Goal: Task Accomplishment & Management: Use online tool/utility

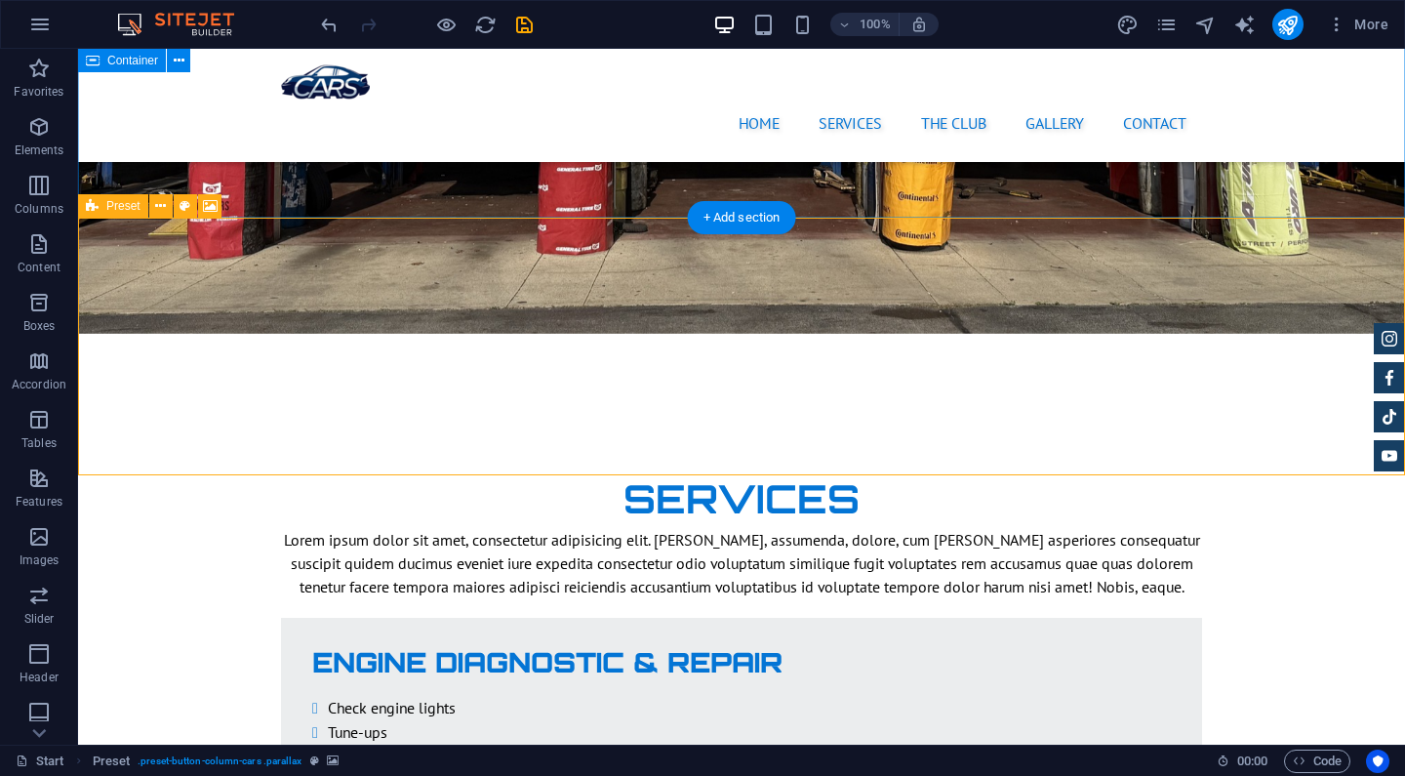
click at [95, 205] on icon at bounding box center [92, 205] width 13 height 23
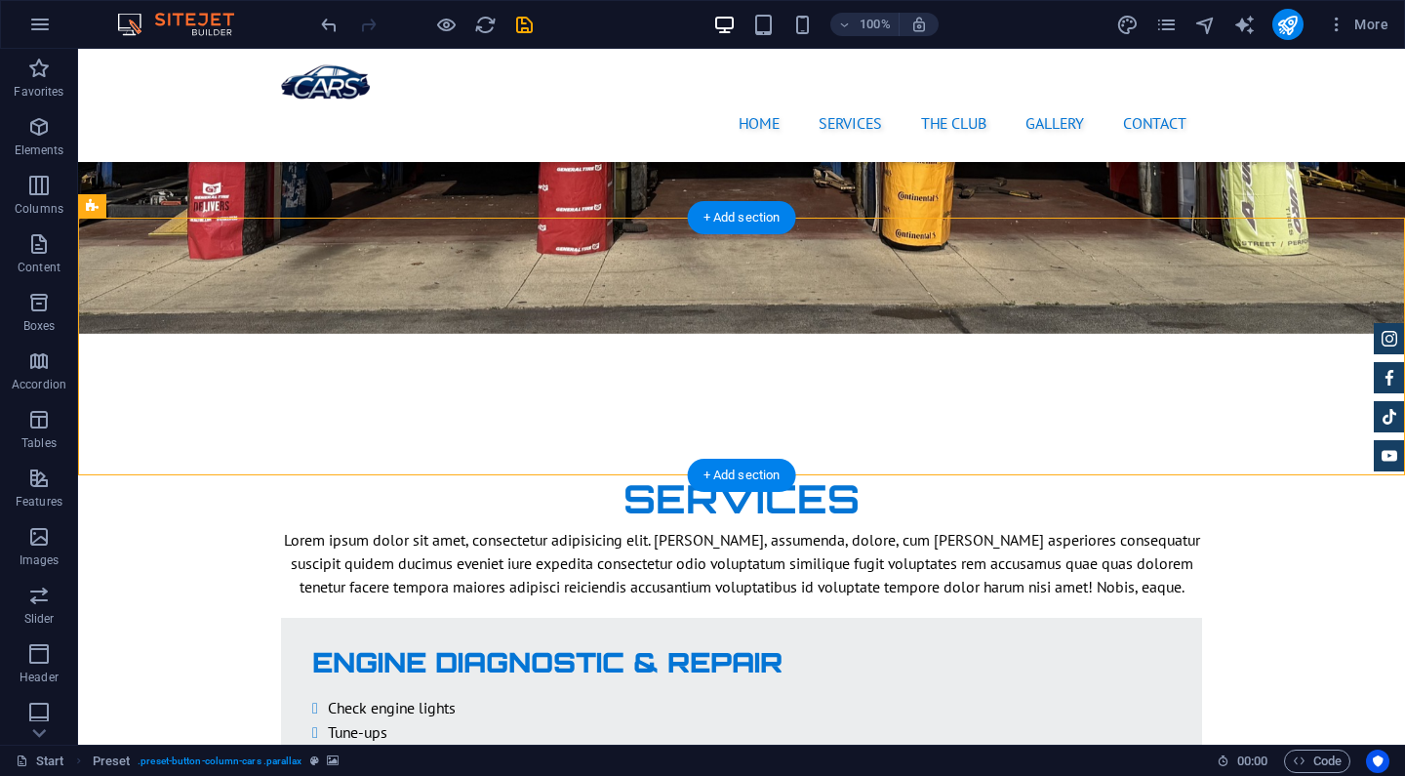
select select "%"
select select "px"
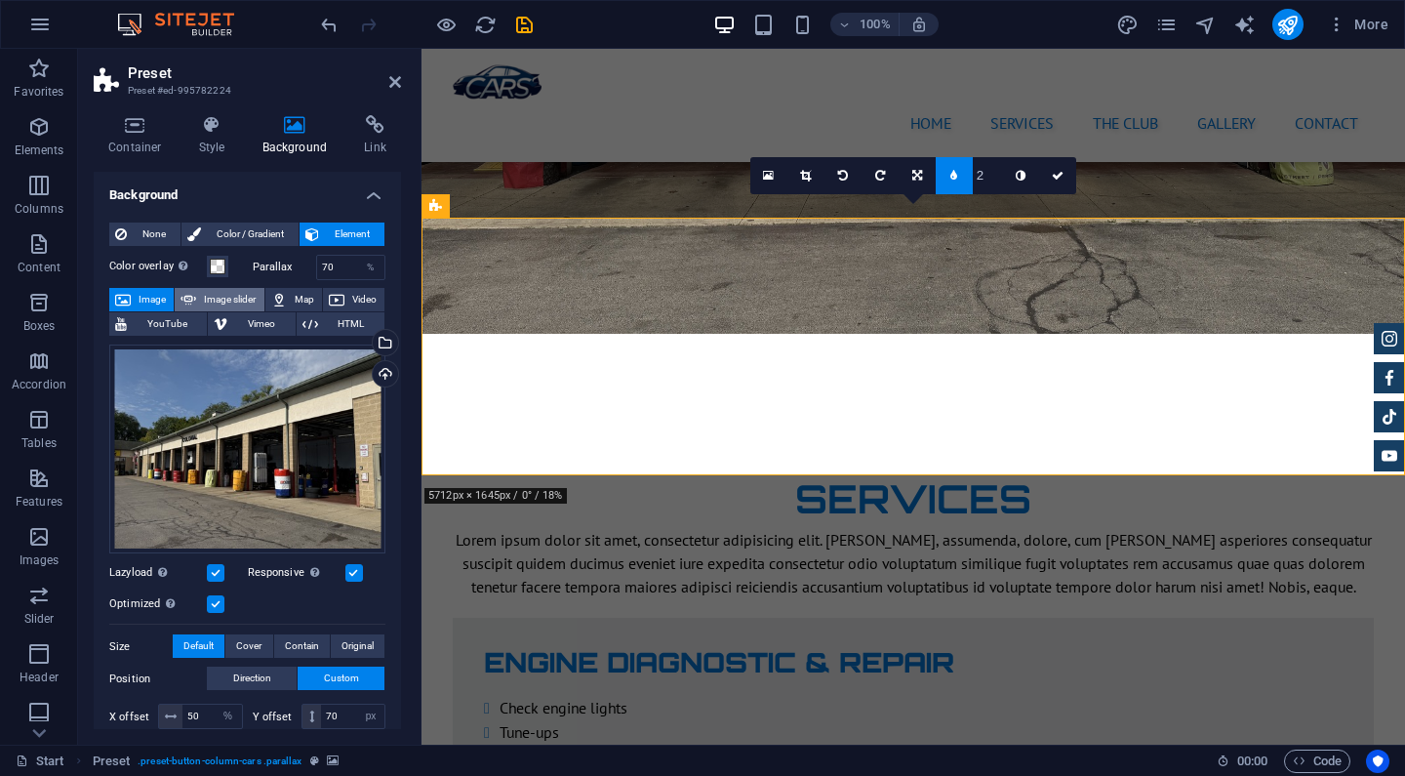
click at [237, 296] on span "Image slider" at bounding box center [230, 299] width 56 height 23
select select "ms"
select select "s"
select select "progressive"
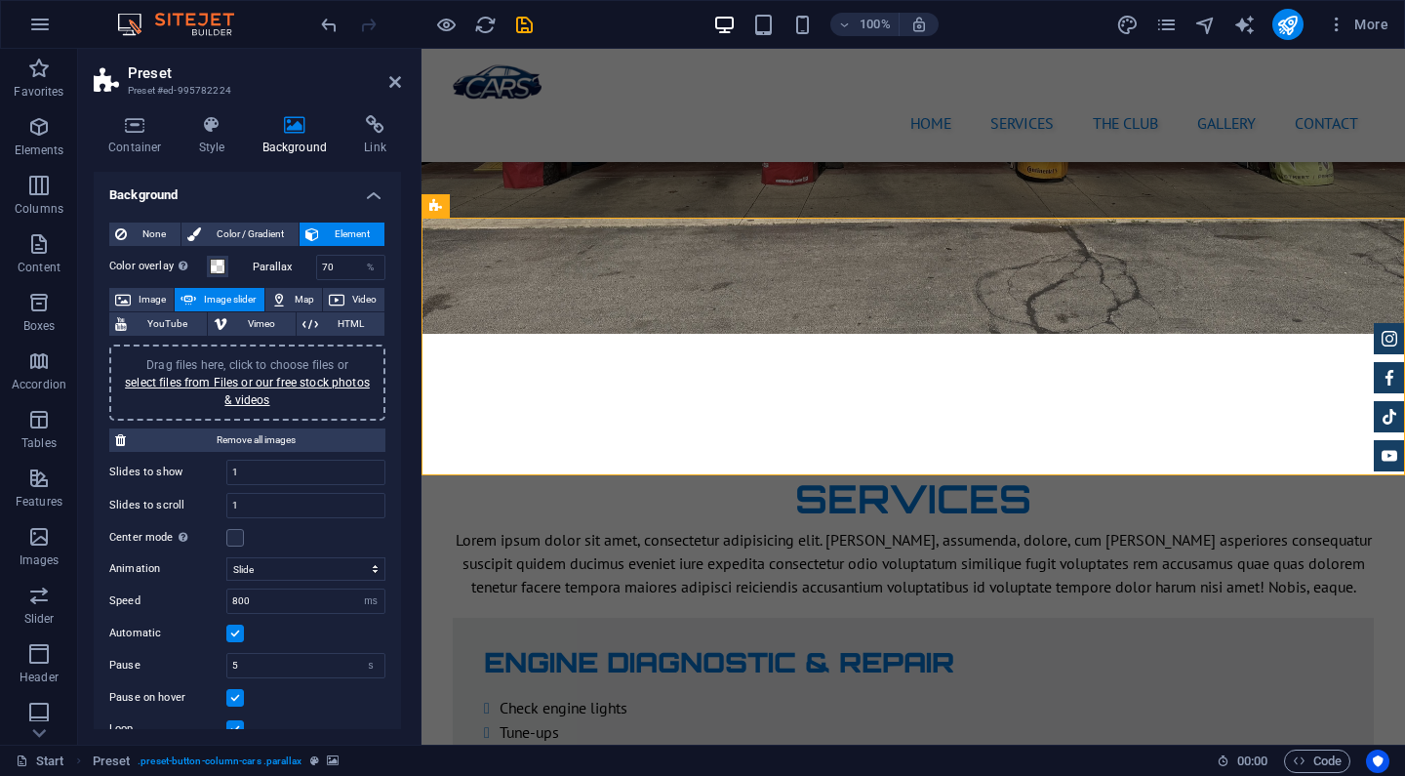
click at [242, 388] on div "Drag files here, click to choose files or select files from Files or our free s…" at bounding box center [247, 382] width 253 height 53
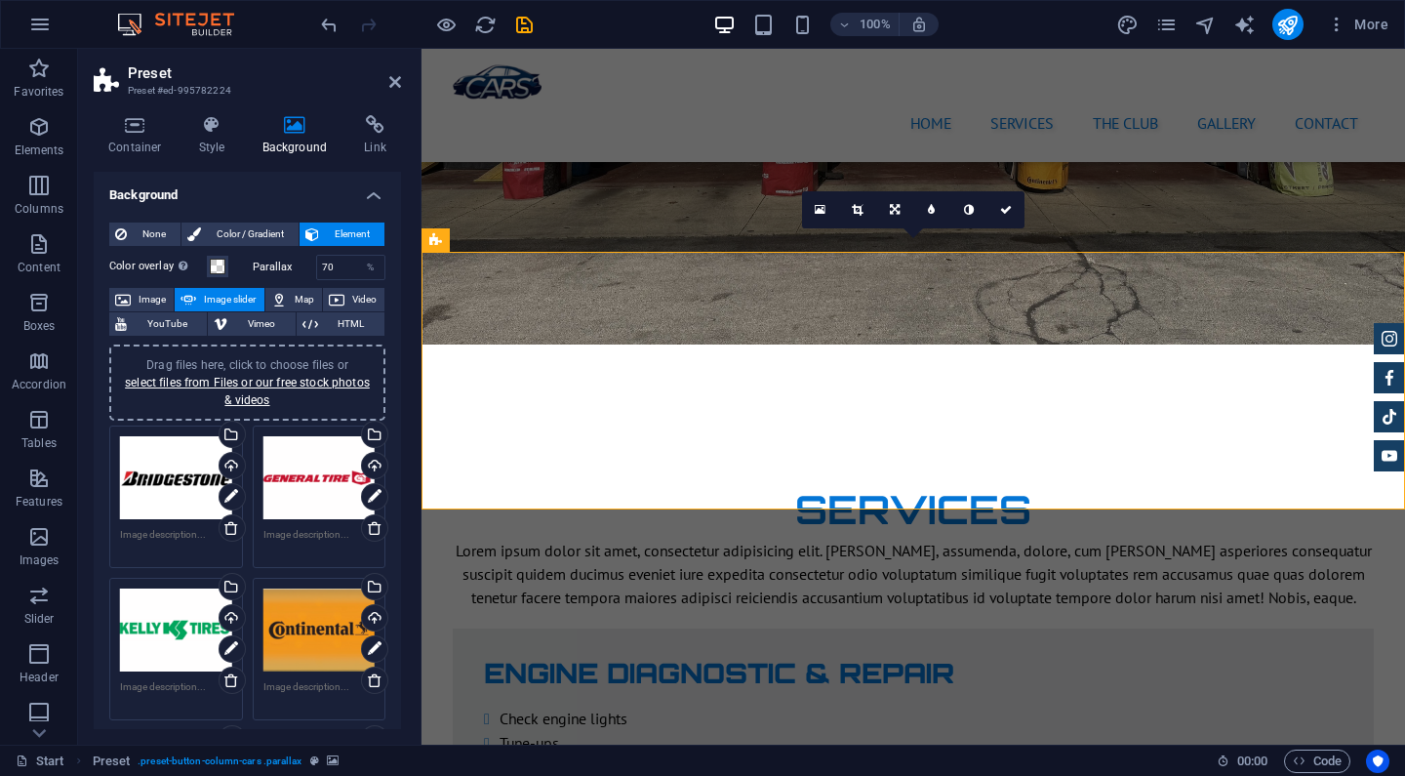
scroll to position [2726, 0]
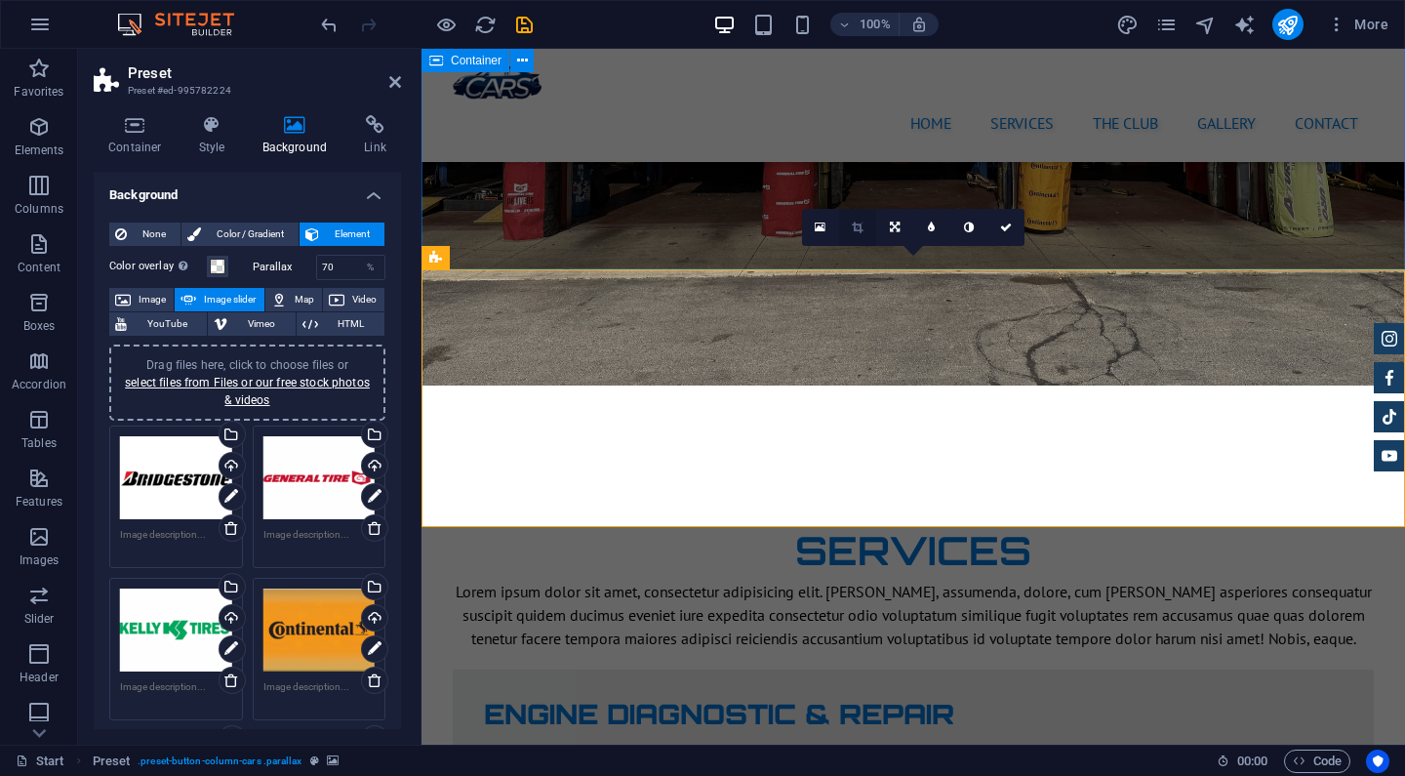
click at [865, 229] on link at bounding box center [857, 227] width 37 height 37
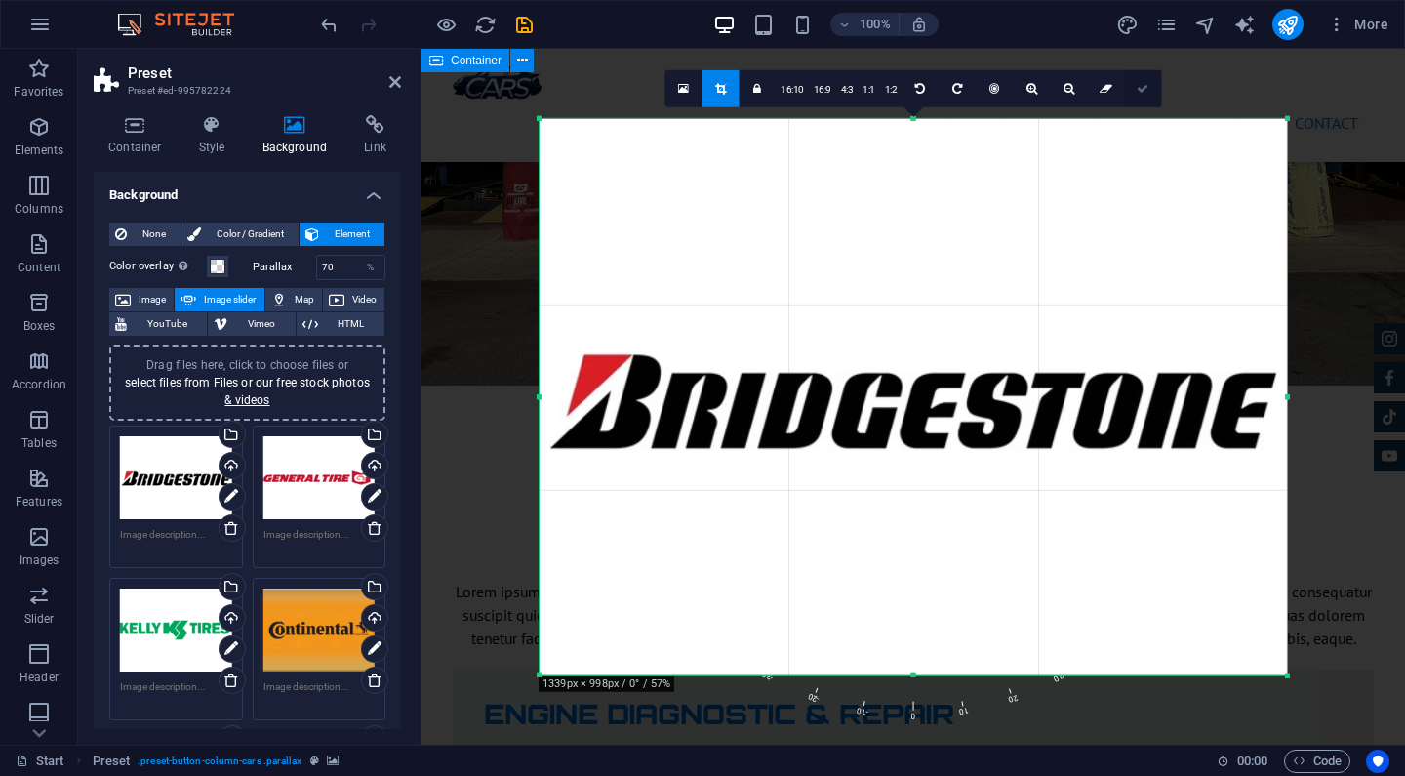
click at [1140, 89] on icon at bounding box center [1143, 88] width 12 height 12
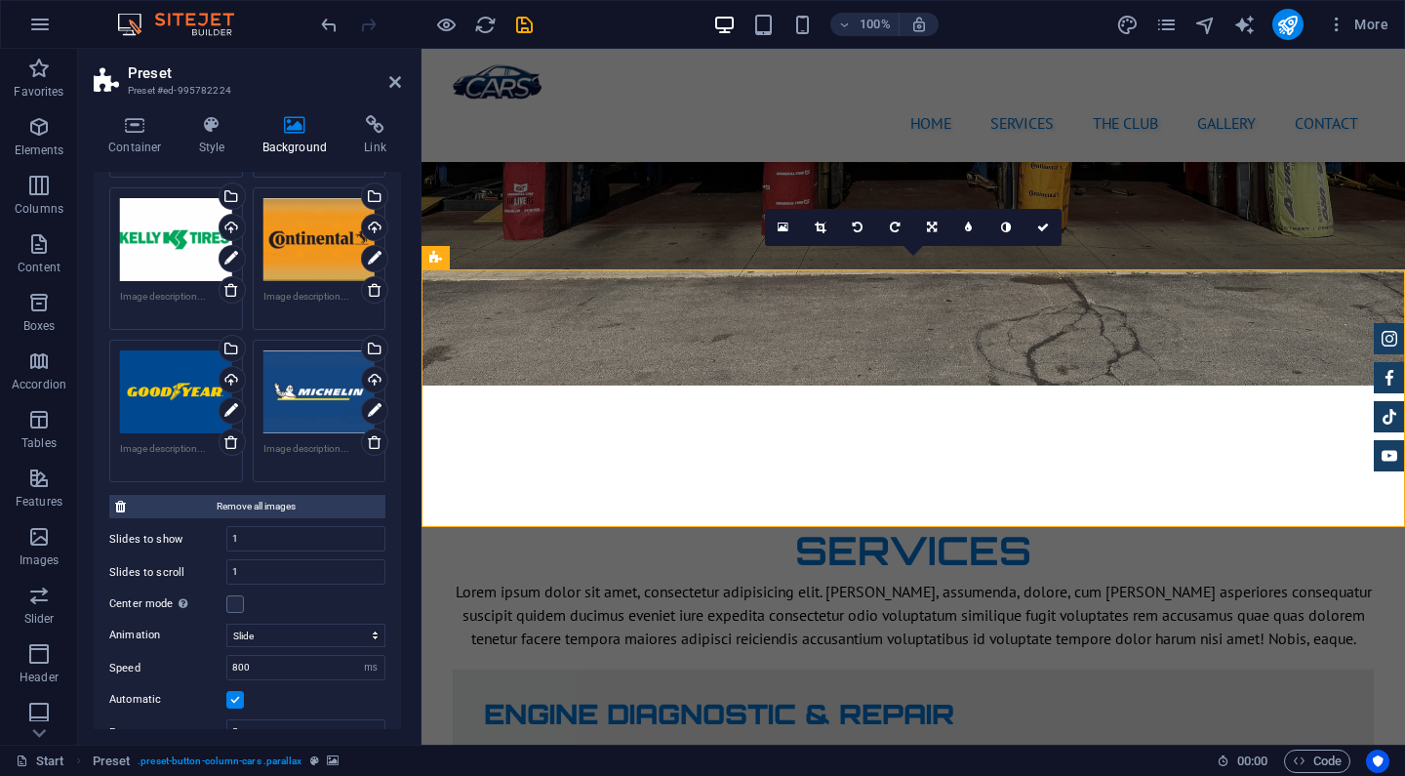
scroll to position [427, 0]
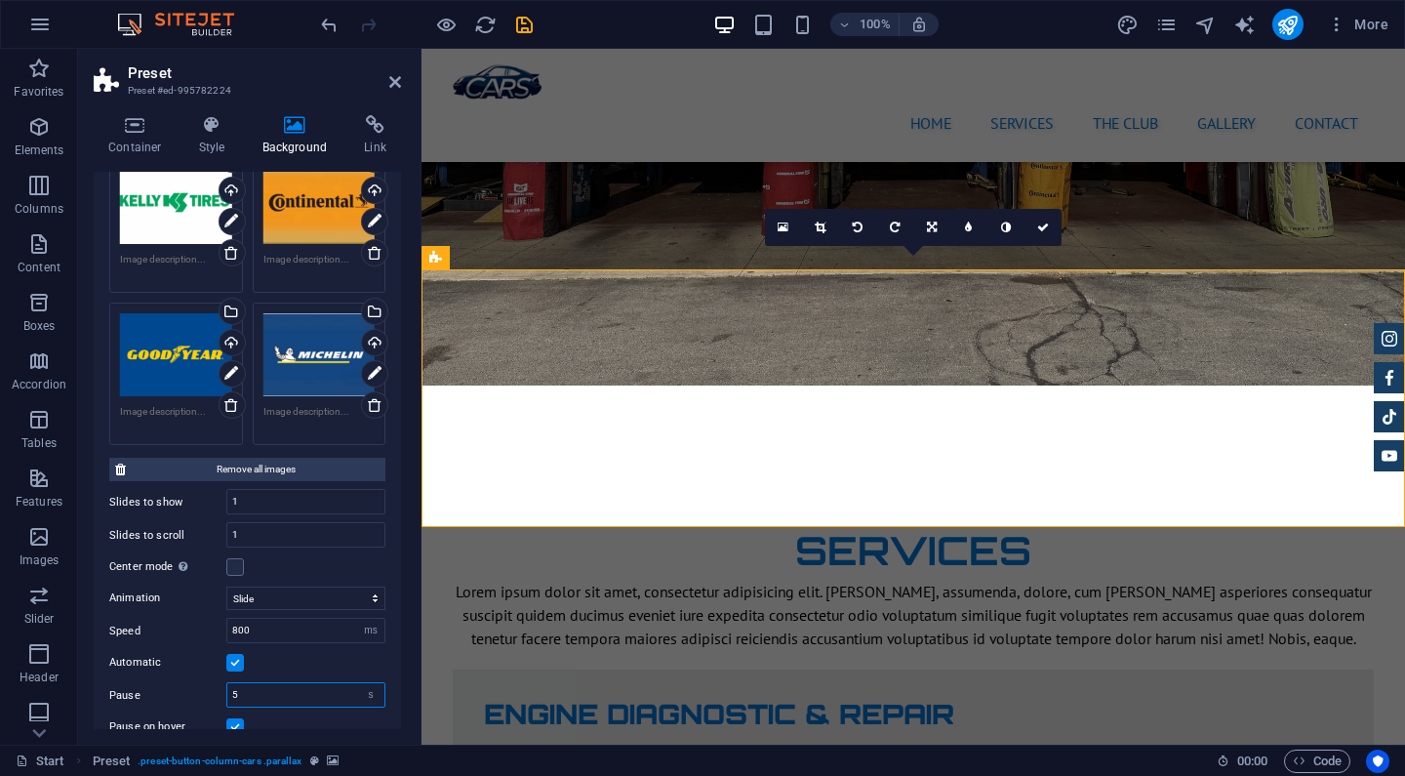
click at [264, 691] on input "5" at bounding box center [305, 694] width 157 height 23
type input "3"
click at [306, 661] on div "Automatic" at bounding box center [247, 662] width 276 height 23
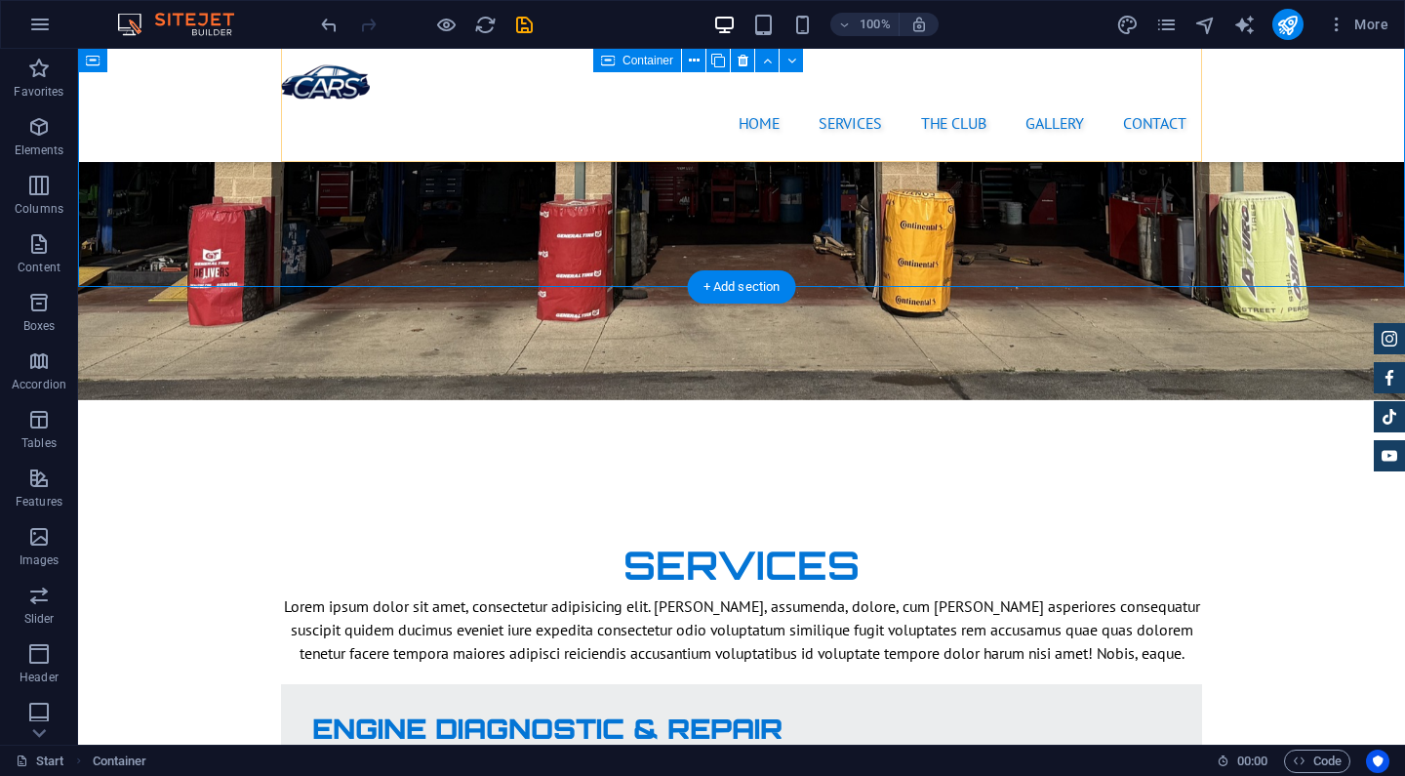
scroll to position [2708, 0]
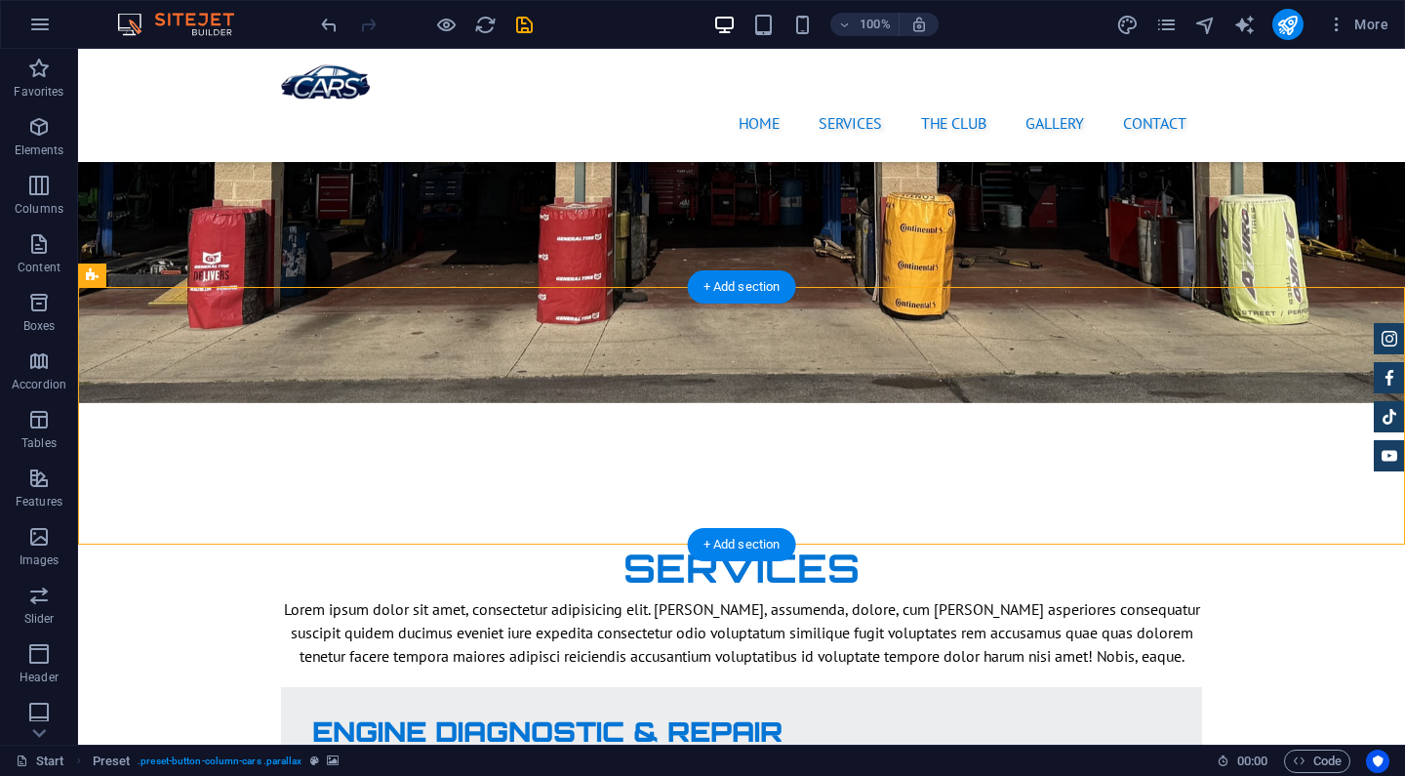
select select "px"
select select "ms"
select select "s"
select select "progressive"
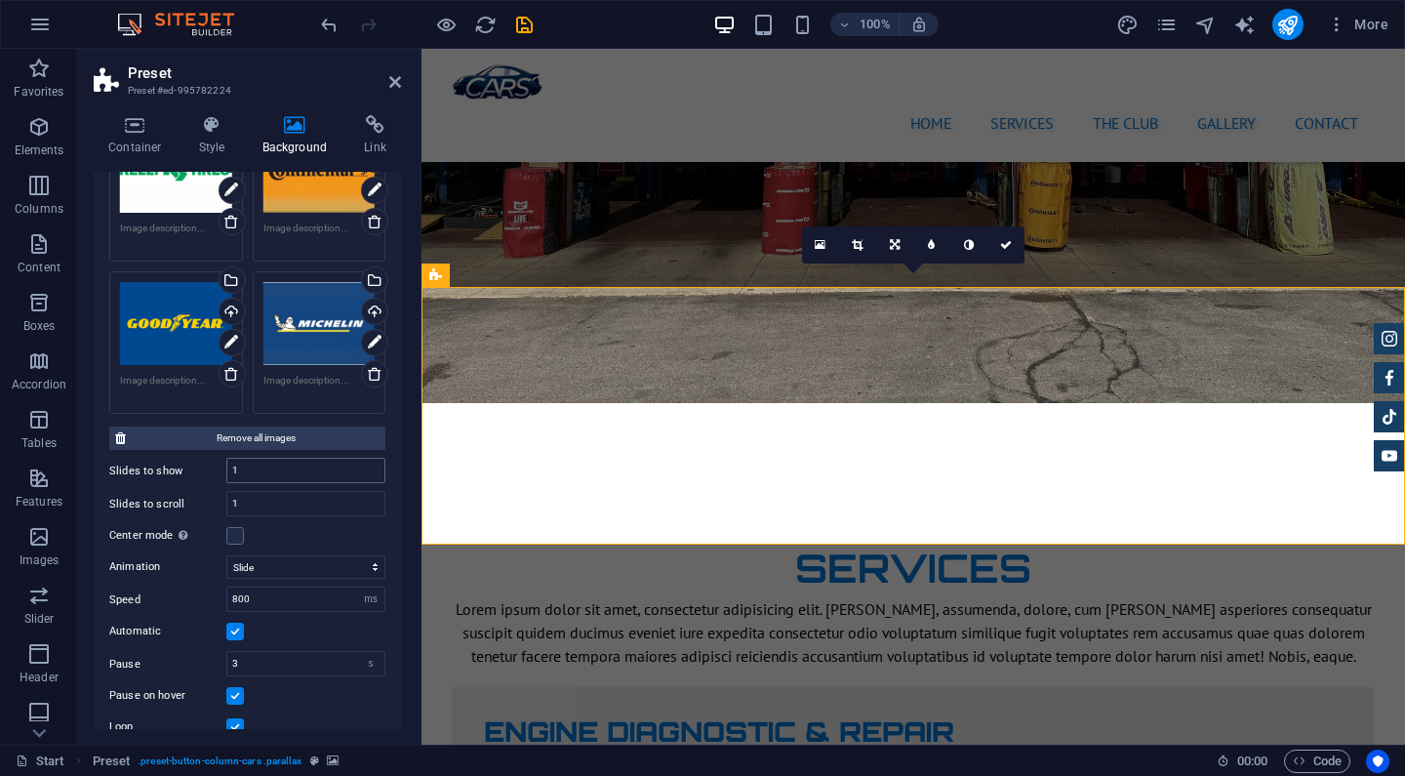
scroll to position [466, 0]
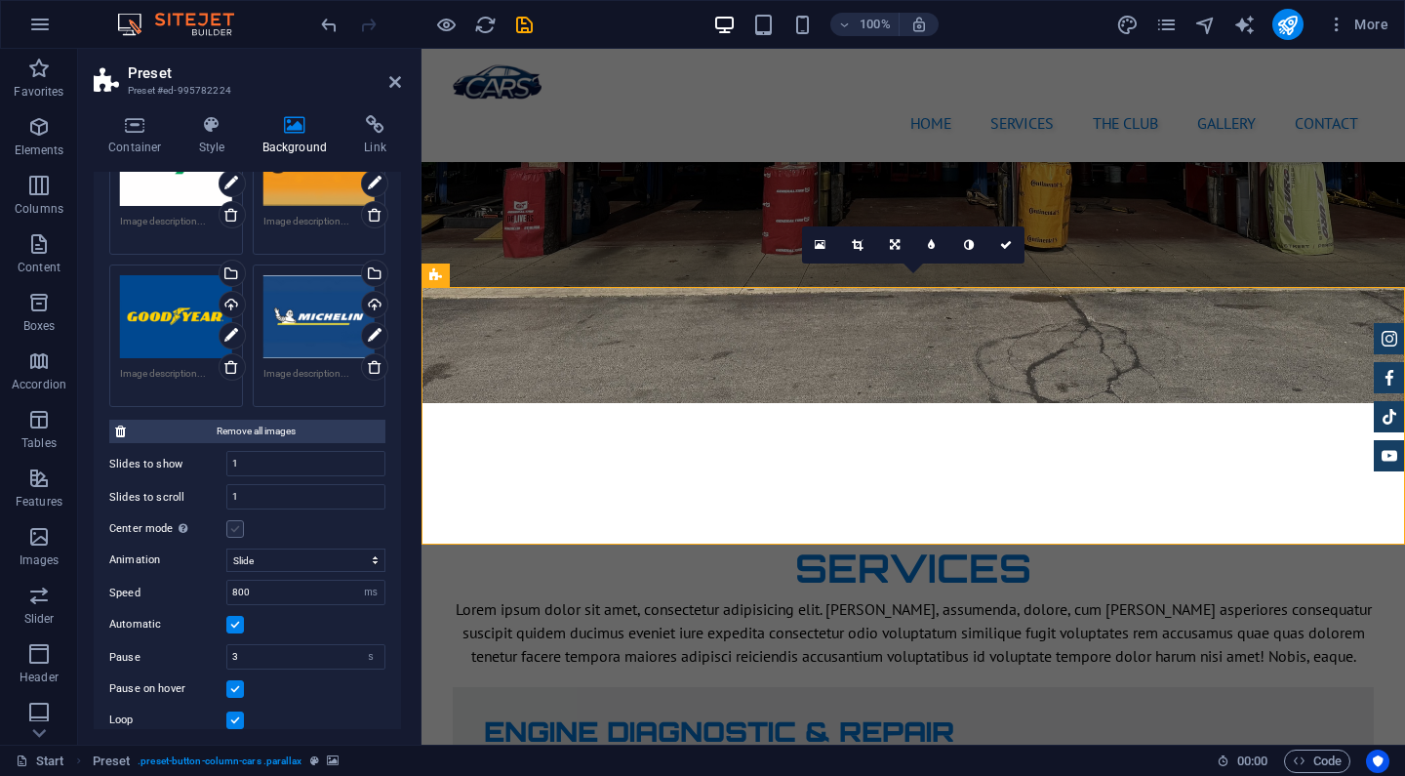
click at [235, 520] on label at bounding box center [235, 529] width 18 height 18
click at [0, 0] on input "Center mode Enables centered view with partial previous/next slide. Use with od…" at bounding box center [0, 0] width 0 height 0
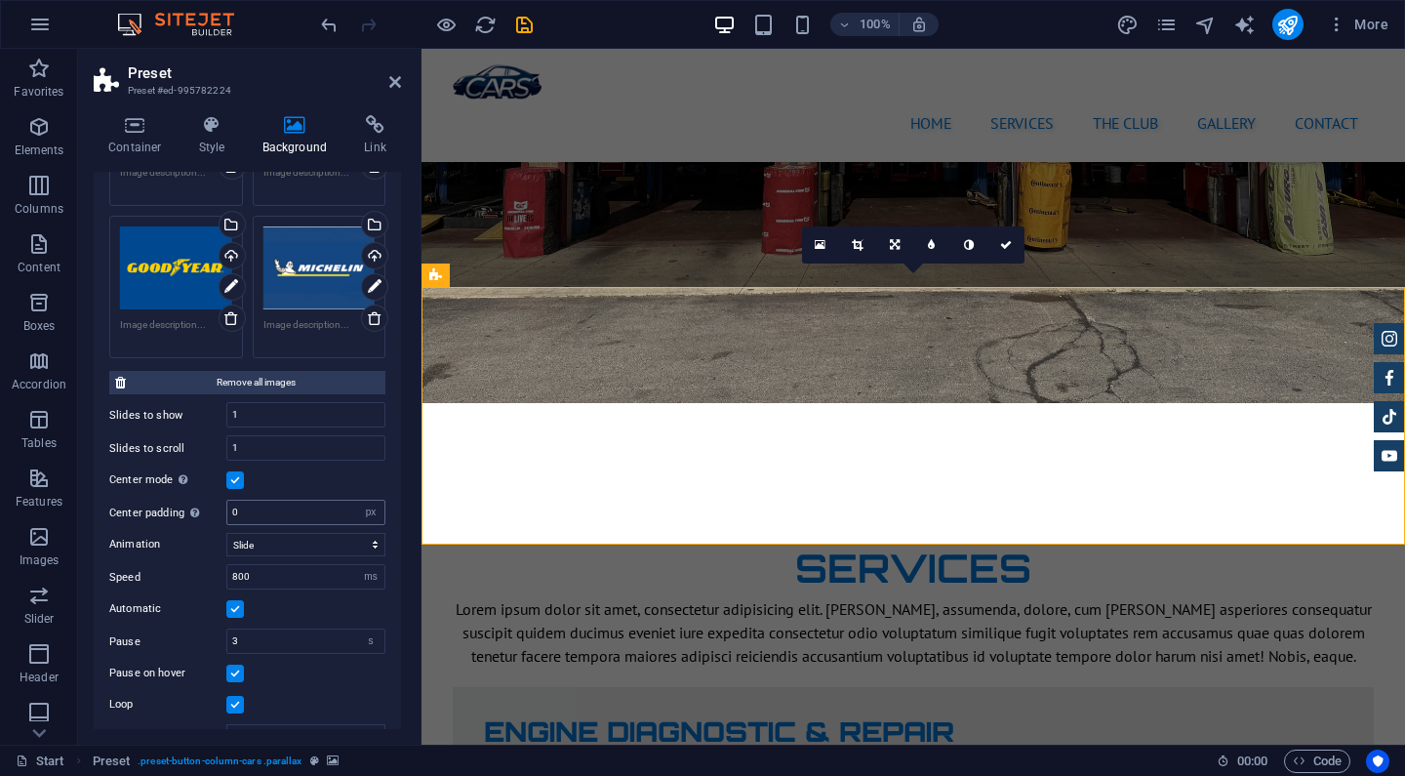
scroll to position [517, 0]
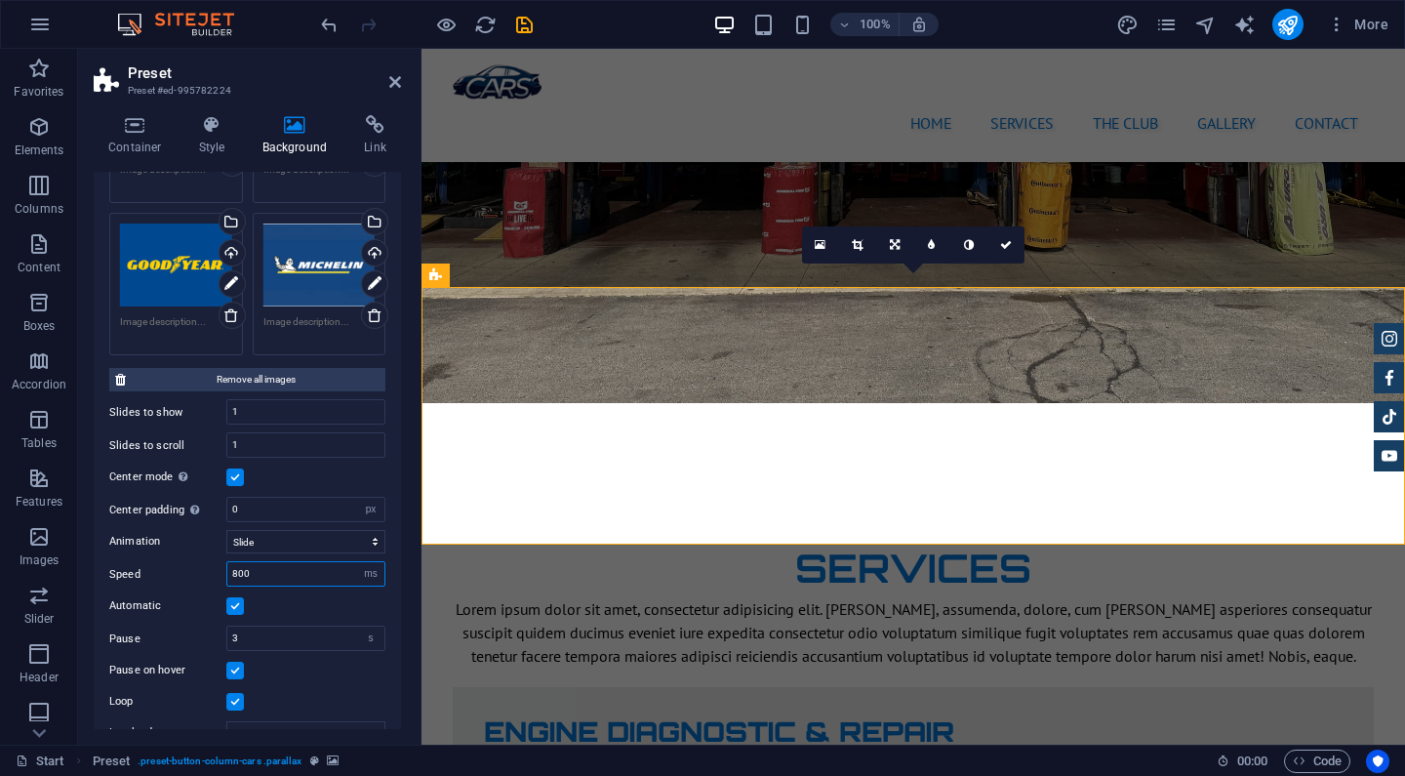
click at [268, 566] on input "800" at bounding box center [305, 573] width 157 height 23
click at [258, 608] on div "Automatic" at bounding box center [247, 605] width 276 height 23
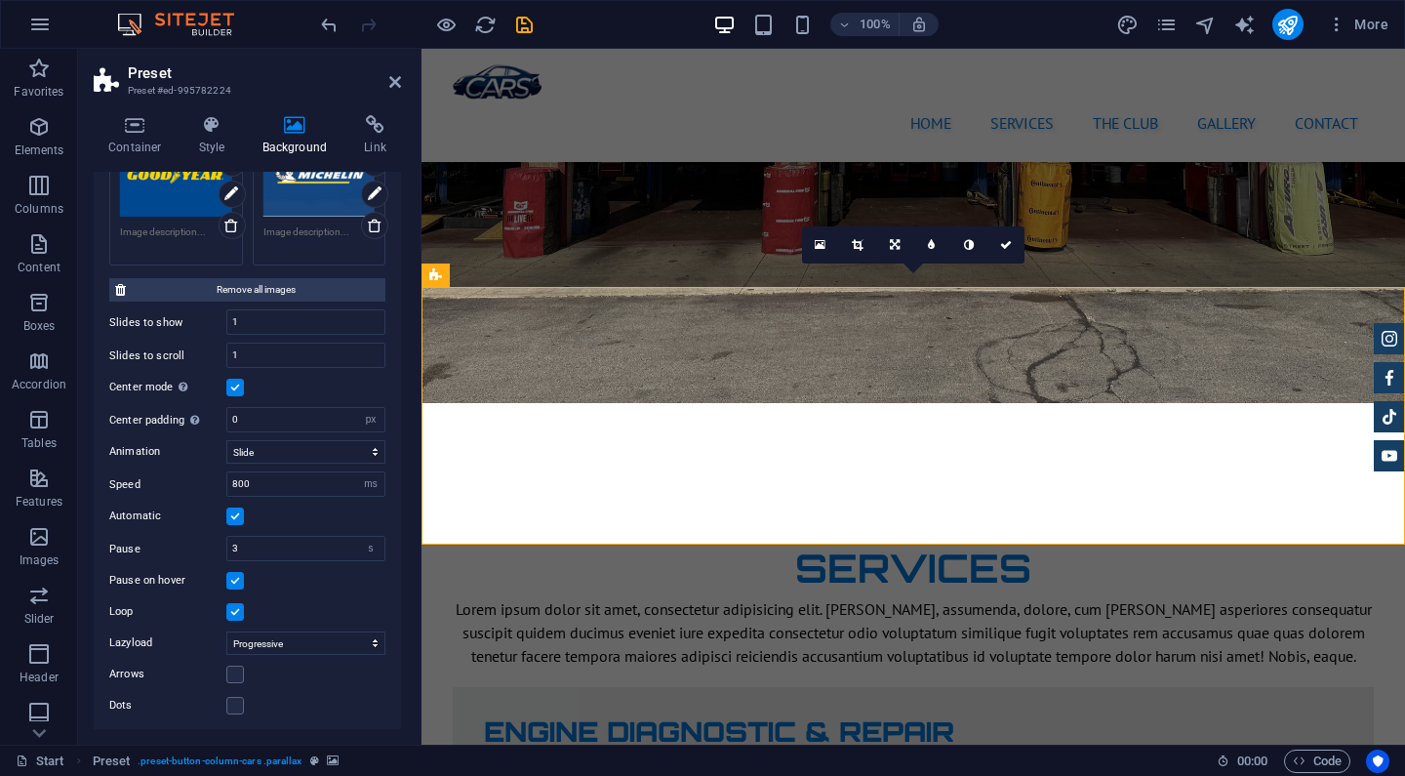
scroll to position [606, 0]
click at [238, 577] on label at bounding box center [235, 582] width 18 height 18
click at [0, 0] on input "Pause on hover" at bounding box center [0, 0] width 0 height 0
click at [237, 676] on label at bounding box center [235, 676] width 18 height 18
click at [0, 0] on input "Arrows" at bounding box center [0, 0] width 0 height 0
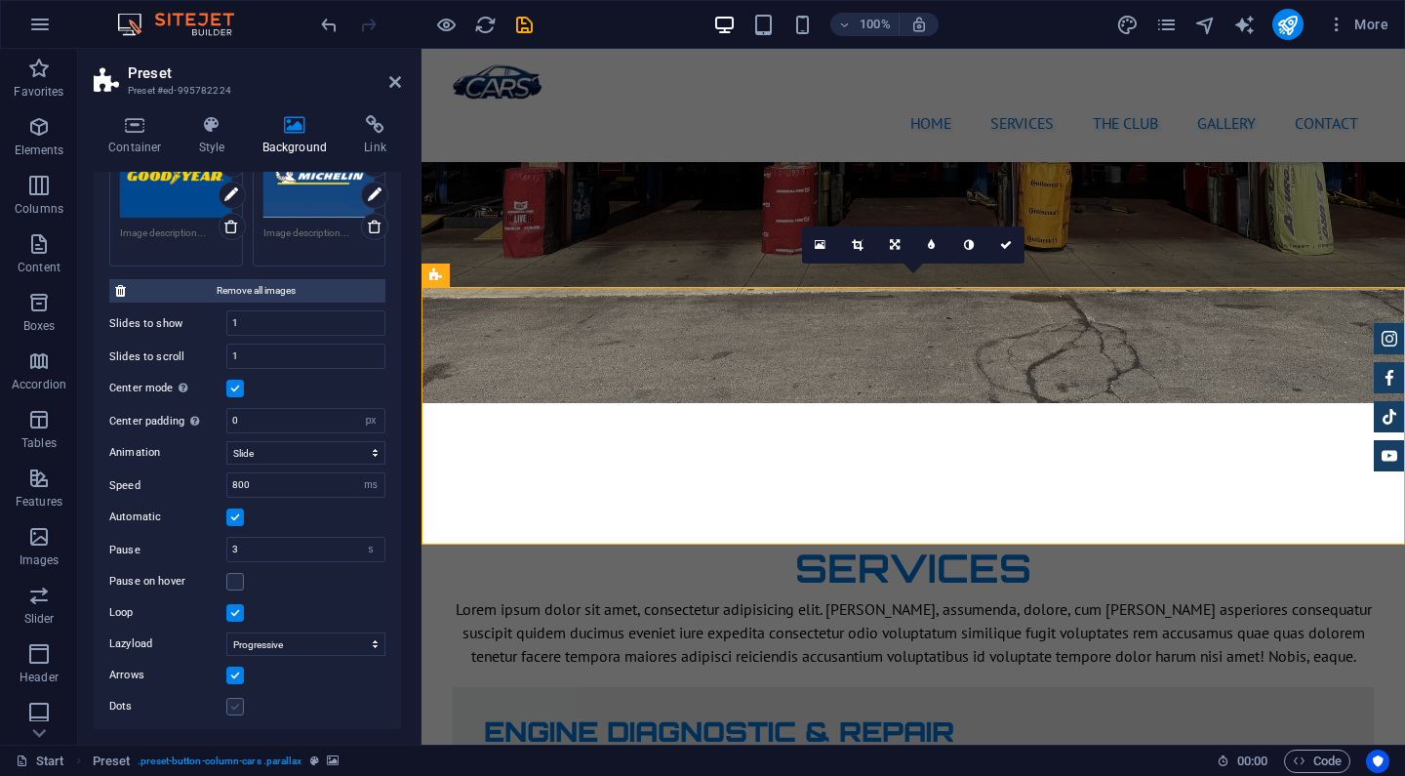
click at [237, 706] on label at bounding box center [235, 707] width 18 height 18
click at [0, 0] on input "Dots" at bounding box center [0, 0] width 0 height 0
click at [267, 544] on input "3" at bounding box center [305, 549] width 157 height 23
type input "2"
drag, startPoint x: 306, startPoint y: 508, endPoint x: 80, endPoint y: 270, distance: 328.6
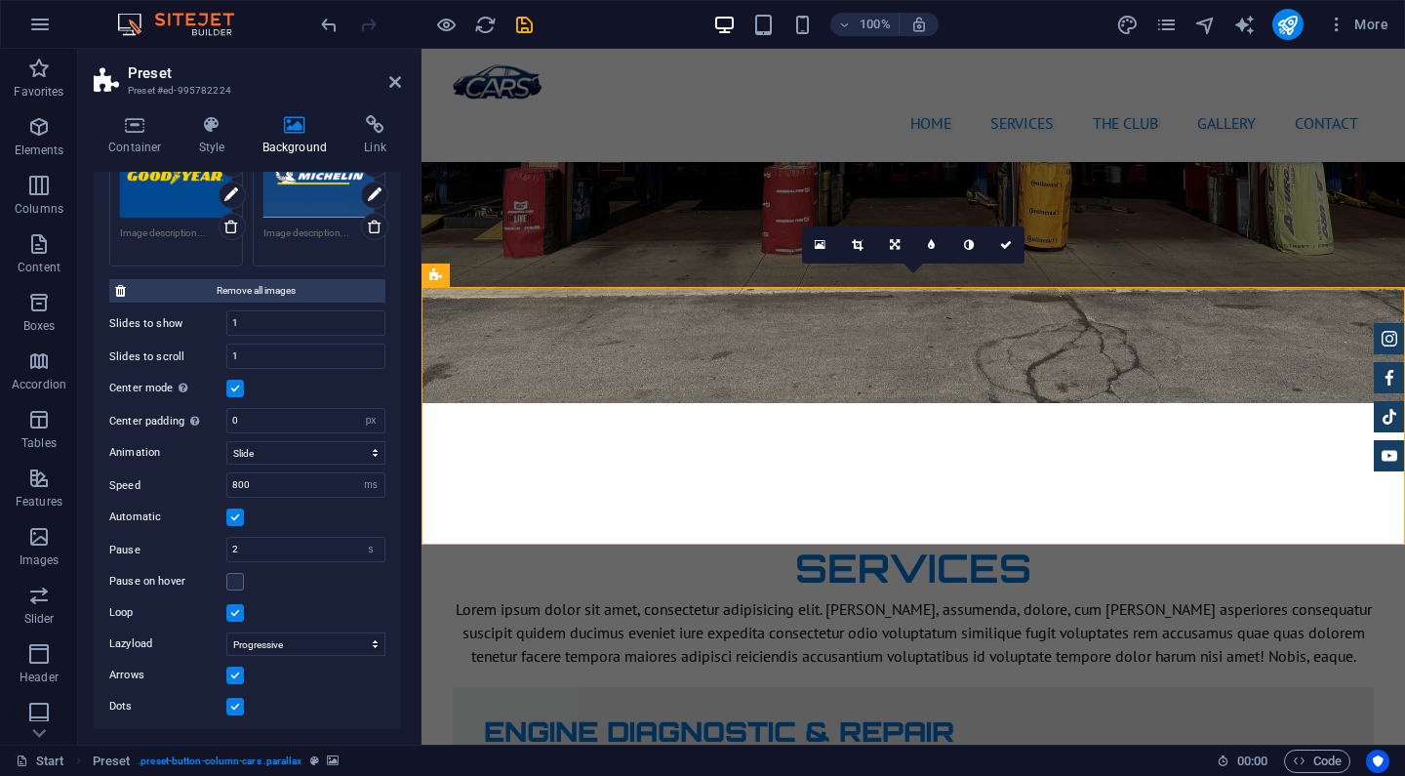
click at [306, 508] on div "Automatic" at bounding box center [247, 517] width 276 height 23
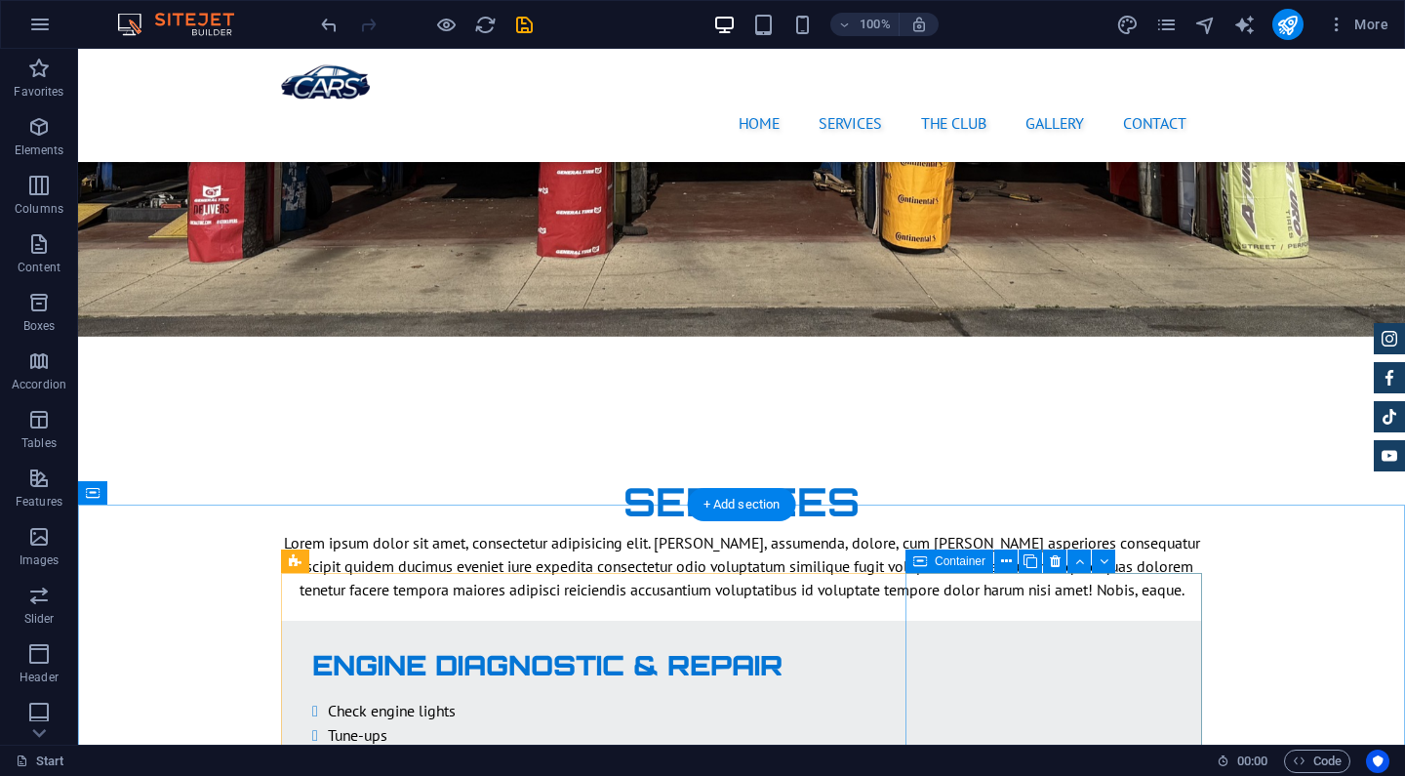
scroll to position [2739, 0]
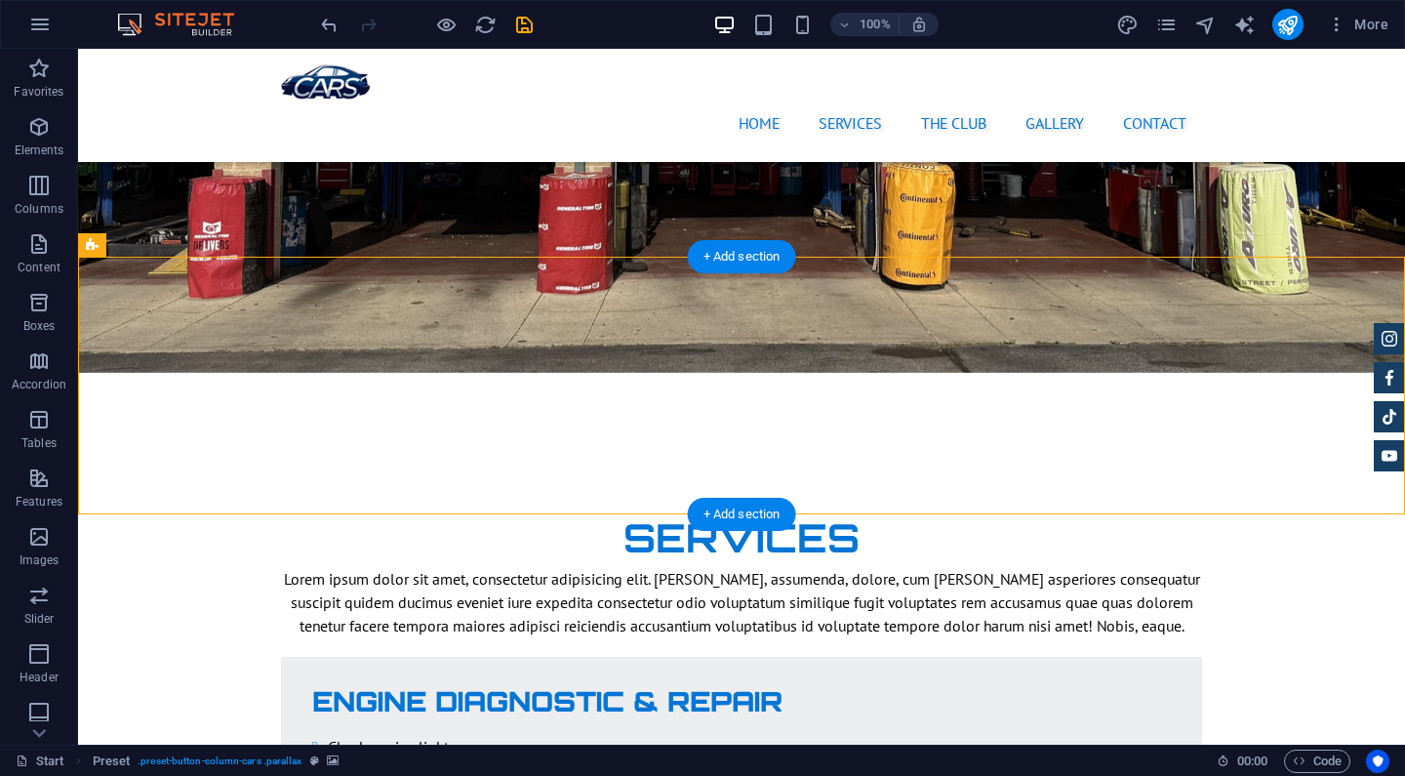
select select "px"
select select "ms"
select select "s"
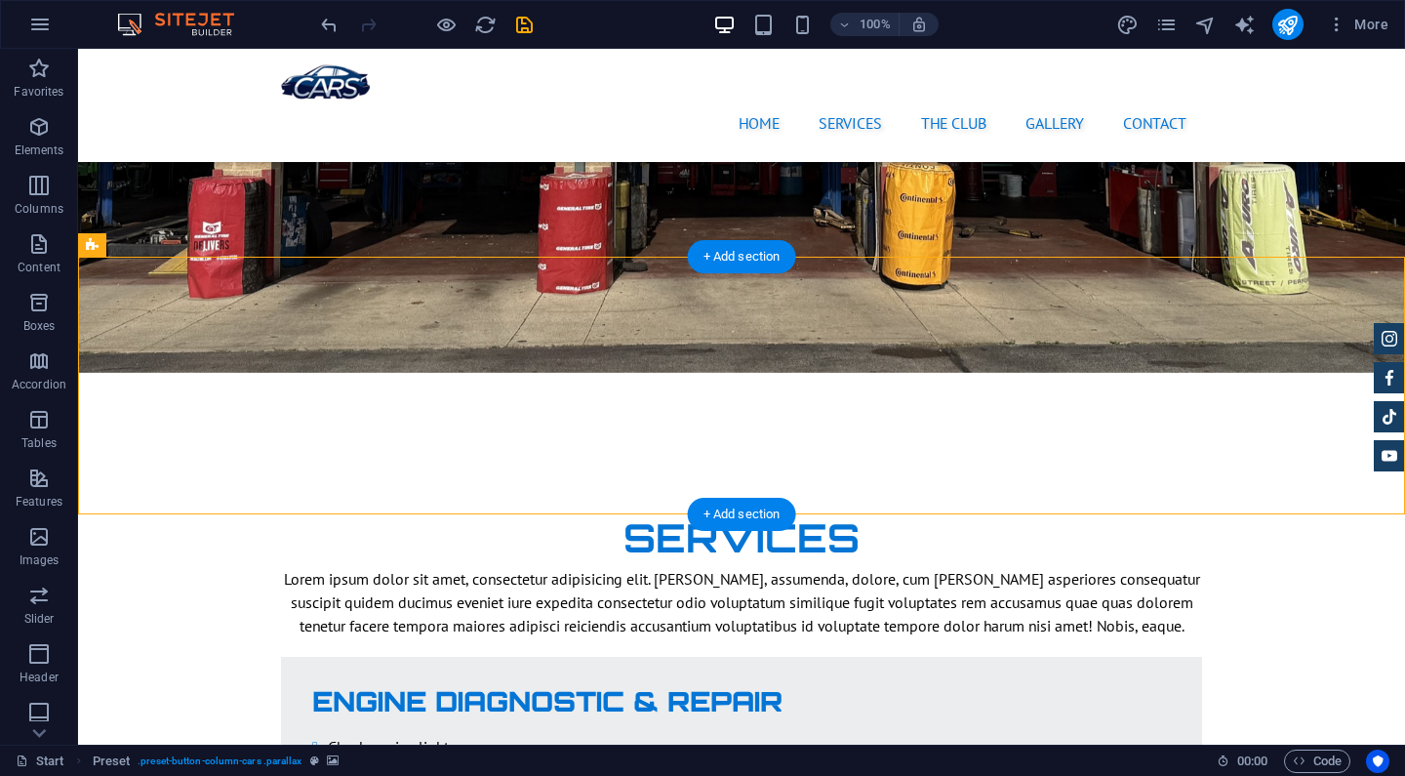
select select "progressive"
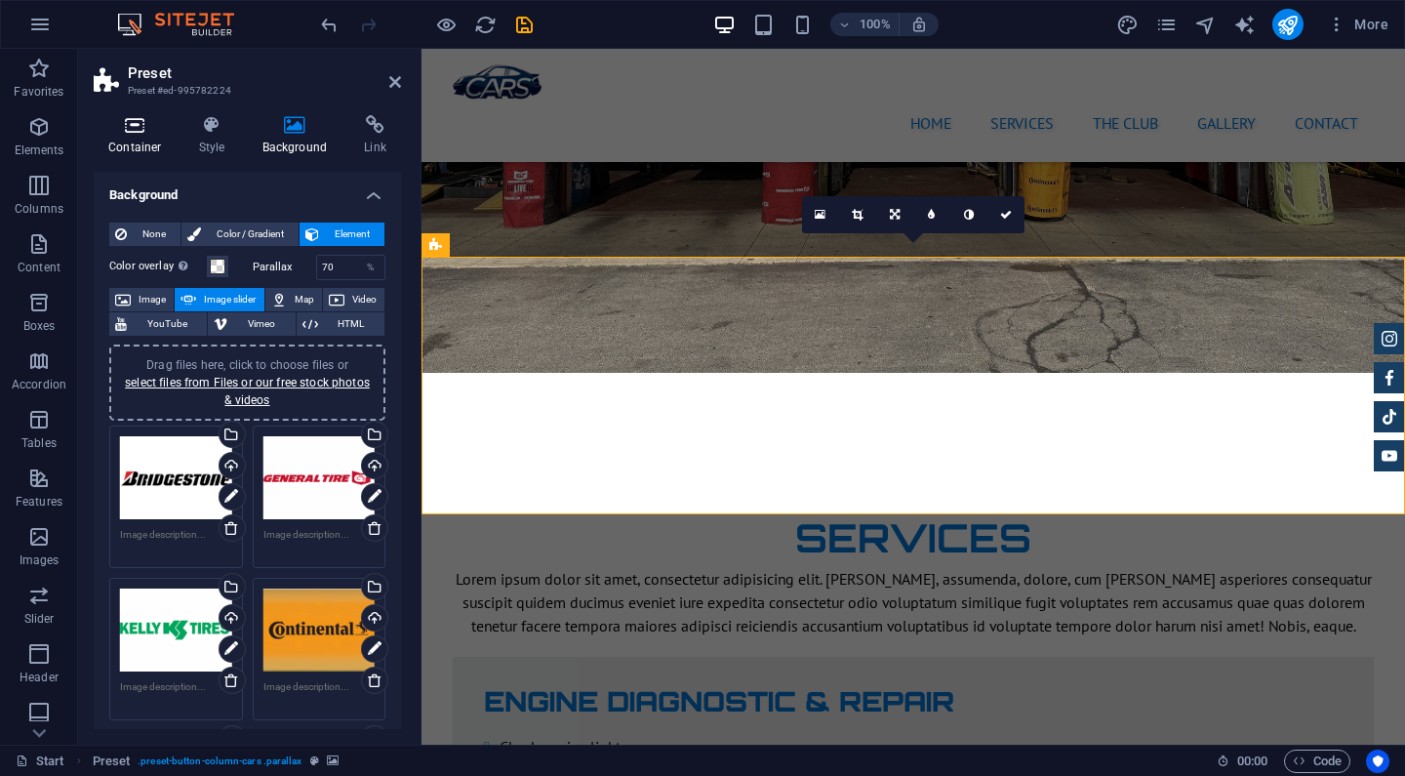
click at [128, 127] on icon at bounding box center [135, 125] width 83 height 20
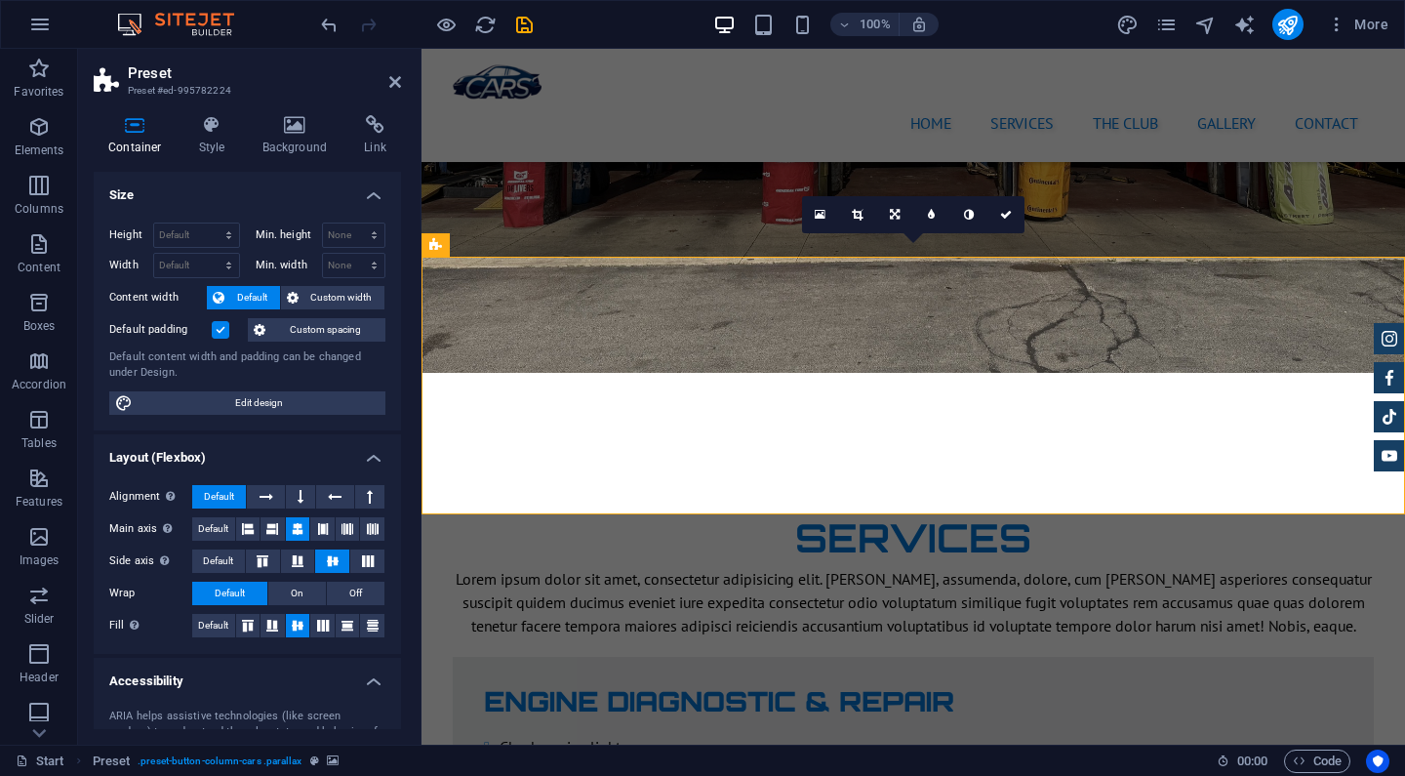
scroll to position [0, 0]
select select "DISABLED_OPTION_VALUE"
click at [347, 232] on input "number" at bounding box center [354, 234] width 62 height 23
select select "DISABLED_OPTION_VALUE"
drag, startPoint x: 294, startPoint y: 401, endPoint x: 98, endPoint y: 287, distance: 227.0
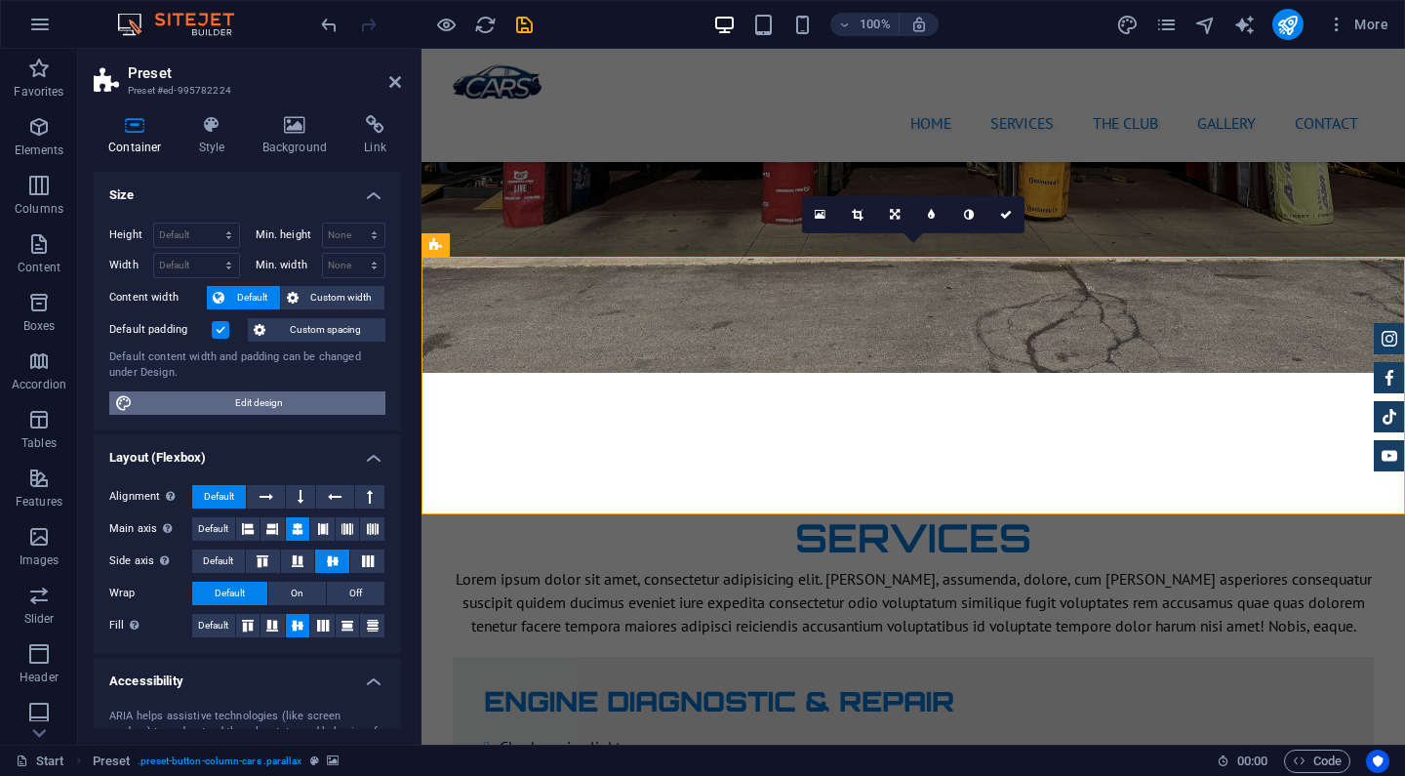
click at [294, 401] on span "Edit design" at bounding box center [259, 402] width 241 height 23
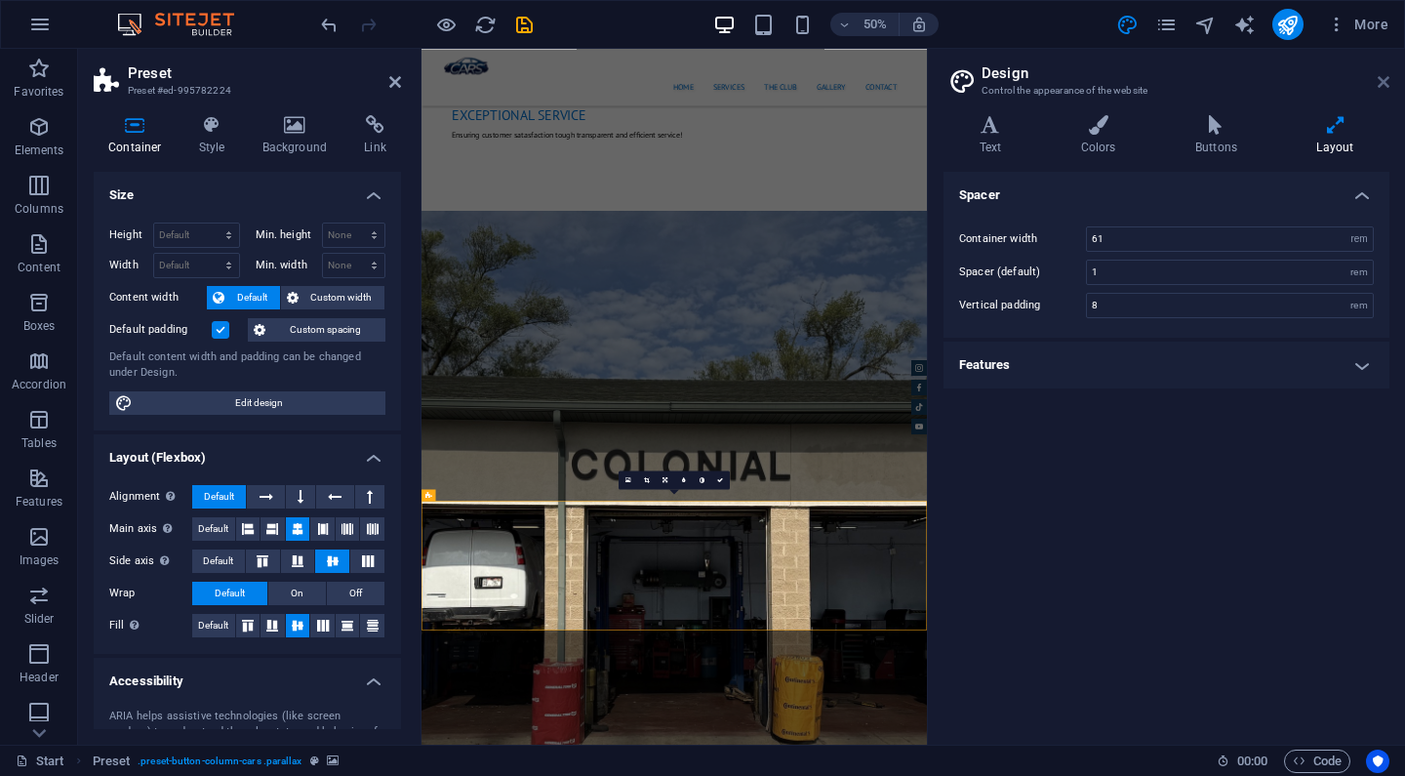
click at [1384, 82] on icon at bounding box center [1384, 82] width 12 height 16
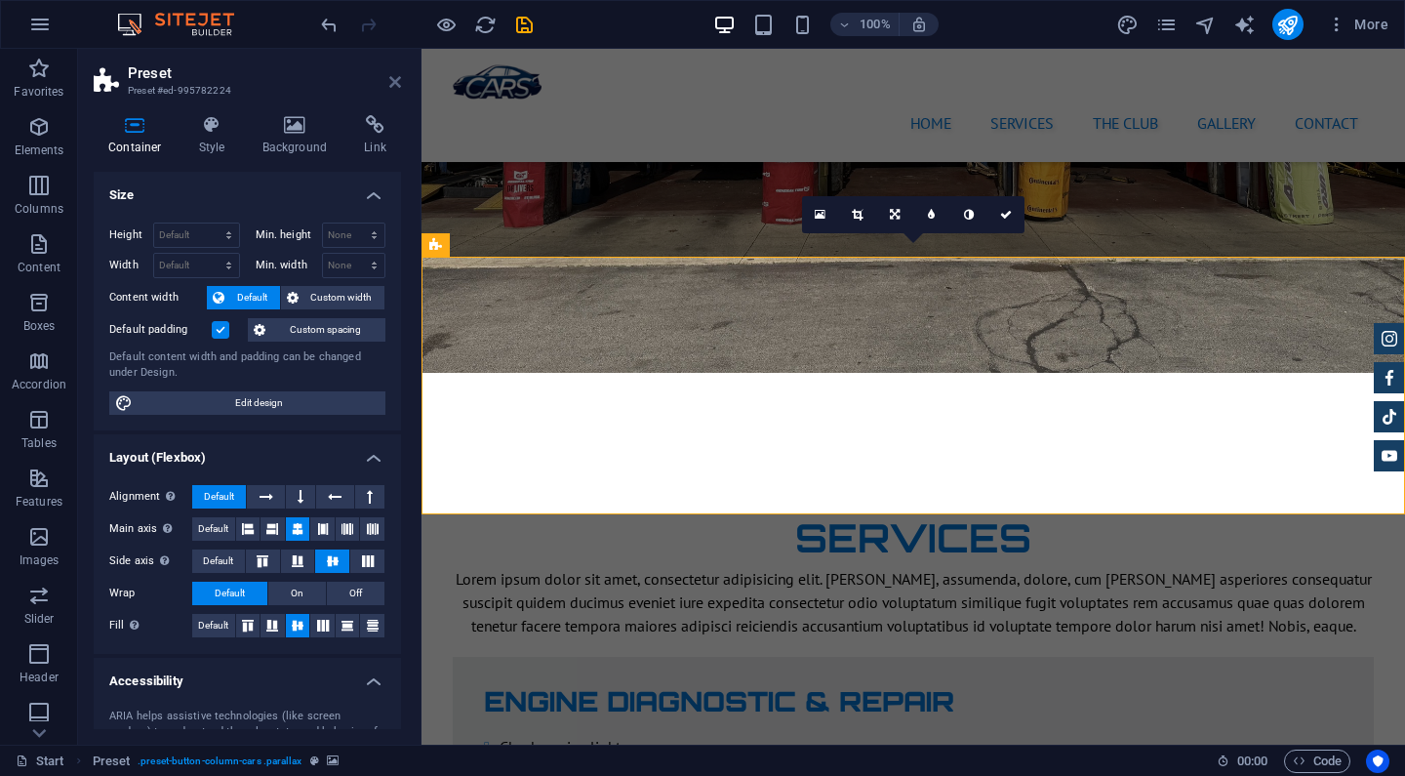
click at [394, 85] on icon at bounding box center [395, 82] width 12 height 16
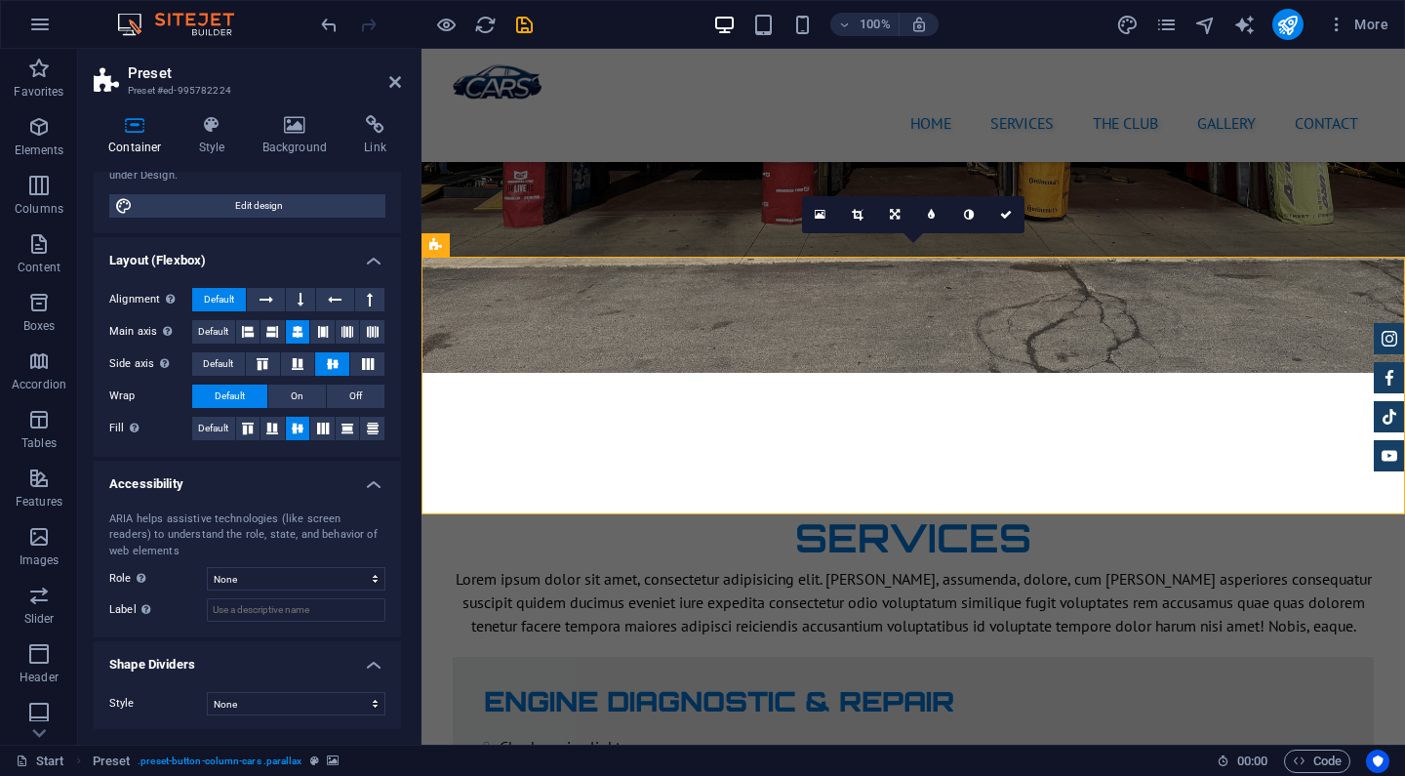
scroll to position [196, 0]
click at [213, 129] on icon at bounding box center [212, 125] width 56 height 20
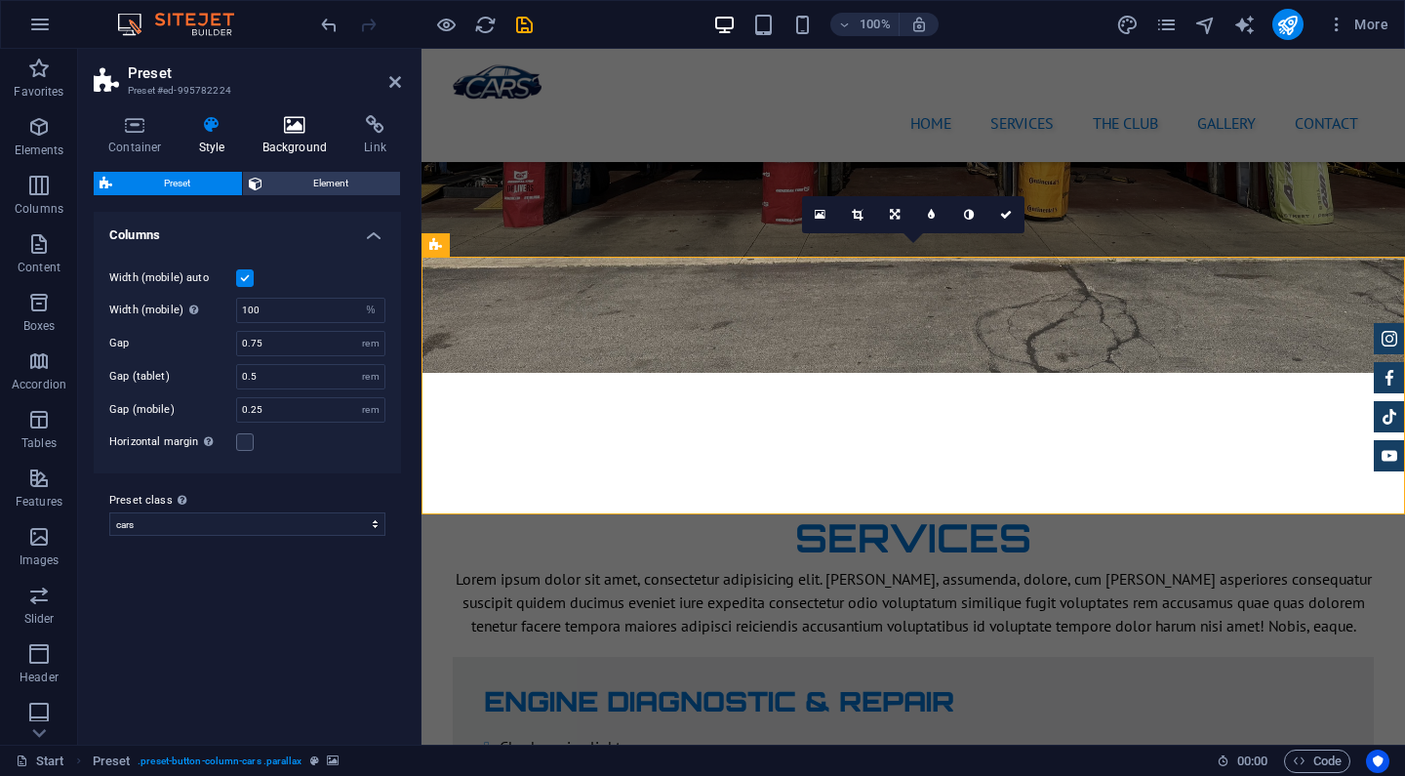
click at [285, 141] on h4 "Background" at bounding box center [299, 135] width 102 height 41
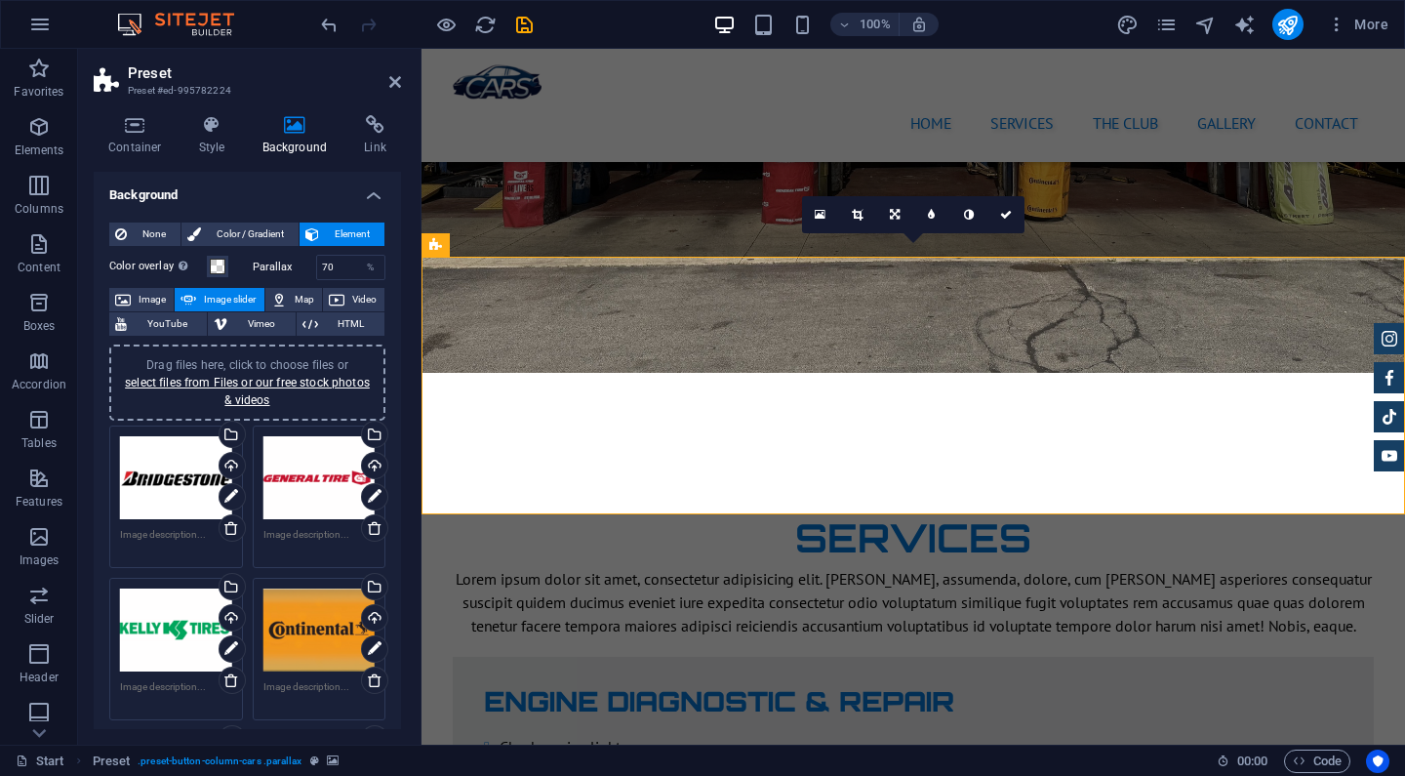
scroll to position [606, 0]
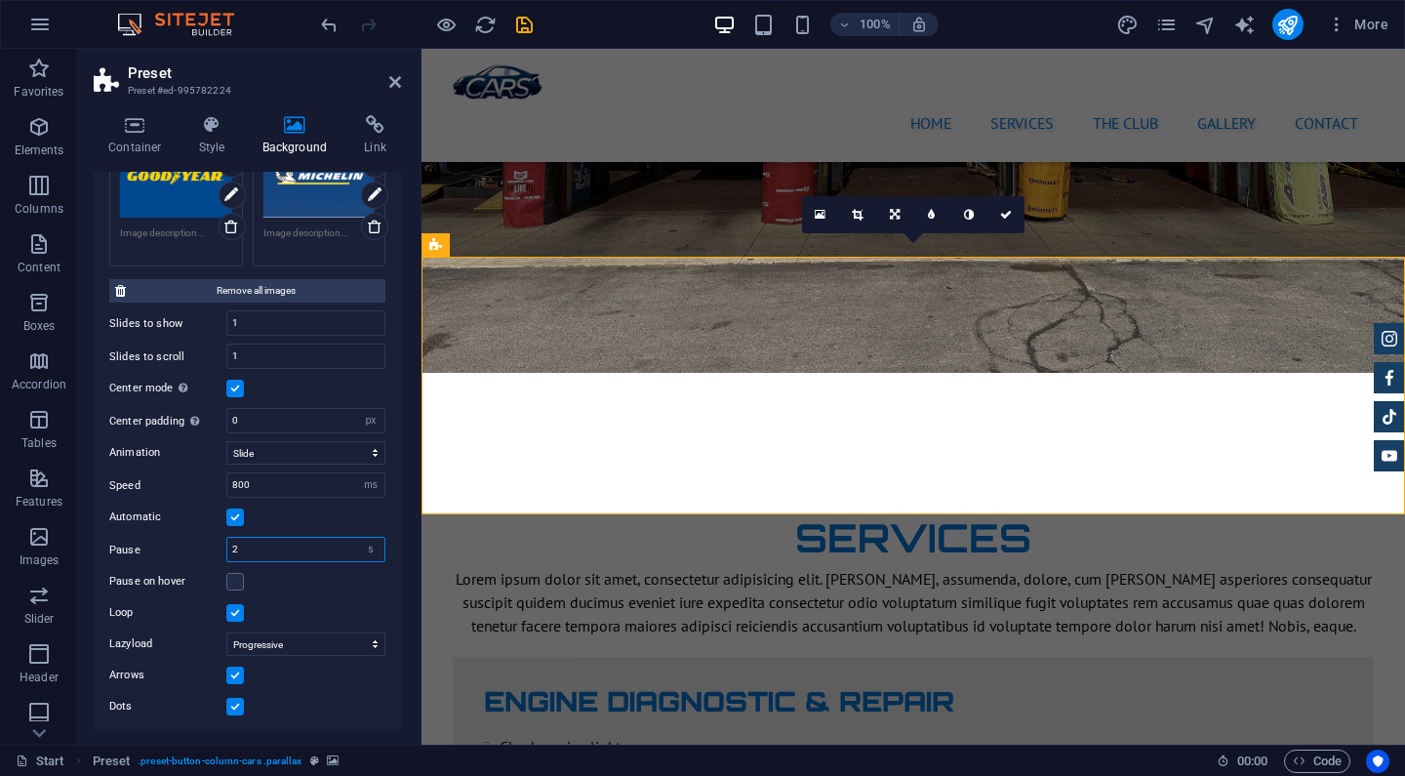
click at [257, 547] on input "2" at bounding box center [305, 549] width 157 height 23
type input "3"
click at [389, 378] on div "None Color / Gradient Element Stretch background to full-width Color overlay Pl…" at bounding box center [247, 167] width 307 height 1133
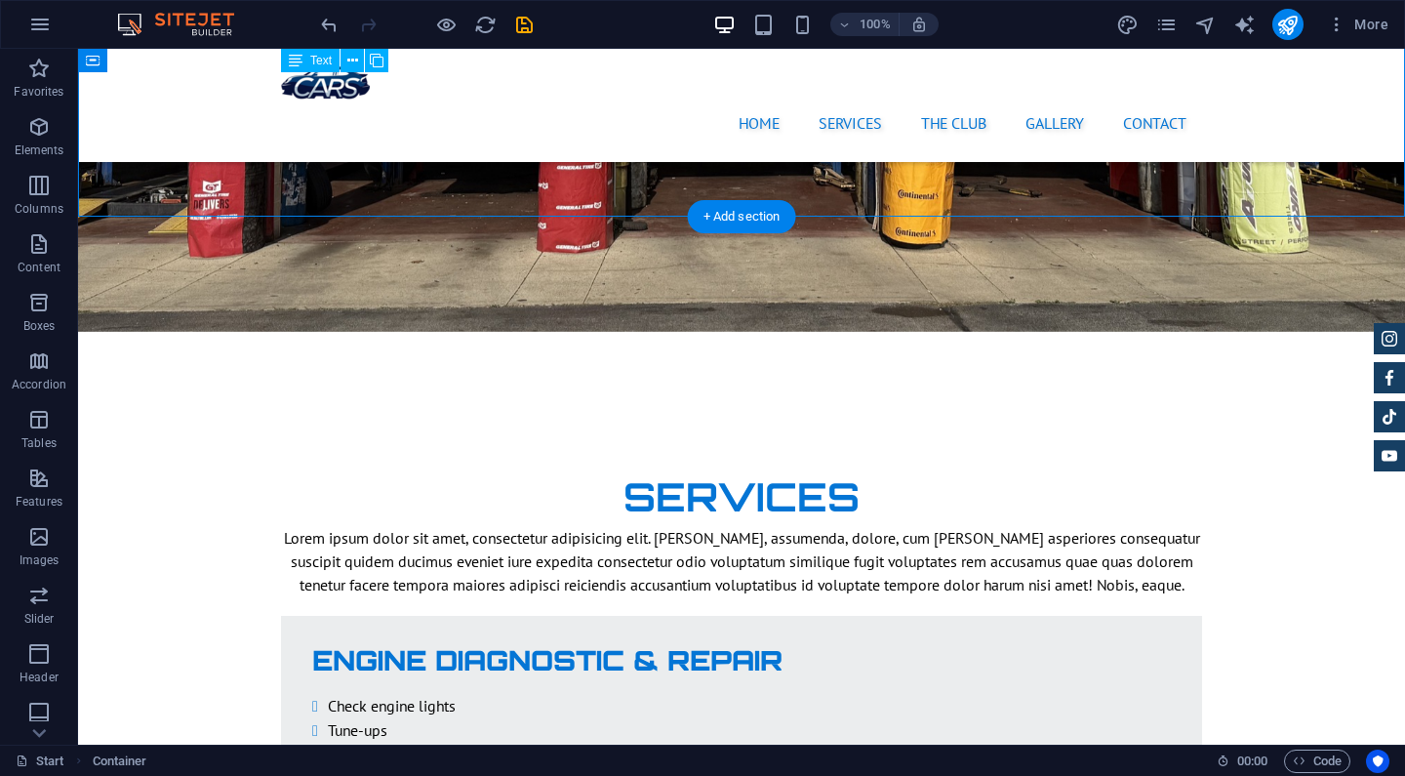
scroll to position [2779, 0]
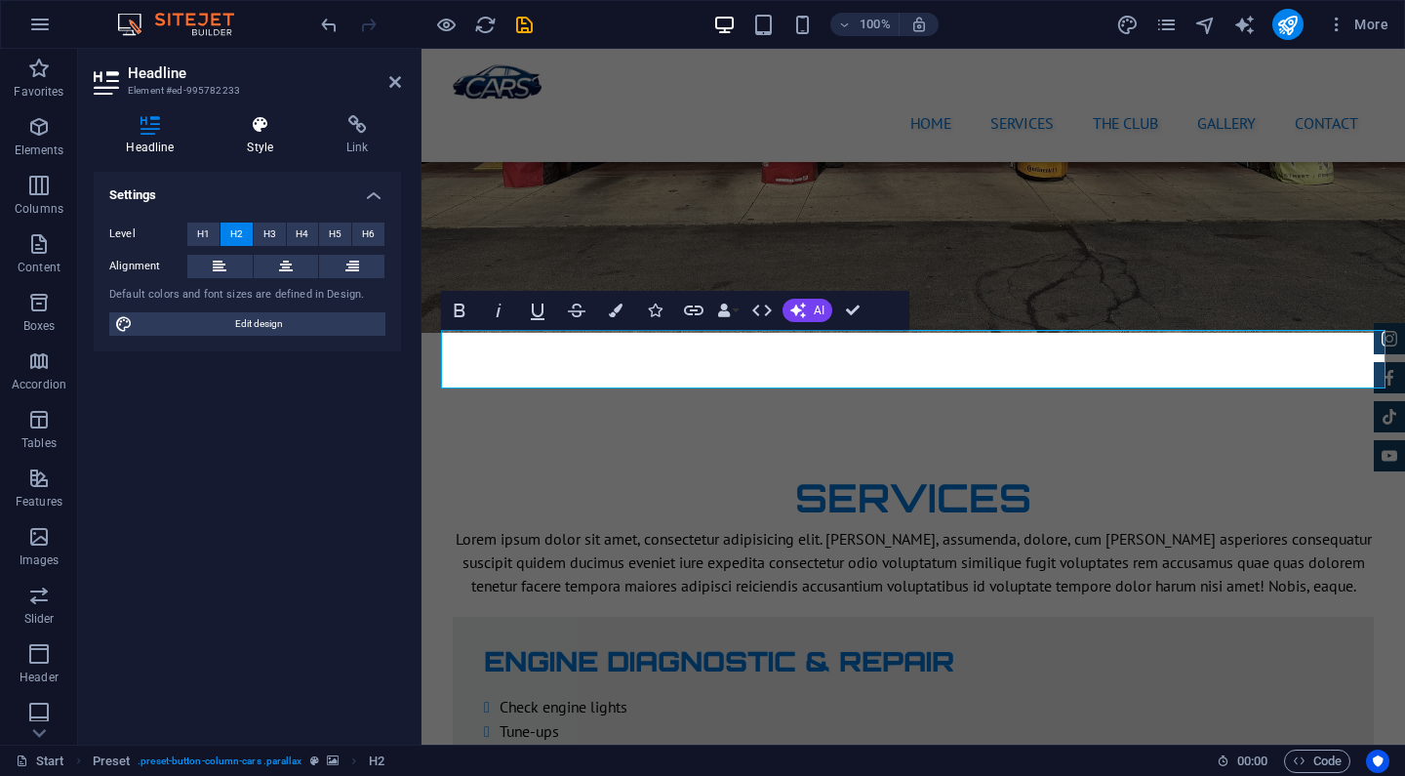
click at [258, 143] on h4 "Style" at bounding box center [265, 135] width 100 height 41
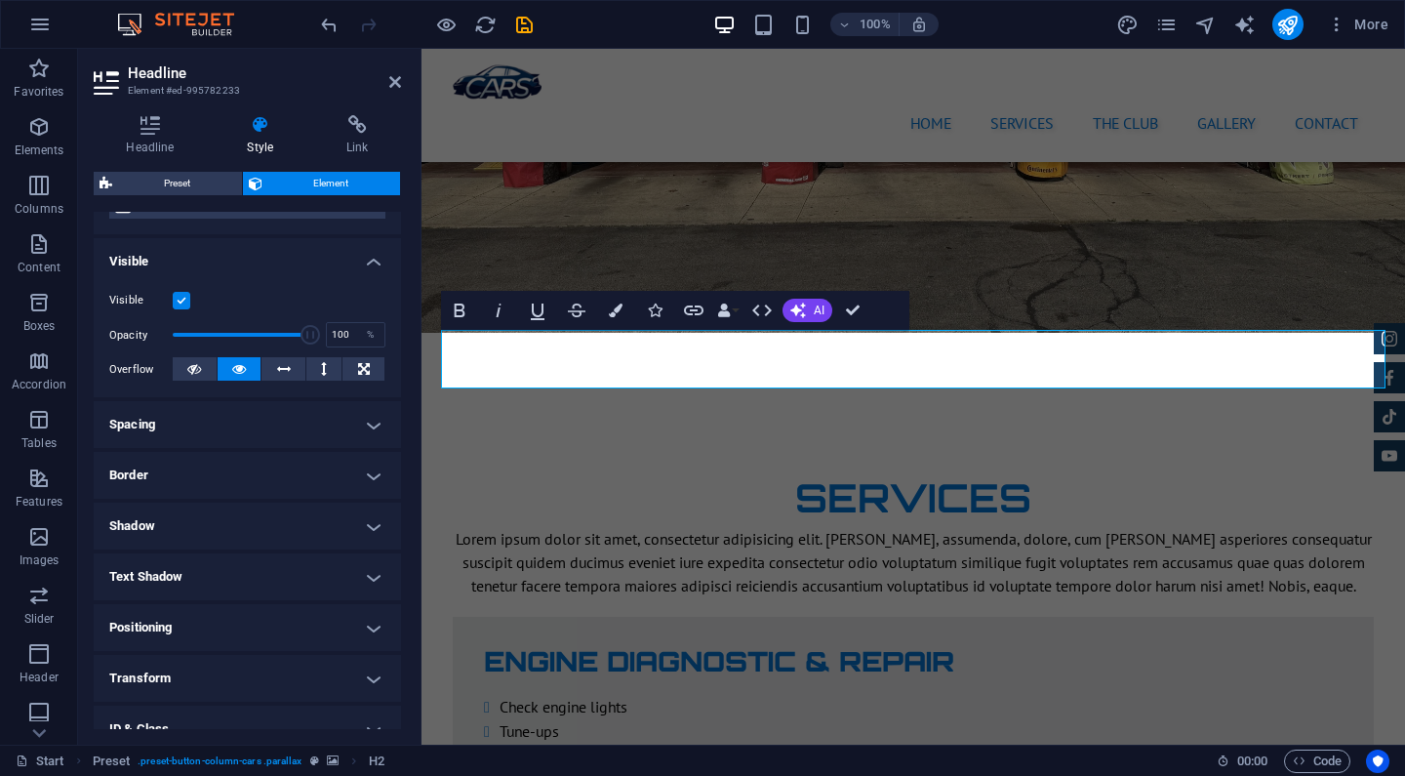
scroll to position [183, 0]
click at [357, 470] on h4 "Border" at bounding box center [247, 474] width 307 height 47
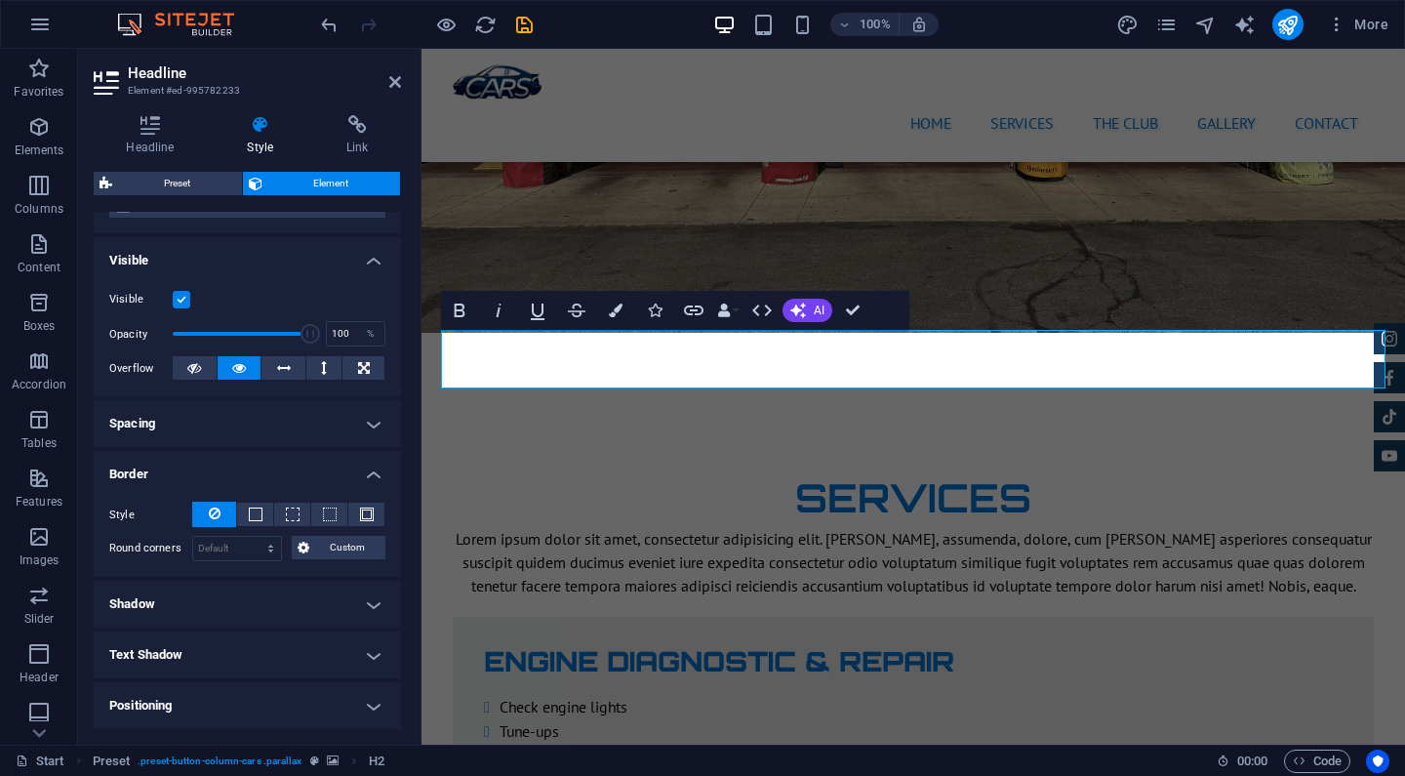
click at [357, 470] on h4 "Border" at bounding box center [247, 468] width 307 height 35
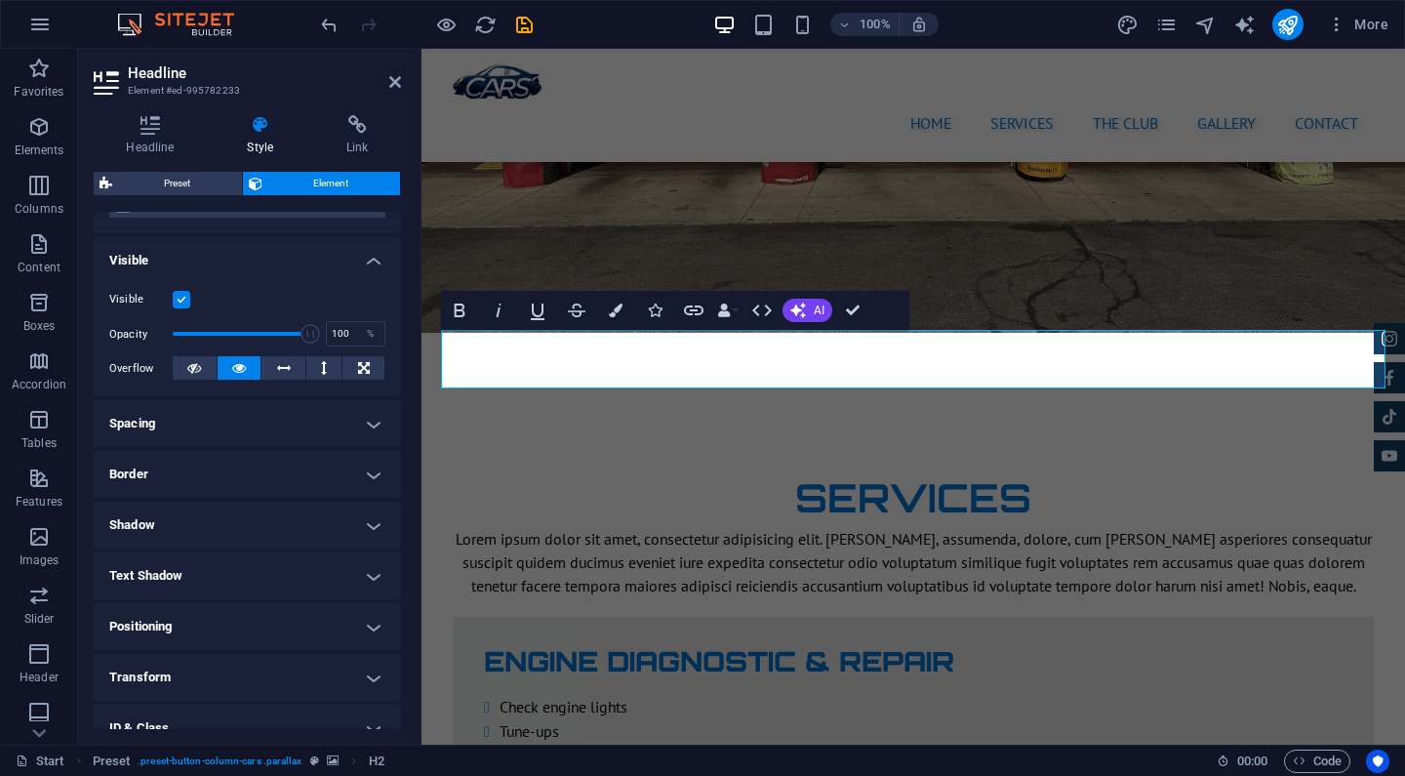
click at [358, 513] on h4 "Shadow" at bounding box center [247, 525] width 307 height 47
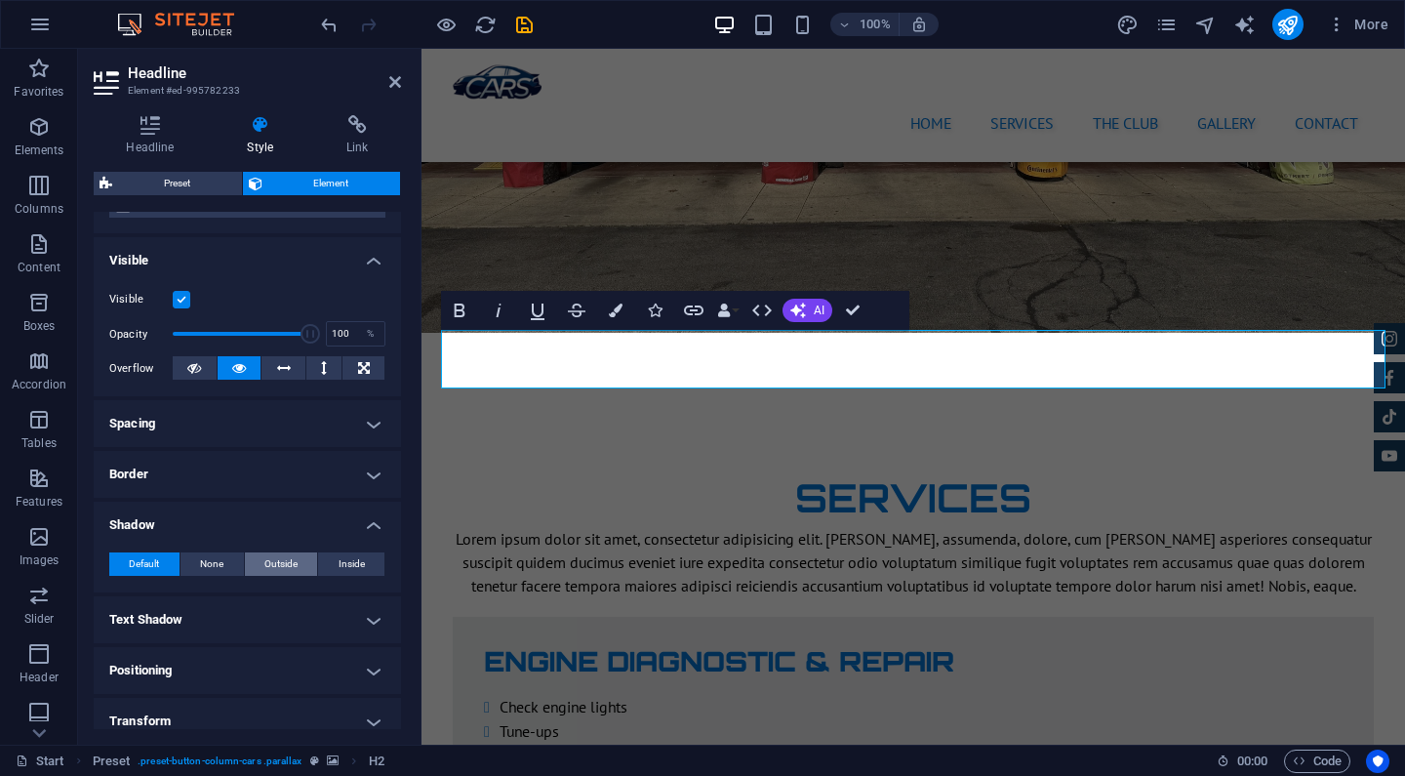
click at [300, 559] on button "Outside" at bounding box center [281, 563] width 73 height 23
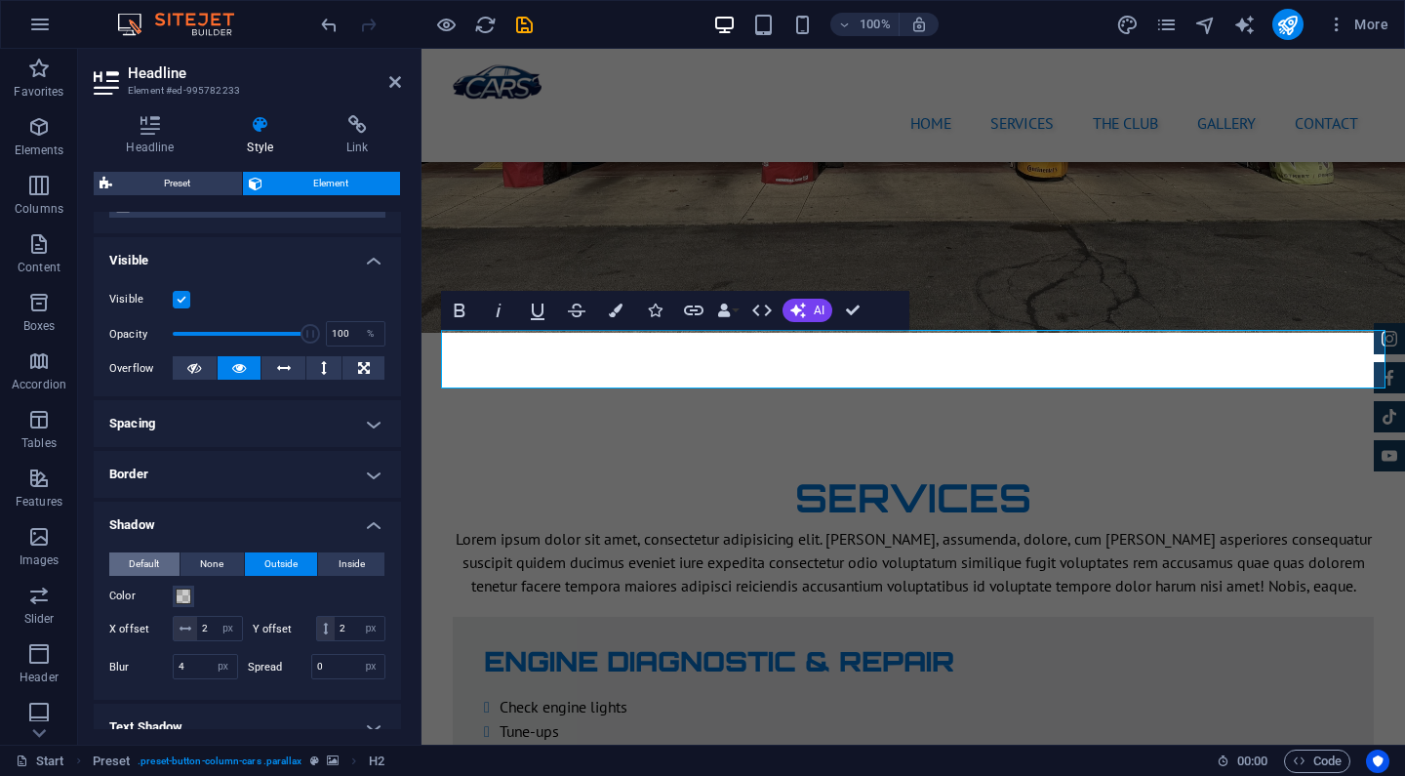
click at [149, 556] on span "Default" at bounding box center [144, 563] width 30 height 23
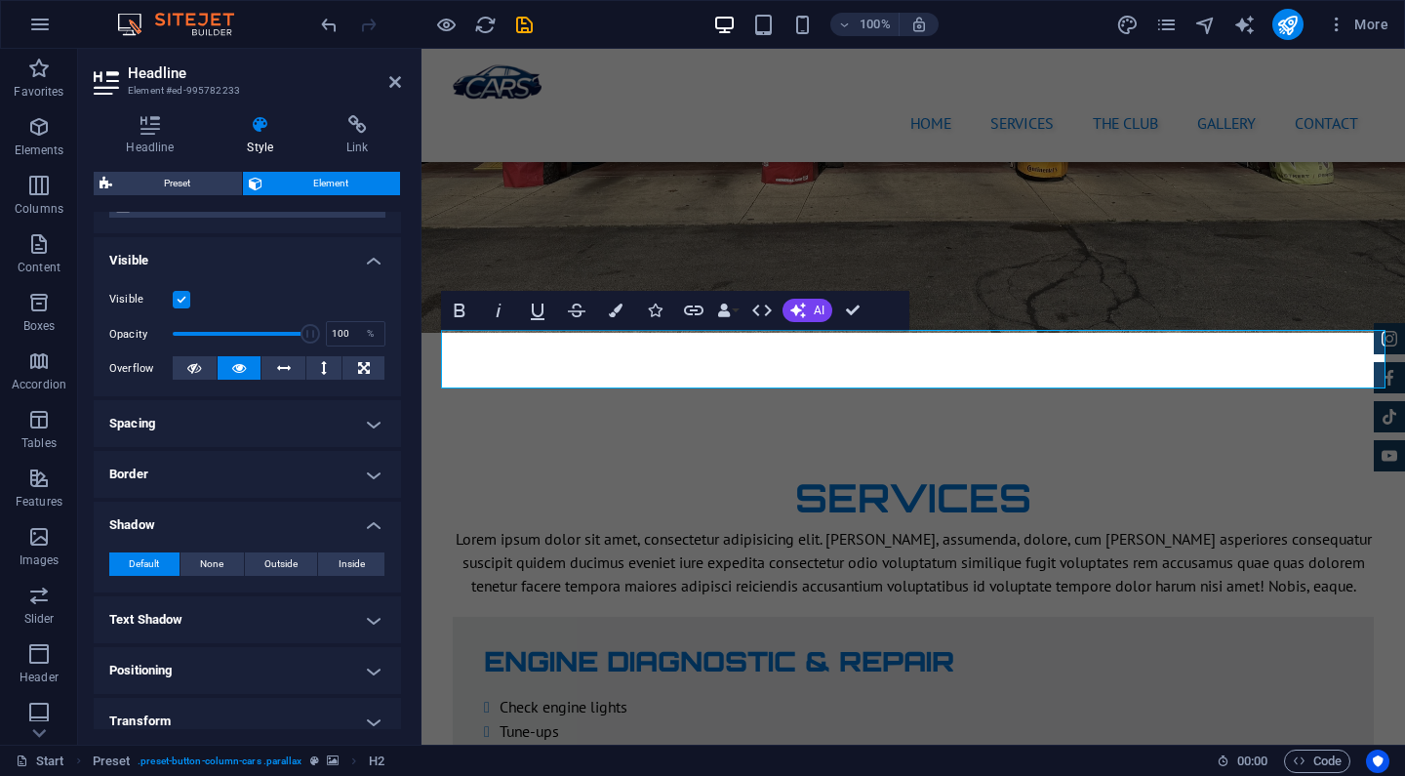
click at [225, 619] on h4 "Text Shadow" at bounding box center [247, 619] width 307 height 47
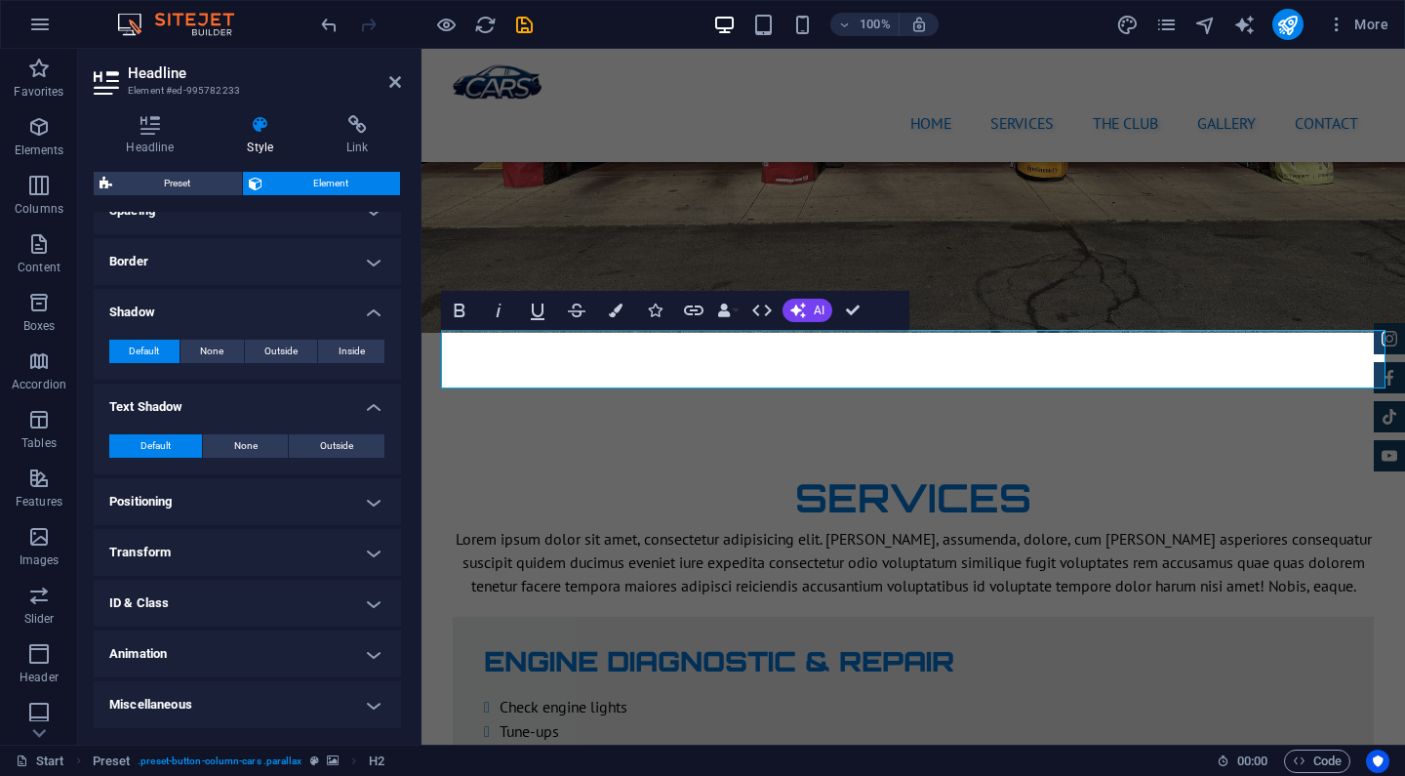
scroll to position [394, 0]
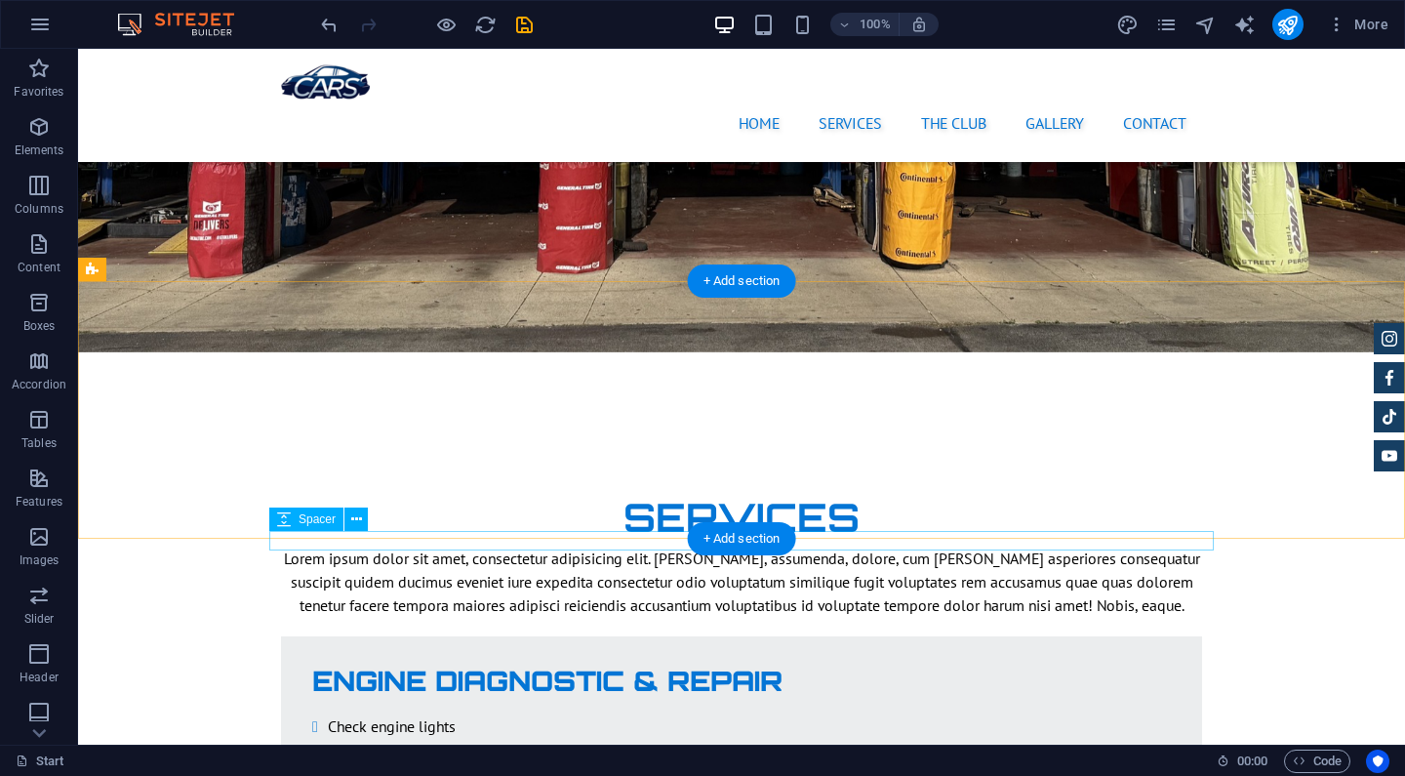
scroll to position [2698, 0]
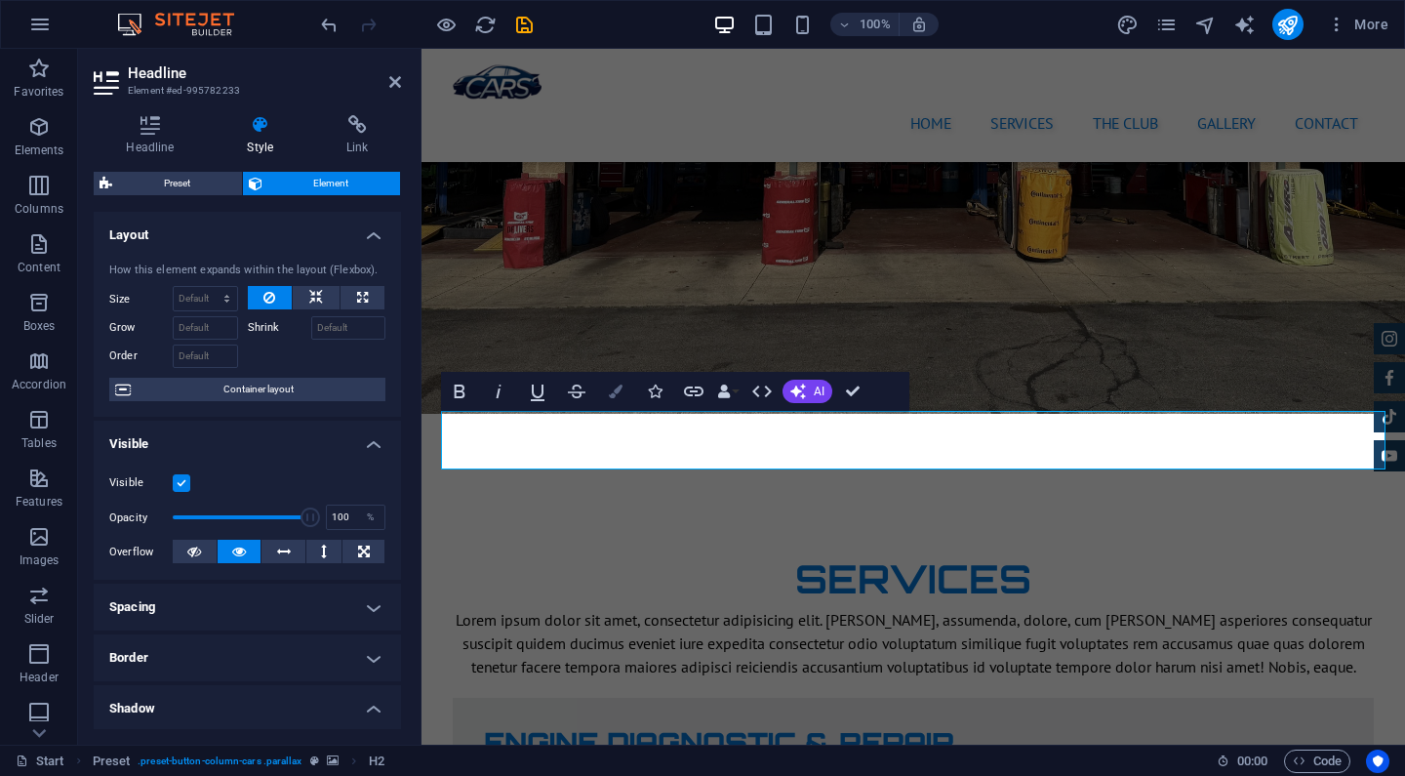
click at [621, 395] on icon "button" at bounding box center [616, 392] width 14 height 14
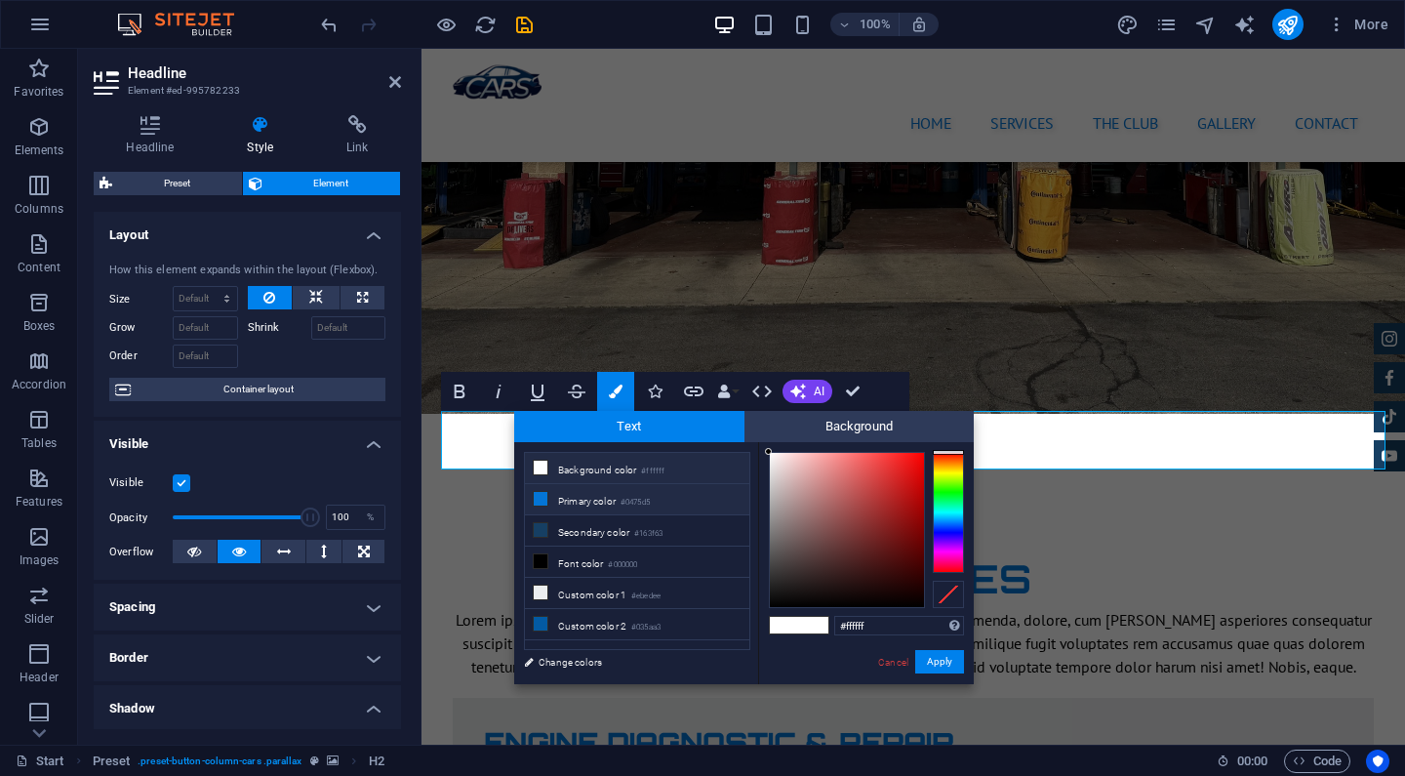
click at [572, 507] on li "Primary color #0475d5" at bounding box center [637, 499] width 224 height 31
type input "#0475d5"
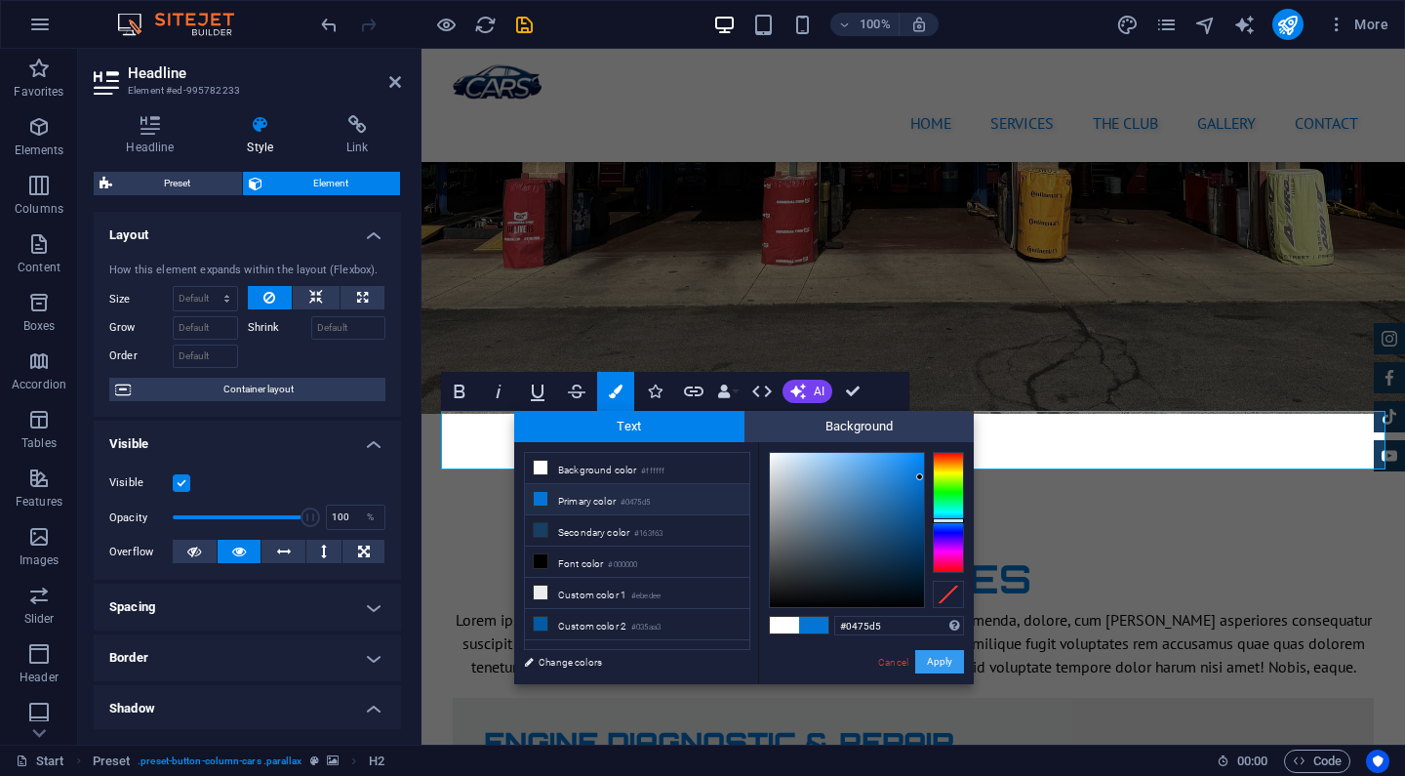
click at [942, 658] on button "Apply" at bounding box center [939, 661] width 49 height 23
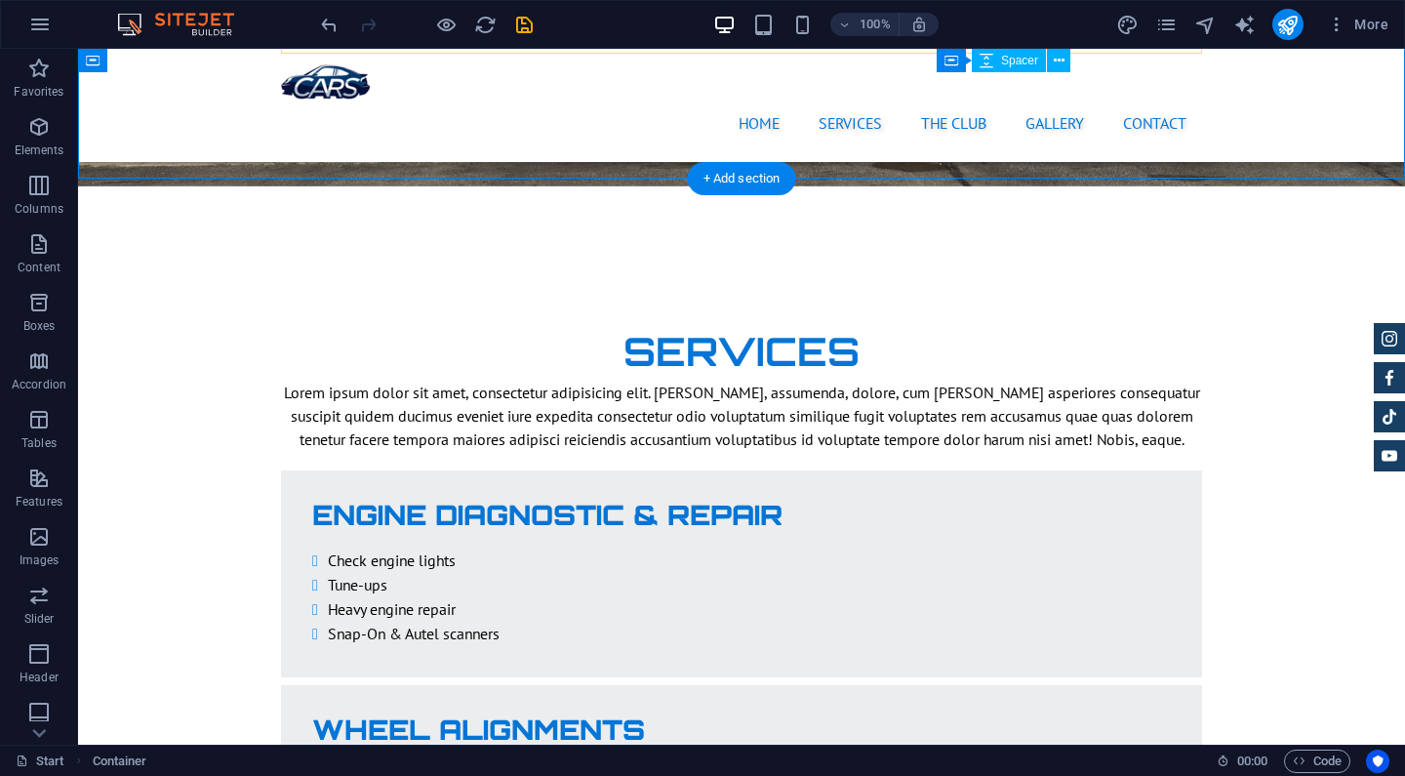
scroll to position [2780, 0]
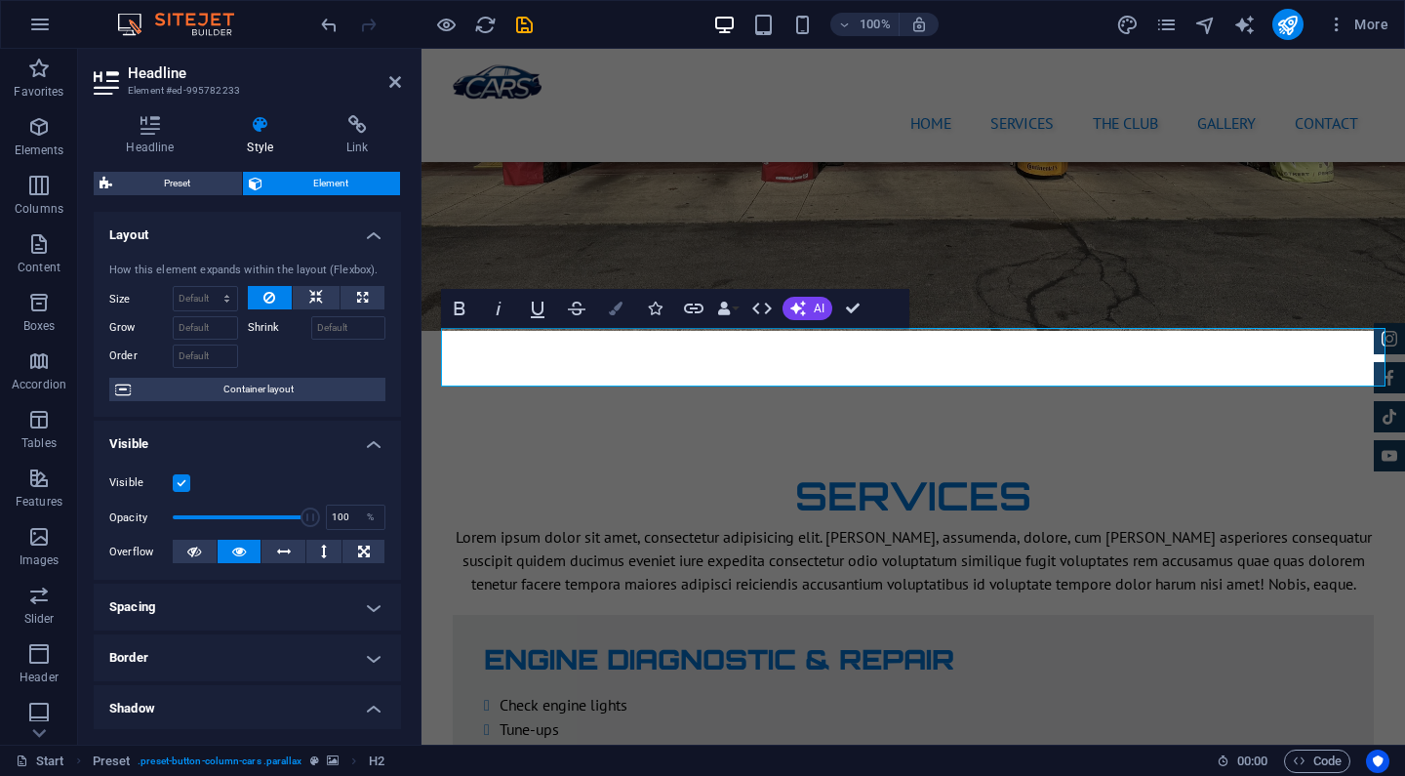
click at [612, 306] on icon "button" at bounding box center [616, 309] width 14 height 14
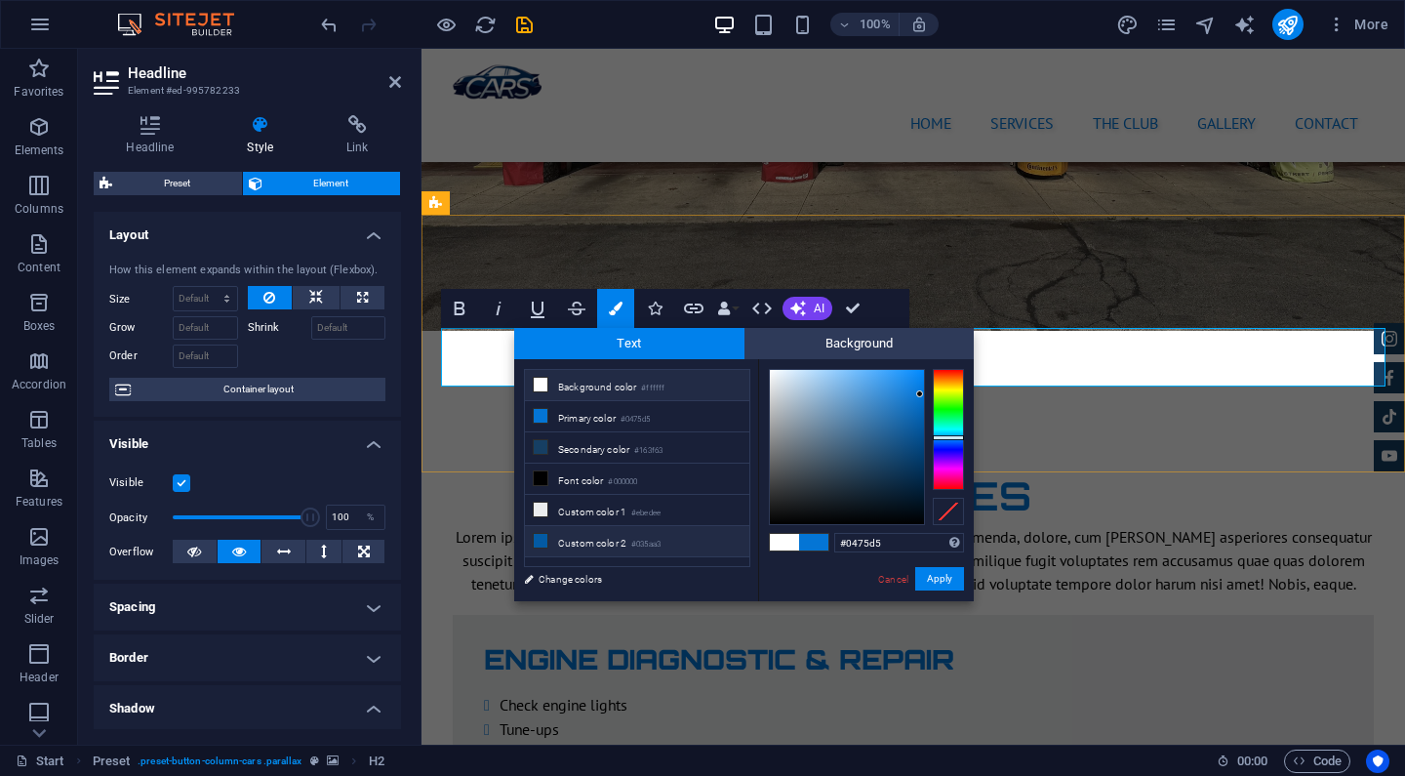
click at [606, 544] on li "Custom color 2 #035aa3" at bounding box center [637, 541] width 224 height 31
click at [945, 583] on button "Apply" at bounding box center [939, 578] width 49 height 23
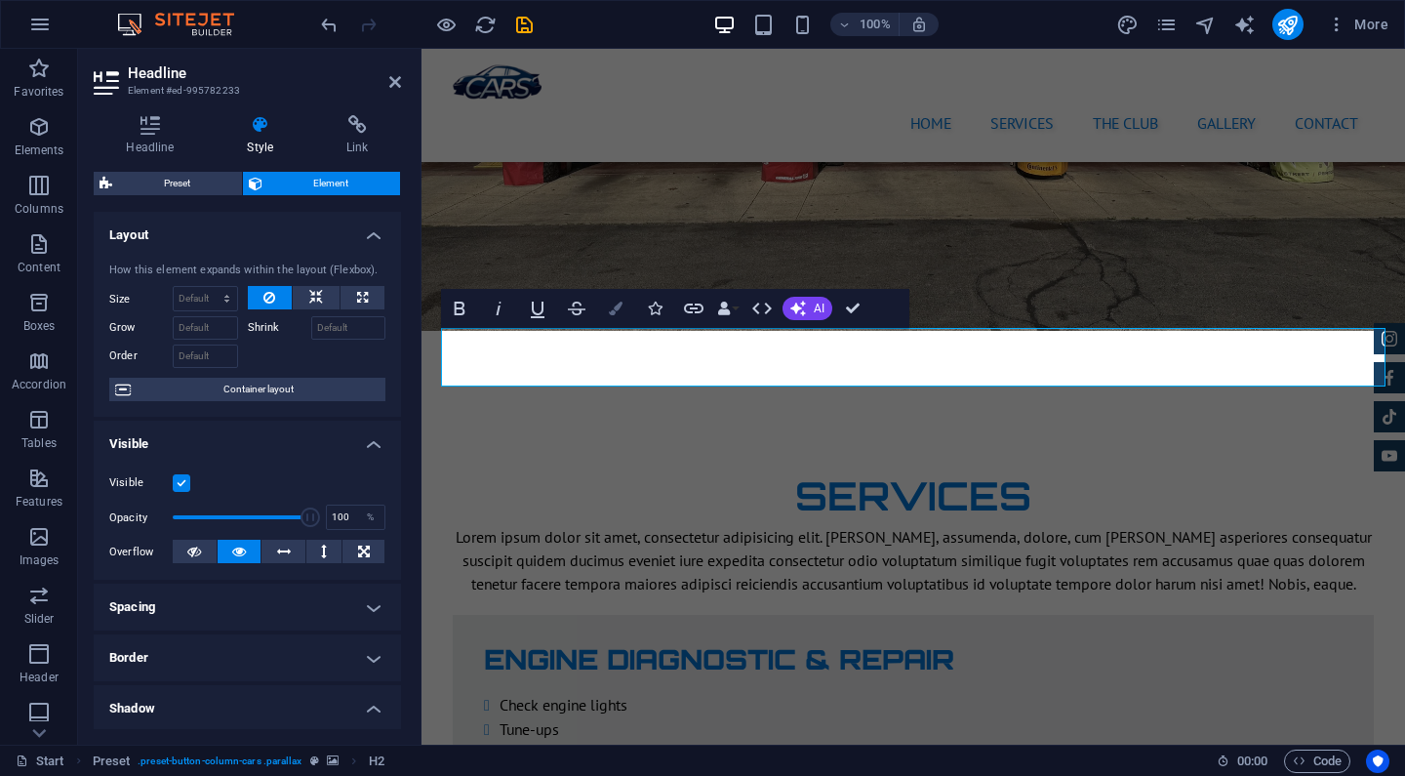
click at [622, 309] on icon "button" at bounding box center [616, 309] width 14 height 14
type input "#ffffff"
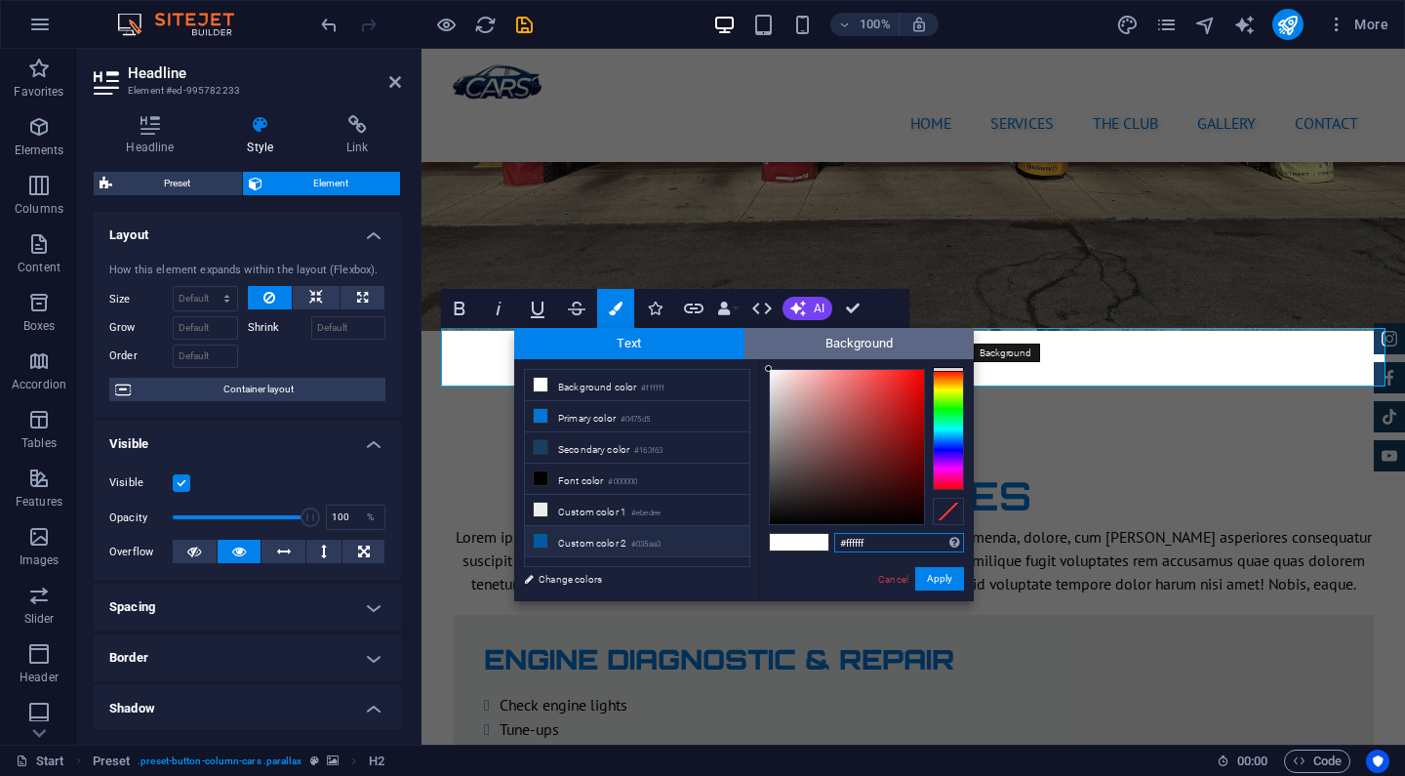
click at [886, 341] on span "Background" at bounding box center [860, 343] width 230 height 31
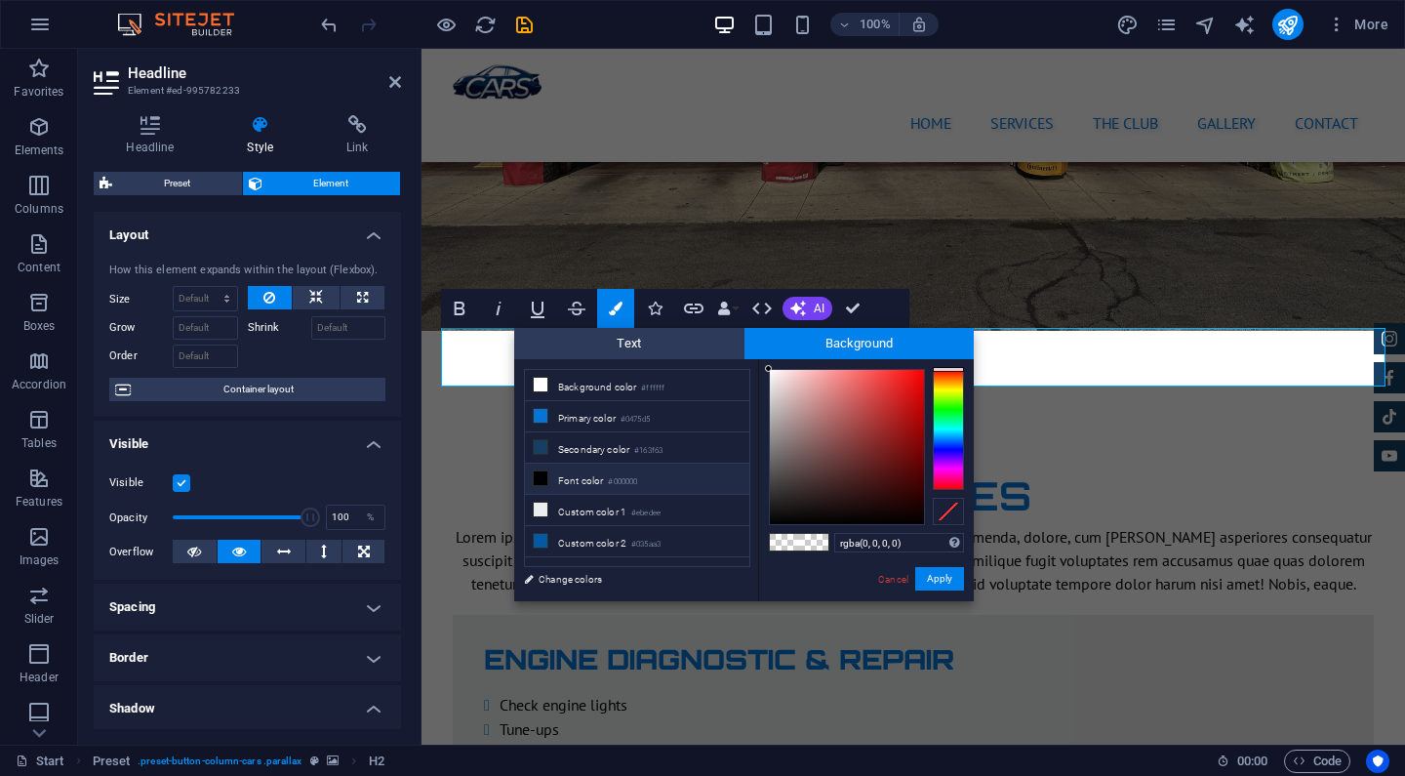
click at [649, 486] on li "Font color #000000" at bounding box center [637, 479] width 224 height 31
click at [931, 577] on button "Apply" at bounding box center [939, 578] width 49 height 23
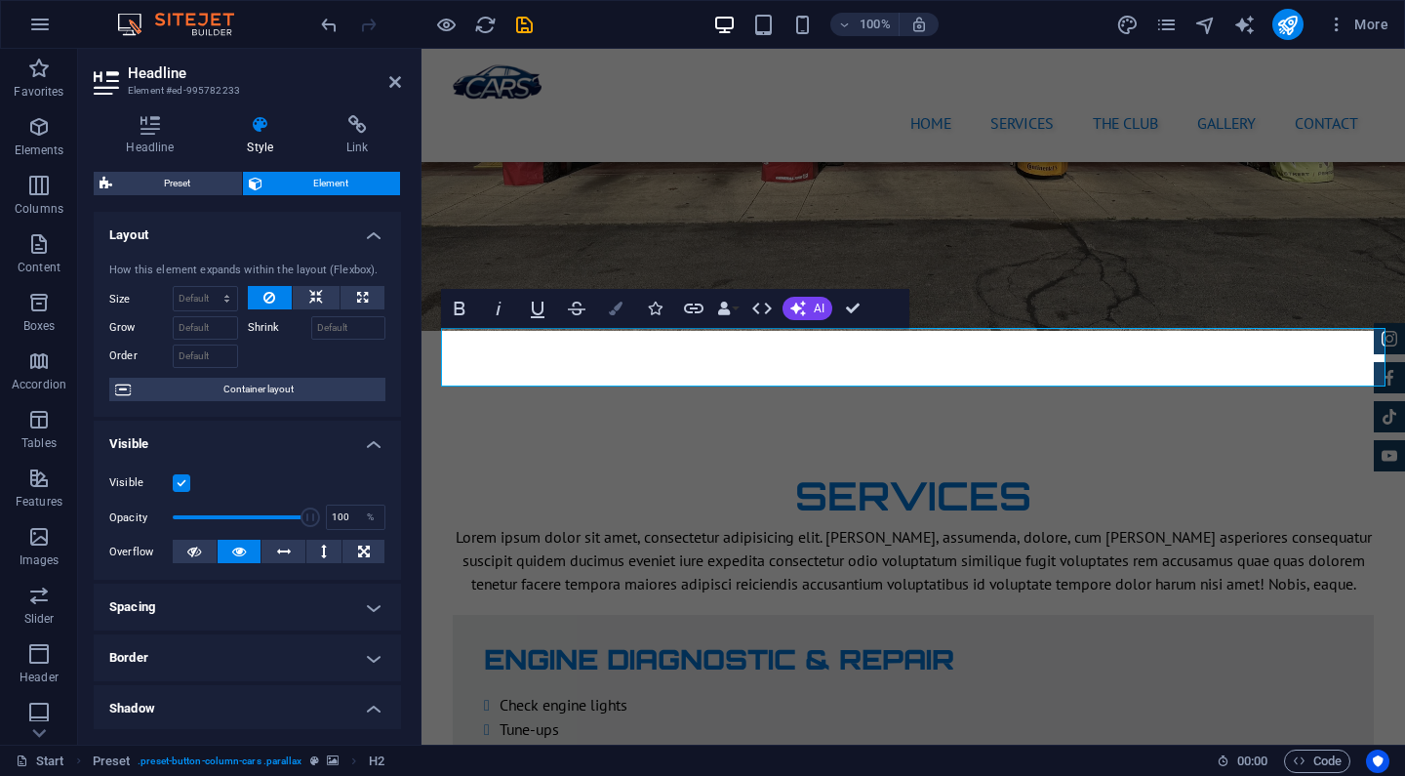
click at [616, 312] on icon "button" at bounding box center [616, 309] width 14 height 14
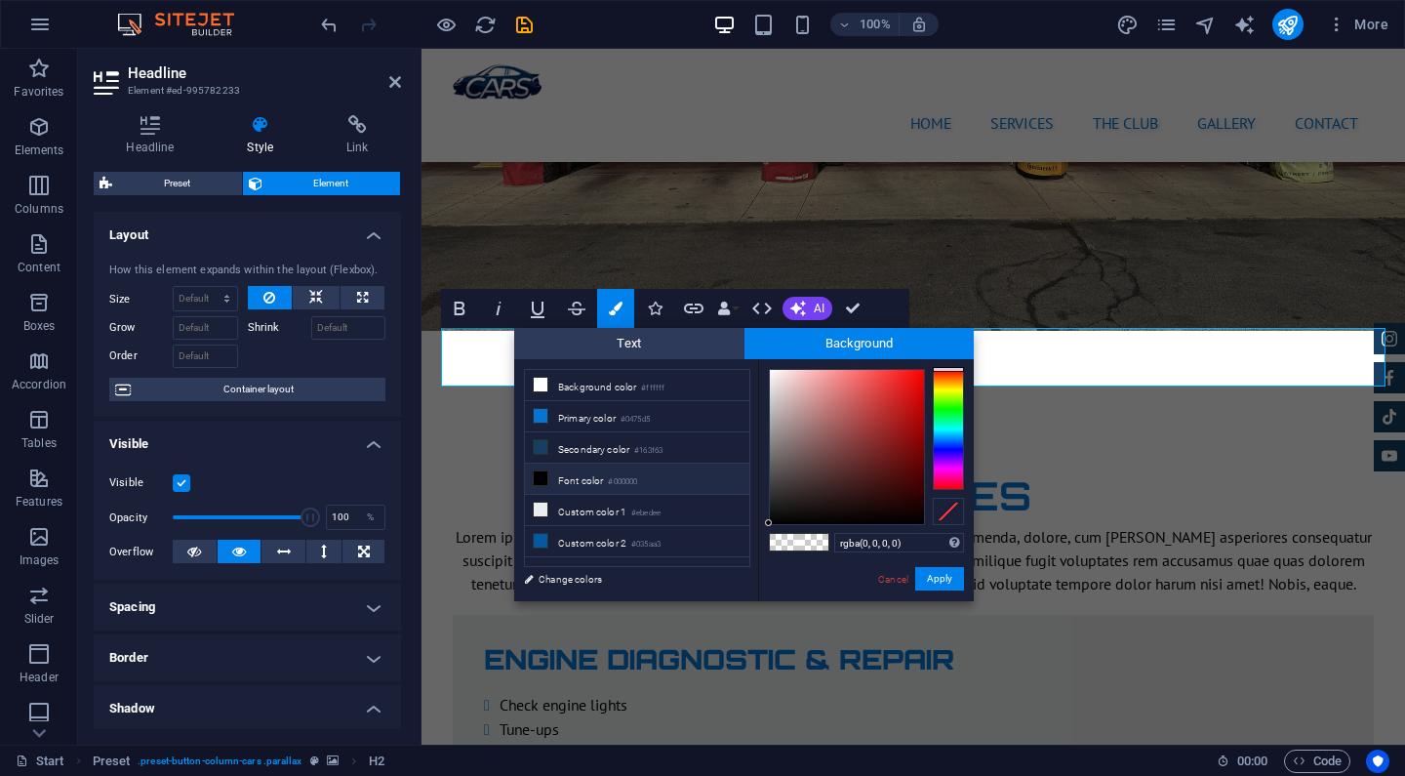
click at [803, 546] on span at bounding box center [813, 542] width 29 height 17
click at [948, 581] on button "Apply" at bounding box center [939, 578] width 49 height 23
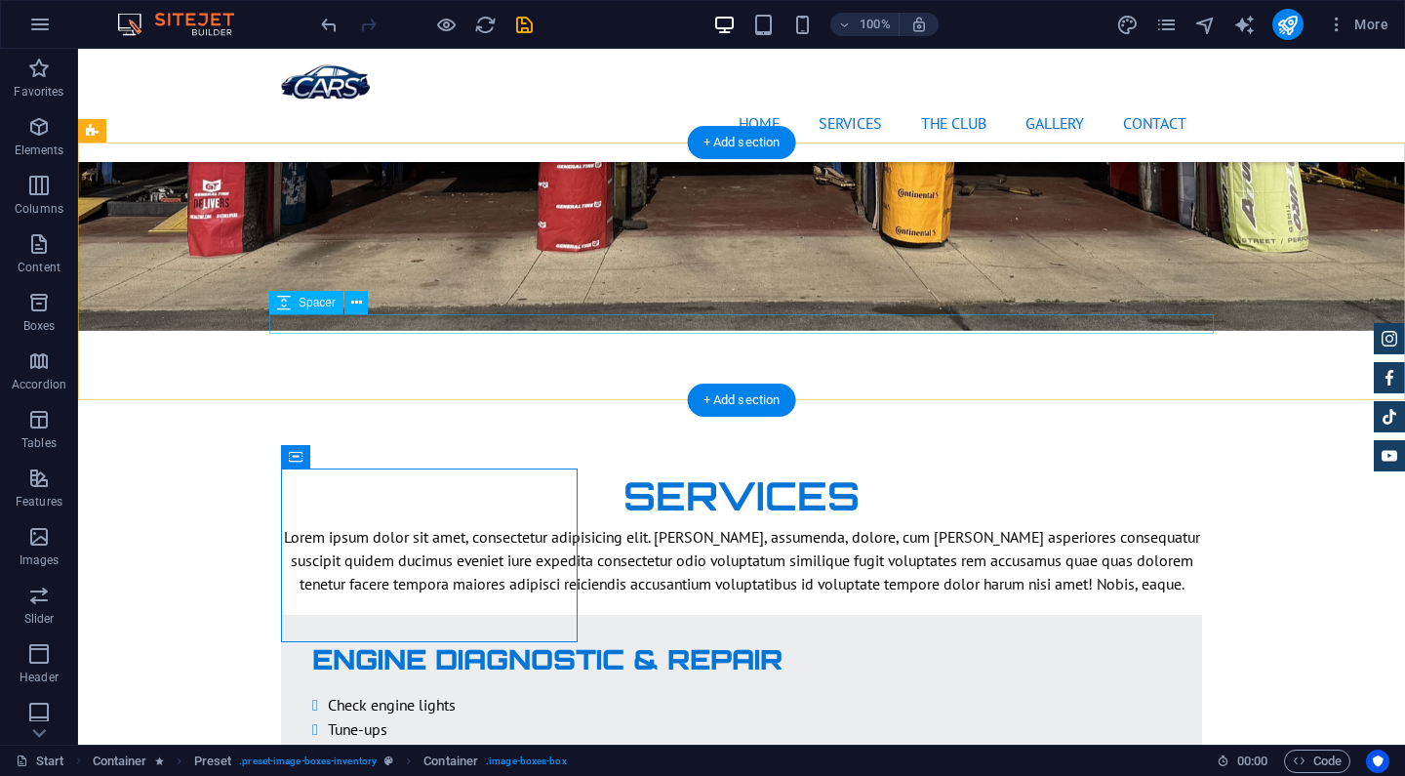
scroll to position [2856, 0]
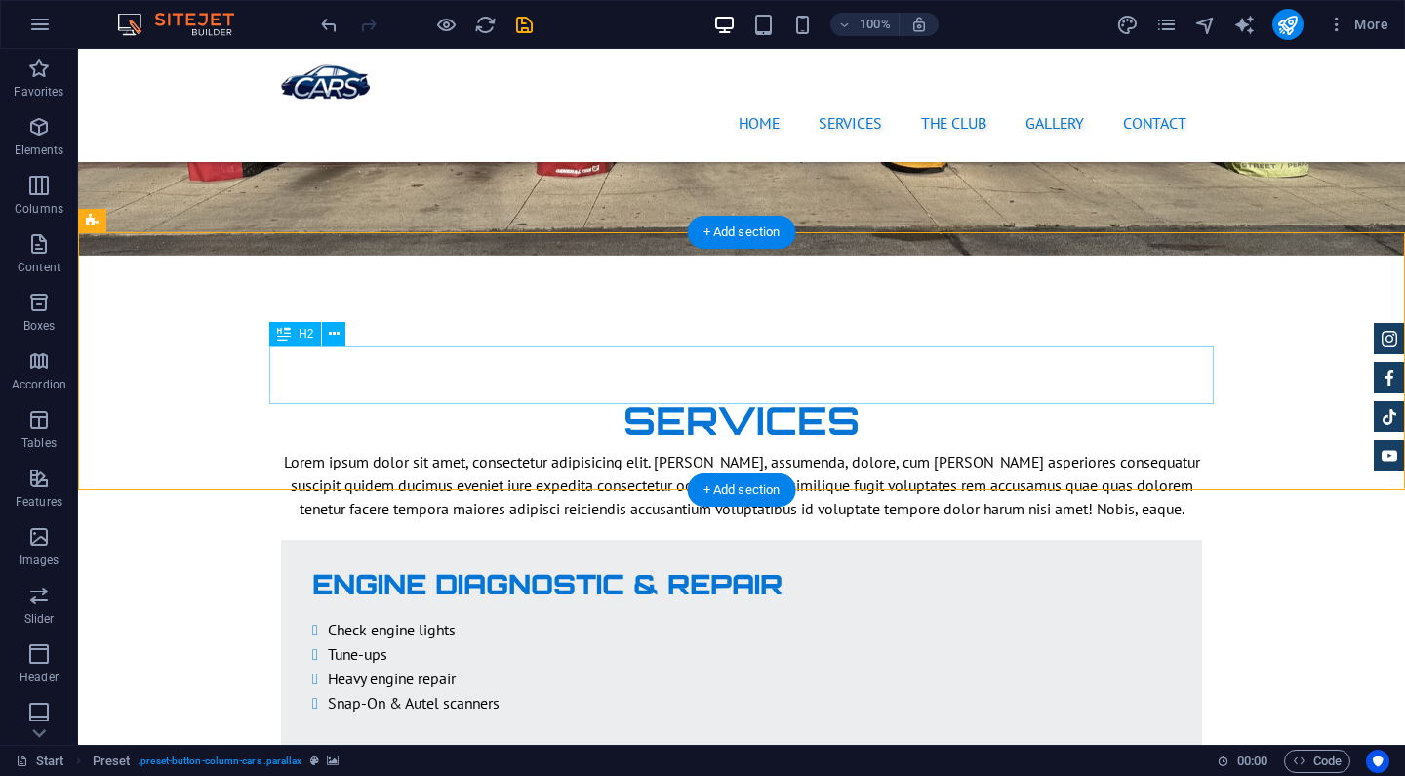
scroll to position [2718, 0]
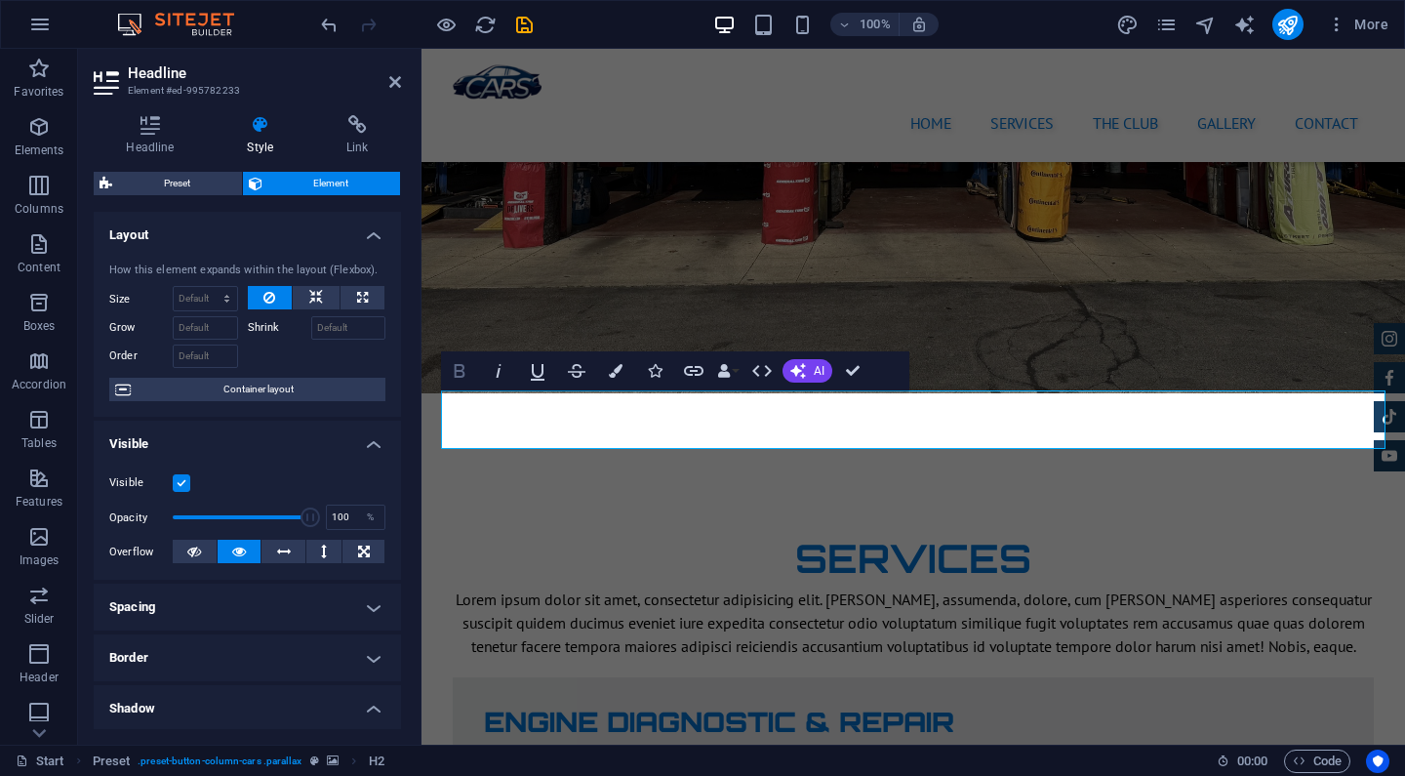
click at [471, 369] on button "Bold" at bounding box center [459, 370] width 37 height 39
click at [467, 371] on icon "button" at bounding box center [459, 370] width 23 height 23
click at [499, 369] on icon "button" at bounding box center [499, 371] width 5 height 14
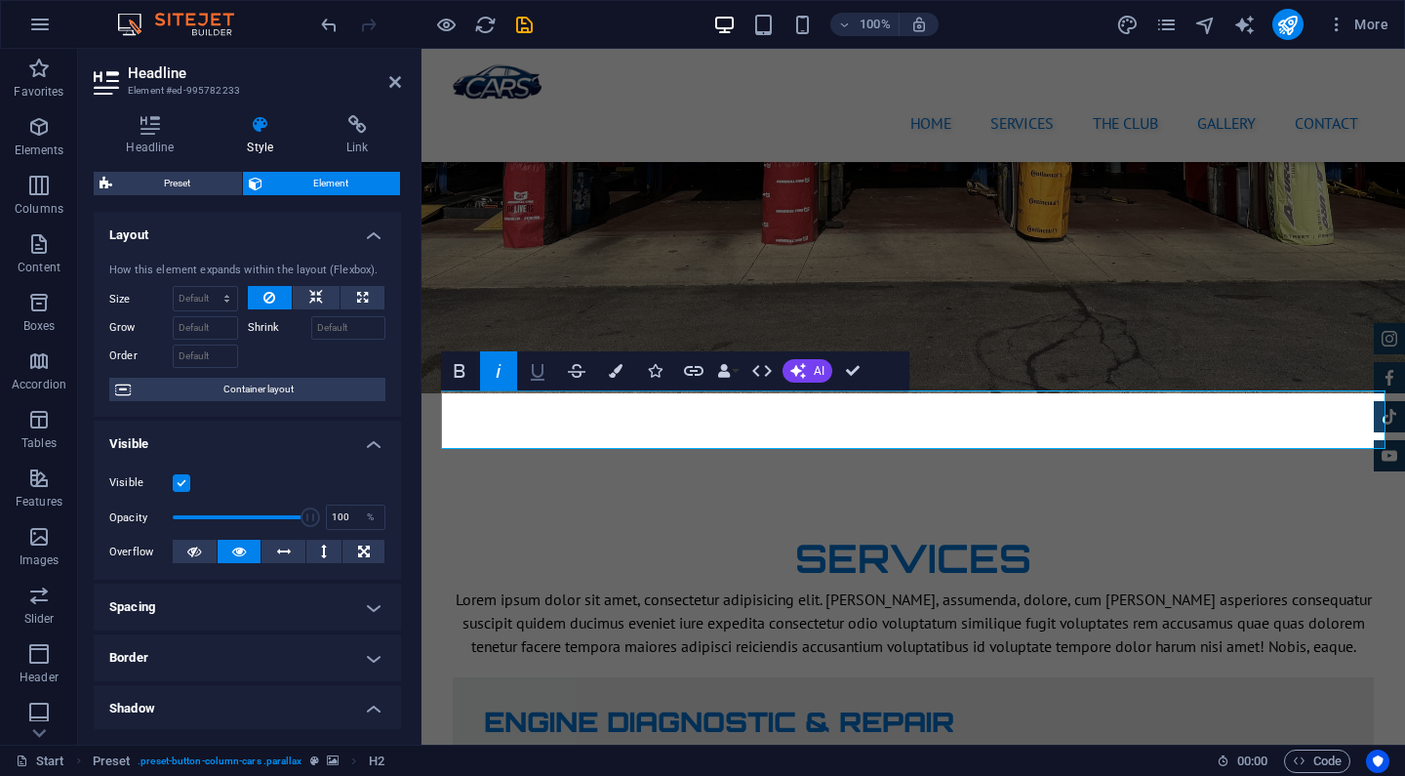
click at [544, 372] on icon "button" at bounding box center [538, 372] width 14 height 17
click at [575, 364] on icon "button" at bounding box center [576, 370] width 23 height 23
click at [807, 370] on button "AI" at bounding box center [808, 370] width 50 height 23
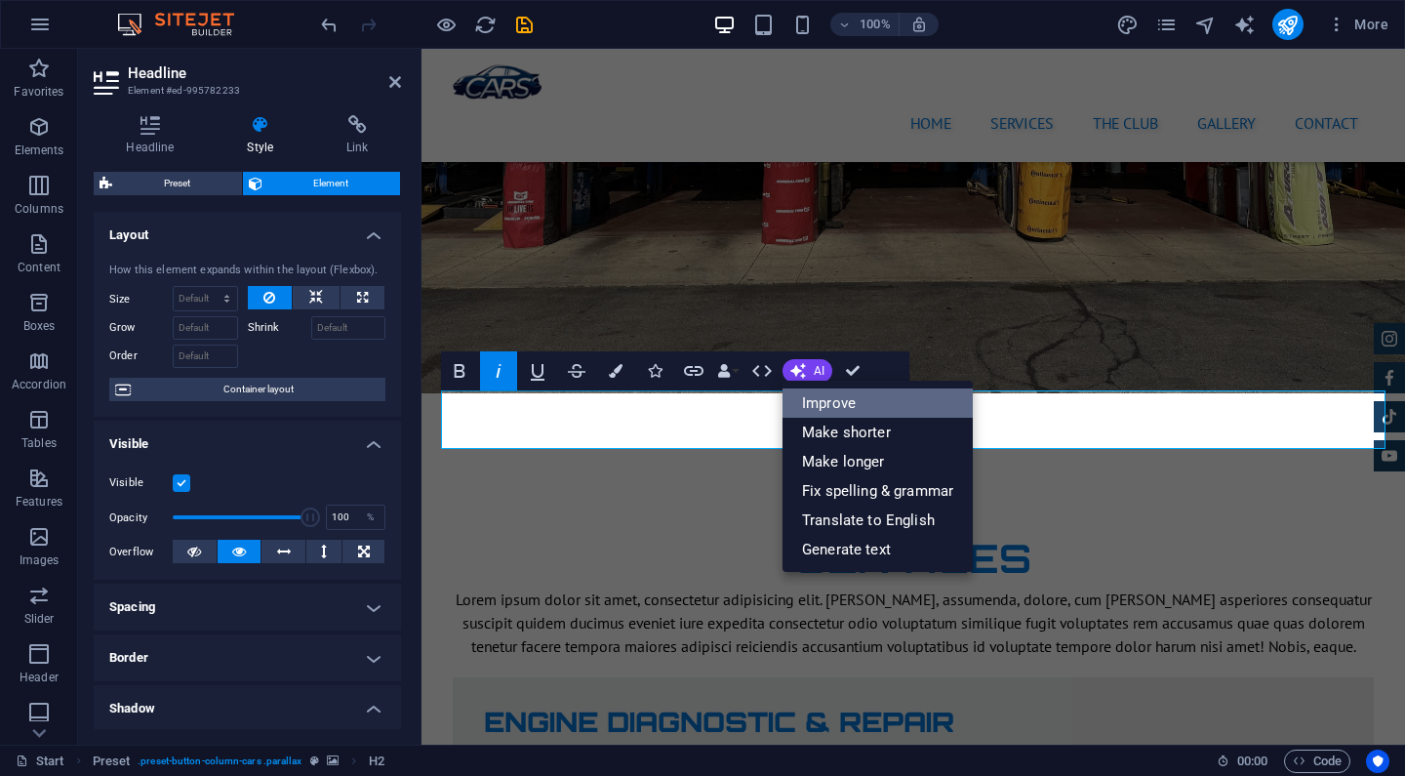
click at [821, 401] on link "Improve" at bounding box center [878, 402] width 190 height 29
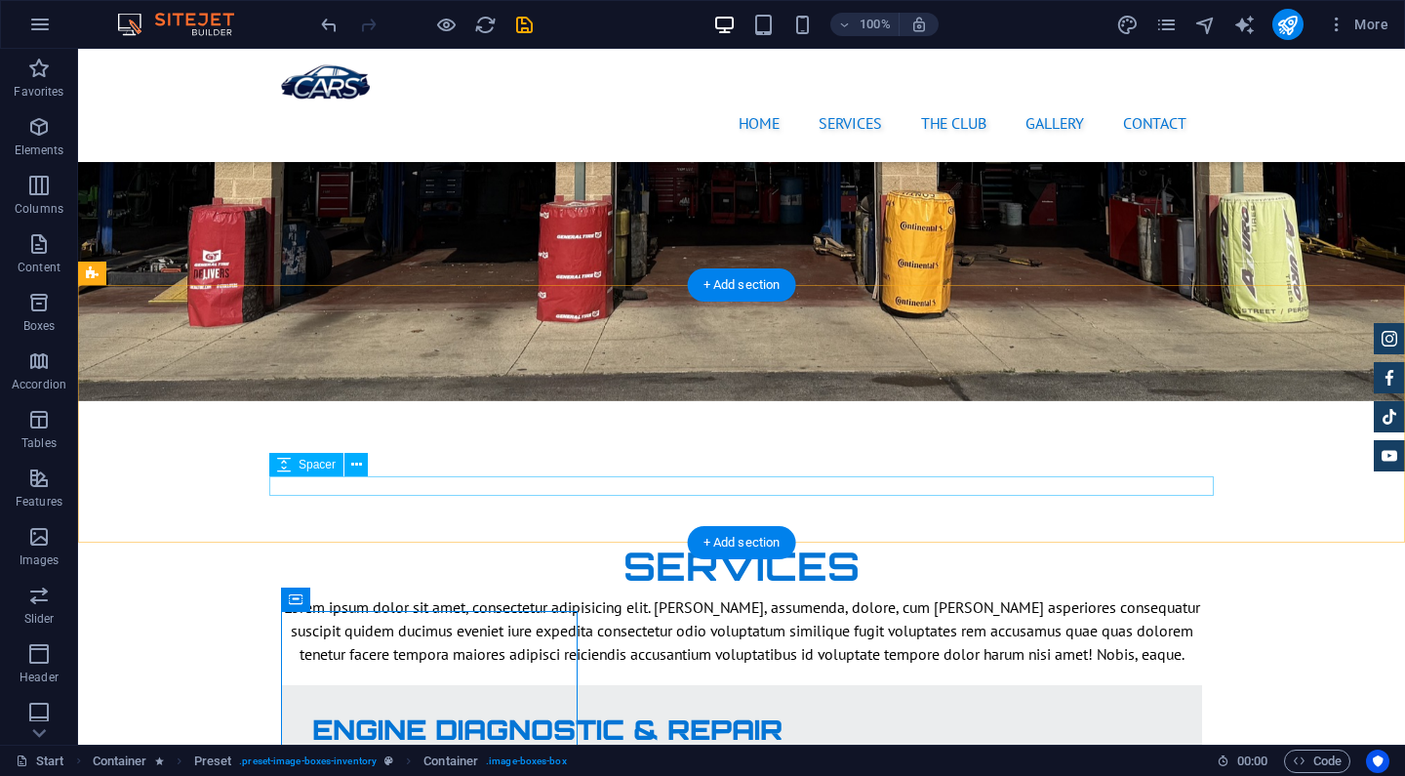
scroll to position [2697, 0]
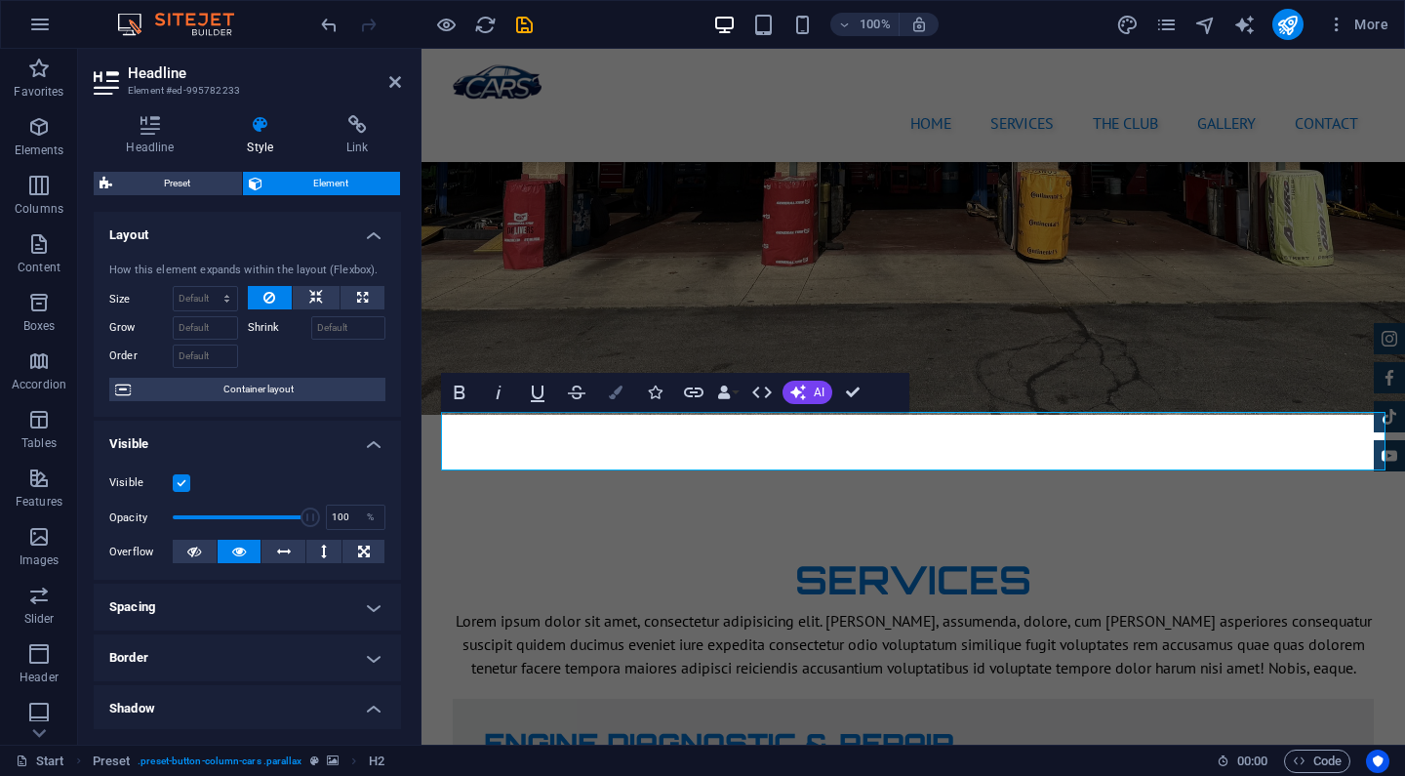
click at [623, 391] on button "Colors" at bounding box center [615, 392] width 37 height 39
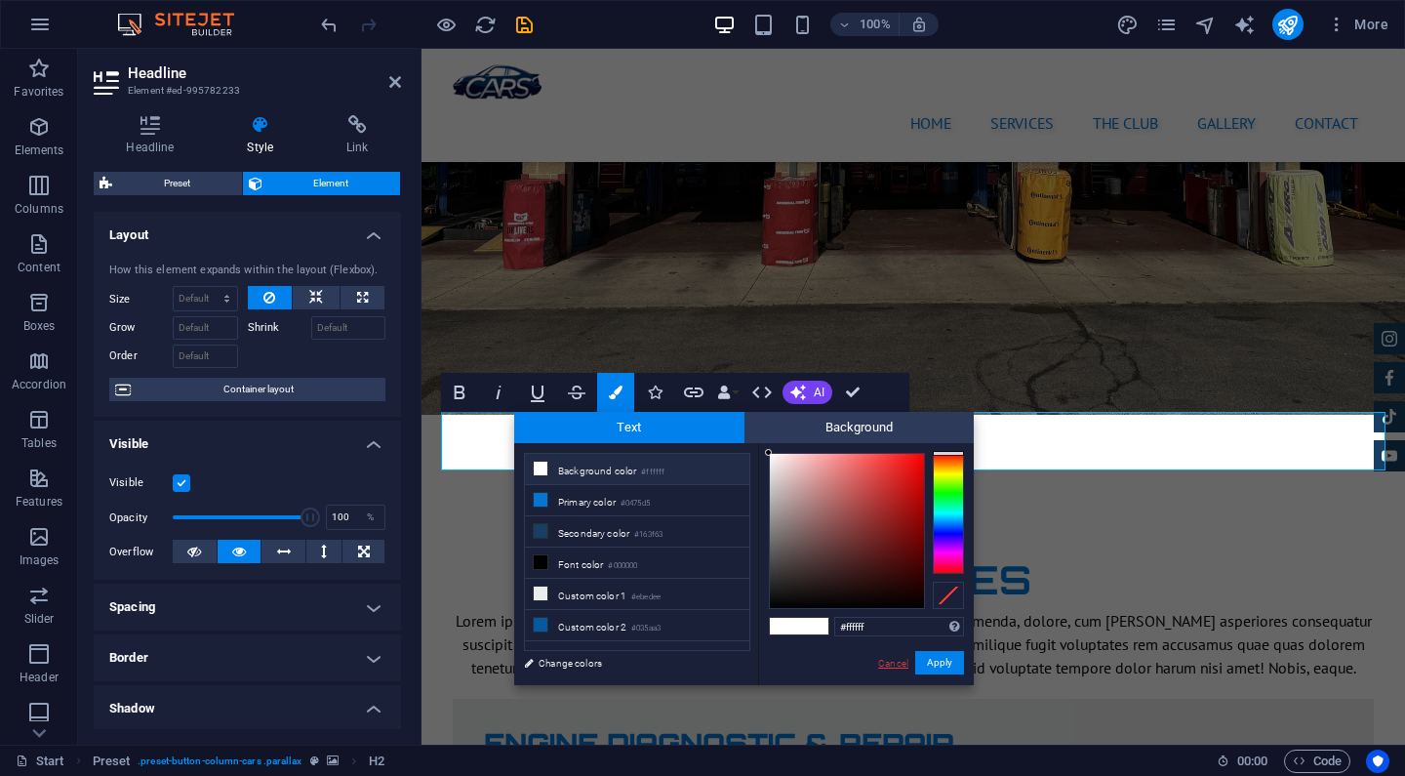
click at [904, 662] on link "Cancel" at bounding box center [893, 663] width 34 height 15
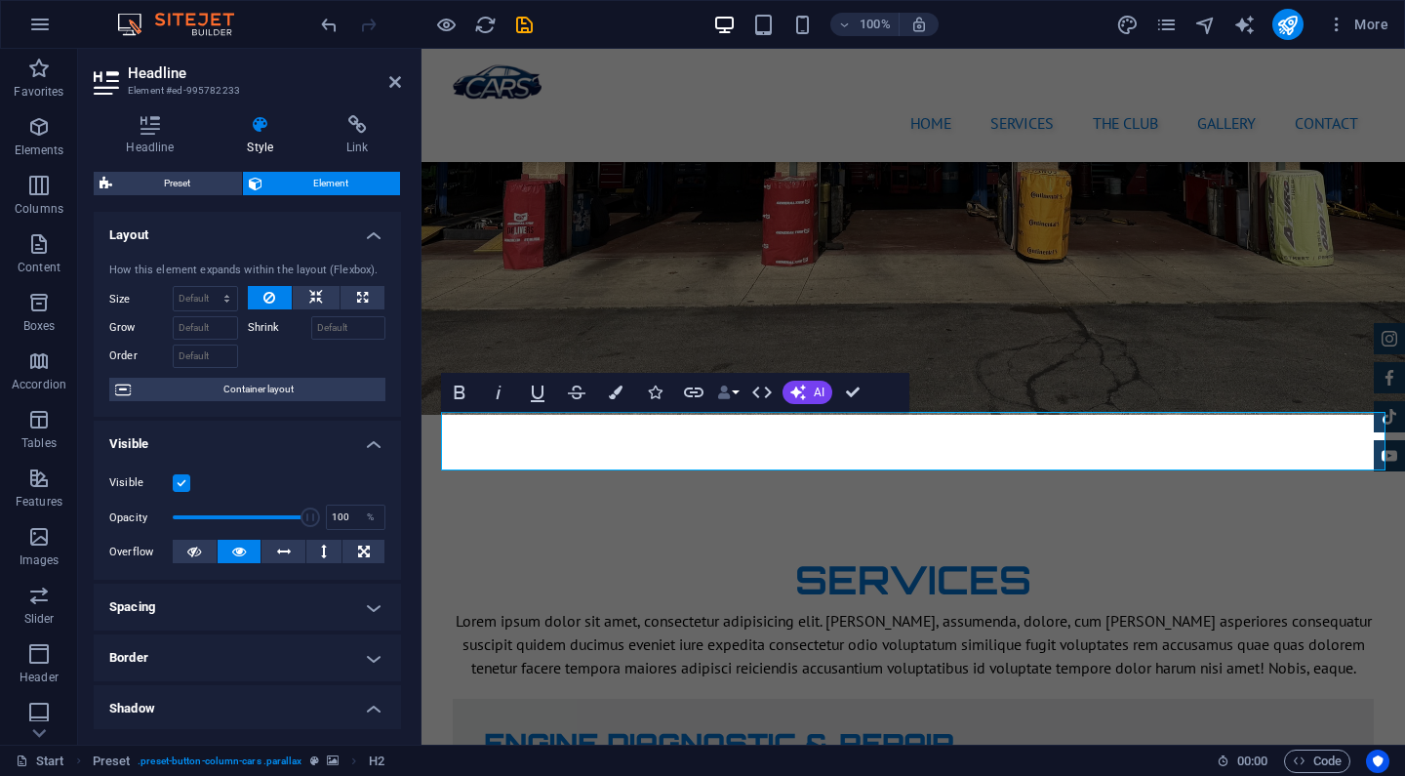
click at [727, 391] on icon "button" at bounding box center [724, 392] width 14 height 14
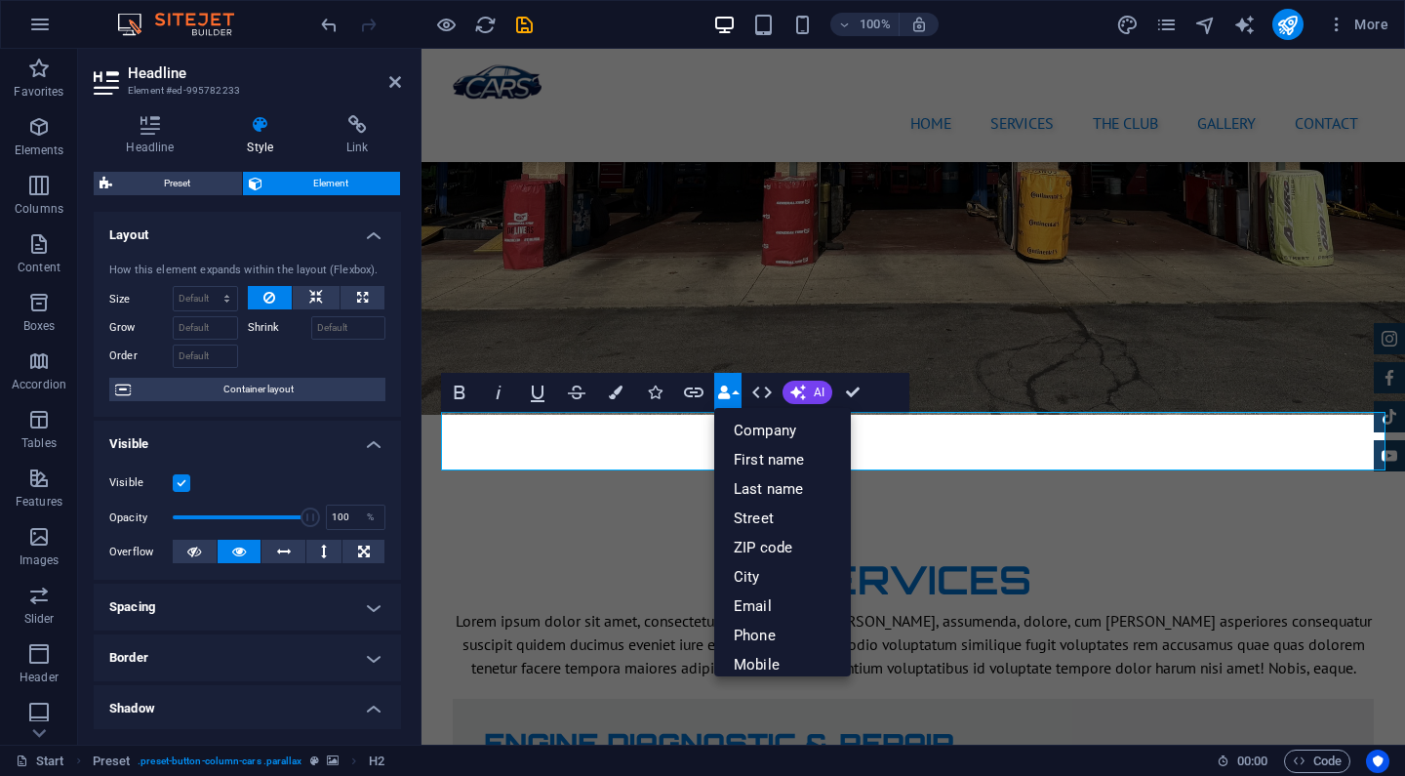
click at [727, 391] on icon "button" at bounding box center [724, 392] width 14 height 14
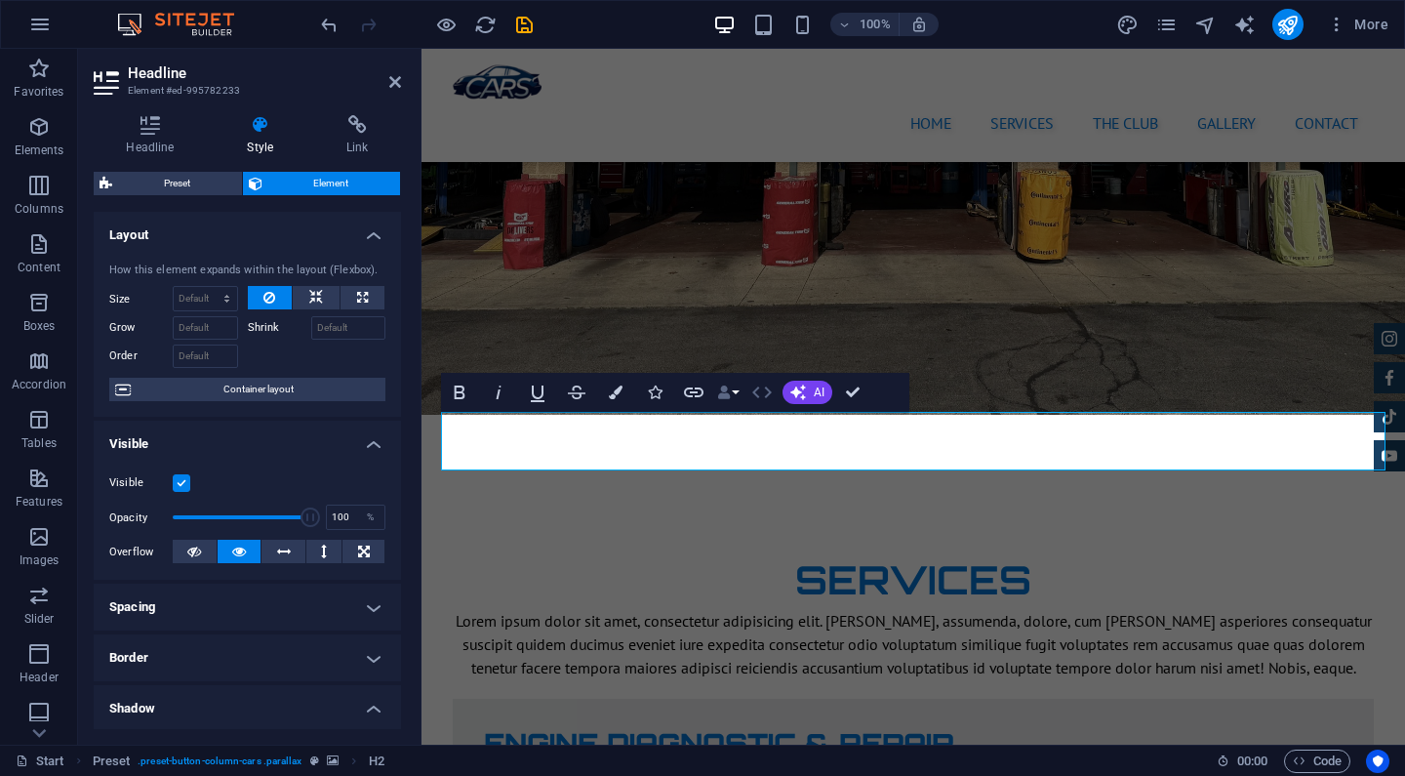
click at [768, 389] on icon "button" at bounding box center [762, 392] width 20 height 12
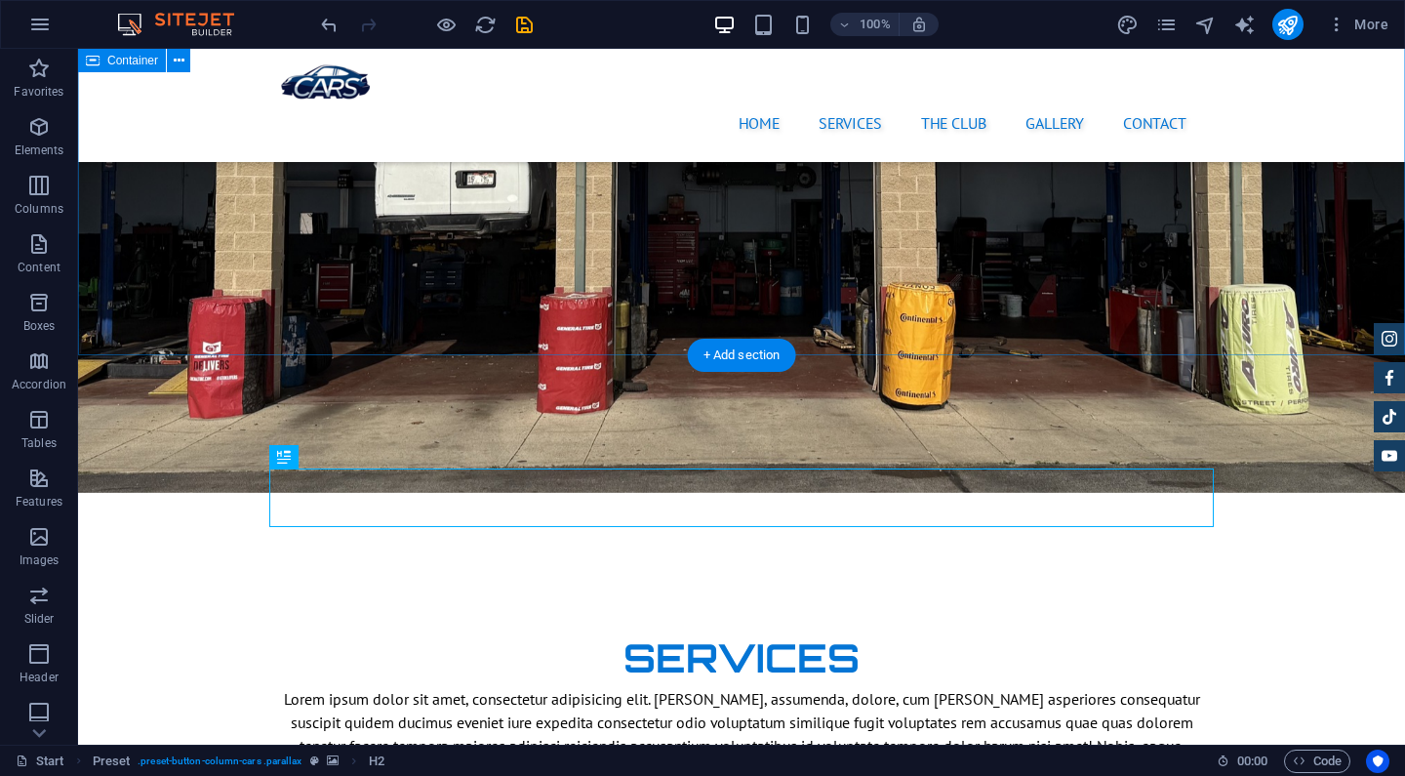
scroll to position [2647, 0]
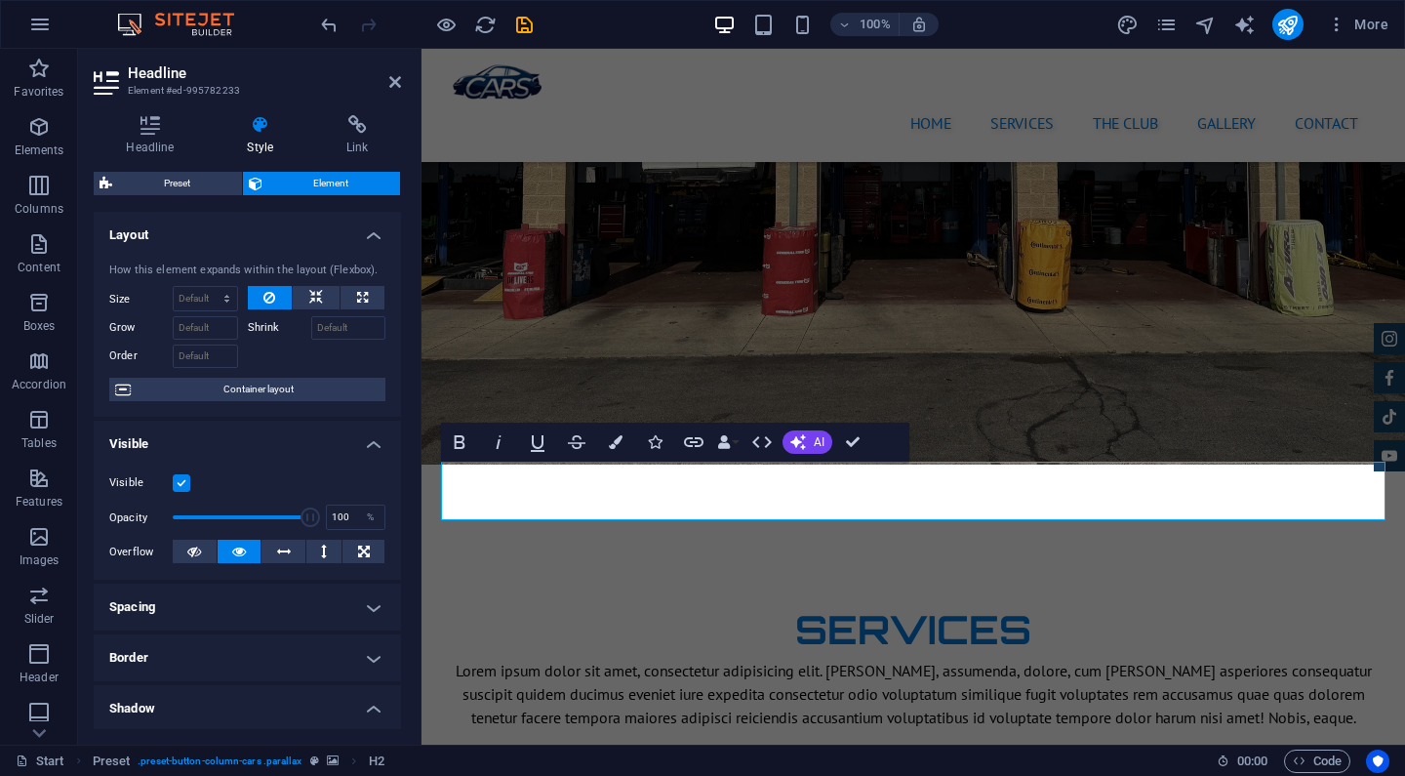
scroll to position [66, 0]
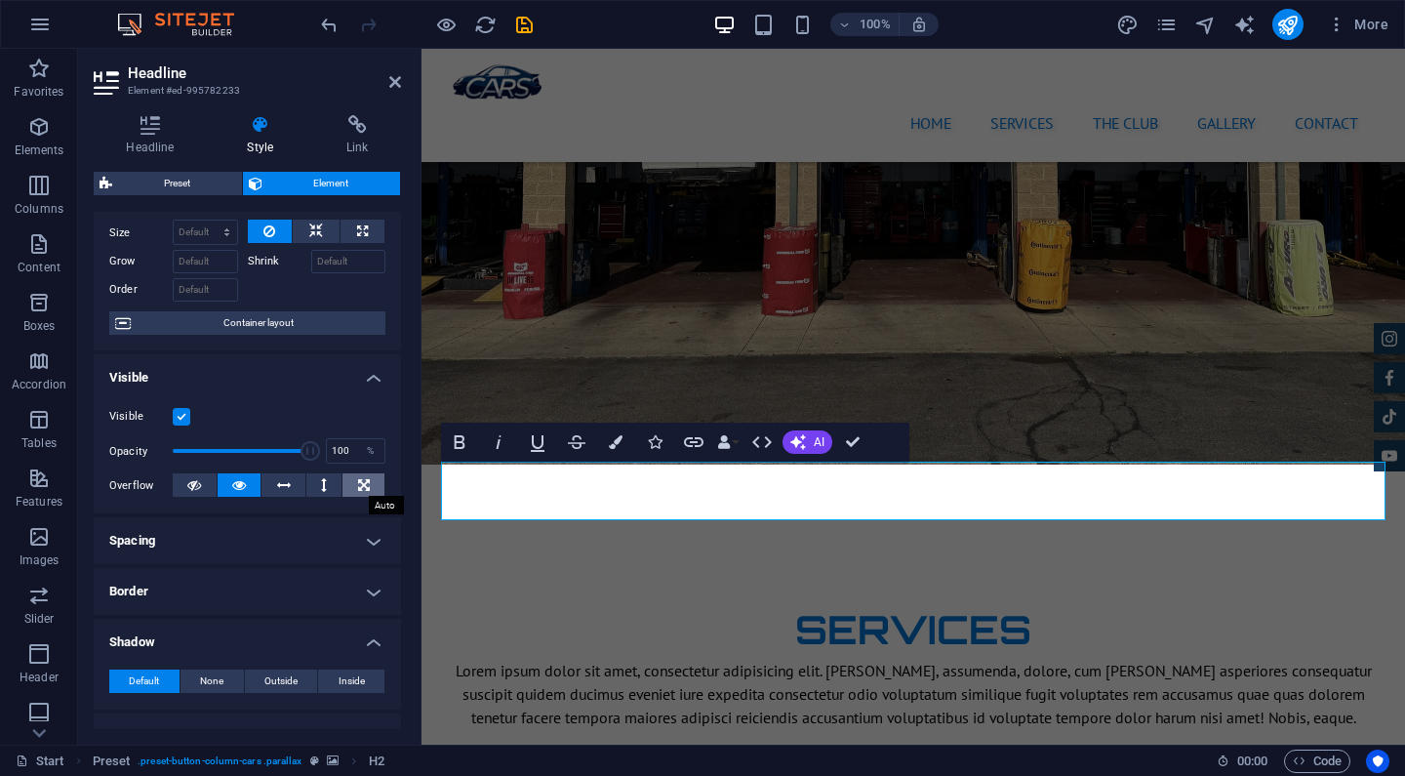
click at [353, 484] on button at bounding box center [364, 484] width 42 height 23
click at [311, 482] on button at bounding box center [324, 484] width 36 height 23
click at [284, 479] on icon at bounding box center [284, 484] width 14 height 23
click at [238, 479] on icon at bounding box center [239, 484] width 14 height 23
click at [232, 548] on h4 "Spacing" at bounding box center [247, 540] width 307 height 47
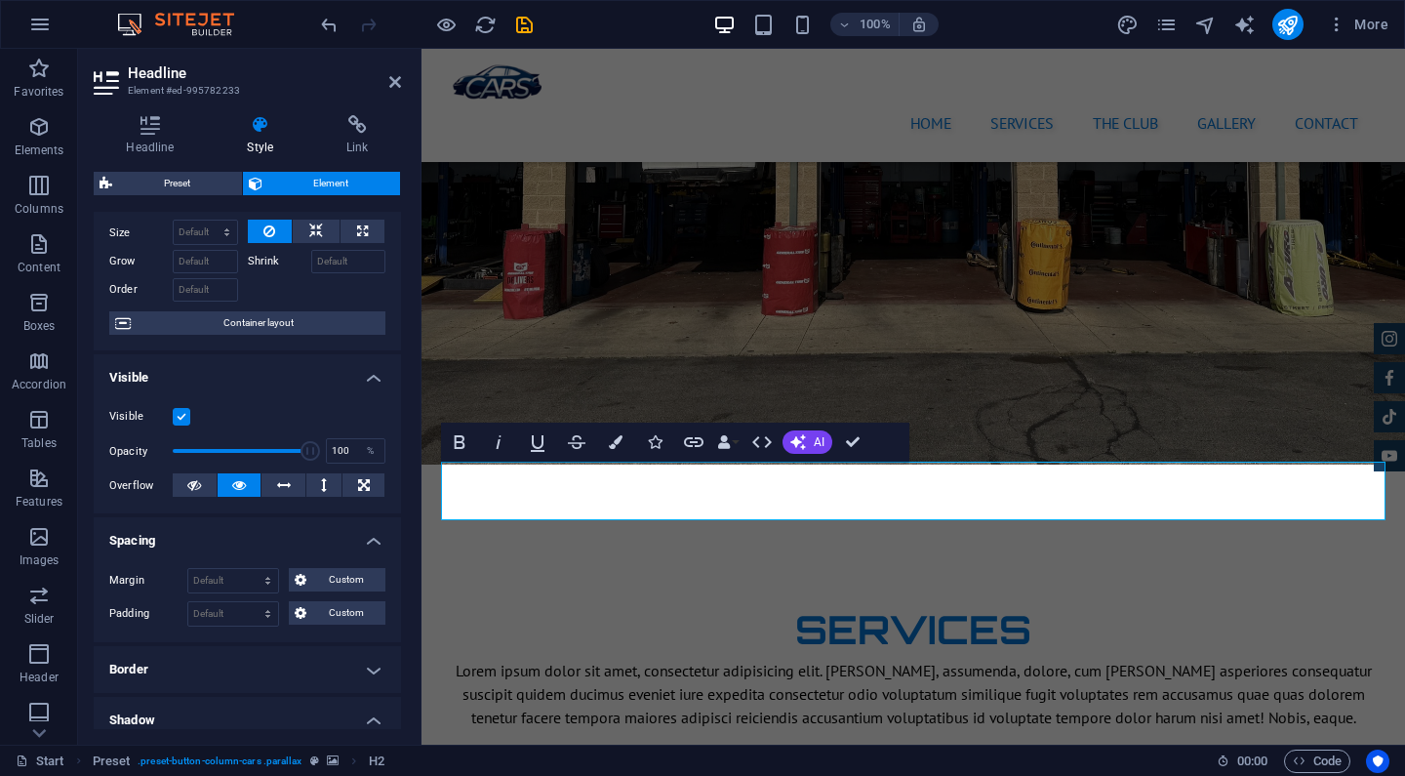
click at [232, 548] on h4 "Spacing" at bounding box center [247, 534] width 307 height 35
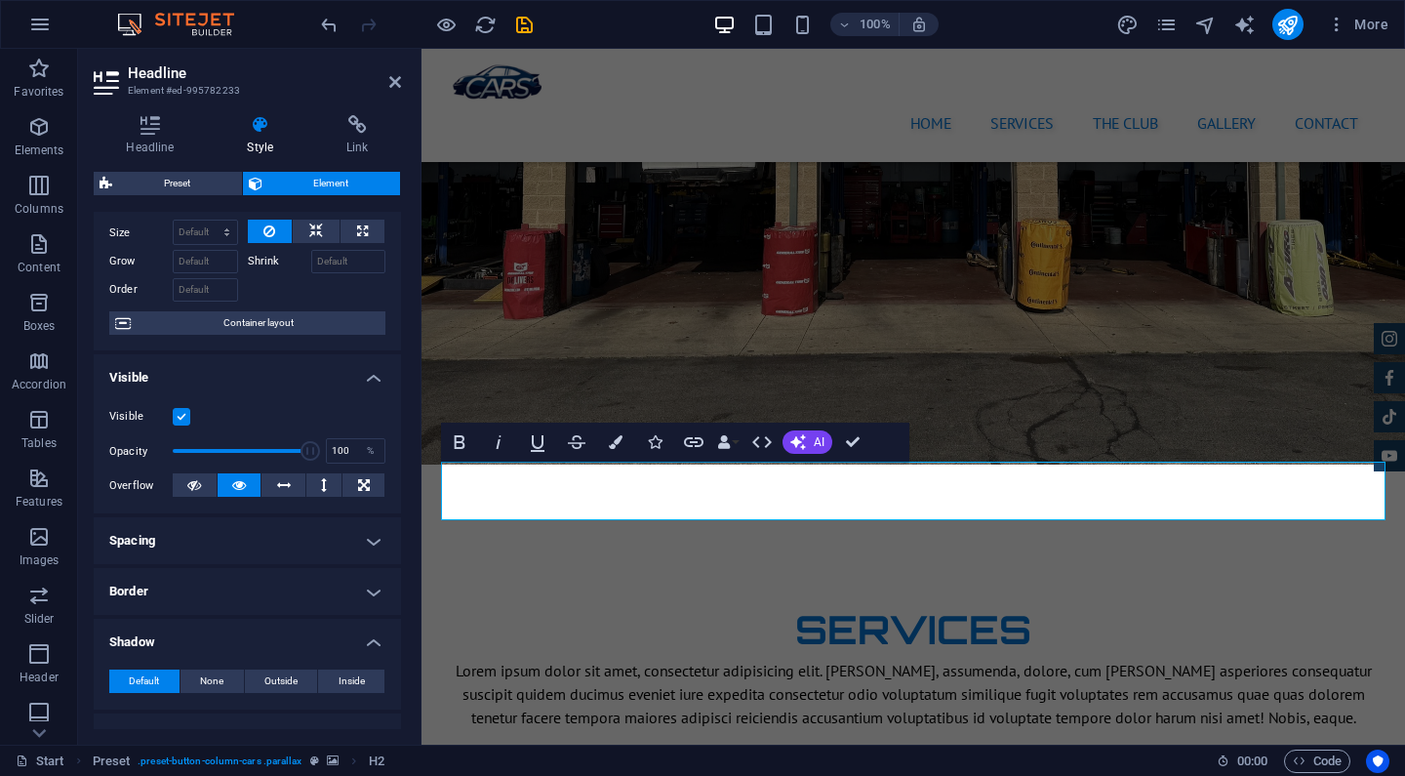
click at [215, 588] on h4 "Border" at bounding box center [247, 591] width 307 height 47
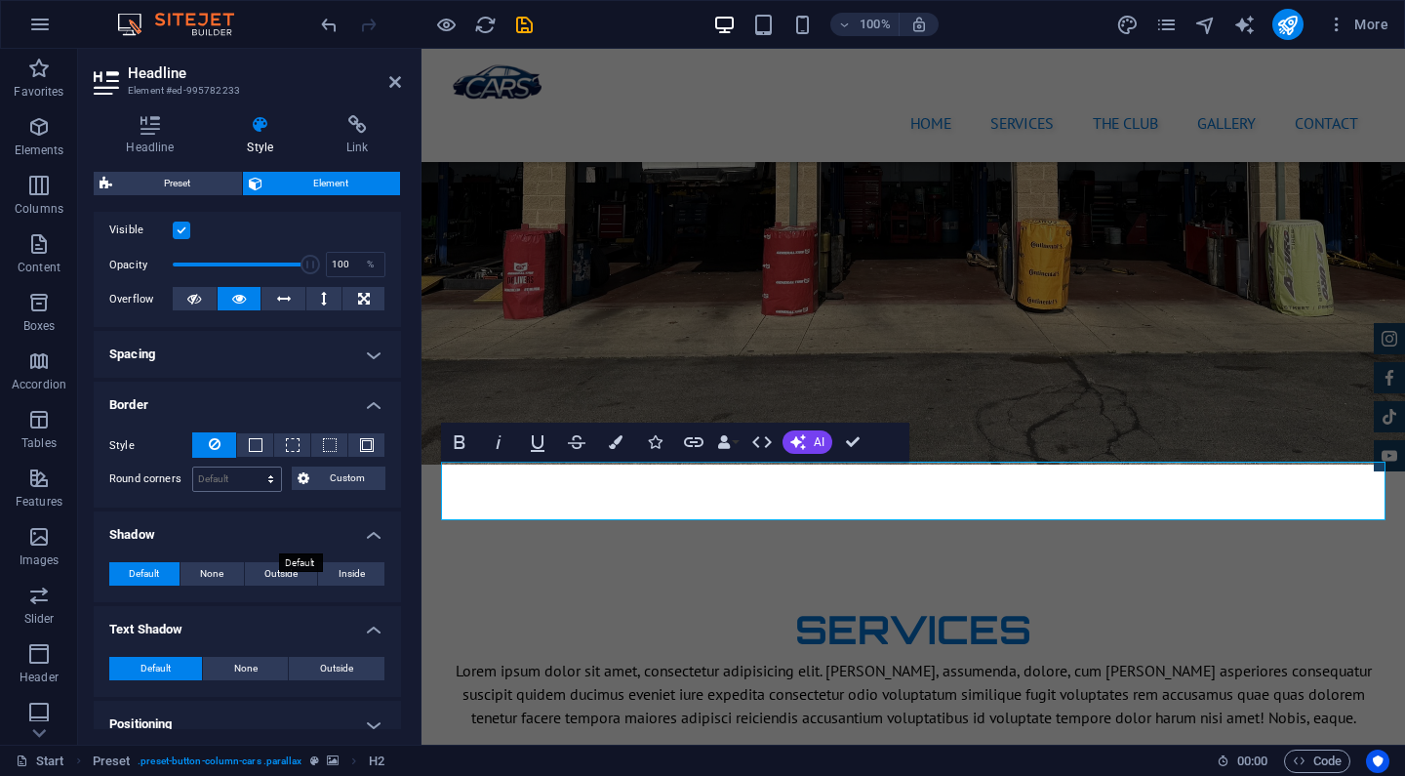
scroll to position [255, 0]
click at [323, 443] on span at bounding box center [330, 443] width 14 height 14
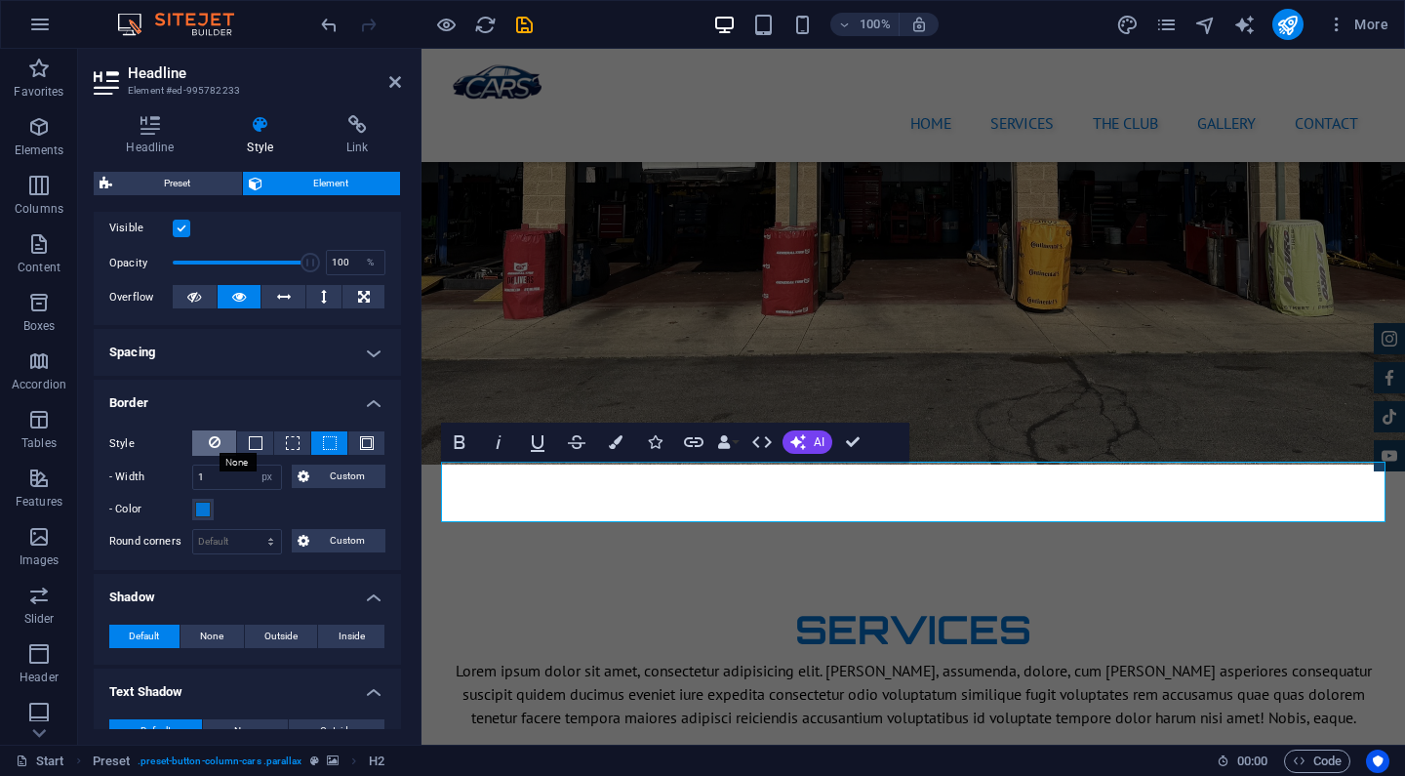
click at [214, 444] on icon at bounding box center [215, 441] width 12 height 23
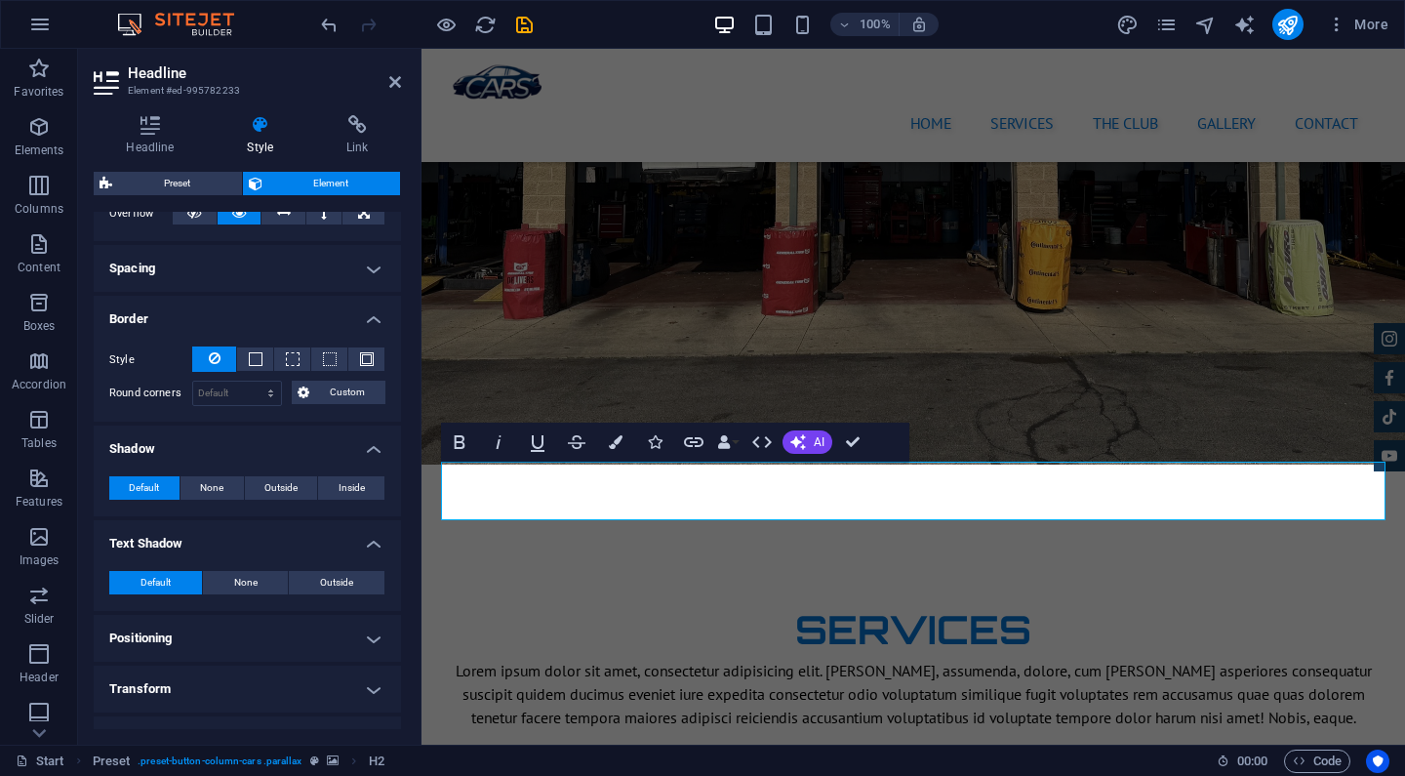
scroll to position [370, 0]
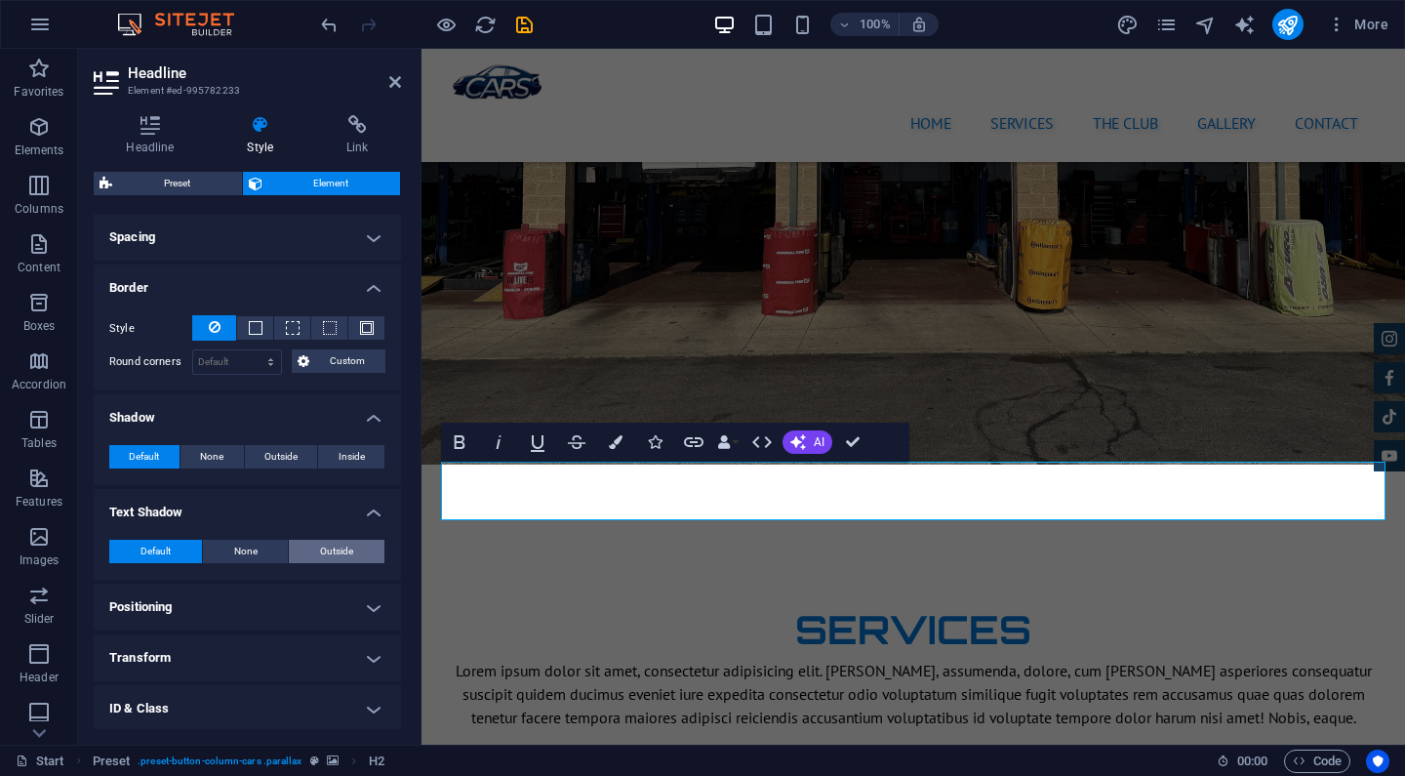
click at [340, 550] on span "Outside" at bounding box center [336, 551] width 33 height 23
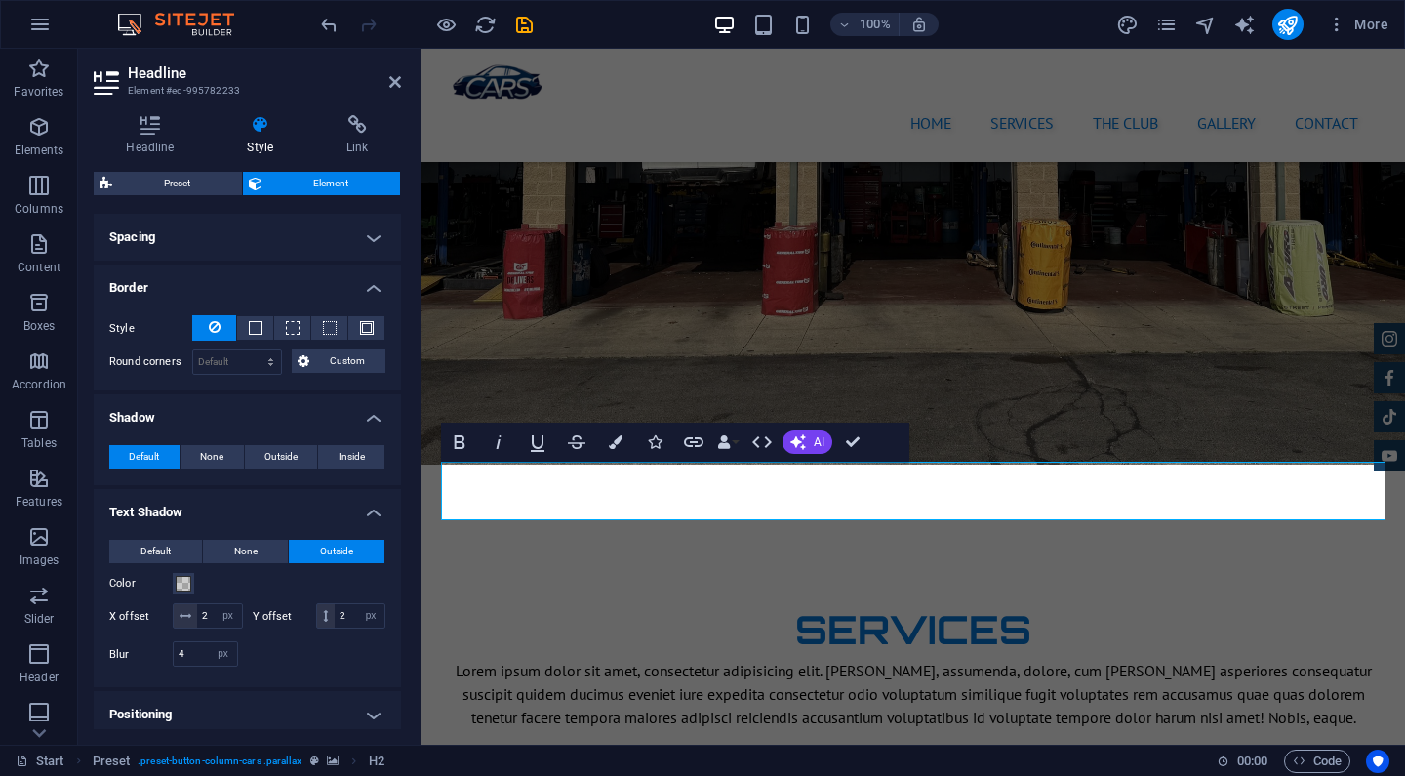
scroll to position [426, 0]
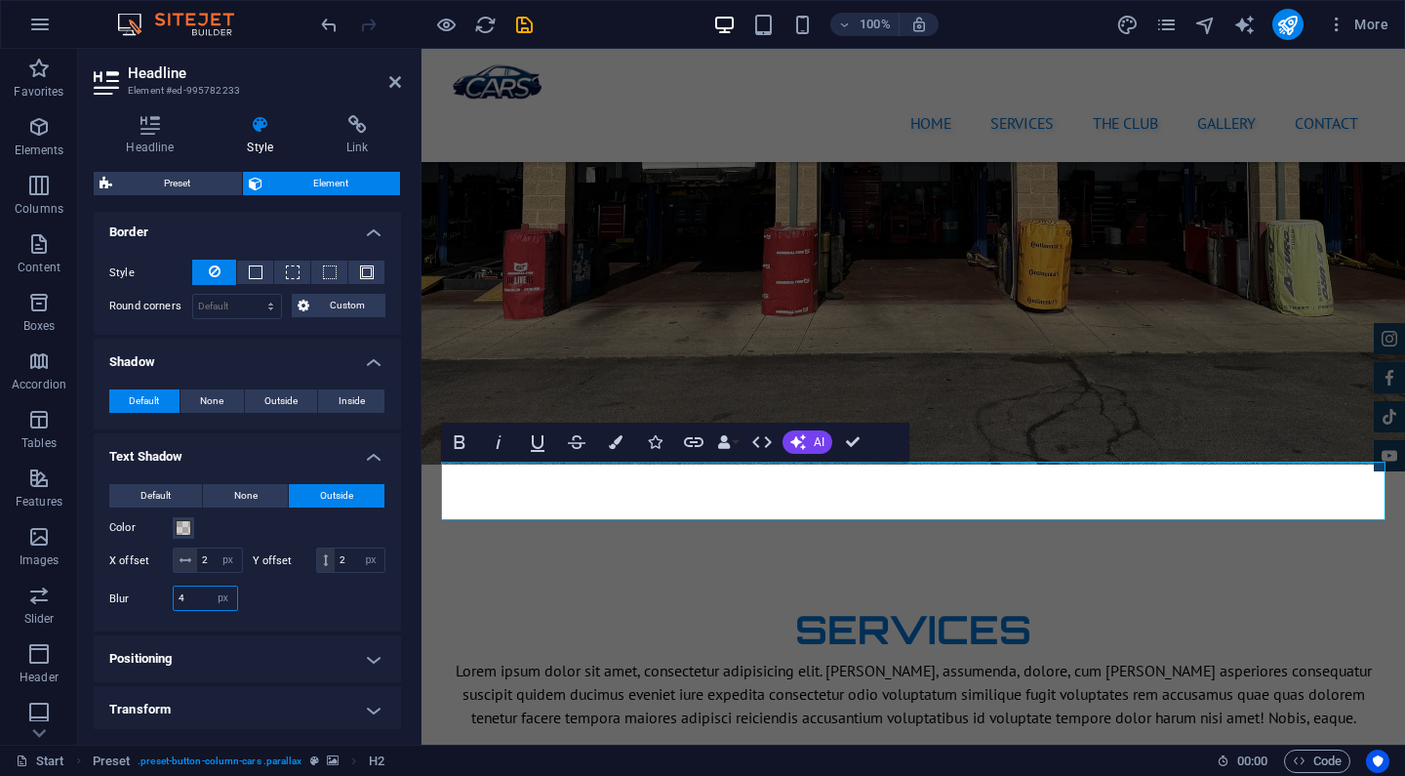
click at [195, 596] on input "0" at bounding box center [205, 598] width 63 height 23
type input "4"
type input "8"
click at [205, 558] on input "0" at bounding box center [219, 559] width 45 height 23
type input "2"
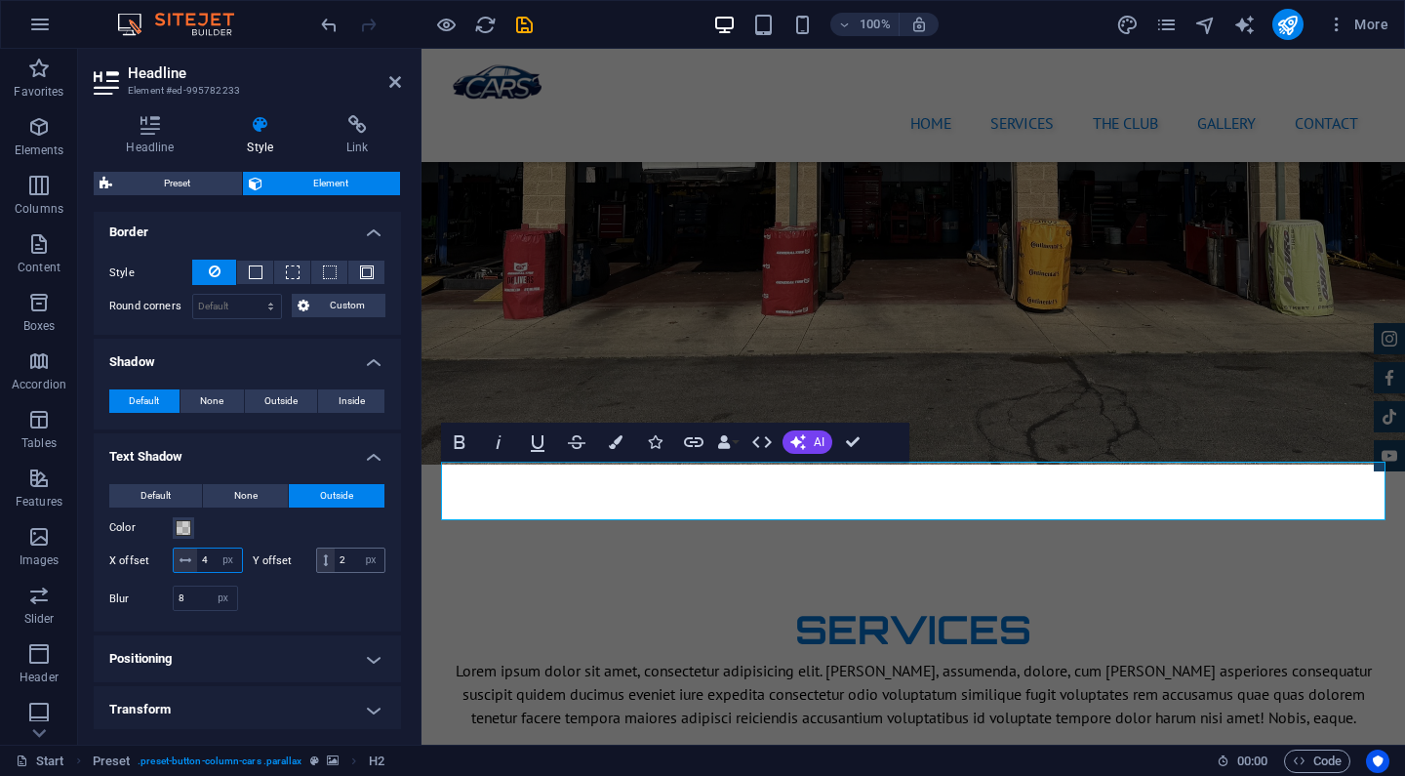
type input "4"
click at [344, 550] on input "0" at bounding box center [360, 559] width 50 height 23
type input "2"
type input "4"
click at [340, 611] on div at bounding box center [317, 613] width 139 height 5
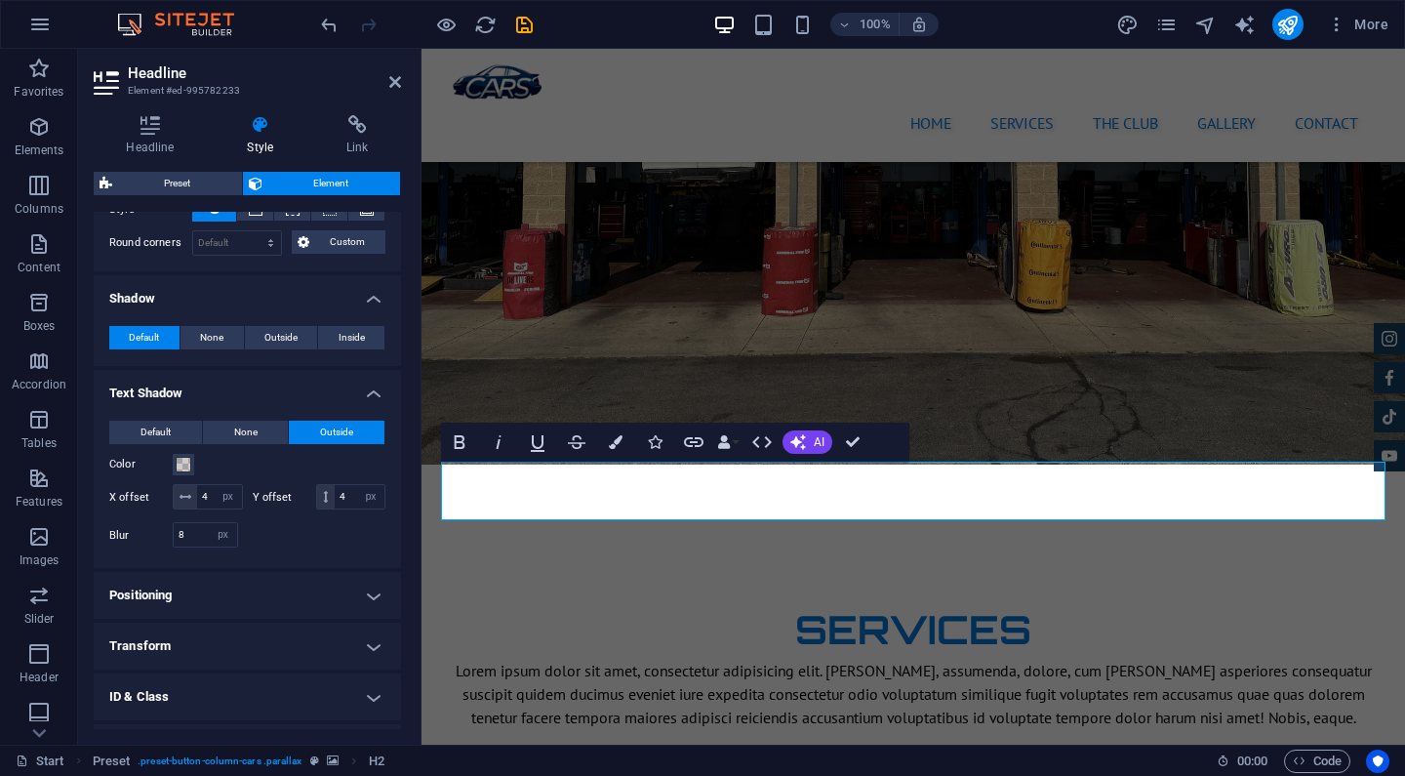
scroll to position [510, 0]
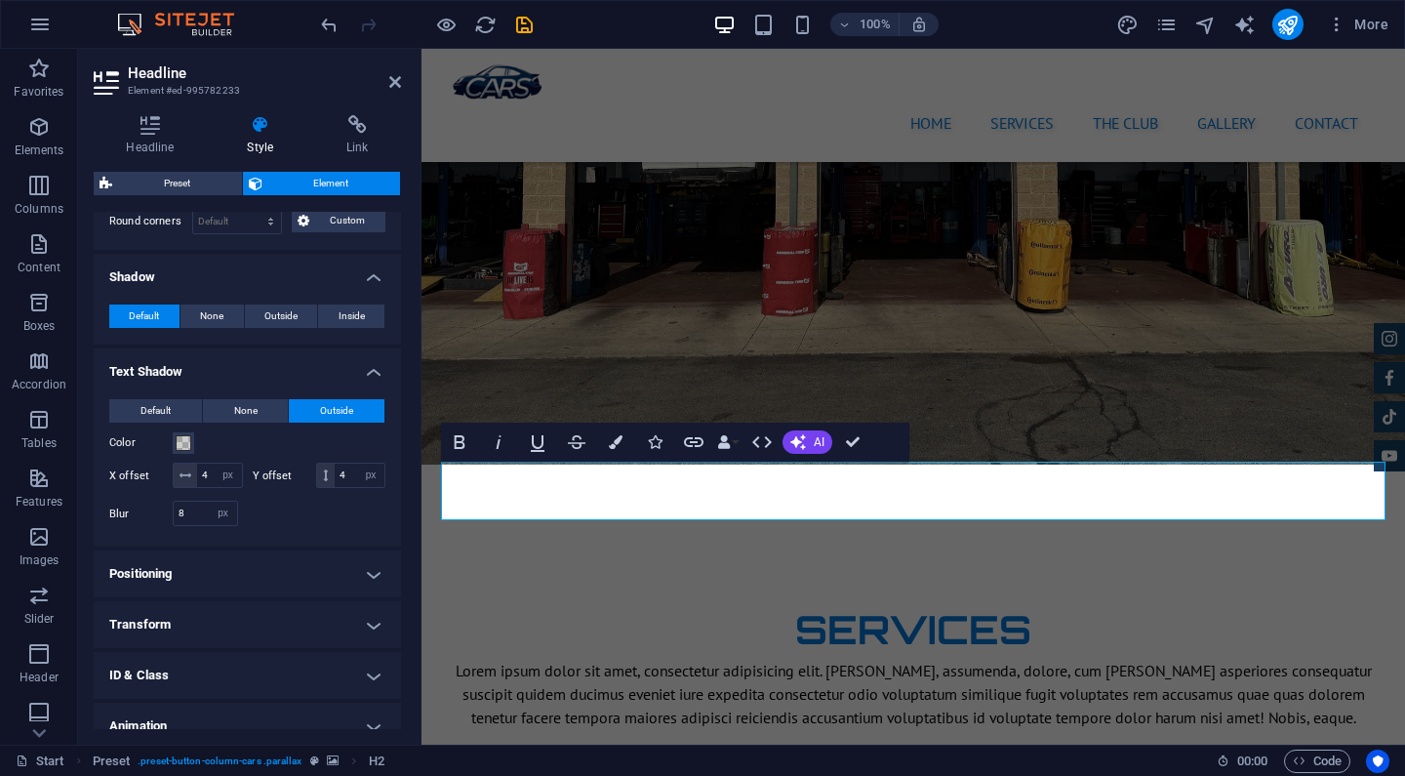
click at [348, 632] on h4 "Transform" at bounding box center [247, 624] width 307 height 47
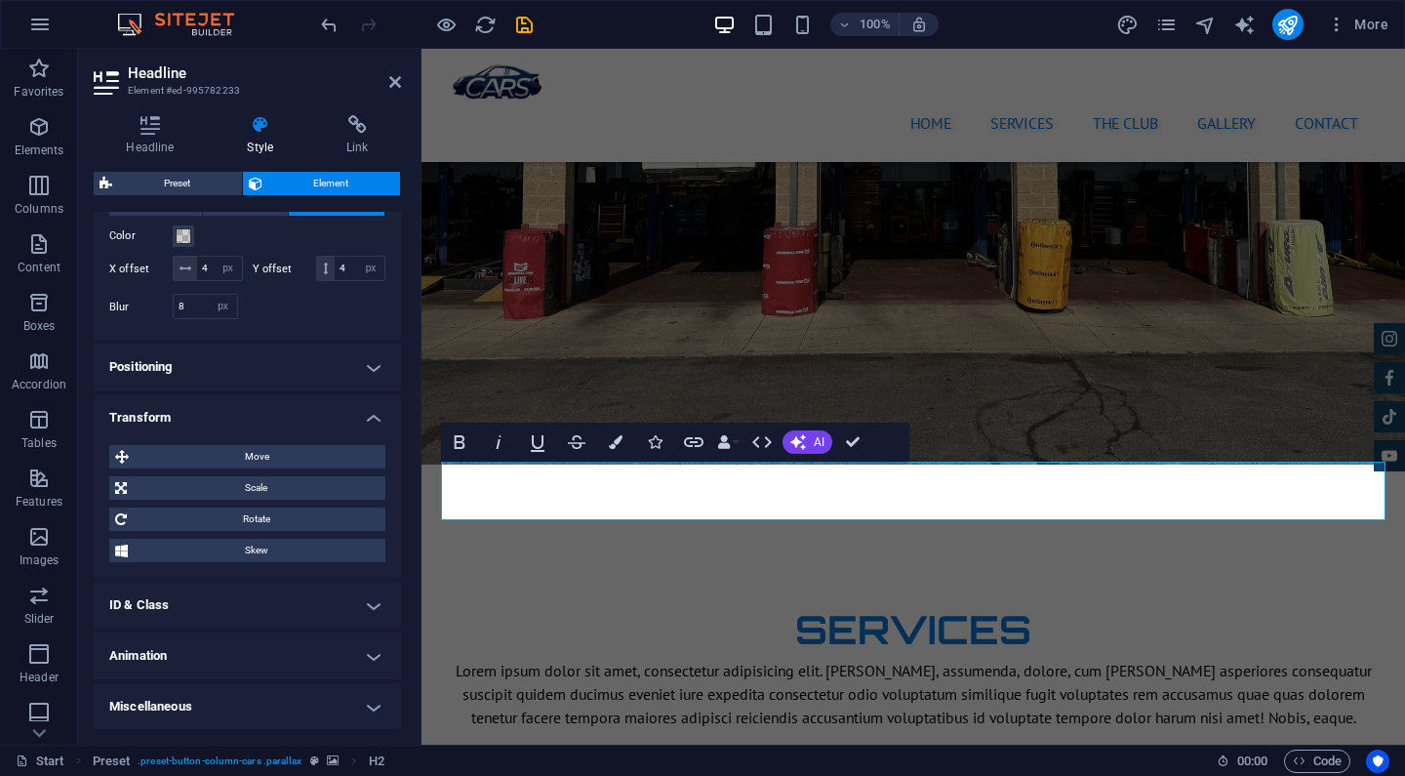
click at [349, 696] on h4 "Miscellaneous" at bounding box center [247, 706] width 307 height 47
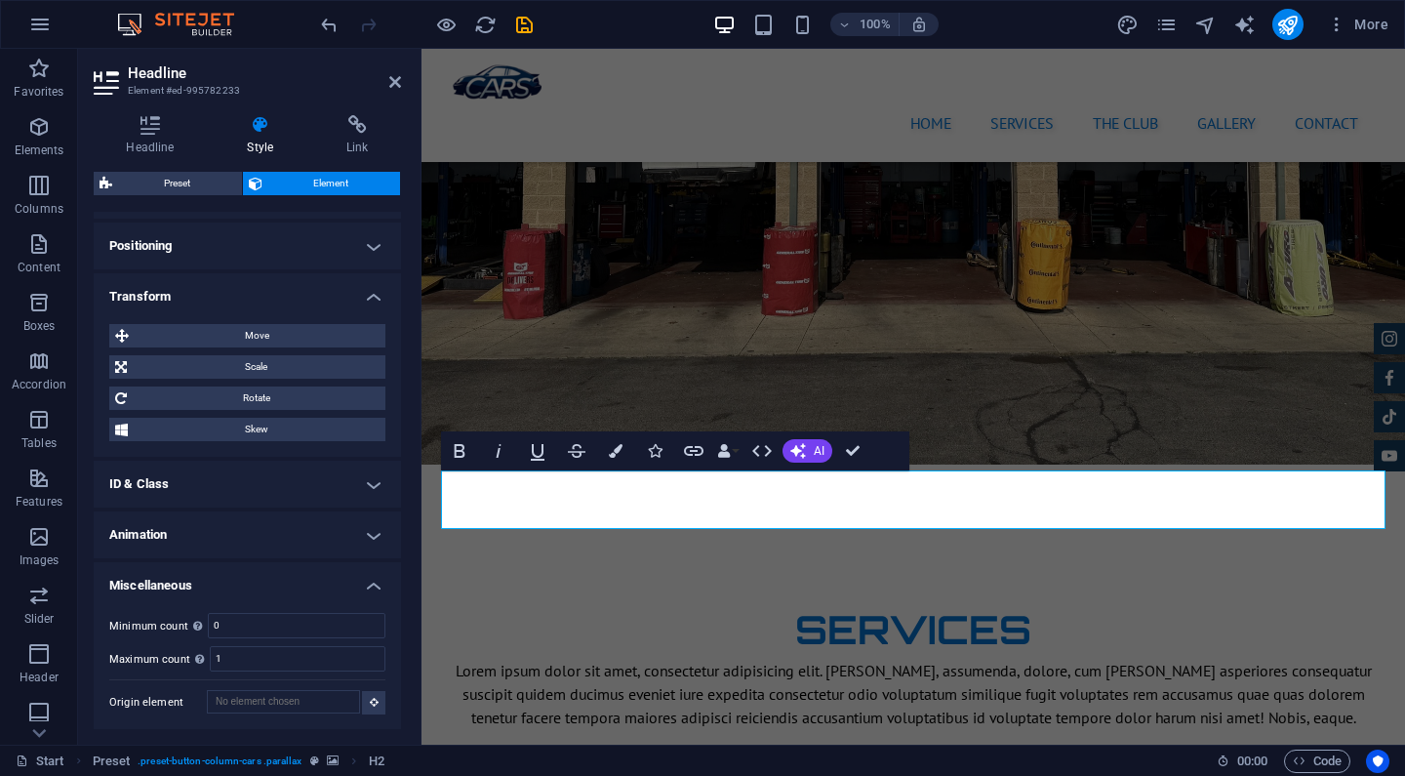
scroll to position [2569, 0]
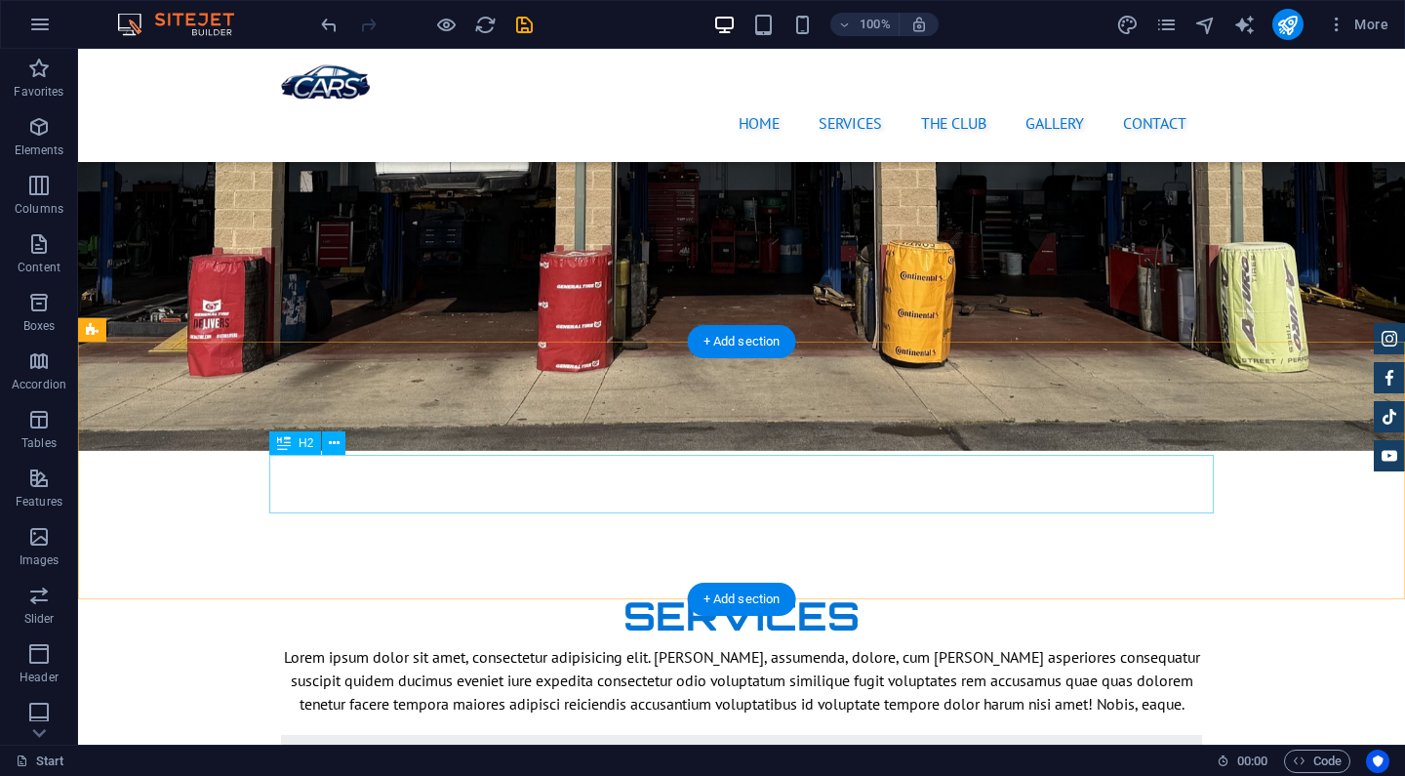
scroll to position [2654, 0]
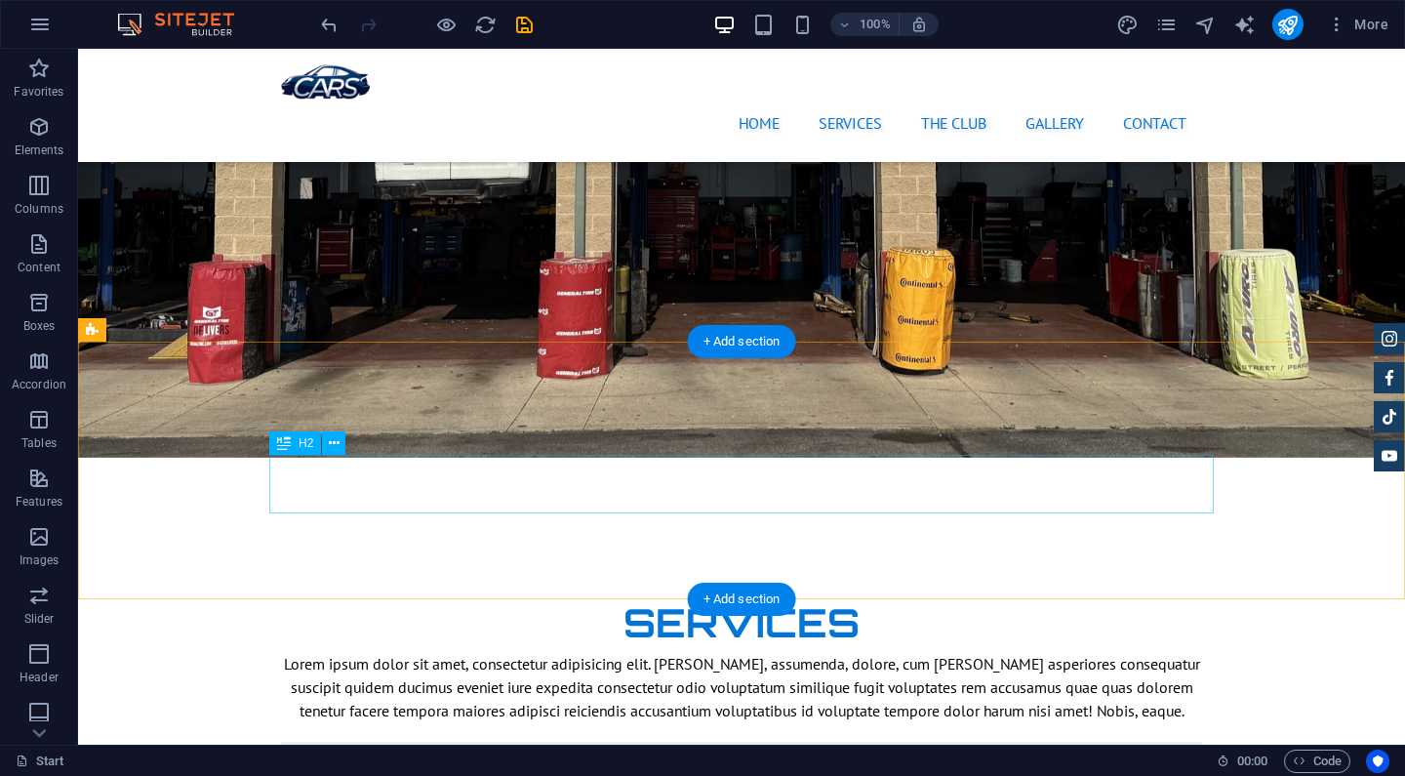
select select "px"
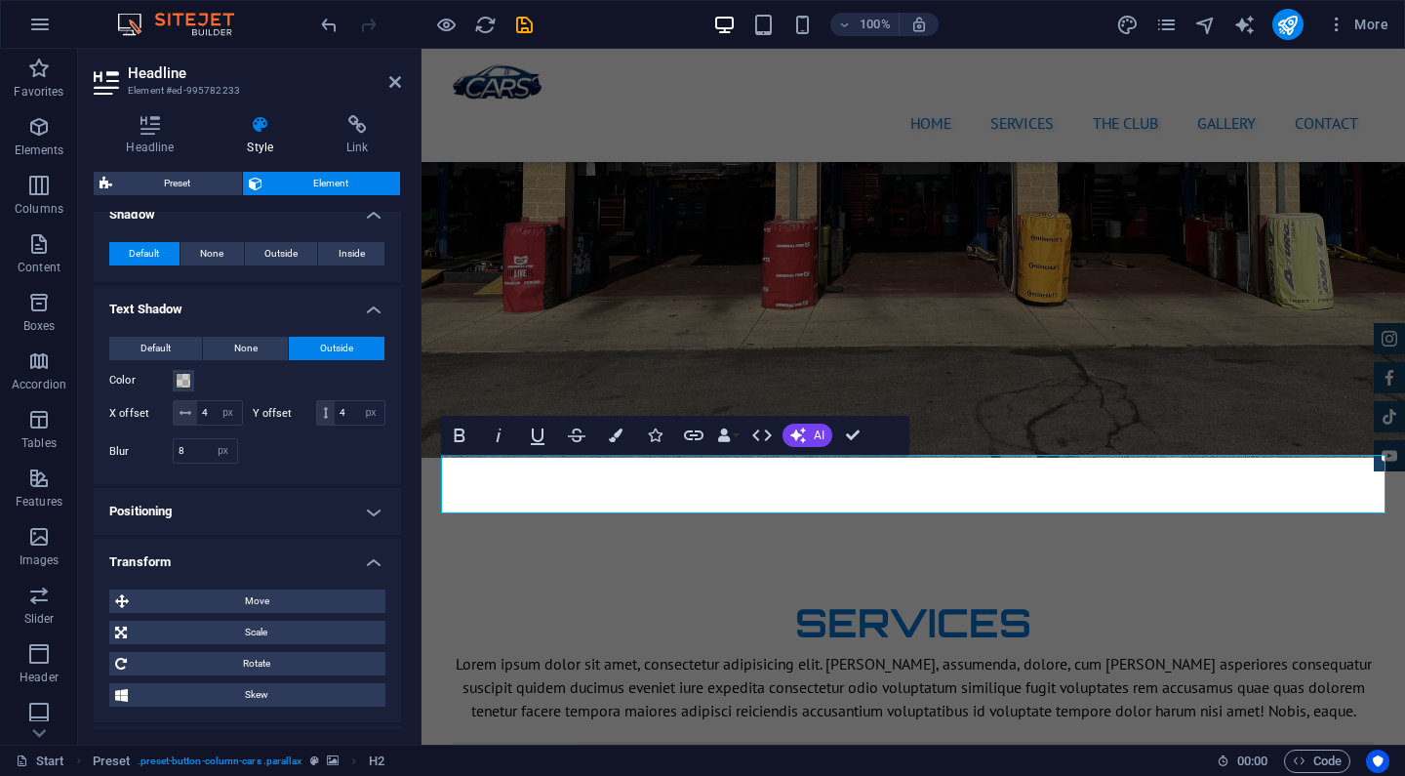
scroll to position [570, 0]
click at [192, 452] on input "8" at bounding box center [205, 453] width 63 height 23
type input "15"
click at [251, 474] on div "Default None Outside Color X offset 4 px rem vh vw Y offset 4 px rem vh vw Blur…" at bounding box center [247, 405] width 307 height 163
click at [205, 413] on input "4" at bounding box center [219, 415] width 45 height 23
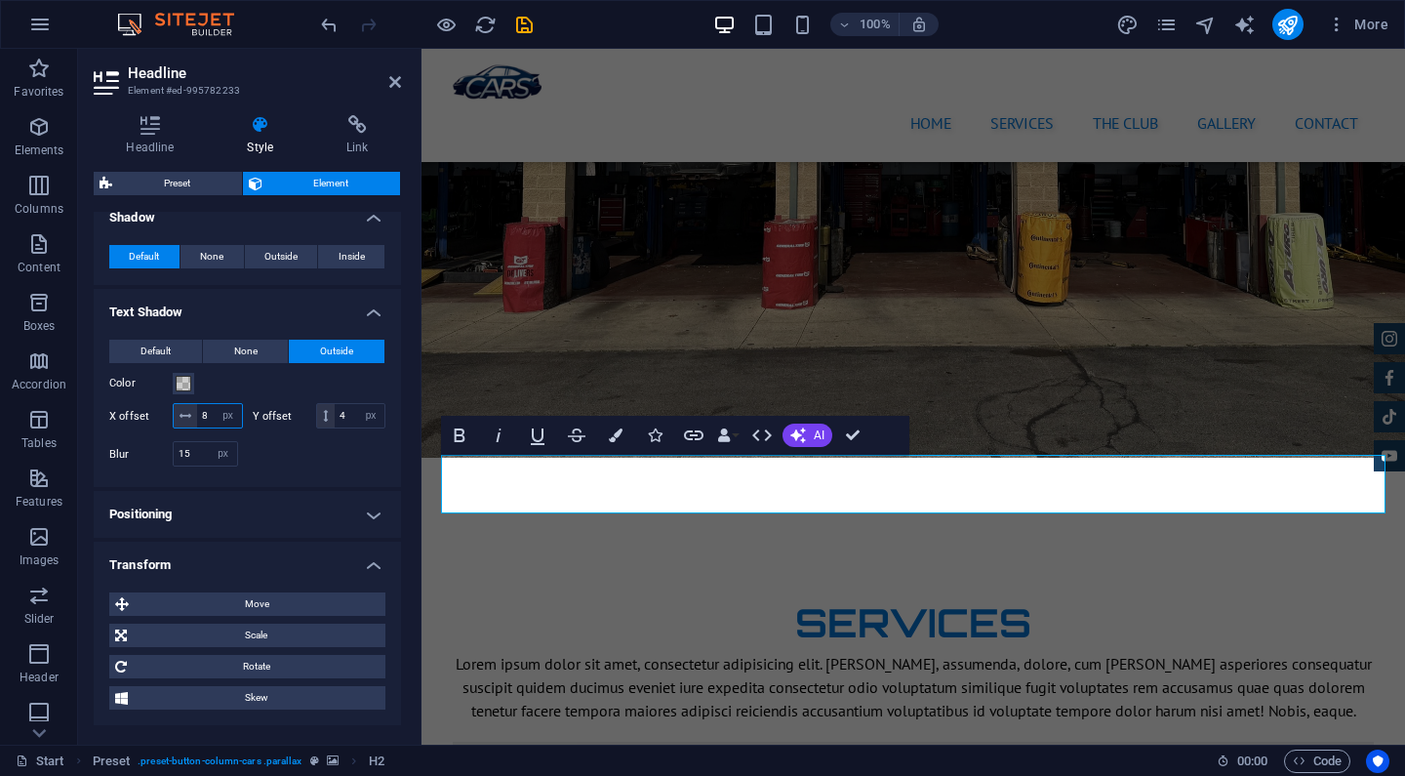
type input "8"
click at [312, 475] on div "Default None Outside Color X offset 8 px rem vh vw Y offset 4 px rem vh vw Blur…" at bounding box center [247, 405] width 307 height 163
click at [345, 417] on input "4" at bounding box center [360, 415] width 50 height 23
type input "8"
click at [193, 450] on input "15" at bounding box center [205, 453] width 63 height 23
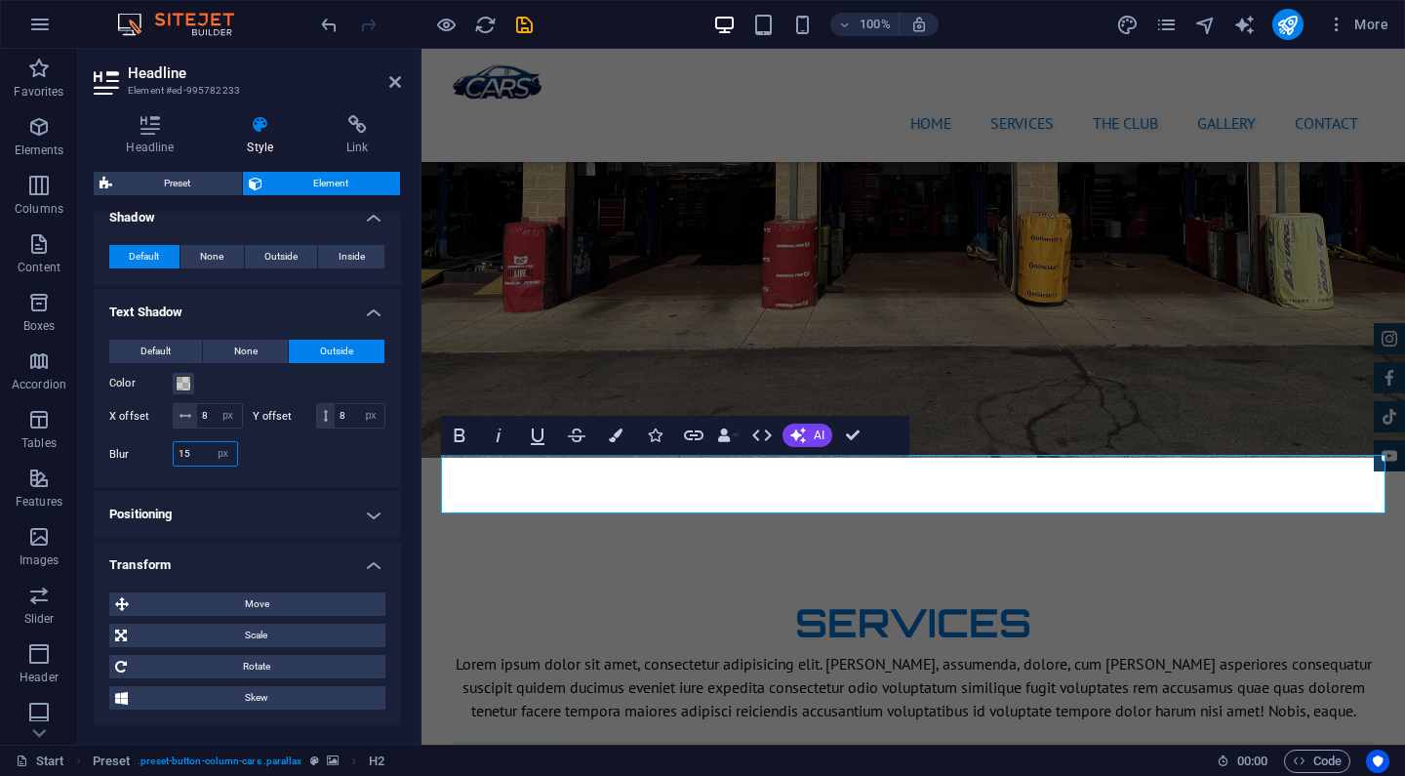
type input "1"
type input "30"
click at [295, 468] on div at bounding box center [317, 469] width 139 height 5
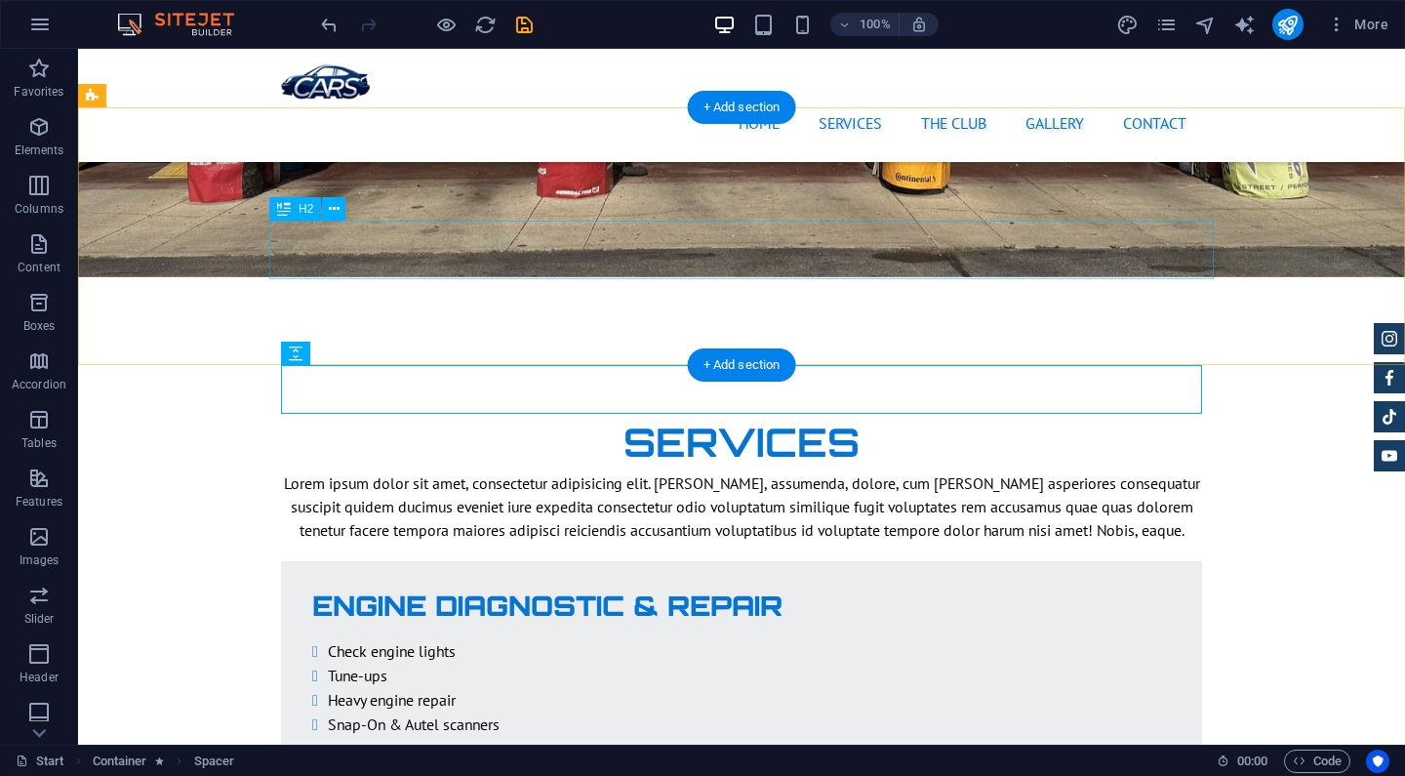
scroll to position [2888, 0]
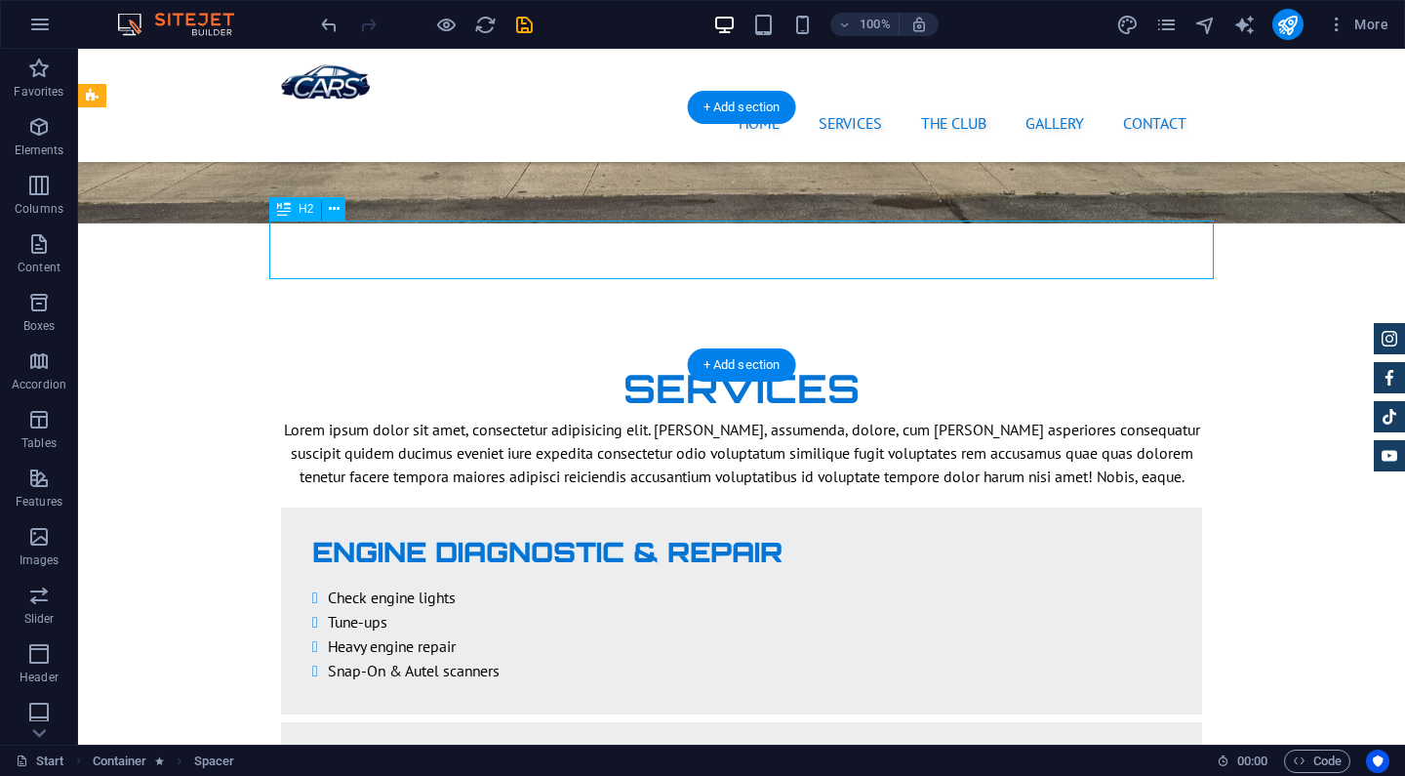
select select "px"
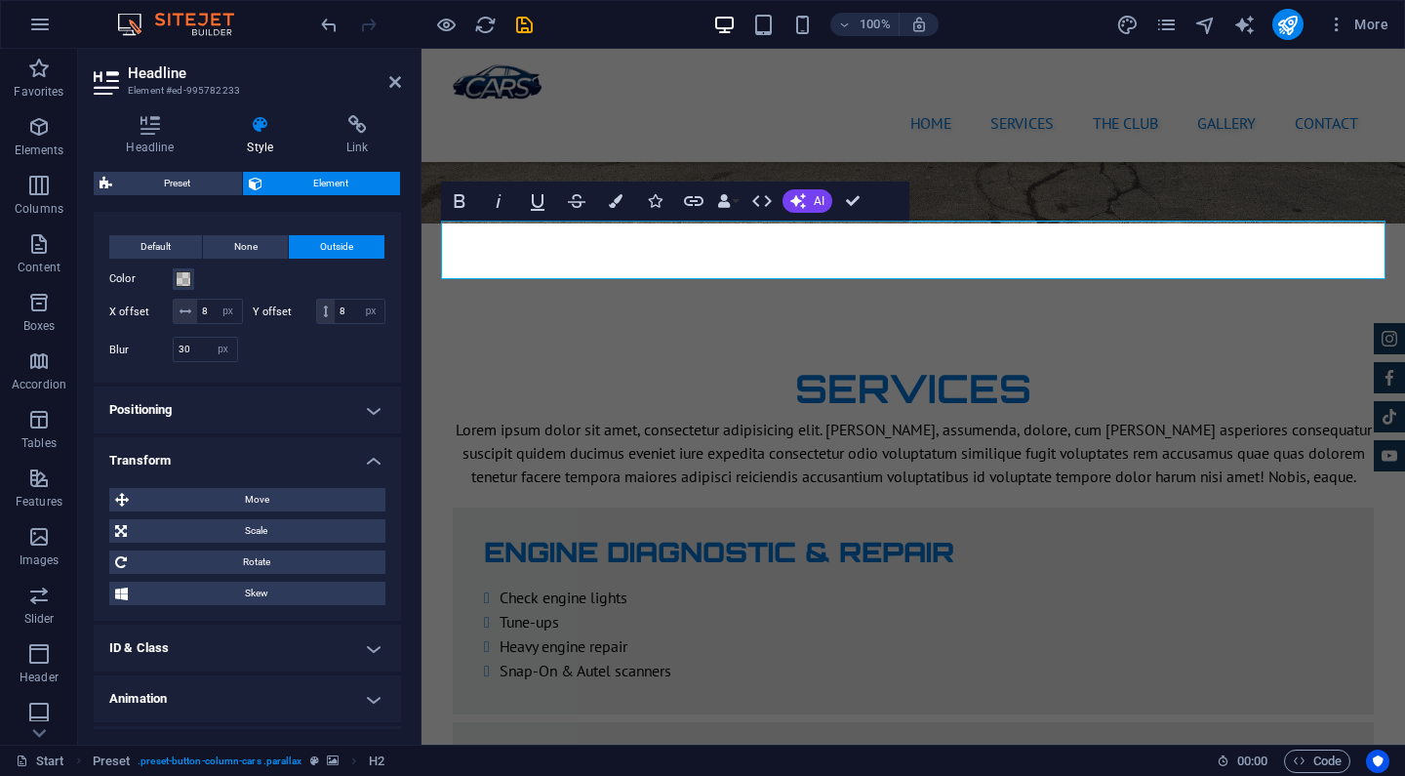
scroll to position [675, 0]
click at [203, 312] on input "8" at bounding box center [219, 310] width 45 height 23
type input "3"
click at [341, 311] on input "8" at bounding box center [360, 310] width 50 height 23
type input "3"
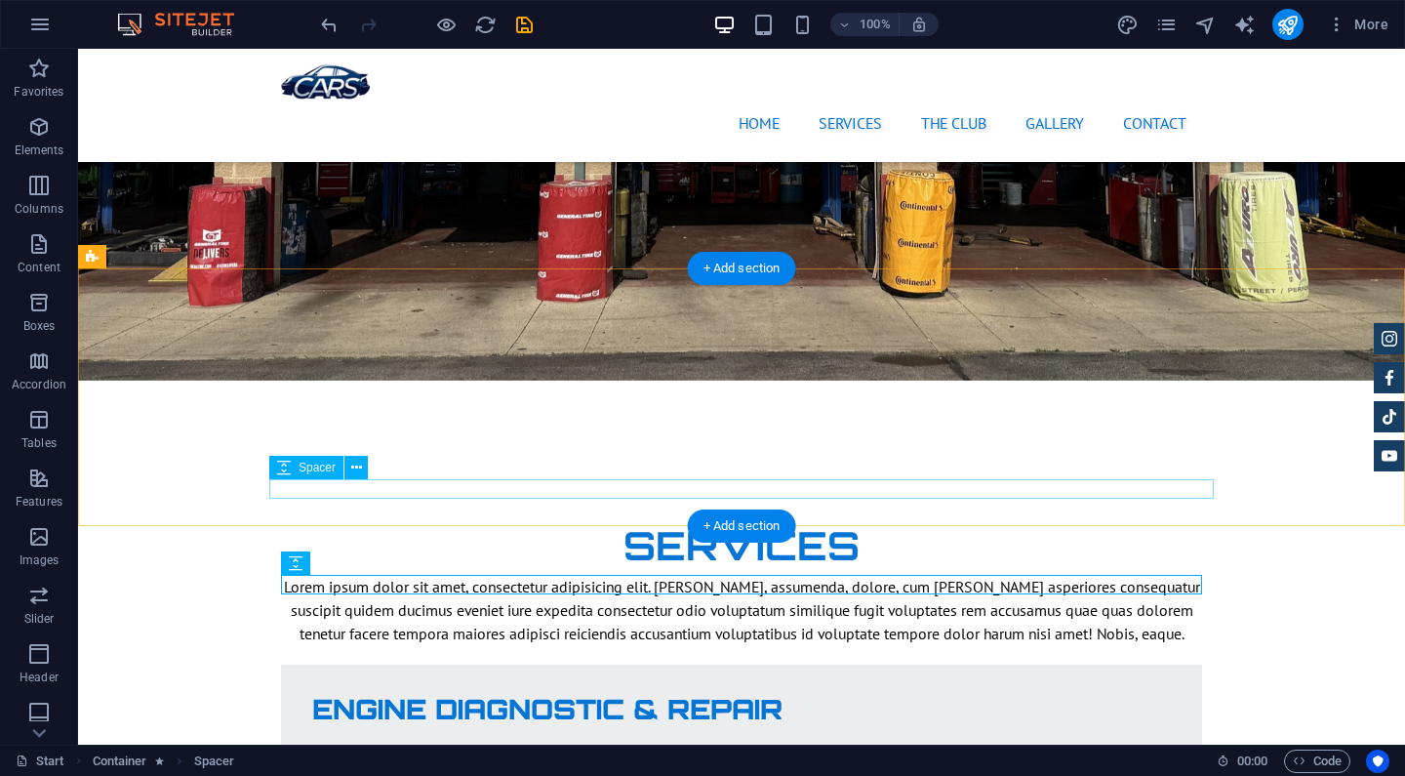
scroll to position [2725, 0]
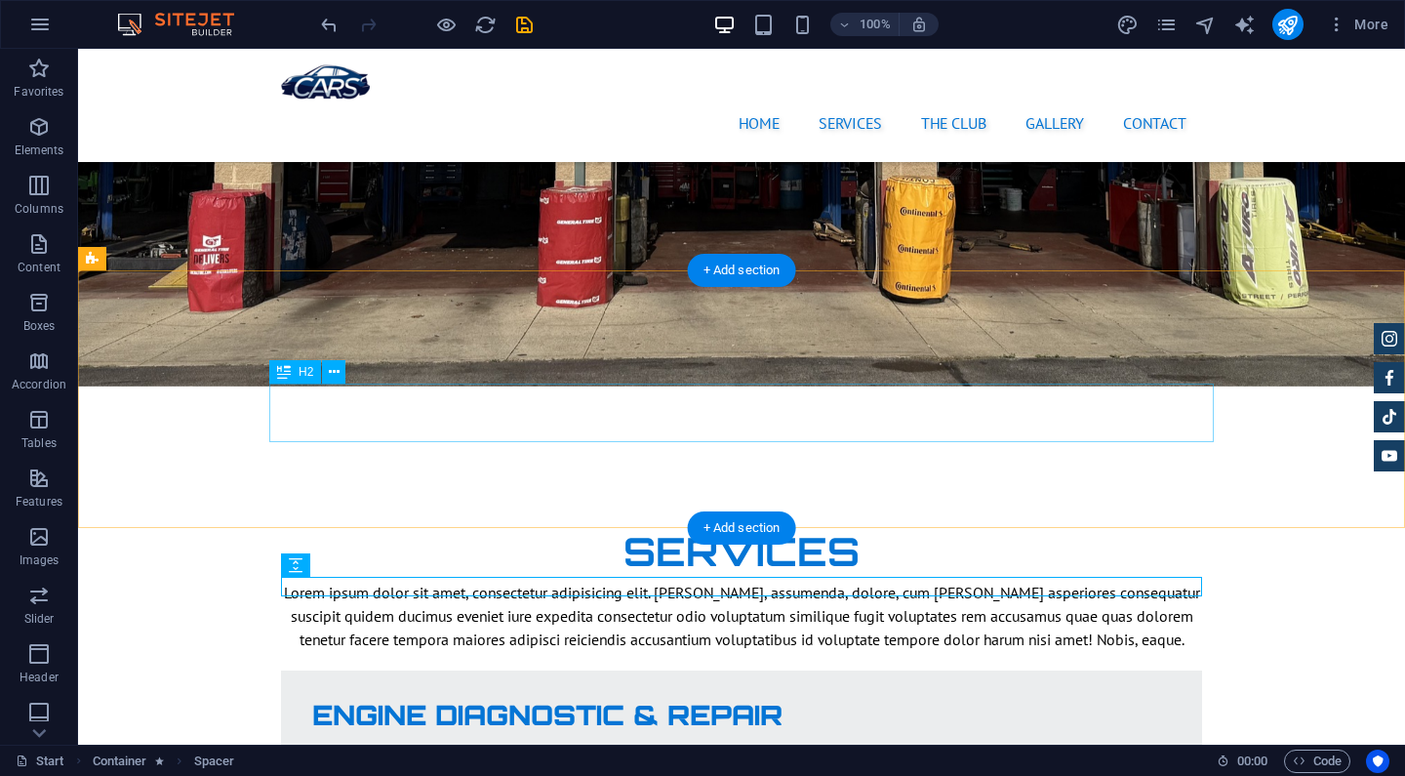
select select "px"
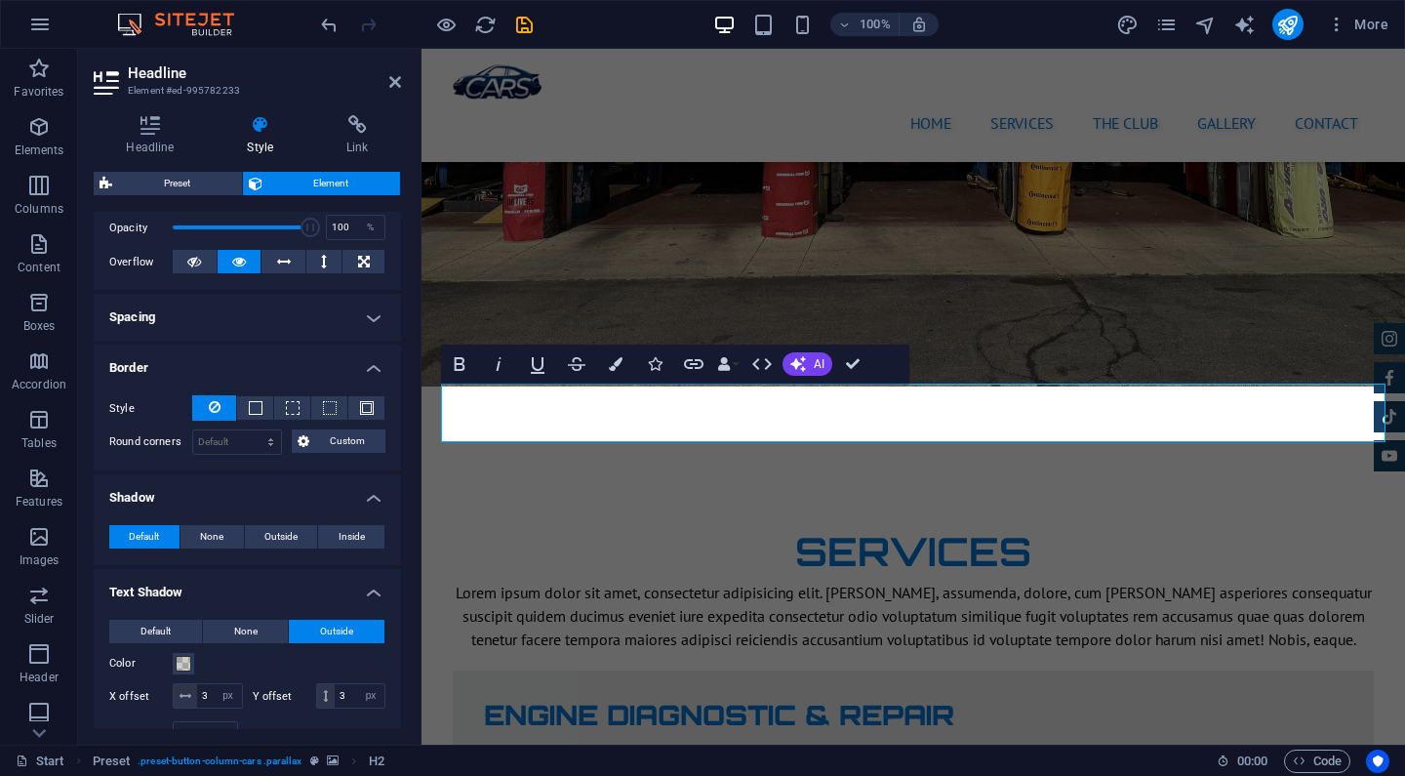
scroll to position [395, 0]
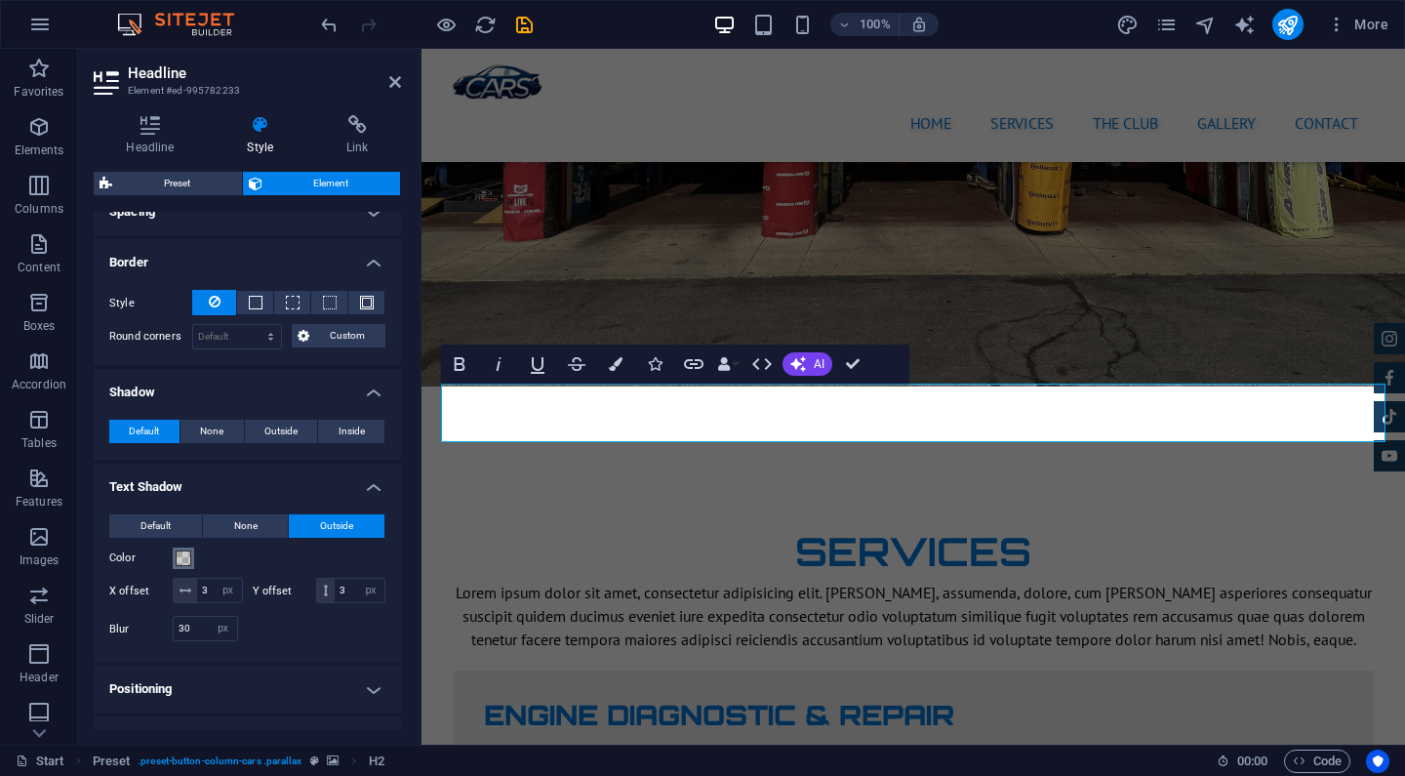
click at [183, 565] on button "Color" at bounding box center [183, 558] width 21 height 21
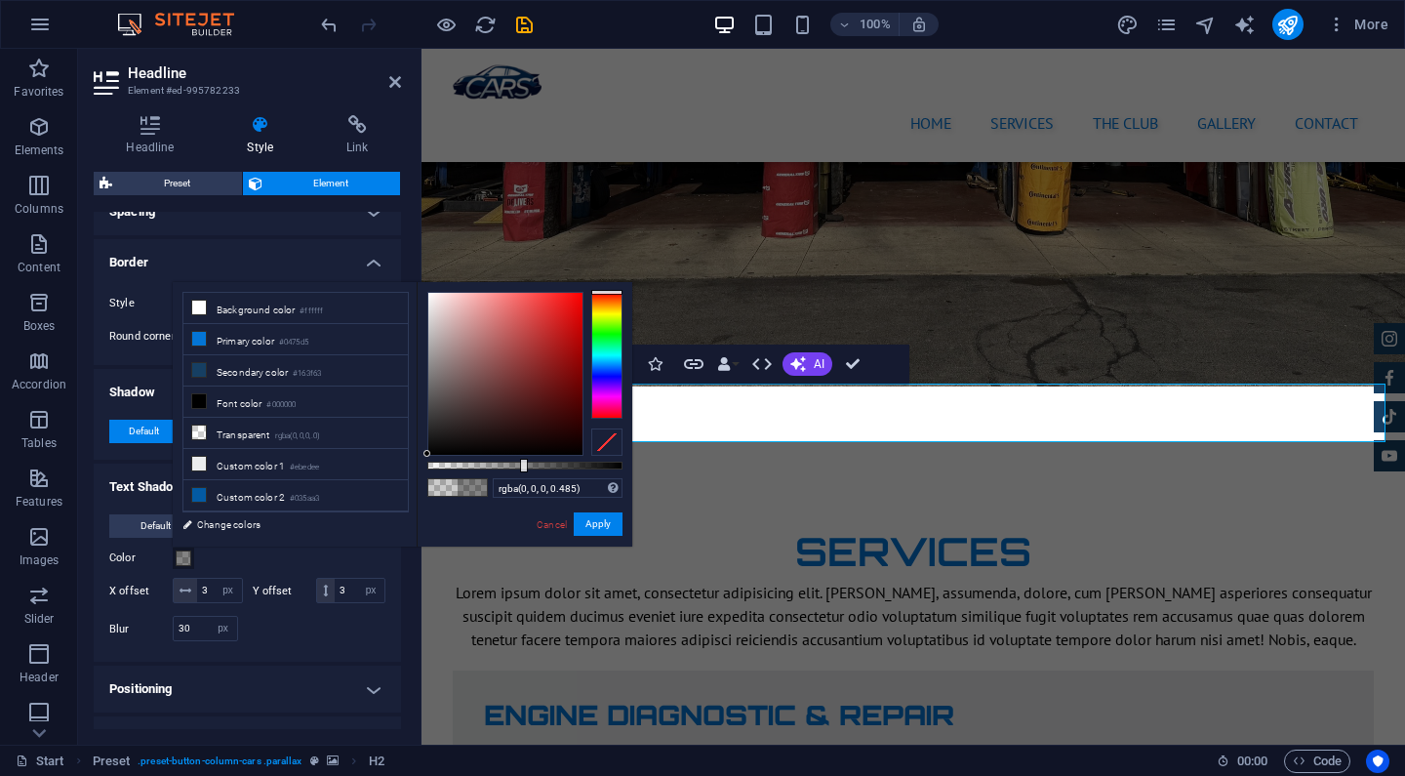
type input "rgba(0, 0, 0, 0.48)"
drag, startPoint x: 470, startPoint y: 467, endPoint x: 521, endPoint y: 467, distance: 50.7
click at [521, 467] on div at bounding box center [524, 466] width 8 height 14
click at [608, 531] on button "Apply" at bounding box center [598, 523] width 49 height 23
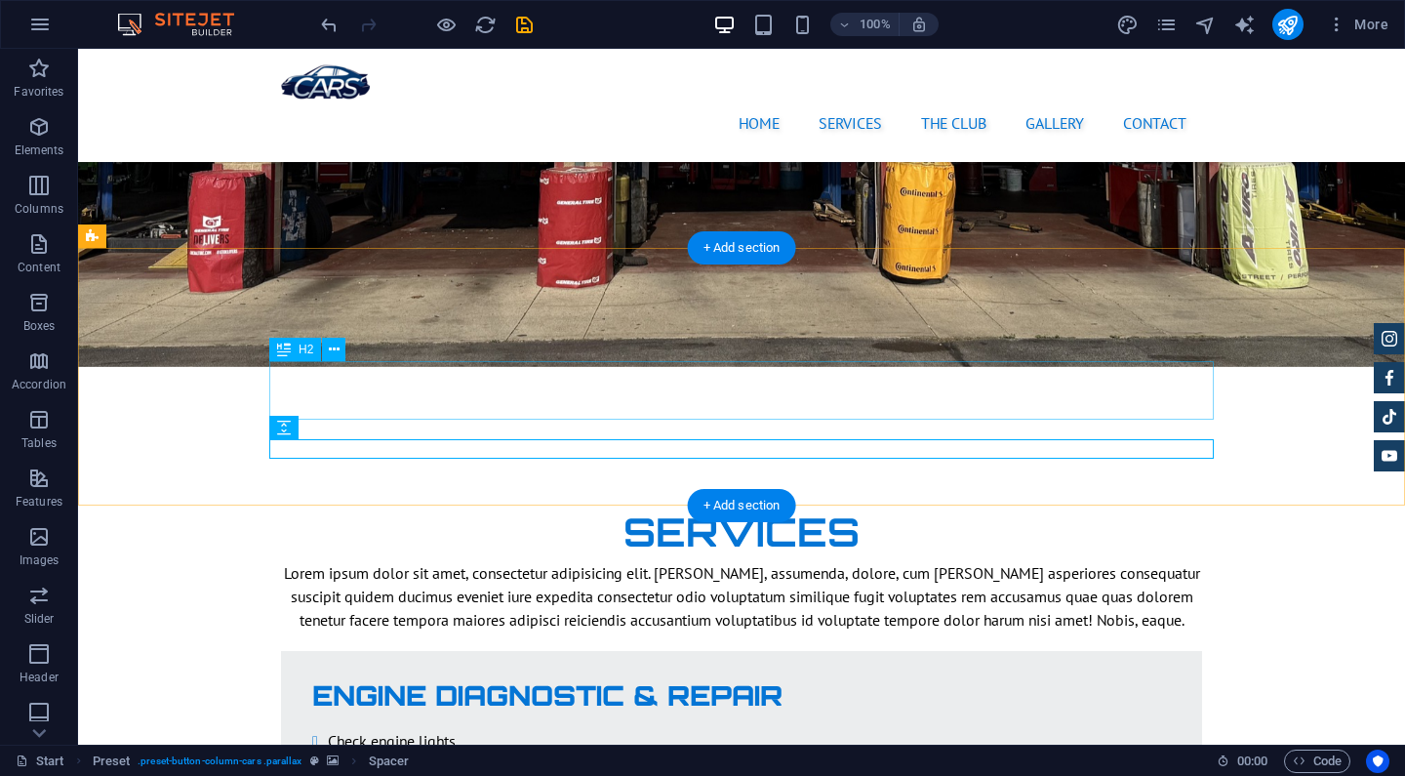
scroll to position [2747, 0]
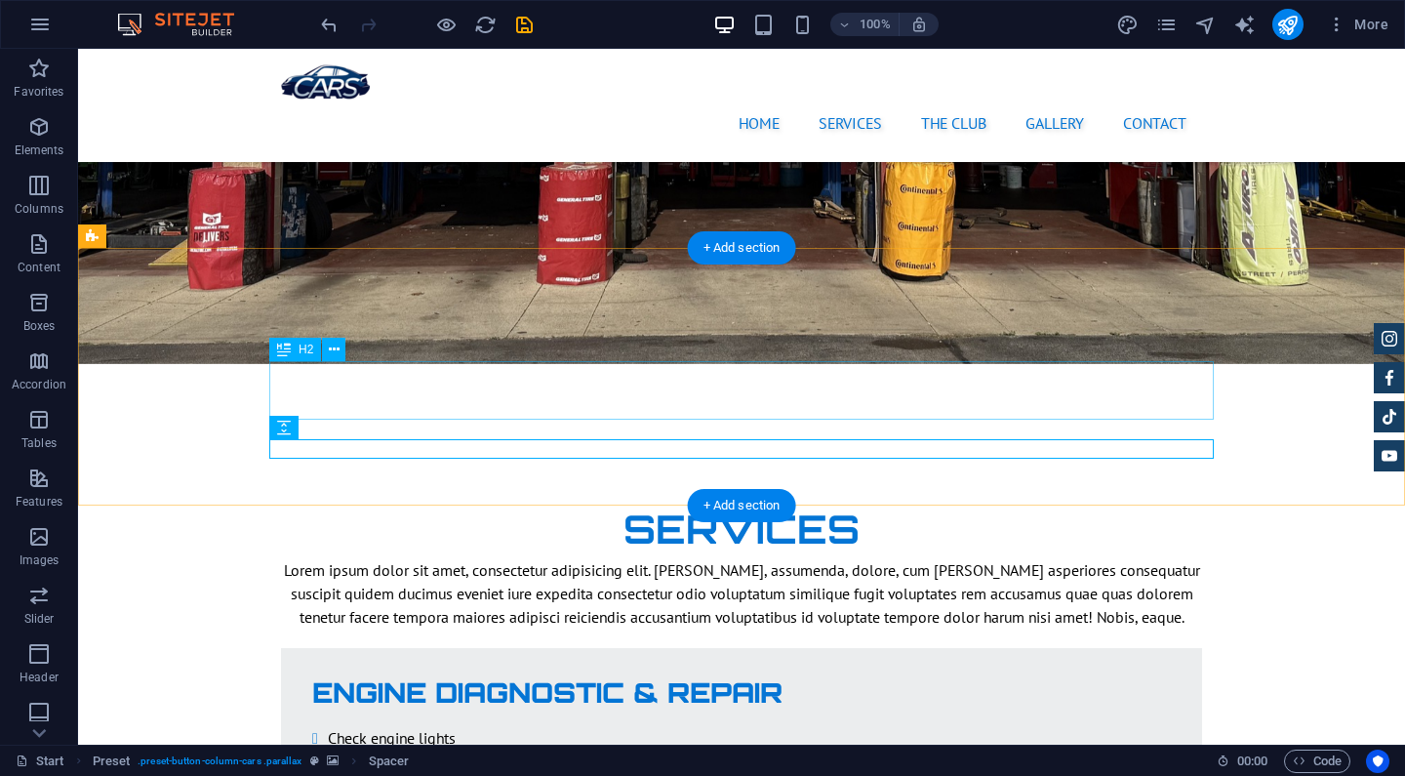
select select "px"
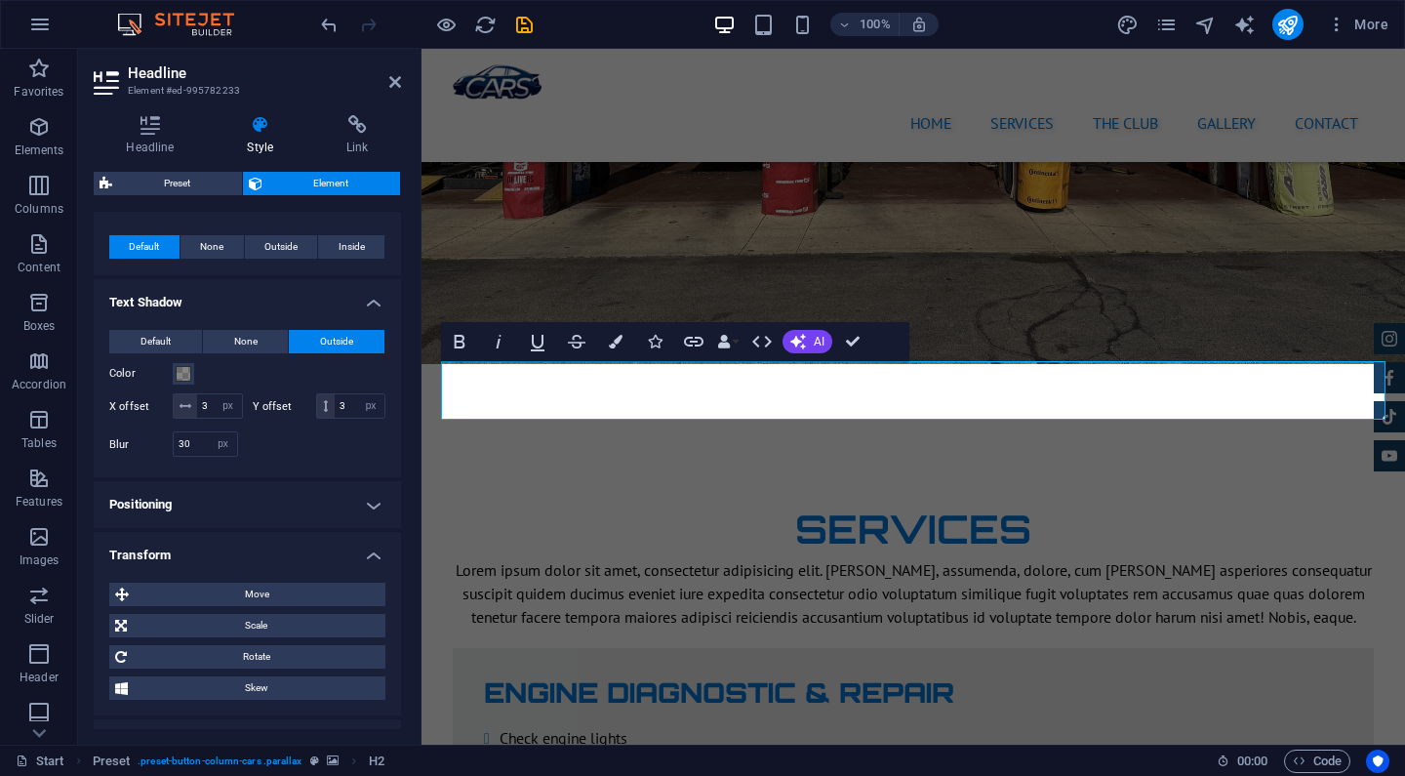
scroll to position [516, 0]
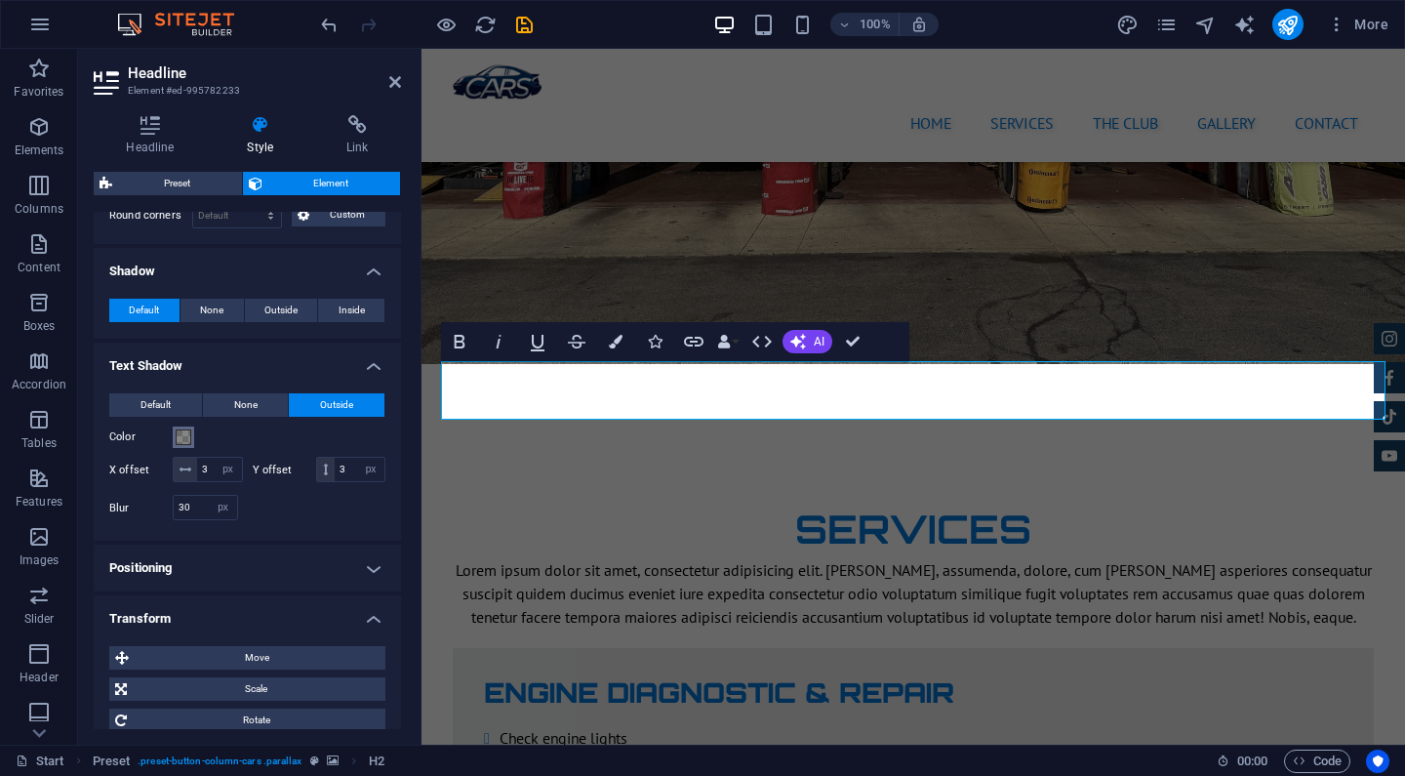
click at [186, 443] on span at bounding box center [184, 437] width 16 height 16
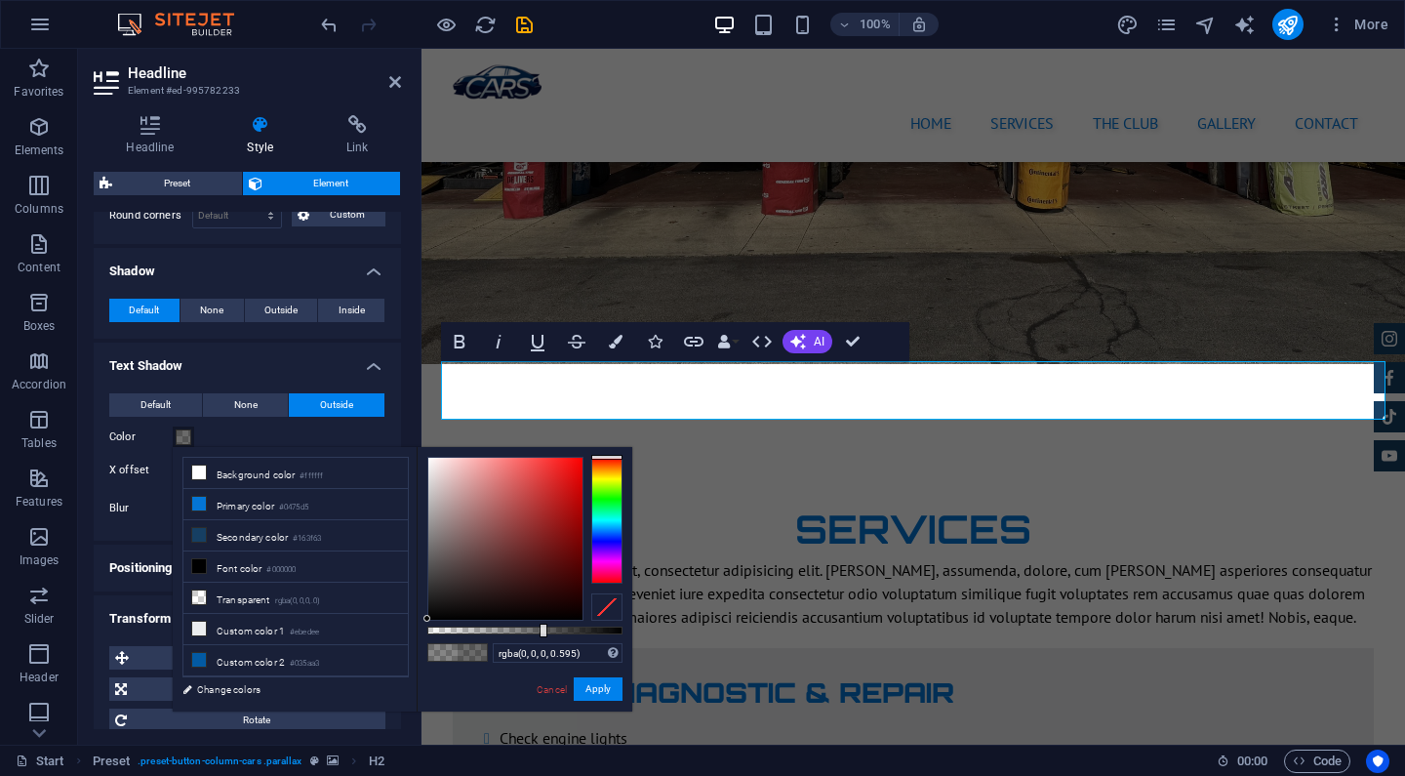
type input "rgba(0, 0, 0, 0.6)"
drag, startPoint x: 524, startPoint y: 626, endPoint x: 545, endPoint y: 626, distance: 20.5
click at [545, 626] on div at bounding box center [544, 631] width 8 height 14
click at [605, 689] on button "Apply" at bounding box center [598, 688] width 49 height 23
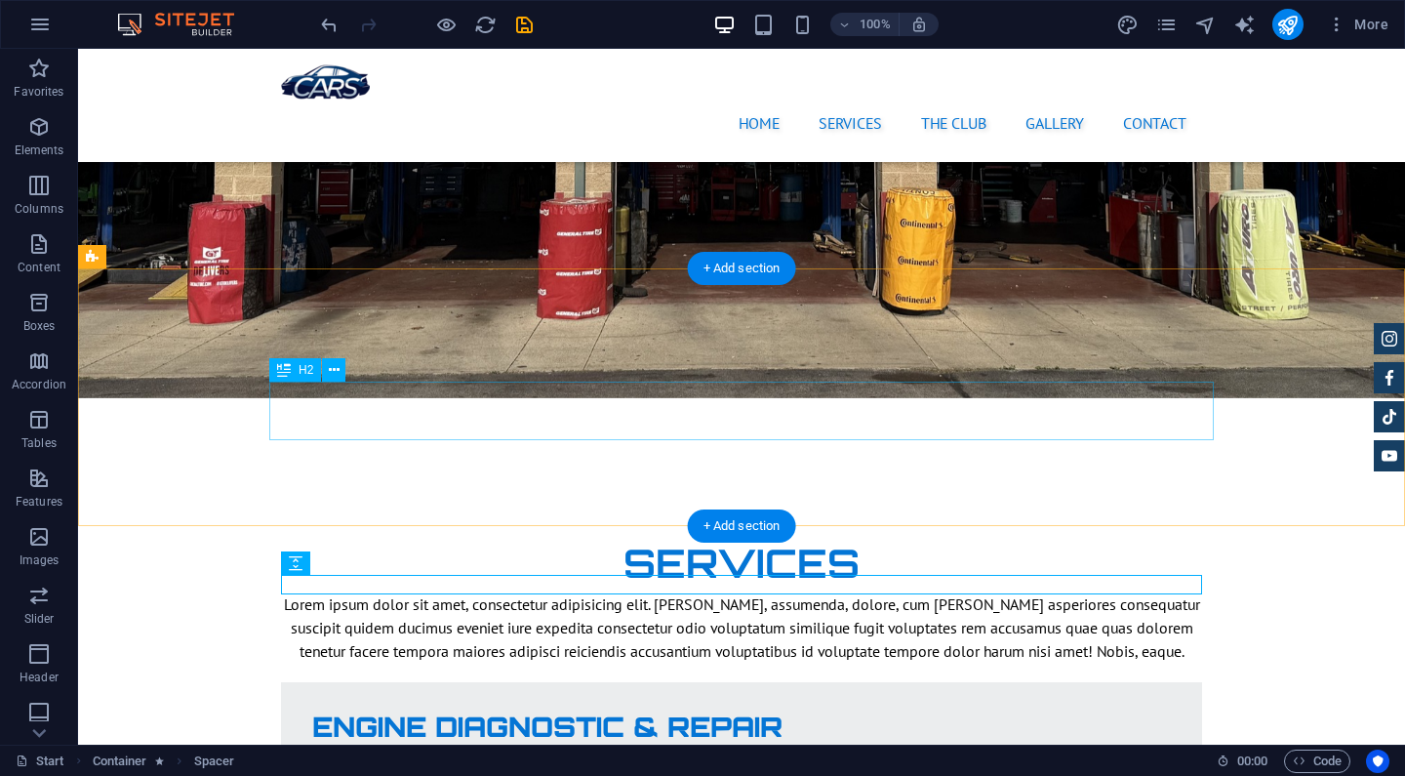
scroll to position [2749, 0]
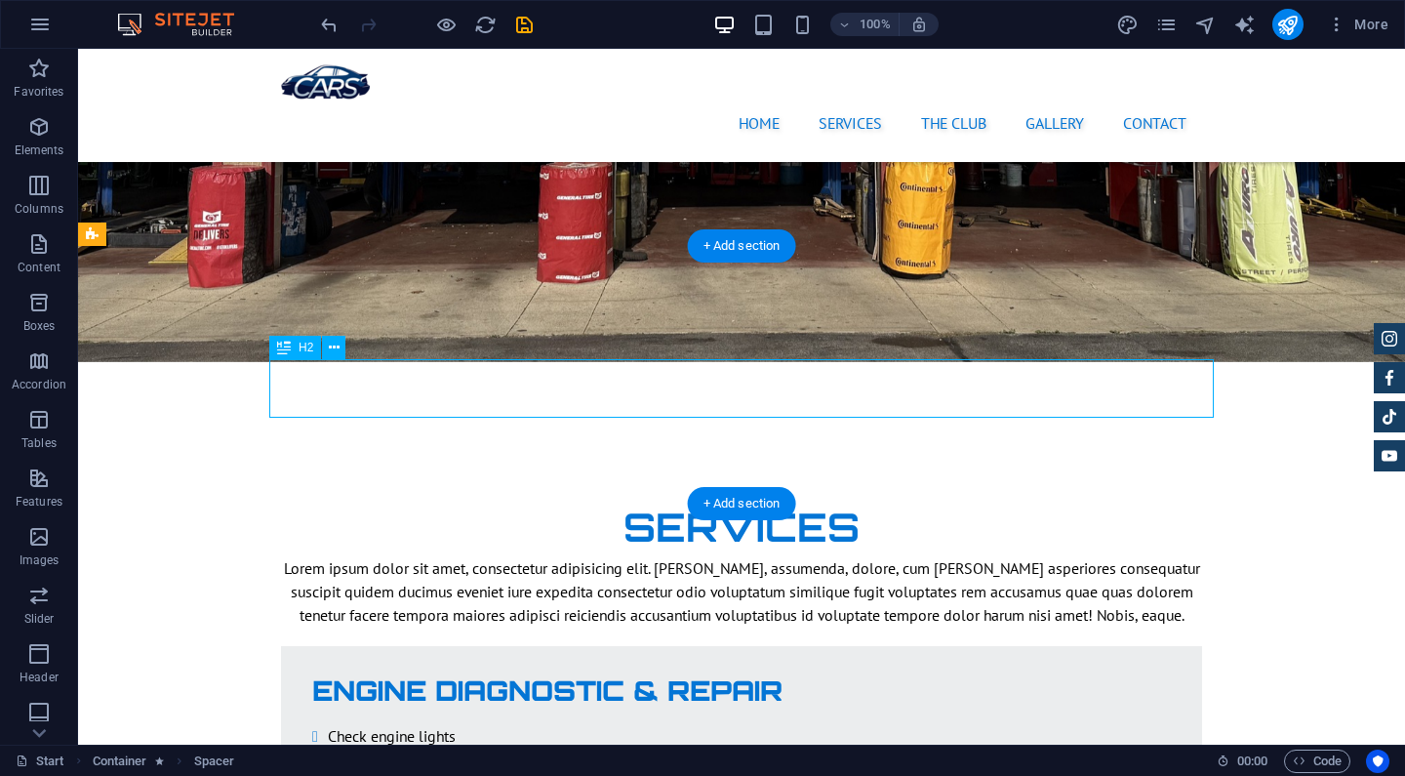
select select "px"
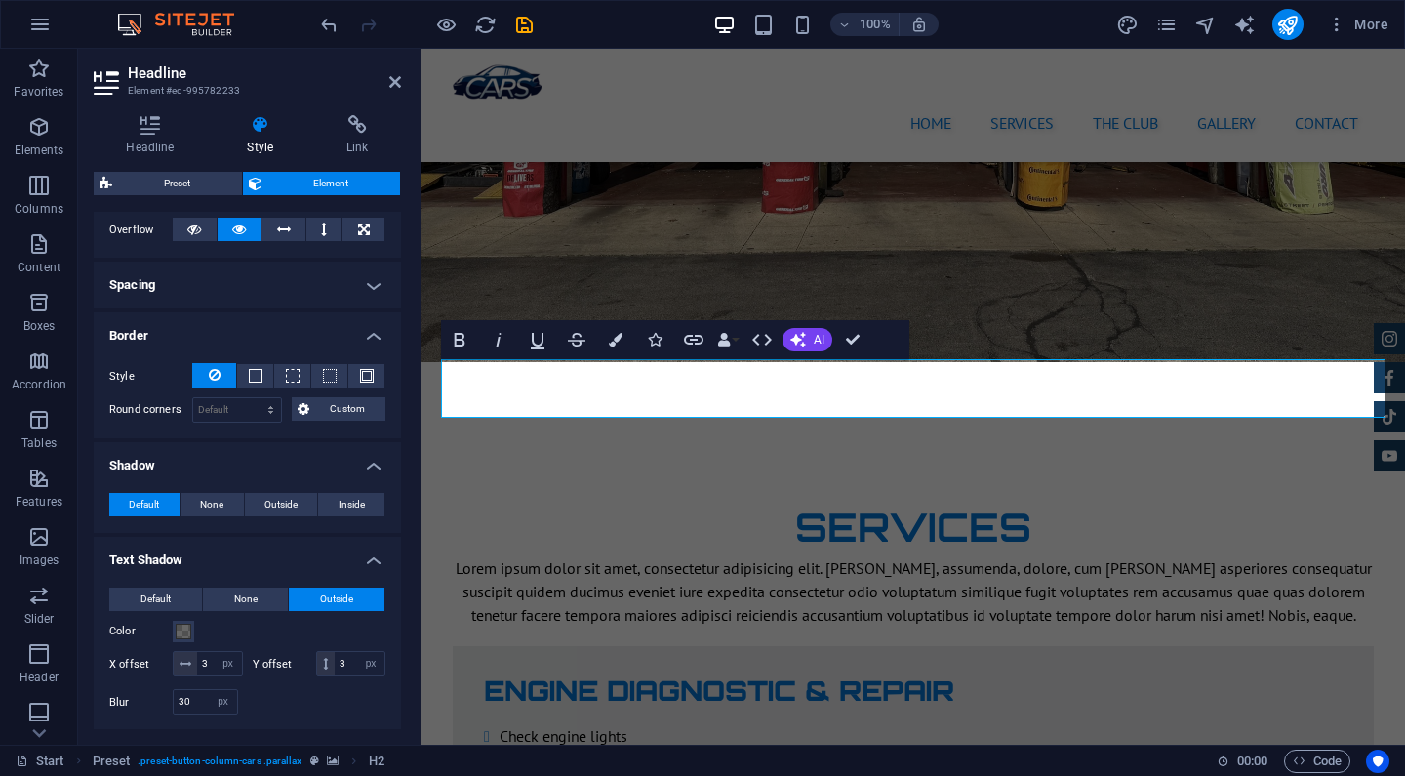
scroll to position [412, 0]
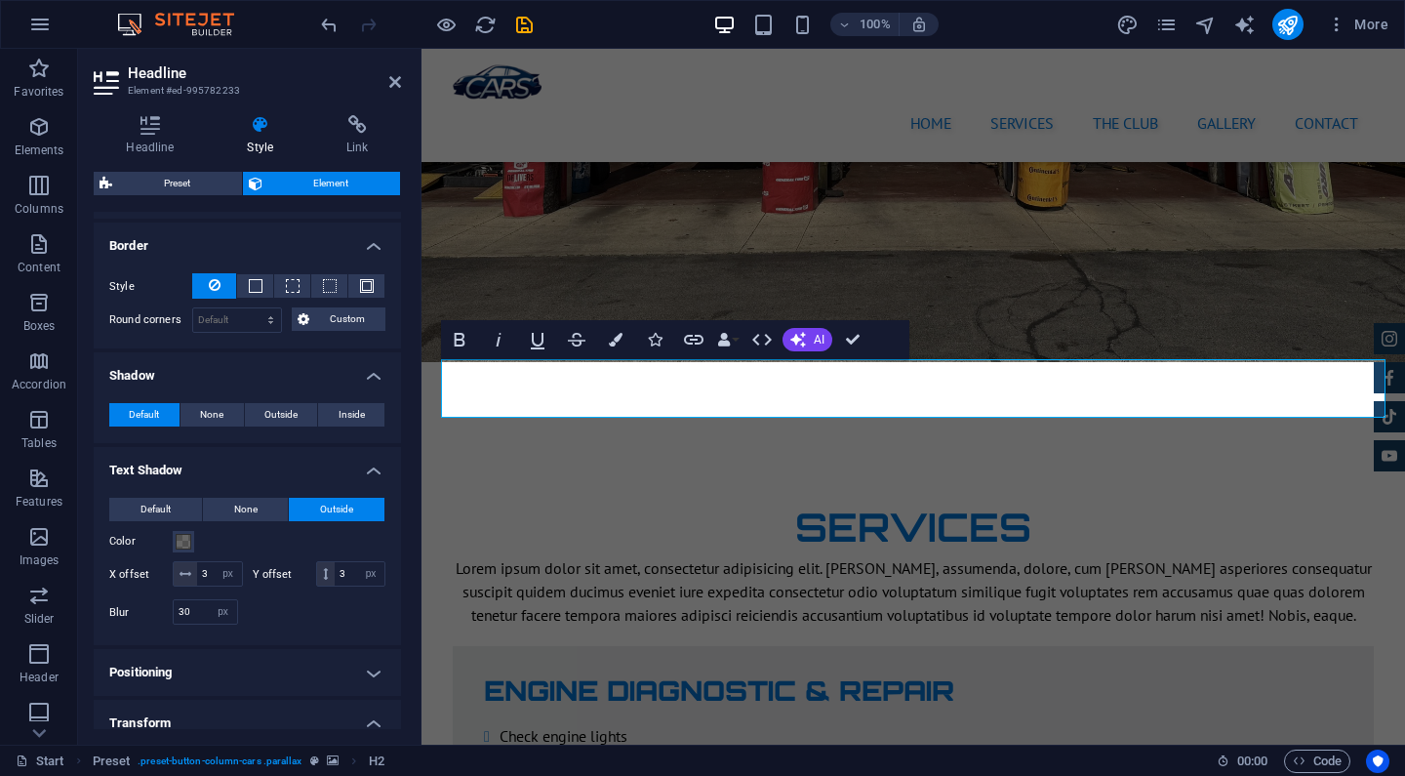
click at [184, 552] on div "Default None Outside Color X offset 3 px rem vh vw Y offset 3 px rem vh vw Blur…" at bounding box center [247, 564] width 276 height 132
click at [184, 544] on span at bounding box center [184, 542] width 16 height 16
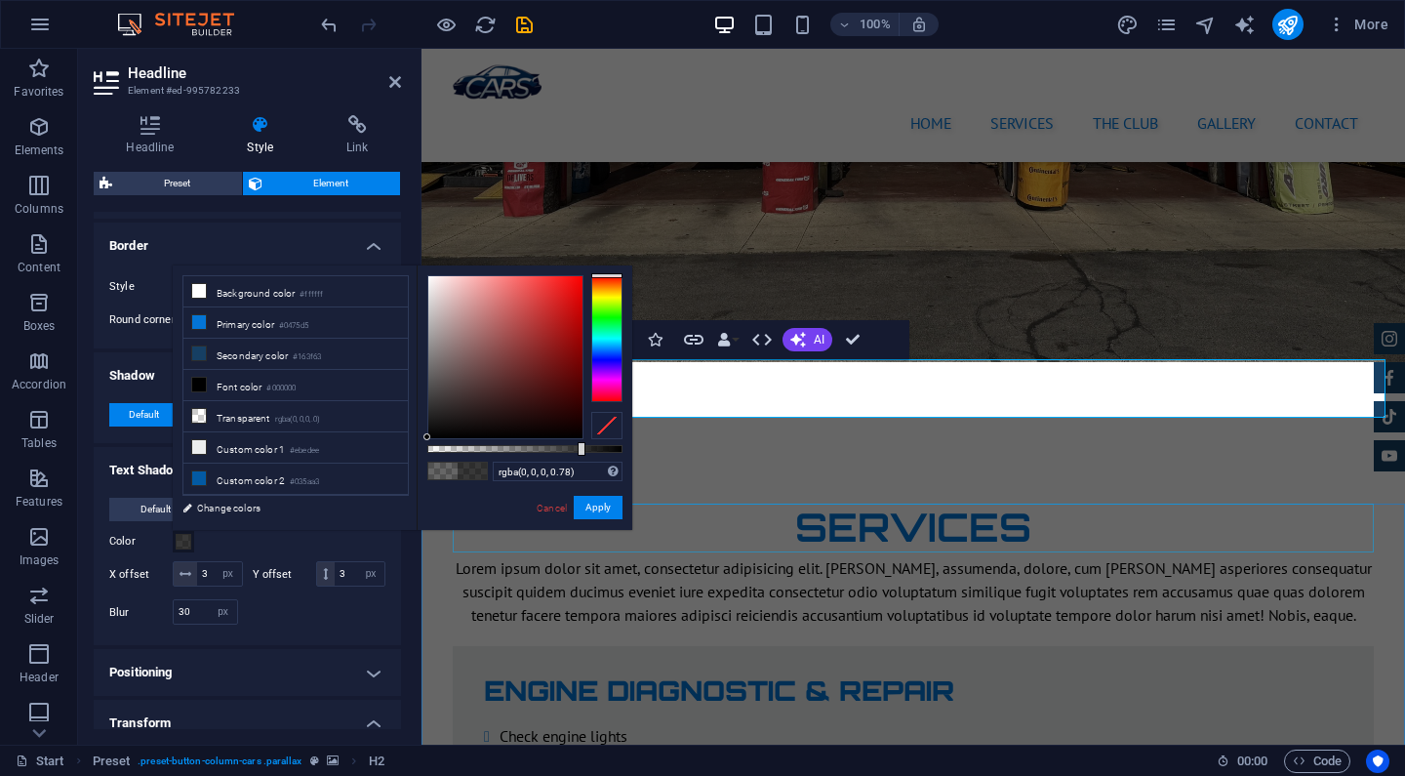
type input "rgba(0, 0, 0, 0.785)"
drag, startPoint x: 550, startPoint y: 452, endPoint x: 581, endPoint y: 450, distance: 30.3
click at [581, 450] on div at bounding box center [524, 449] width 195 height 8
click at [599, 507] on button "Apply" at bounding box center [598, 507] width 49 height 23
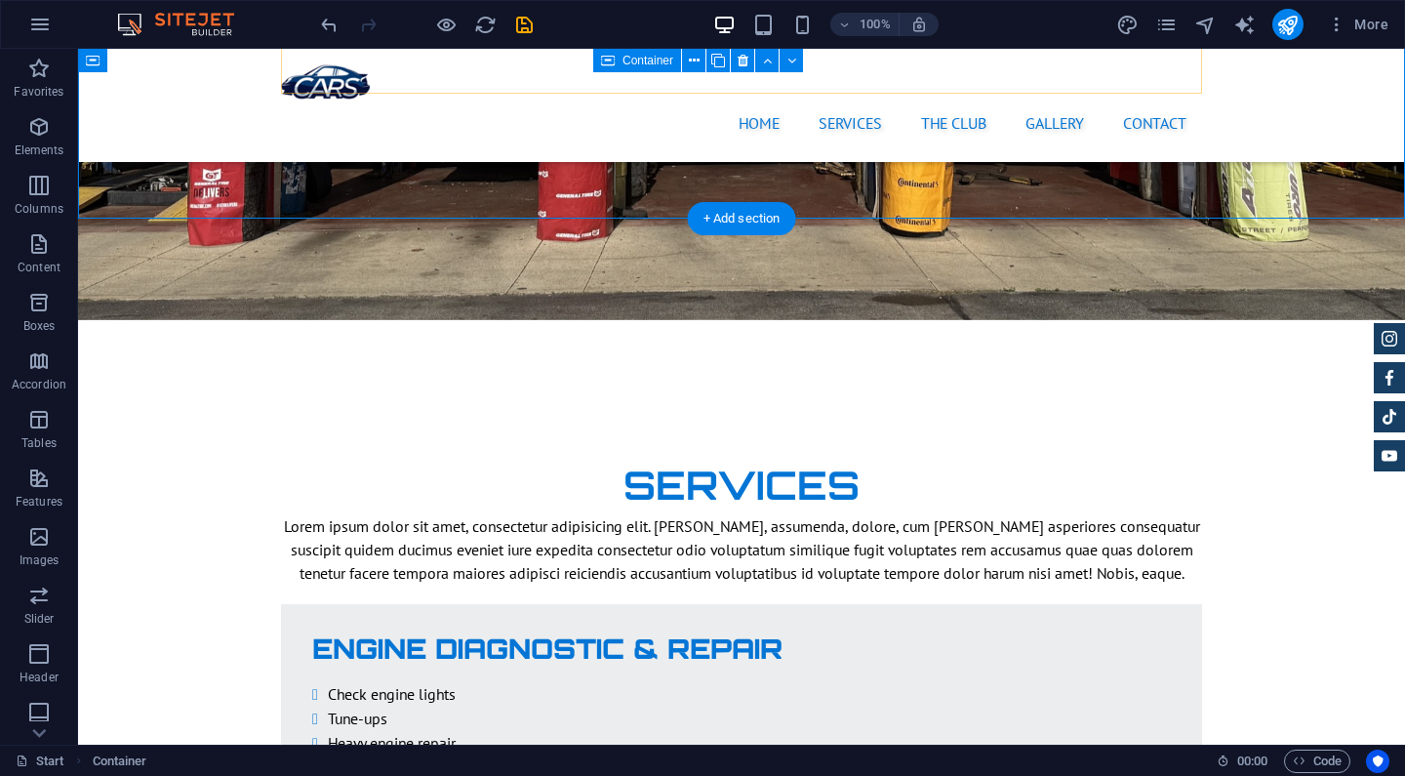
scroll to position [2750, 0]
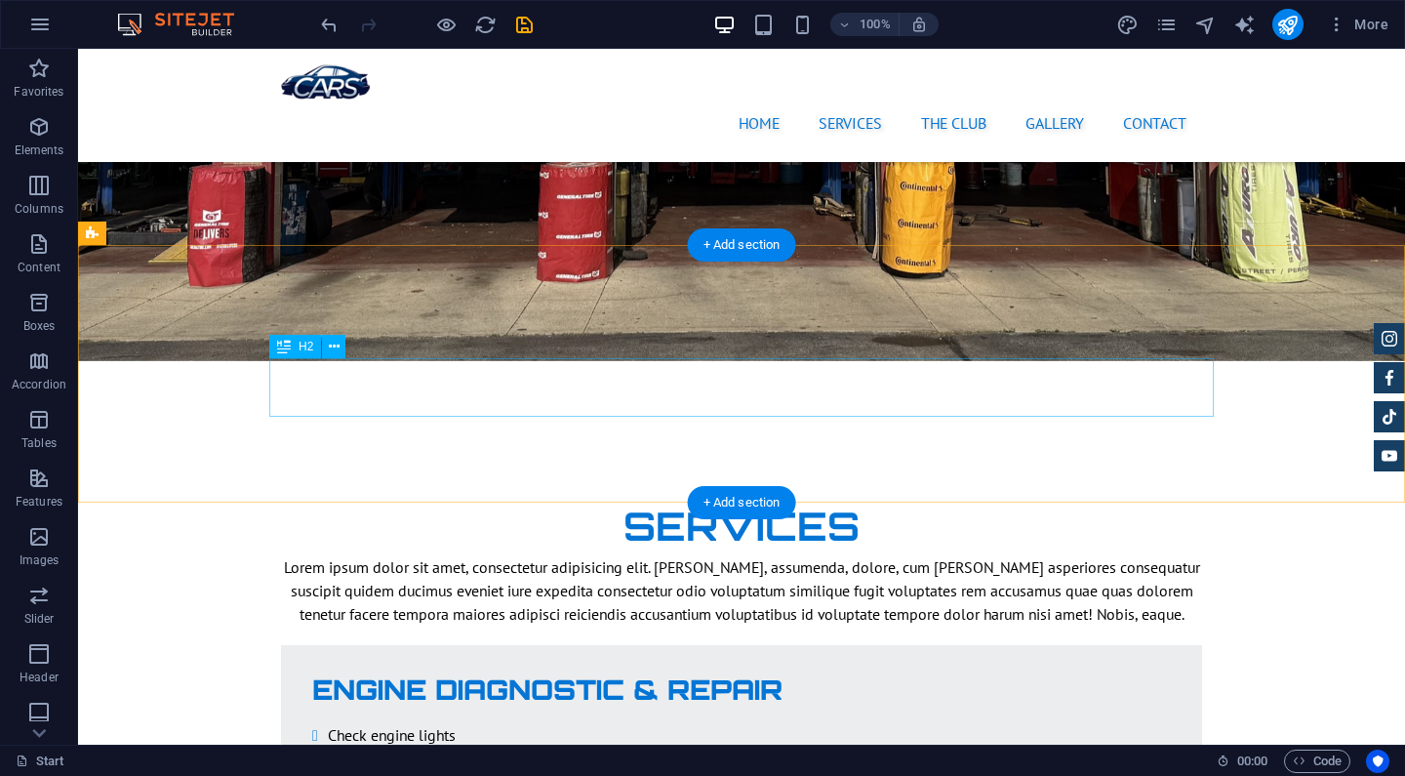
select select "px"
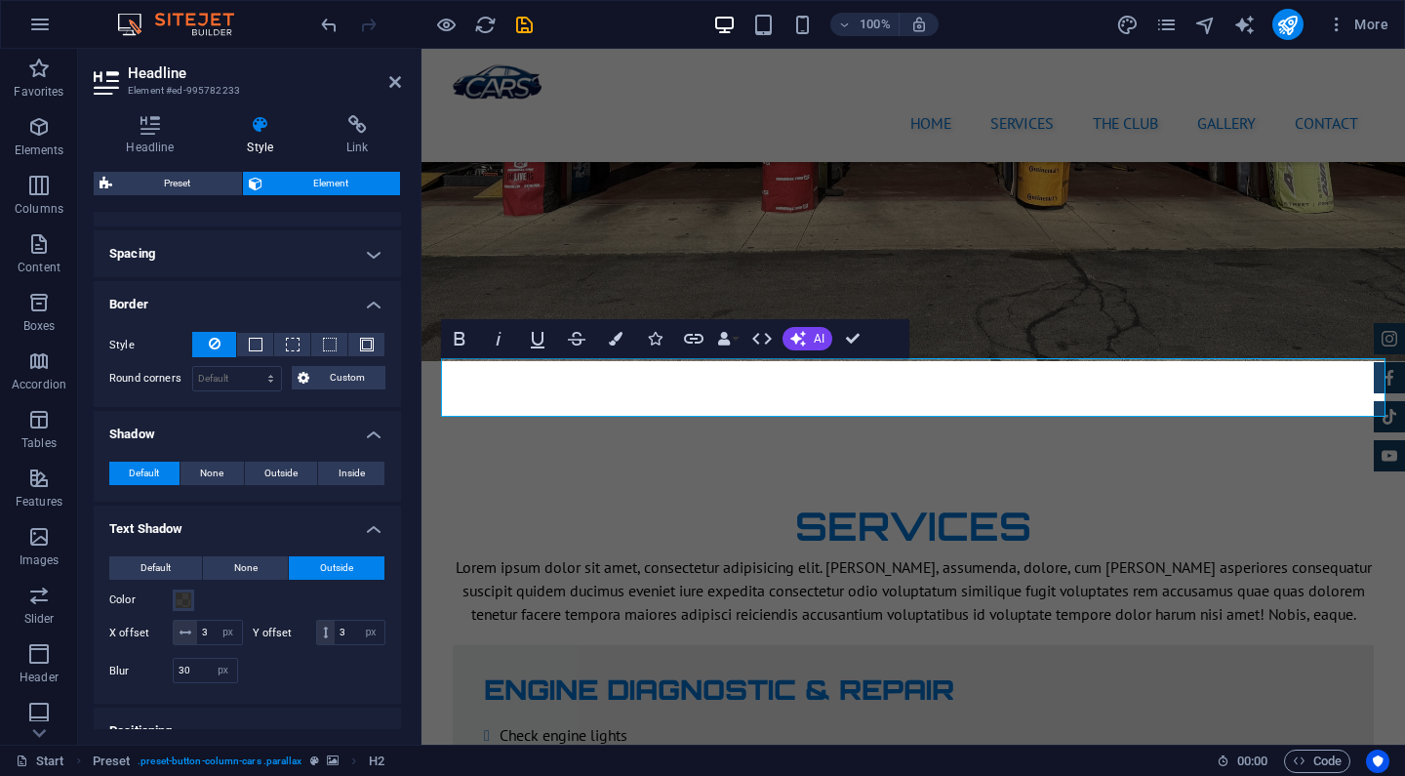
scroll to position [346, 0]
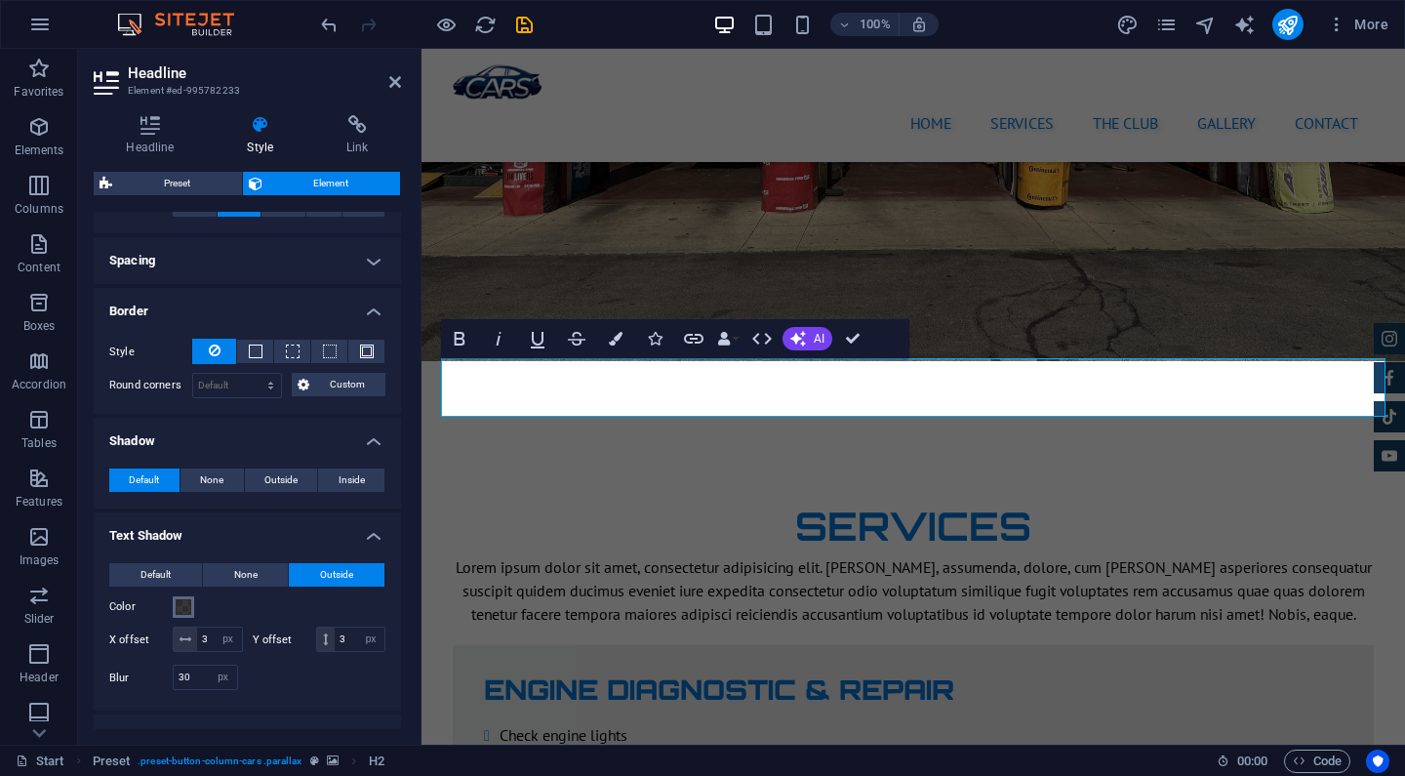
click at [190, 603] on span at bounding box center [184, 607] width 16 height 16
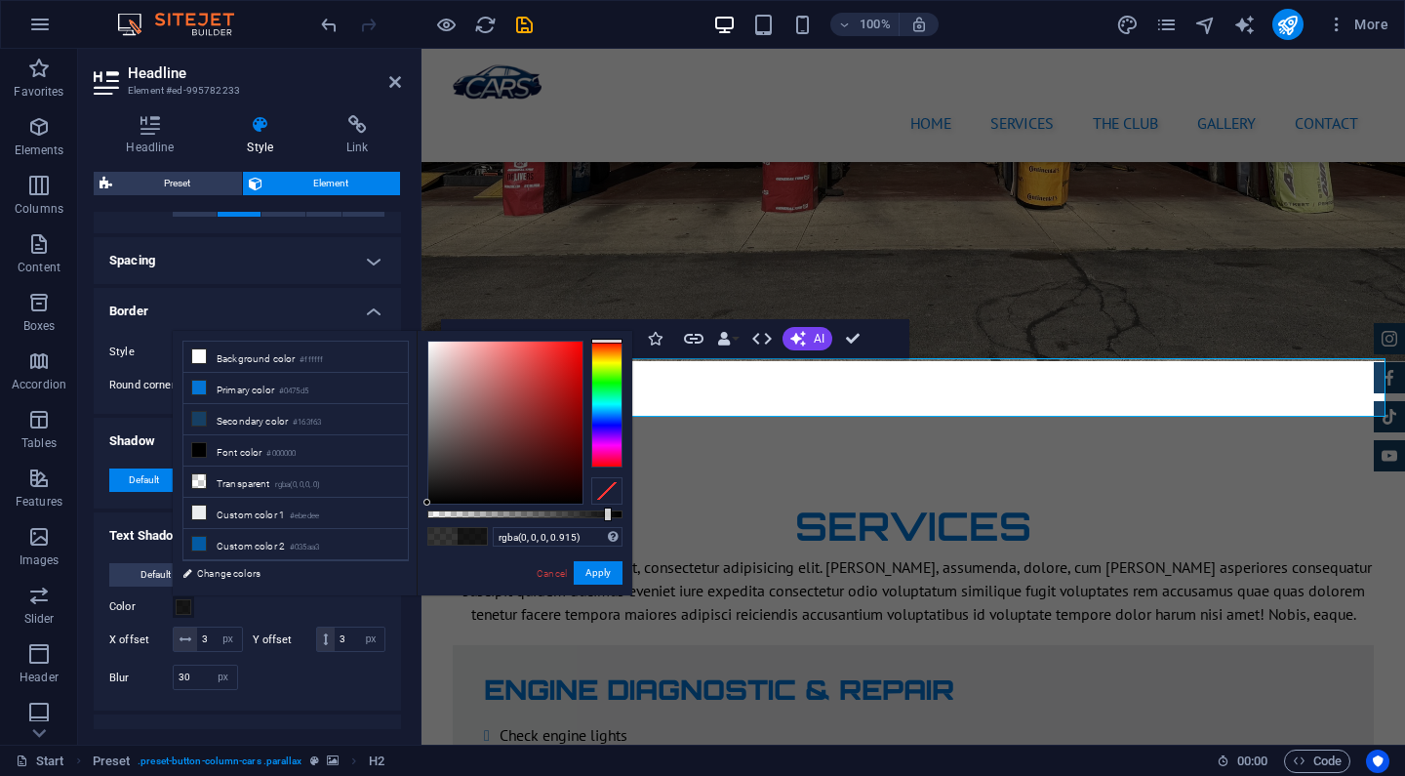
type input "rgba(0, 0, 0, 0.92)"
drag, startPoint x: 583, startPoint y: 513, endPoint x: 607, endPoint y: 513, distance: 24.4
click at [607, 513] on div at bounding box center [609, 514] width 8 height 14
click at [605, 567] on button "Apply" at bounding box center [598, 572] width 49 height 23
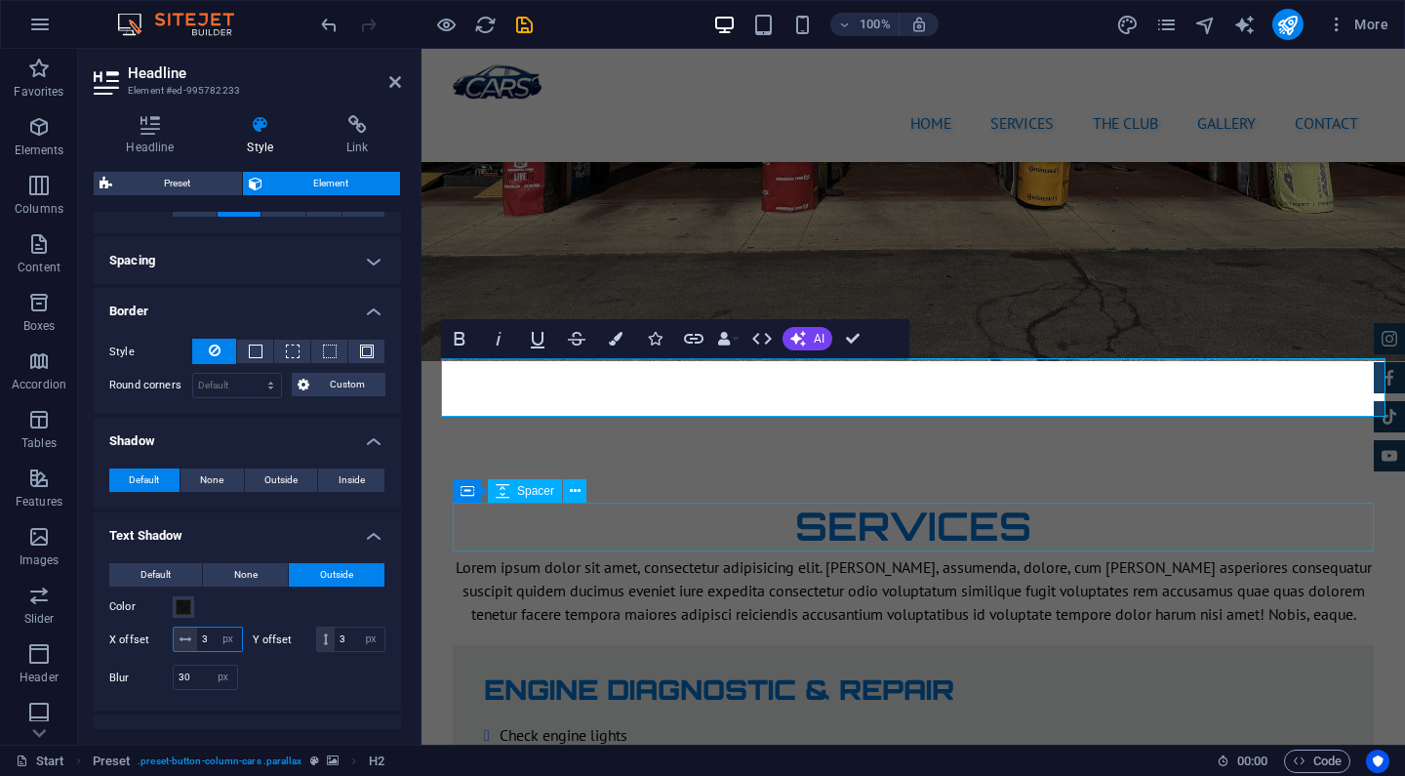
click at [209, 637] on input "3" at bounding box center [219, 639] width 45 height 23
type input "3"
click at [192, 678] on input "30" at bounding box center [205, 677] width 63 height 23
type input "39"
drag, startPoint x: 345, startPoint y: 681, endPoint x: 2, endPoint y: 411, distance: 437.1
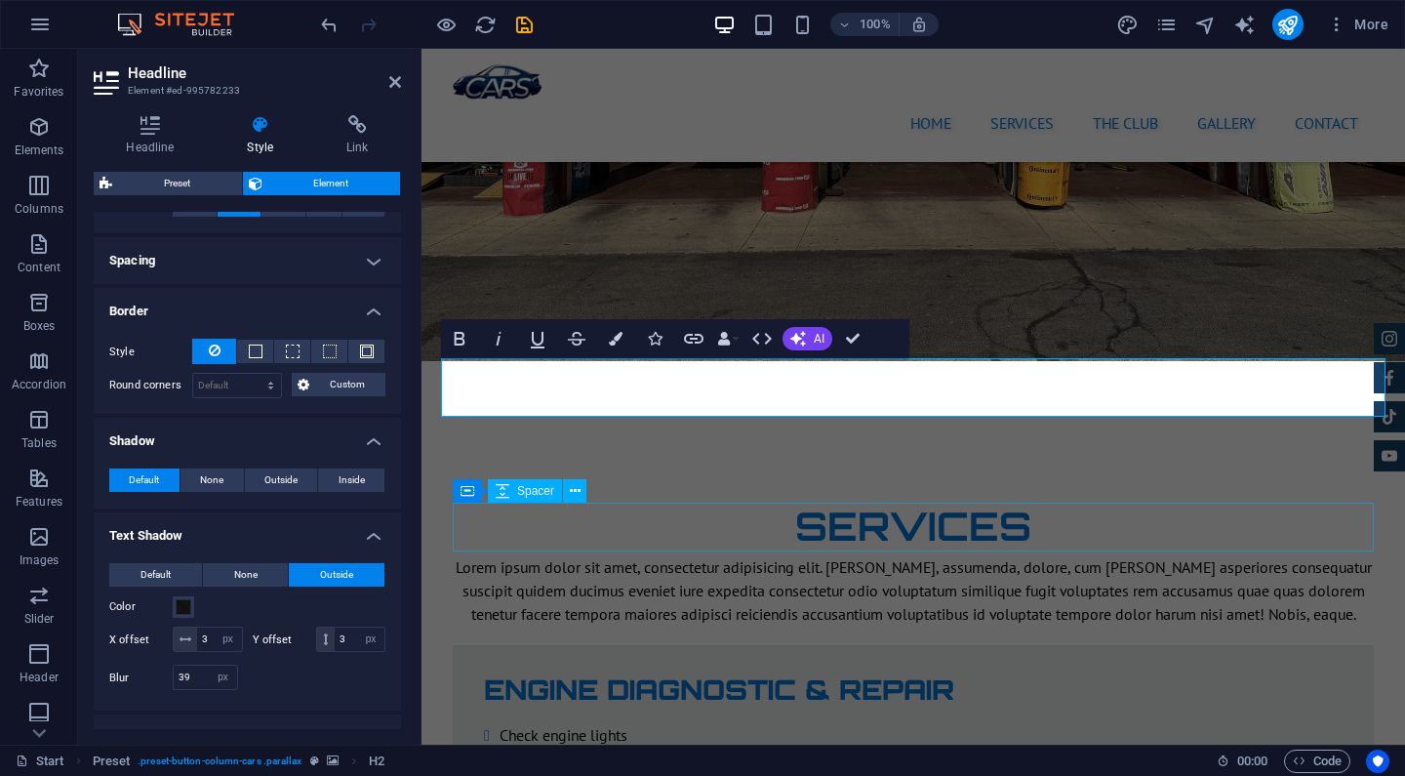
click at [345, 681] on div at bounding box center [317, 677] width 139 height 25
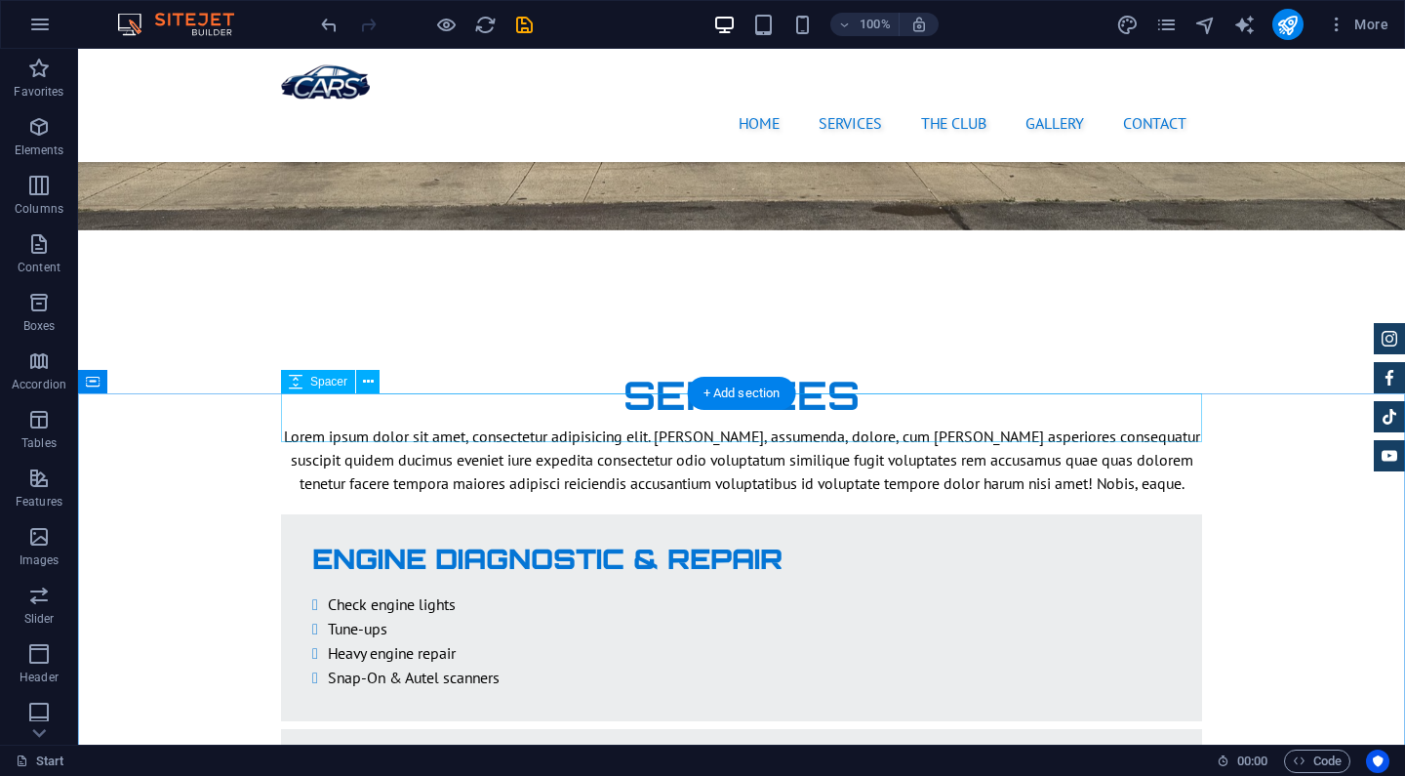
scroll to position [2770, 0]
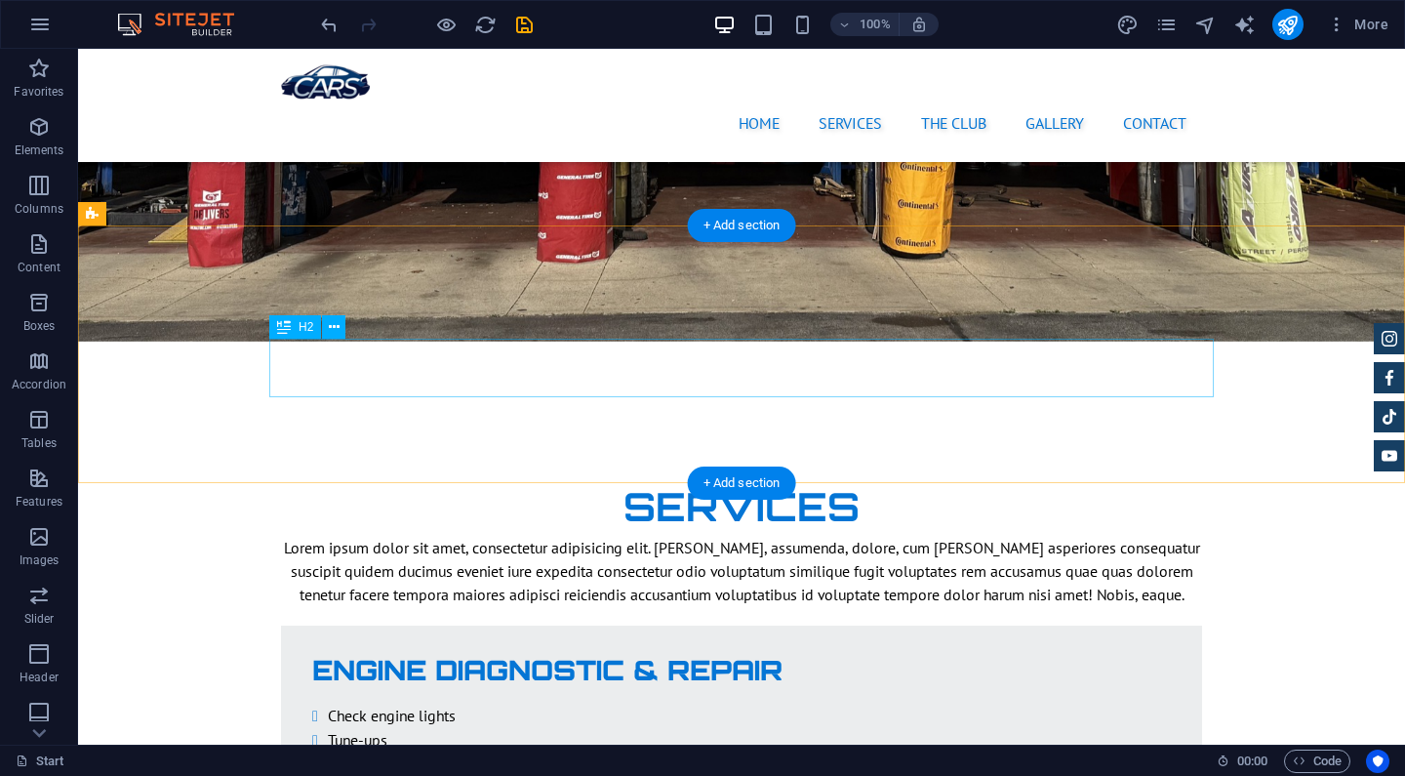
select select "px"
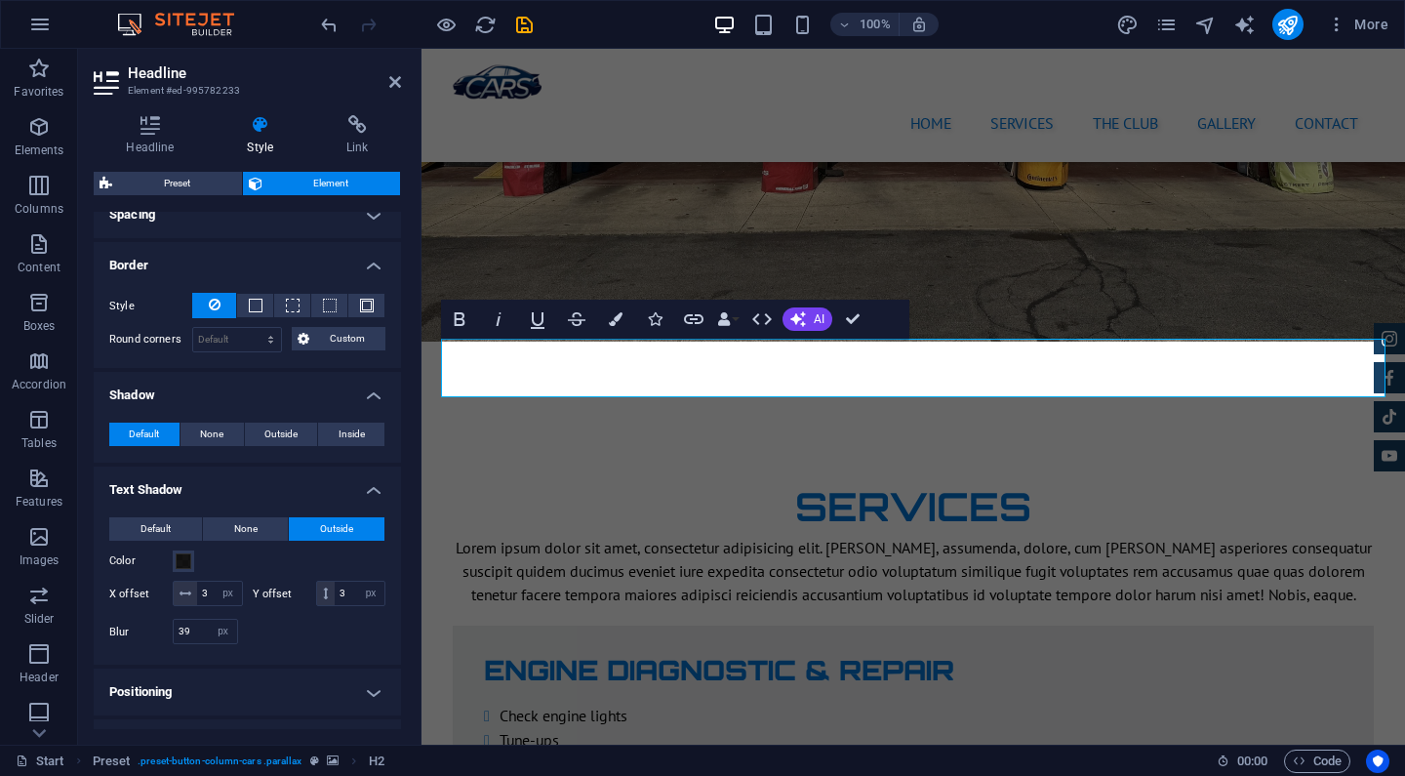
scroll to position [393, 0]
drag, startPoint x: 194, startPoint y: 628, endPoint x: 175, endPoint y: 628, distance: 19.5
click at [175, 628] on input "39" at bounding box center [205, 630] width 63 height 23
type input "30"
click at [274, 634] on div at bounding box center [317, 630] width 139 height 25
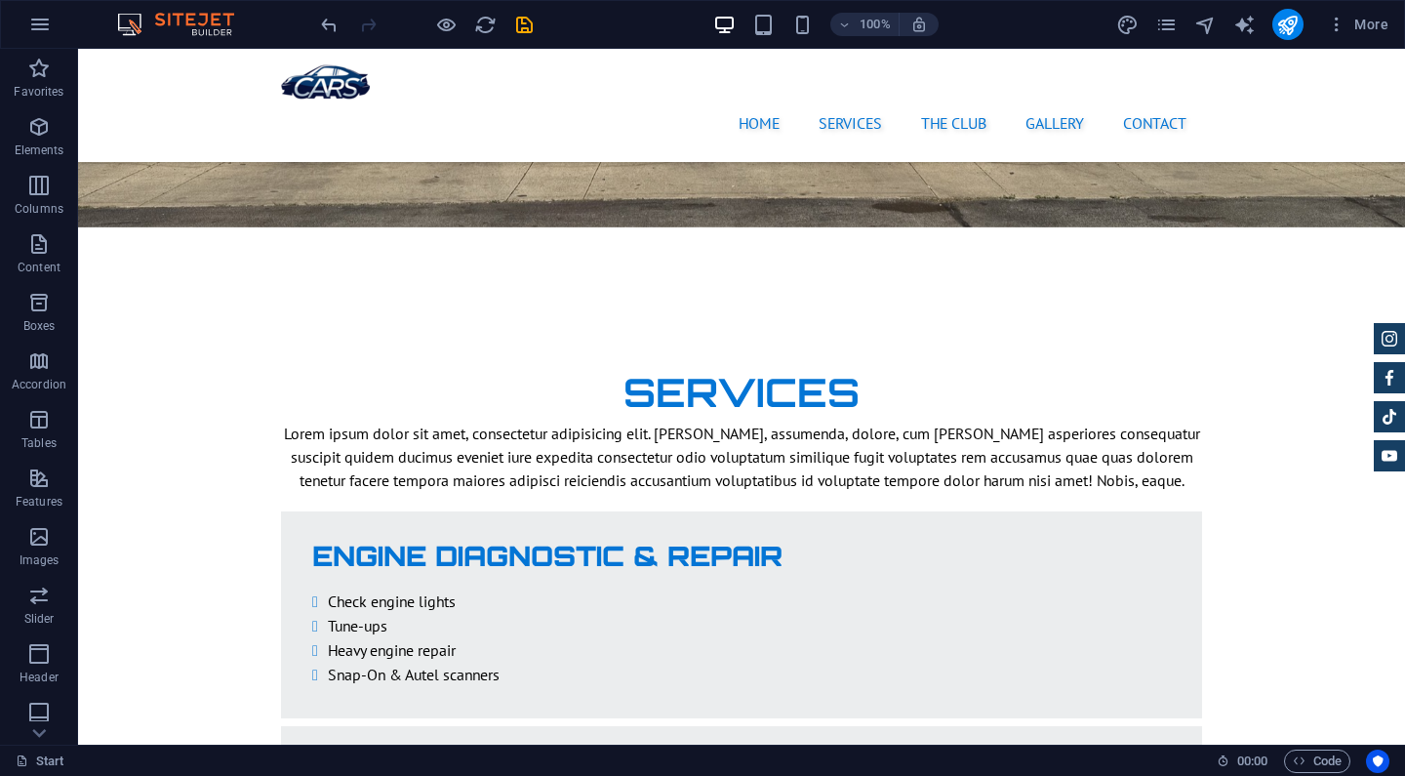
scroll to position [2639, 0]
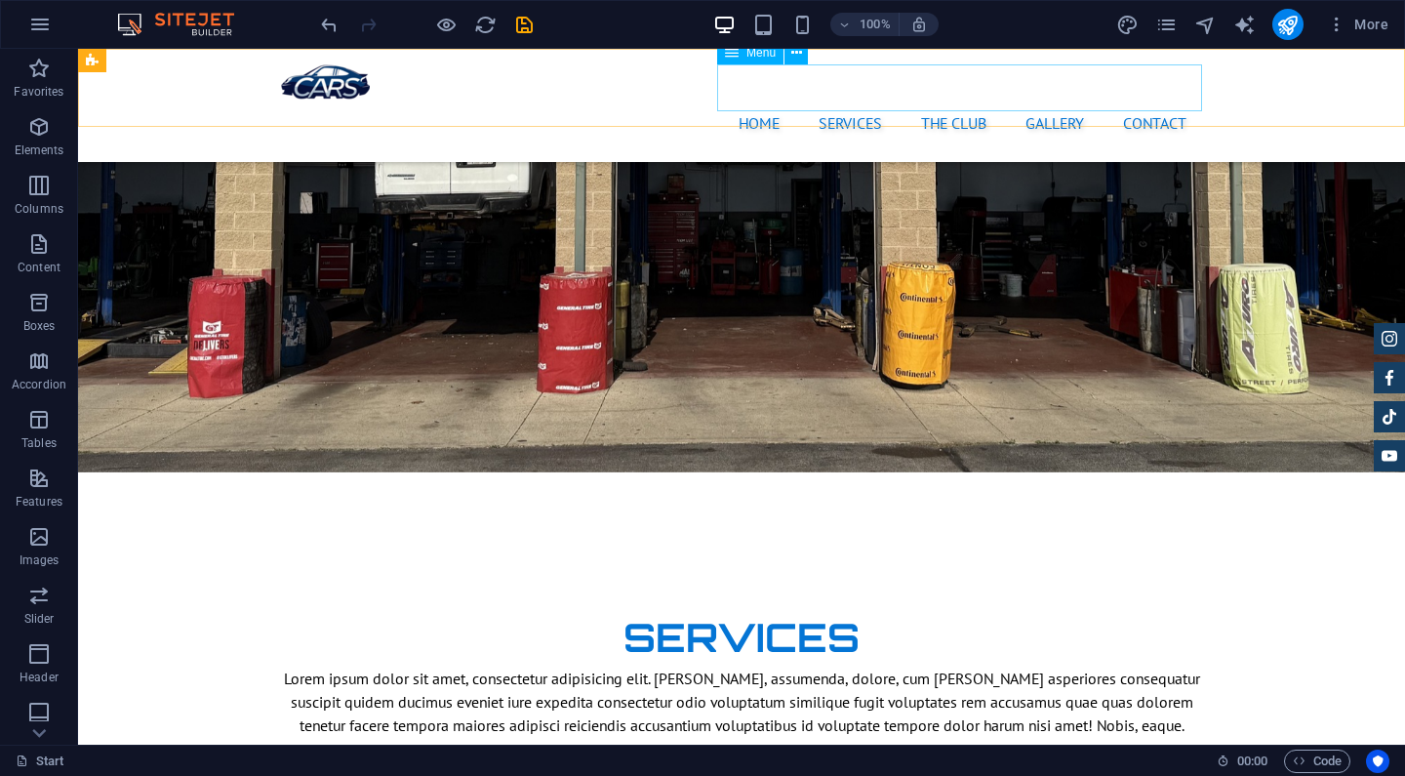
click at [950, 100] on nav "Home Services The Club Gallery Contact" at bounding box center [741, 123] width 921 height 47
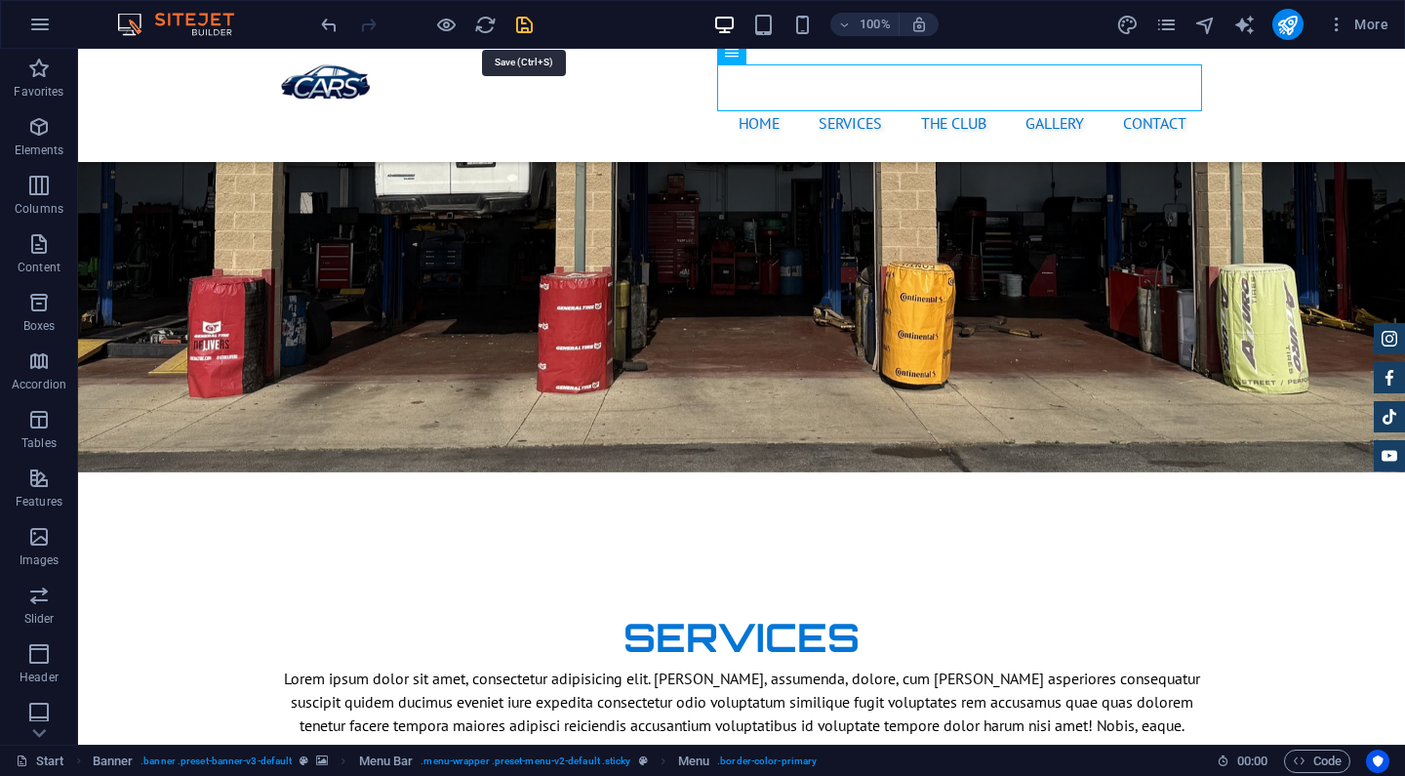
click at [518, 28] on icon "save" at bounding box center [524, 25] width 22 height 22
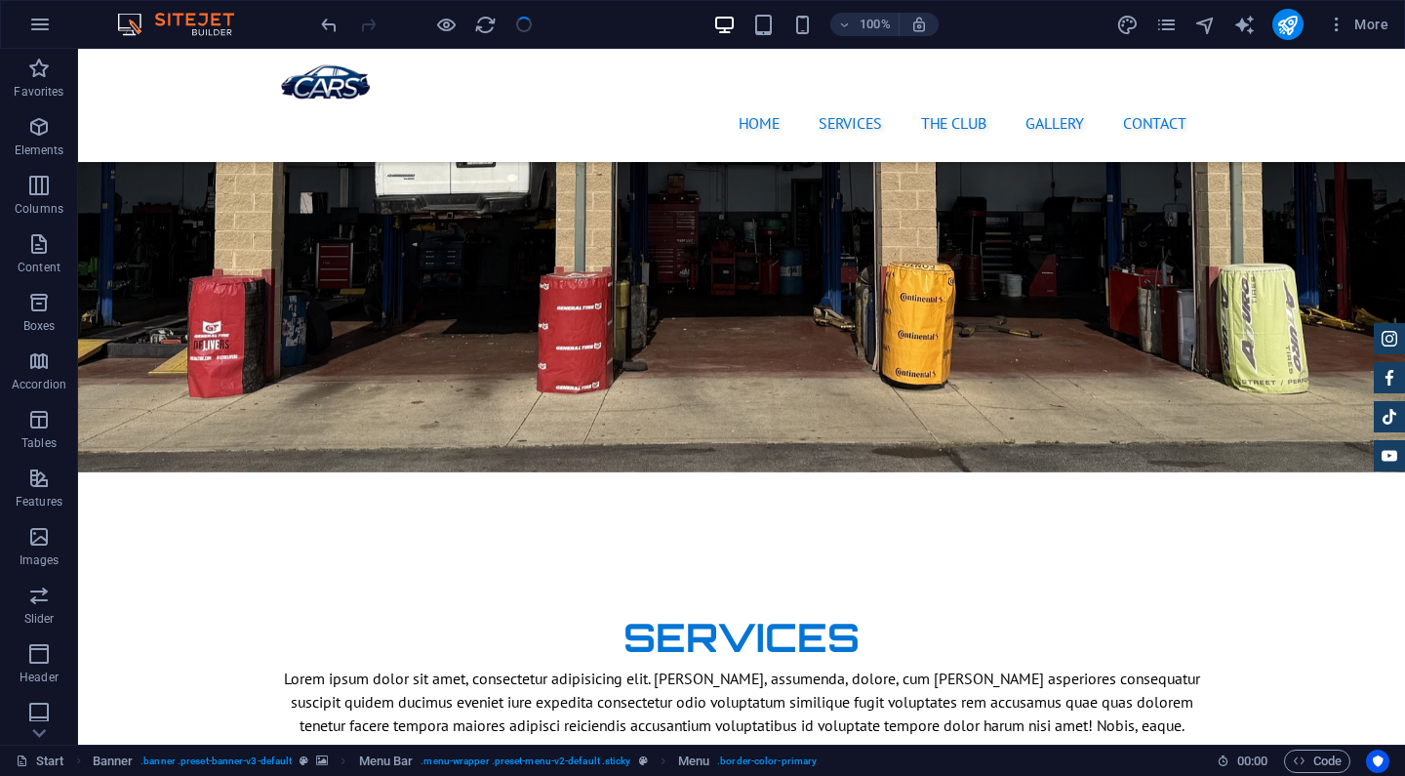
checkbox input "false"
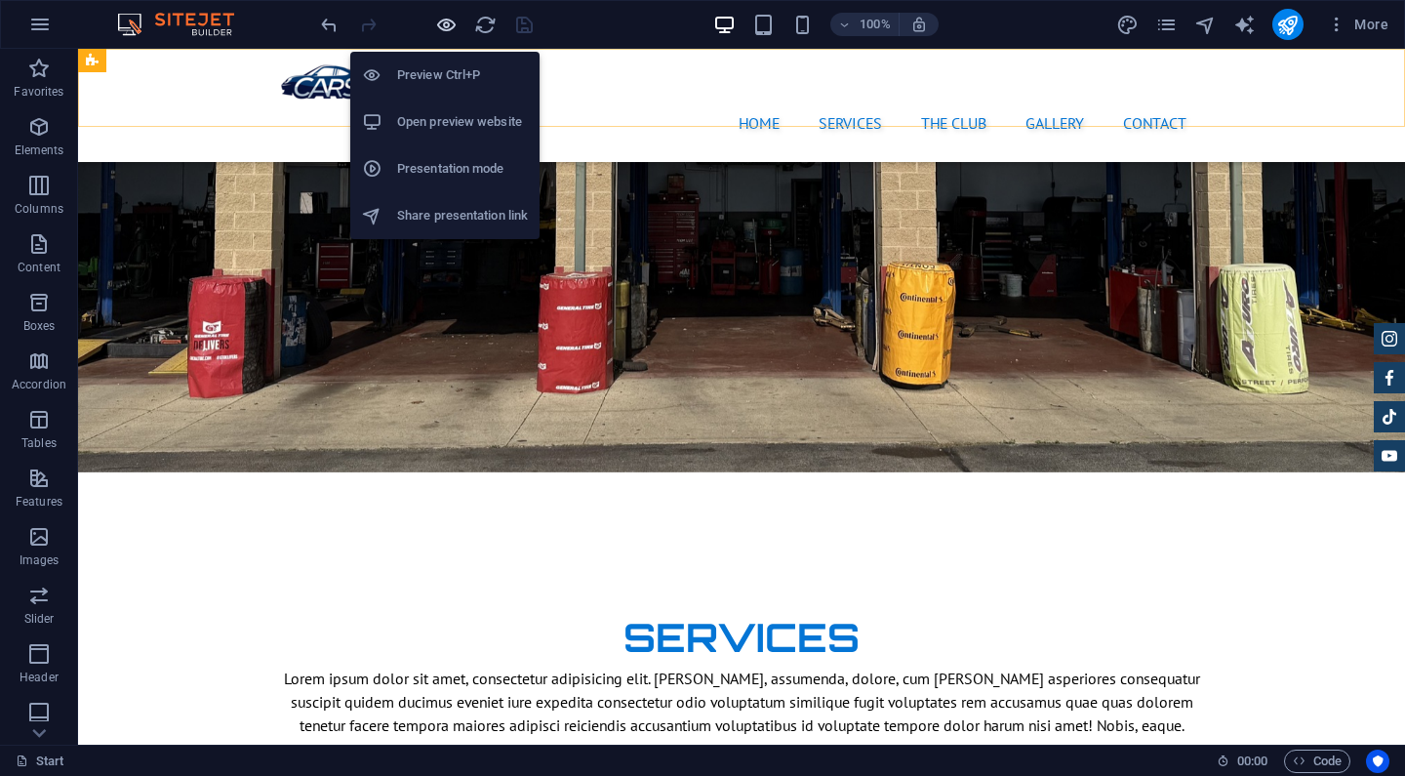
click at [443, 15] on icon "button" at bounding box center [446, 25] width 22 height 22
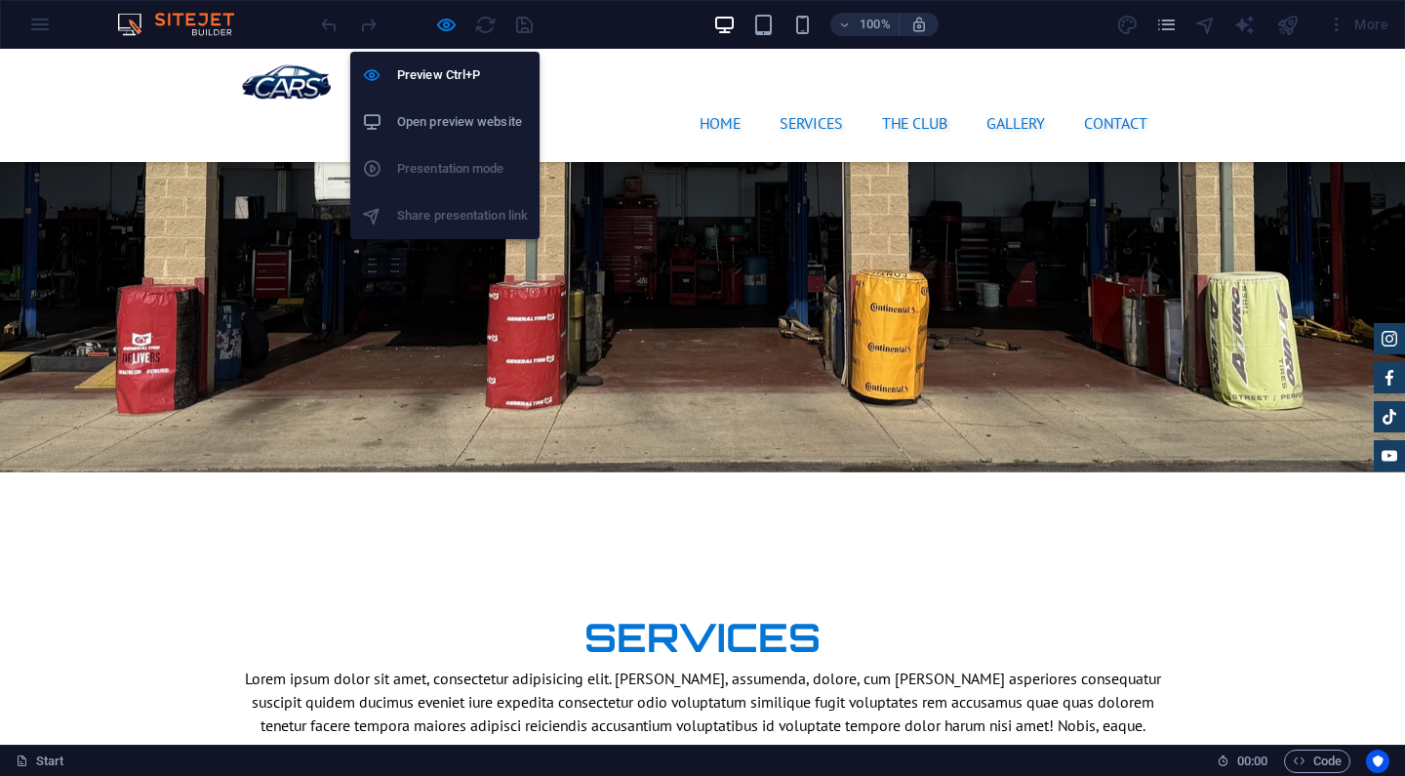
click at [452, 119] on h6 "Open preview website" at bounding box center [462, 121] width 131 height 23
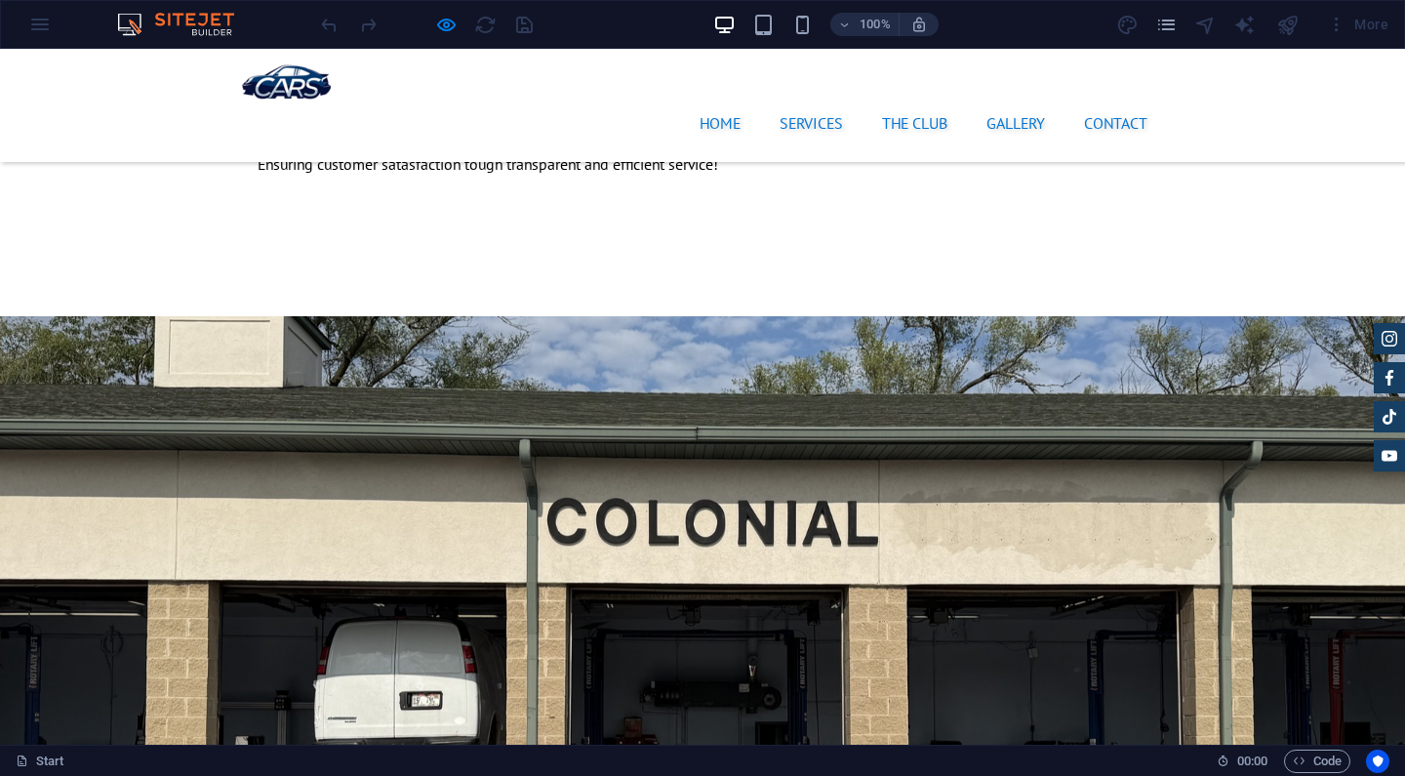
scroll to position [2101, 0]
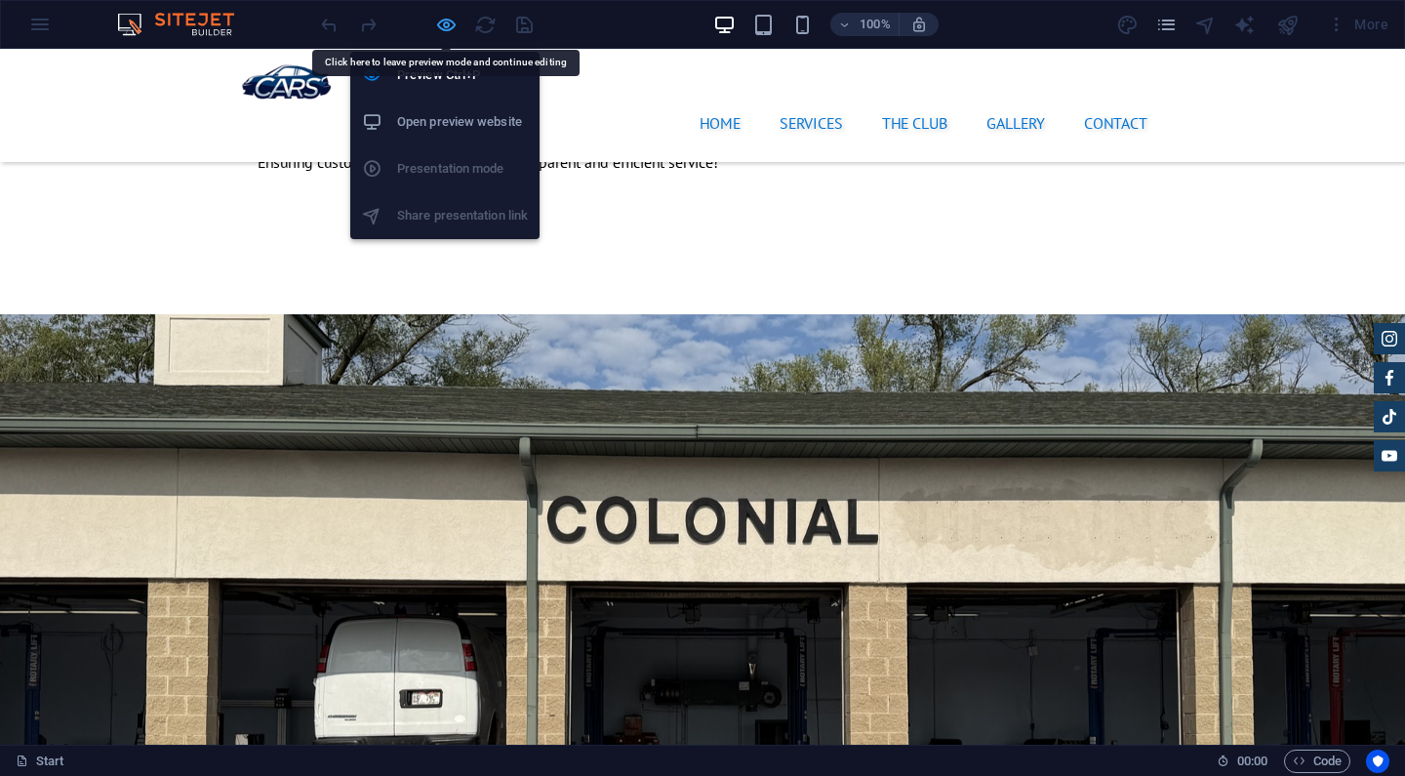
click at [442, 24] on icon "button" at bounding box center [446, 25] width 22 height 22
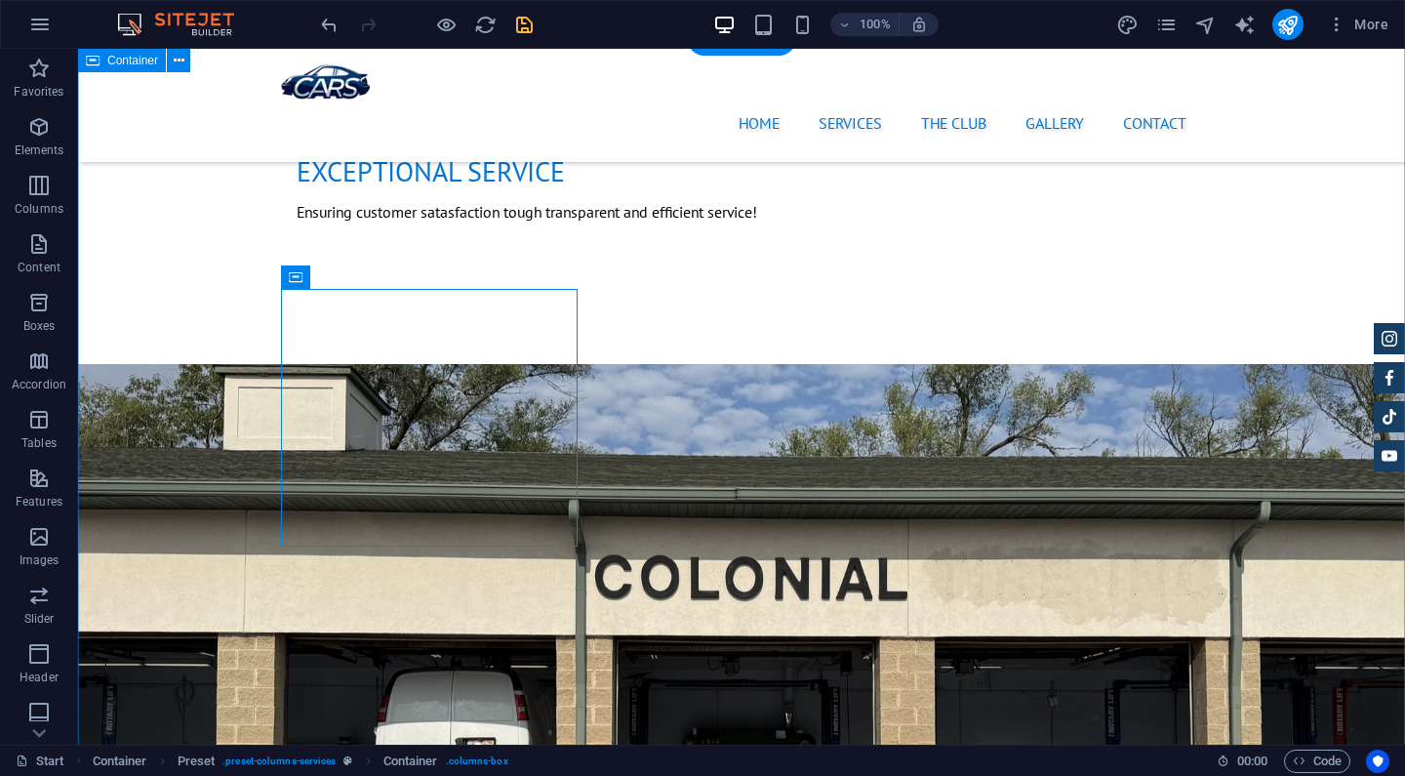
scroll to position [2050, 0]
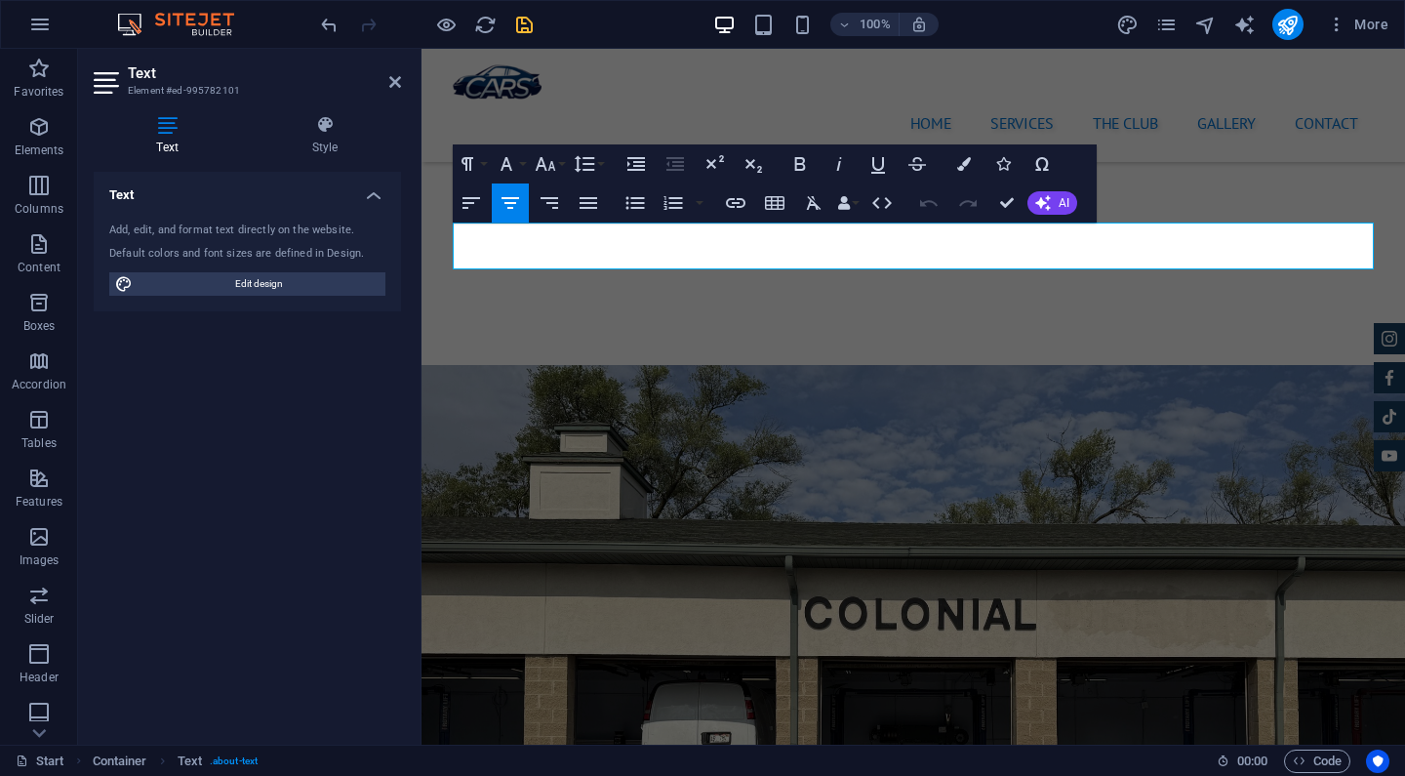
click at [505, 199] on icon "button" at bounding box center [511, 203] width 18 height 12
click at [545, 203] on icon "button" at bounding box center [549, 202] width 23 height 23
click at [507, 199] on icon "button" at bounding box center [511, 203] width 18 height 12
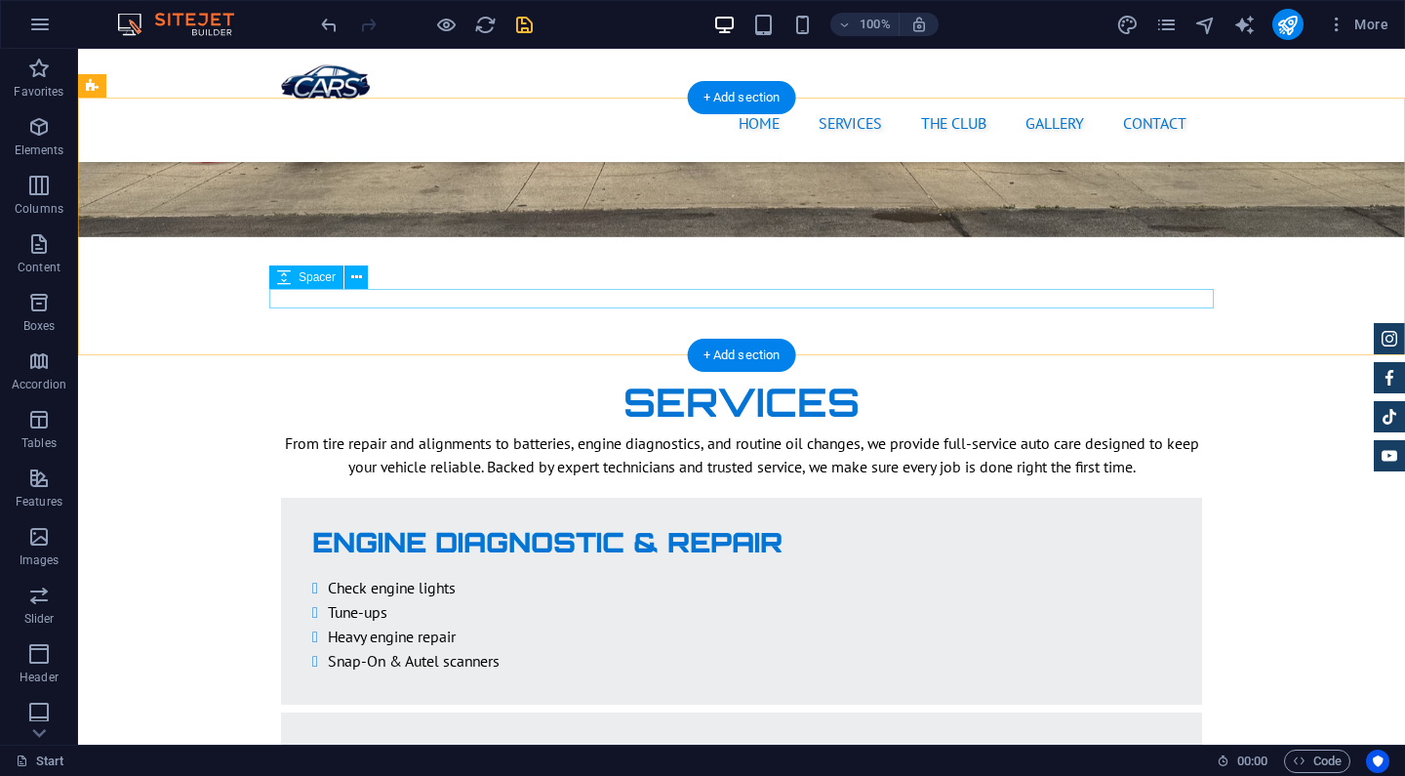
scroll to position [2875, 0]
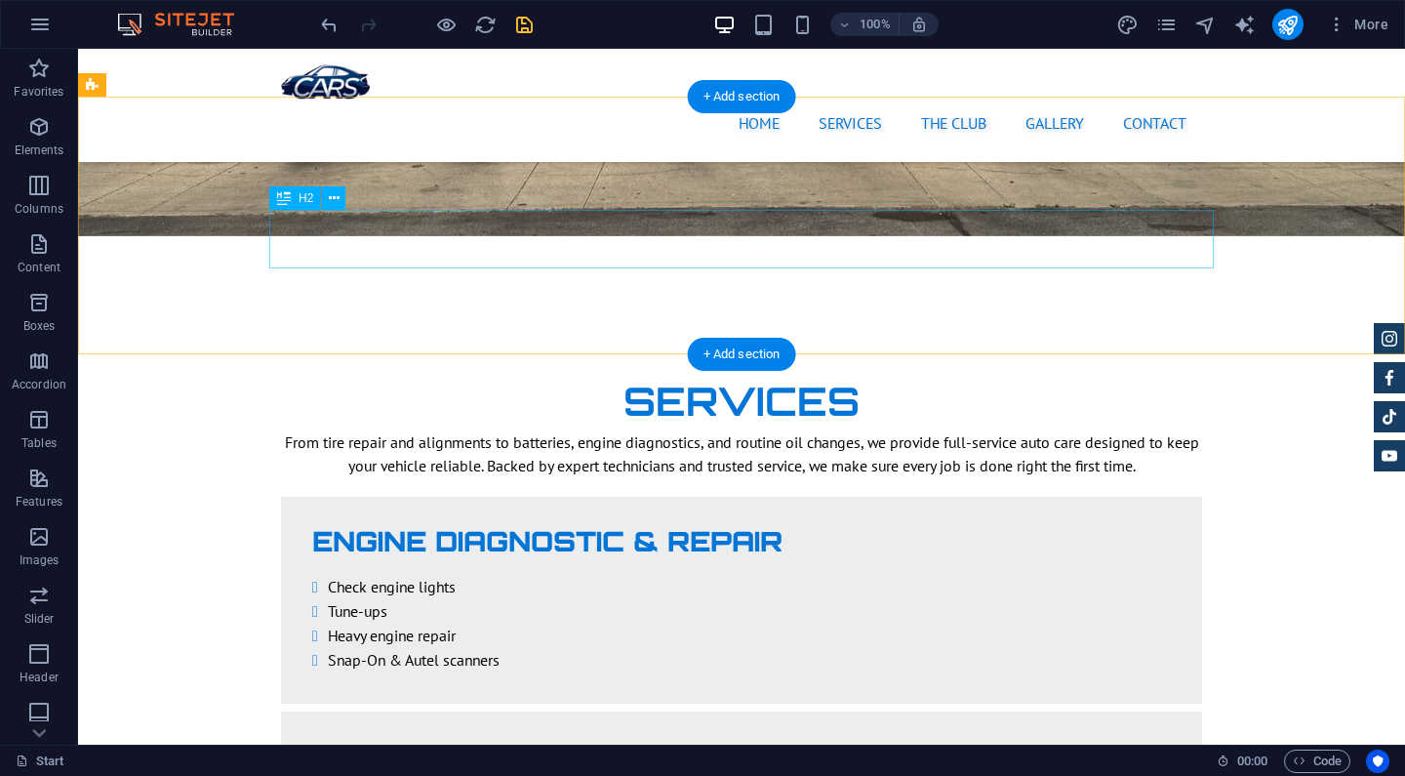
select select "px"
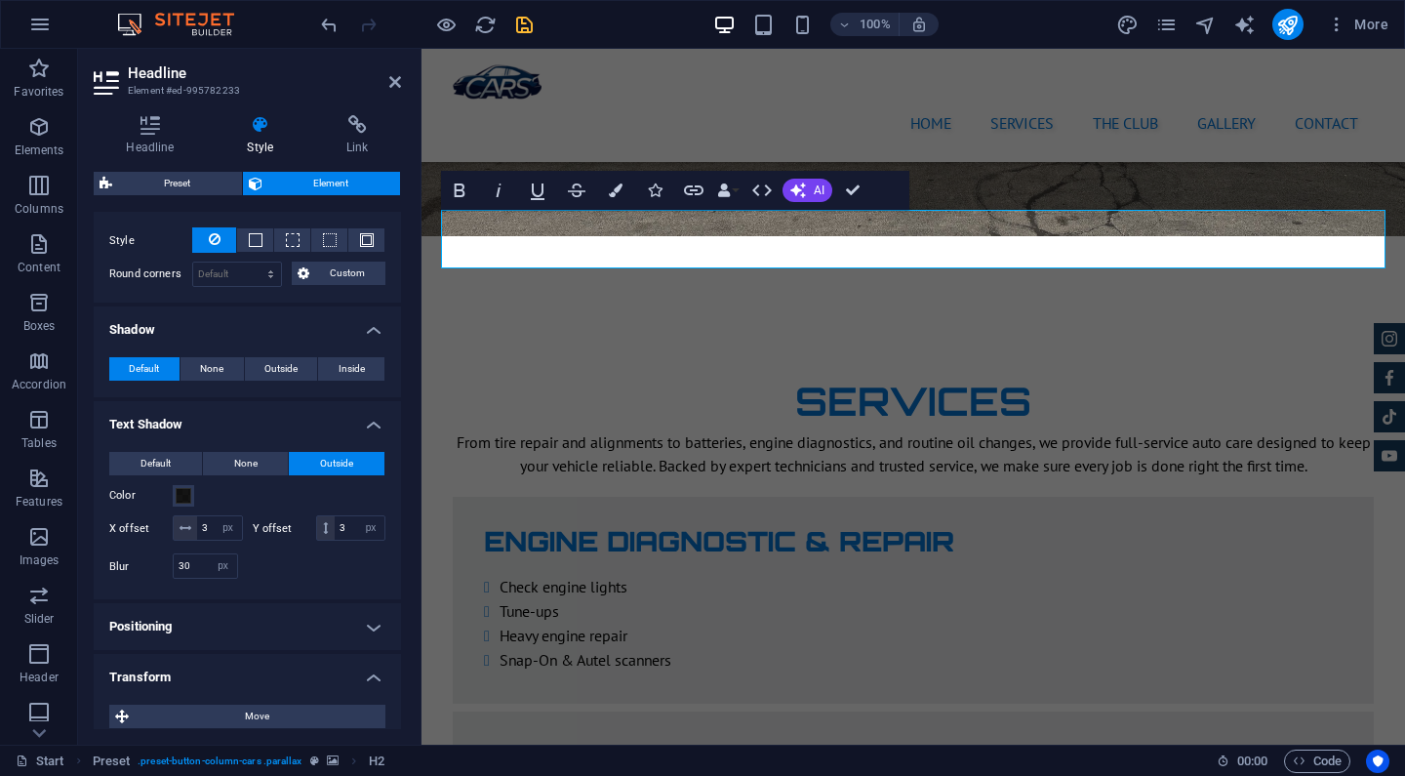
scroll to position [462, 0]
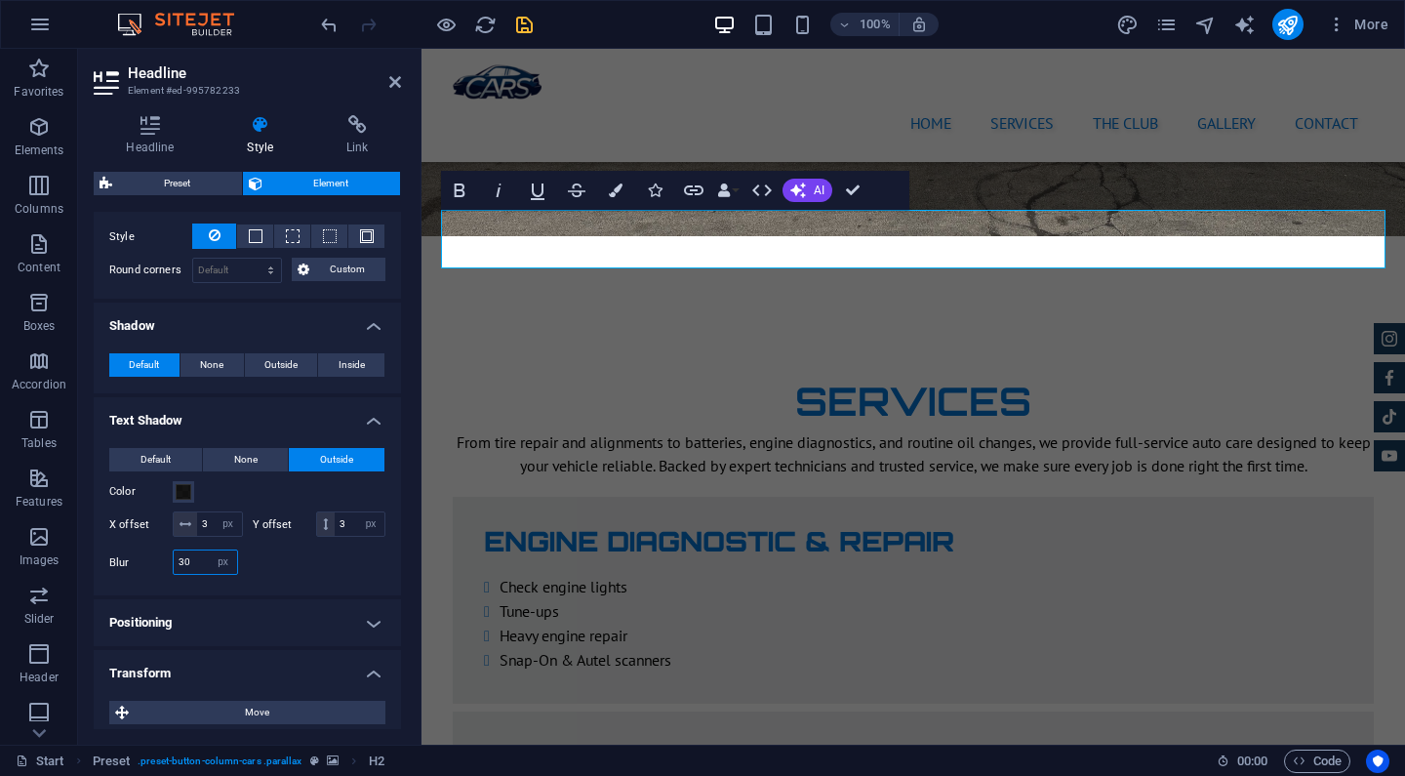
click at [194, 561] on input "30" at bounding box center [205, 561] width 63 height 23
type input "3"
type input "25"
click at [272, 580] on div "Default None Outside Color X offset 3 px rem vh vw Y offset 3 px rem vh vw Blur…" at bounding box center [247, 513] width 307 height 163
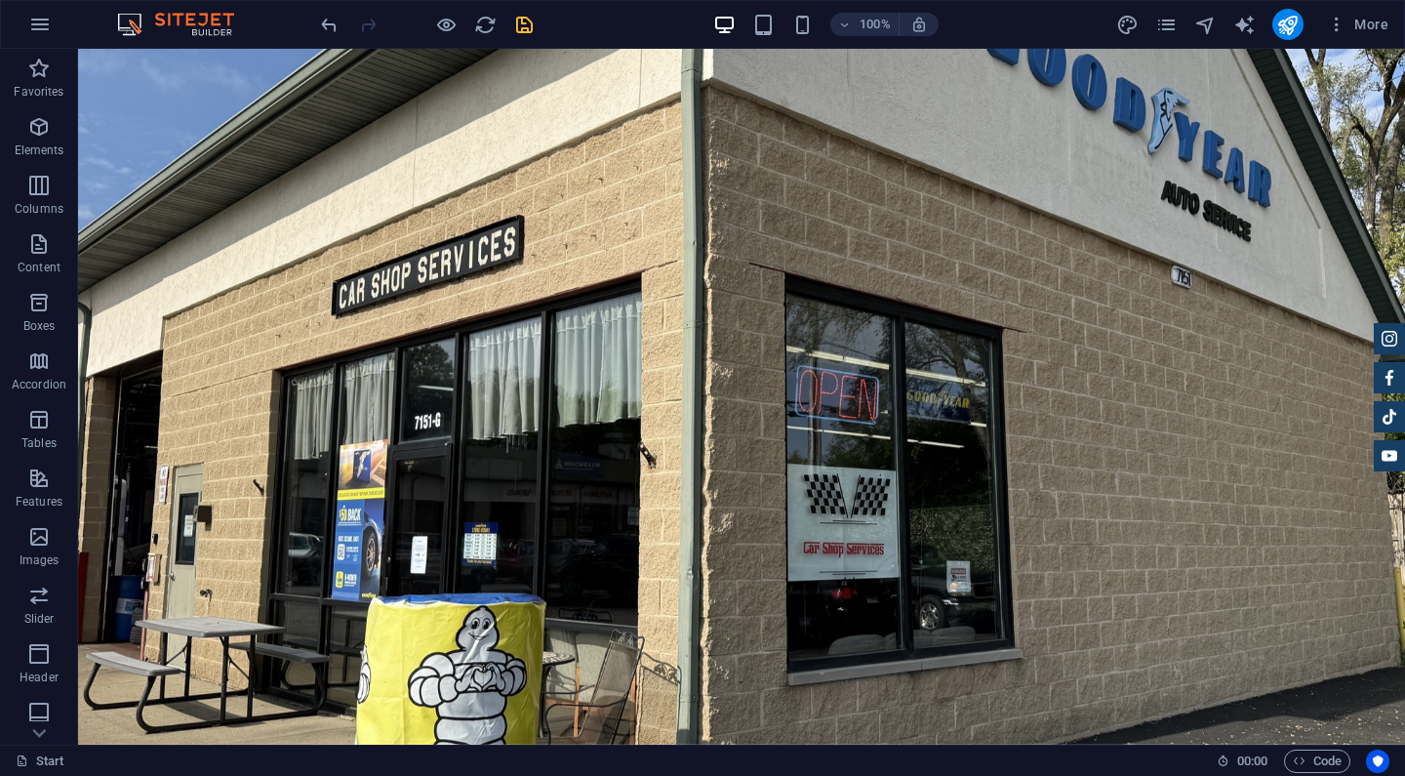
scroll to position [0, 0]
click at [532, 22] on icon "save" at bounding box center [524, 25] width 22 height 22
checkbox input "false"
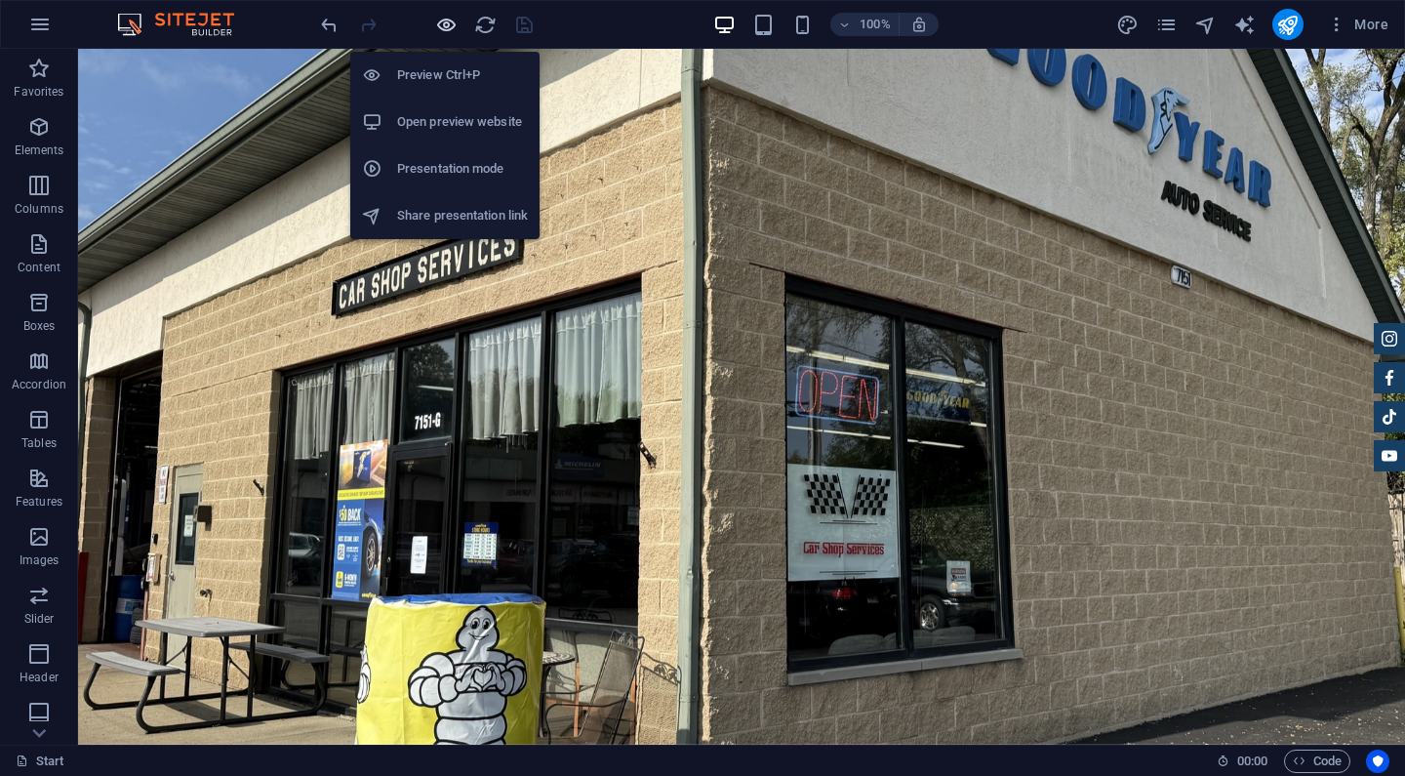
click at [447, 25] on icon "button" at bounding box center [446, 25] width 22 height 22
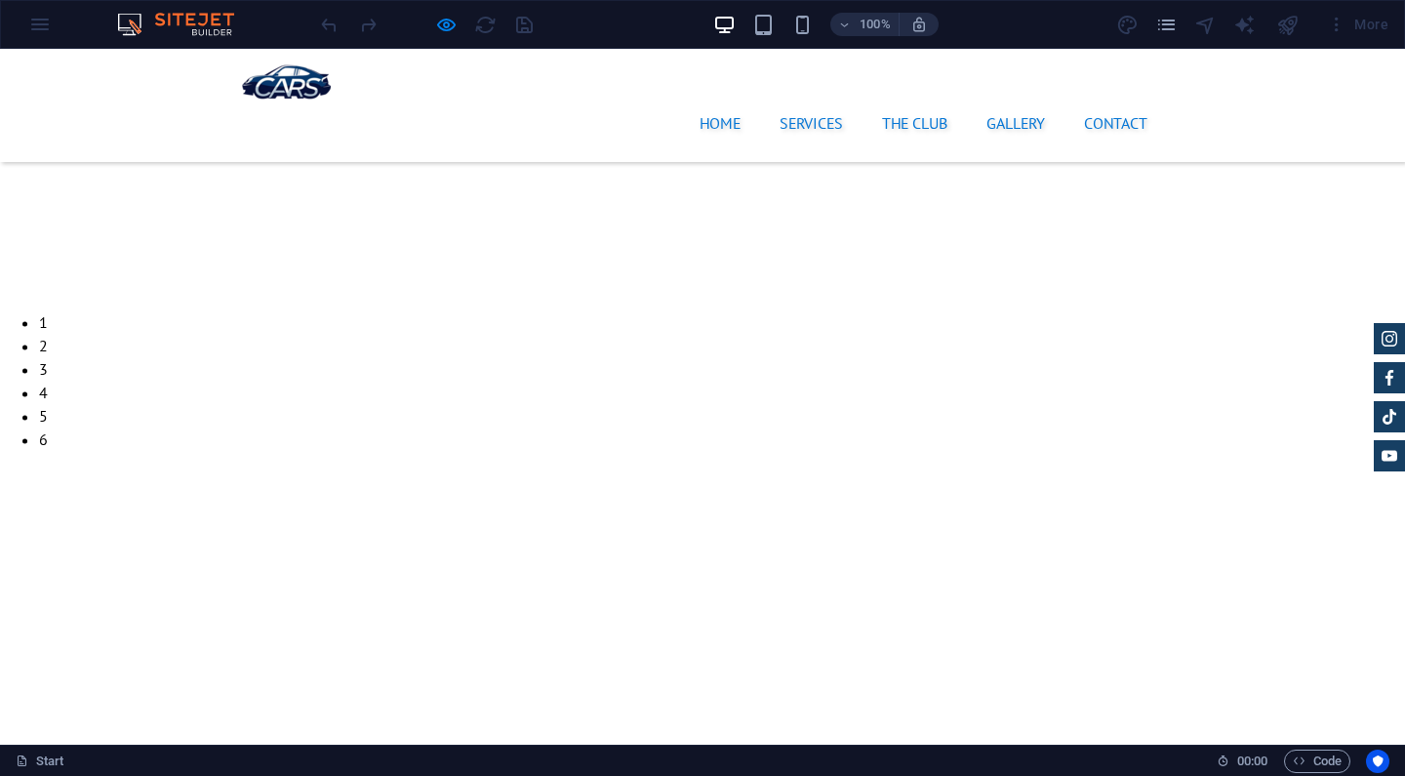
scroll to position [4564, 0]
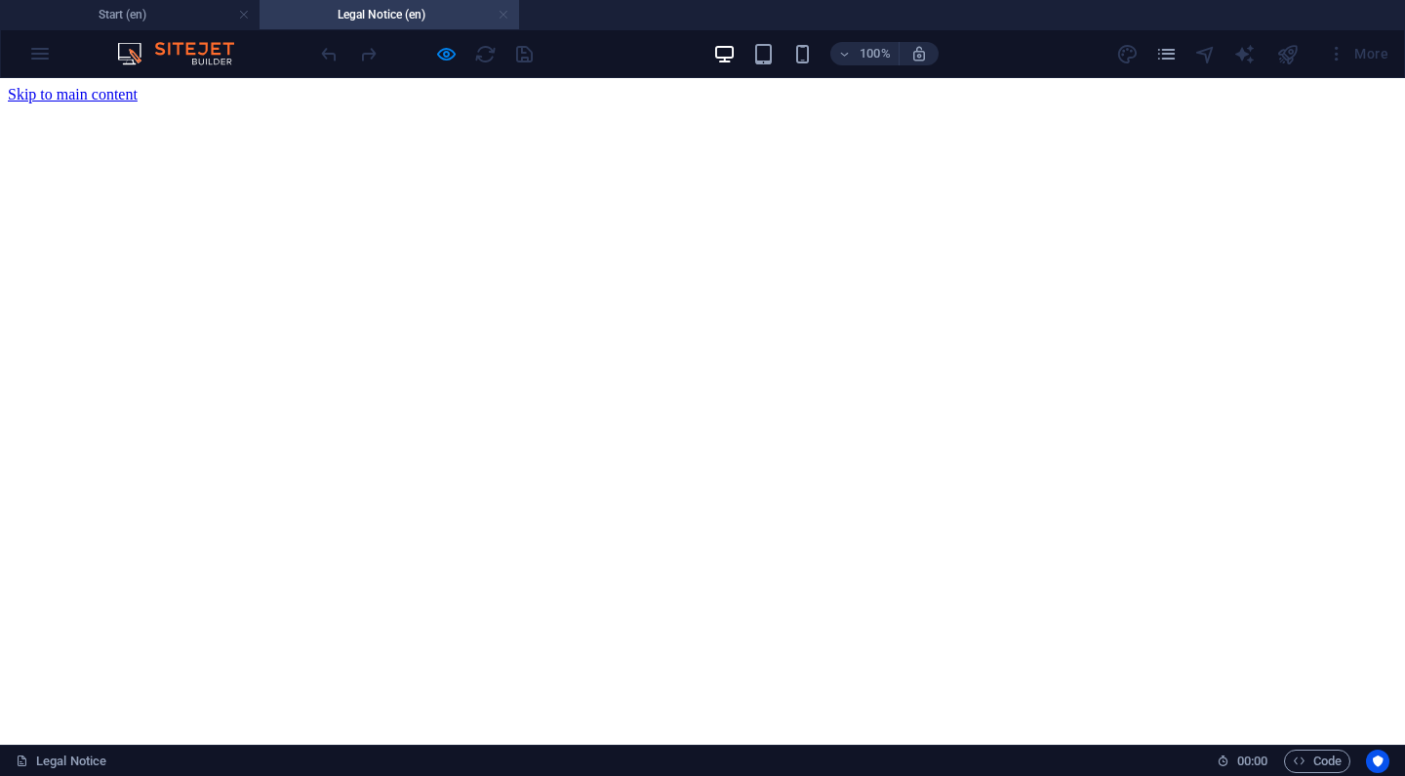
scroll to position [0, 0]
click at [507, 16] on link at bounding box center [504, 15] width 12 height 19
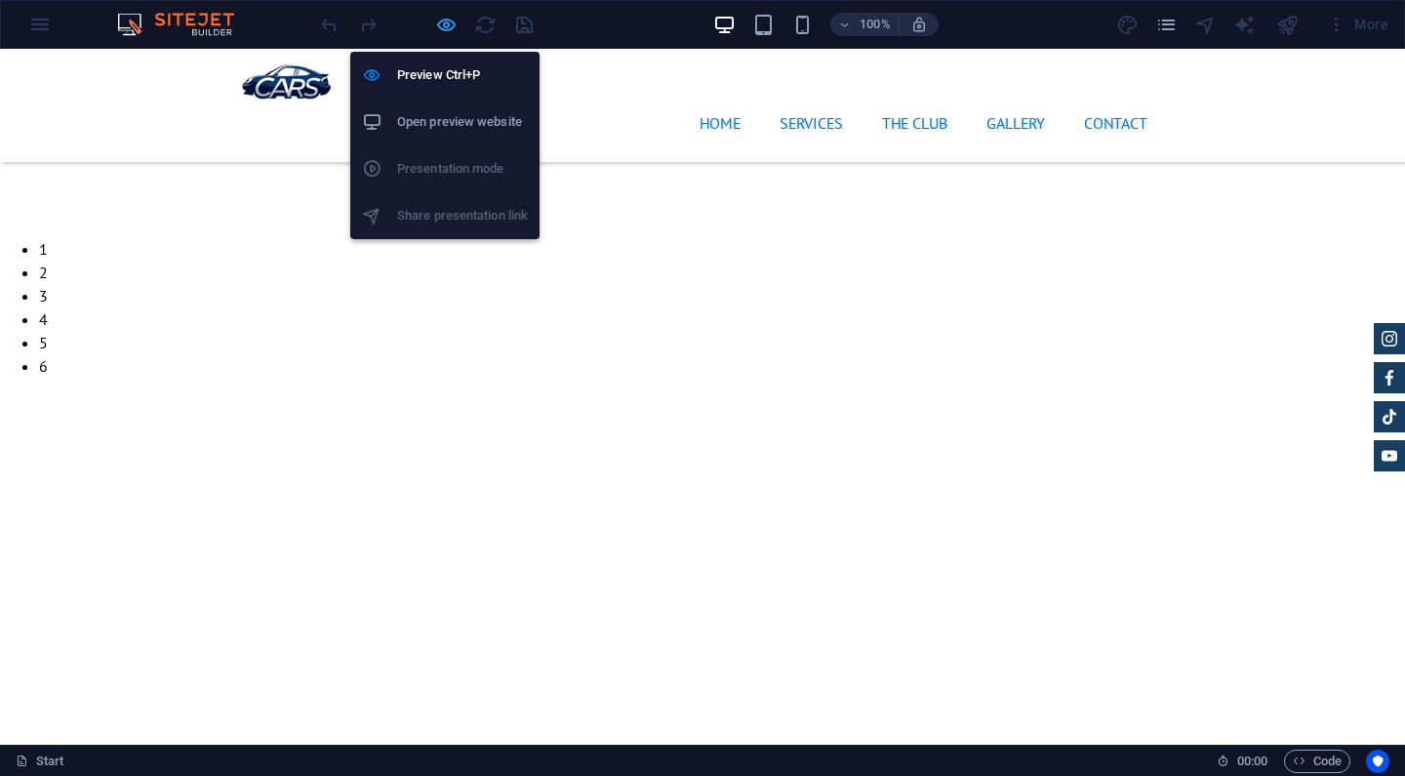
drag, startPoint x: 446, startPoint y: 24, endPoint x: 491, endPoint y: 30, distance: 45.3
click at [446, 24] on icon "button" at bounding box center [446, 25] width 22 height 22
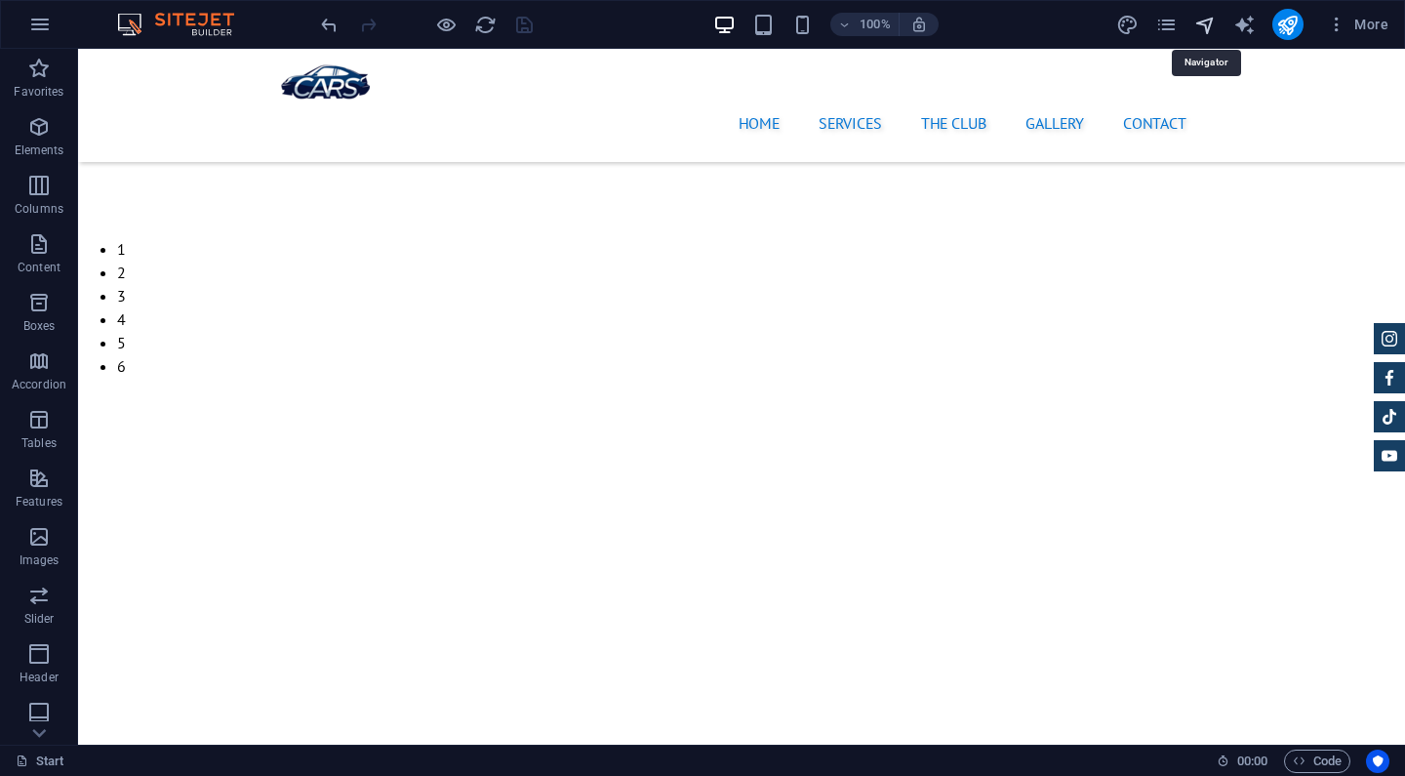
click at [1209, 26] on icon "navigator" at bounding box center [1206, 25] width 22 height 22
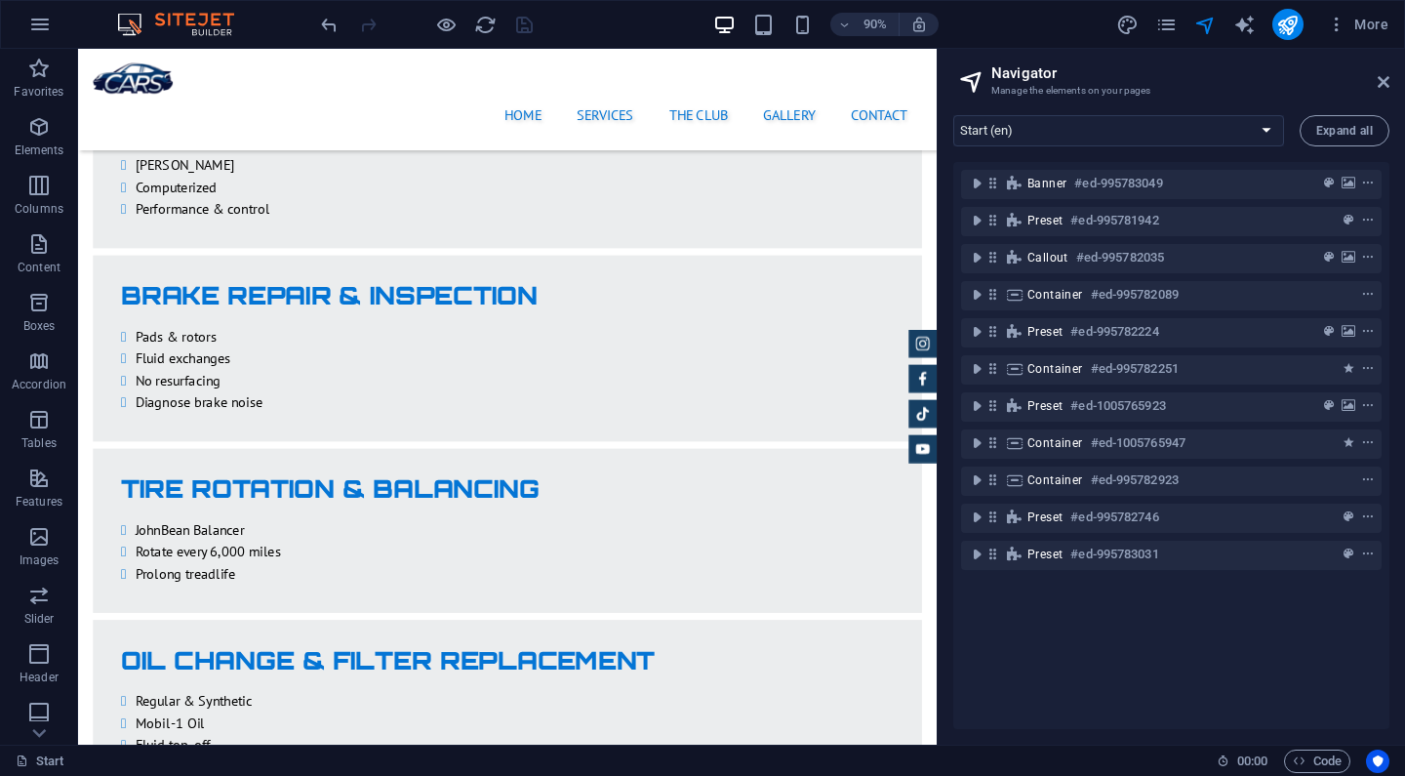
scroll to position [3100, 0]
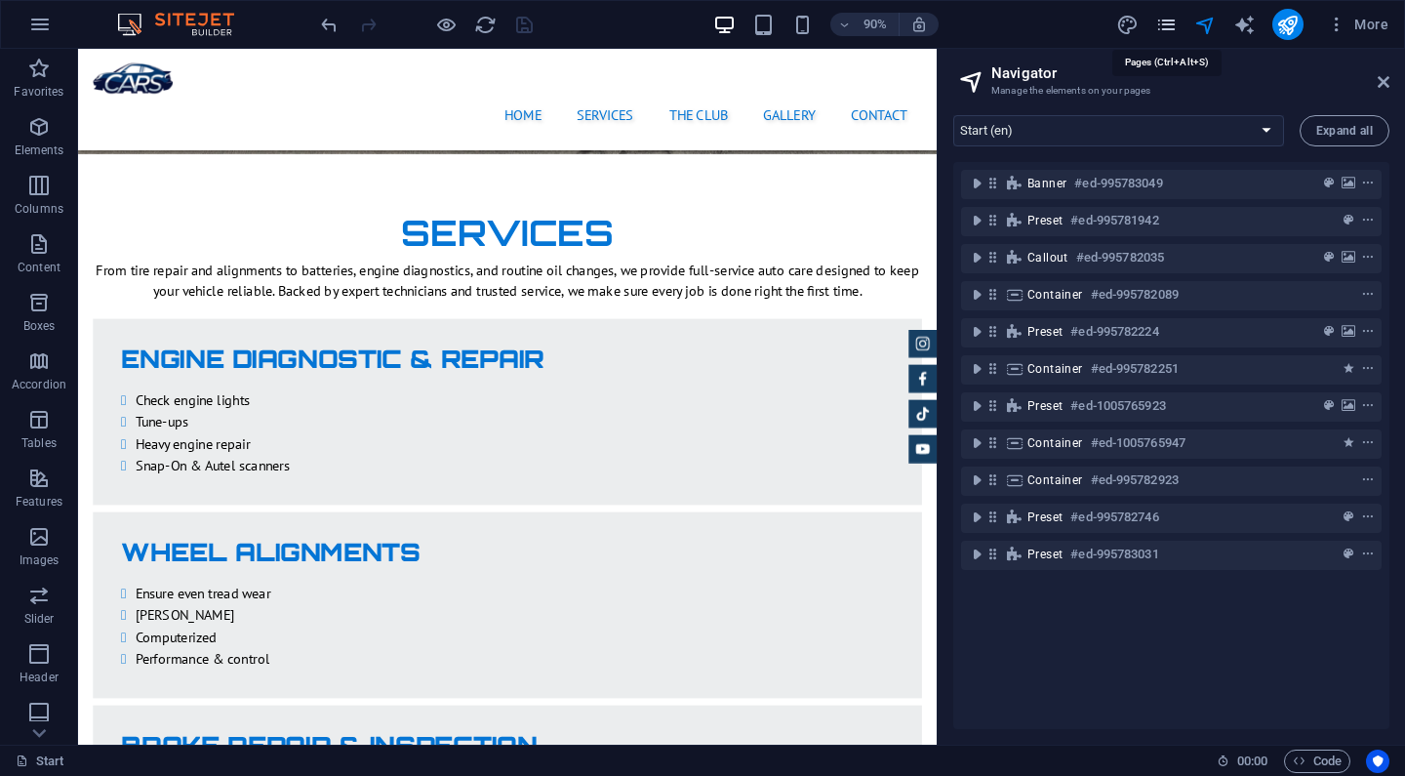
click at [1170, 34] on icon "pages" at bounding box center [1167, 25] width 22 height 22
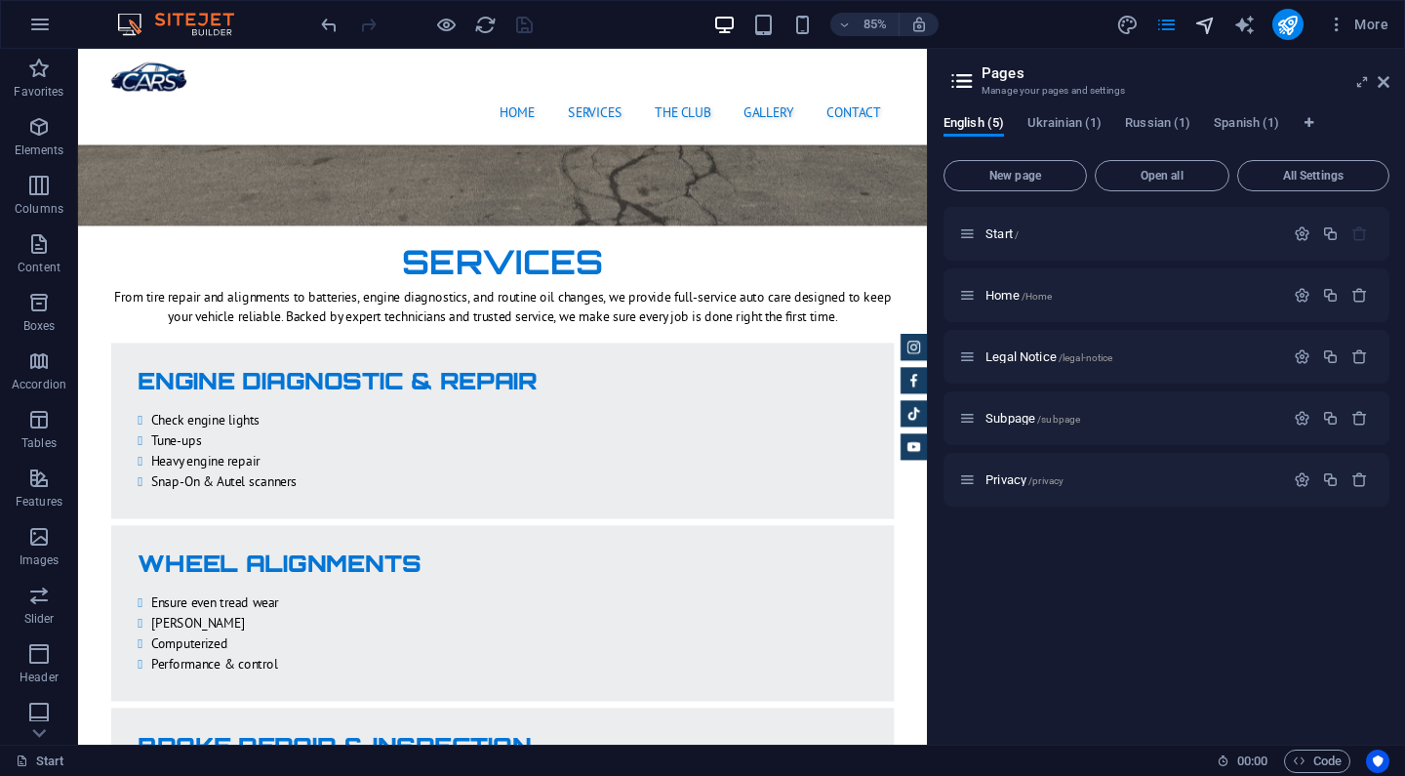
click at [1210, 27] on icon "navigator" at bounding box center [1206, 25] width 22 height 22
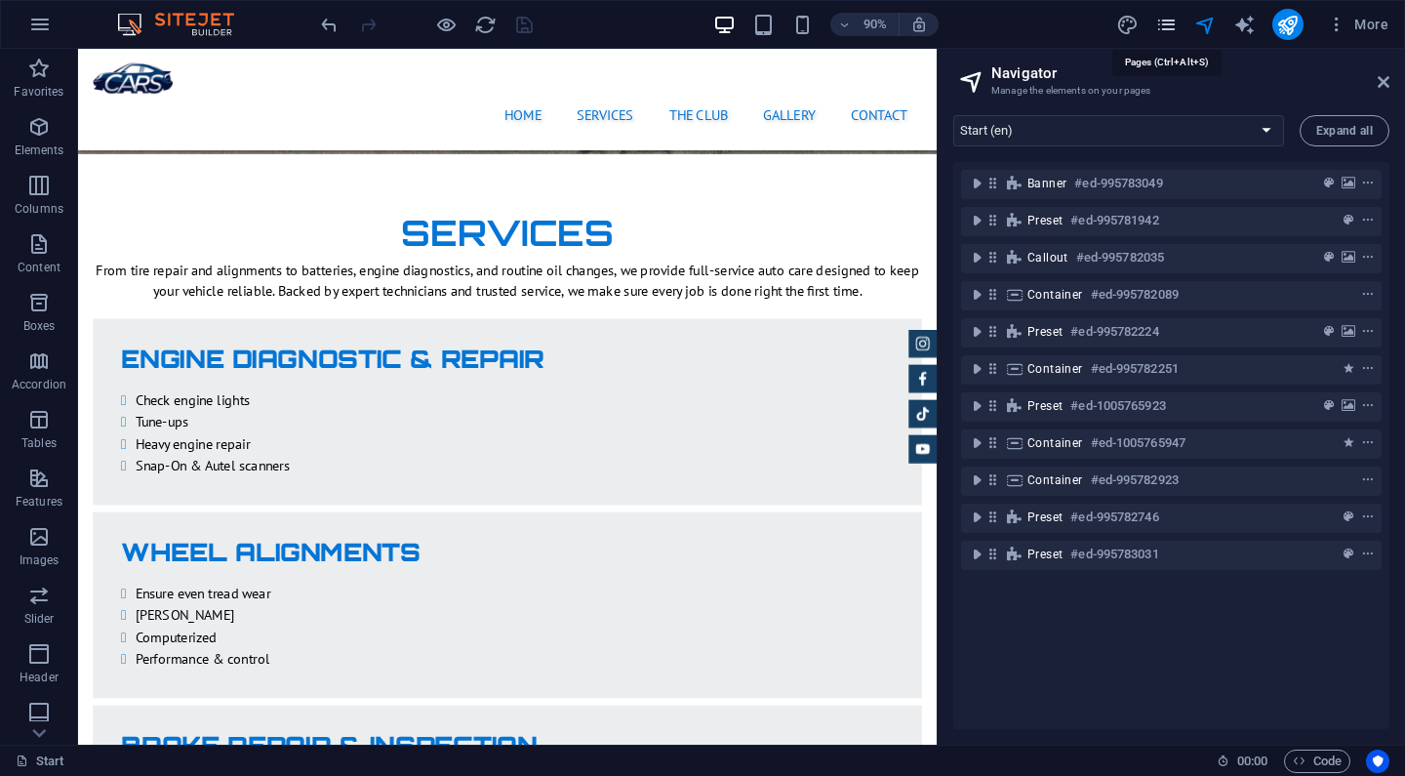
click at [1164, 22] on icon "pages" at bounding box center [1167, 25] width 22 height 22
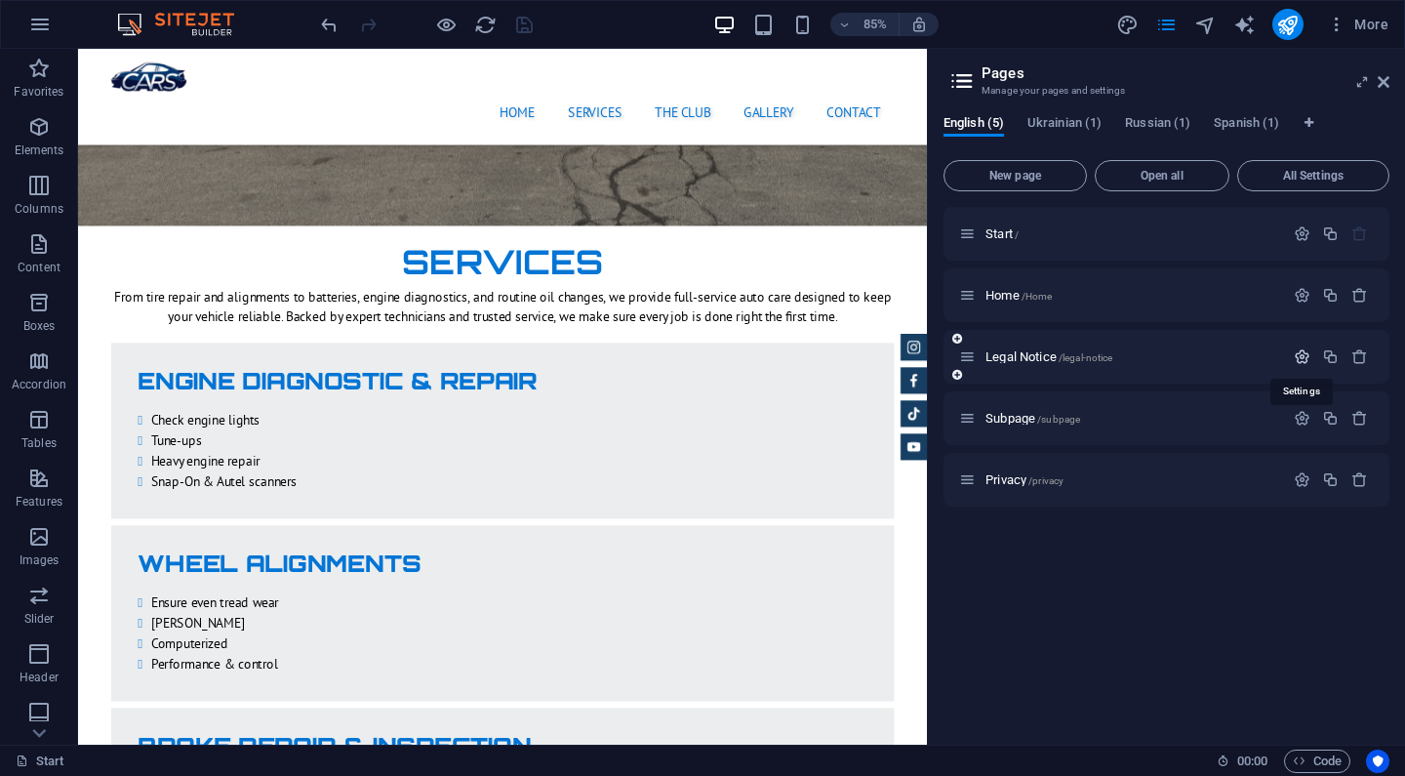
click at [1298, 353] on icon "button" at bounding box center [1302, 356] width 17 height 17
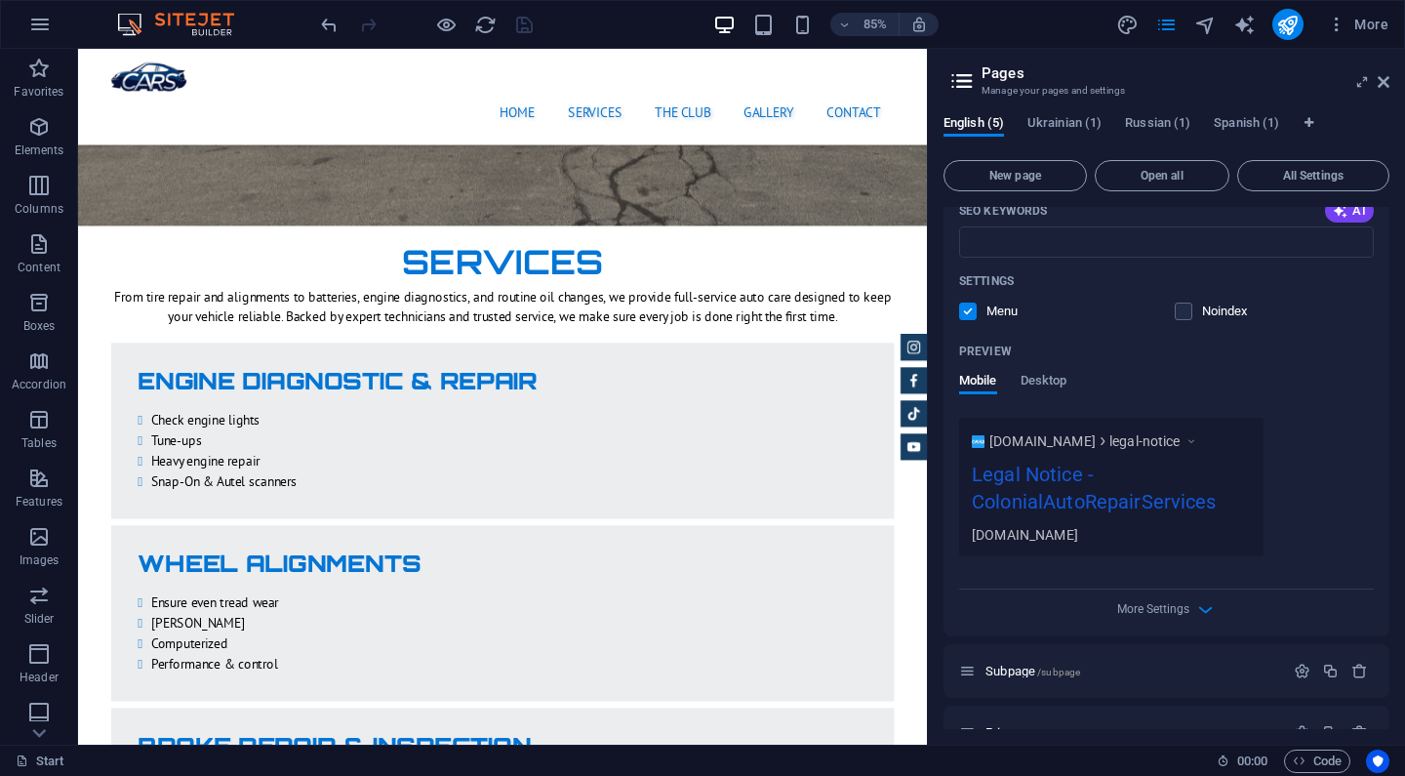
scroll to position [504, 0]
click at [1061, 377] on span "Desktop" at bounding box center [1044, 380] width 47 height 27
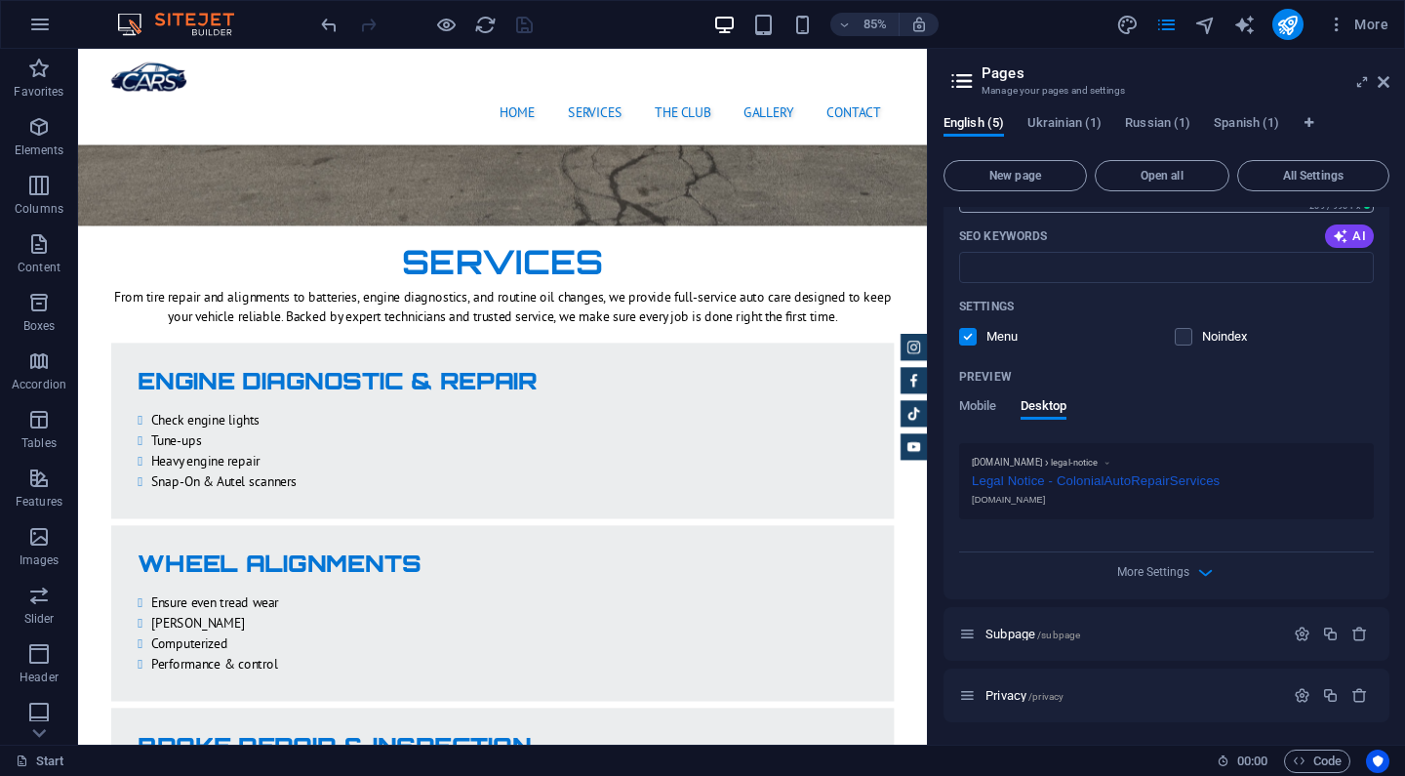
scroll to position [475, 0]
click at [1169, 563] on span "More Settings" at bounding box center [1167, 573] width 23 height 22
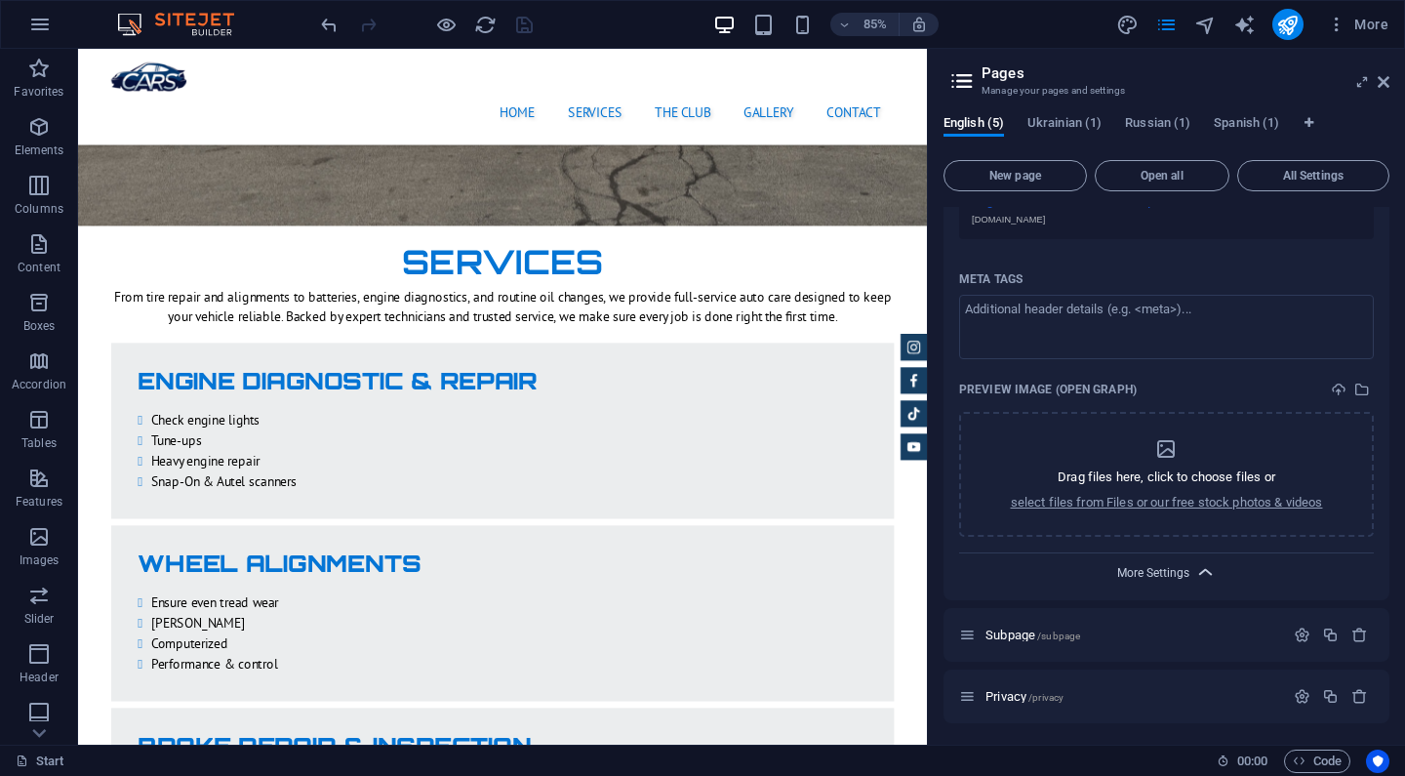
click at [1184, 576] on span "More Settings" at bounding box center [1153, 573] width 72 height 14
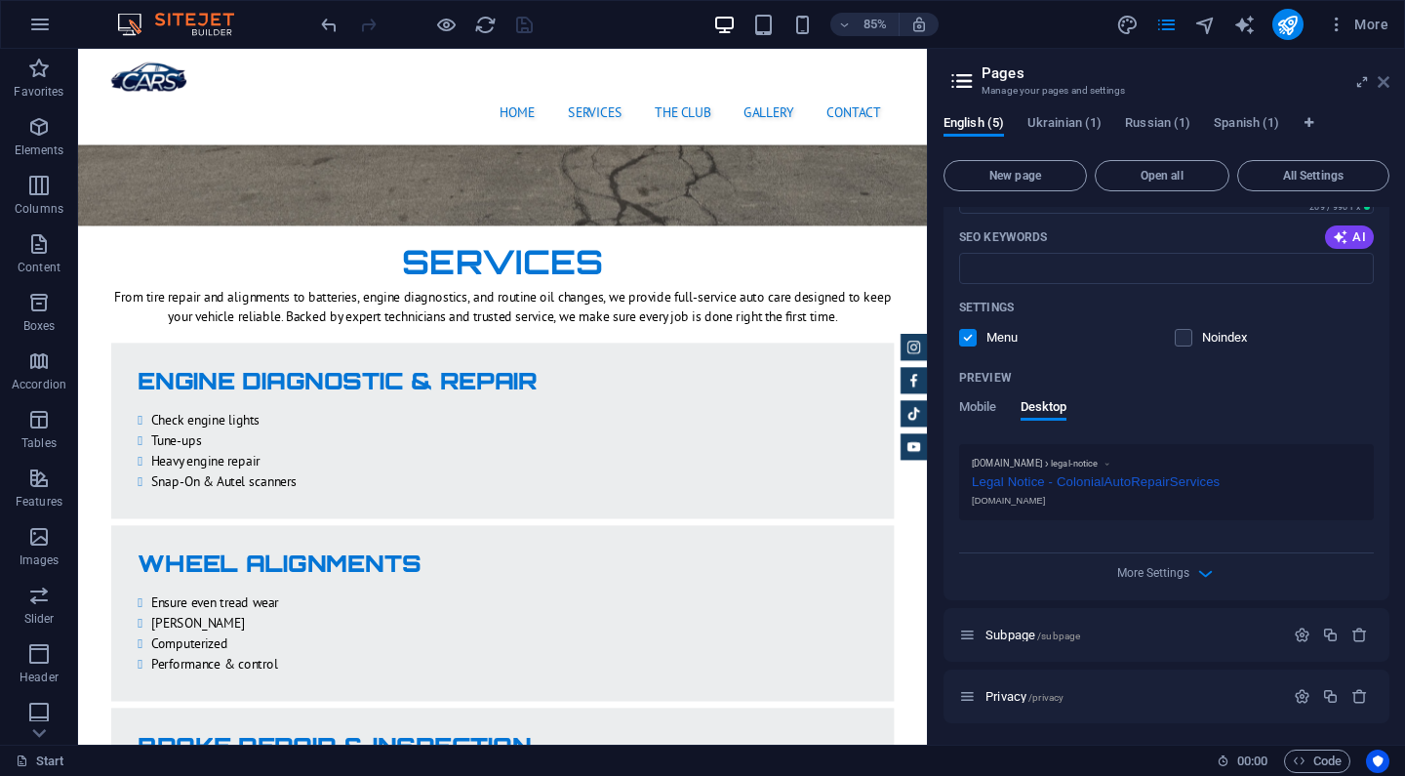
click at [1382, 87] on icon at bounding box center [1384, 82] width 12 height 16
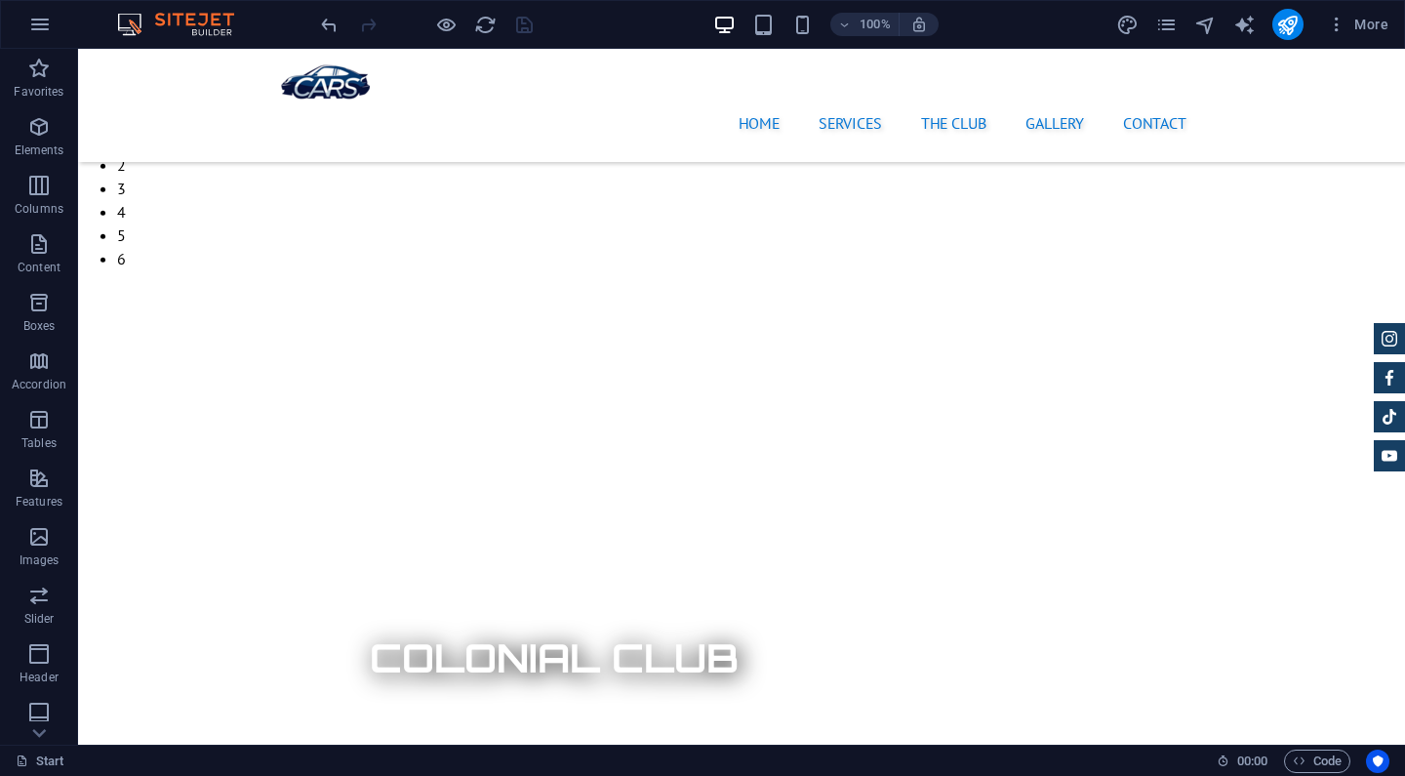
scroll to position [4712, 0]
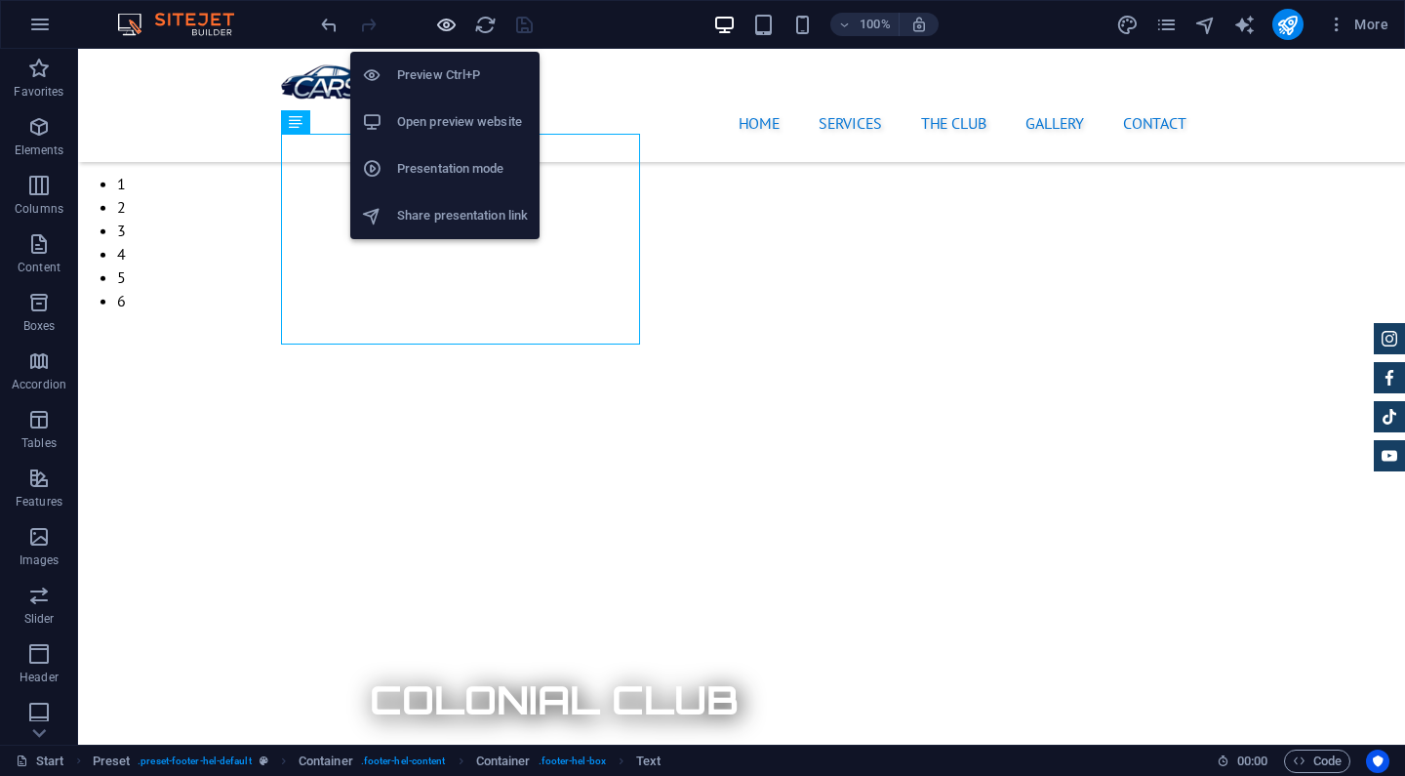
click at [447, 27] on icon "button" at bounding box center [446, 25] width 22 height 22
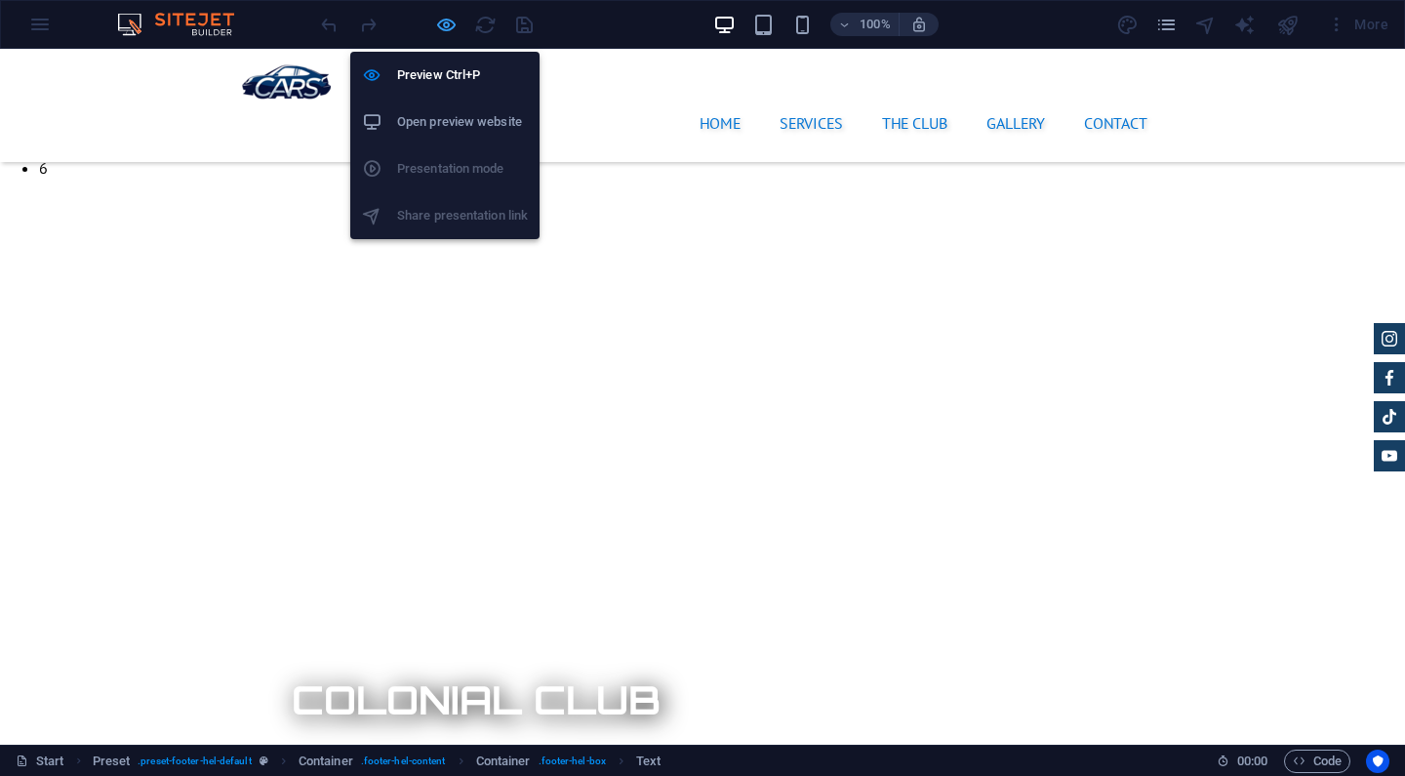
scroll to position [4564, 0]
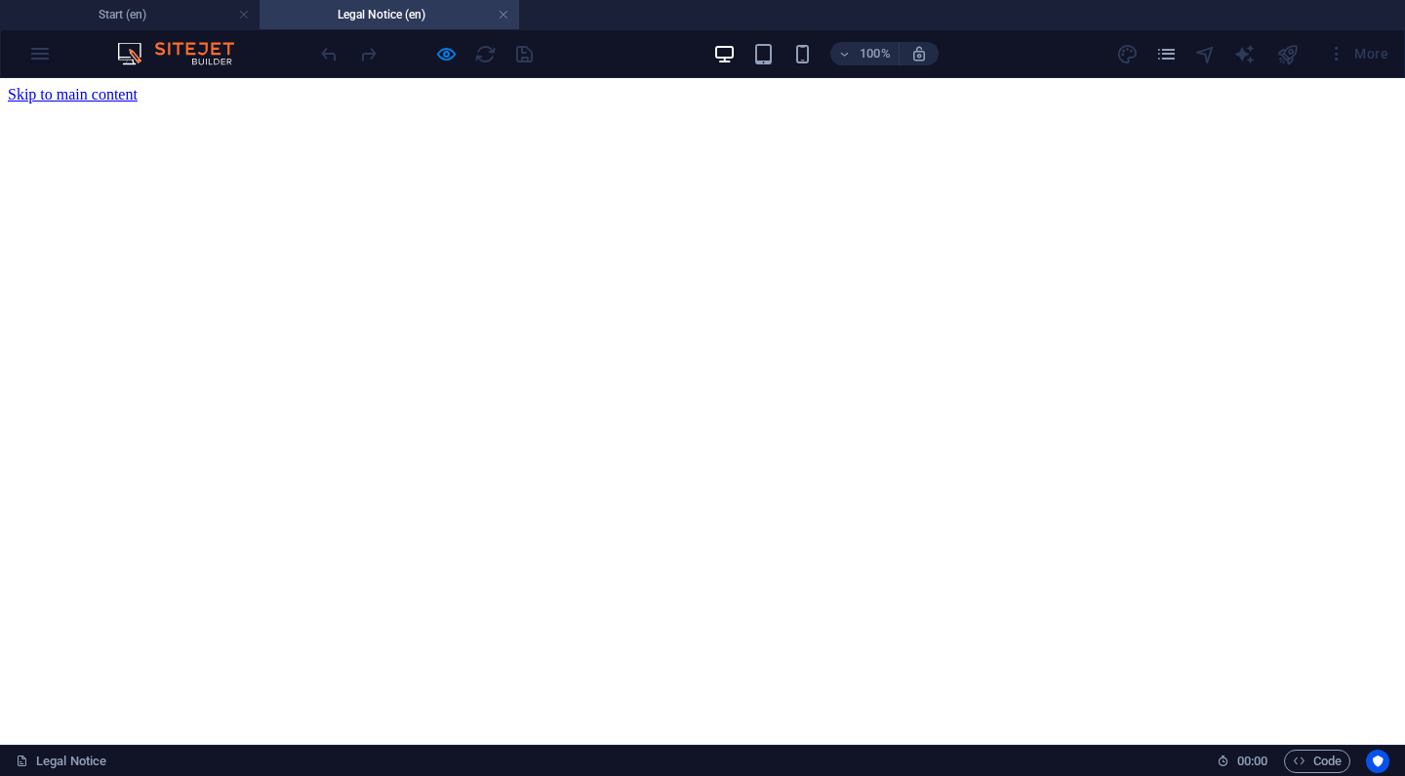
scroll to position [0, 0]
click at [503, 16] on link at bounding box center [504, 15] width 12 height 19
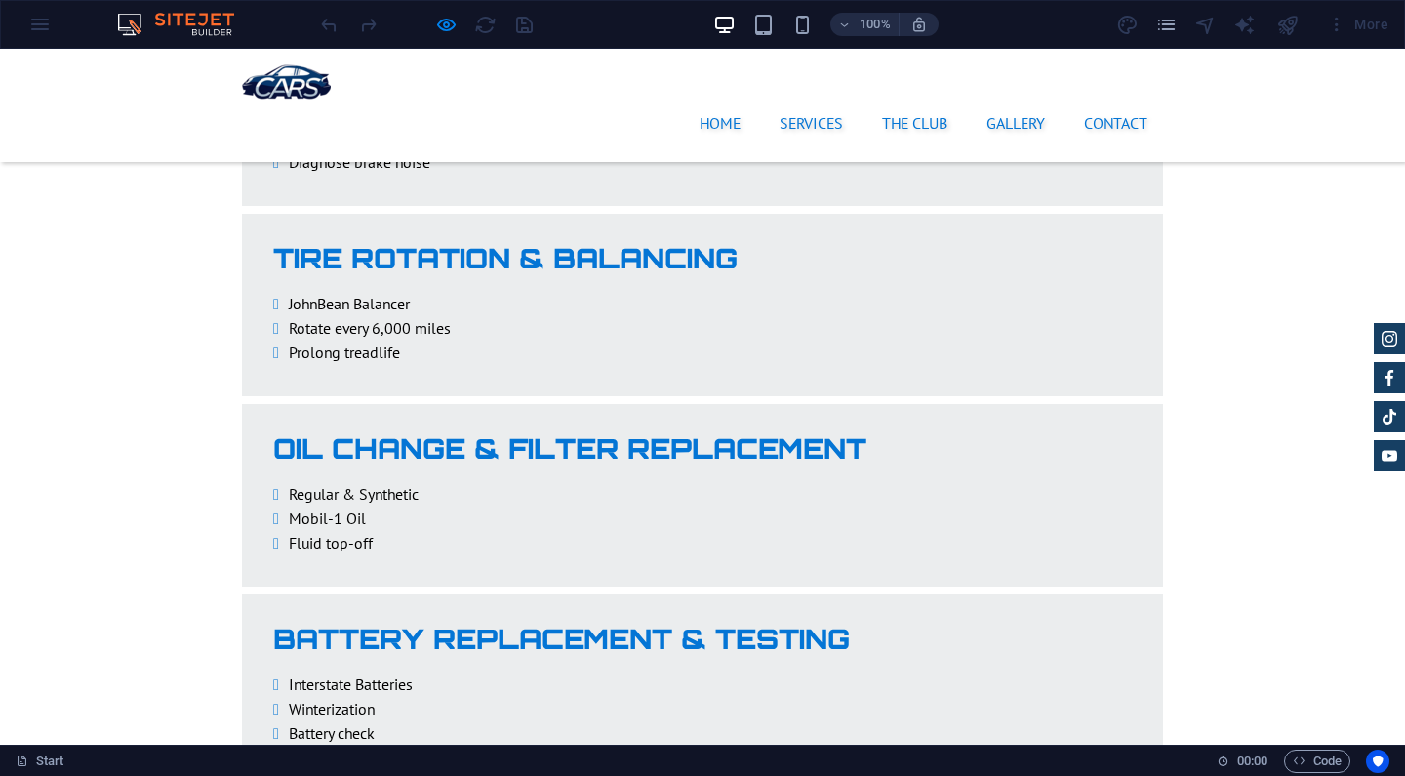
scroll to position [3873, 0]
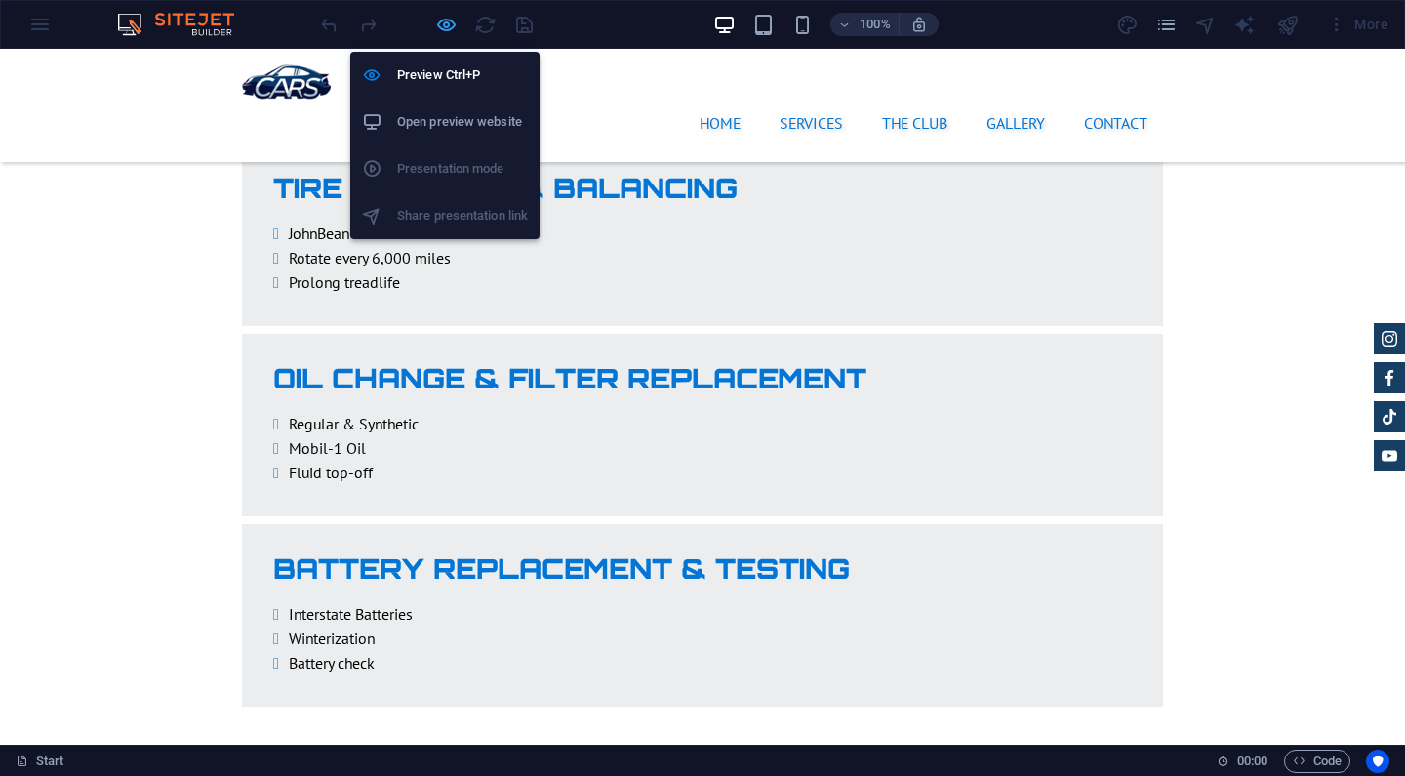
drag, startPoint x: 446, startPoint y: 27, endPoint x: 514, endPoint y: 117, distance: 112.8
click at [446, 27] on icon "button" at bounding box center [446, 25] width 22 height 22
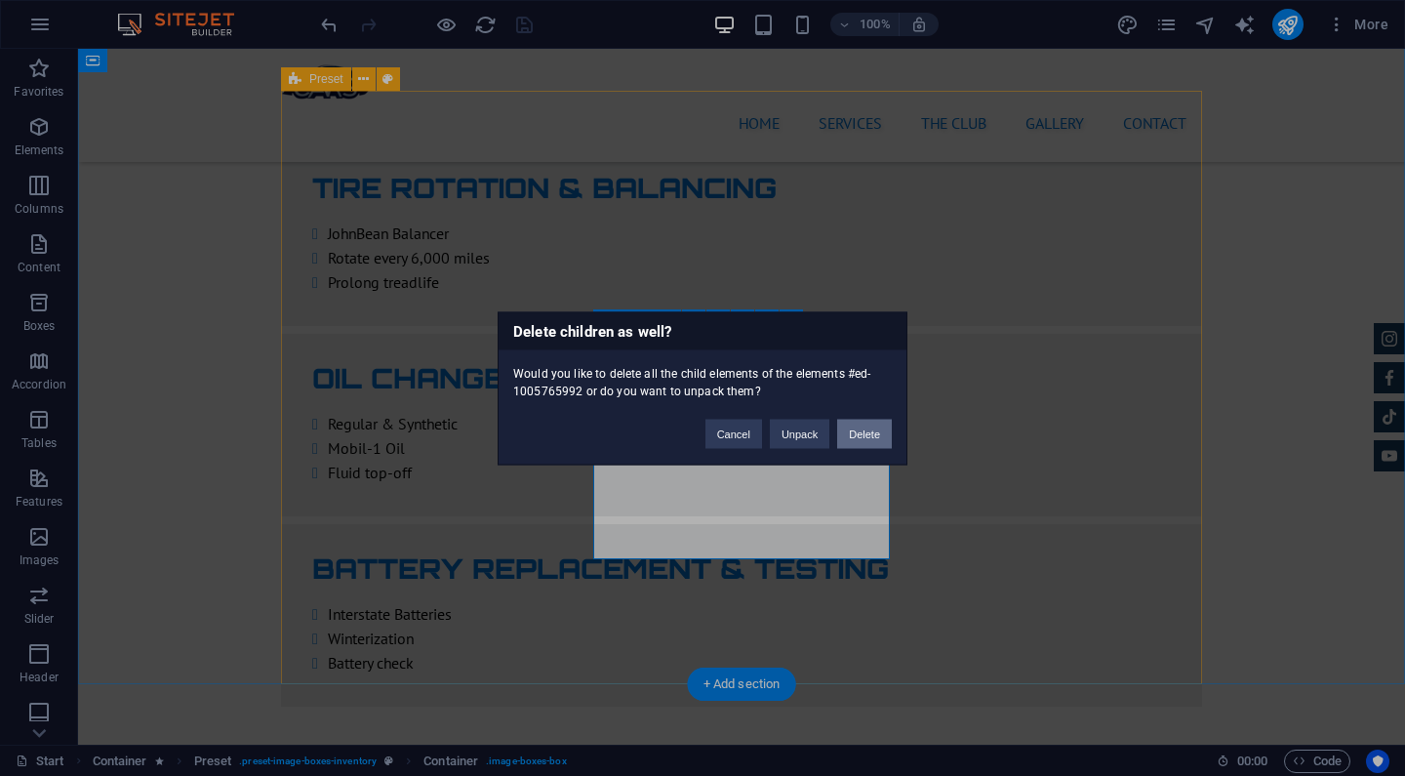
click at [866, 442] on button "Delete" at bounding box center [864, 433] width 55 height 29
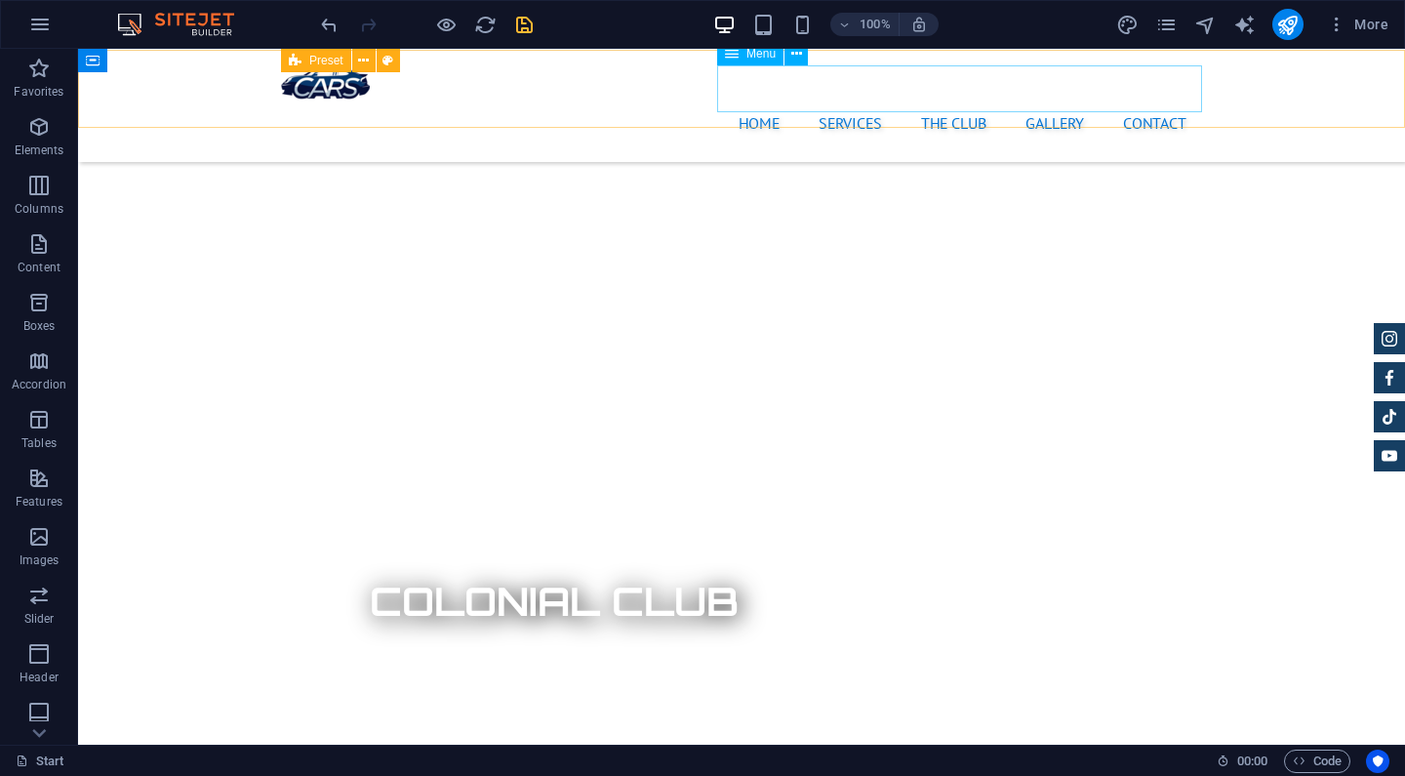
scroll to position [4809, 0]
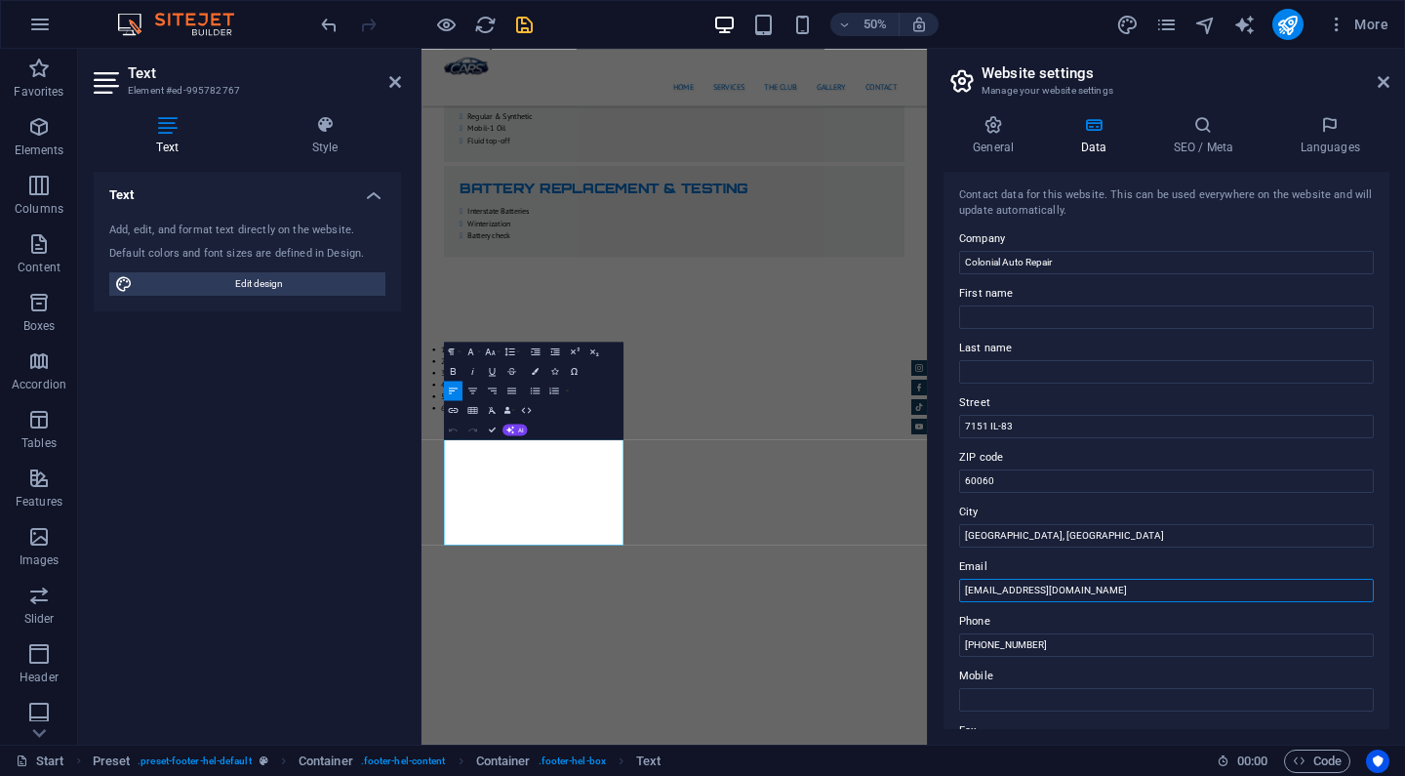
click at [983, 586] on input "[EMAIL_ADDRESS][DOMAIN_NAME]" at bounding box center [1166, 590] width 415 height 23
type input "[EMAIL_ADDRESS][DOMAIN_NAME]"
click at [1002, 144] on h4 "General" at bounding box center [997, 135] width 107 height 41
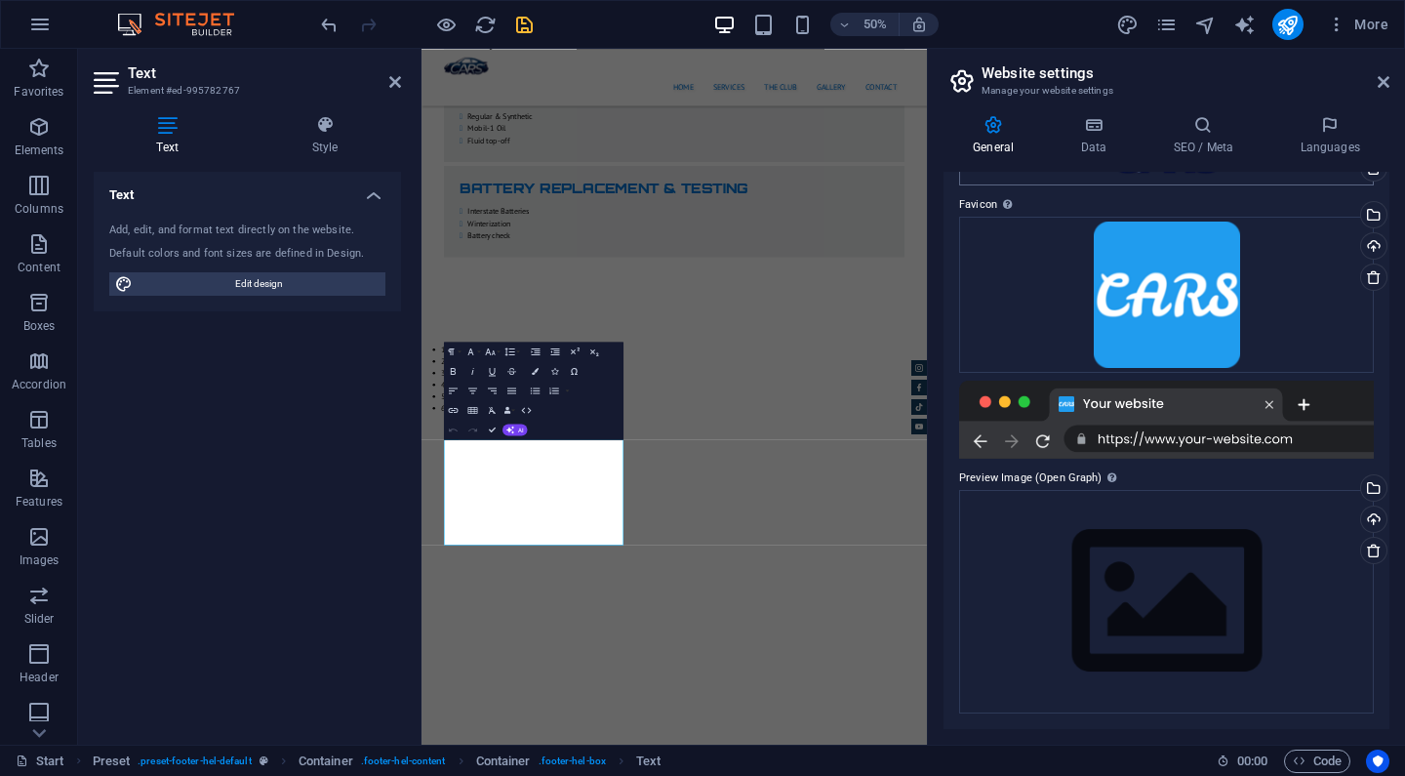
scroll to position [157, 0]
click at [1375, 495] on div "Select files from the file manager, stock photos, or upload file(s)" at bounding box center [1372, 490] width 29 height 29
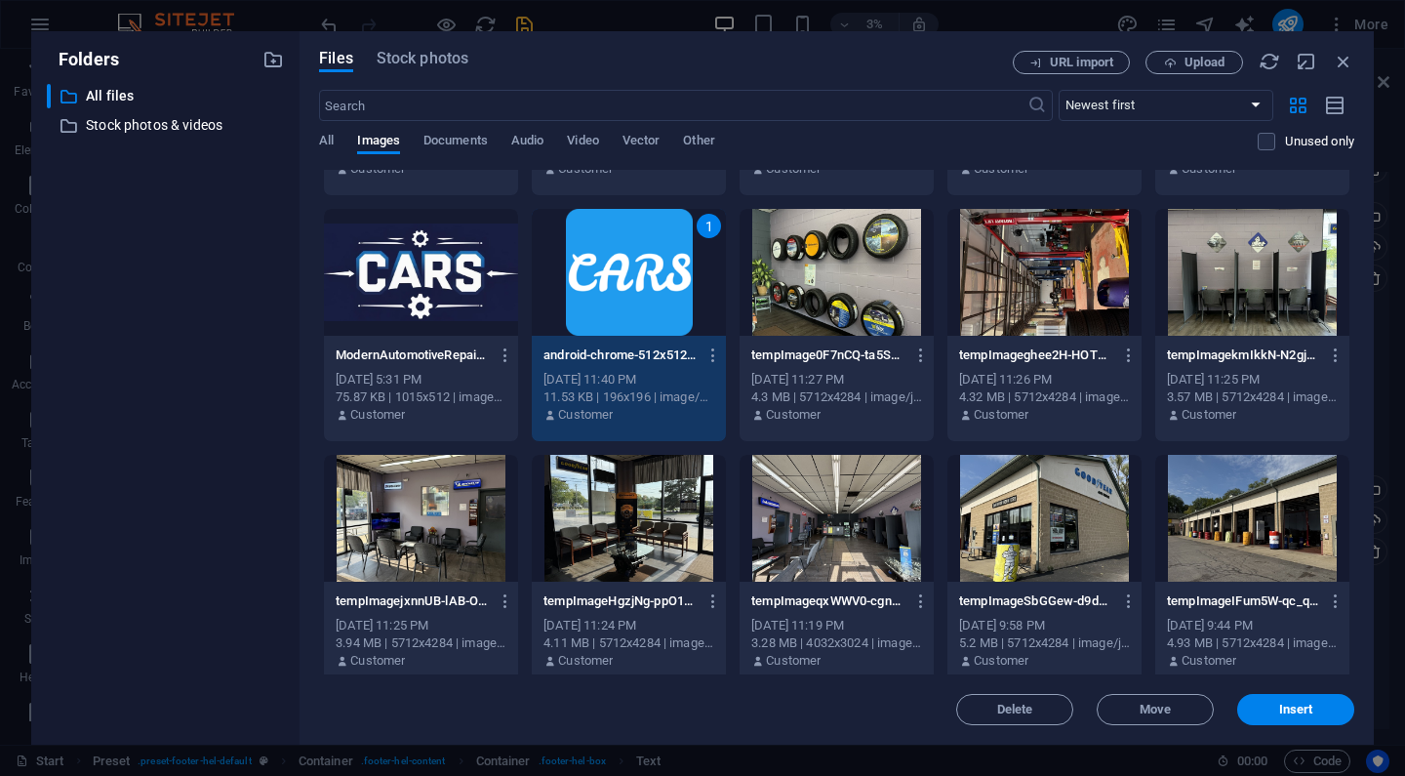
scroll to position [0, 0]
click at [1276, 699] on button "Insert" at bounding box center [1295, 709] width 117 height 31
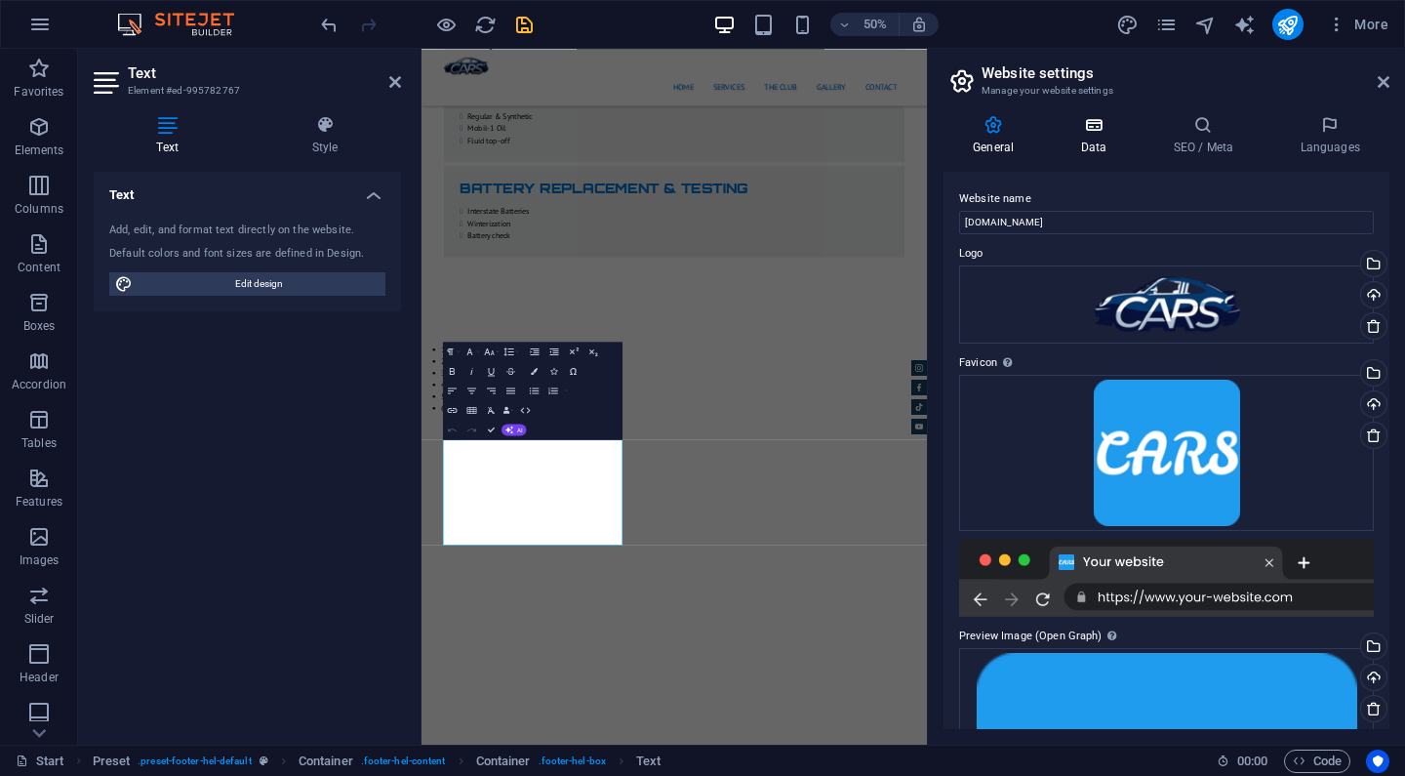
click at [1097, 128] on icon at bounding box center [1093, 125] width 85 height 20
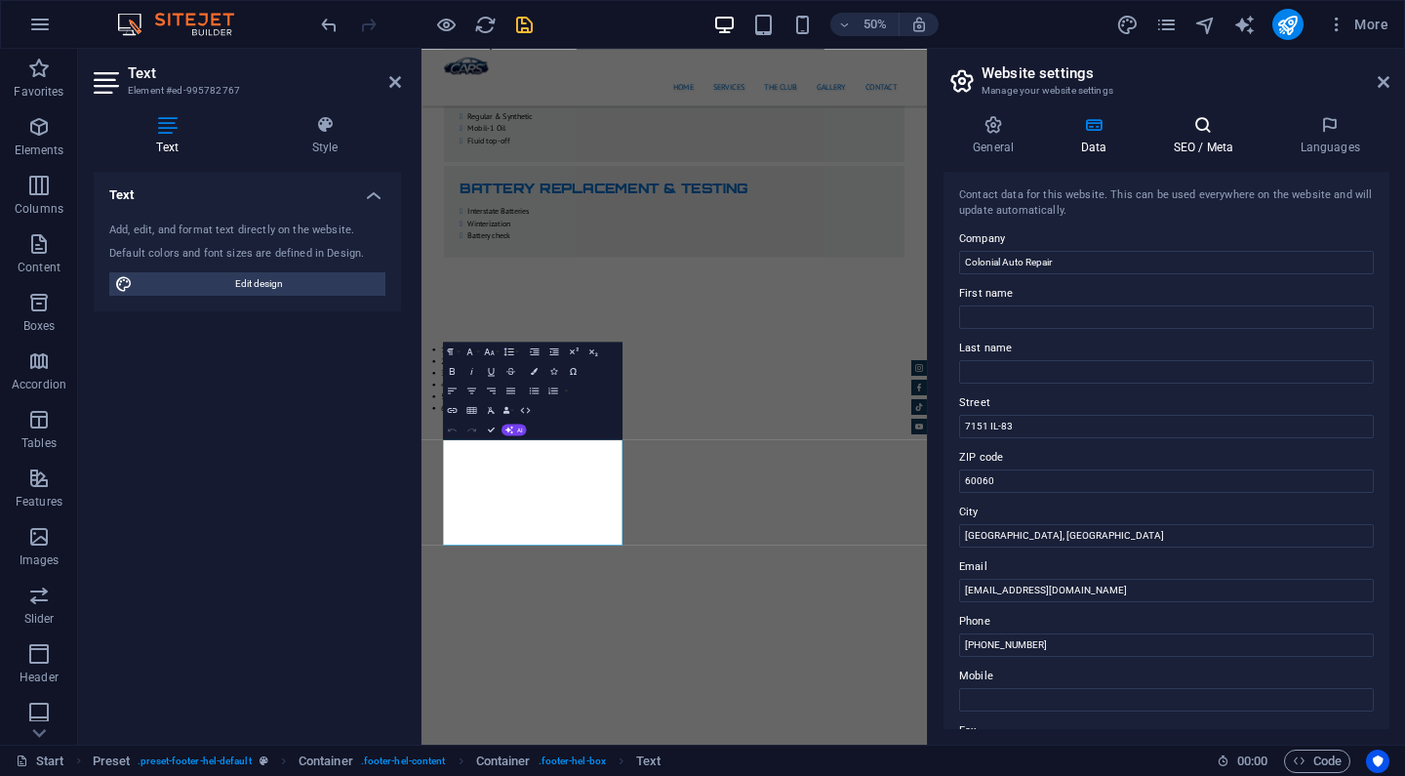
click at [1190, 133] on icon at bounding box center [1203, 125] width 119 height 20
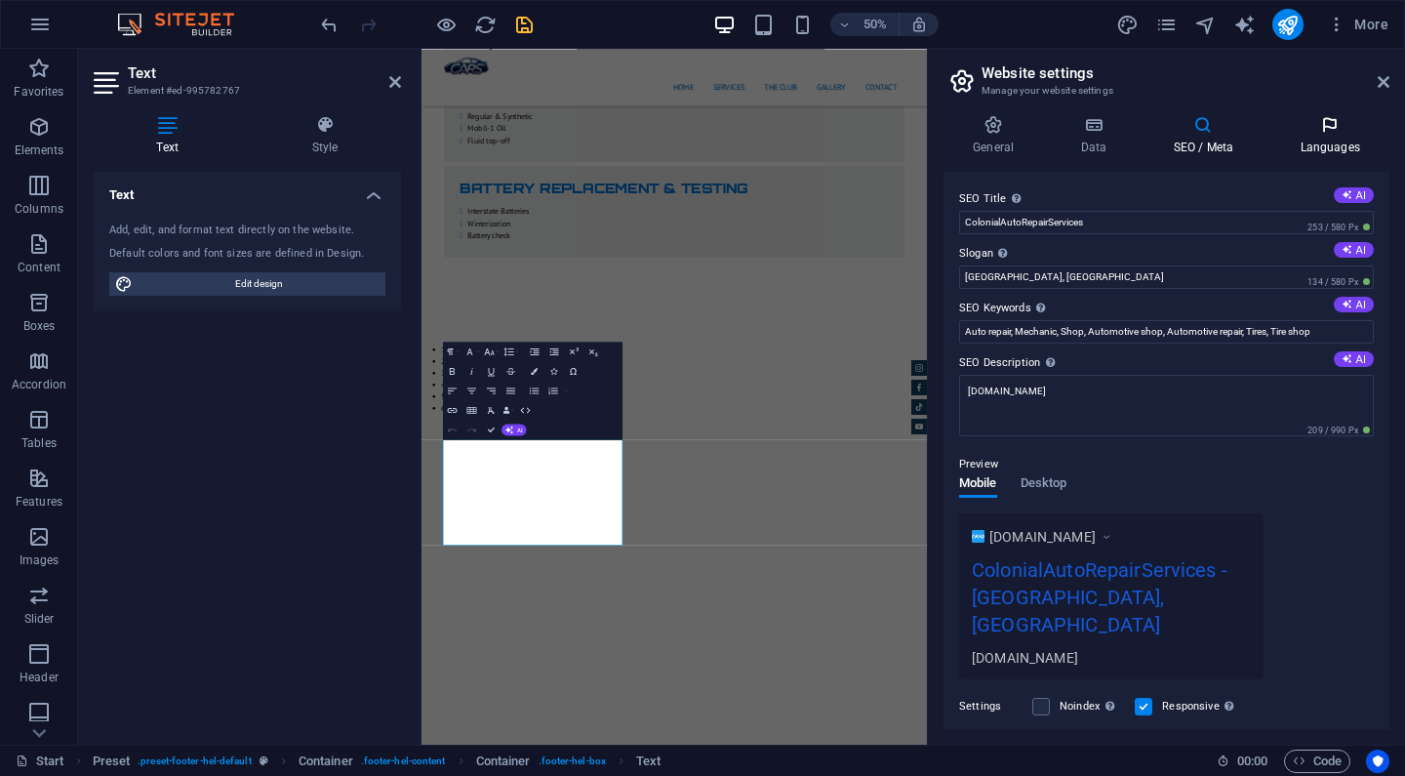
click at [1328, 138] on h4 "Languages" at bounding box center [1330, 135] width 119 height 41
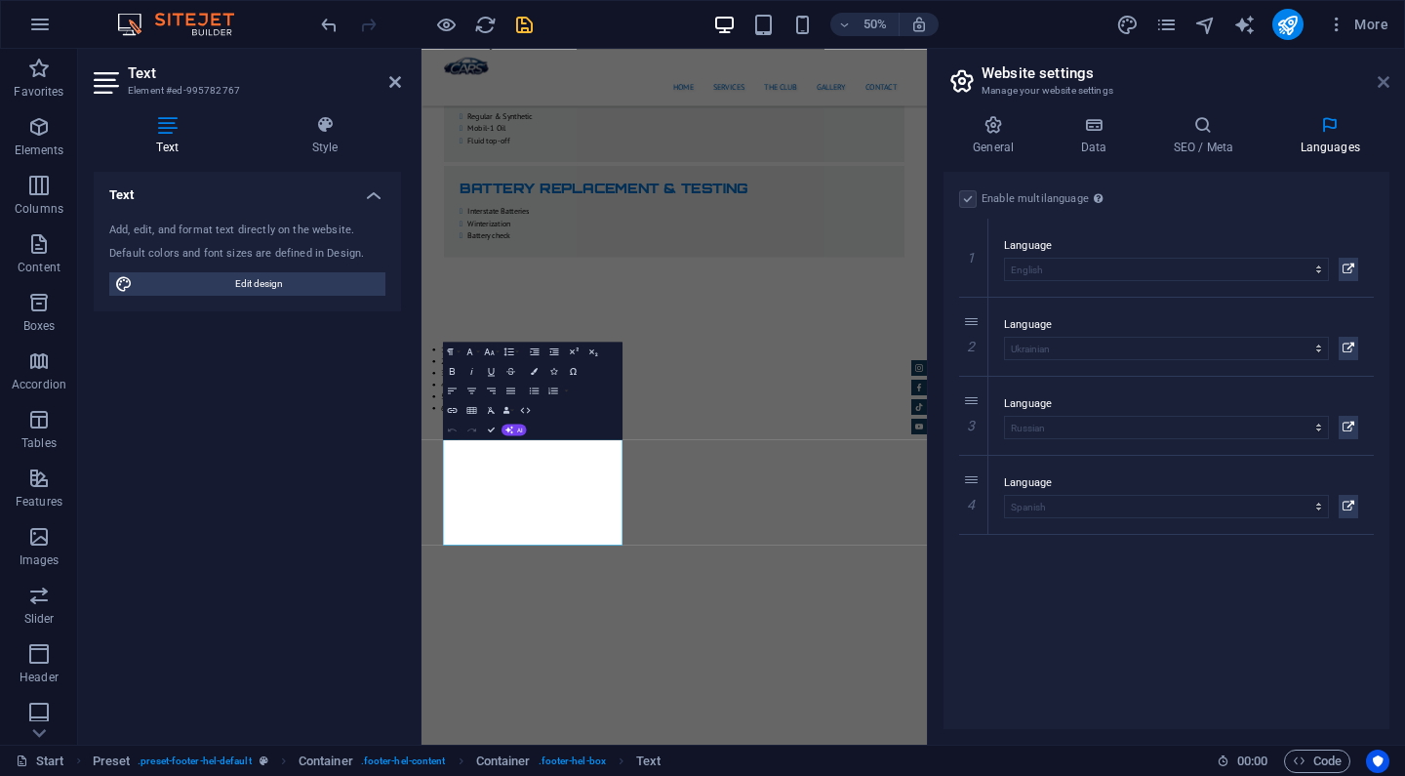
click at [1382, 87] on icon at bounding box center [1384, 82] width 12 height 16
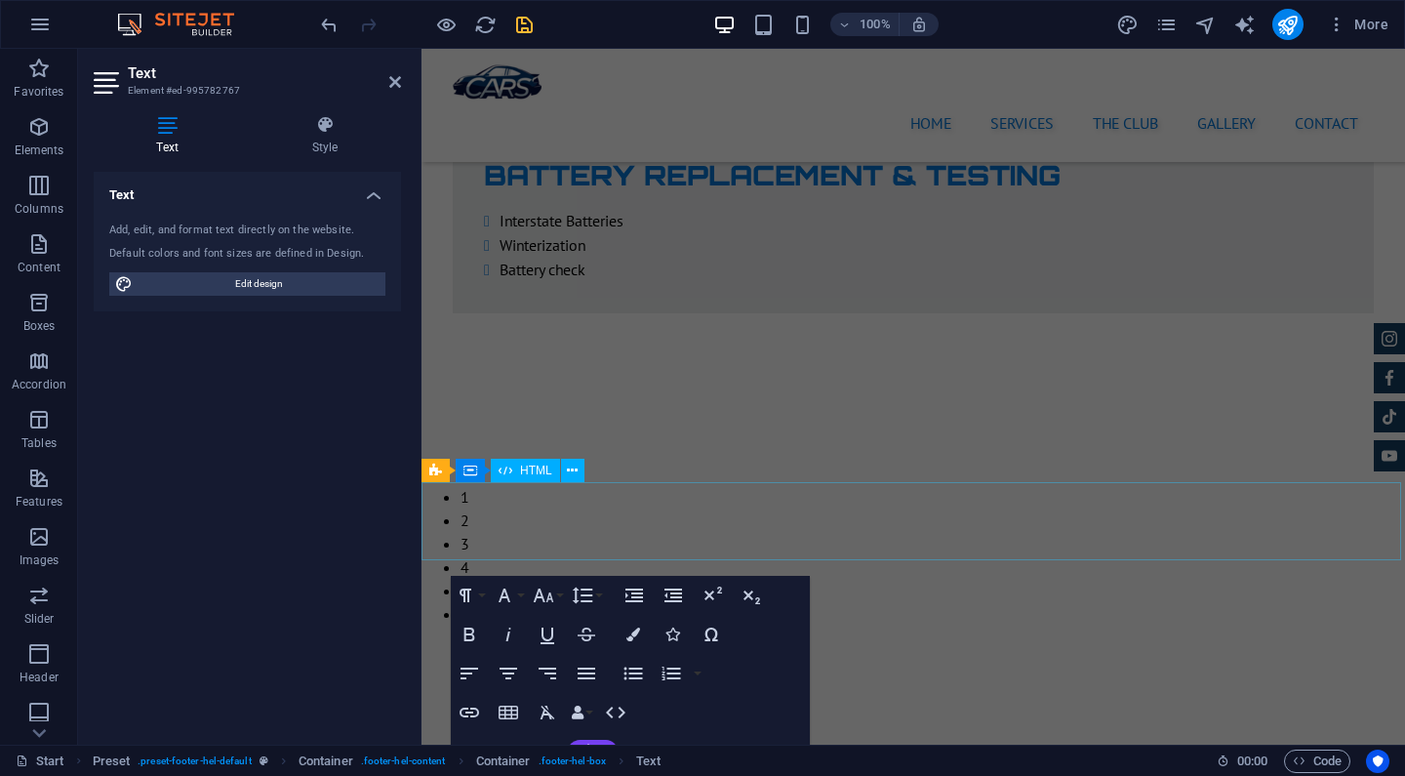
scroll to position [4172, 0]
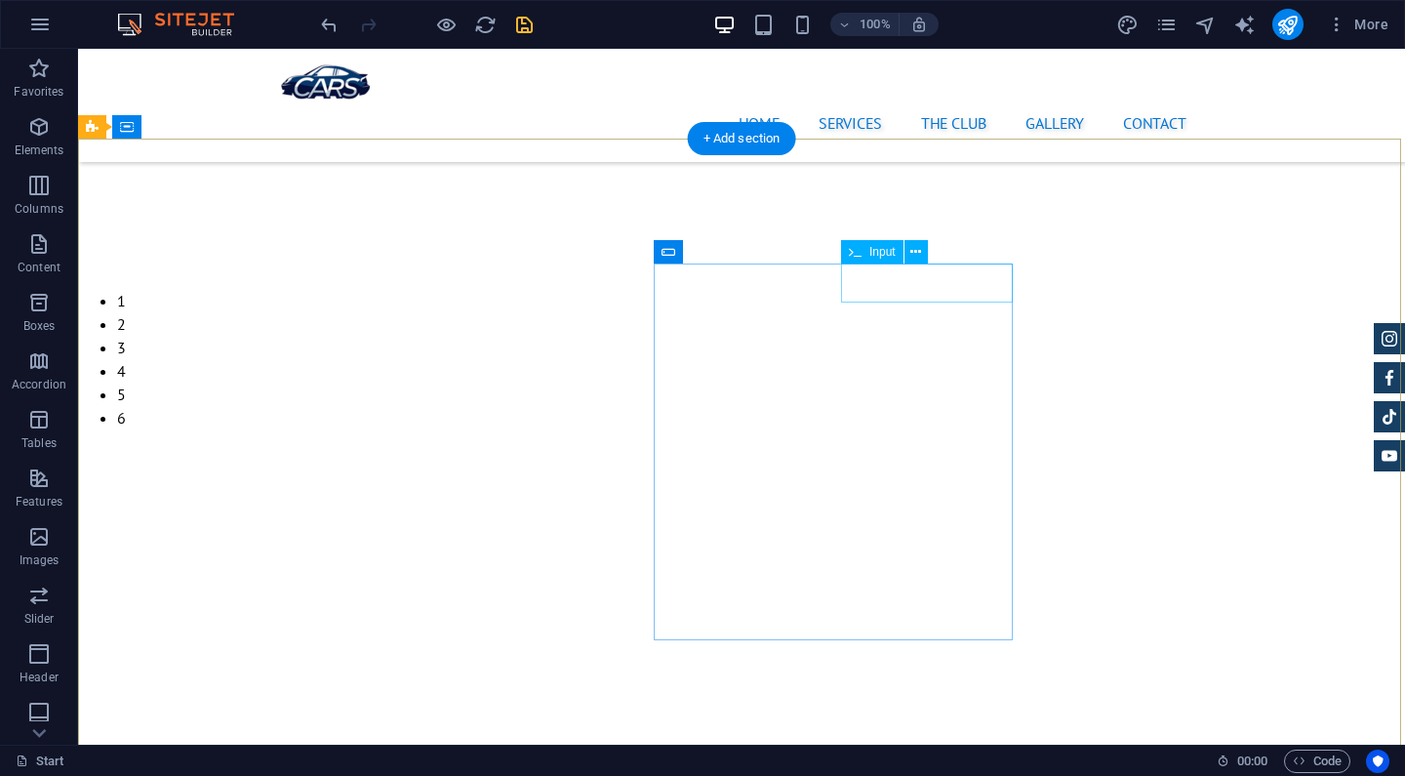
scroll to position [4594, 0]
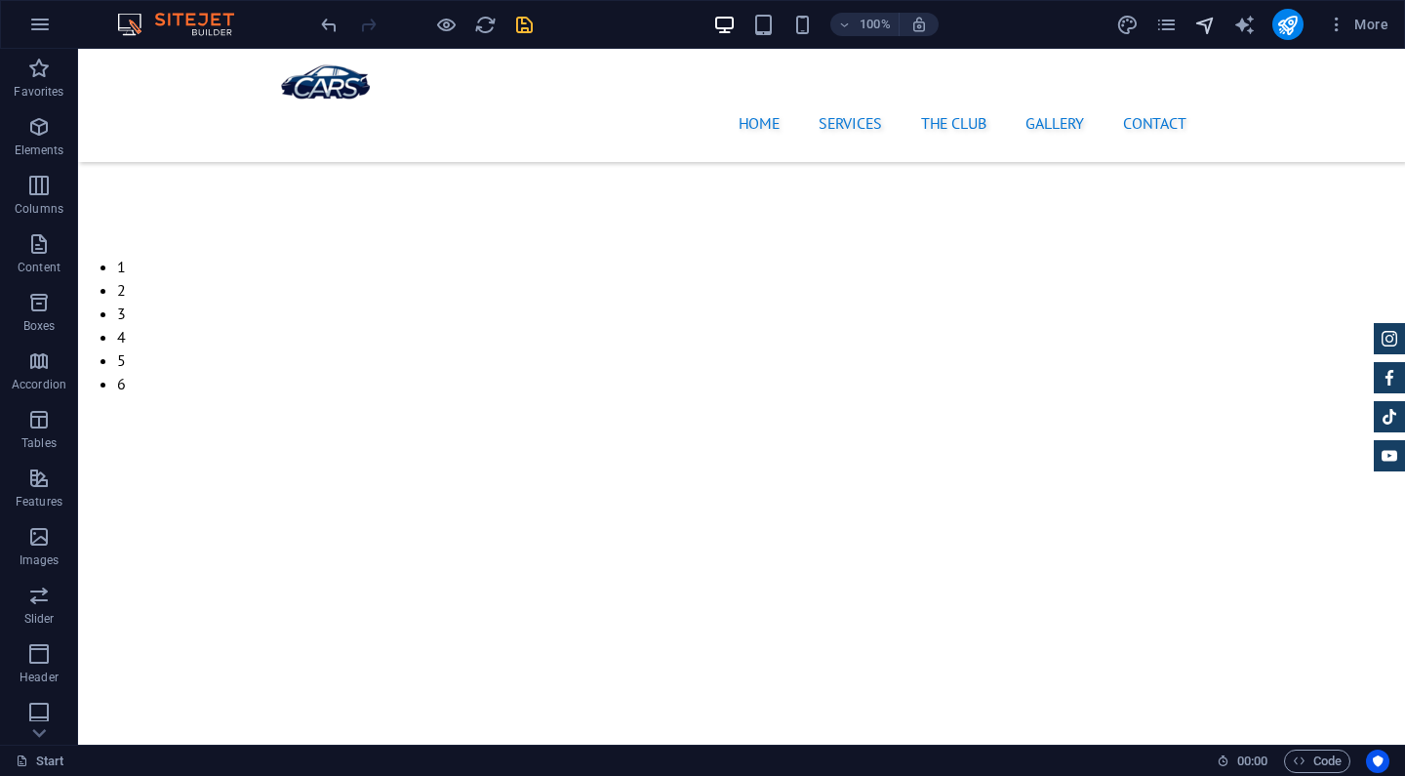
click at [1200, 19] on icon "navigator" at bounding box center [1206, 25] width 22 height 22
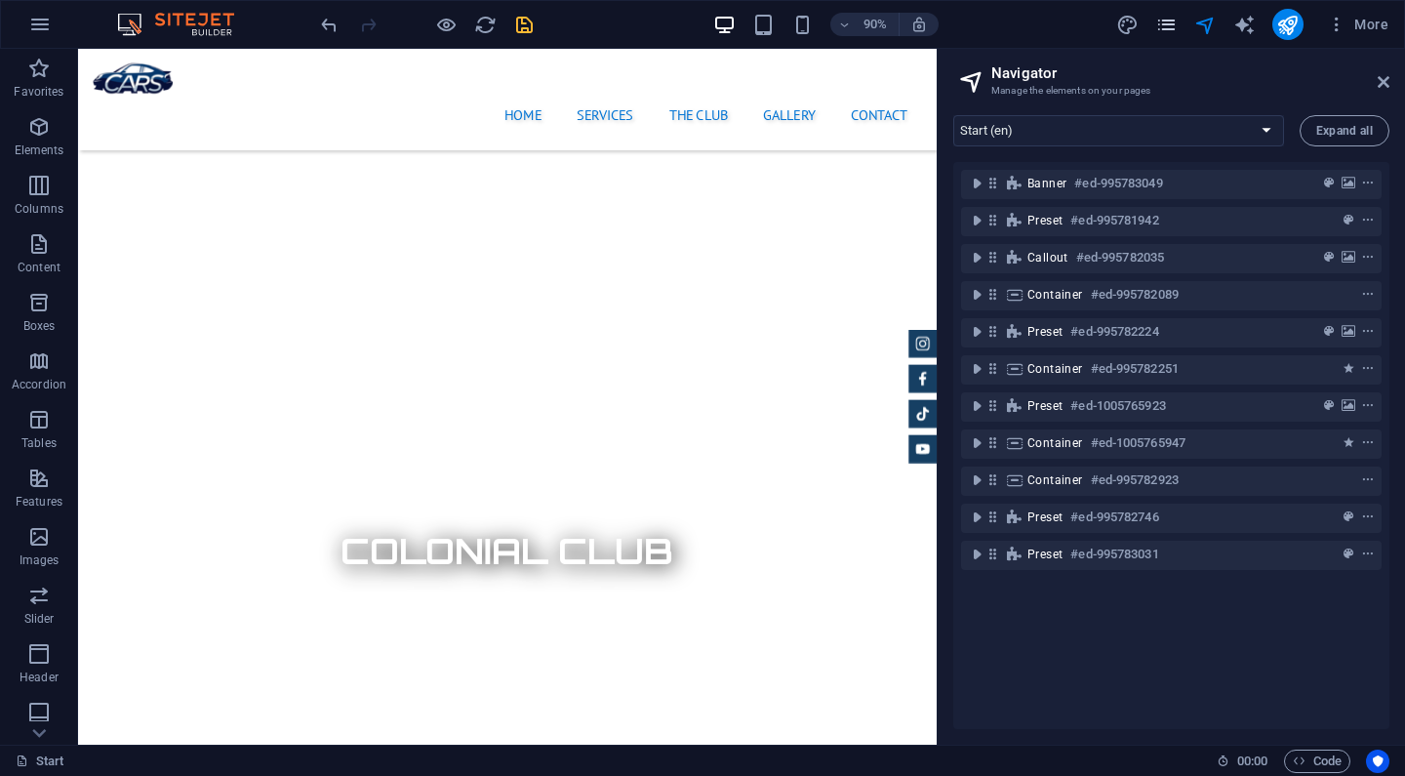
click at [1163, 25] on icon "pages" at bounding box center [1167, 25] width 22 height 22
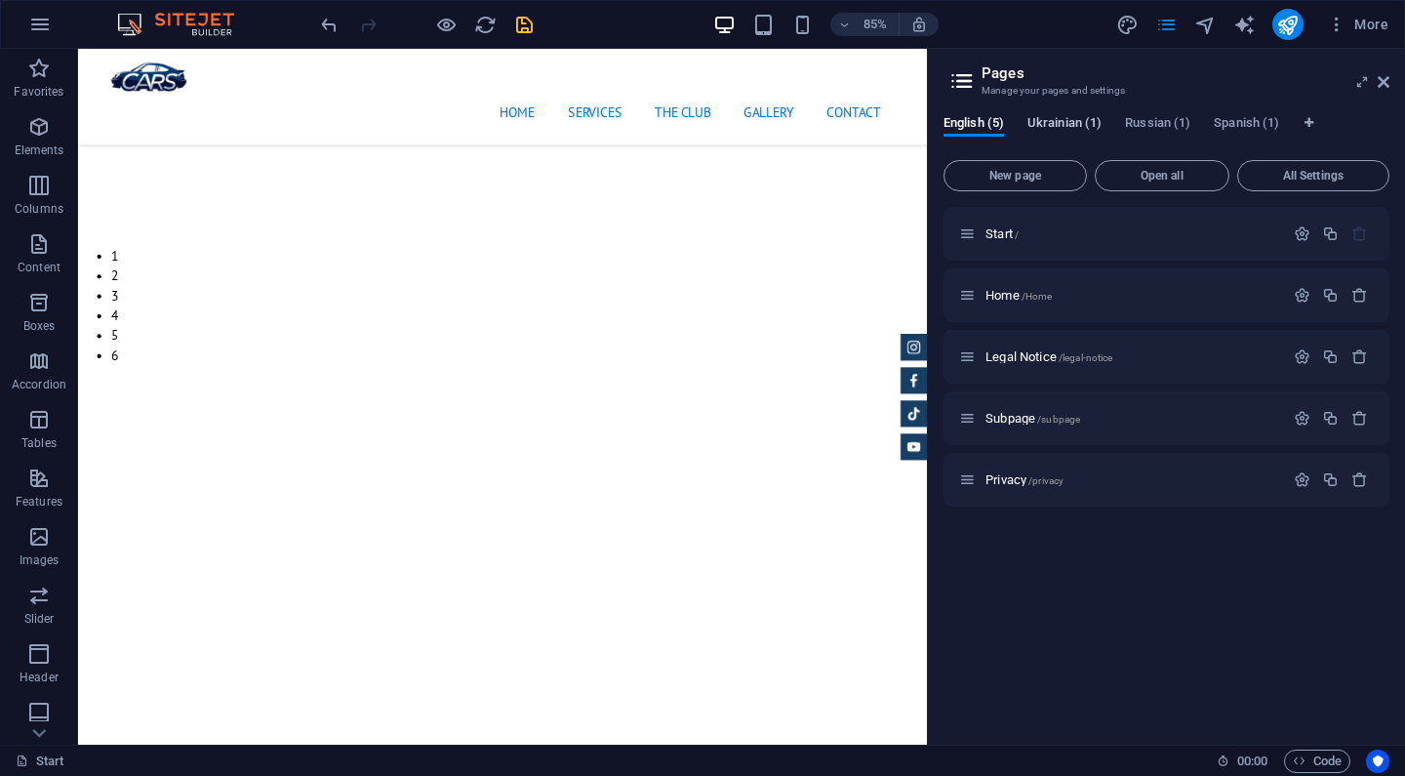
click at [1076, 131] on span "Ukrainian (1)" at bounding box center [1065, 124] width 74 height 27
click at [995, 117] on span "English (5)" at bounding box center [974, 124] width 61 height 27
click at [1078, 355] on span "/legal-notice" at bounding box center [1086, 357] width 55 height 11
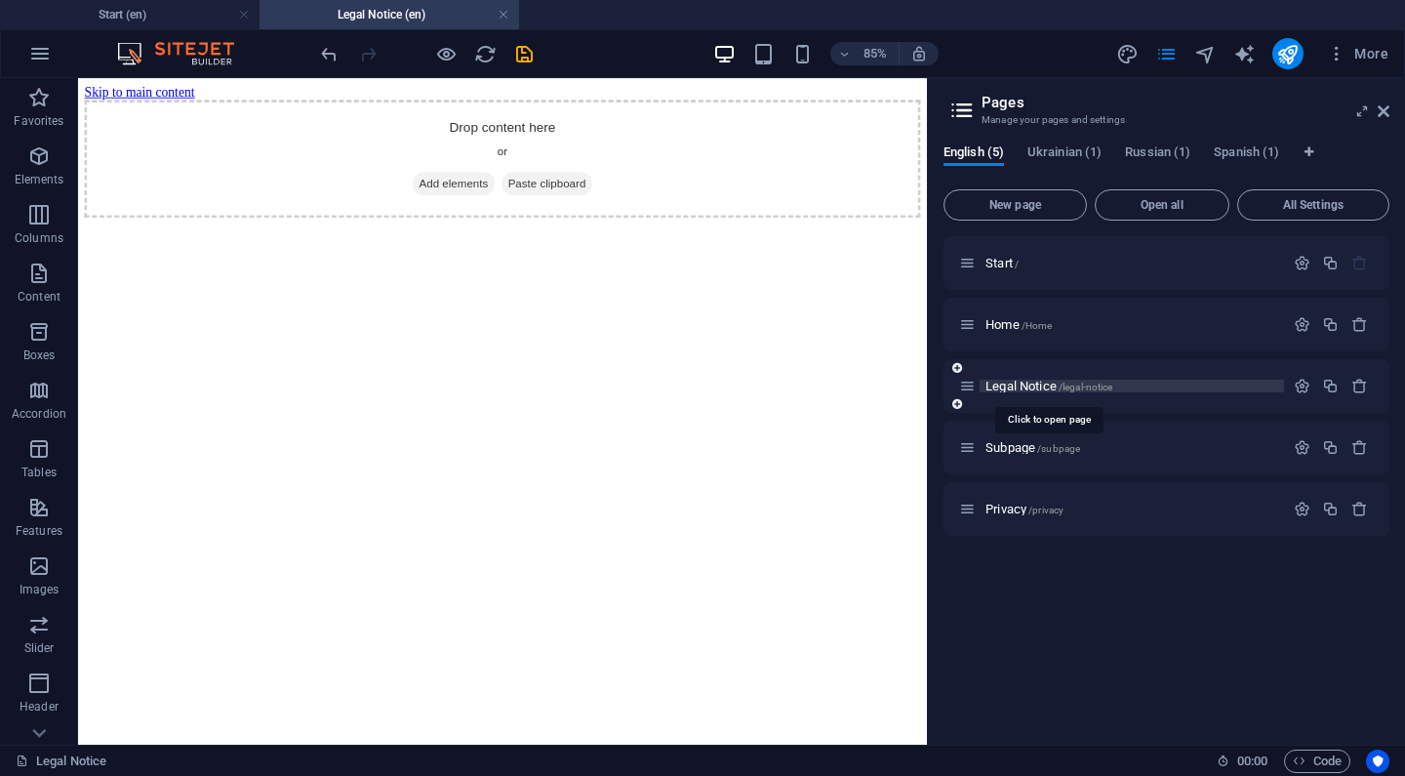
scroll to position [0, 0]
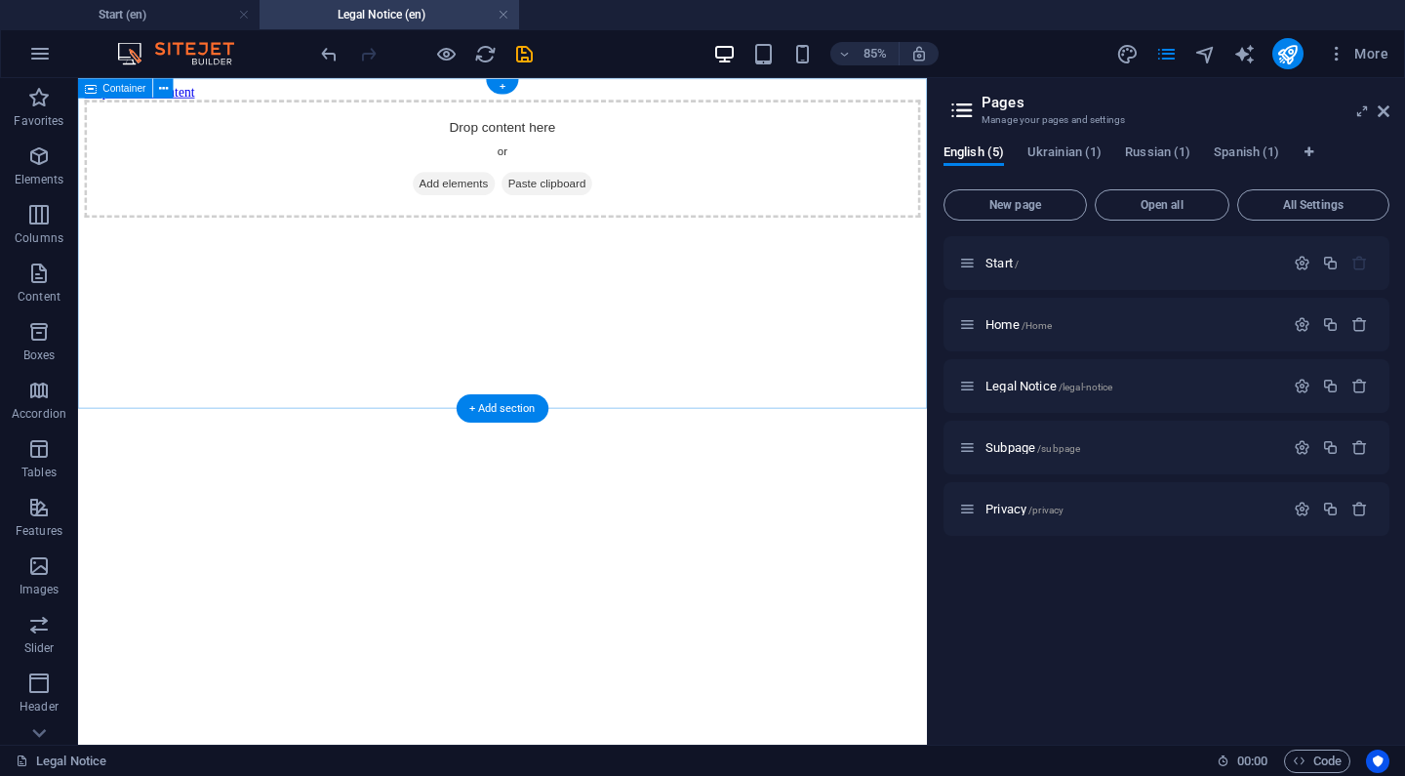
click at [540, 216] on span "Add elements" at bounding box center [520, 201] width 97 height 27
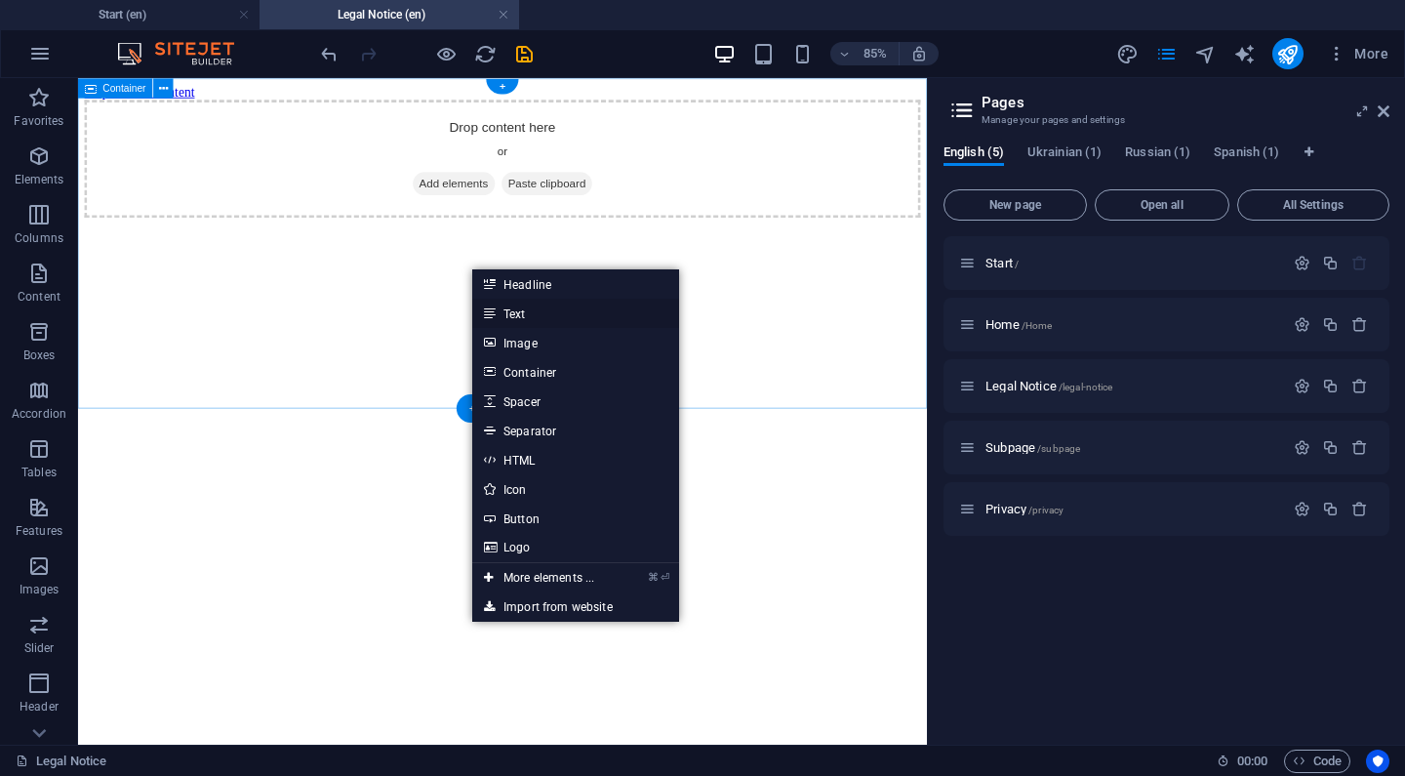
click at [501, 316] on link "Text" at bounding box center [575, 313] width 207 height 29
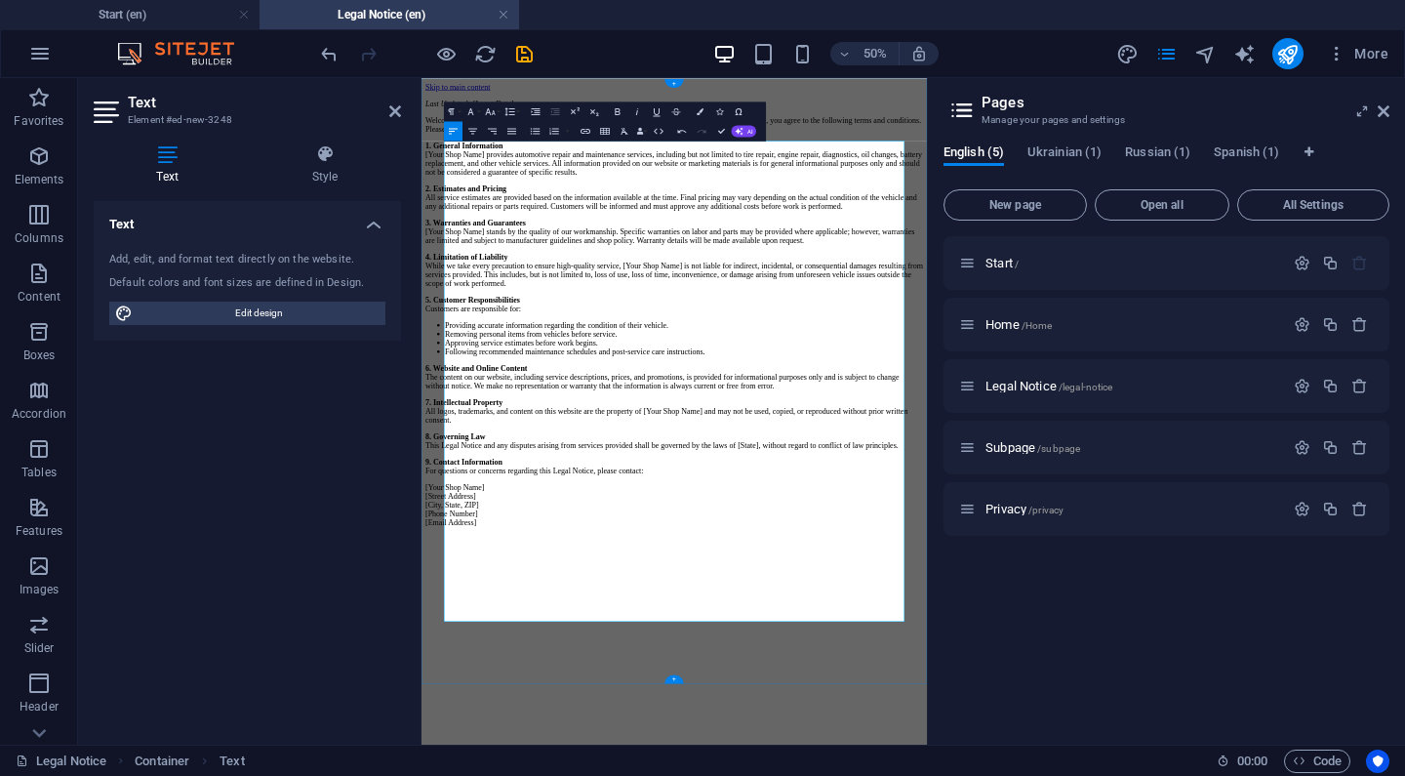
click at [648, 137] on p "Last Updated: [Insert Date]" at bounding box center [926, 128] width 995 height 18
drag, startPoint x: 640, startPoint y: 219, endPoint x: 558, endPoint y: 221, distance: 82.0
click at [558, 137] on p "Last Updated: [Insert Date]" at bounding box center [926, 128] width 995 height 18
click at [1382, 111] on icon at bounding box center [1384, 111] width 12 height 16
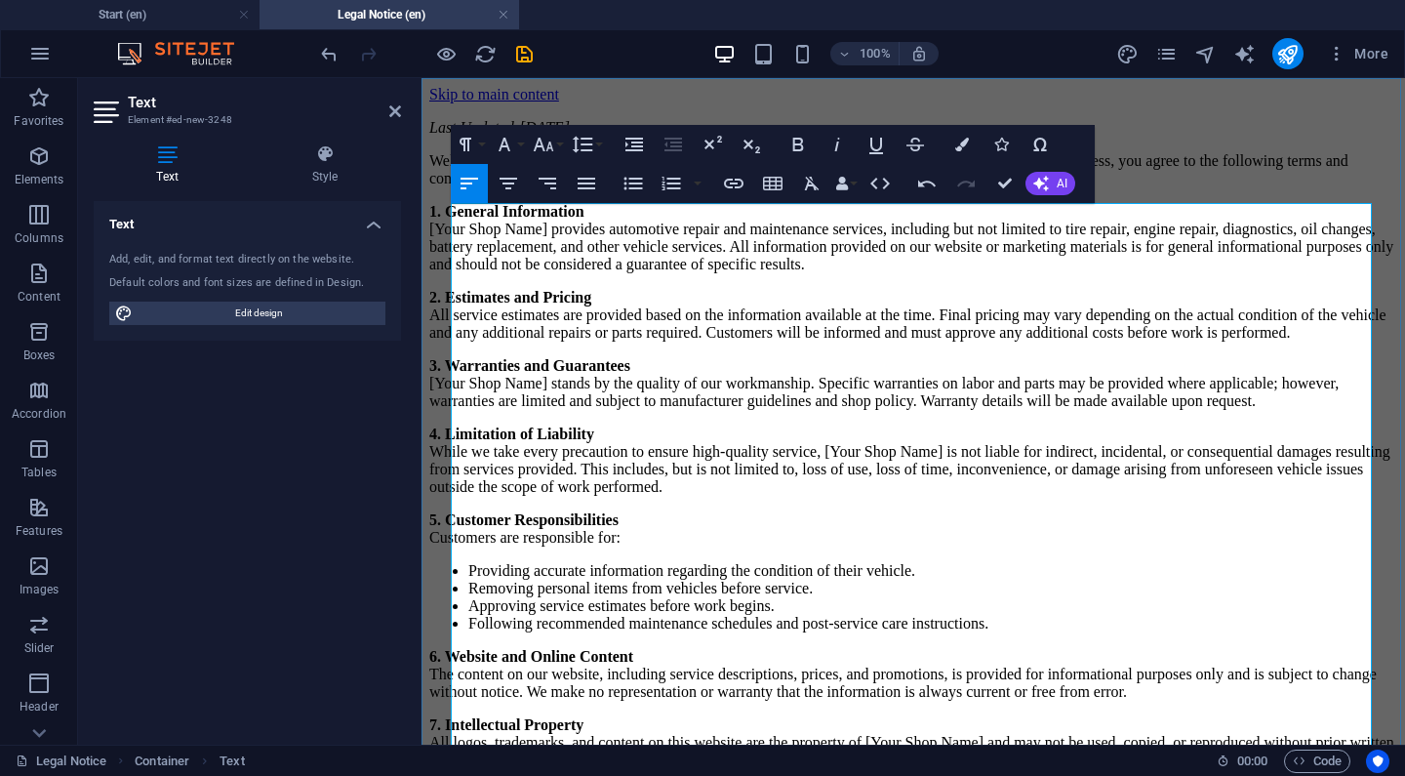
drag, startPoint x: 653, startPoint y: 238, endPoint x: 533, endPoint y: 247, distance: 120.4
click at [533, 187] on p "Welcome to [Your Shop Name] . By accessing our website, scheduling service, or …" at bounding box center [913, 169] width 968 height 35
drag, startPoint x: 727, startPoint y: 234, endPoint x: 534, endPoint y: 235, distance: 193.2
click at [534, 187] on p "Welcome to Colonial Auto Repair Services . By accessing our website, scheduling…" at bounding box center [913, 169] width 968 height 35
copy span "Colonial Auto Repair Services"
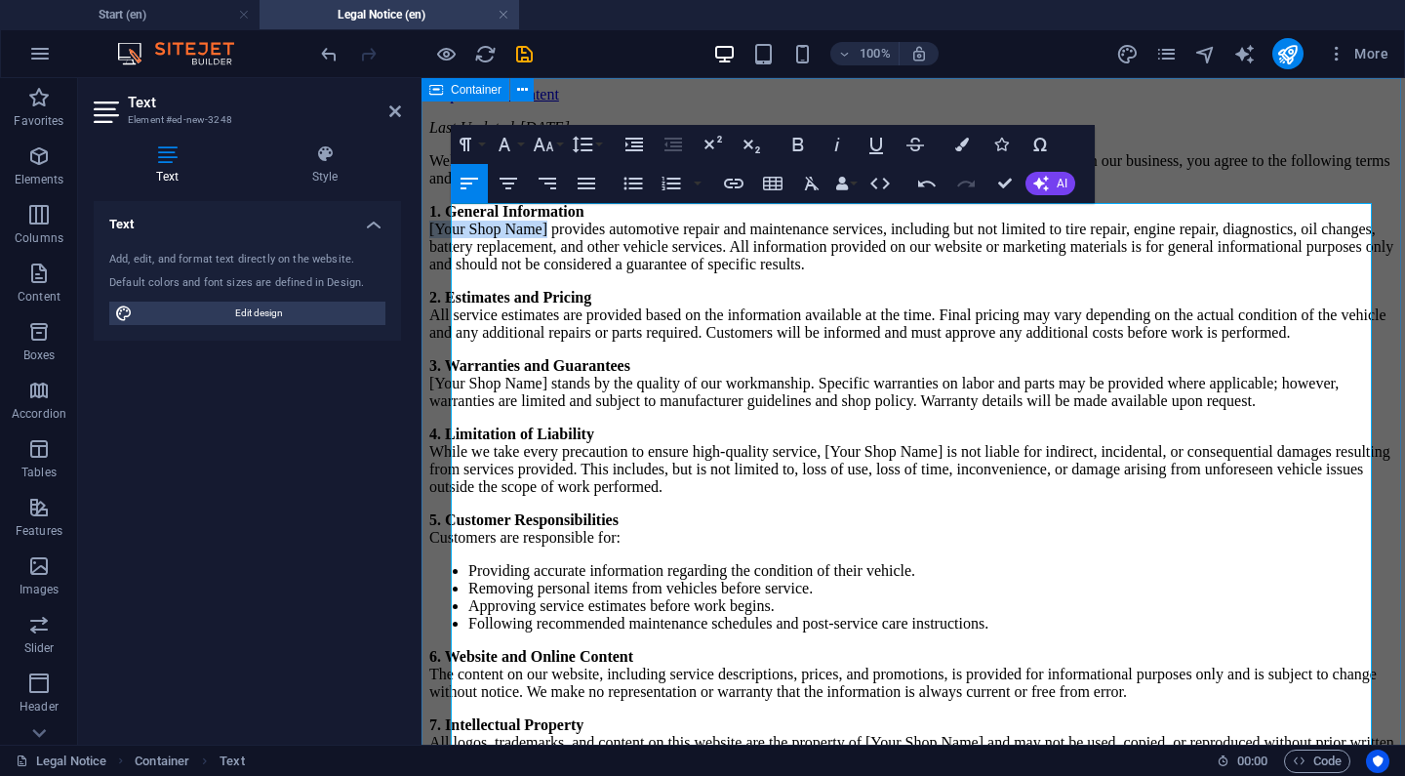
drag, startPoint x: 569, startPoint y: 313, endPoint x: 450, endPoint y: 304, distance: 119.5
click at [450, 304] on div "Last Updated: [DATE] Welcome to Colonial Auto Repair Services . By accessing ou…" at bounding box center [913, 546] width 968 height 855
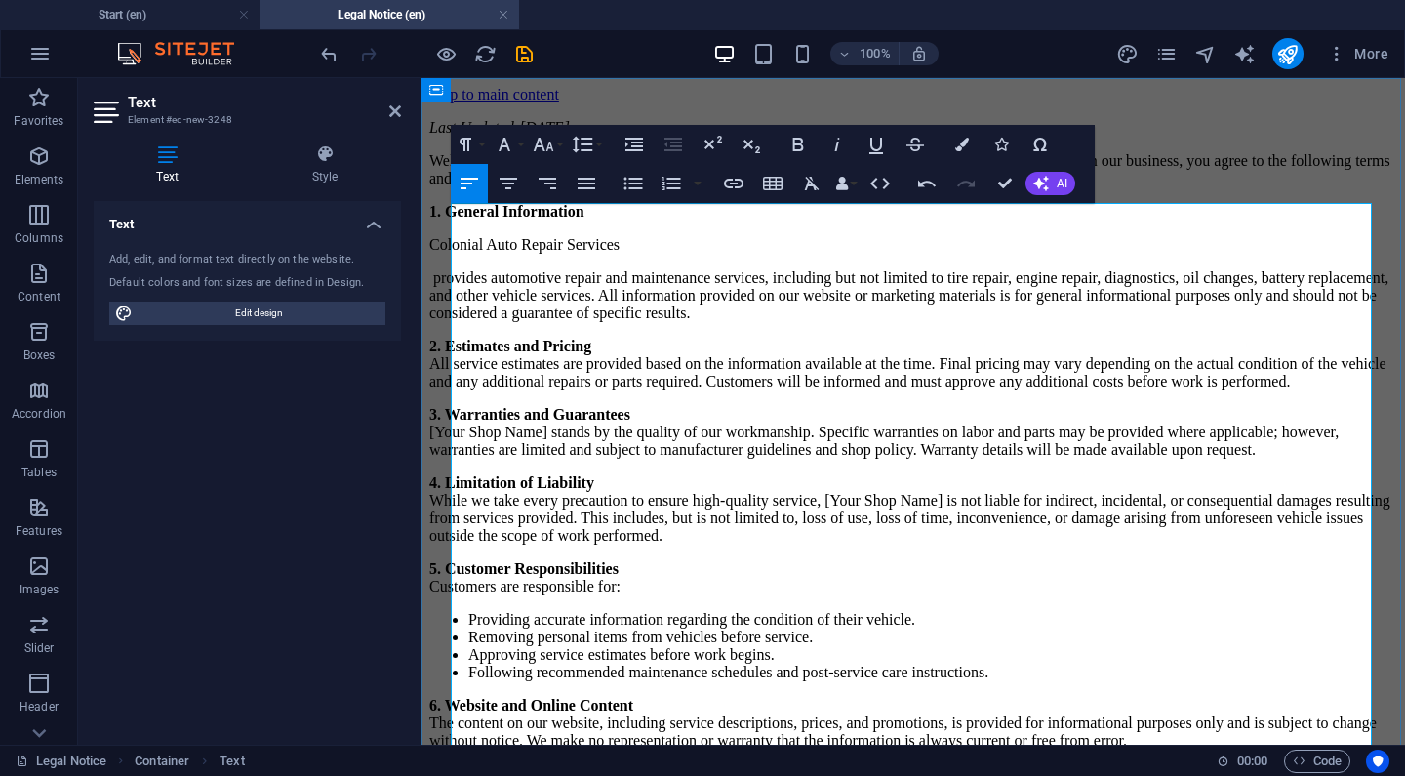
click at [457, 322] on p "provides automotive repair and maintenance services, including but not limited …" at bounding box center [913, 295] width 968 height 53
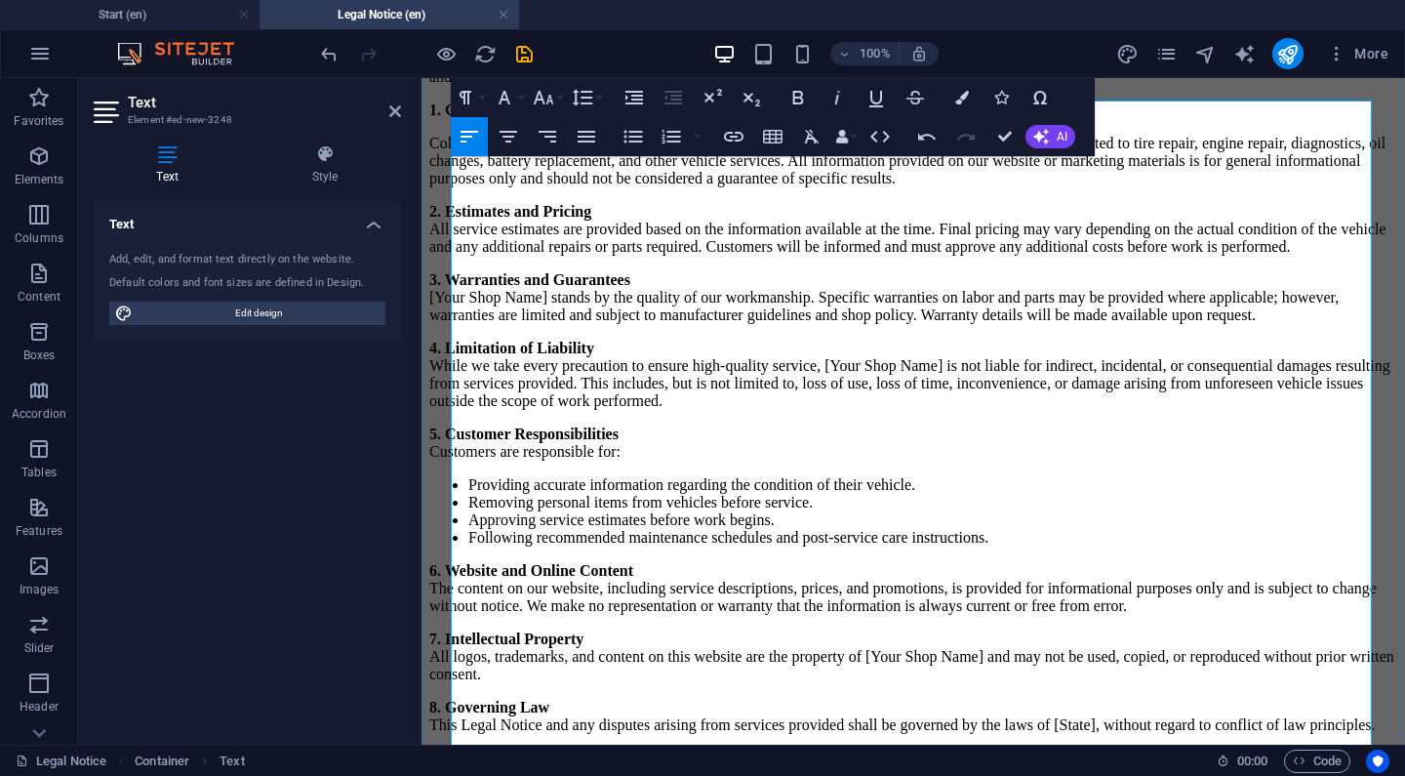
scroll to position [103, 0]
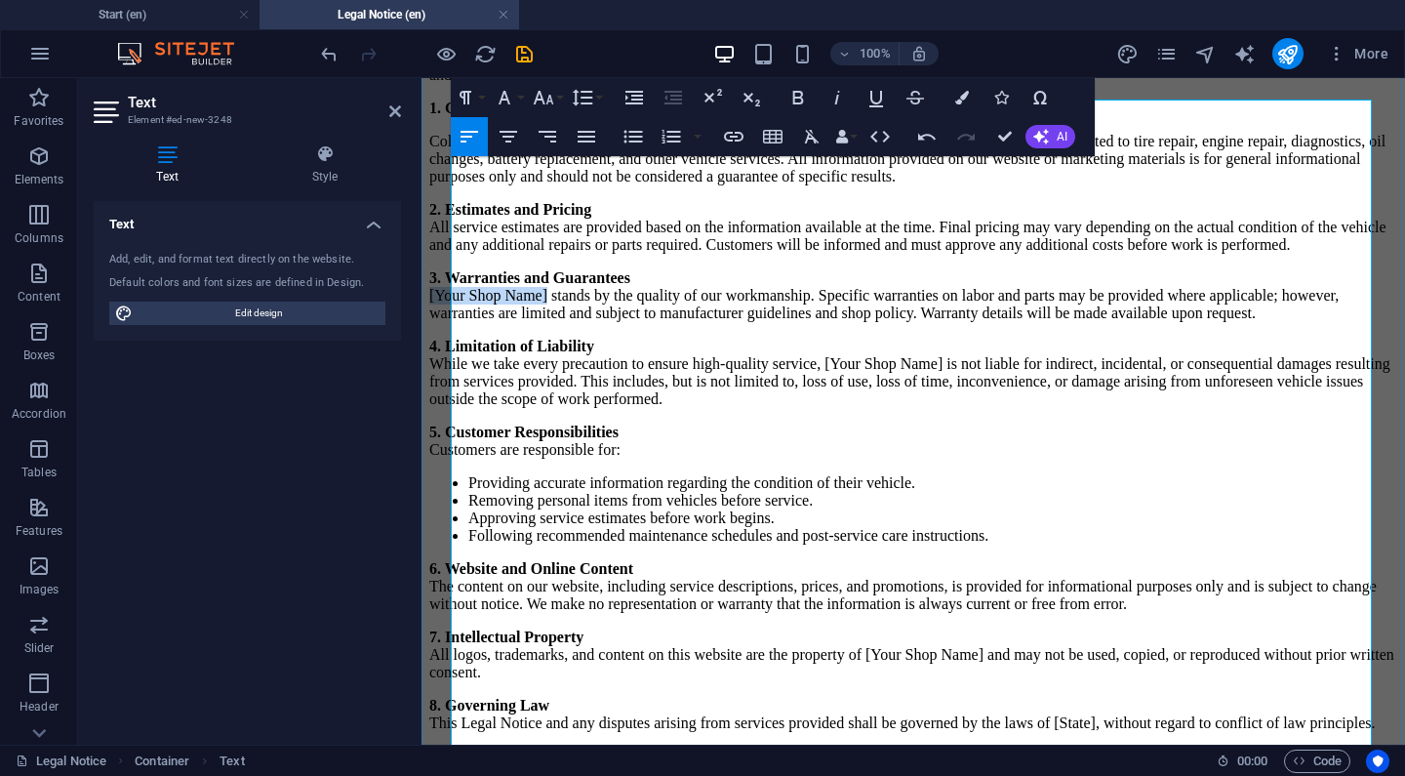
drag, startPoint x: 571, startPoint y: 396, endPoint x: 451, endPoint y: 396, distance: 120.0
click at [451, 322] on p "3. Warranties and Guarantees [Your Shop Name] stands by the quality of our work…" at bounding box center [913, 295] width 968 height 53
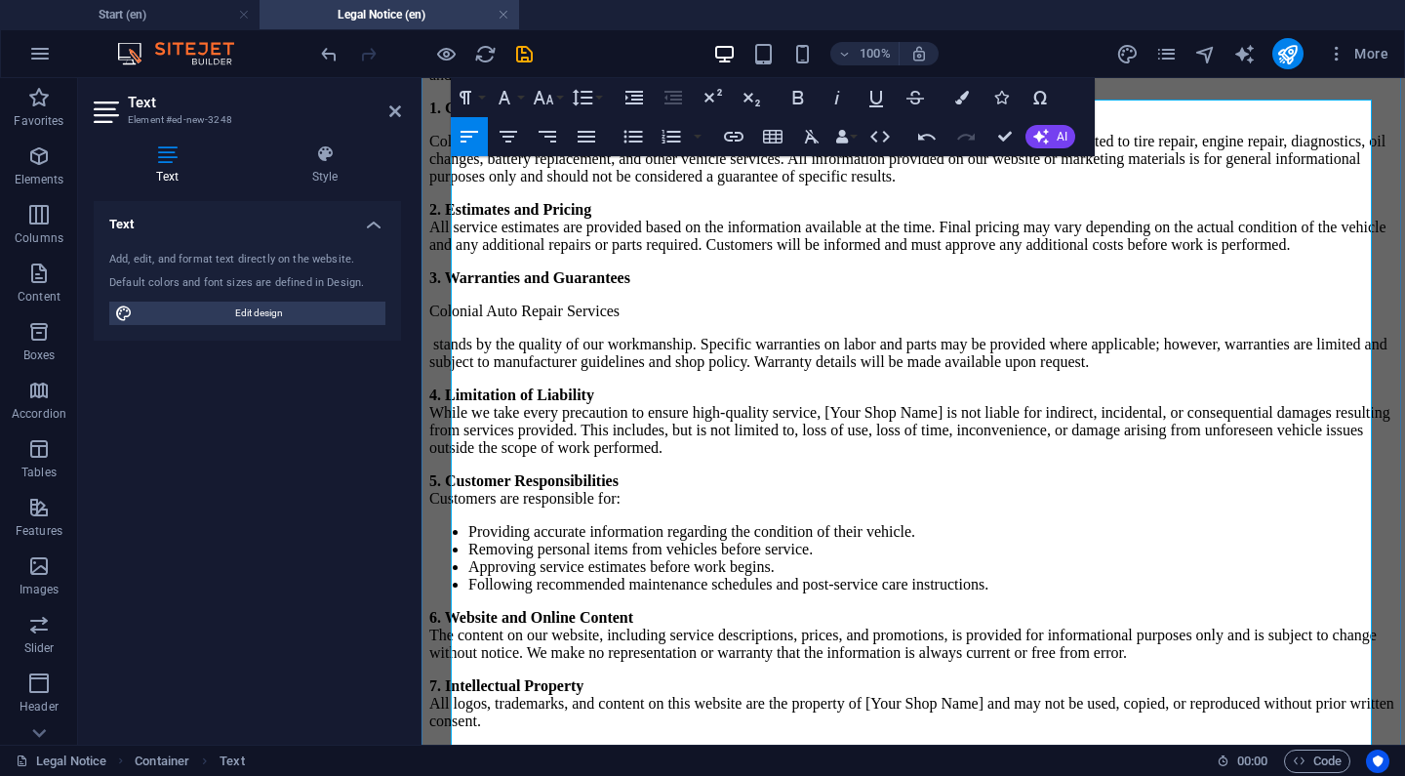
click at [458, 371] on p "stands by the quality of our workmanship. Specific warranties on labor and part…" at bounding box center [913, 353] width 968 height 35
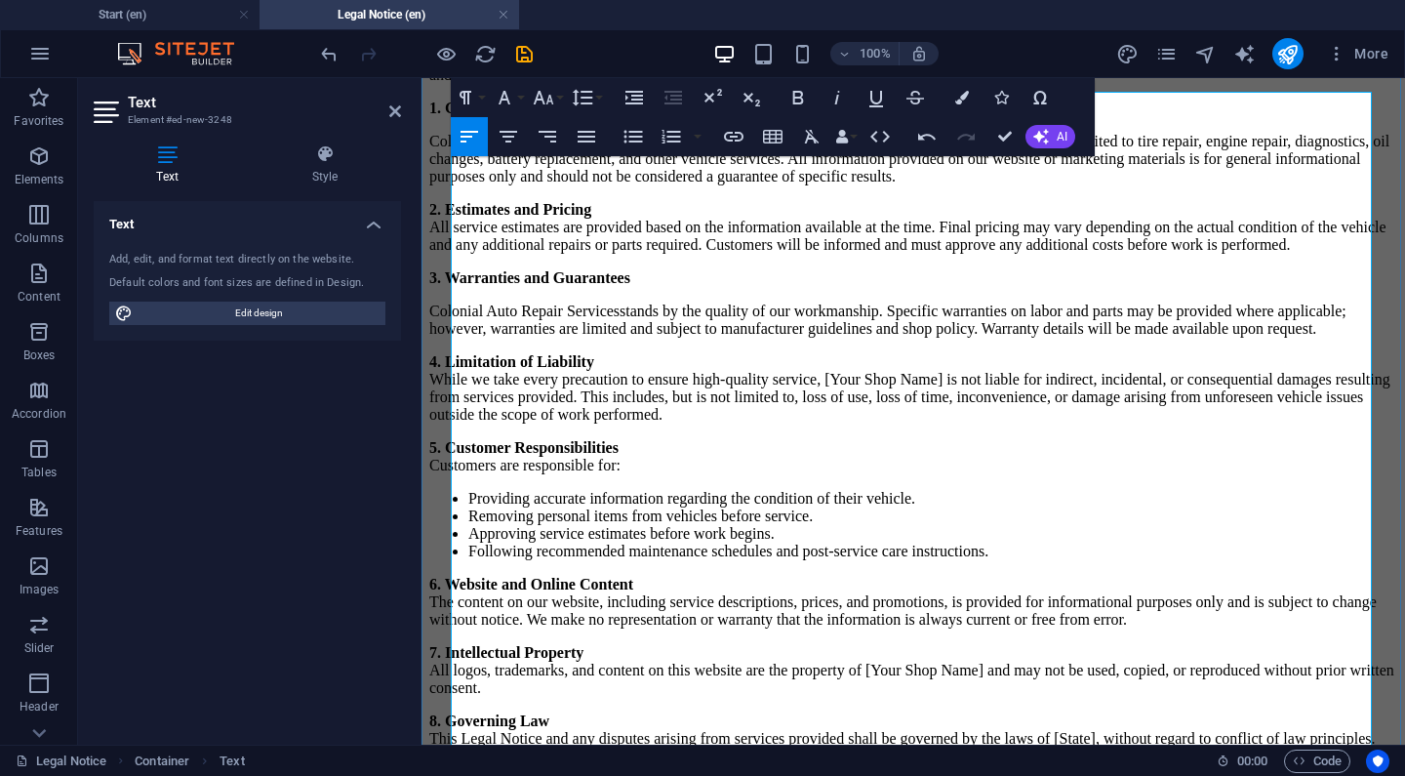
scroll to position [137, 0]
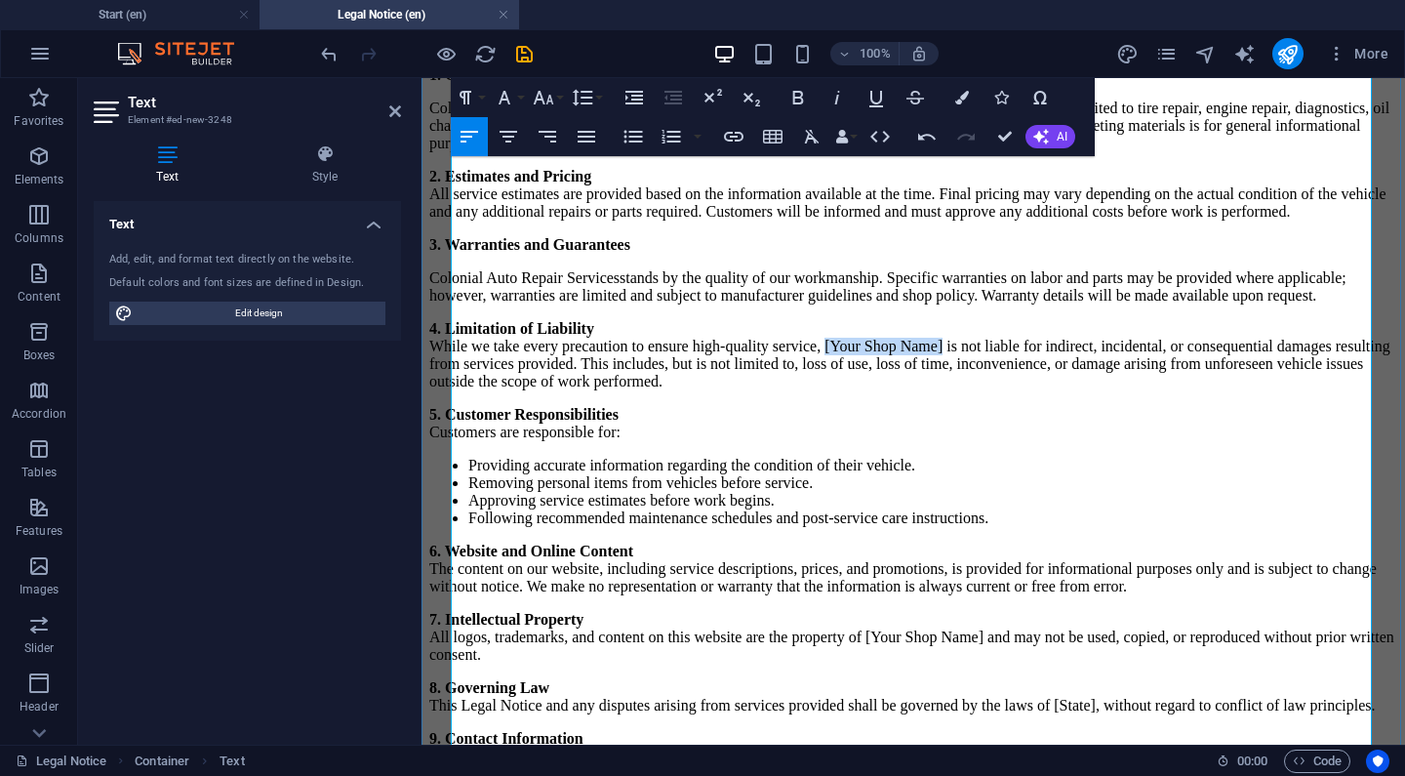
drag, startPoint x: 988, startPoint y: 458, endPoint x: 870, endPoint y: 456, distance: 118.1
click at [870, 390] on p "4. Limitation of Liability While we take every precaution to ensure high-qualit…" at bounding box center [913, 355] width 968 height 70
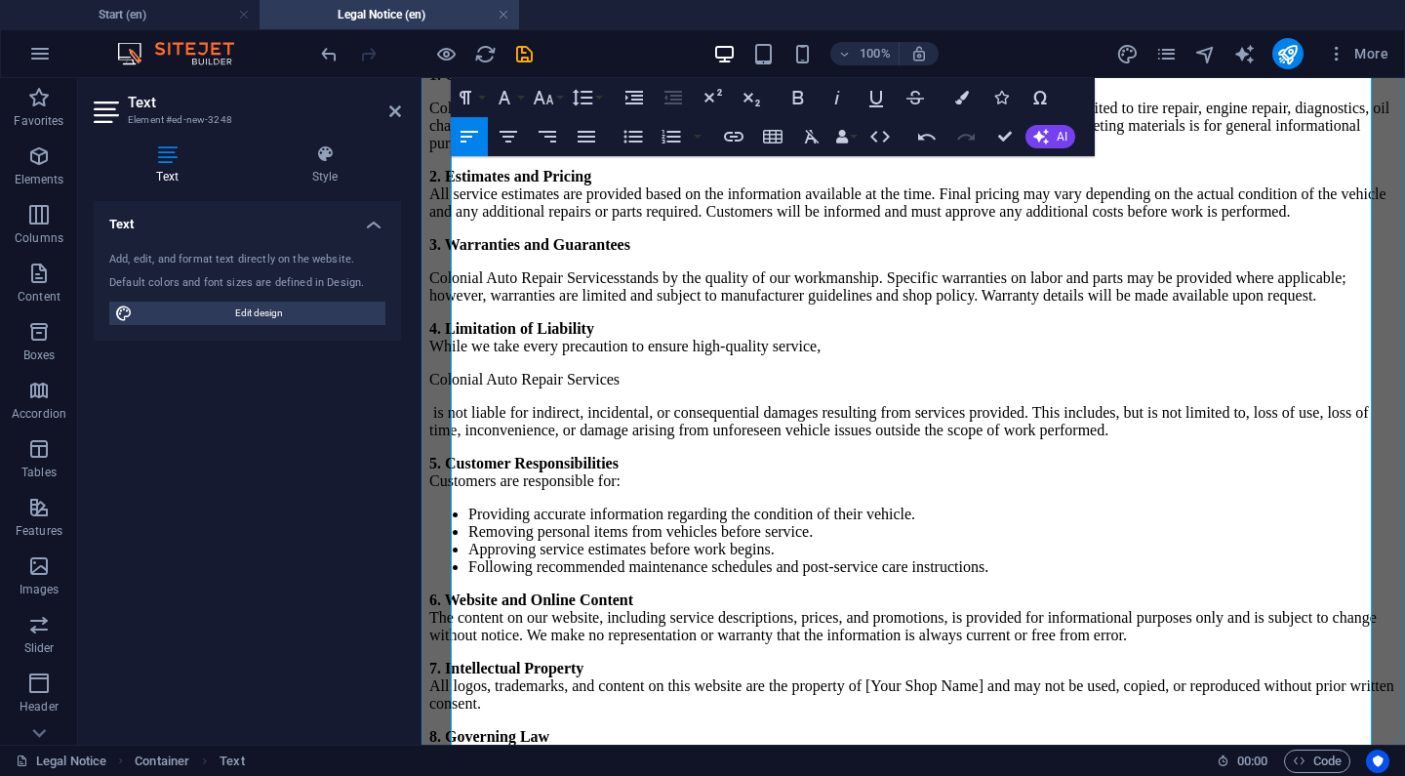
click at [456, 439] on p "is not liable for indirect, incidental, or consequential damages resulting from…" at bounding box center [913, 421] width 968 height 35
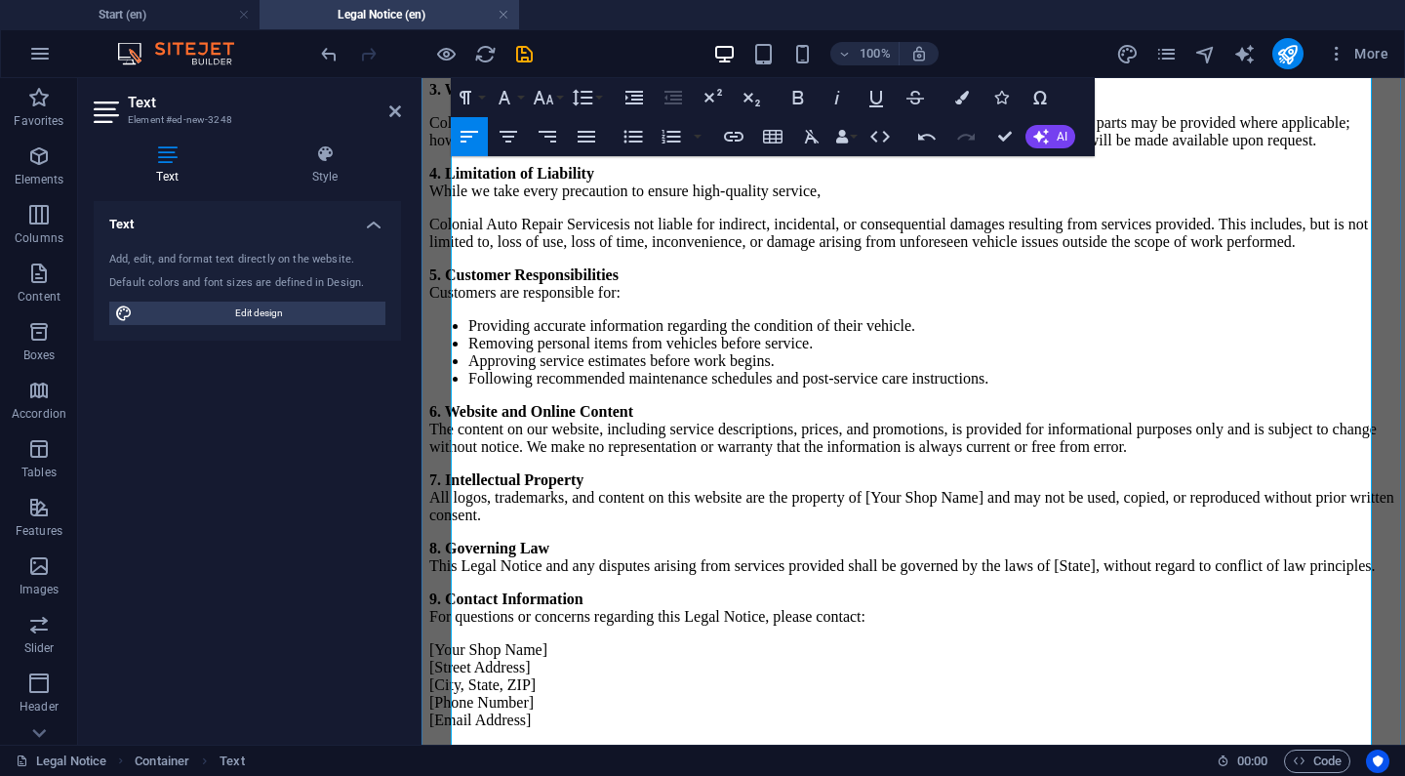
scroll to position [340, 0]
drag, startPoint x: 1034, startPoint y: 578, endPoint x: 914, endPoint y: 584, distance: 119.2
click at [914, 506] on span "[Your Shop Name]" at bounding box center [925, 497] width 118 height 17
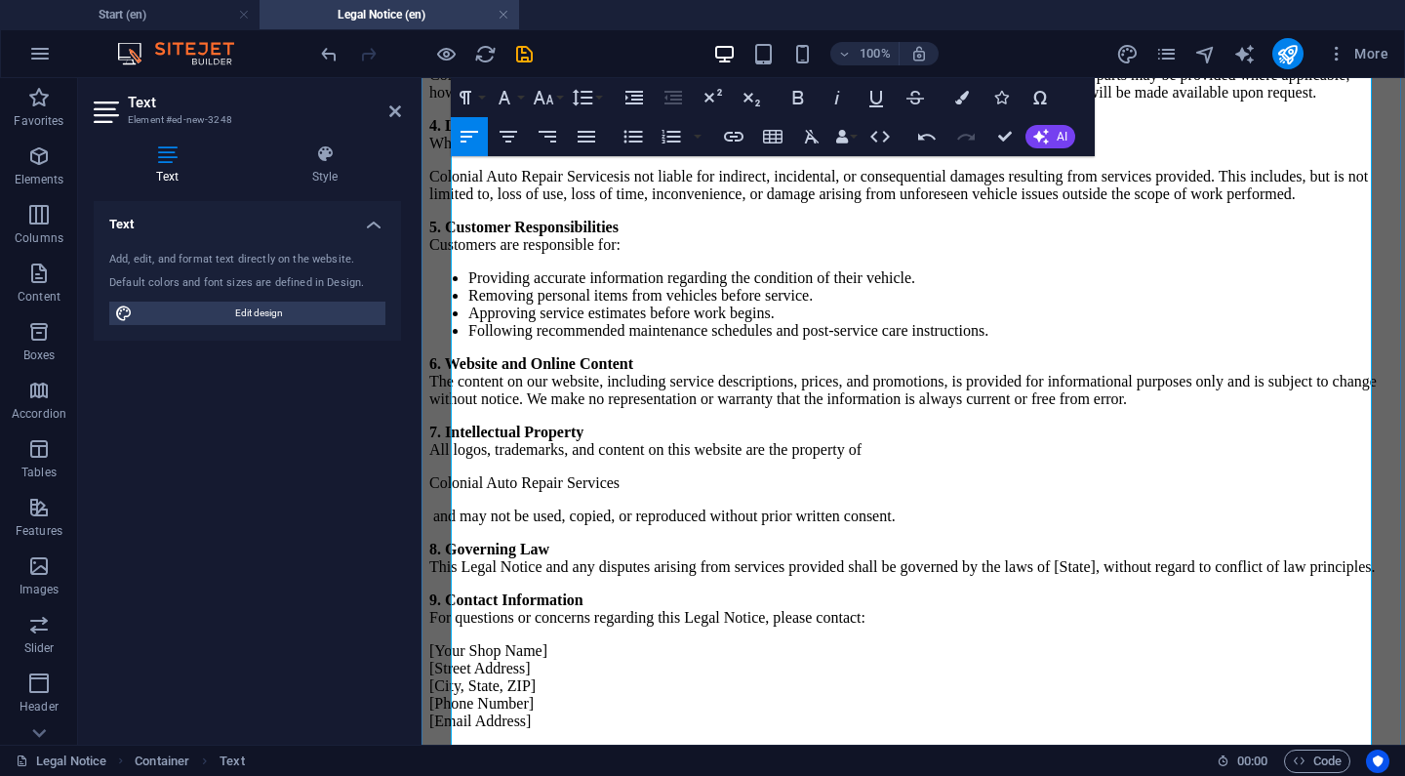
click at [460, 525] on p "and may not be used, copied, or reproduced without prior written consent." at bounding box center [913, 516] width 968 height 18
click at [433, 524] on span at bounding box center [431, 515] width 4 height 17
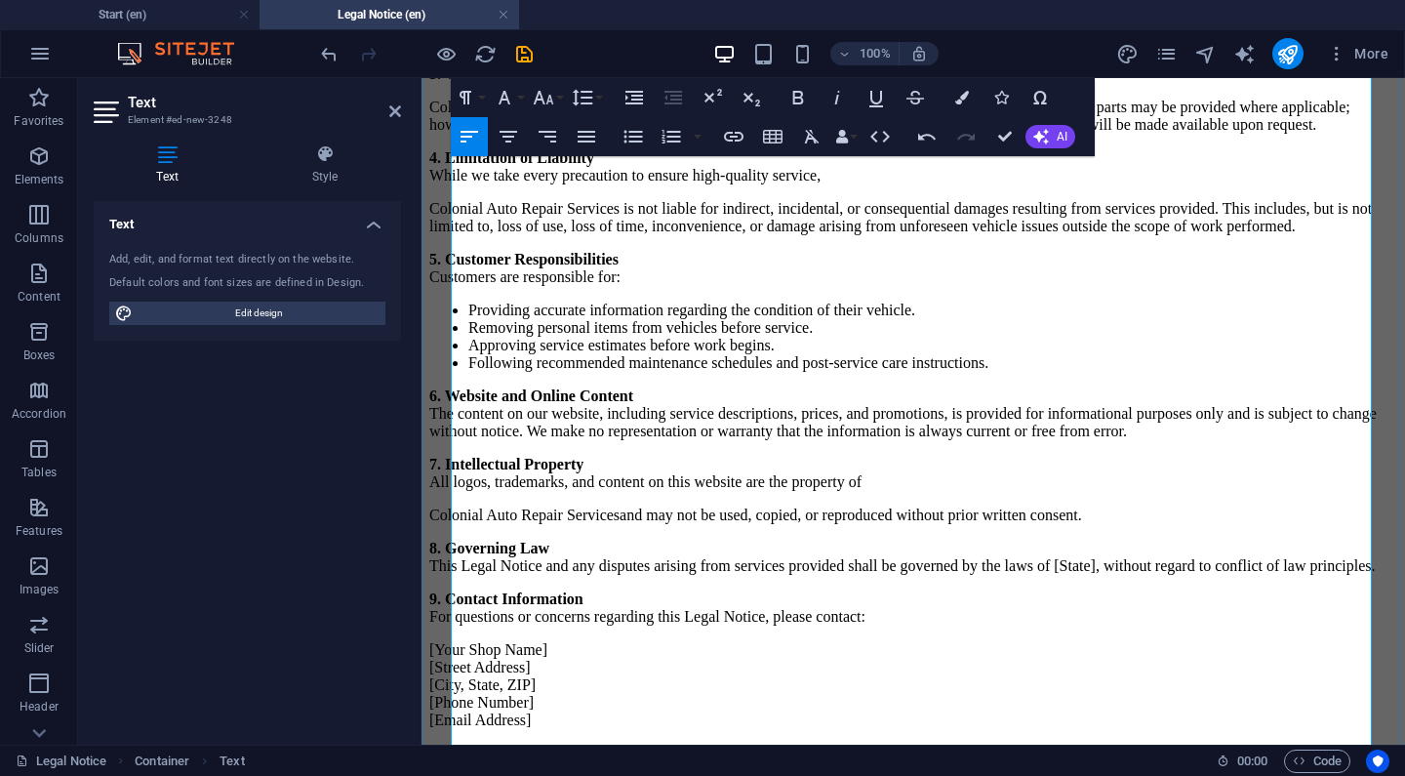
click at [453, 524] on p "Colonial Auto Repair Services and may not be used, copied, or reproduced withou…" at bounding box center [913, 516] width 968 height 18
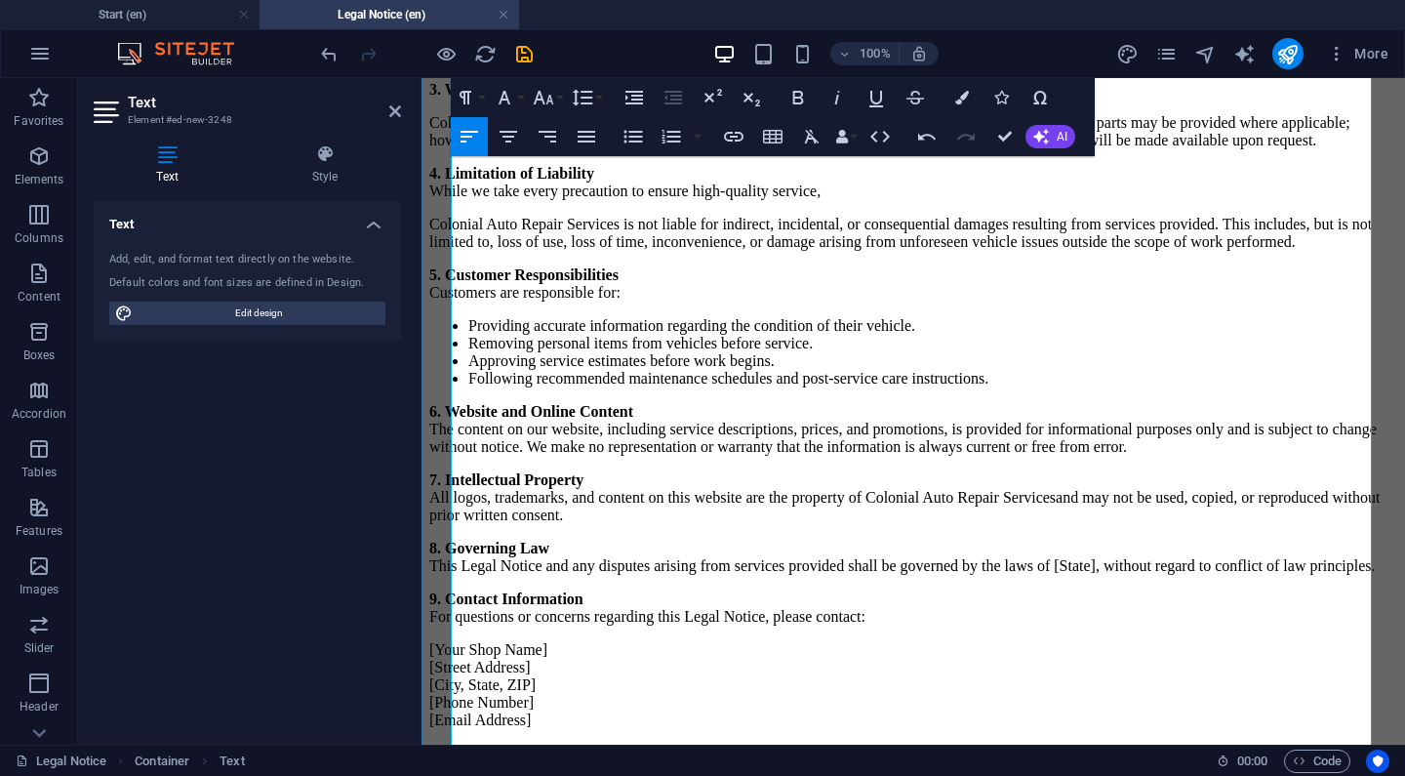
scroll to position [426, 0]
drag, startPoint x: 1112, startPoint y: 564, endPoint x: 1152, endPoint y: 563, distance: 40.0
click at [1096, 563] on span "[State]" at bounding box center [1075, 565] width 42 height 17
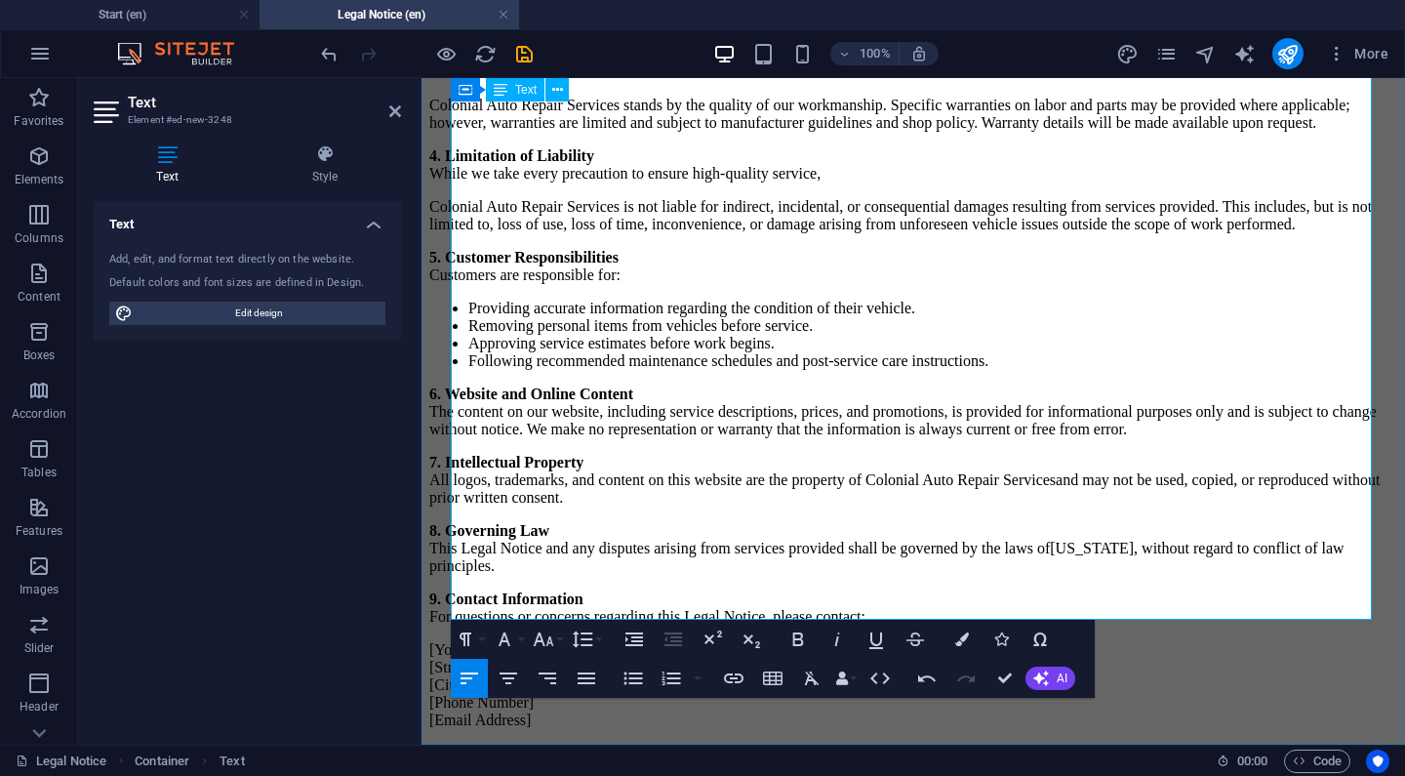
scroll to position [568, 0]
drag, startPoint x: 586, startPoint y: 517, endPoint x: 452, endPoint y: 518, distance: 133.7
click at [452, 641] on p "[Your Shop Name] [Street Address] [City, State, ZIP] [Phone Number] [Email Addr…" at bounding box center [913, 685] width 968 height 88
drag, startPoint x: 566, startPoint y: 540, endPoint x: 450, endPoint y: 544, distance: 116.2
click at [450, 544] on div "Last Updated: [DATE] Welcome to Colonial Auto Repair Services . By accessing ou…" at bounding box center [913, 269] width 968 height 919
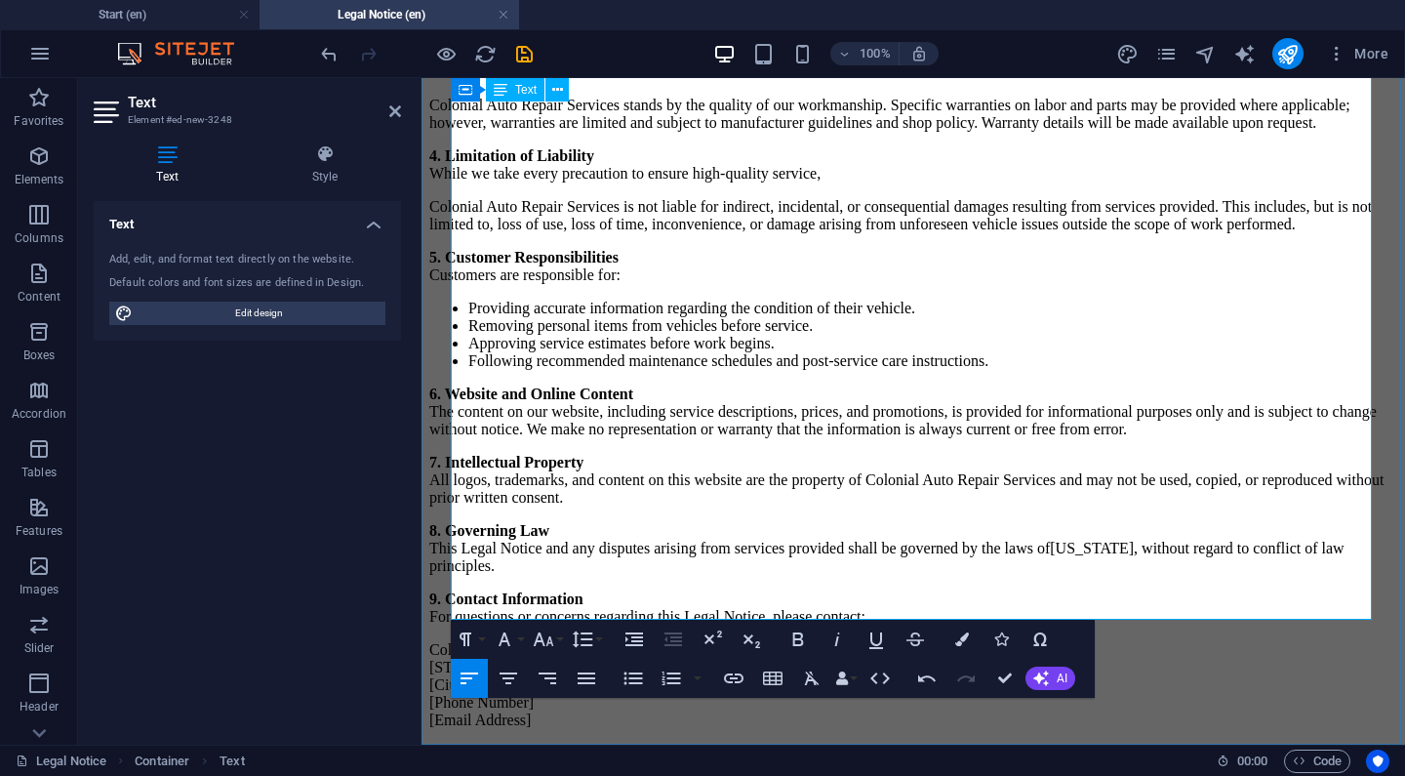
drag, startPoint x: 738, startPoint y: 539, endPoint x: 572, endPoint y: 546, distance: 166.1
click at [572, 641] on p "Colonial Auto Repair [STREET_ADDRESS] [City, State, ZIP] [Phone Number] [Email …" at bounding box center [913, 685] width 968 height 88
drag, startPoint x: 570, startPoint y: 562, endPoint x: 449, endPoint y: 559, distance: 121.1
click at [449, 559] on div "Last Updated: [DATE] Welcome to Colonial Auto Repair Services . By accessing ou…" at bounding box center [913, 269] width 968 height 919
drag, startPoint x: 563, startPoint y: 588, endPoint x: 451, endPoint y: 588, distance: 112.2
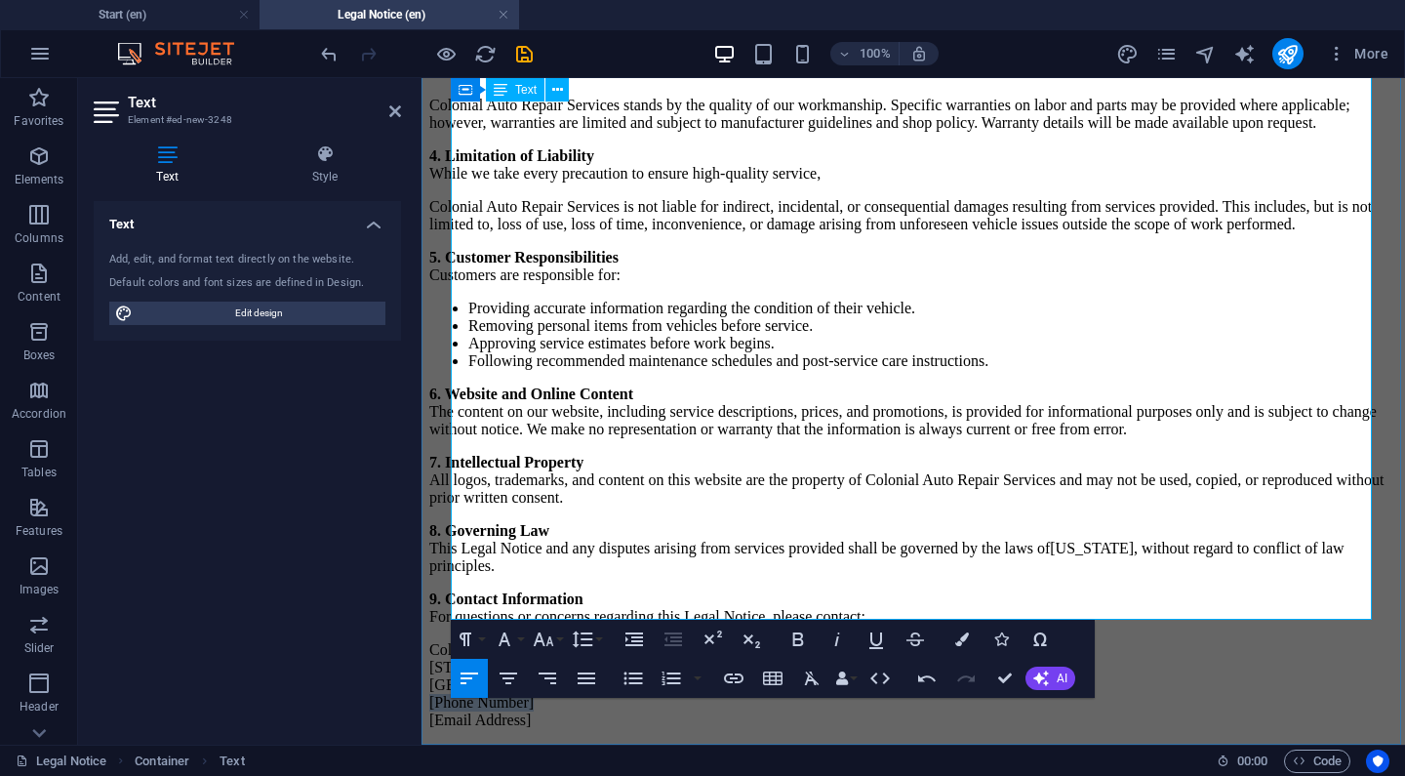
click at [451, 641] on p "Colonial Auto Repair [STREET_ADDRESS] [Phone Number] [Email Address]" at bounding box center [913, 685] width 968 height 88
drag, startPoint x: 561, startPoint y: 602, endPoint x: 442, endPoint y: 604, distance: 119.1
click at [442, 604] on div "Last Updated: [DATE] Welcome to Colonial Auto Repair Services . By accessing ou…" at bounding box center [913, 269] width 968 height 919
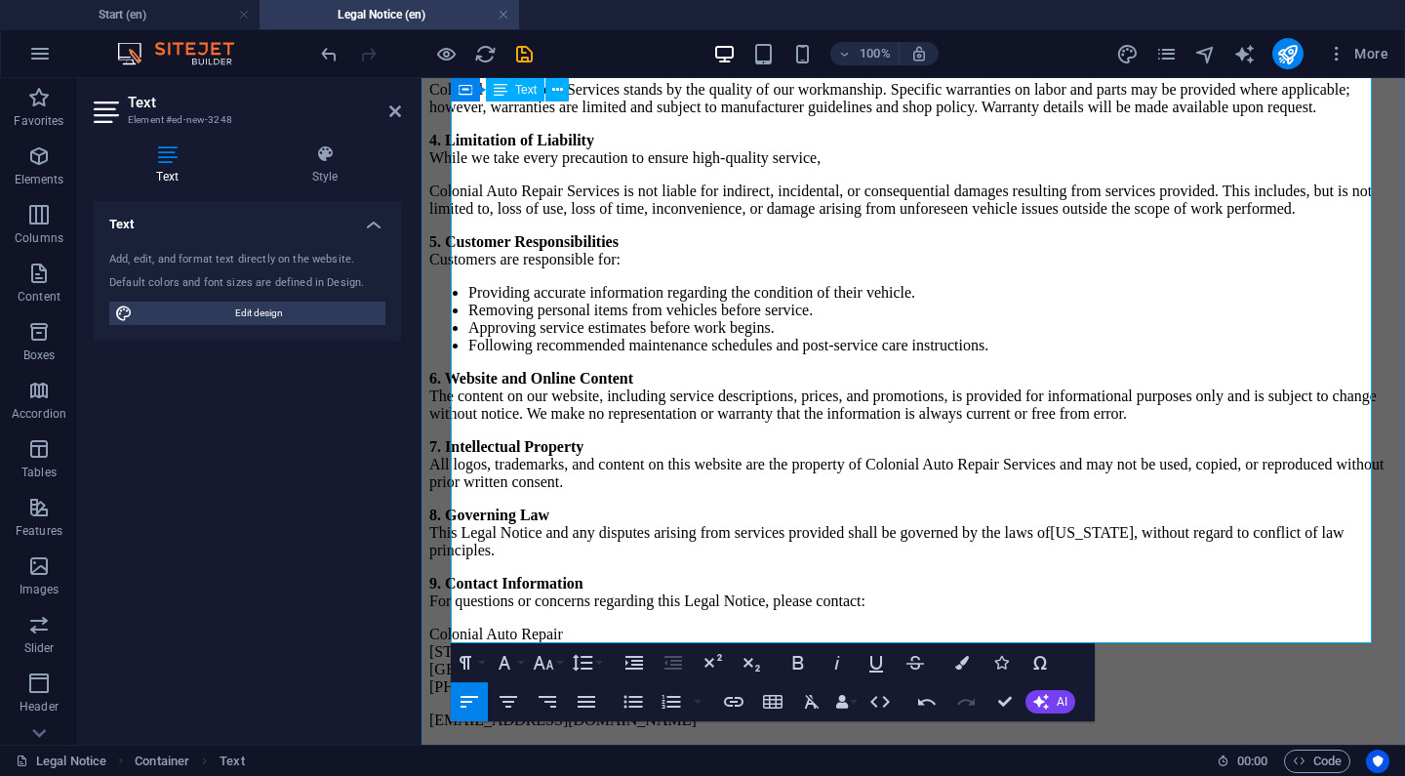
click at [1129, 676] on div "Last Updated: [DATE] Welcome to Colonial Auto Repair Services . By accessing ou…" at bounding box center [913, 261] width 968 height 935
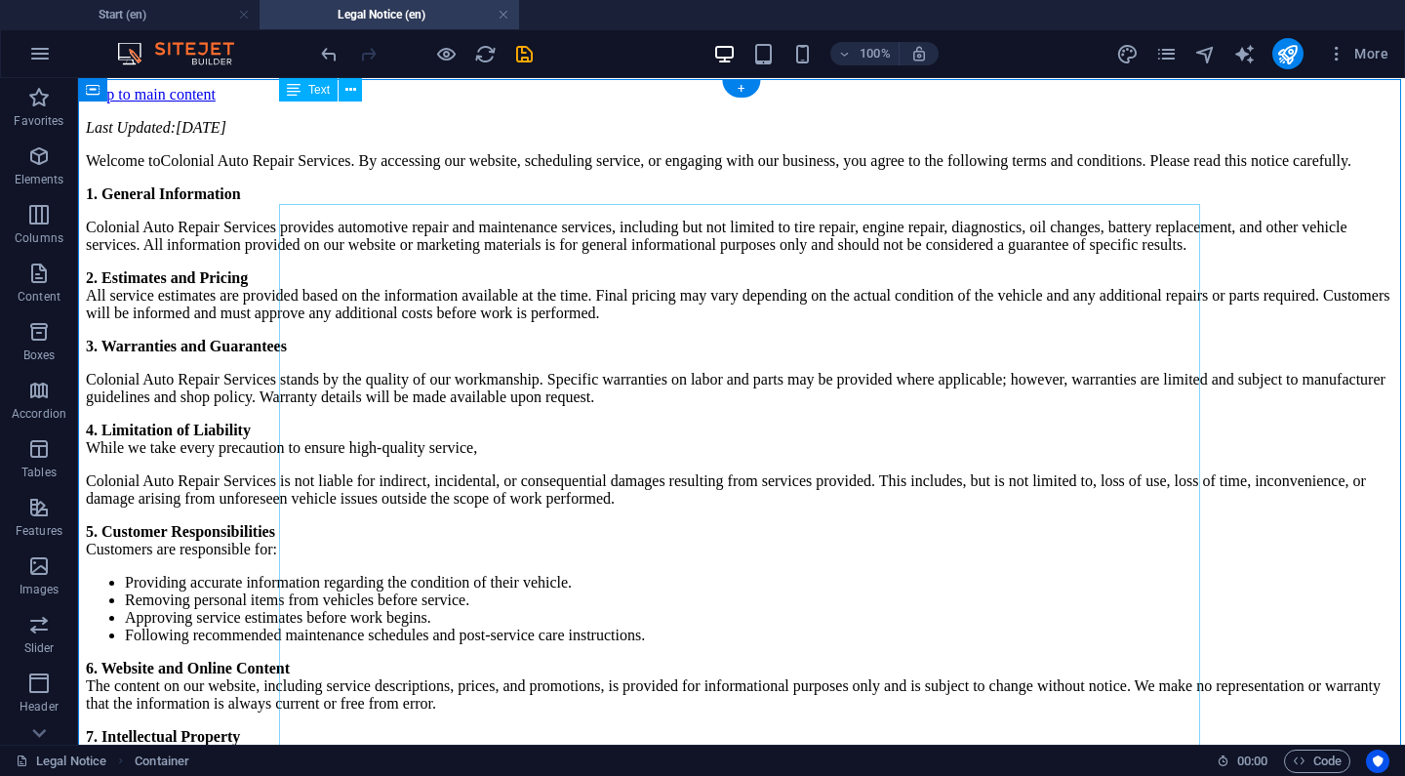
scroll to position [0, 0]
click at [529, 57] on icon "save" at bounding box center [524, 54] width 22 height 22
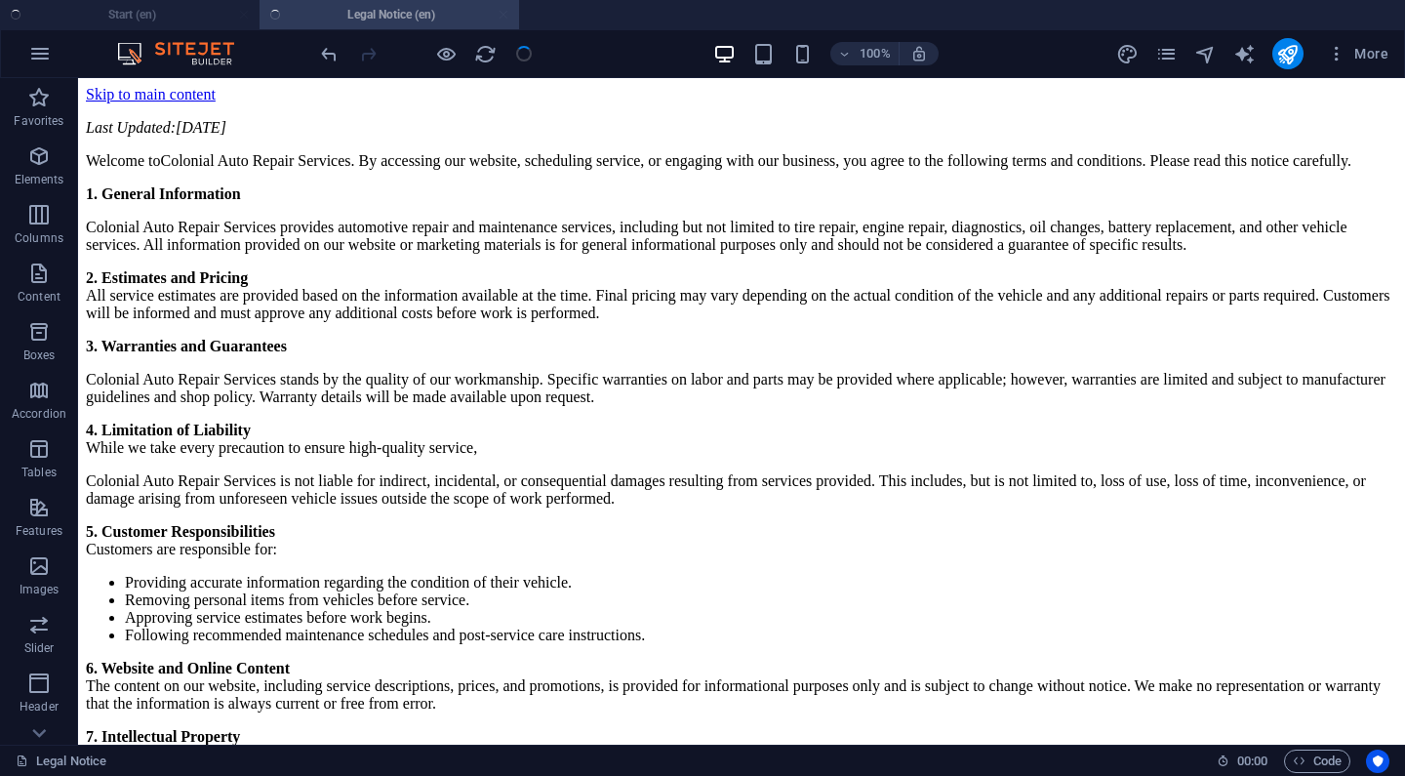
checkbox input "false"
click at [741, 93] on div "+" at bounding box center [741, 88] width 38 height 18
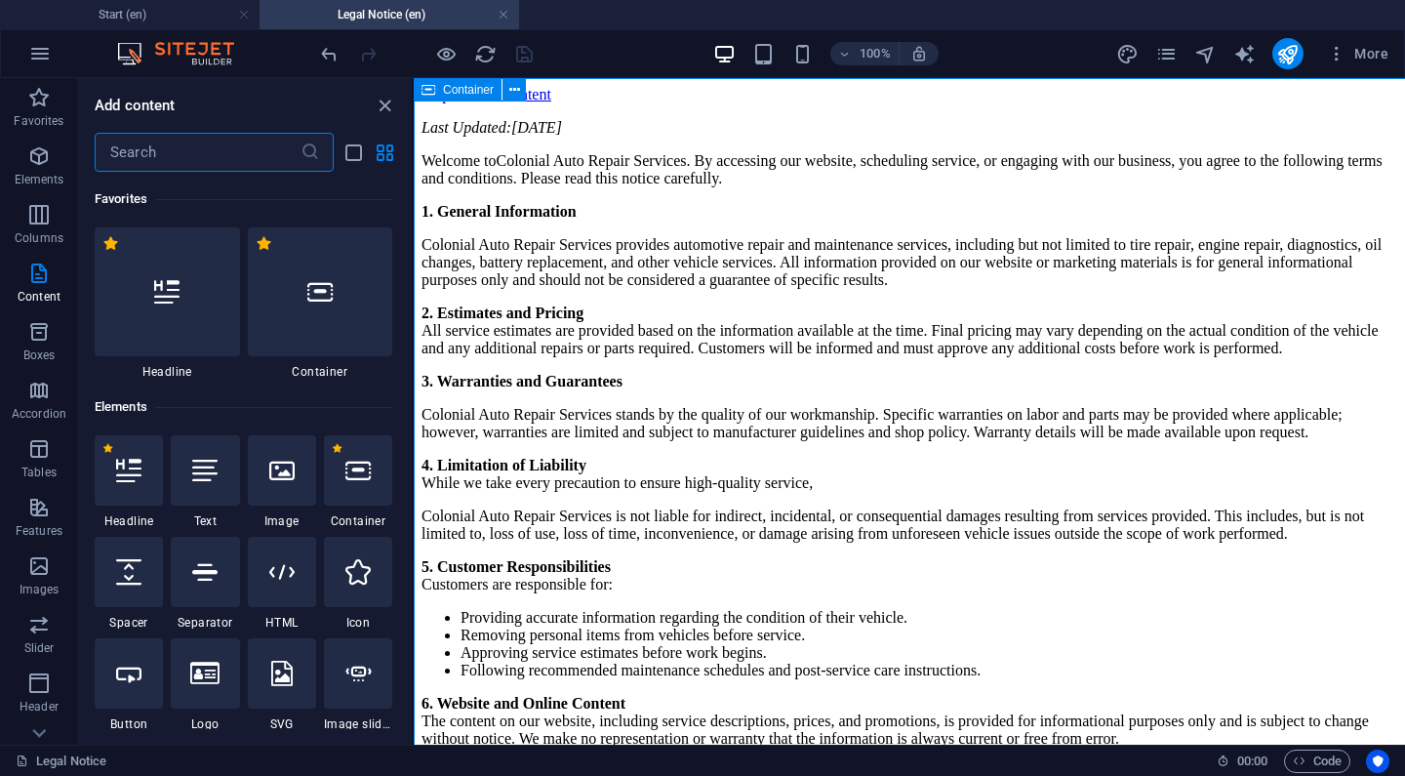
scroll to position [3415, 0]
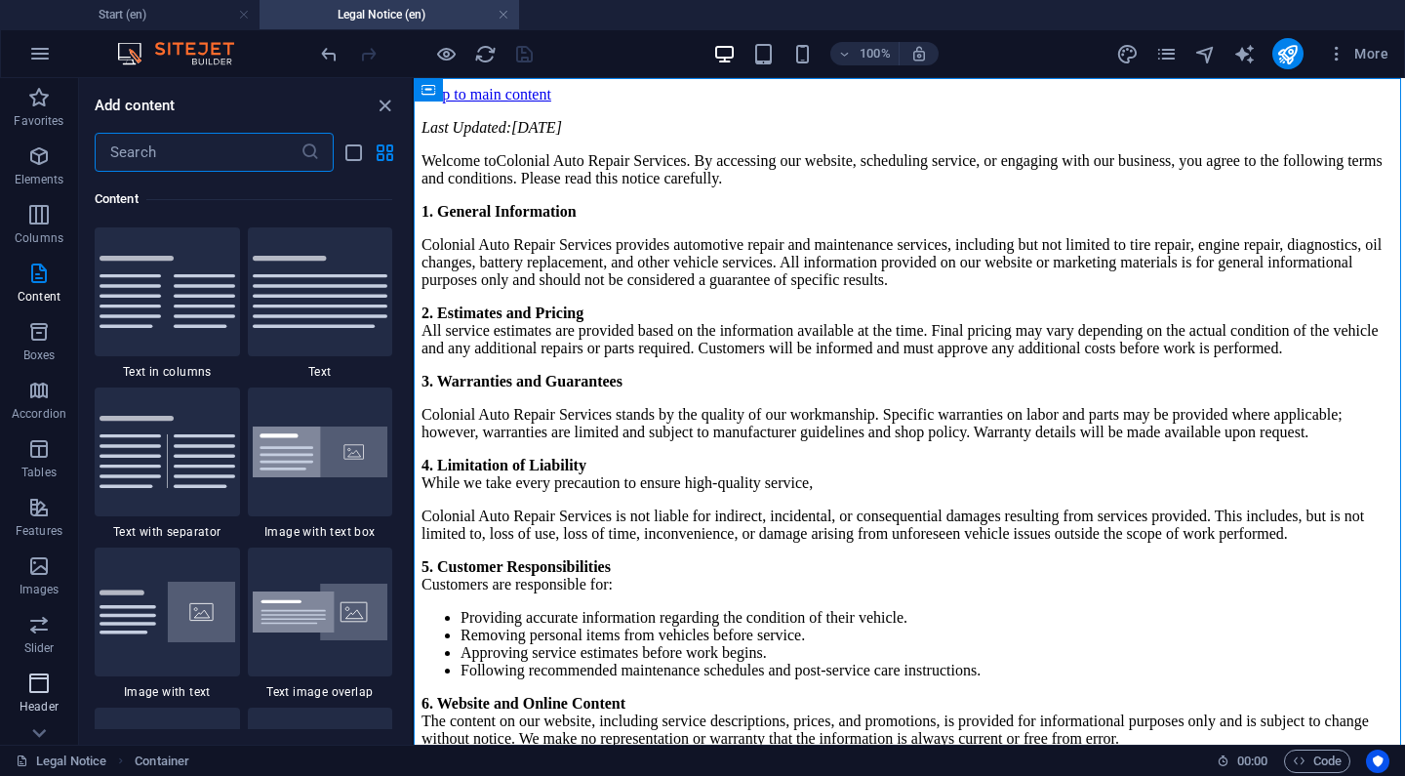
click at [43, 676] on icon "button" at bounding box center [38, 682] width 23 height 23
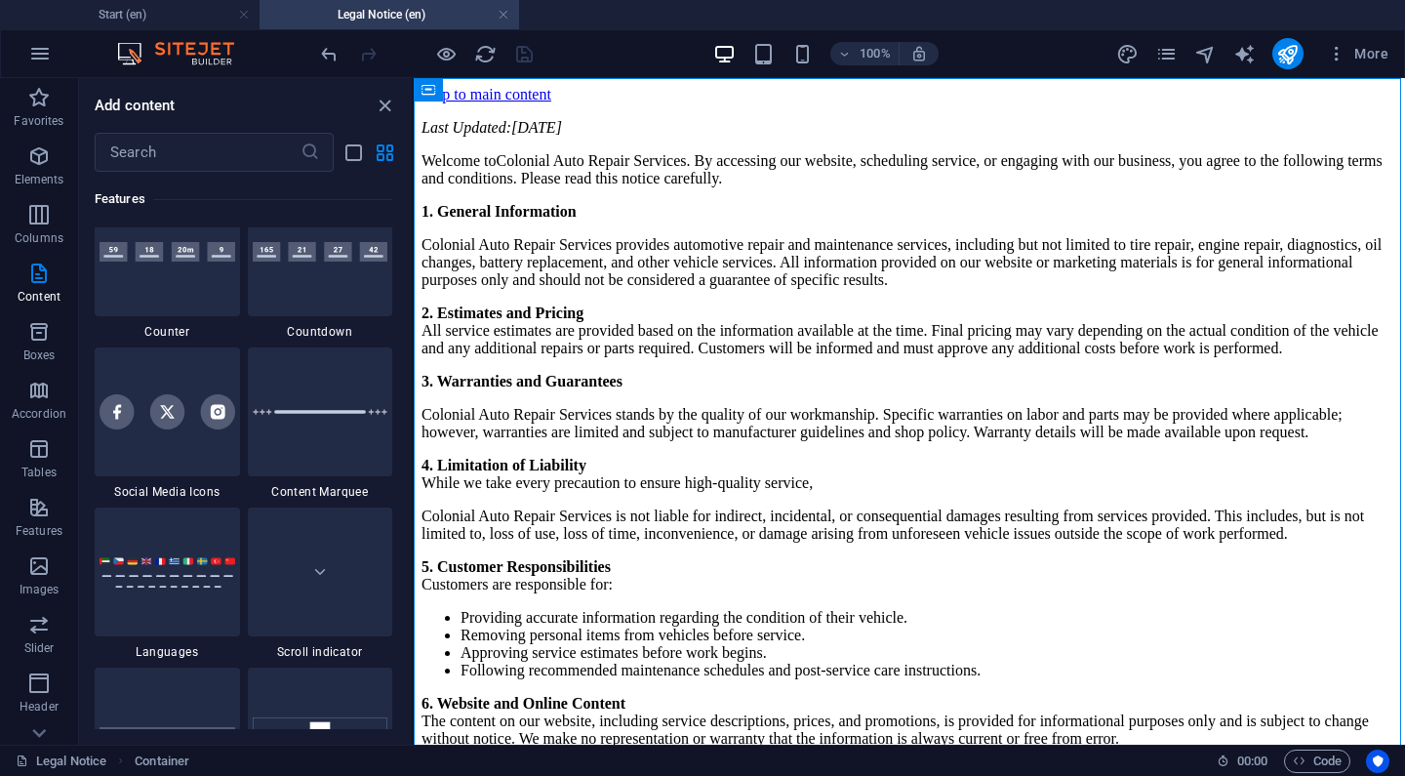
scroll to position [12010, 0]
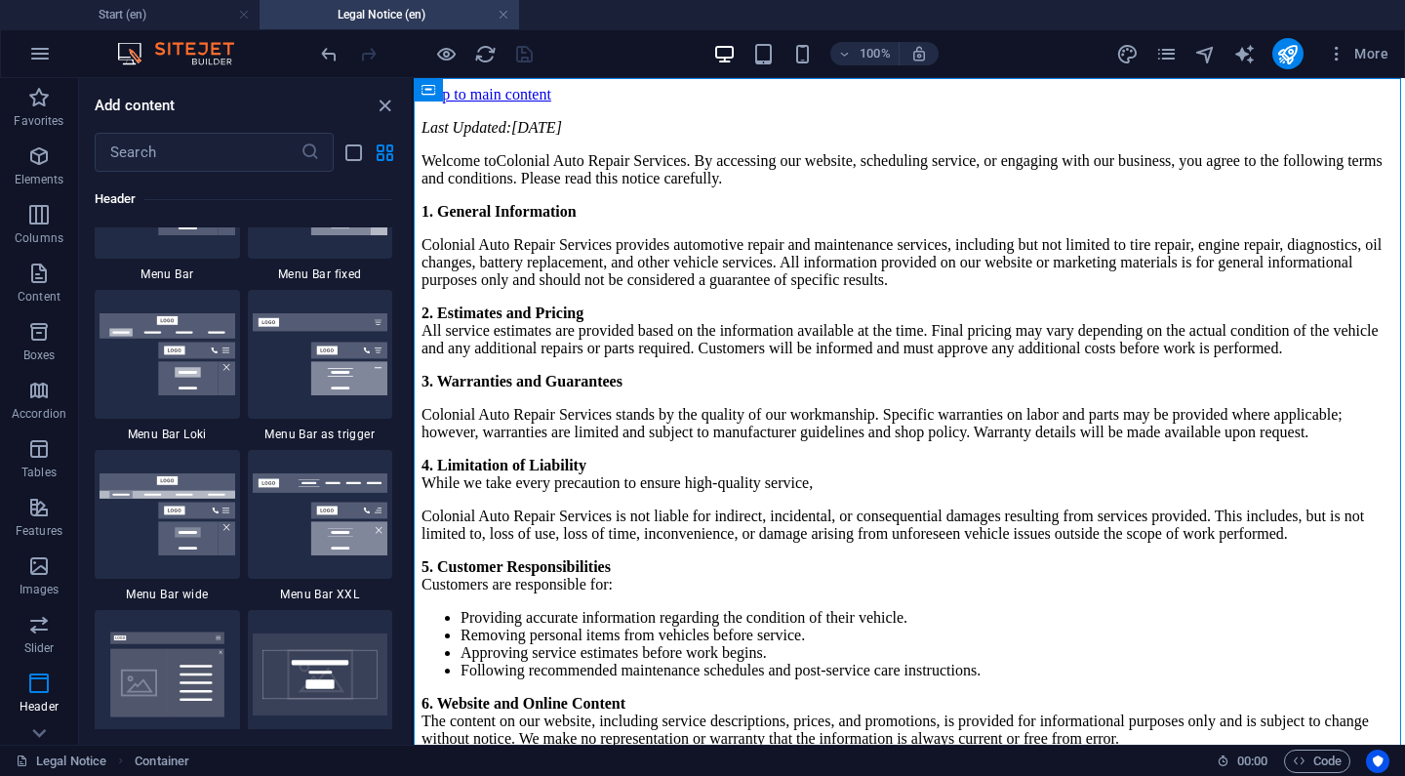
click at [210, 75] on img at bounding box center [168, 34] width 136 height 82
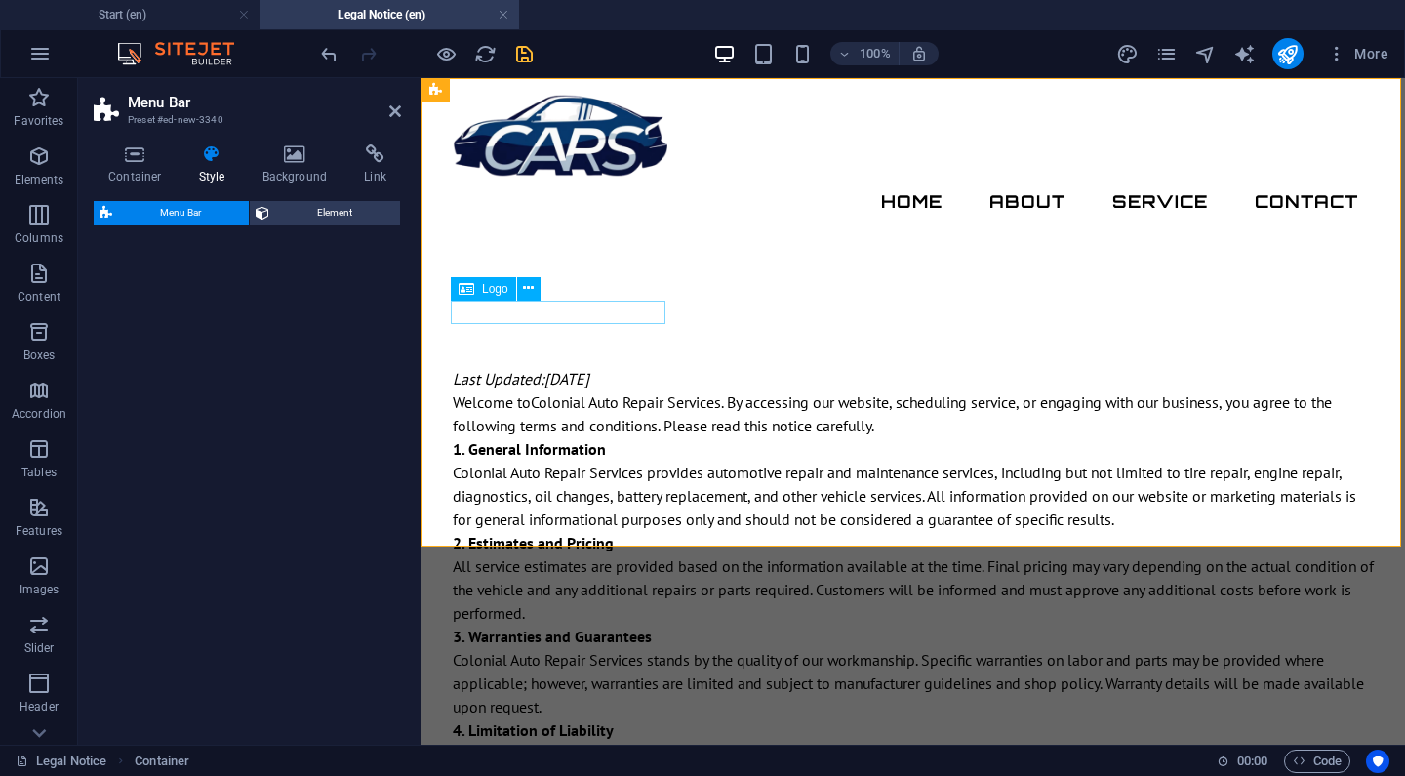
select select "rem"
select select "preset-menu-v2-border"
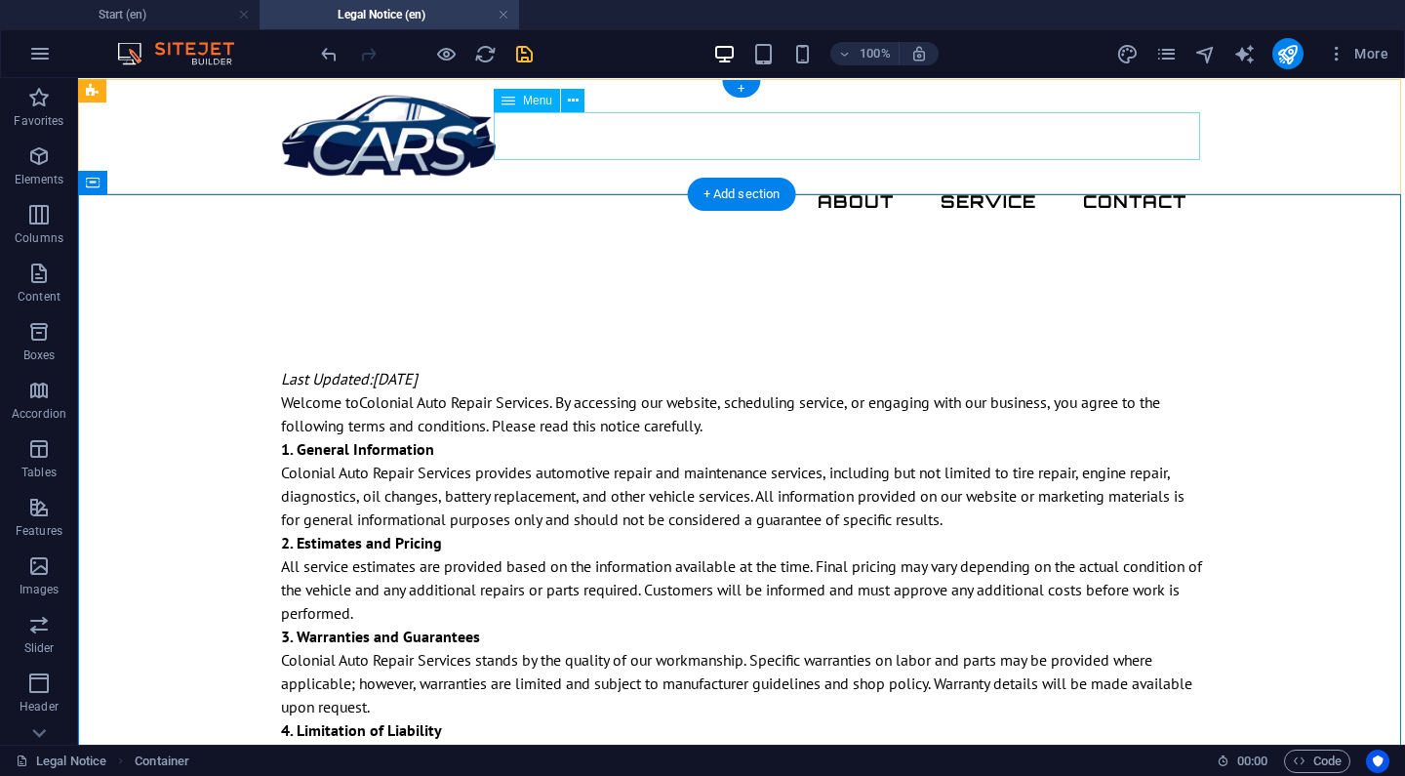
scroll to position [0, 0]
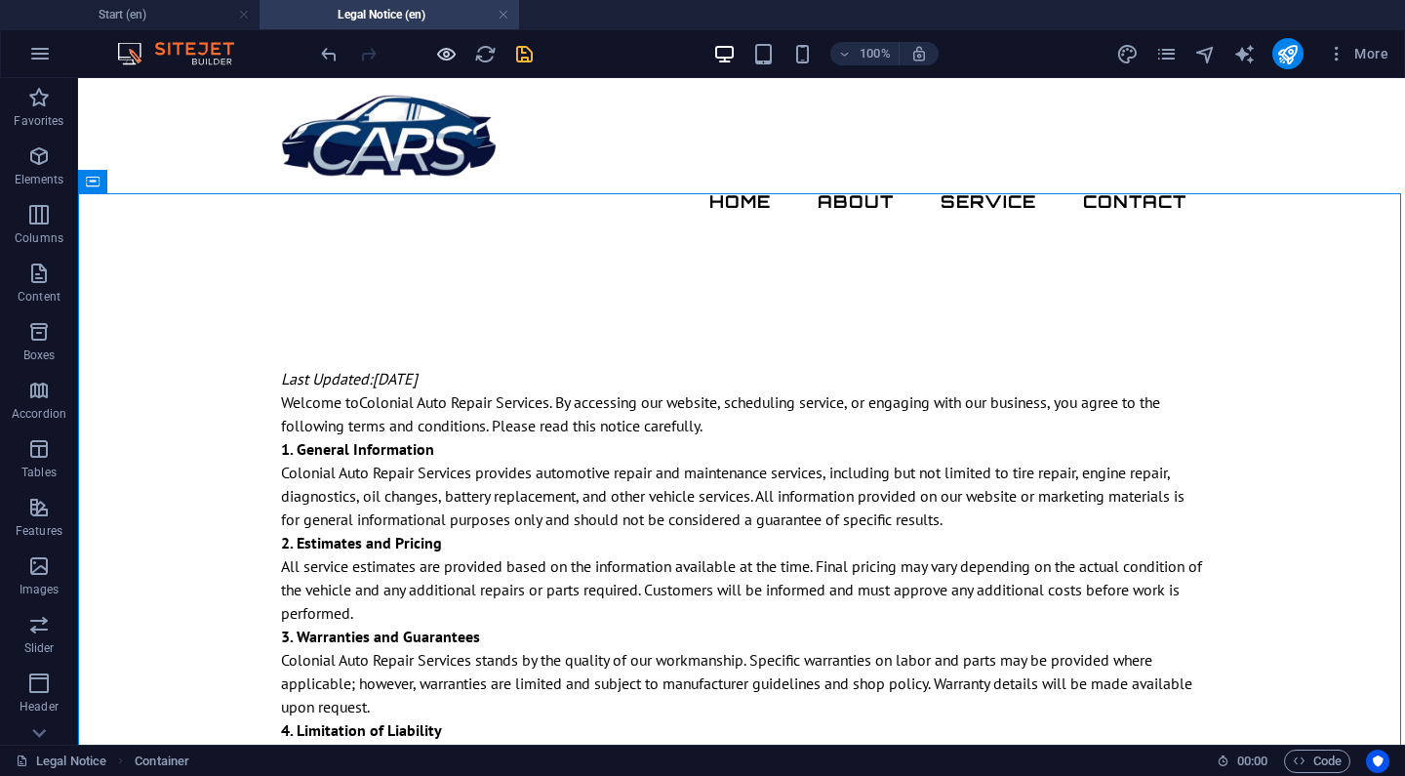
click at [444, 47] on icon "button" at bounding box center [446, 54] width 22 height 22
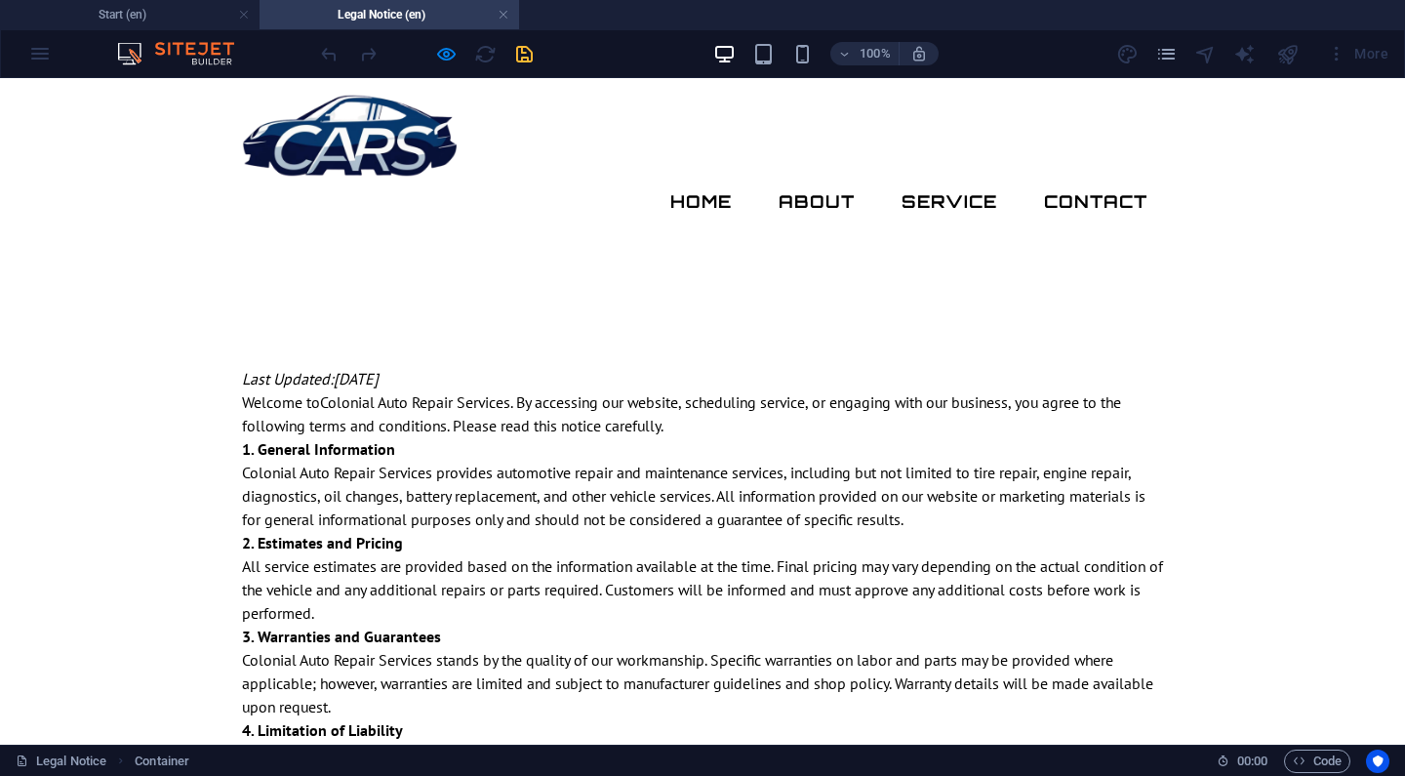
click at [743, 178] on link "Home" at bounding box center [701, 202] width 93 height 49
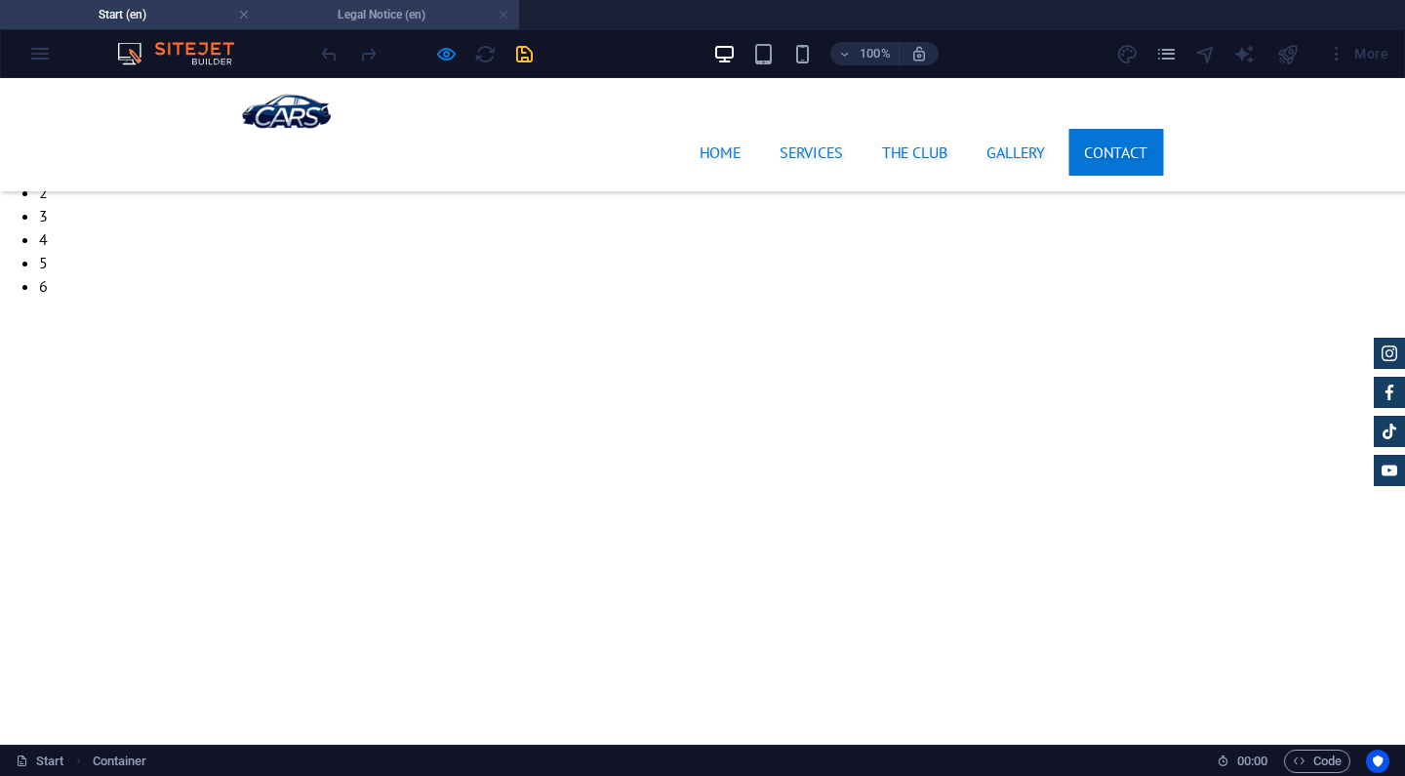
click at [499, 20] on link at bounding box center [504, 15] width 12 height 19
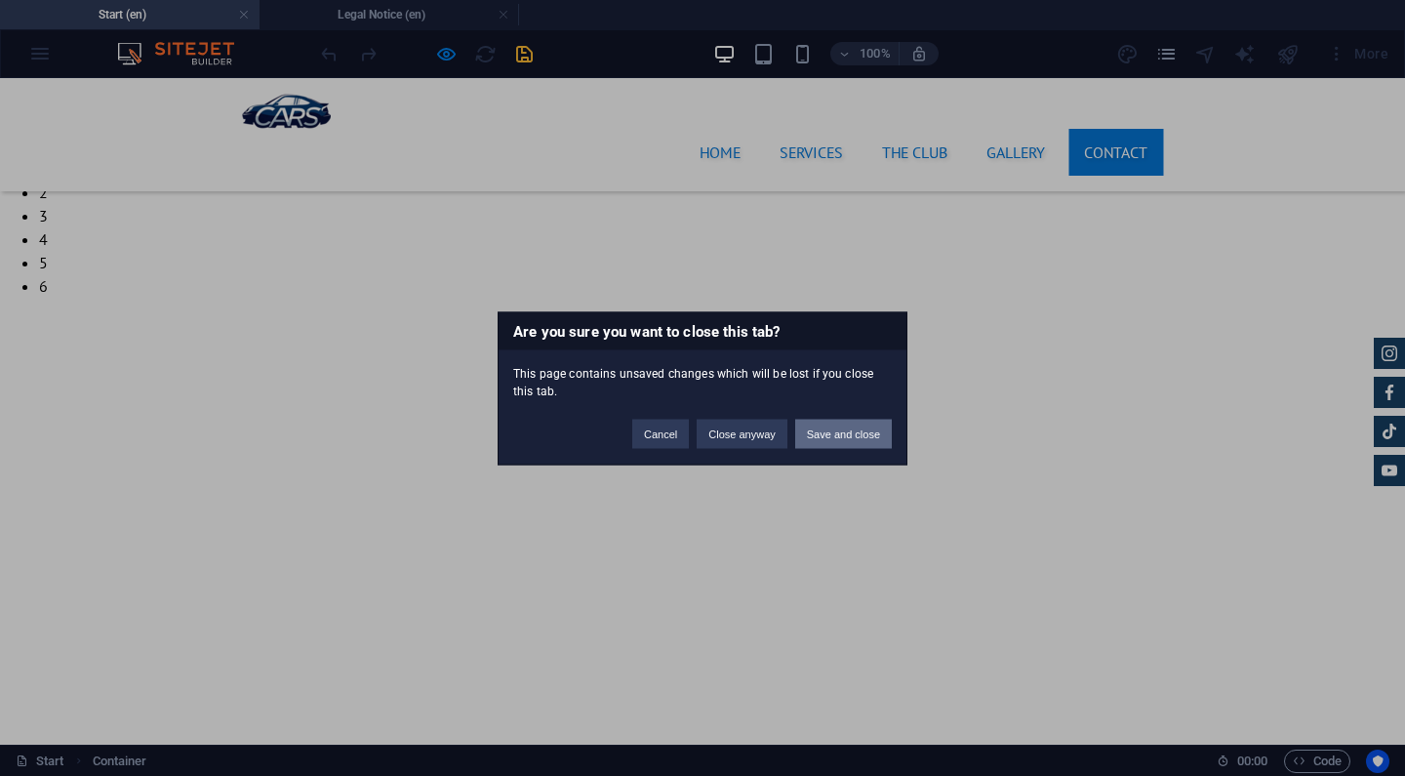
click at [819, 429] on button "Save and close" at bounding box center [843, 433] width 97 height 29
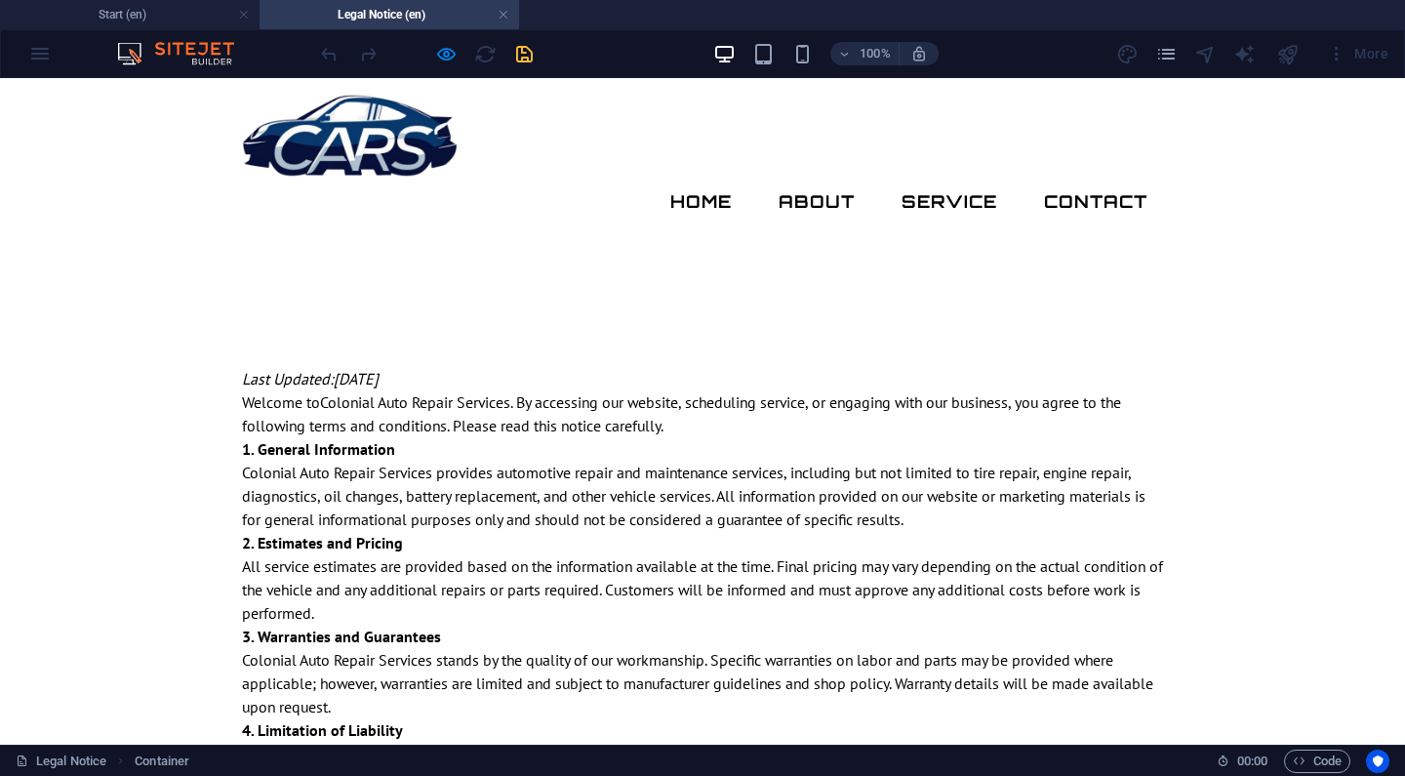
click at [509, 18] on h4 "Legal Notice (en)" at bounding box center [390, 14] width 260 height 21
click at [507, 14] on link at bounding box center [504, 15] width 12 height 19
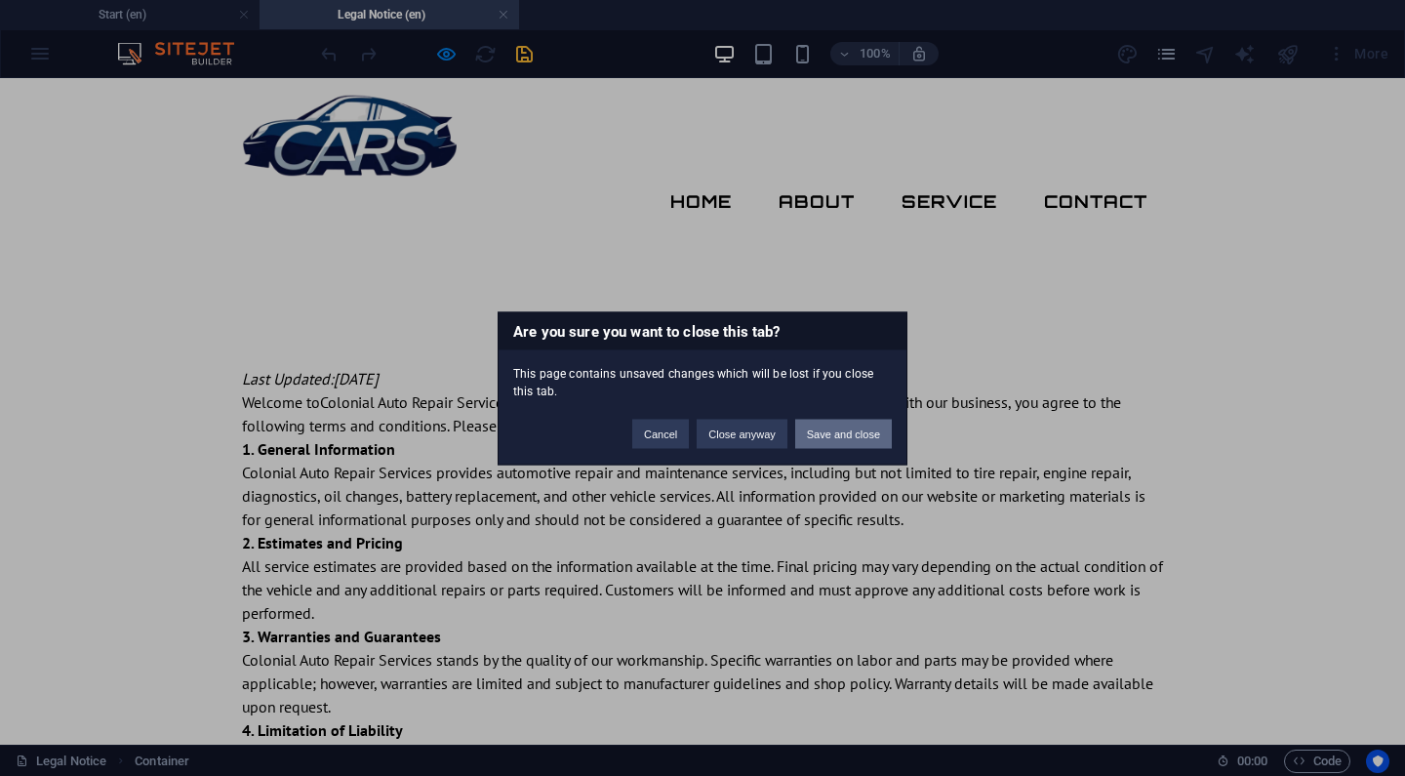
click at [830, 445] on button "Save and close" at bounding box center [843, 433] width 97 height 29
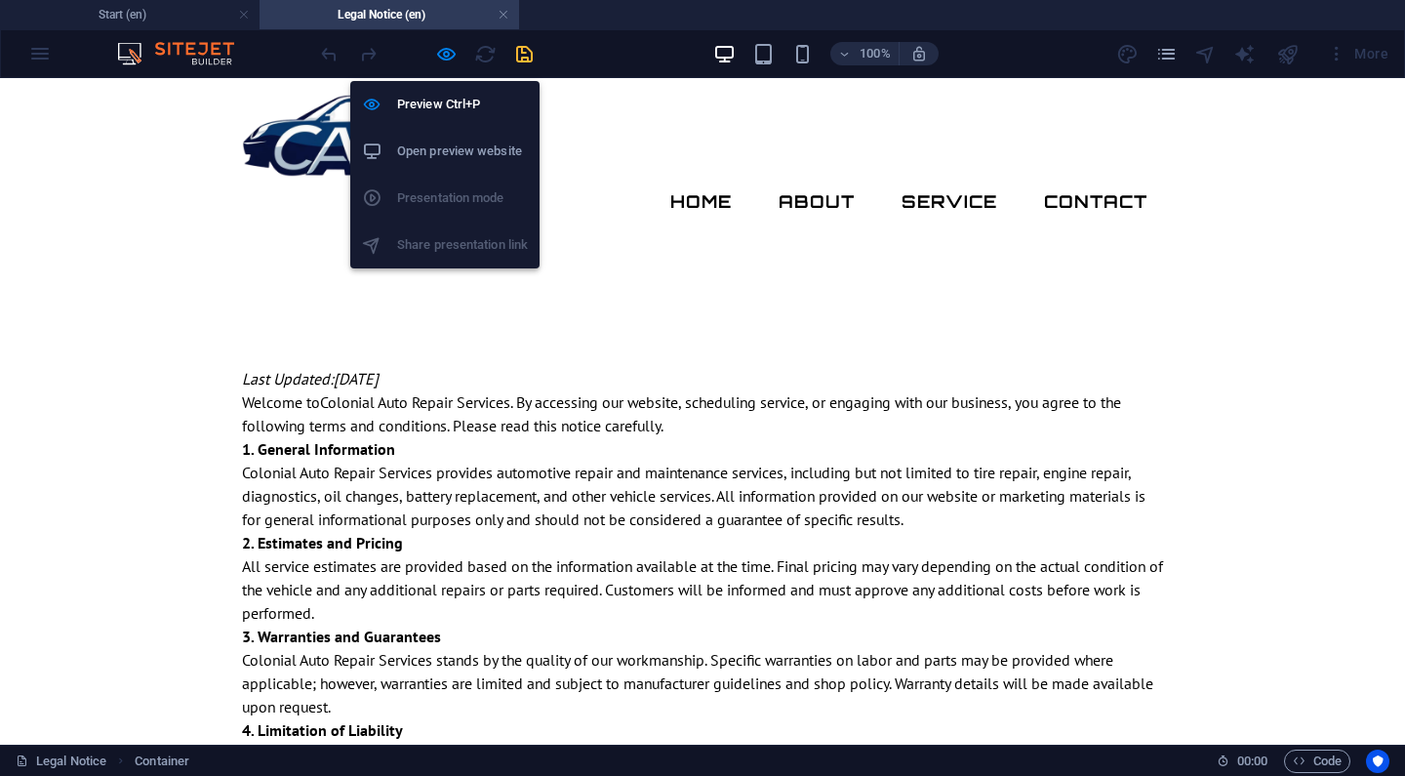
click at [452, 56] on icon "button" at bounding box center [446, 54] width 22 height 22
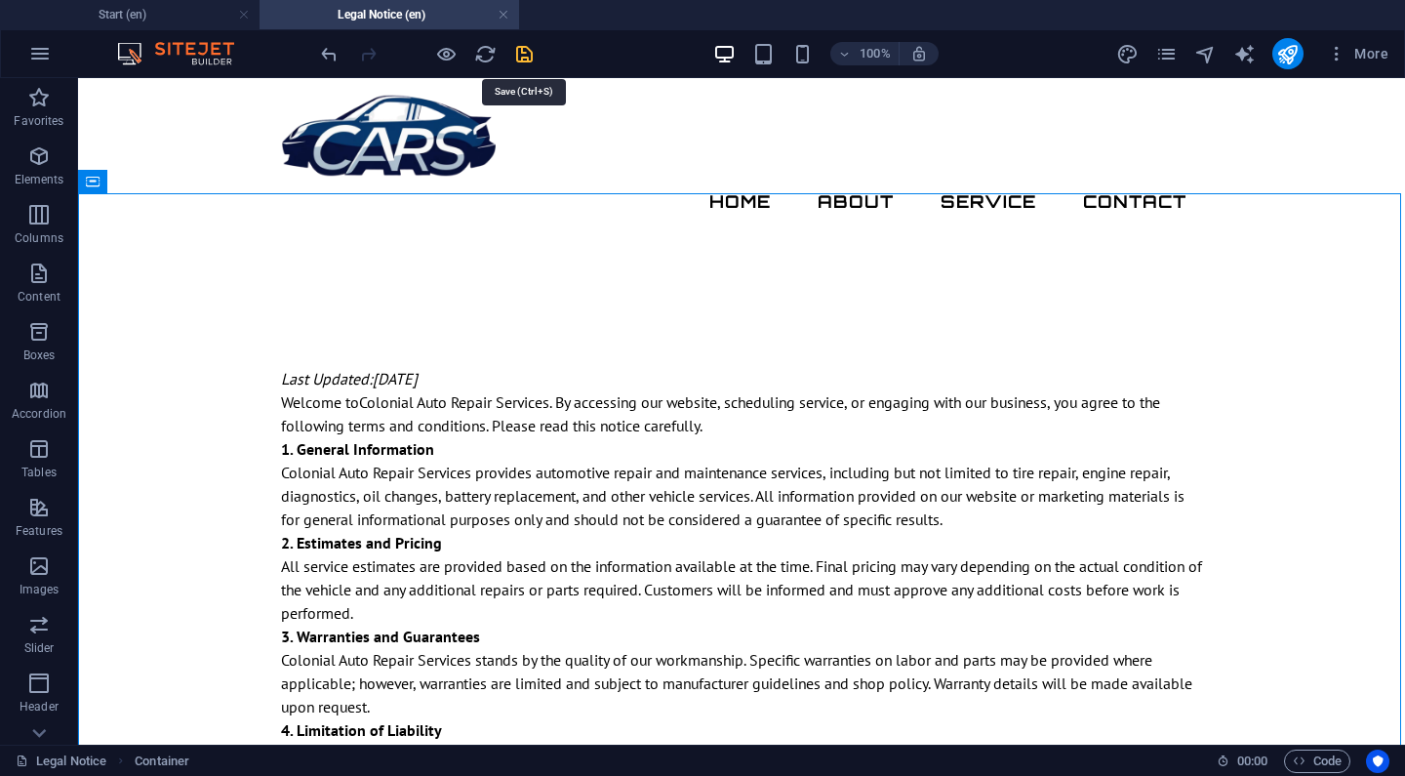
click at [526, 55] on icon "save" at bounding box center [524, 54] width 22 height 22
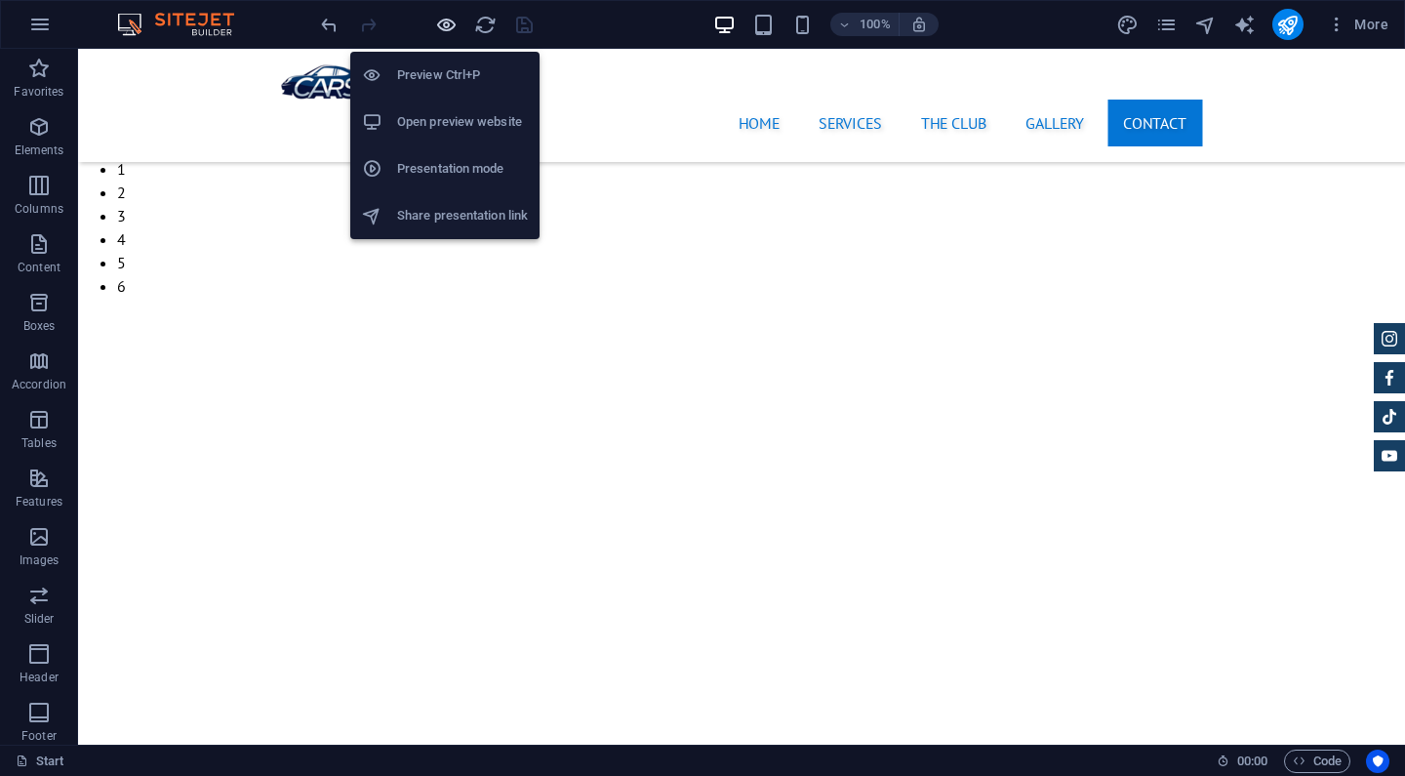
click at [448, 25] on icon "button" at bounding box center [446, 25] width 22 height 22
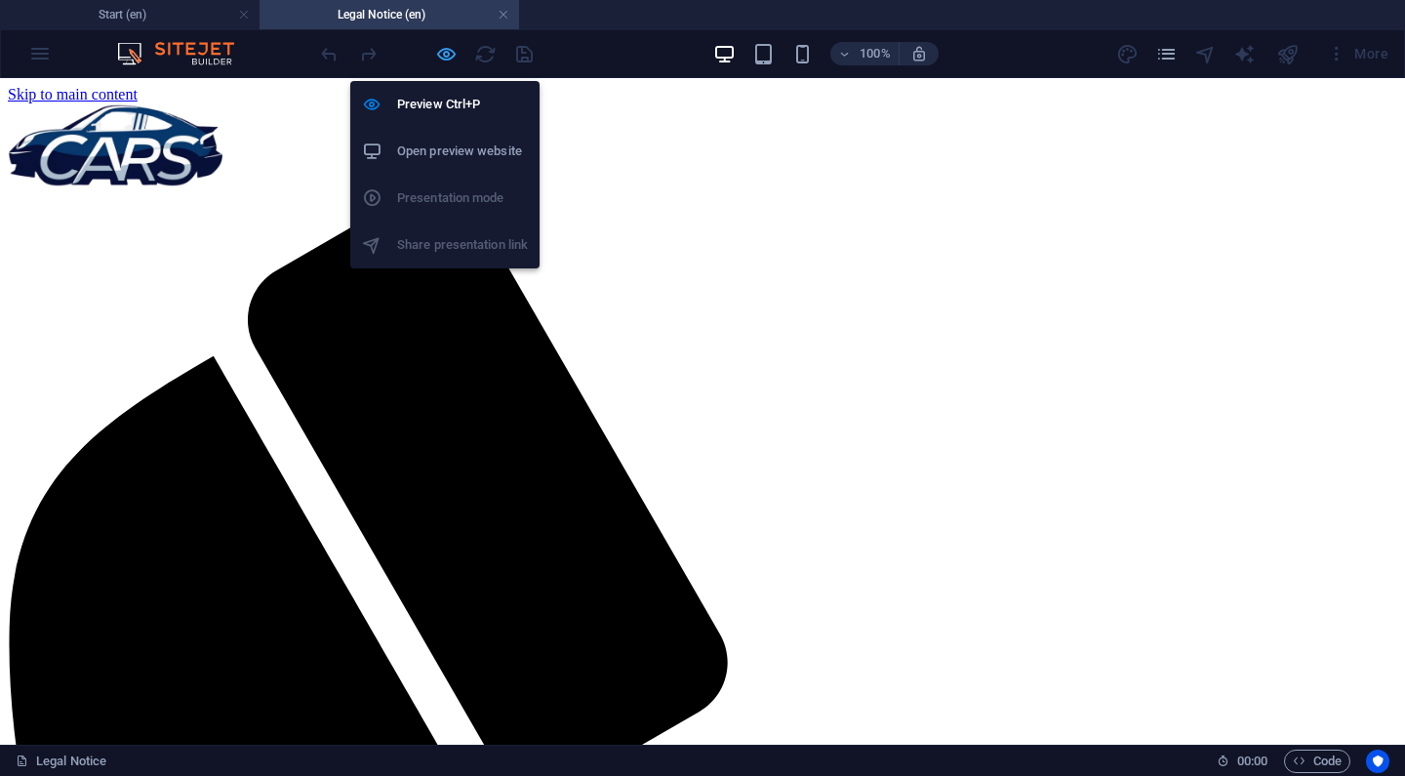
click at [452, 59] on icon "button" at bounding box center [446, 54] width 22 height 22
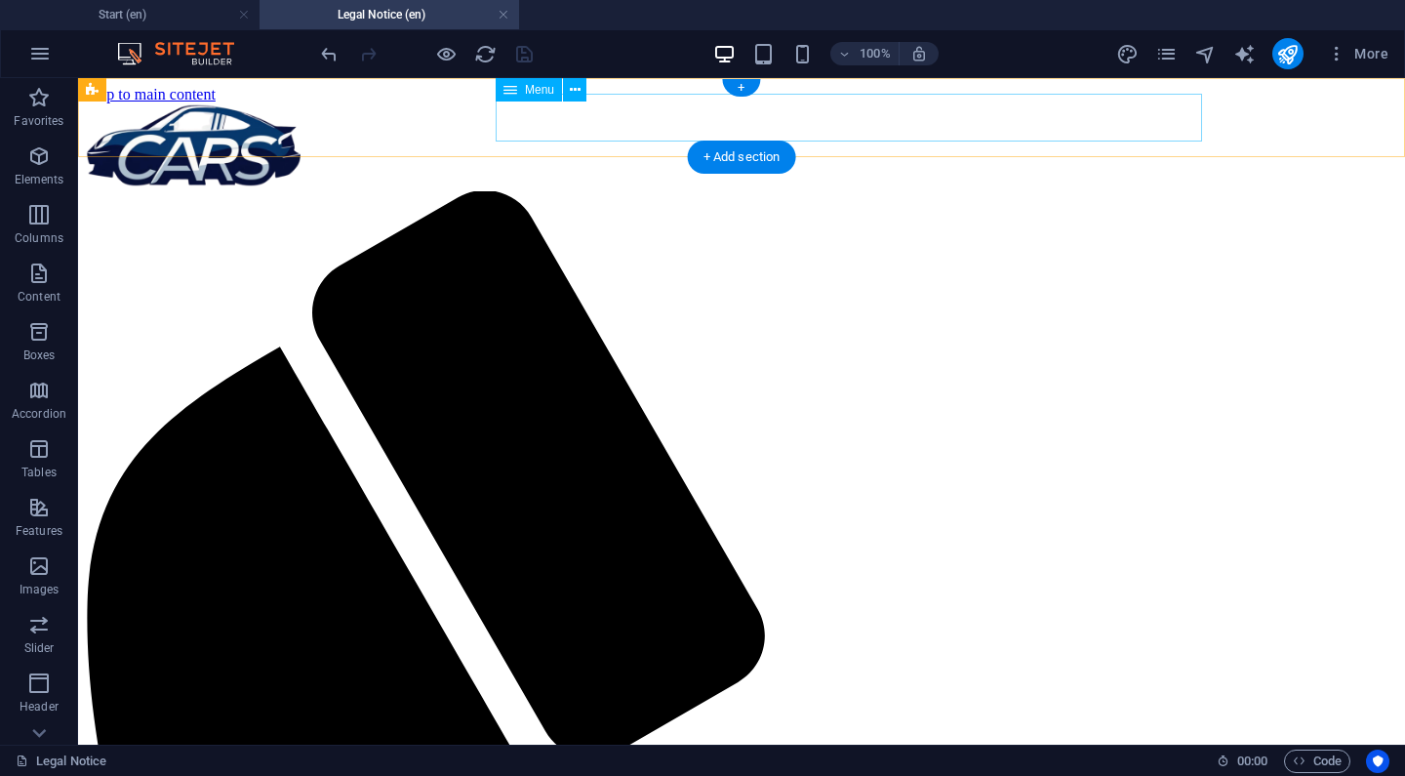
select select
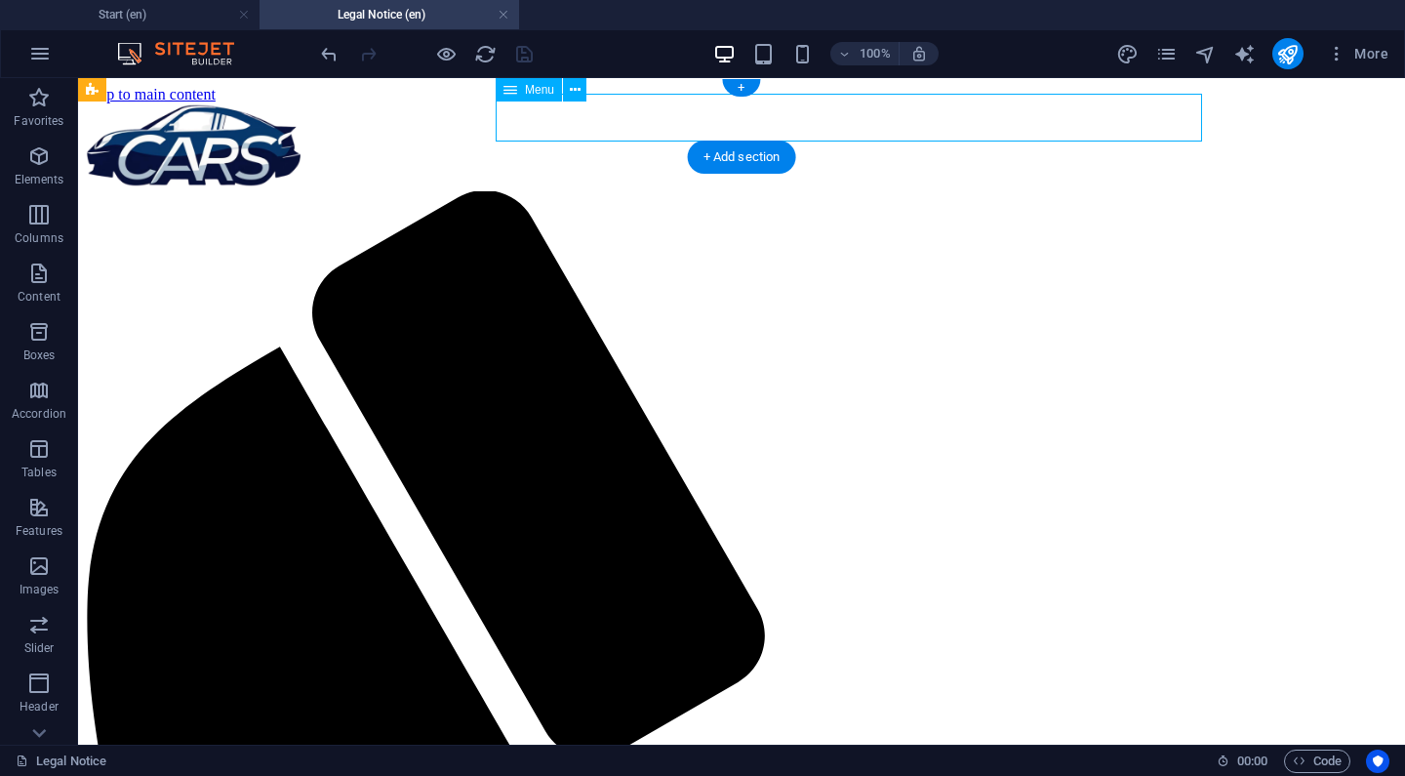
select select
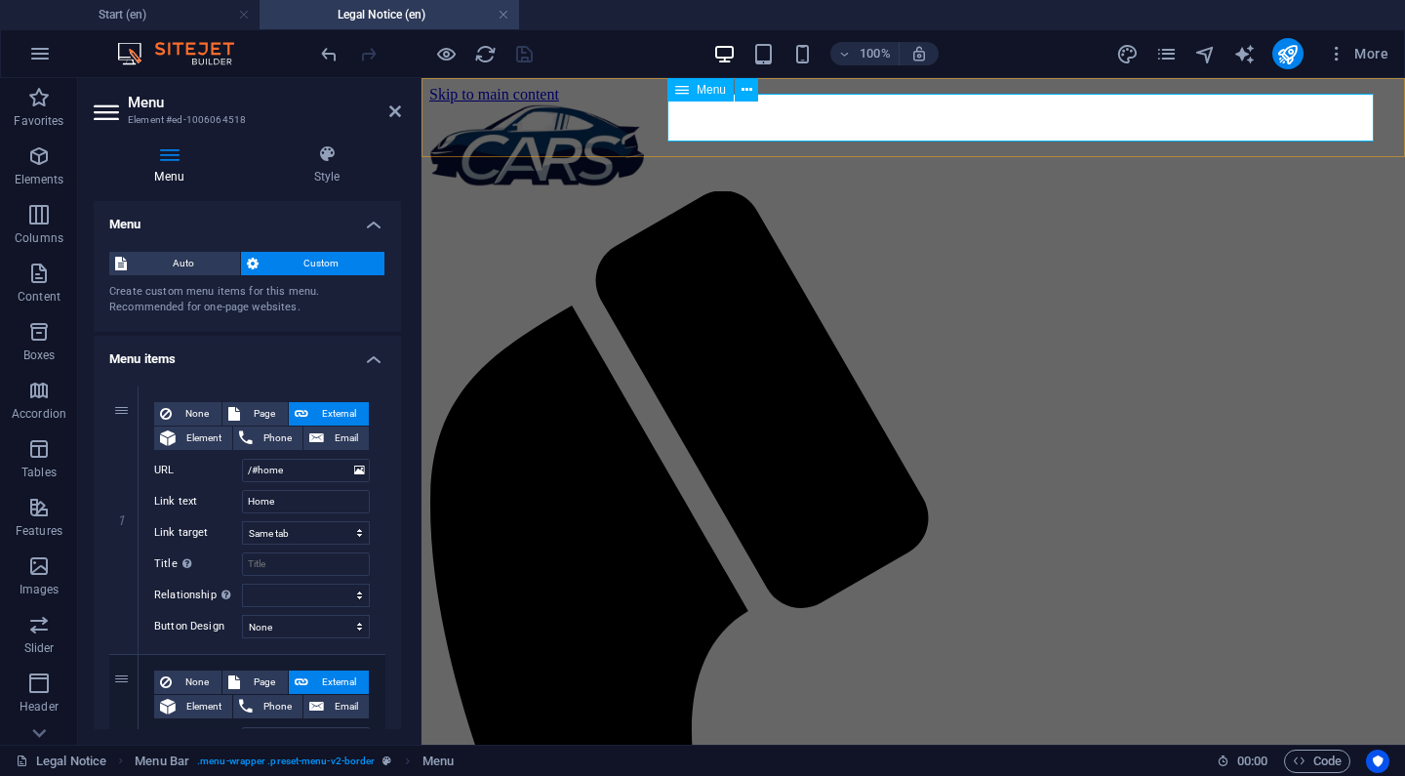
click at [679, 93] on icon at bounding box center [682, 89] width 14 height 23
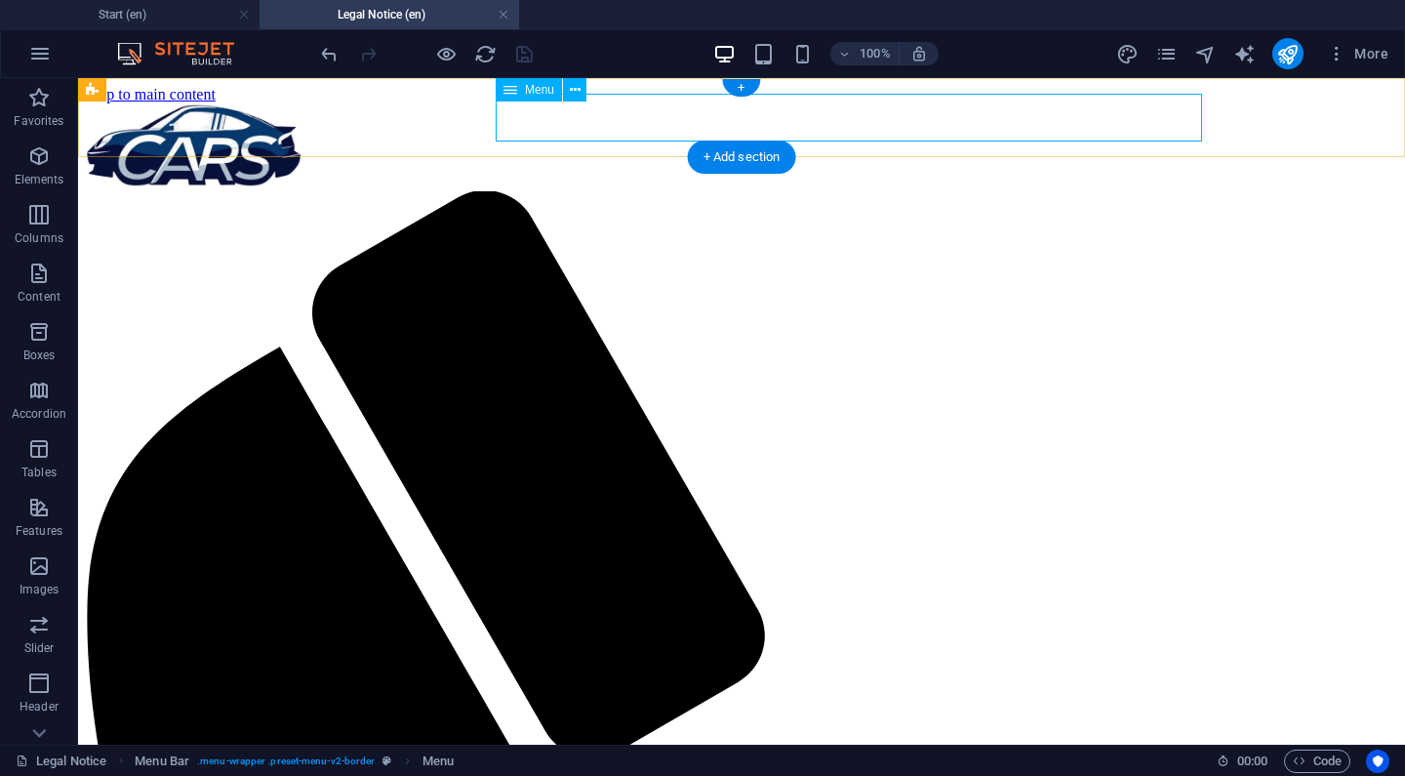
click at [507, 93] on icon at bounding box center [511, 89] width 14 height 23
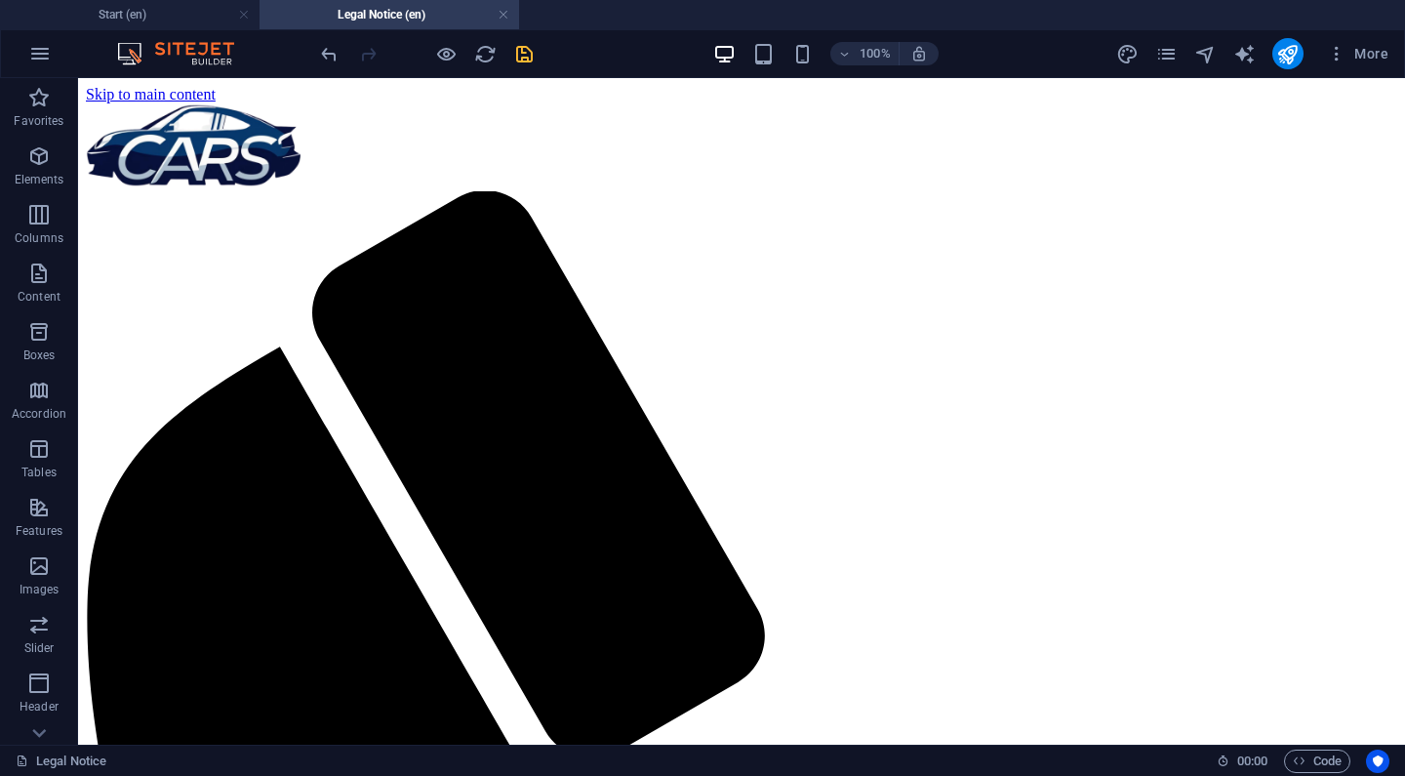
click at [522, 51] on icon "save" at bounding box center [524, 54] width 22 height 22
click at [501, 20] on link at bounding box center [504, 15] width 12 height 19
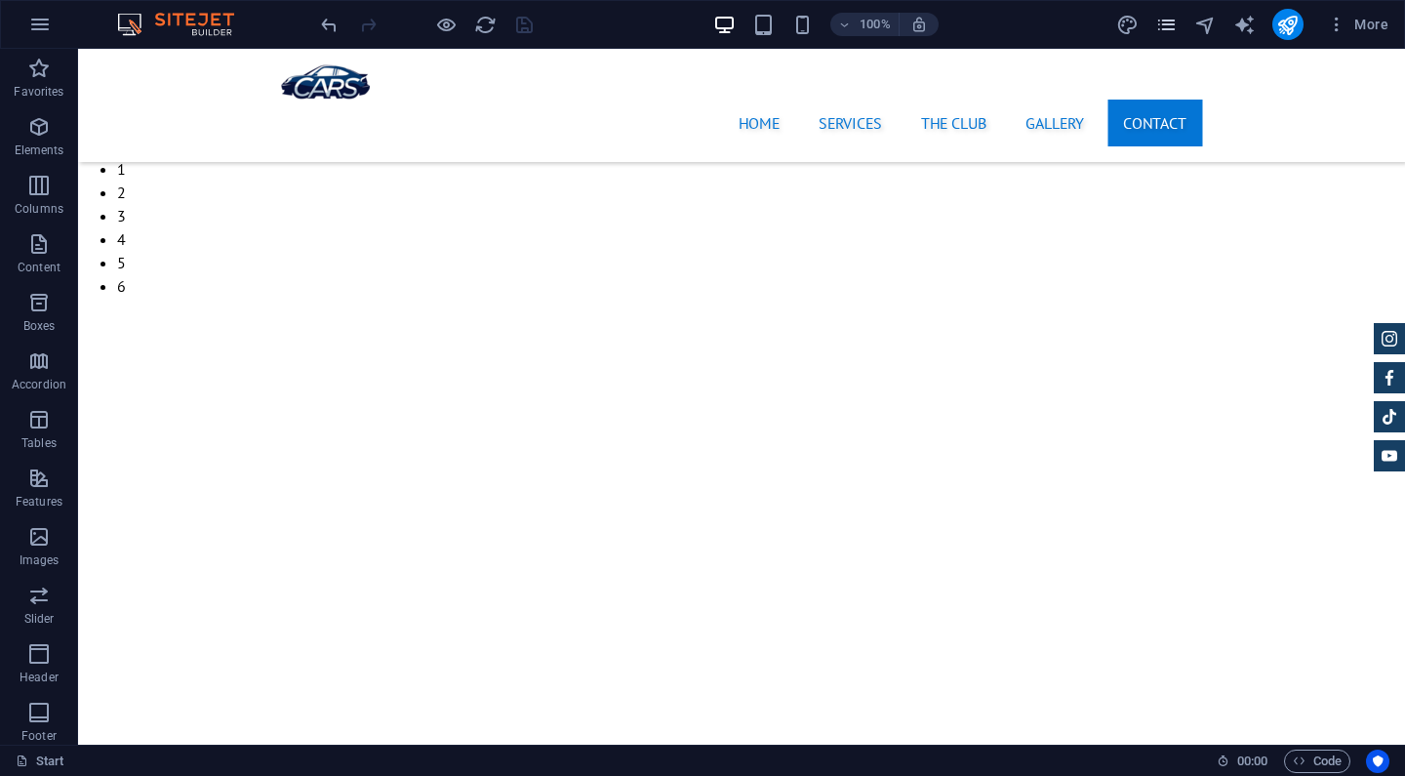
click at [1169, 21] on icon "pages" at bounding box center [1167, 25] width 22 height 22
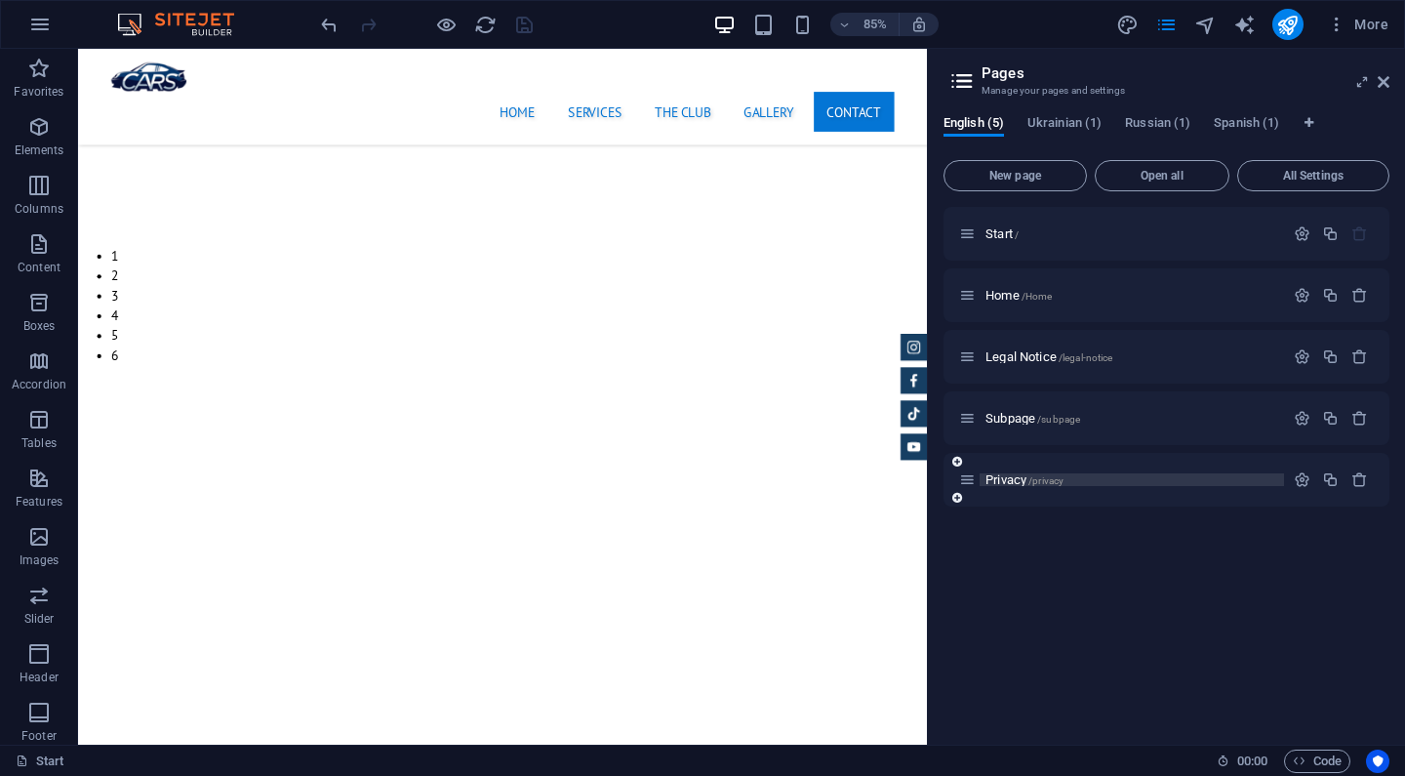
click at [1017, 479] on span "Privacy /privacy" at bounding box center [1025, 479] width 78 height 15
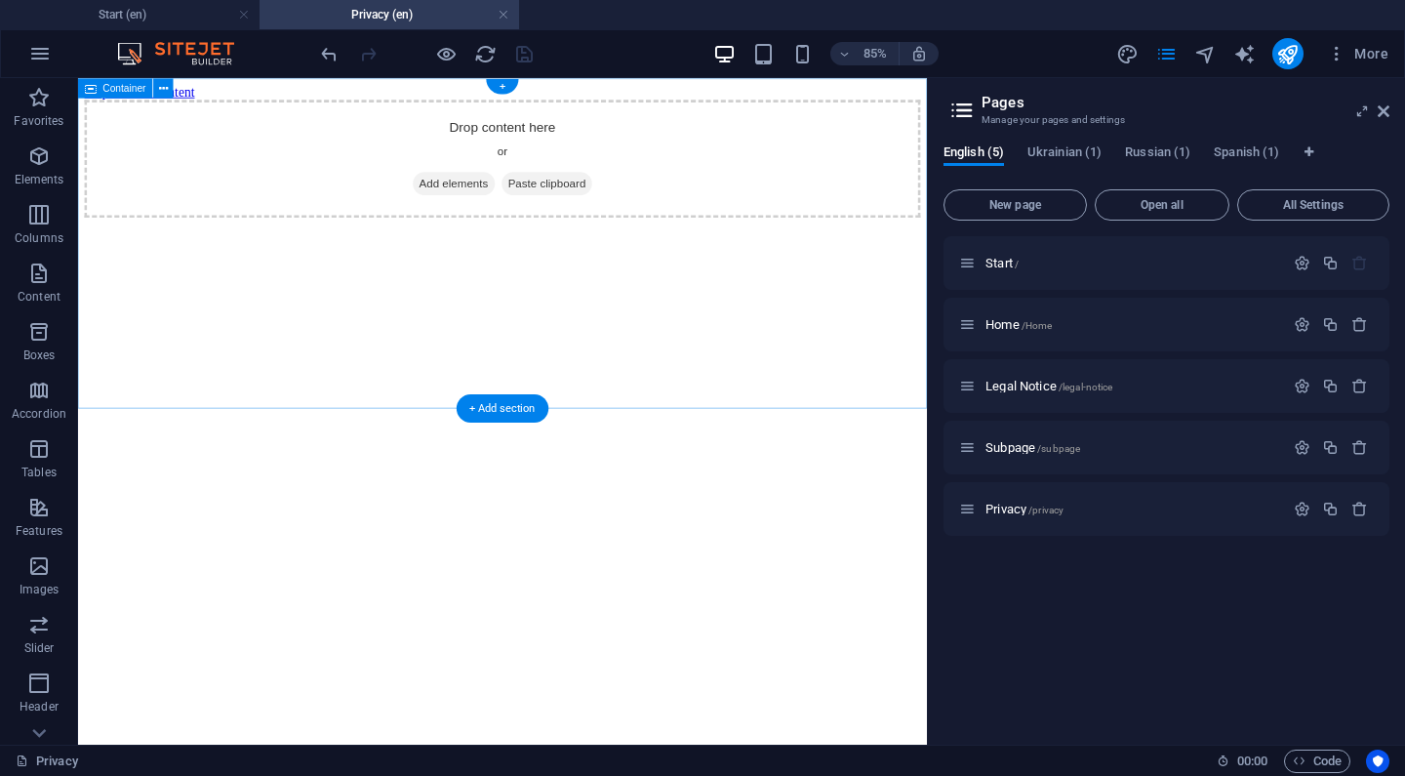
click at [532, 216] on span "Add elements" at bounding box center [520, 201] width 97 height 27
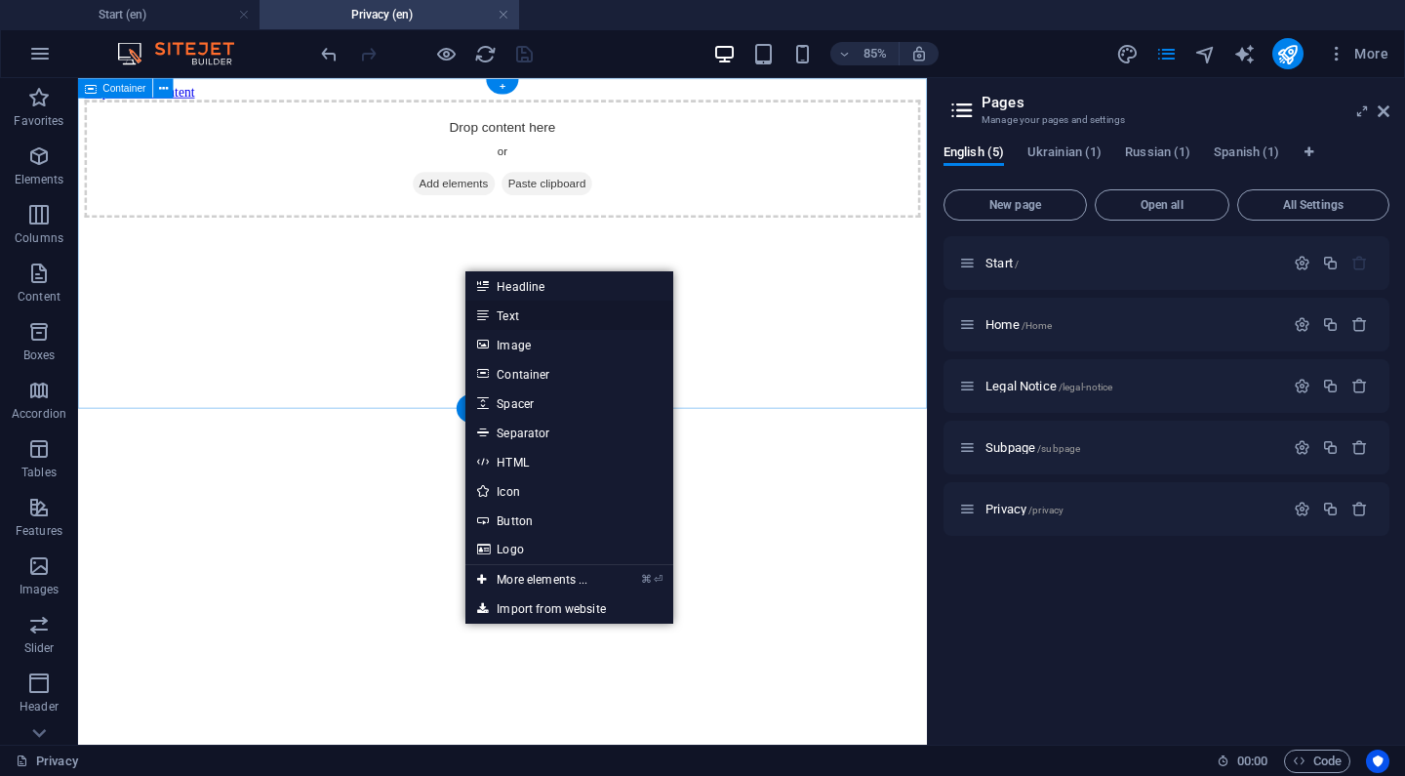
click at [510, 318] on link "Text" at bounding box center [569, 315] width 207 height 29
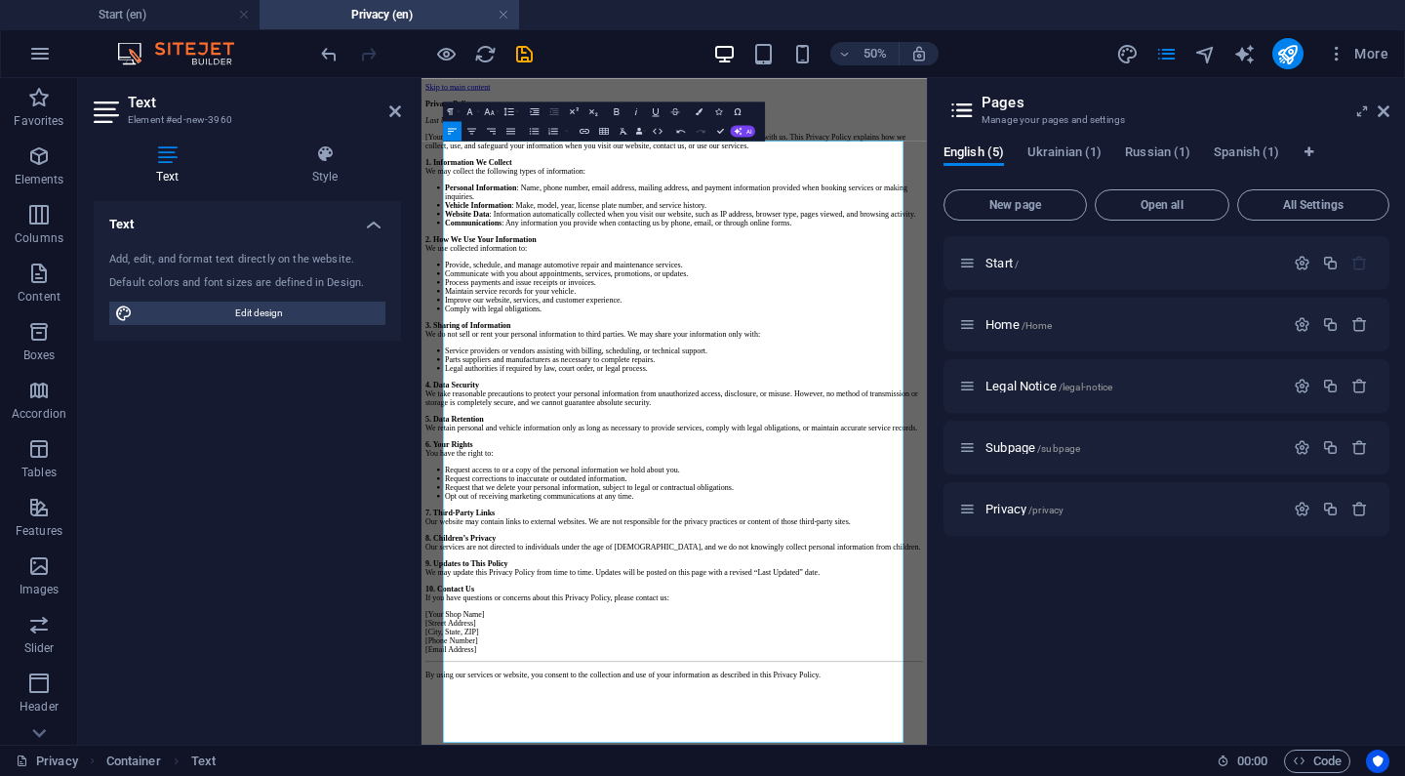
click at [1390, 107] on aside "Pages Manage your pages and settings English (5) Ukrainian (1) Russian (1) Span…" at bounding box center [1166, 411] width 478 height 667
click at [1389, 109] on icon at bounding box center [1384, 111] width 12 height 16
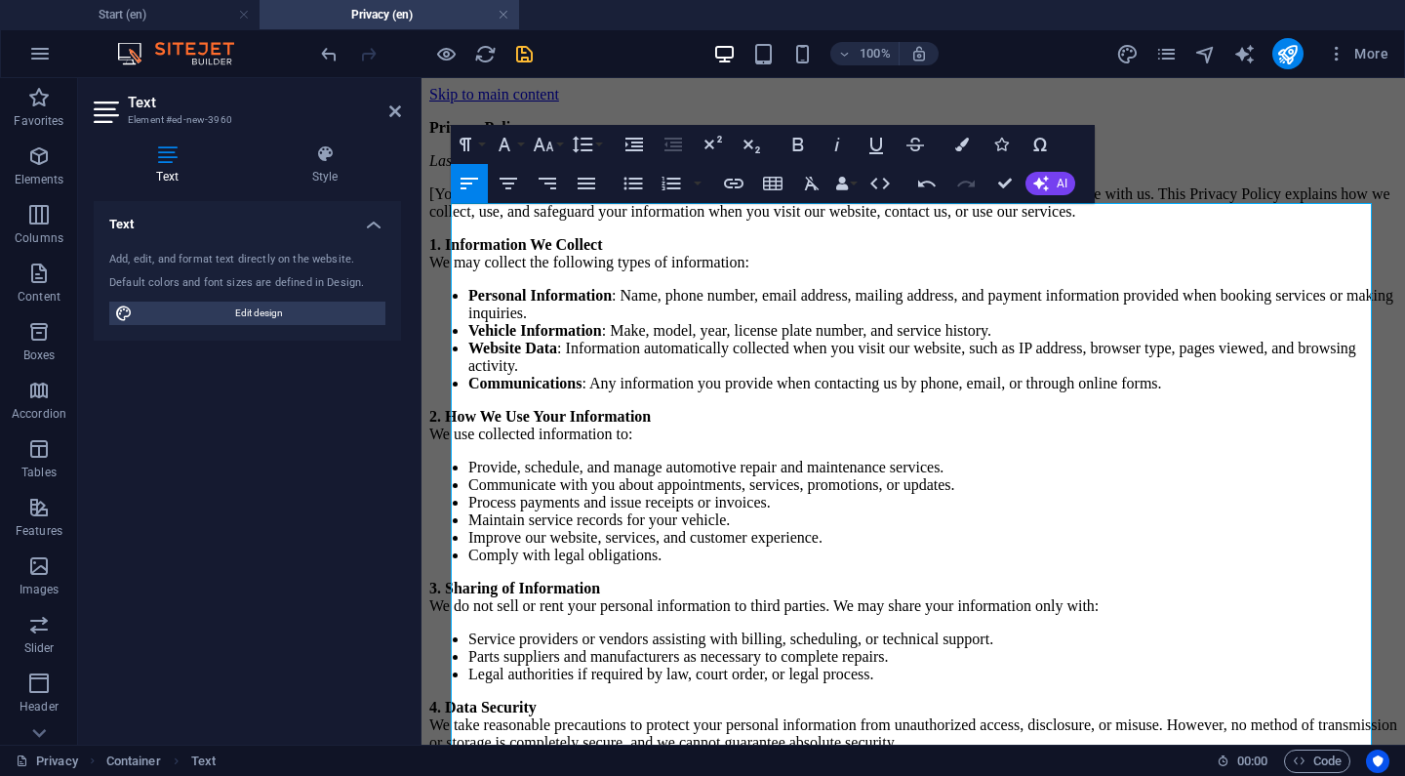
click at [523, 55] on icon "save" at bounding box center [524, 54] width 22 height 22
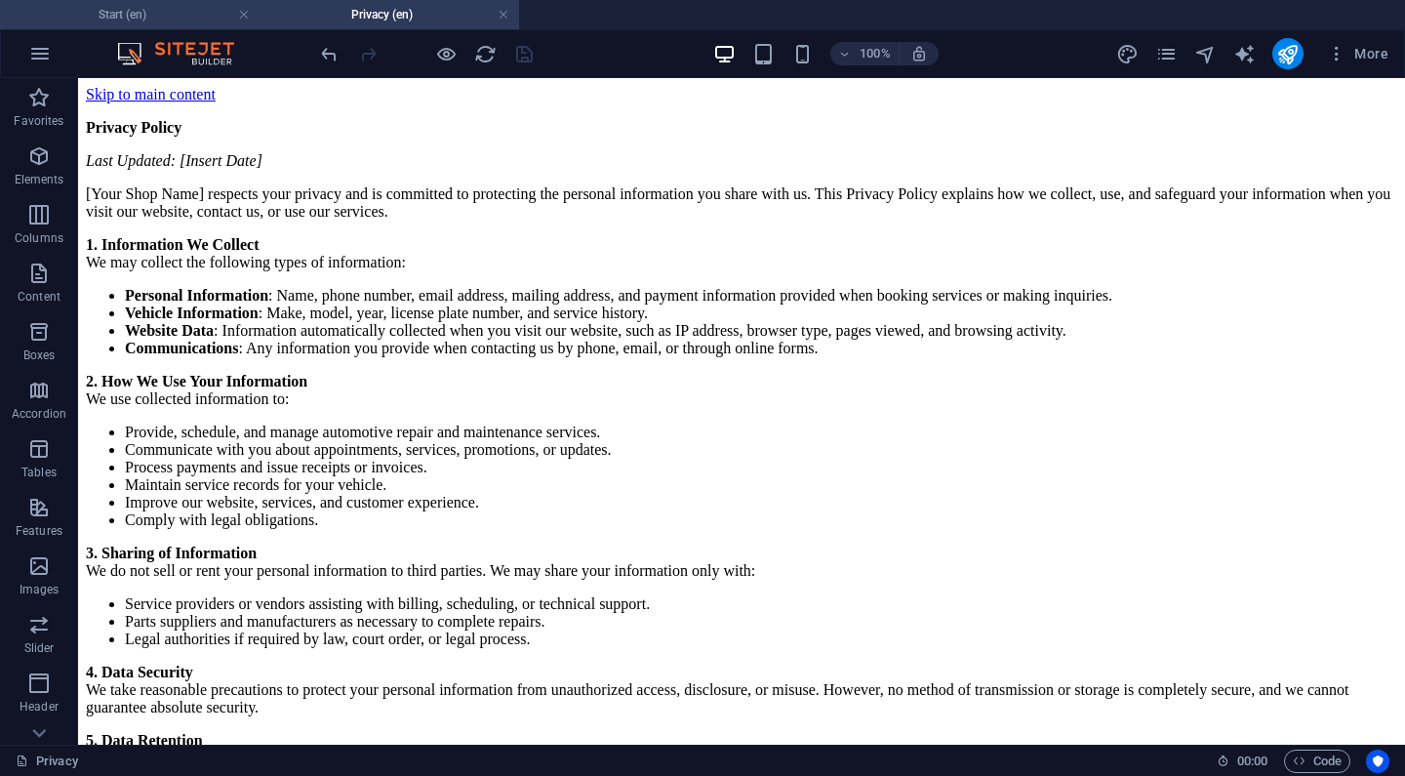
click at [194, 19] on h4 "Start (en)" at bounding box center [130, 14] width 260 height 21
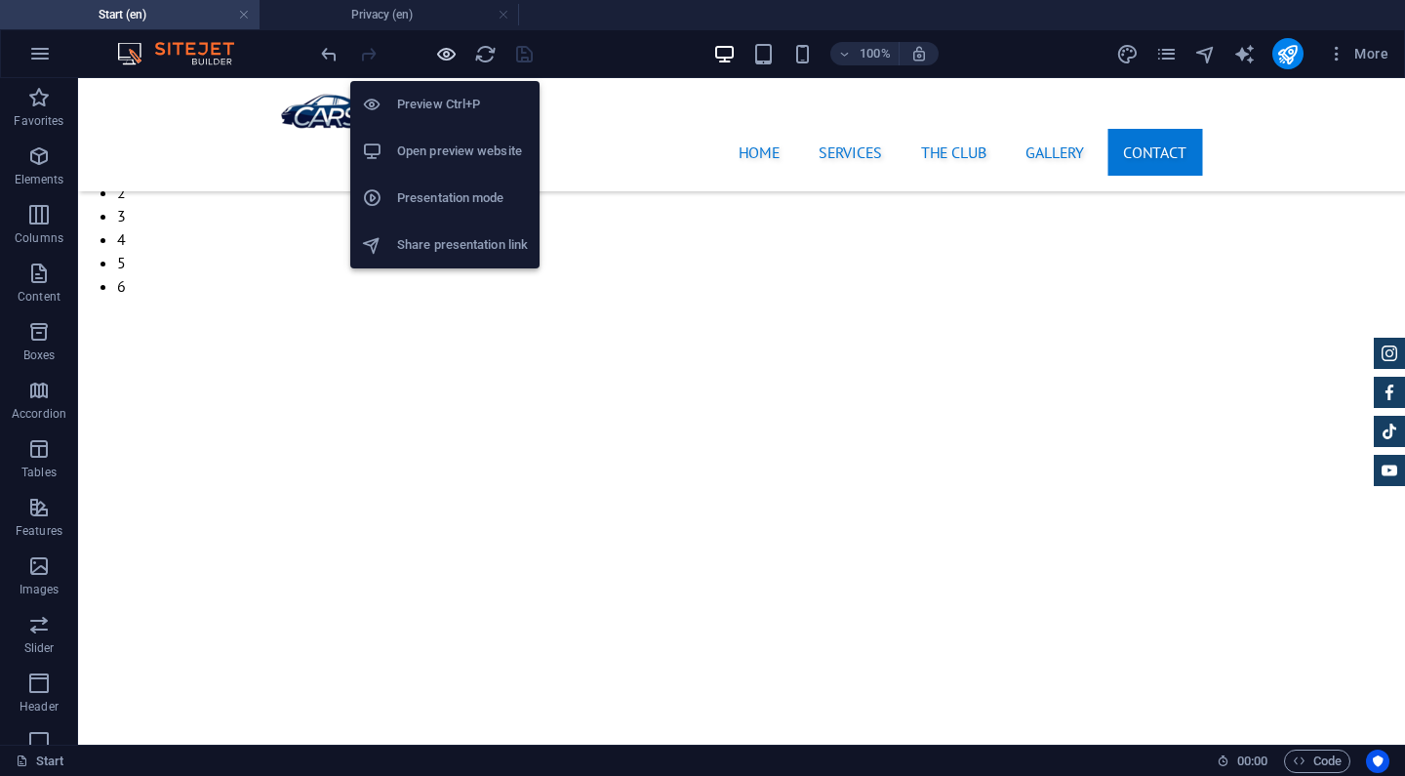
click at [445, 60] on icon "button" at bounding box center [446, 54] width 22 height 22
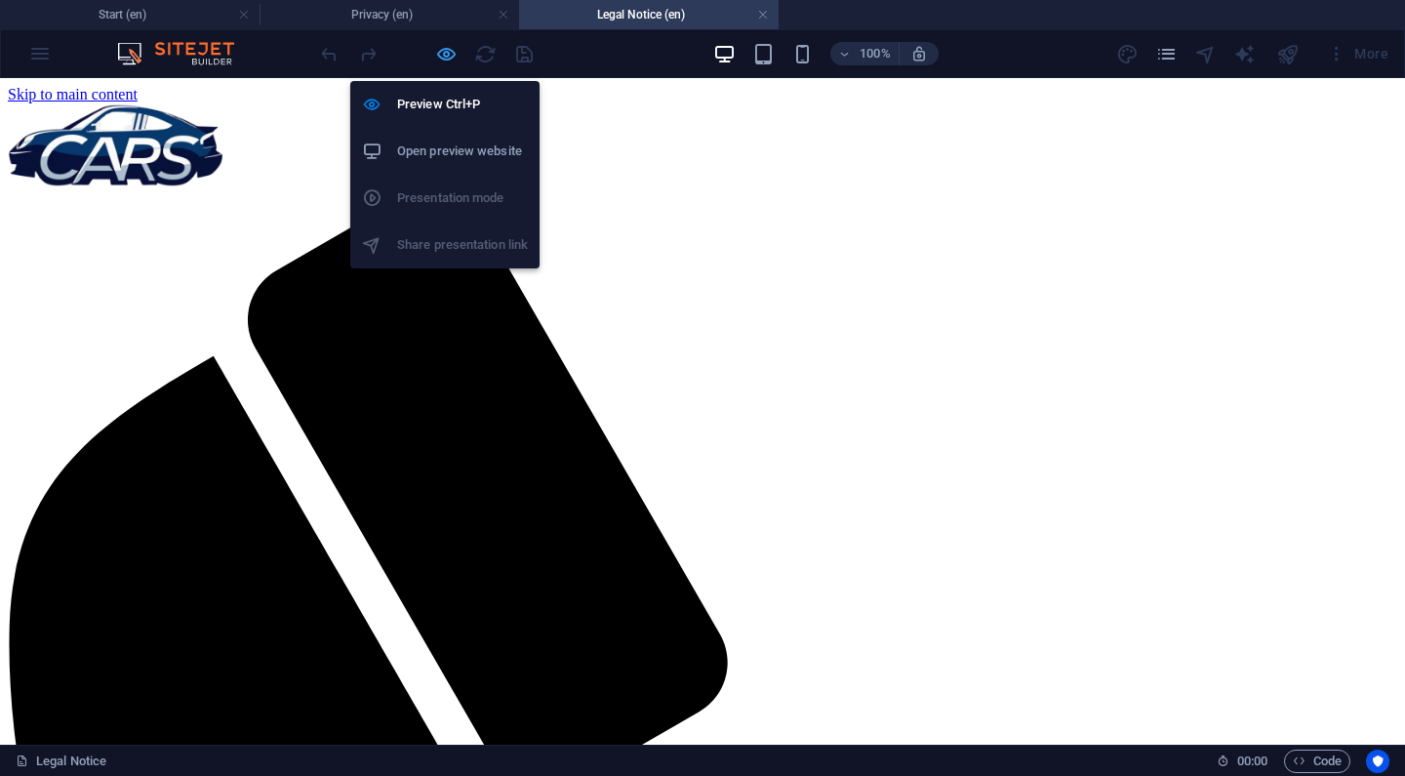
click at [443, 49] on icon "button" at bounding box center [446, 54] width 22 height 22
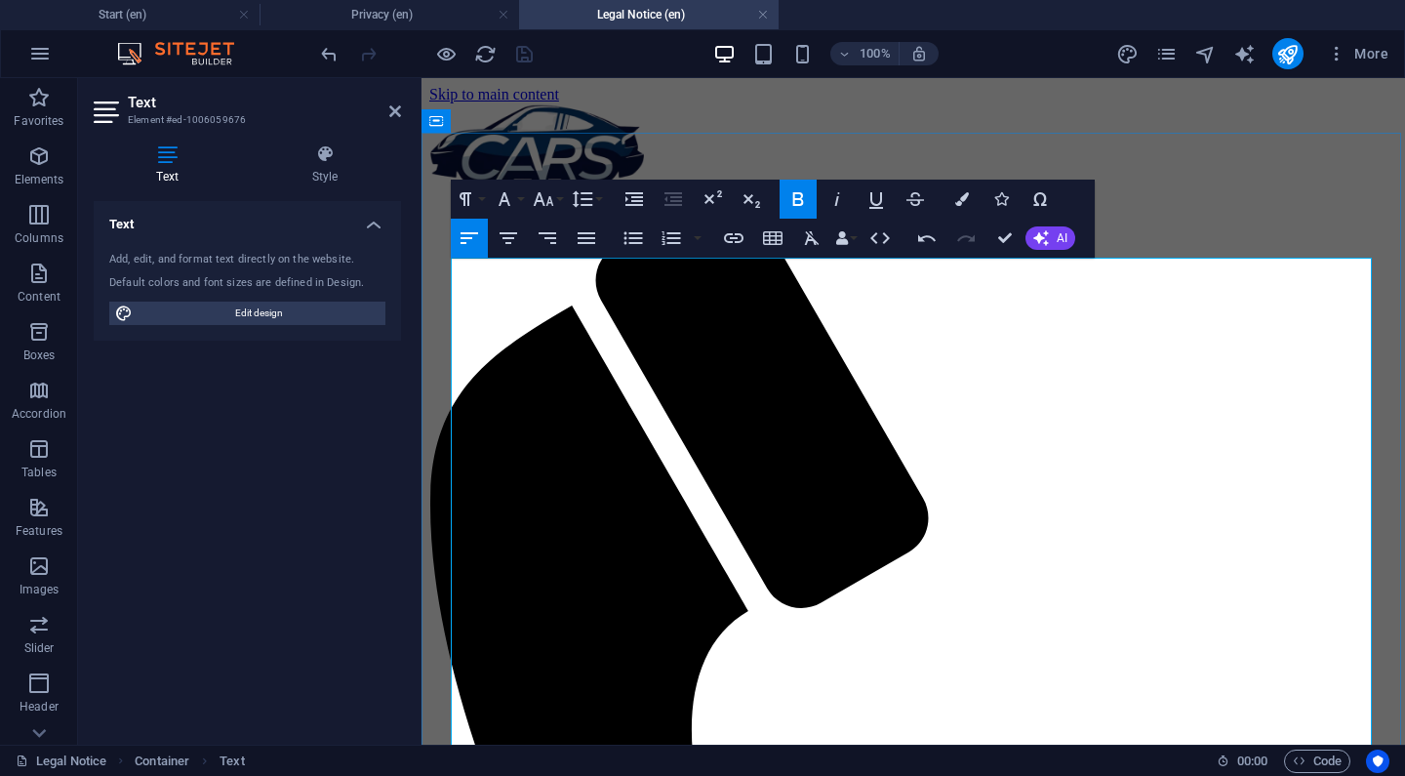
drag, startPoint x: 550, startPoint y: 279, endPoint x: 454, endPoint y: 273, distance: 96.8
click at [833, 196] on icon "button" at bounding box center [837, 198] width 23 height 23
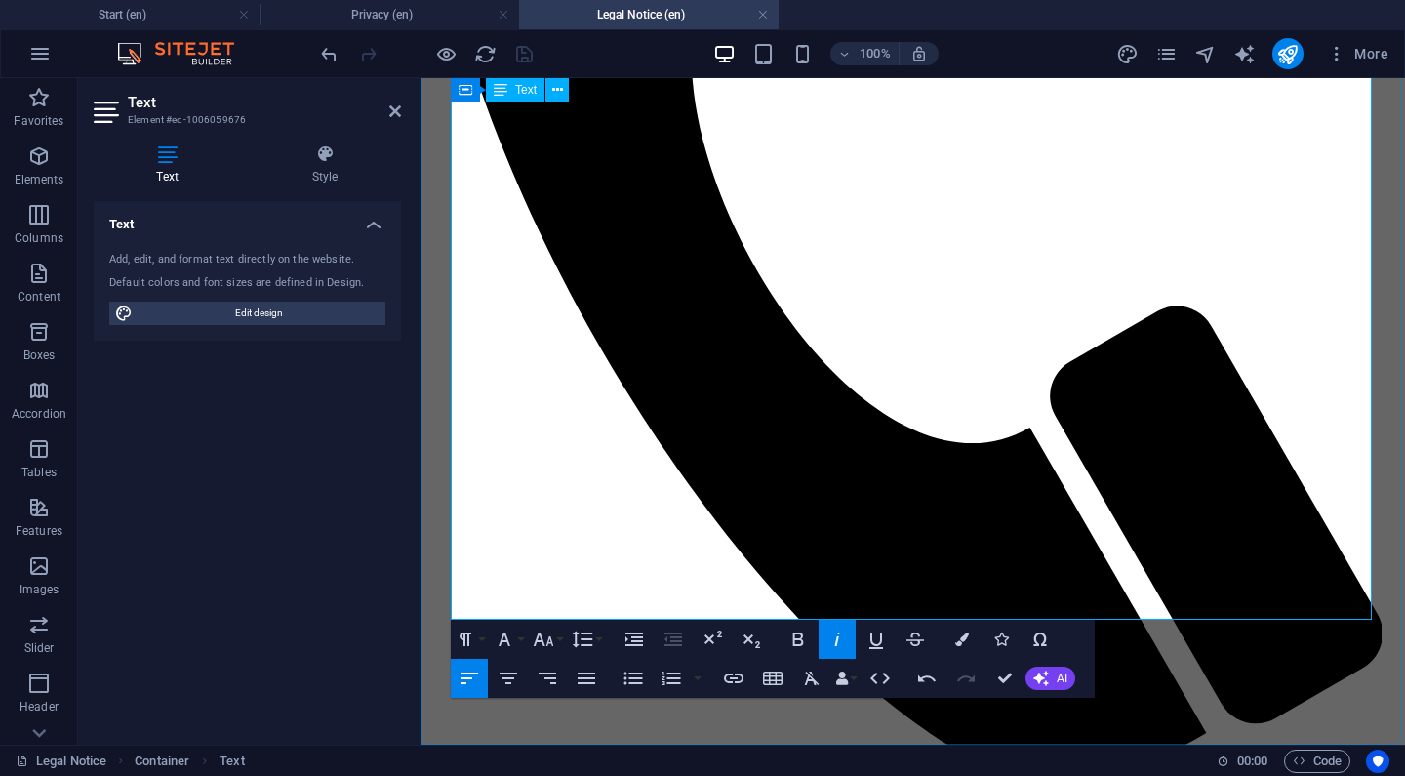
scroll to position [670, 0]
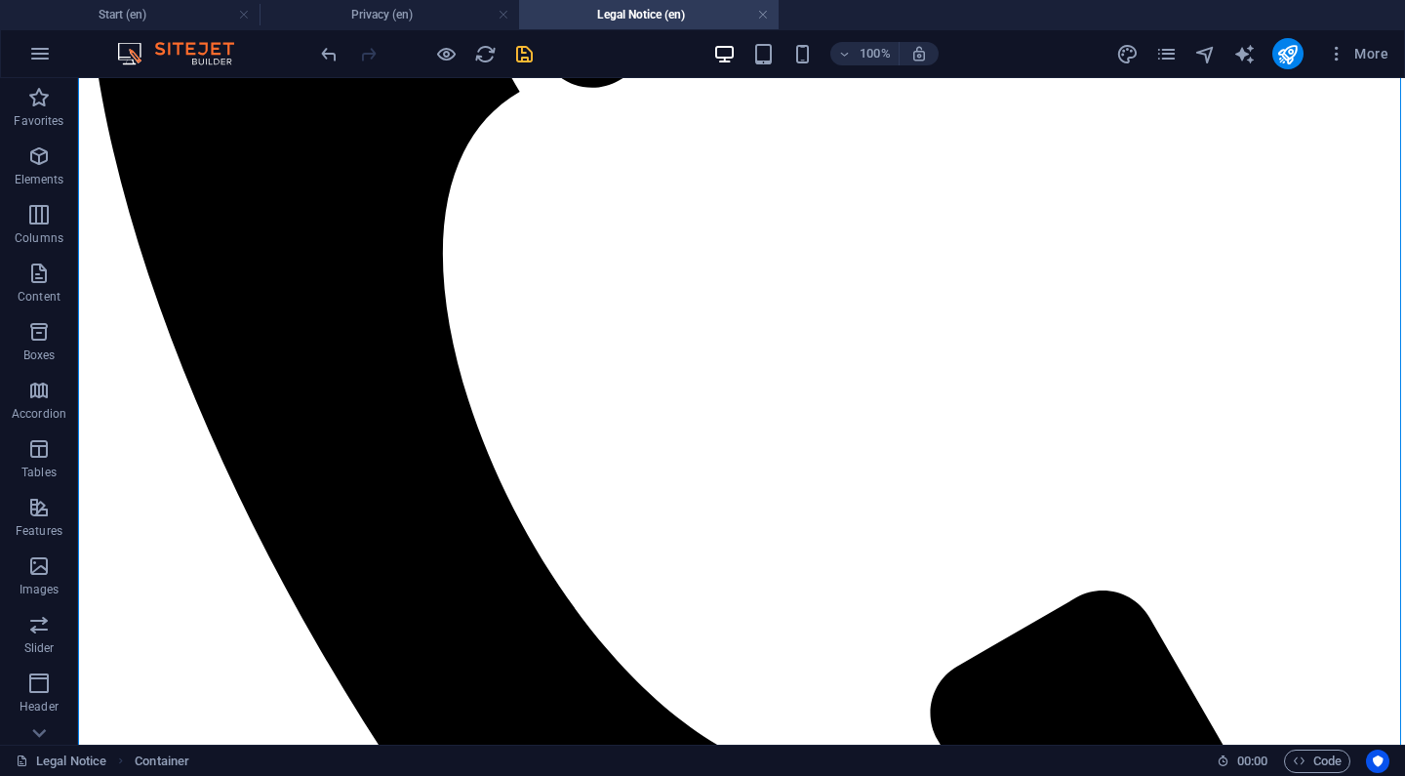
click at [530, 55] on icon "save" at bounding box center [524, 54] width 22 height 22
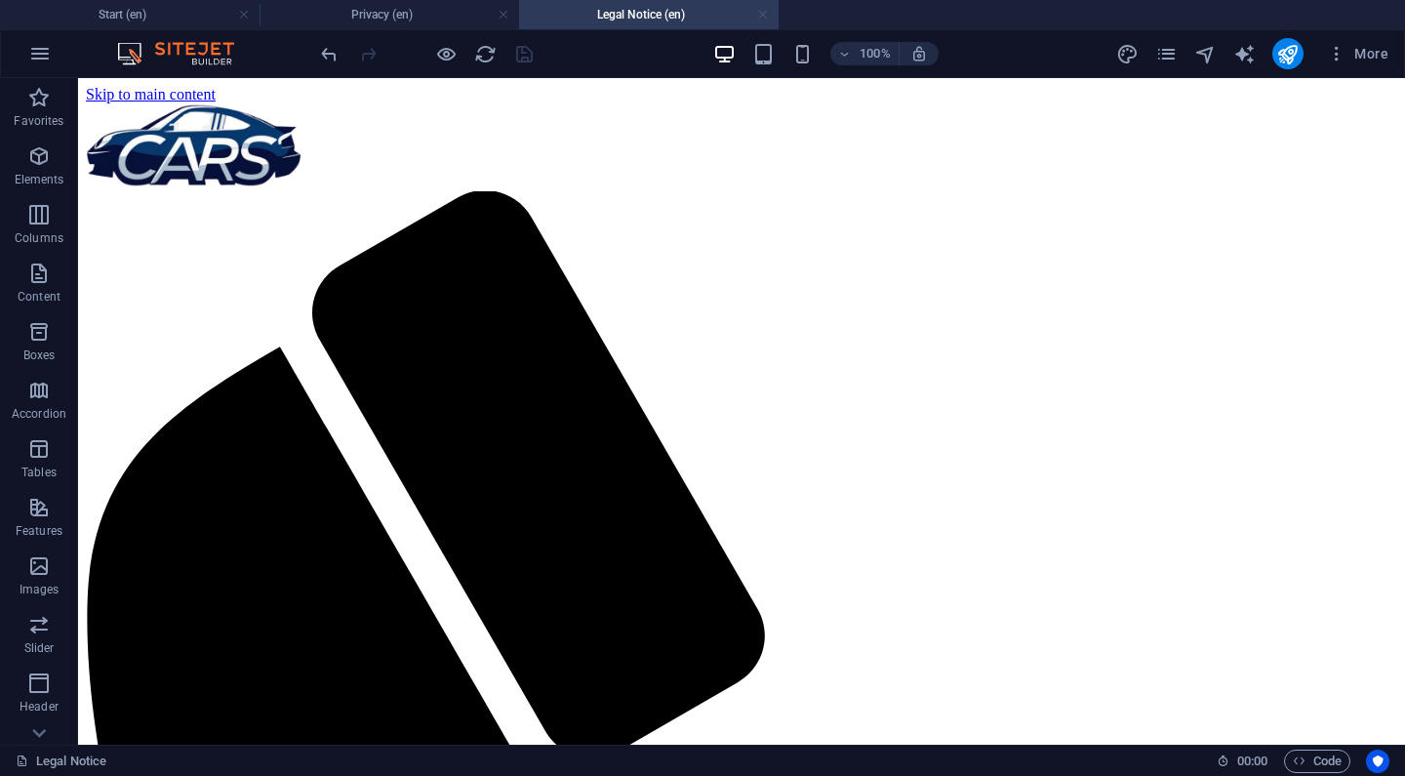
click at [763, 14] on link at bounding box center [763, 15] width 12 height 19
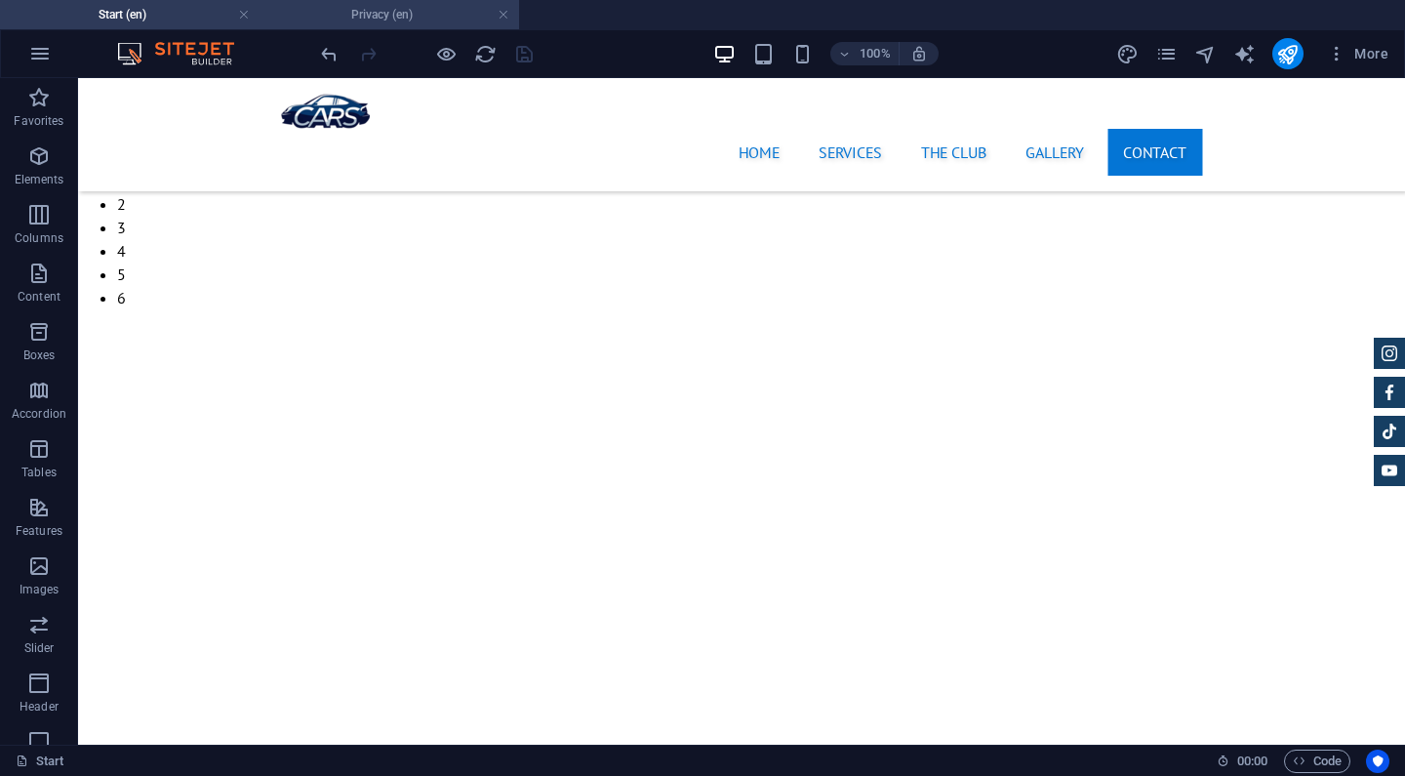
click at [413, 14] on h4 "Privacy (en)" at bounding box center [390, 14] width 260 height 21
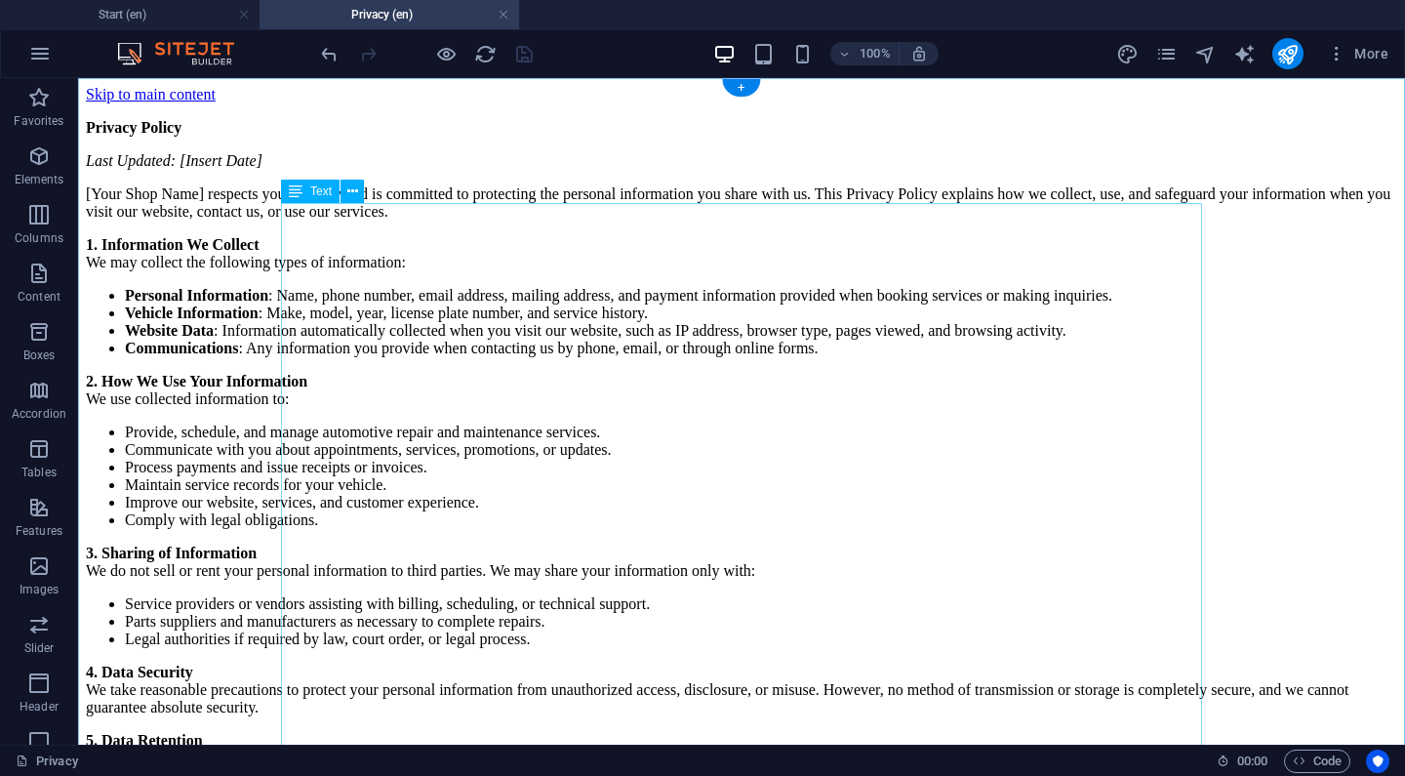
click at [435, 244] on div "Privacy Policy Last Updated: [Insert Date] [Your Shop Name] respects your priva…" at bounding box center [742, 690] width 1312 height 1142
click at [379, 214] on div "Privacy Policy Last Updated: [Insert Date] [Your Shop Name] respects your priva…" at bounding box center [742, 690] width 1312 height 1142
click at [367, 229] on div "Privacy Policy Last Updated: [Insert Date] [Your Shop Name] respects your priva…" at bounding box center [742, 690] width 1312 height 1142
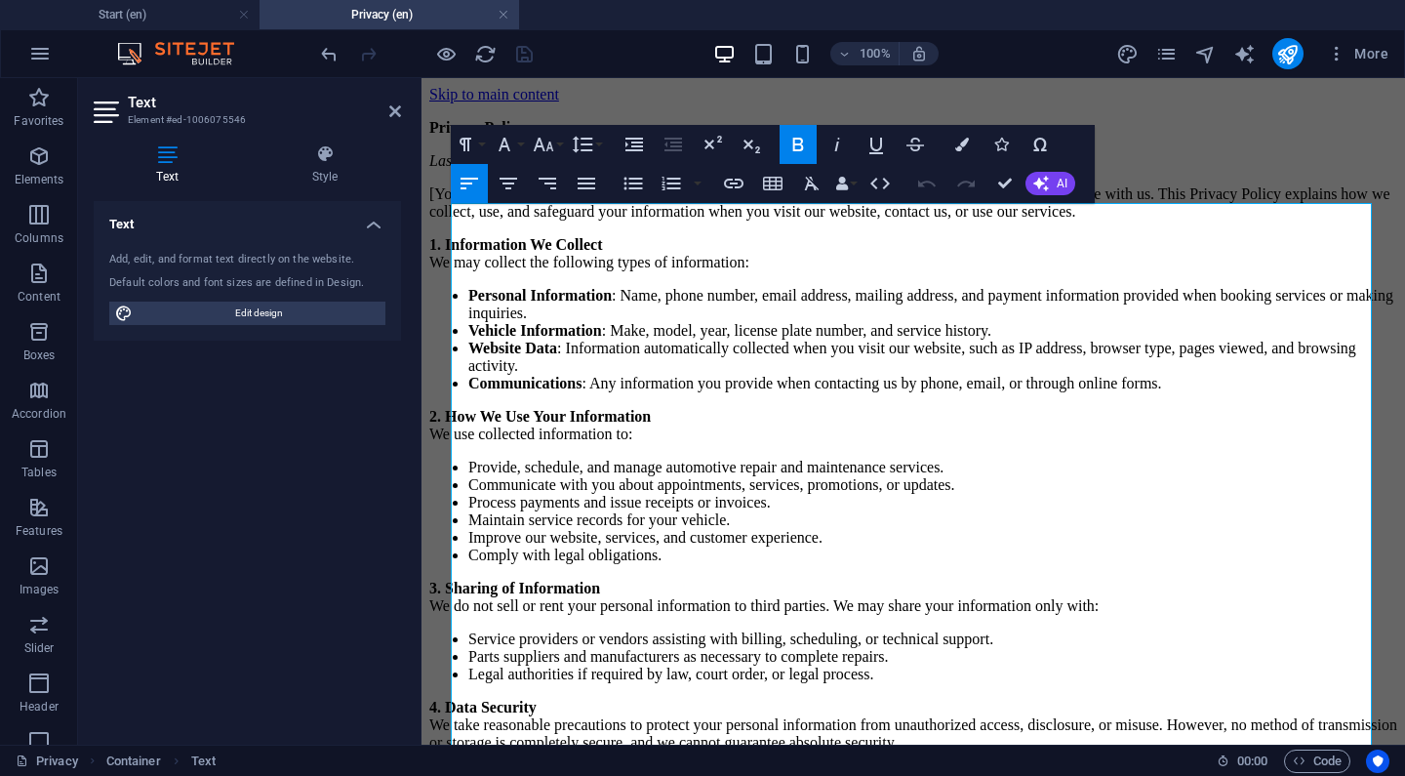
click at [551, 137] on p "Privacy Policy" at bounding box center [913, 128] width 968 height 18
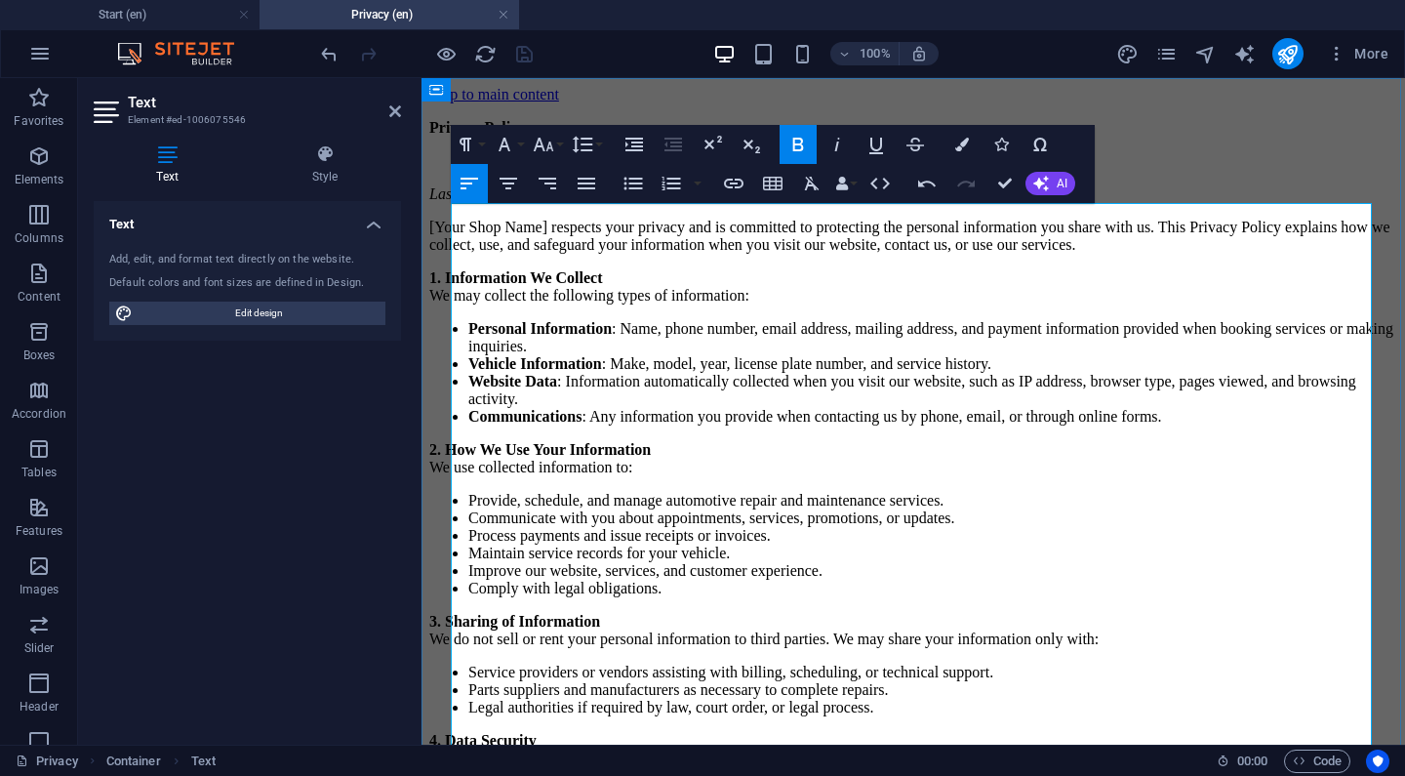
drag, startPoint x: 622, startPoint y: 259, endPoint x: 546, endPoint y: 260, distance: 76.1
click at [546, 203] on p "Last Updated: [Insert Date]" at bounding box center [913, 194] width 968 height 18
drag, startPoint x: 571, startPoint y: 289, endPoint x: 451, endPoint y: 287, distance: 120.1
click at [451, 254] on p "[Your Shop Name] respects your privacy and is committed to protecting the perso…" at bounding box center [913, 236] width 968 height 35
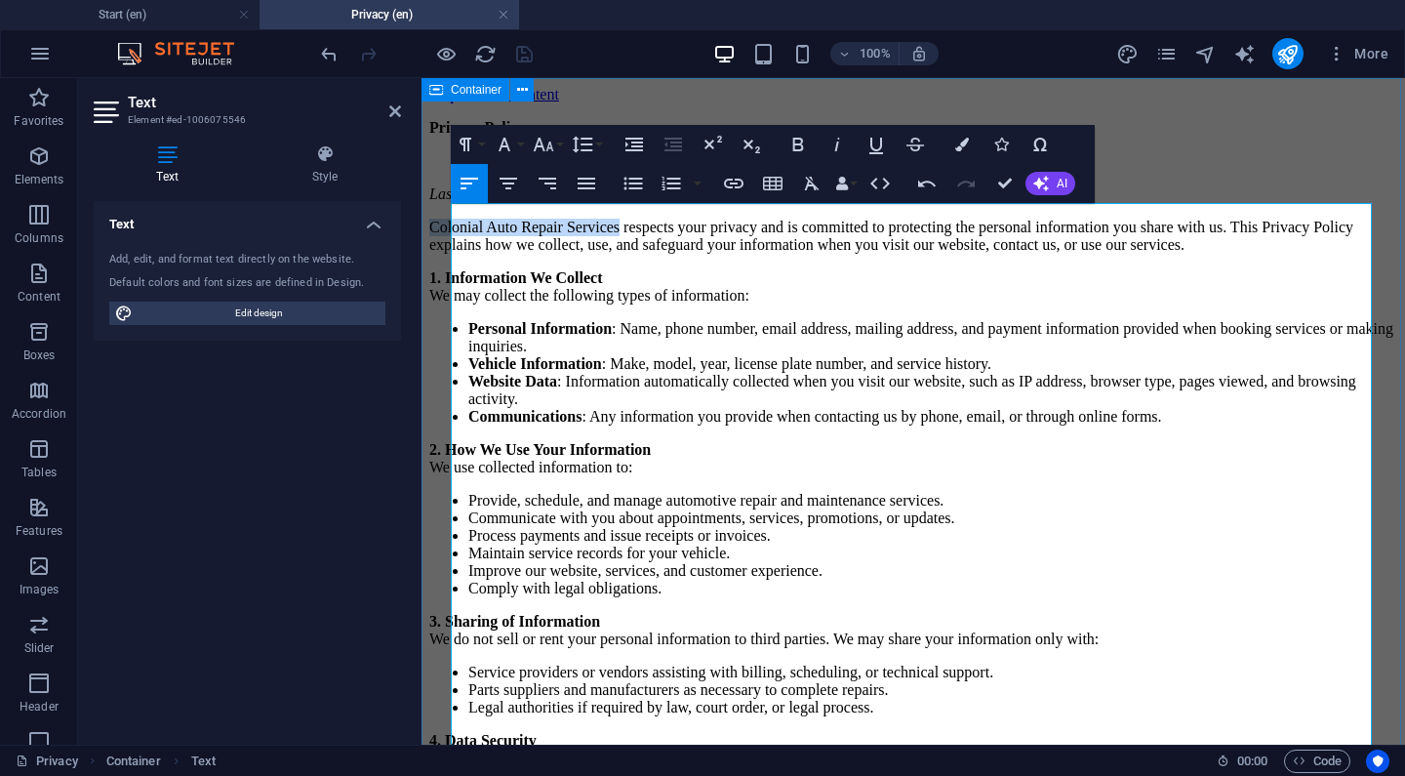
drag, startPoint x: 646, startPoint y: 282, endPoint x: 450, endPoint y: 287, distance: 196.2
click at [450, 287] on div "Privacy Policy ​ Last Updated: [DATE] Colonial Auto Repair Services respects yo…" at bounding box center [913, 741] width 968 height 1245
copy span "Colonial Auto Repair Services"
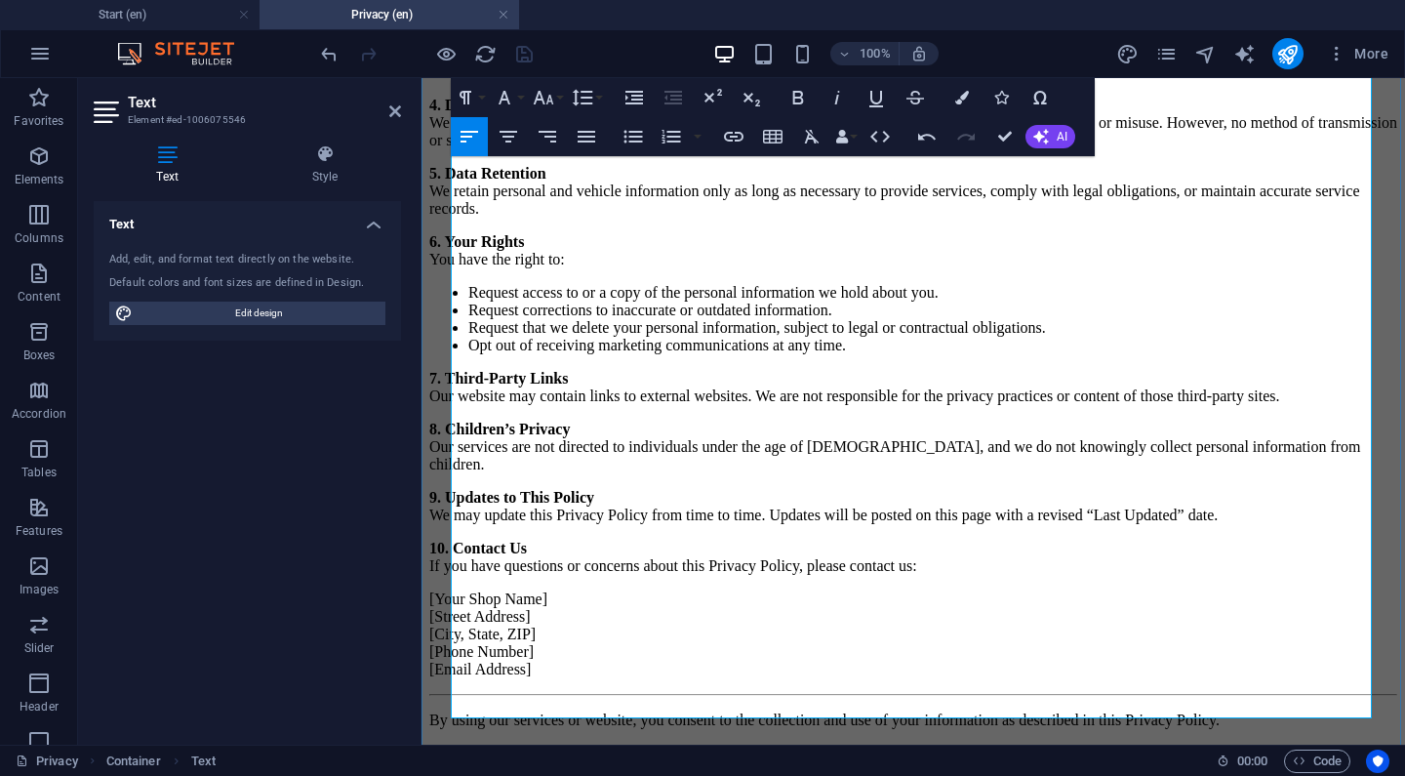
scroll to position [721, 0]
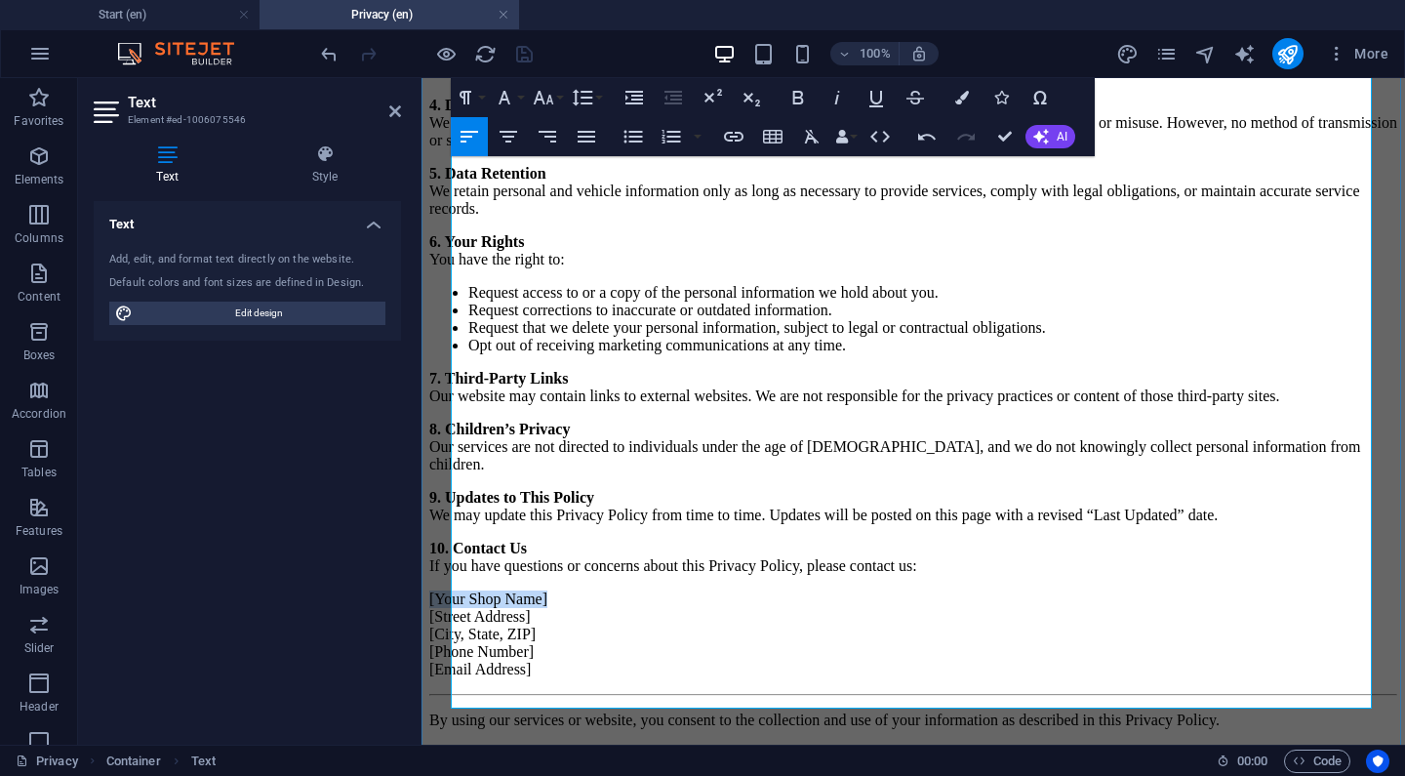
drag, startPoint x: 570, startPoint y: 572, endPoint x: 452, endPoint y: 566, distance: 118.2
click at [452, 590] on span "[Your Shop Name]" at bounding box center [488, 598] width 118 height 17
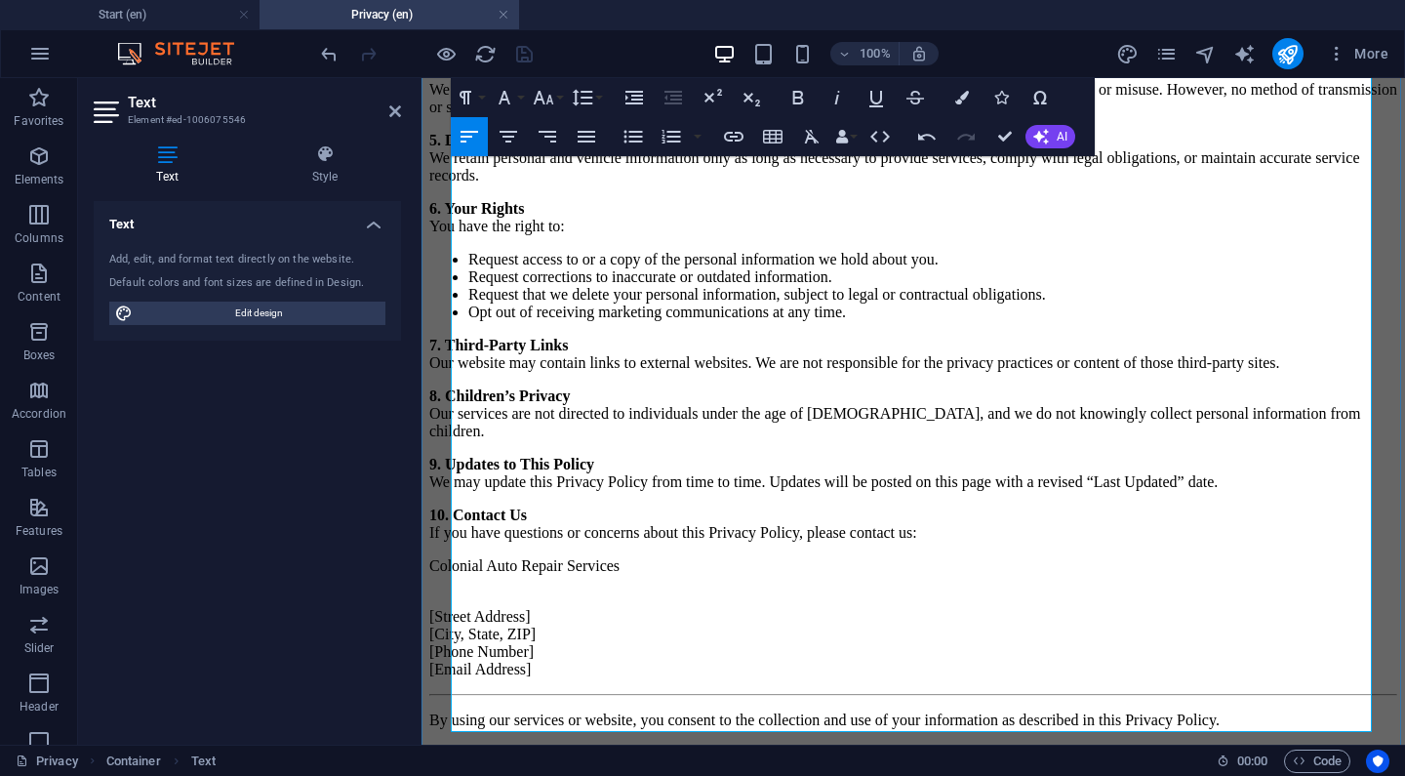
click at [484, 595] on p "[Street Address] [City, State, ZIP] [Phone Number] [Email Address]" at bounding box center [913, 634] width 968 height 88
click at [453, 572] on p "Colonial Auto Repair Services" at bounding box center [913, 566] width 968 height 18
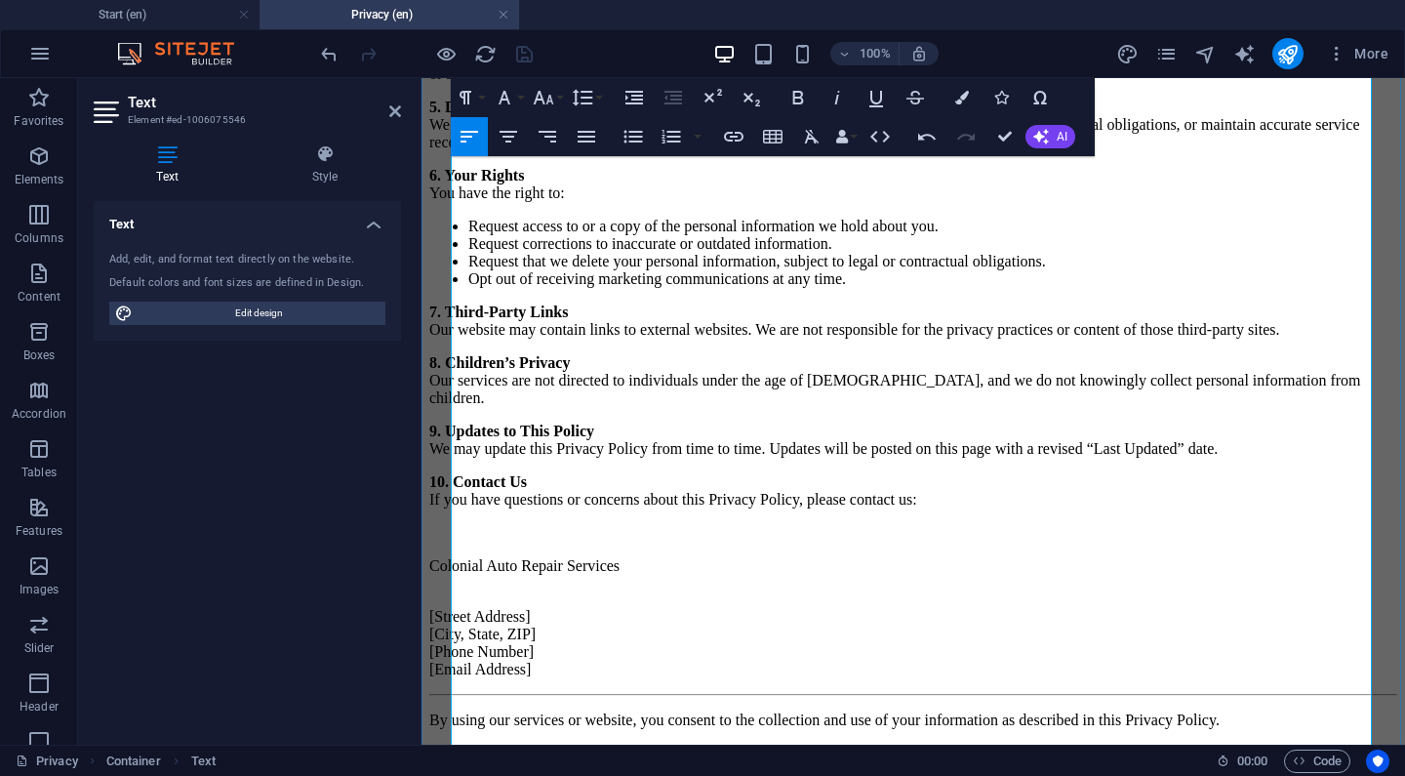
click at [465, 623] on p "[Street Address] [City, State, ZIP] [Phone Number] [Email Address]" at bounding box center [913, 634] width 968 height 88
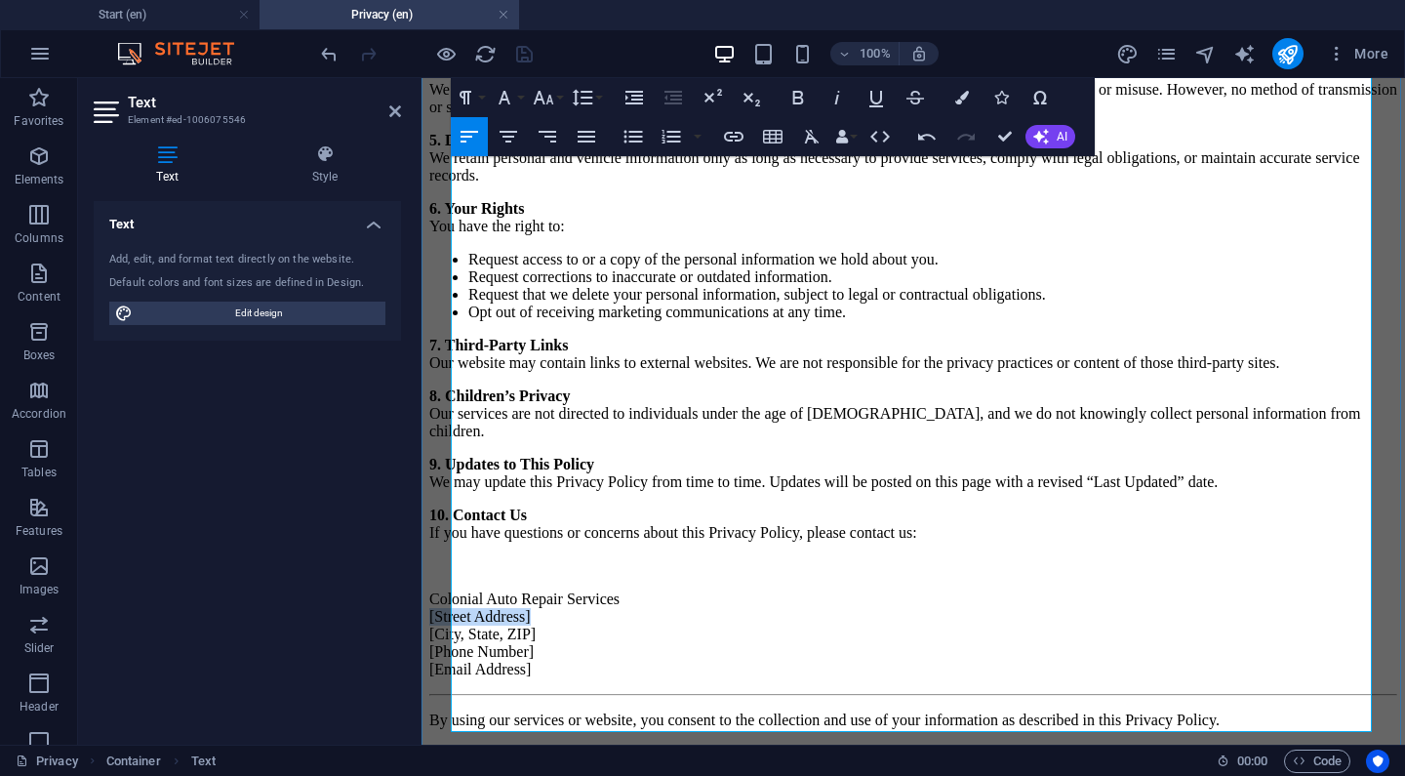
drag, startPoint x: 558, startPoint y: 620, endPoint x: 454, endPoint y: 618, distance: 104.4
click at [454, 618] on p "Colonial Auto Repair Services [Street Address] [City, State, ZIP] [Phone Number…" at bounding box center [913, 634] width 968 height 88
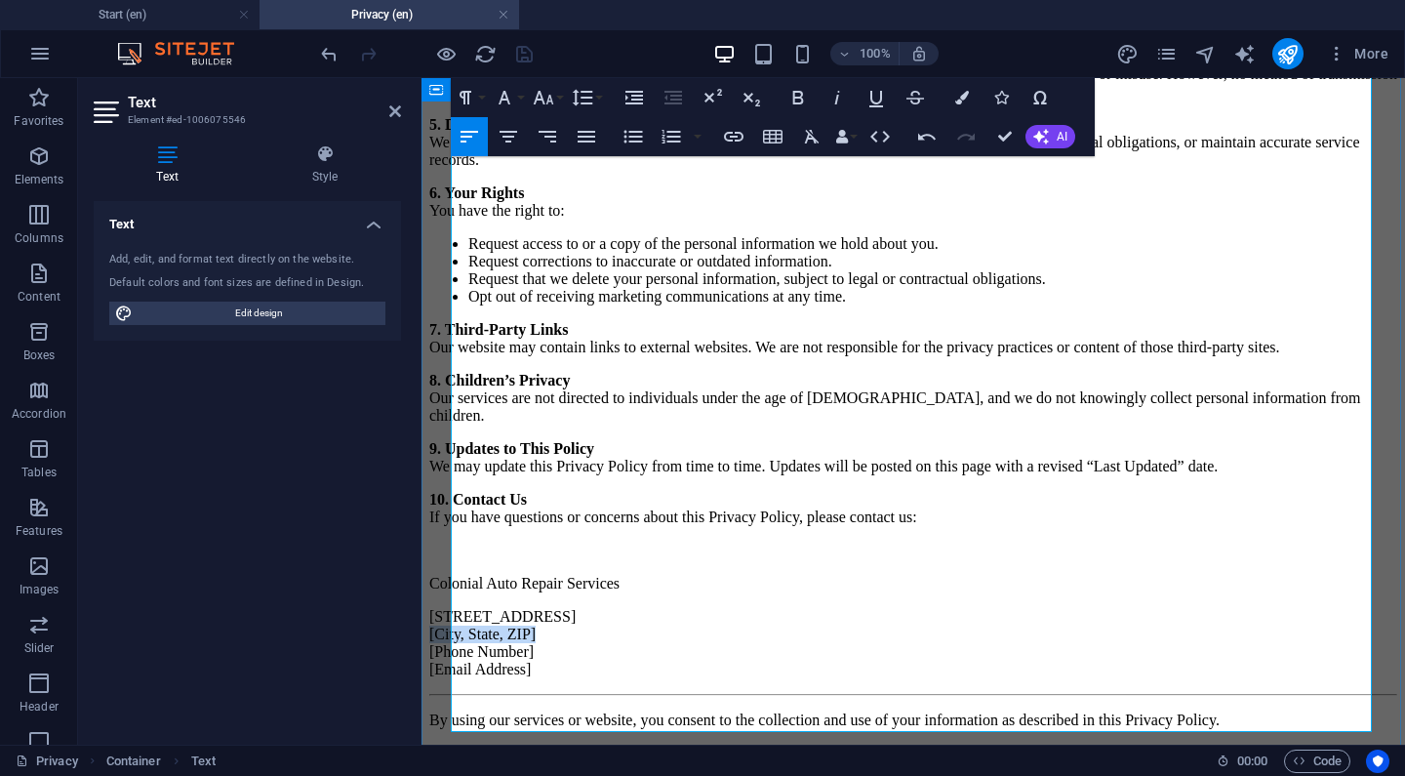
drag, startPoint x: 559, startPoint y: 640, endPoint x: 439, endPoint y: 637, distance: 120.1
click at [439, 637] on div "Privacy Policy ​ Last Updated: [DATE] Colonial Auto Repair Services respects yo…" at bounding box center [913, 82] width 968 height 1294
drag, startPoint x: 562, startPoint y: 669, endPoint x: 446, endPoint y: 667, distance: 116.2
click at [446, 667] on div "Privacy Policy ​ Last Updated: [DATE] Colonial Auto Repair Services respects yo…" at bounding box center [913, 82] width 968 height 1294
drag, startPoint x: 552, startPoint y: 695, endPoint x: 451, endPoint y: 684, distance: 102.1
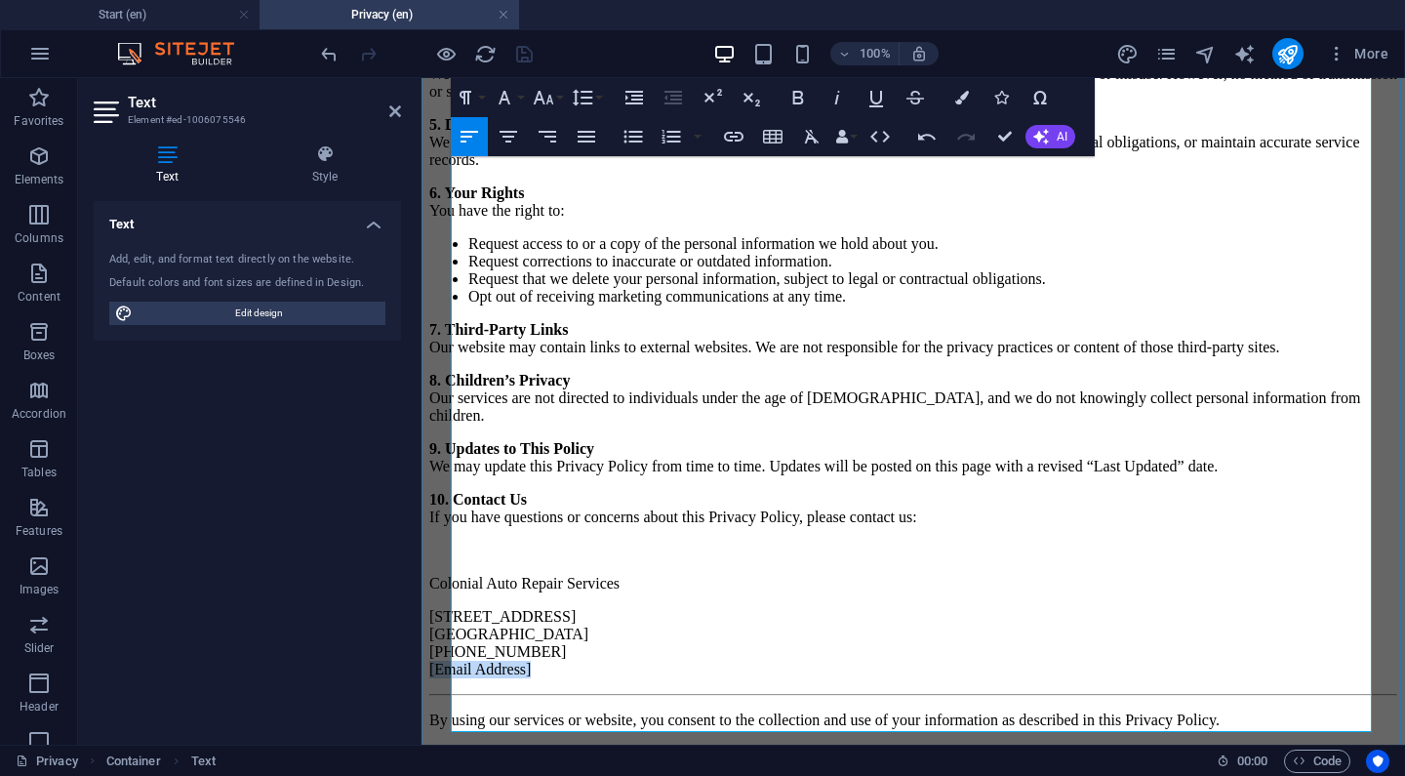
click at [451, 677] on span "[Email Address]" at bounding box center [479, 669] width 101 height 17
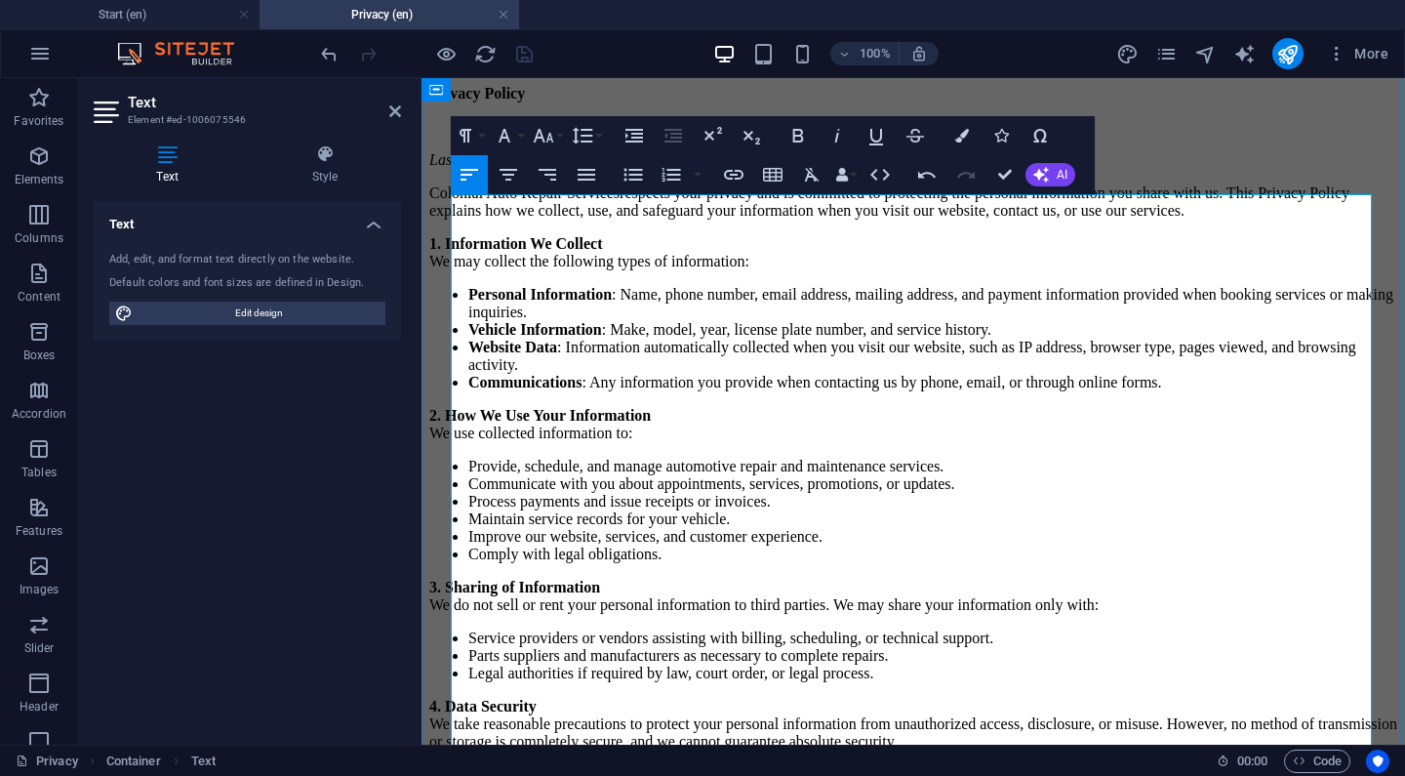
scroll to position [0, 0]
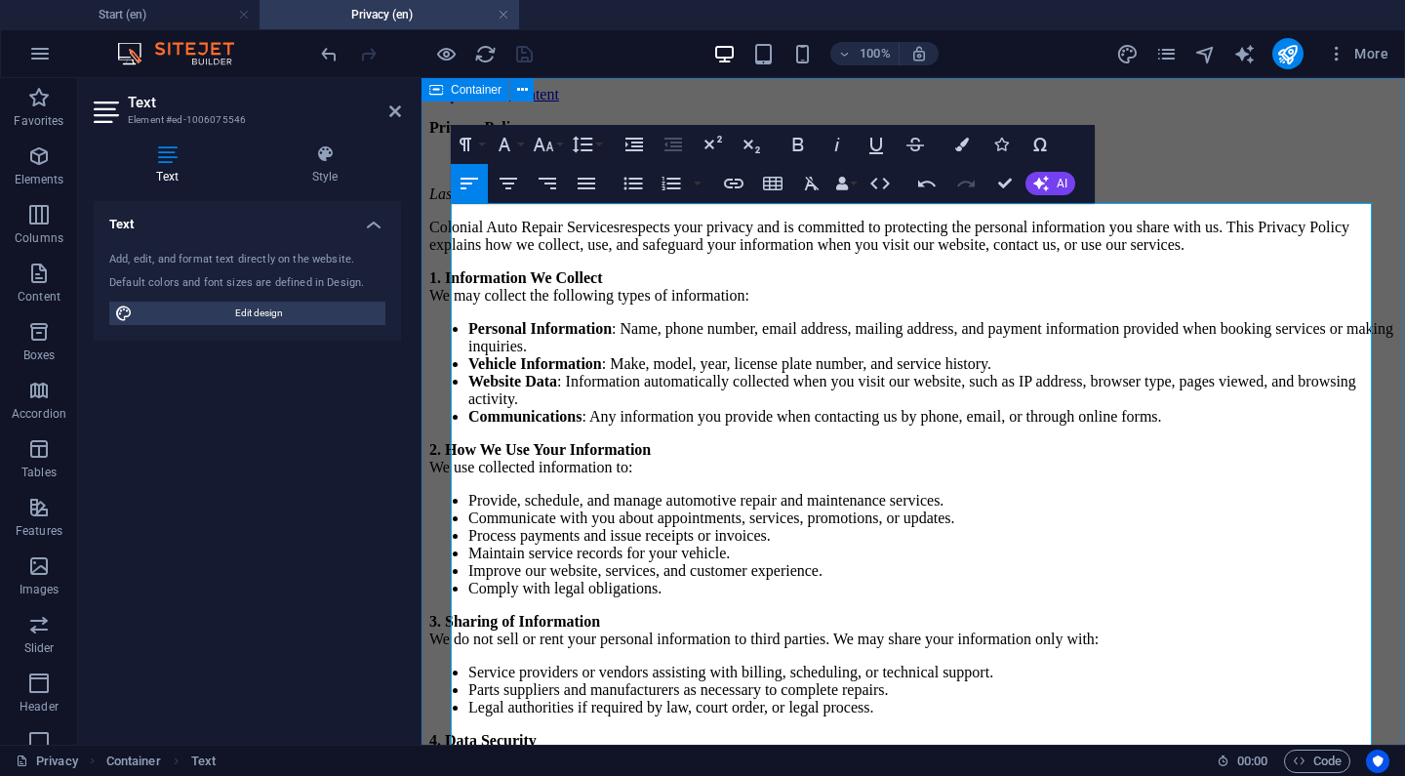
click at [1224, 160] on div "Privacy Policy ​ Last Updated: [DATE] Colonial Auto Repair Services respects yo…" at bounding box center [913, 774] width 968 height 1310
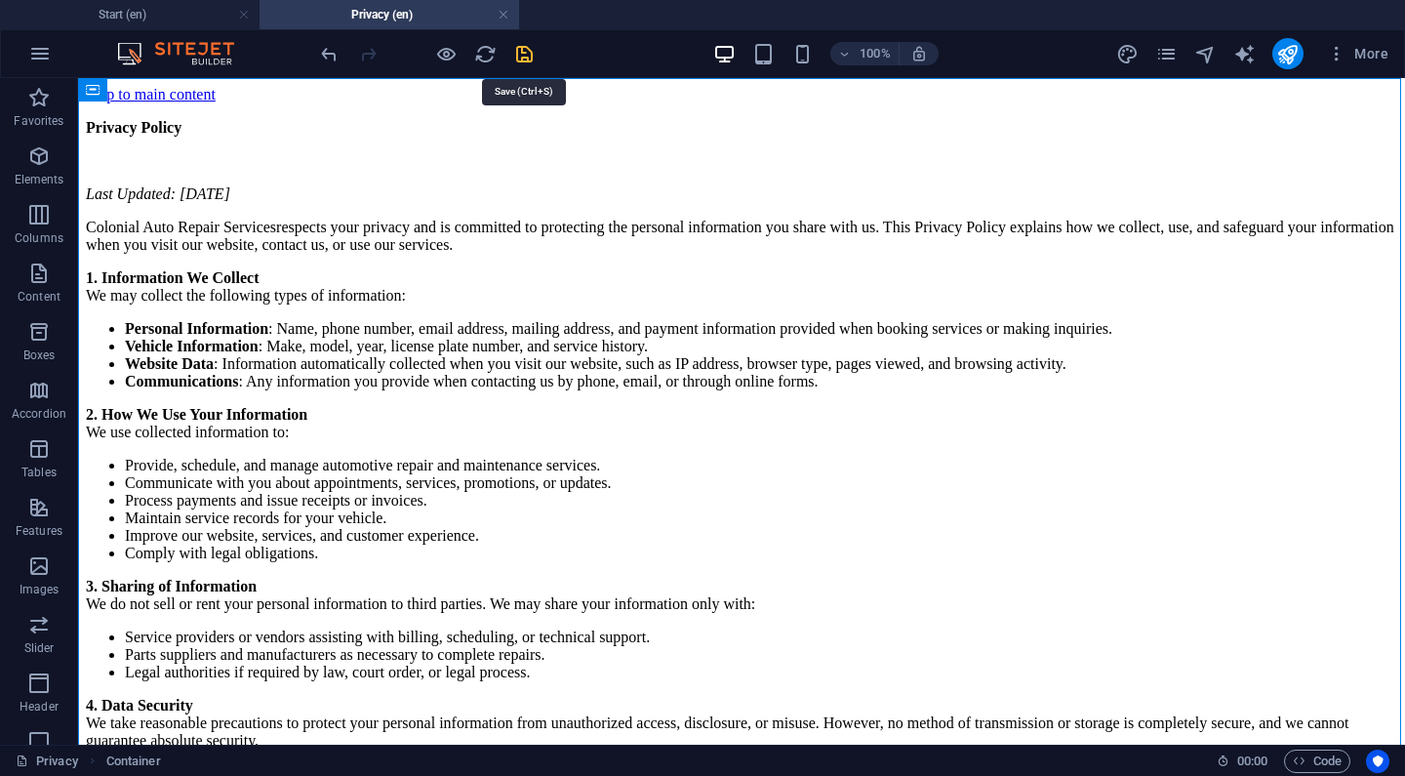
click at [531, 60] on icon "save" at bounding box center [524, 54] width 22 height 22
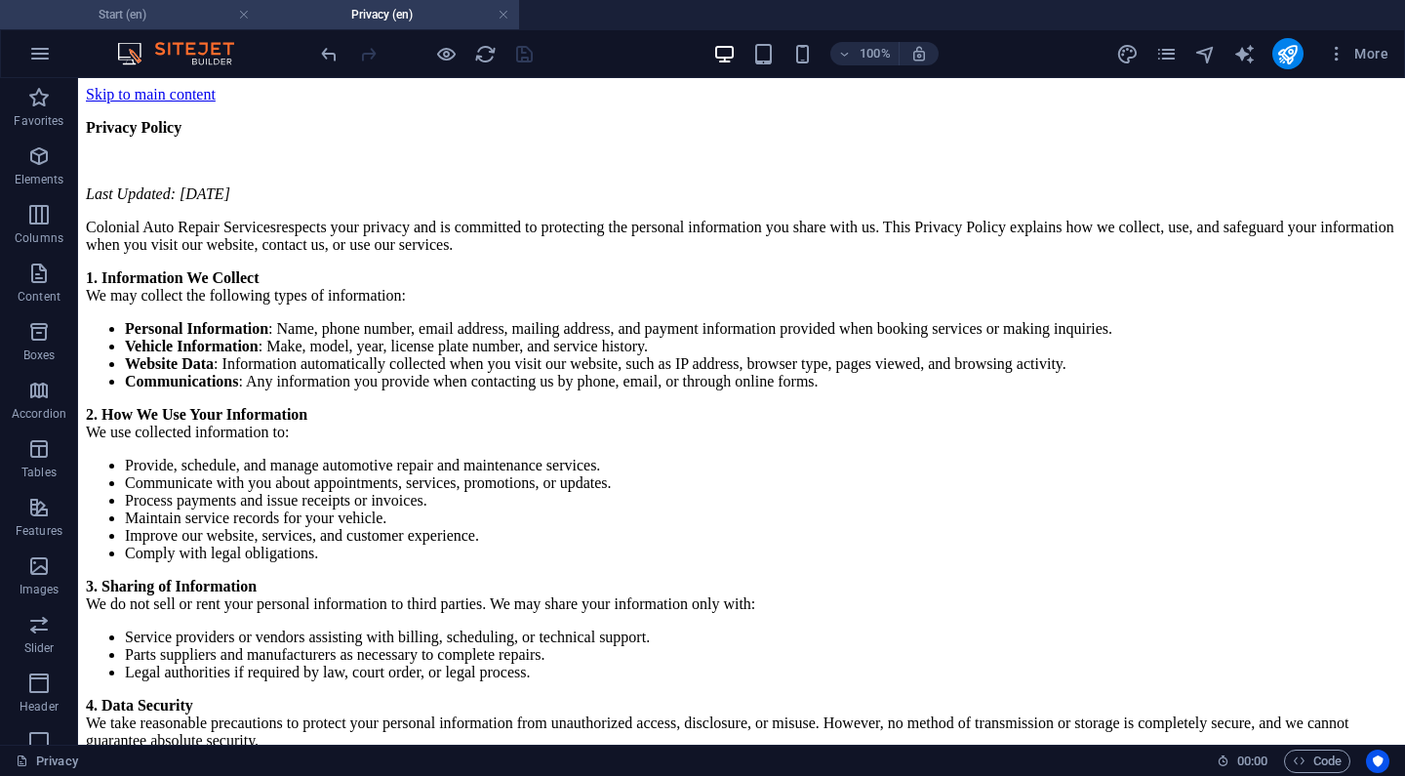
click at [193, 13] on h4 "Start (en)" at bounding box center [130, 14] width 260 height 21
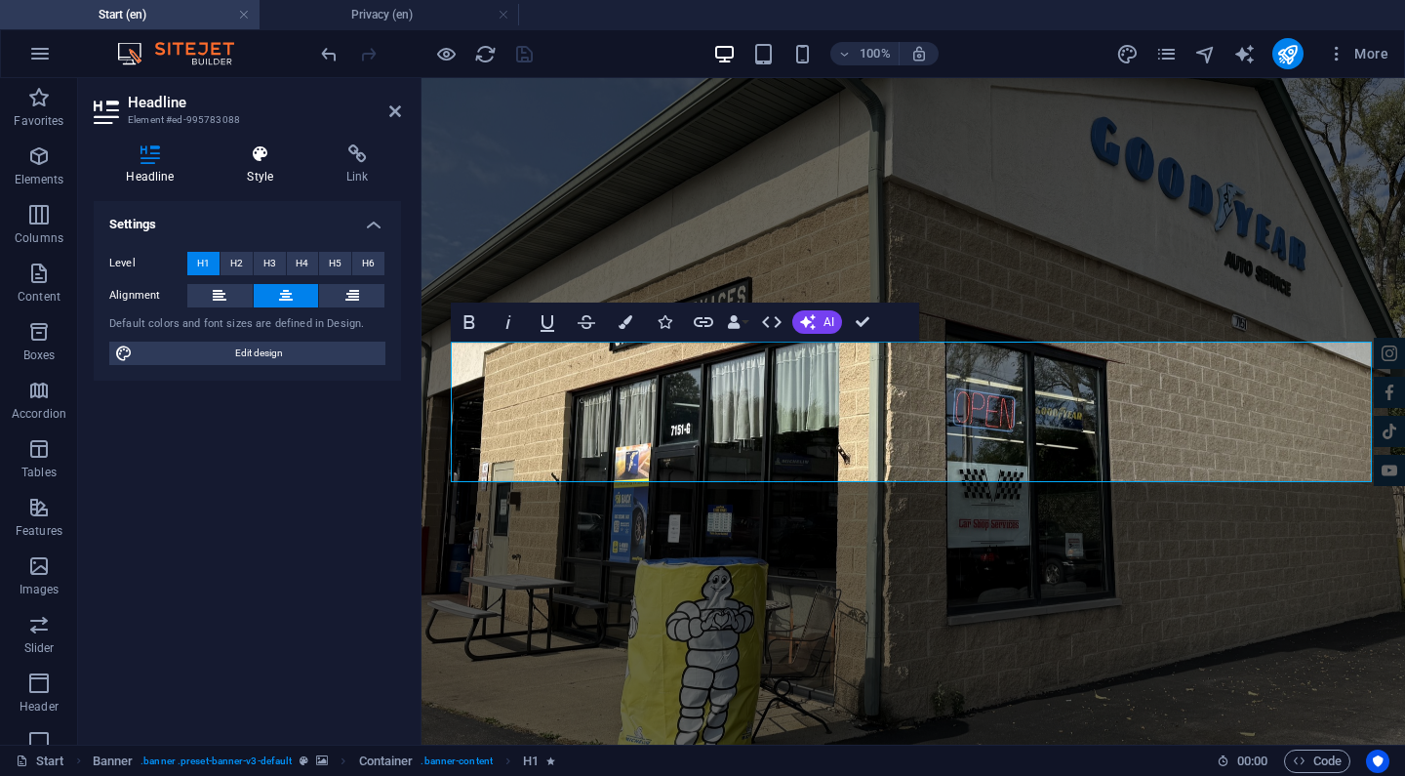
click at [275, 167] on h4 "Style" at bounding box center [265, 164] width 100 height 41
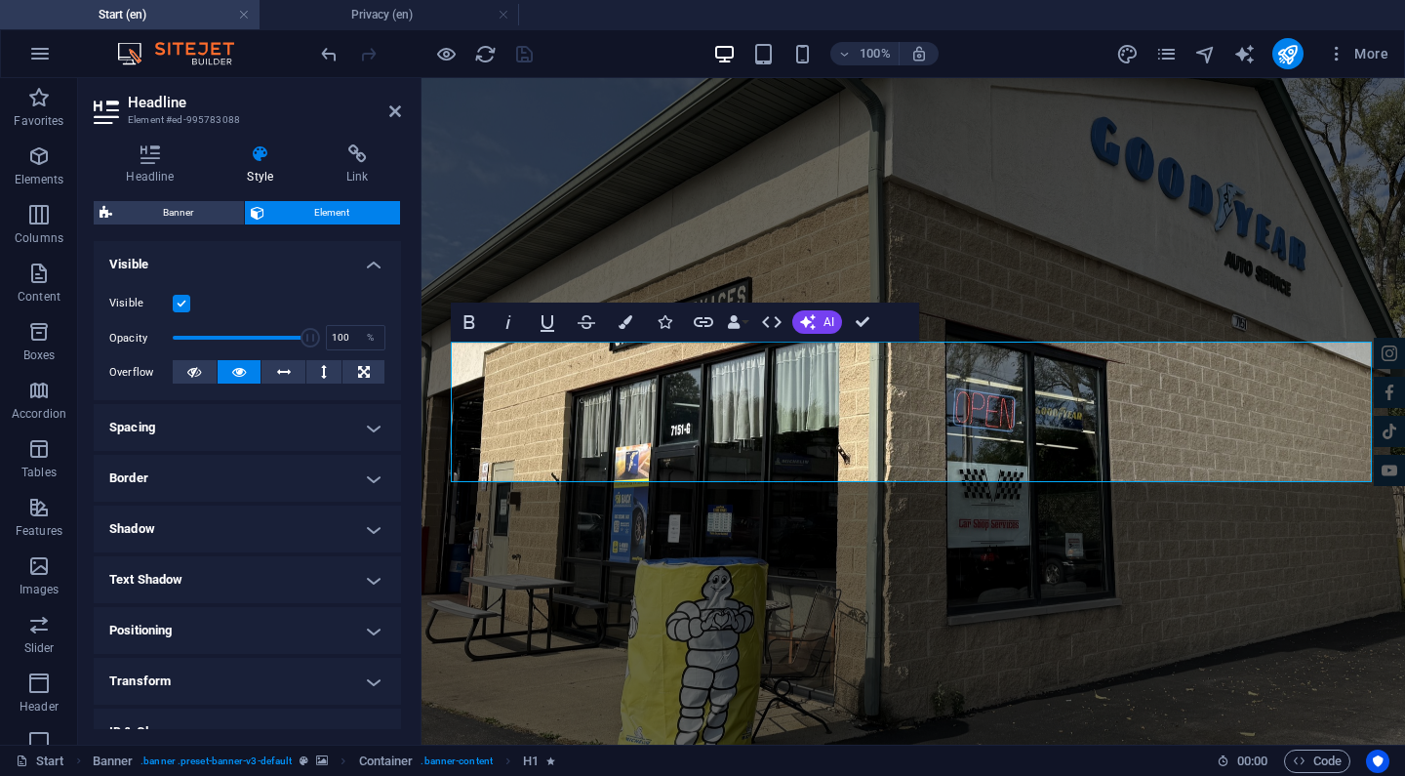
scroll to position [231, 0]
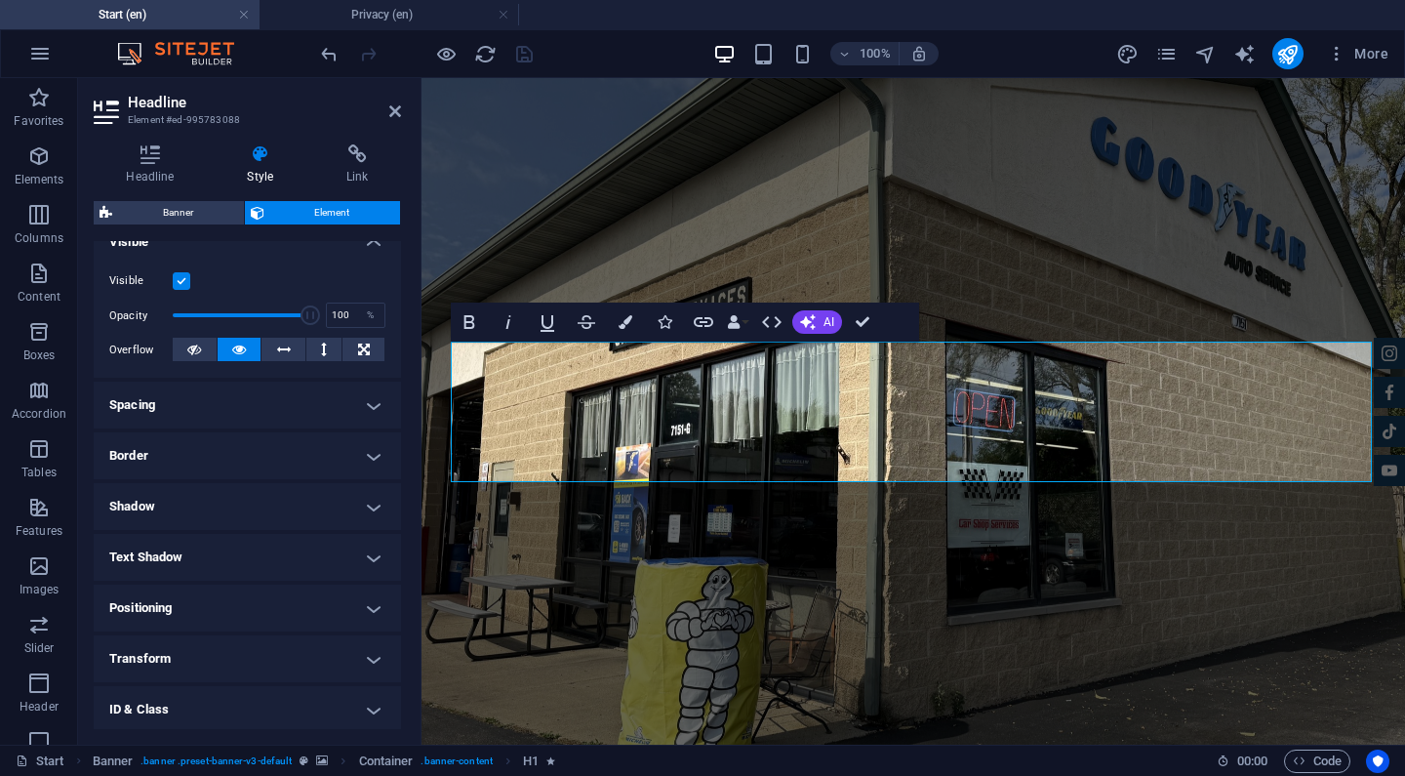
click at [254, 546] on h4 "Text Shadow" at bounding box center [247, 557] width 307 height 47
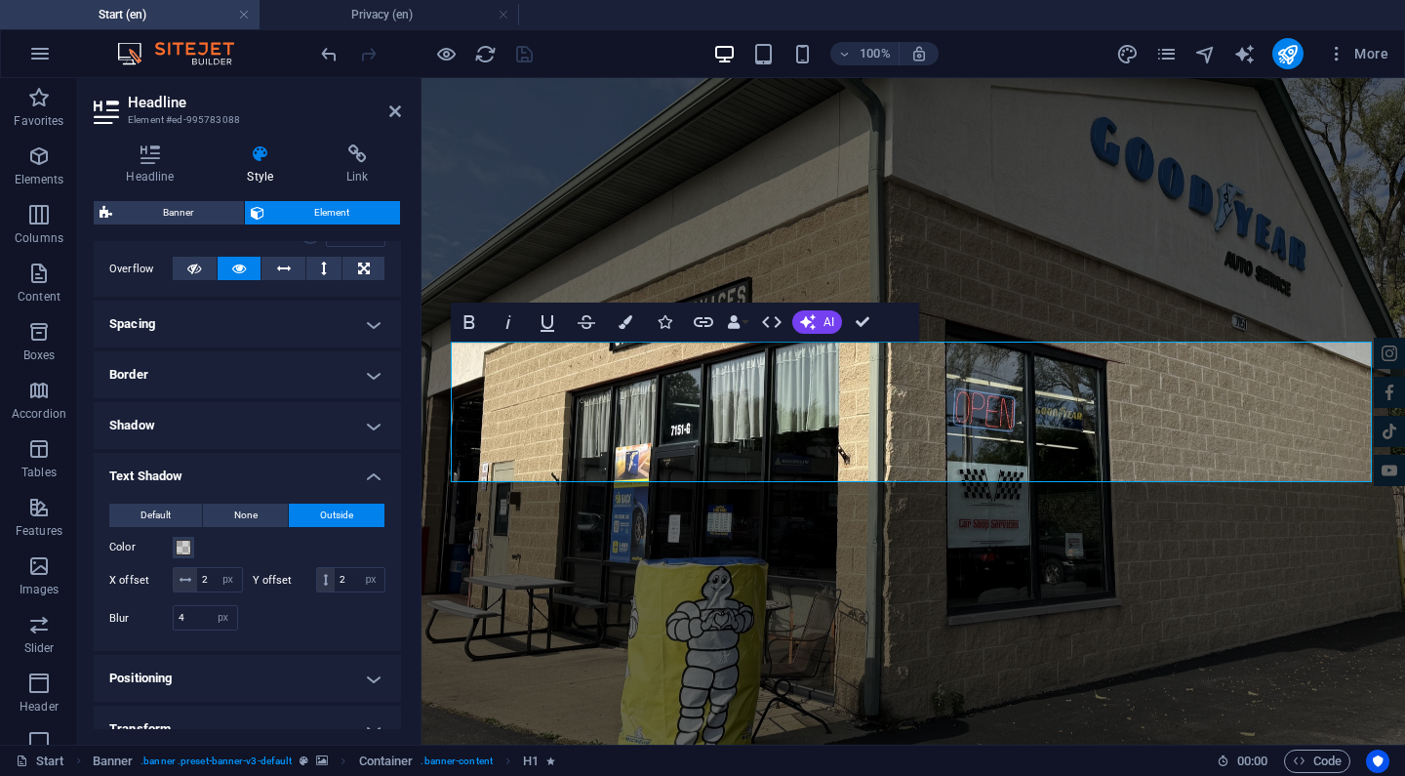
scroll to position [320, 0]
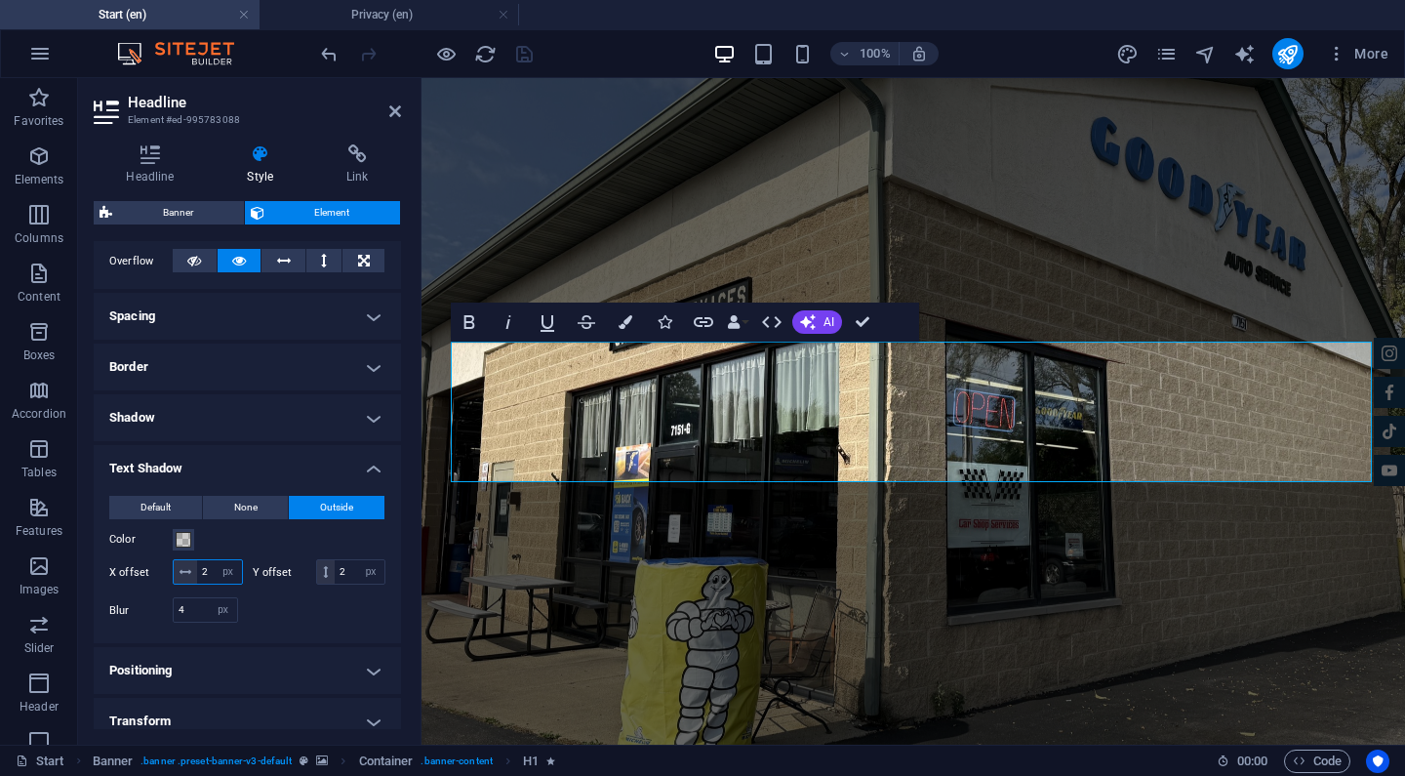
click at [203, 568] on input "2" at bounding box center [219, 571] width 45 height 23
type input "3"
click at [343, 571] on input "2" at bounding box center [360, 571] width 50 height 23
type input "3"
drag, startPoint x: 193, startPoint y: 606, endPoint x: 159, endPoint y: 606, distance: 34.2
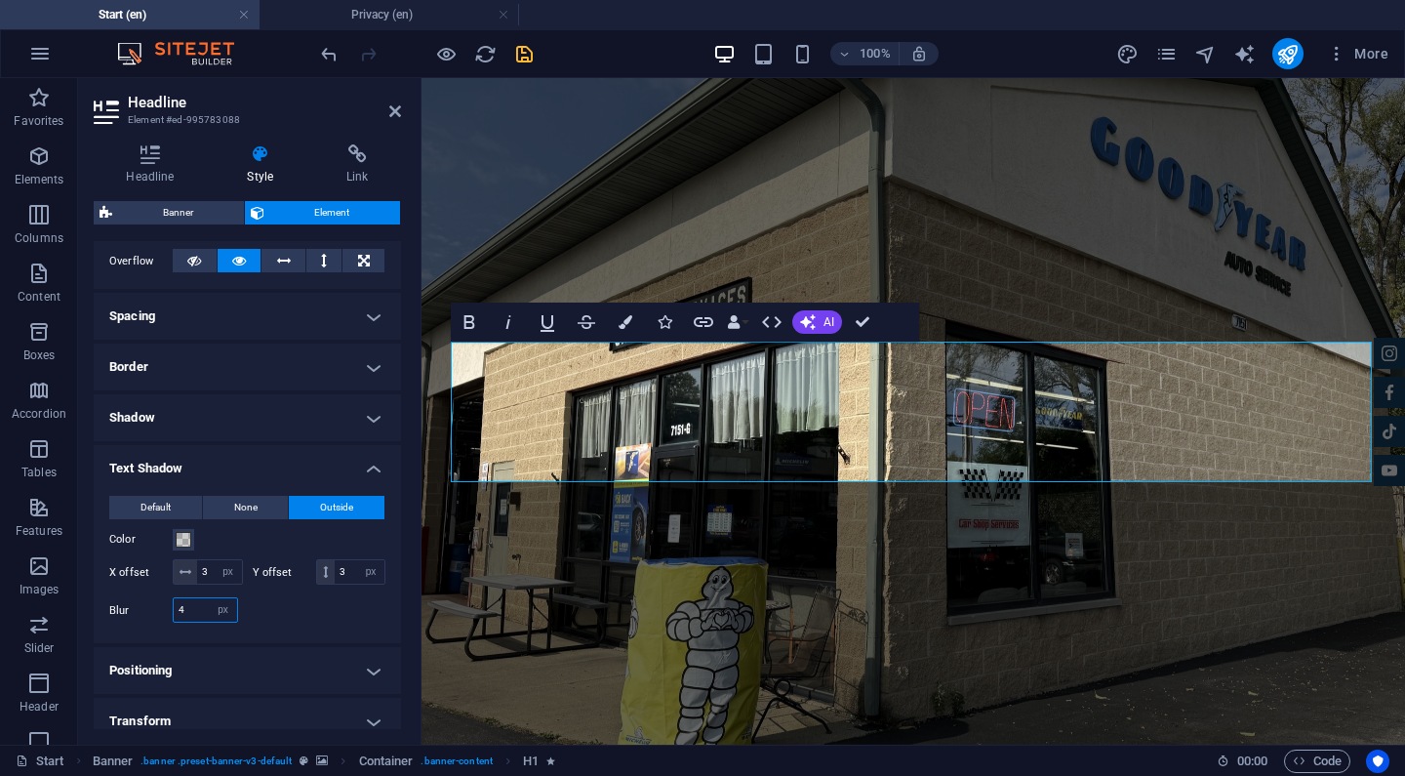
click at [158, 606] on div "Blur 4 px rem % vh vw" at bounding box center [173, 609] width 129 height 25
type input "25"
click at [189, 545] on span at bounding box center [184, 540] width 16 height 16
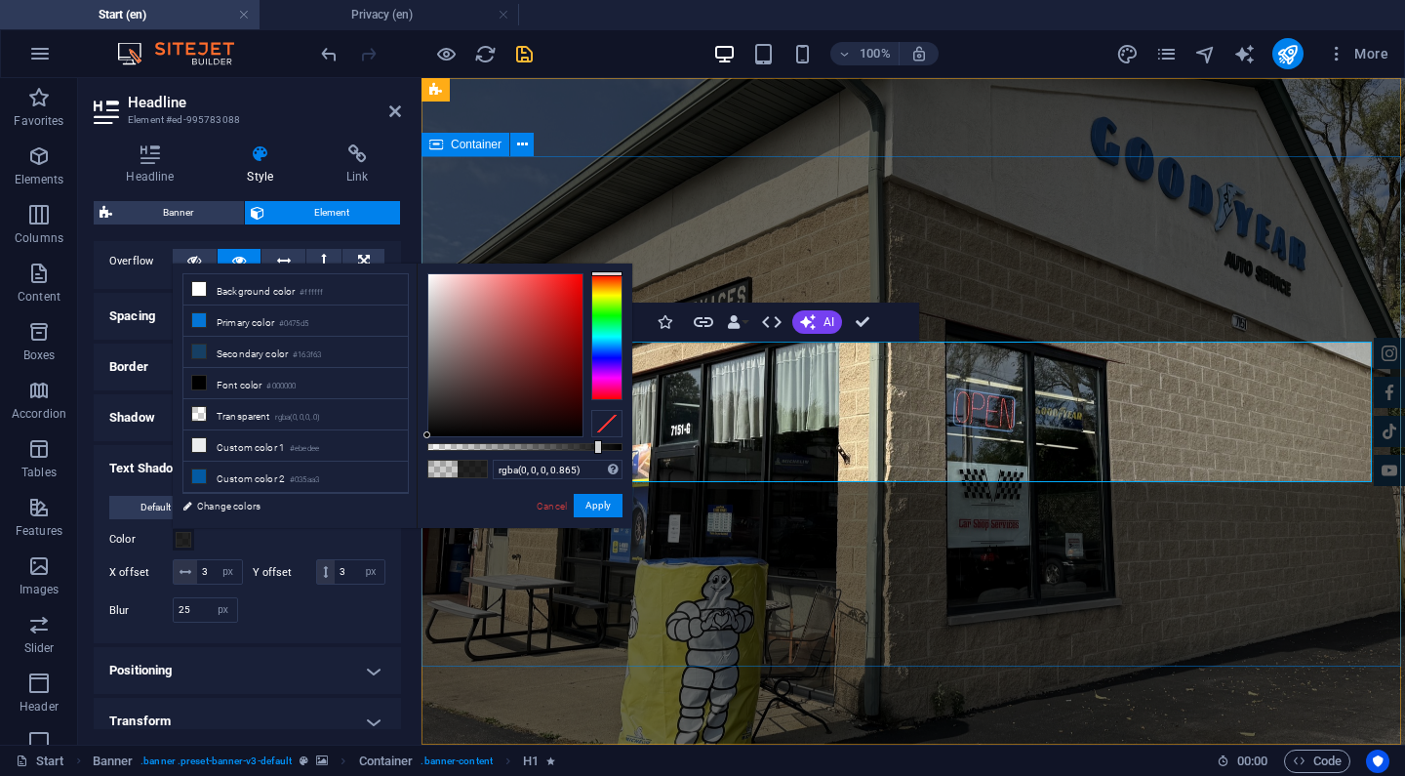
type input "rgba(0, 0, 0, 0.86)"
drag, startPoint x: 584, startPoint y: 449, endPoint x: 595, endPoint y: 449, distance: 11.7
click at [595, 449] on div at bounding box center [524, 447] width 195 height 8
click at [607, 507] on button "Apply" at bounding box center [598, 505] width 49 height 23
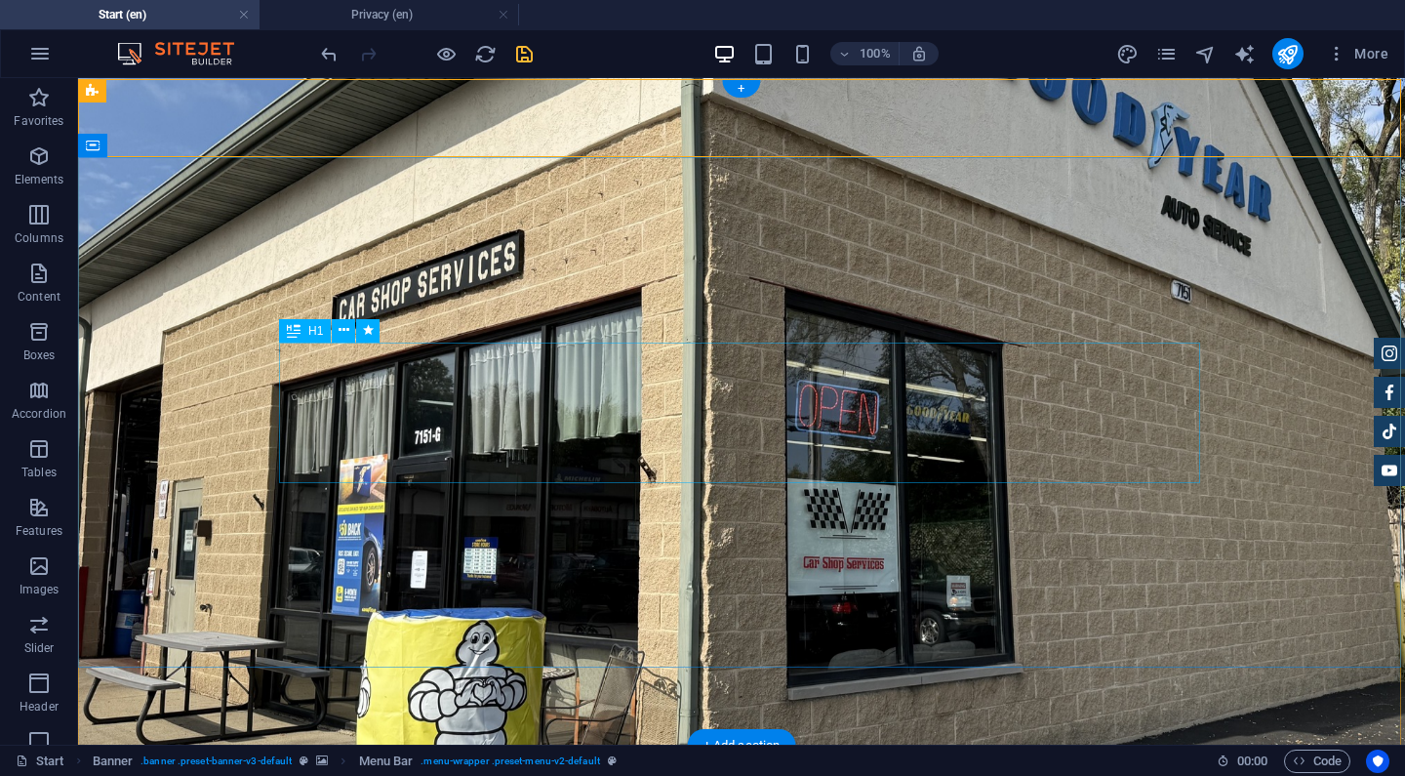
scroll to position [0, 0]
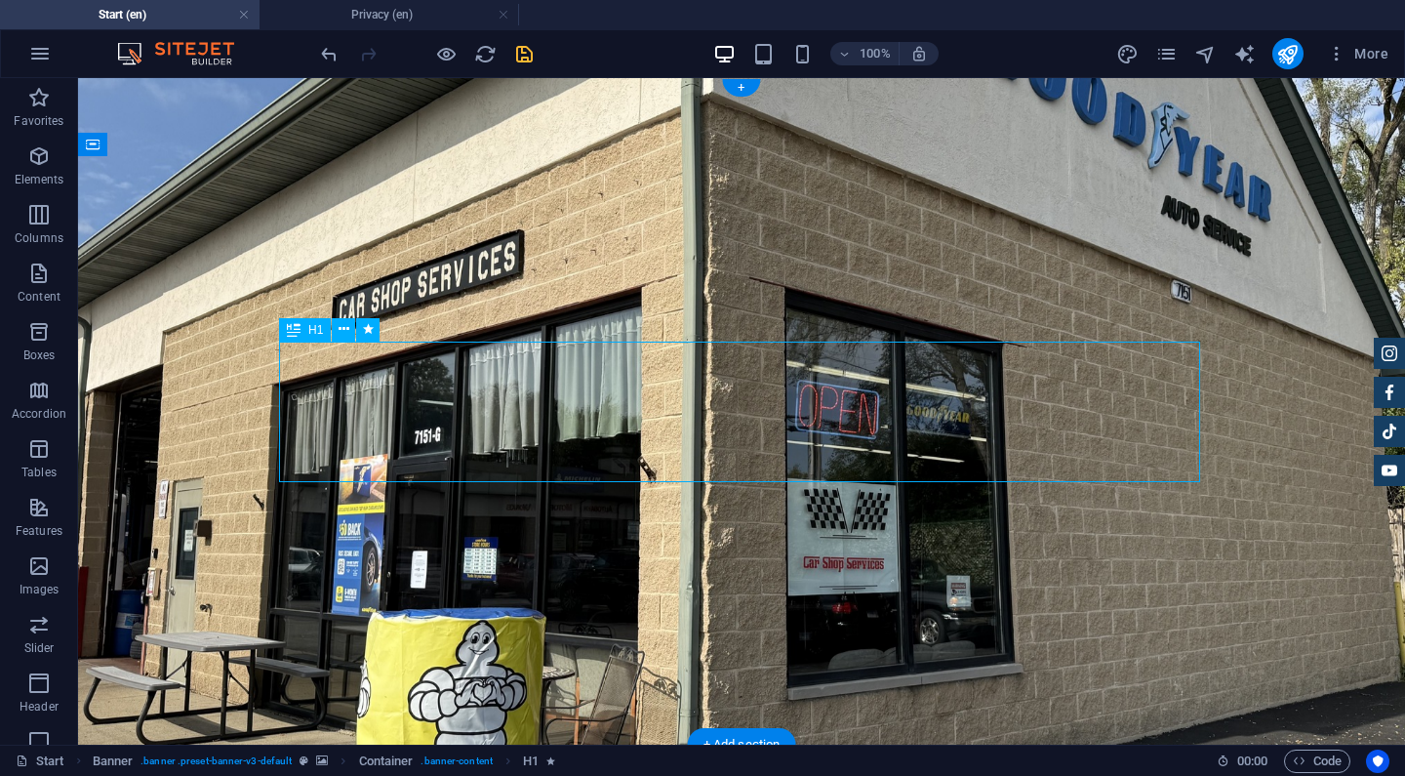
select select "px"
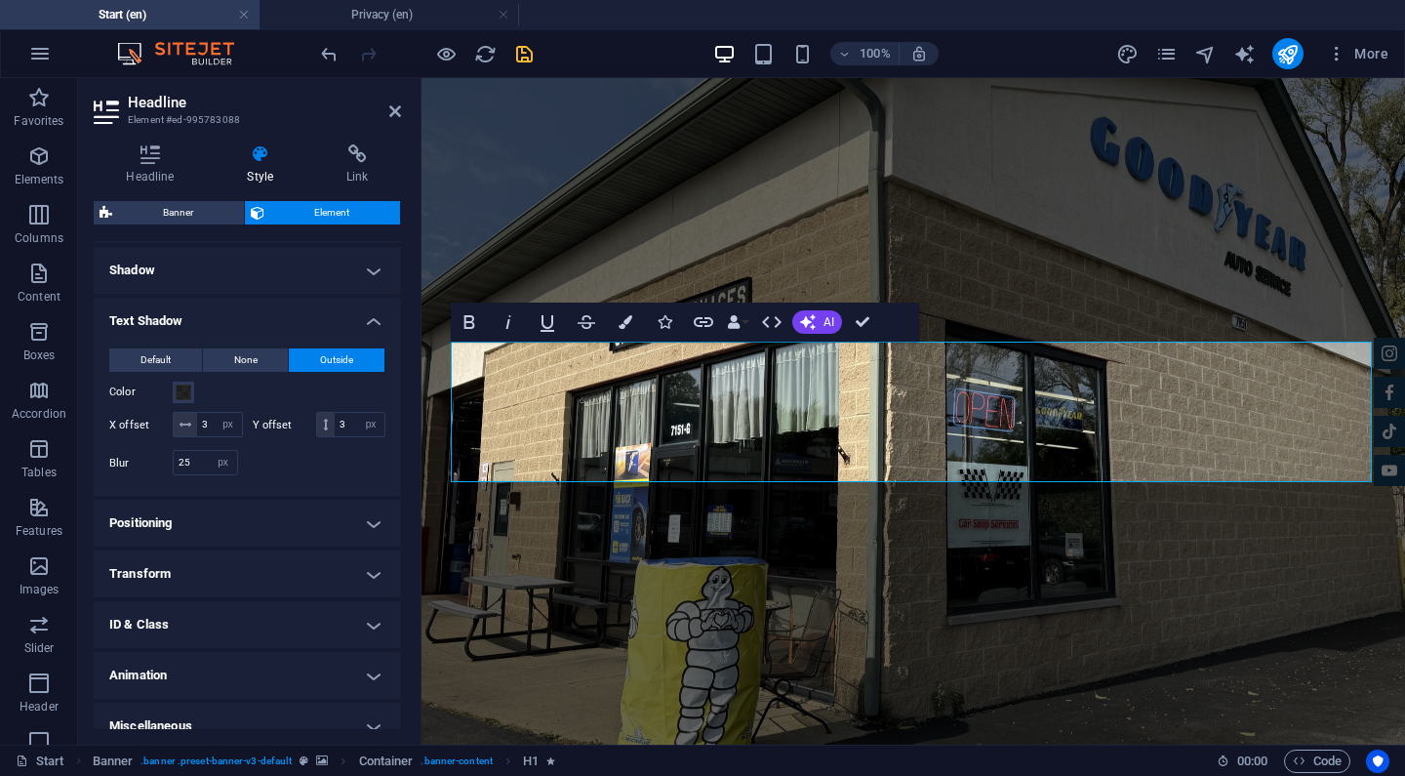
scroll to position [452, 0]
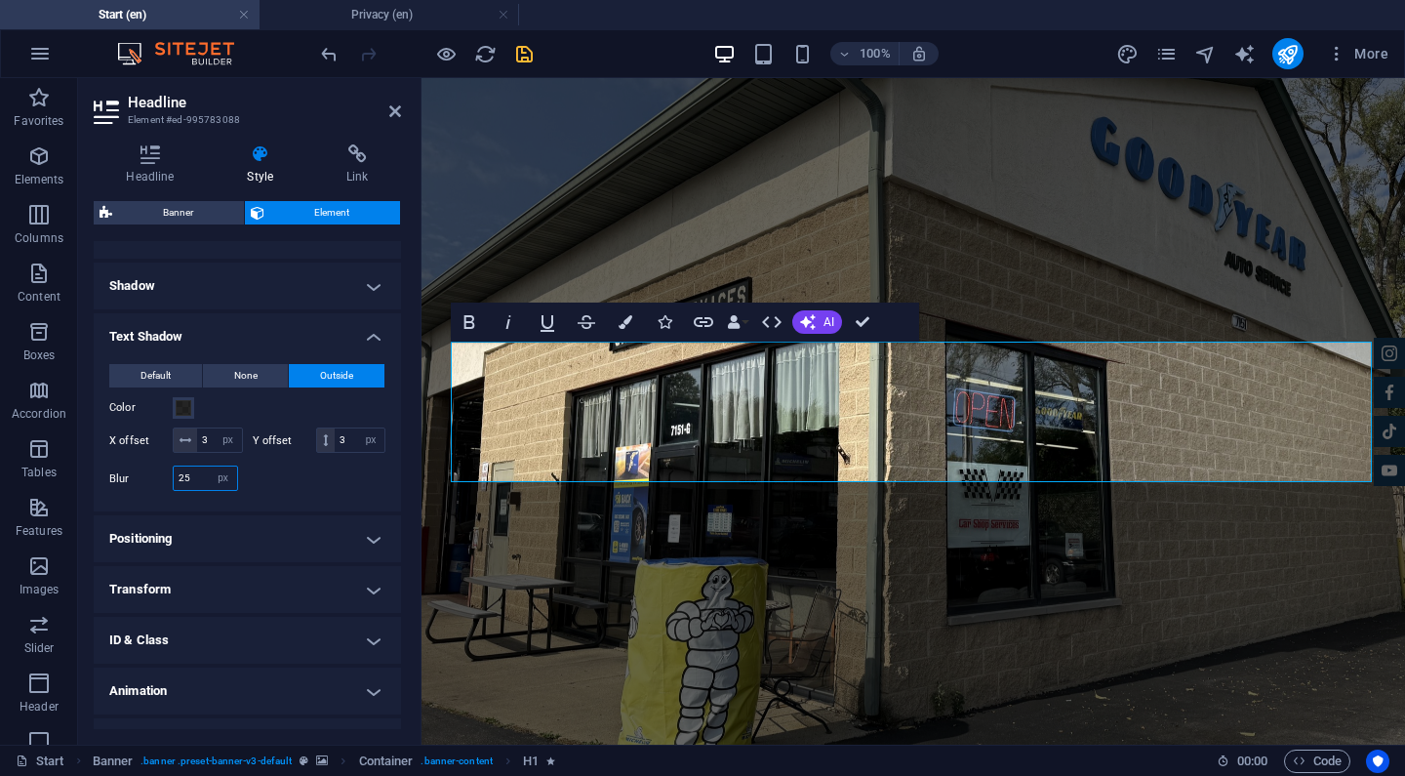
drag, startPoint x: 195, startPoint y: 480, endPoint x: 158, endPoint y: 480, distance: 37.1
click at [158, 480] on div "Blur 25 px rem % vh vw" at bounding box center [173, 478] width 129 height 25
type input "40"
click at [179, 401] on span at bounding box center [184, 408] width 16 height 16
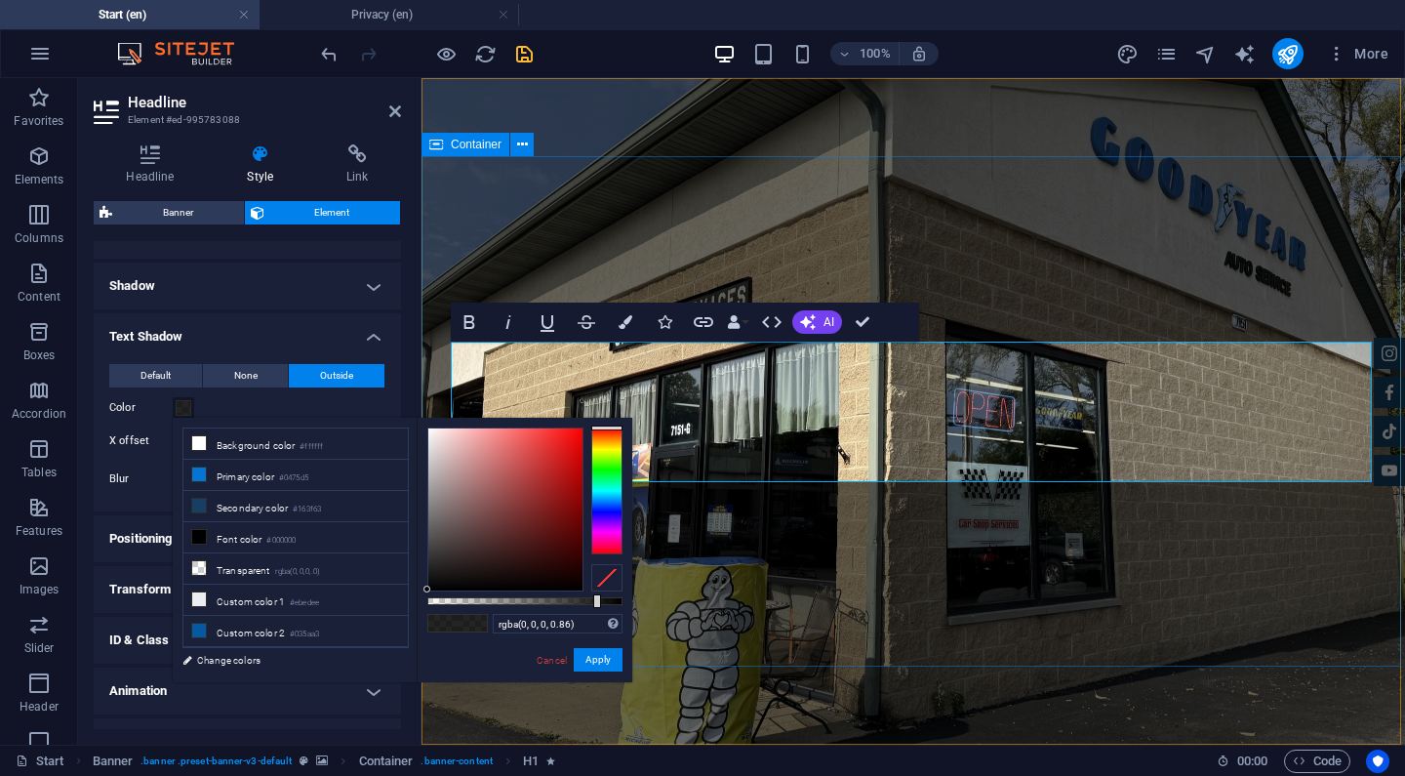
type input "rgba(0, 0, 0, 0.915)"
click at [606, 600] on div at bounding box center [524, 601] width 195 height 8
click at [606, 657] on button "Apply" at bounding box center [598, 659] width 49 height 23
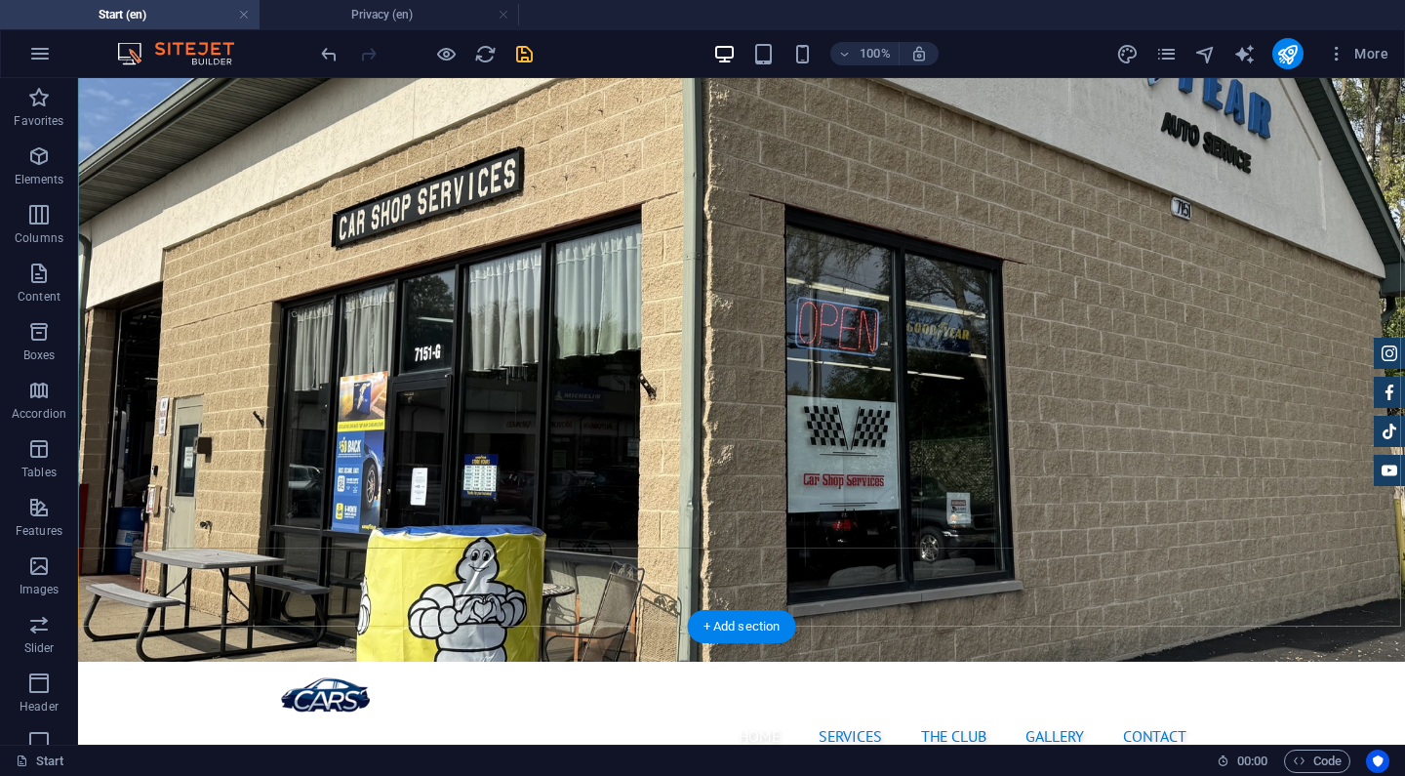
scroll to position [130, 0]
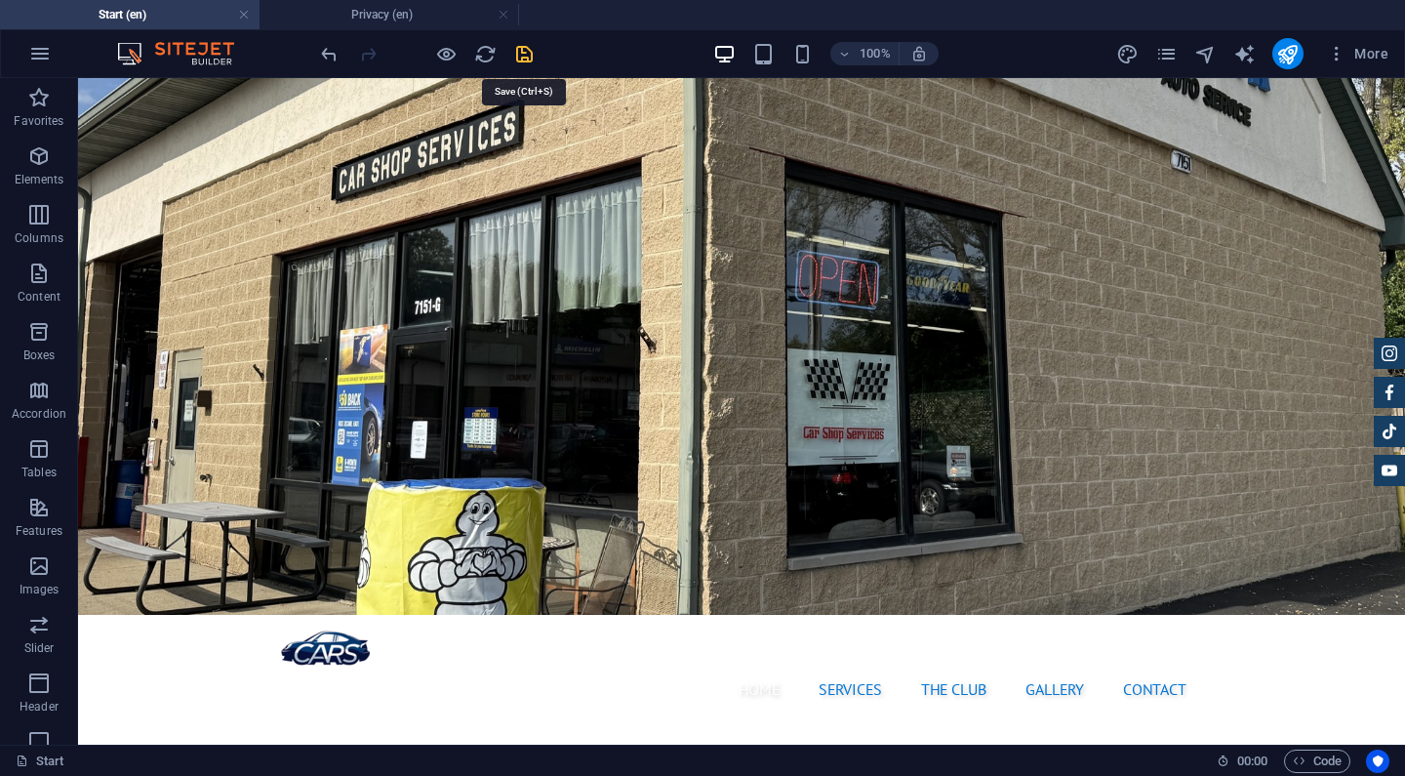
click at [527, 51] on icon "save" at bounding box center [524, 54] width 22 height 22
checkbox input "false"
click at [506, 15] on link at bounding box center [504, 15] width 12 height 19
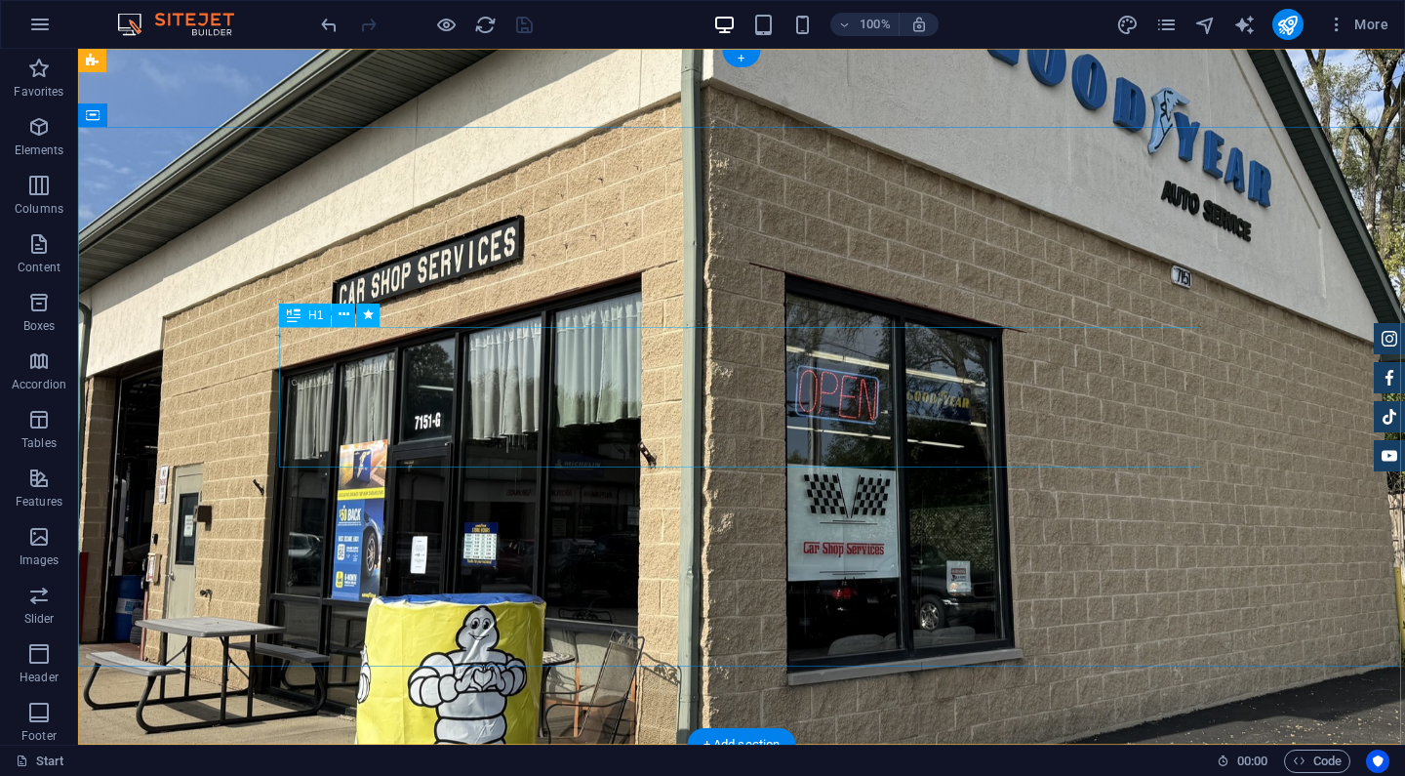
scroll to position [0, 0]
select select "px"
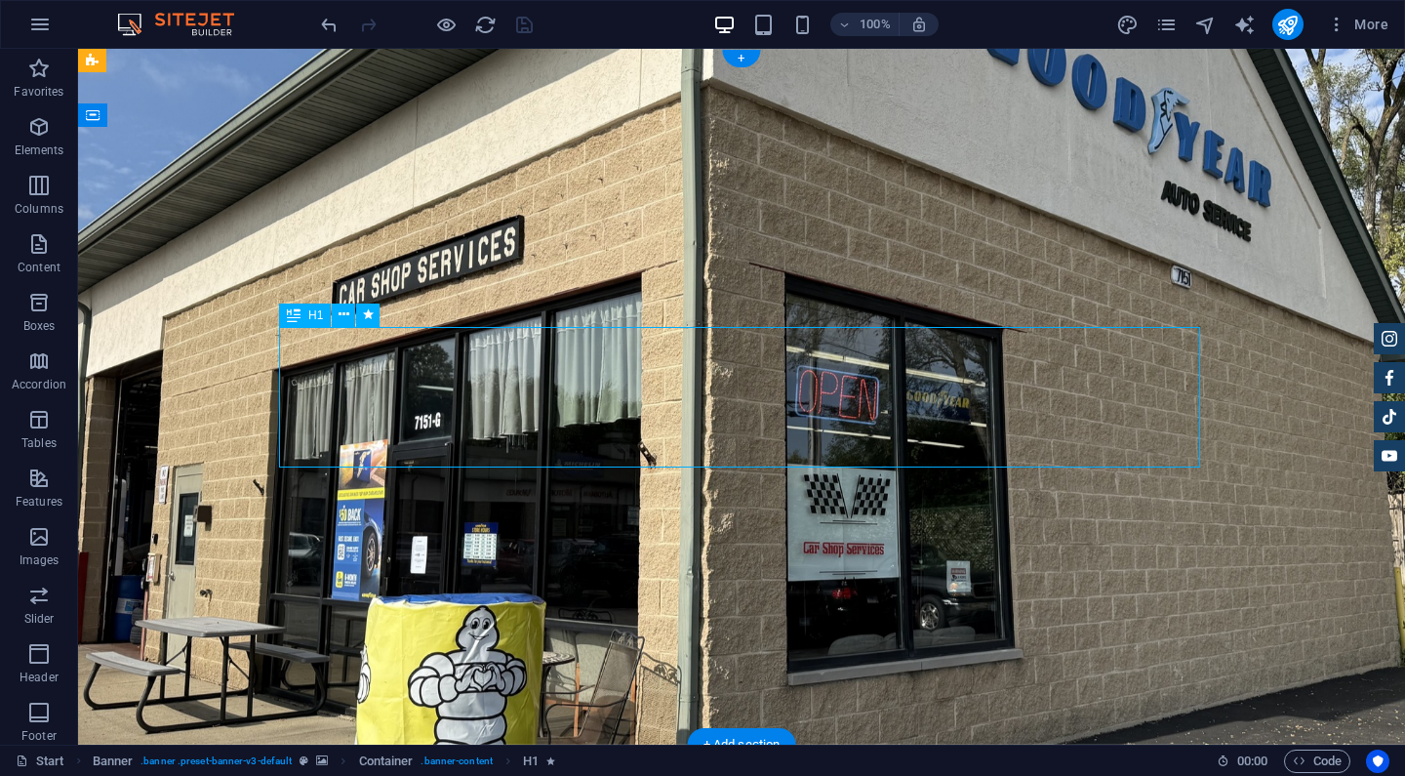
select select "px"
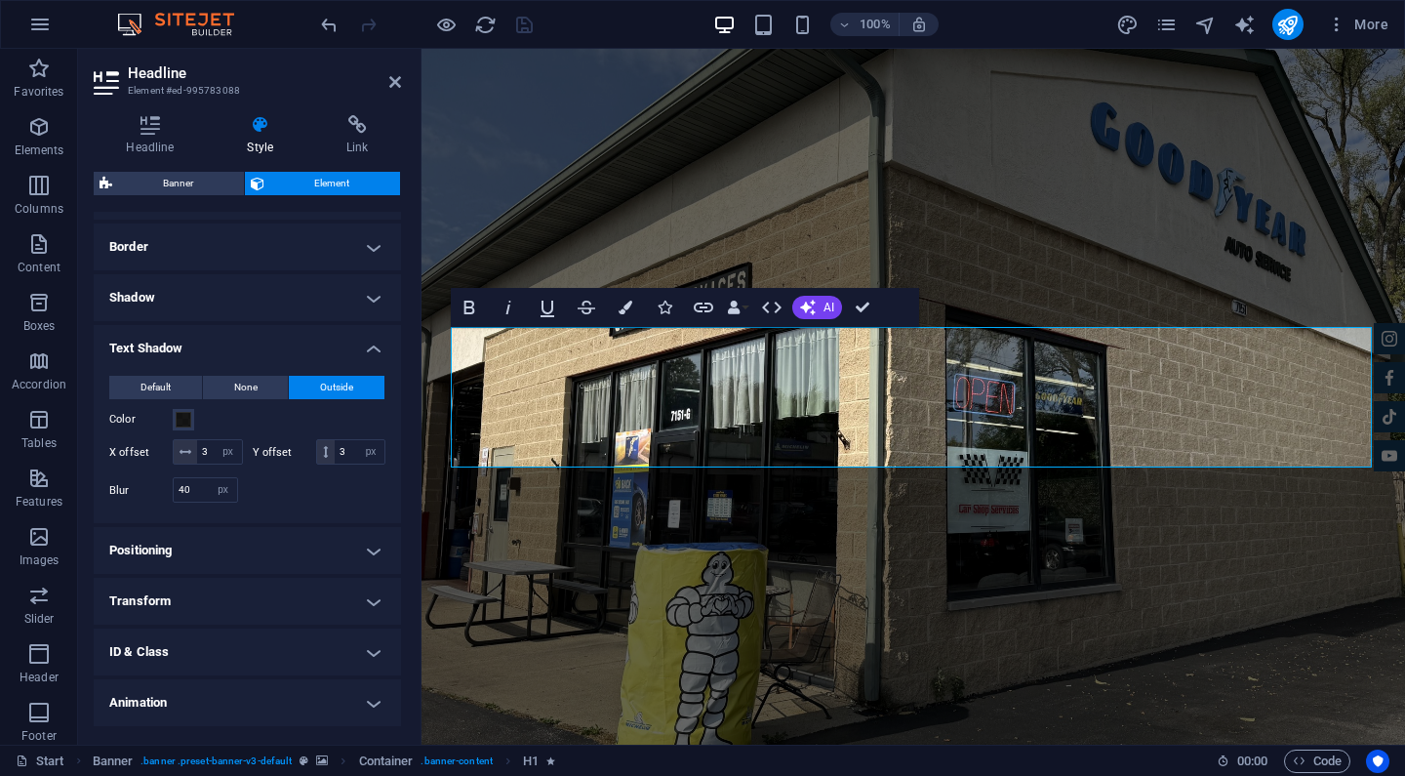
scroll to position [417, 0]
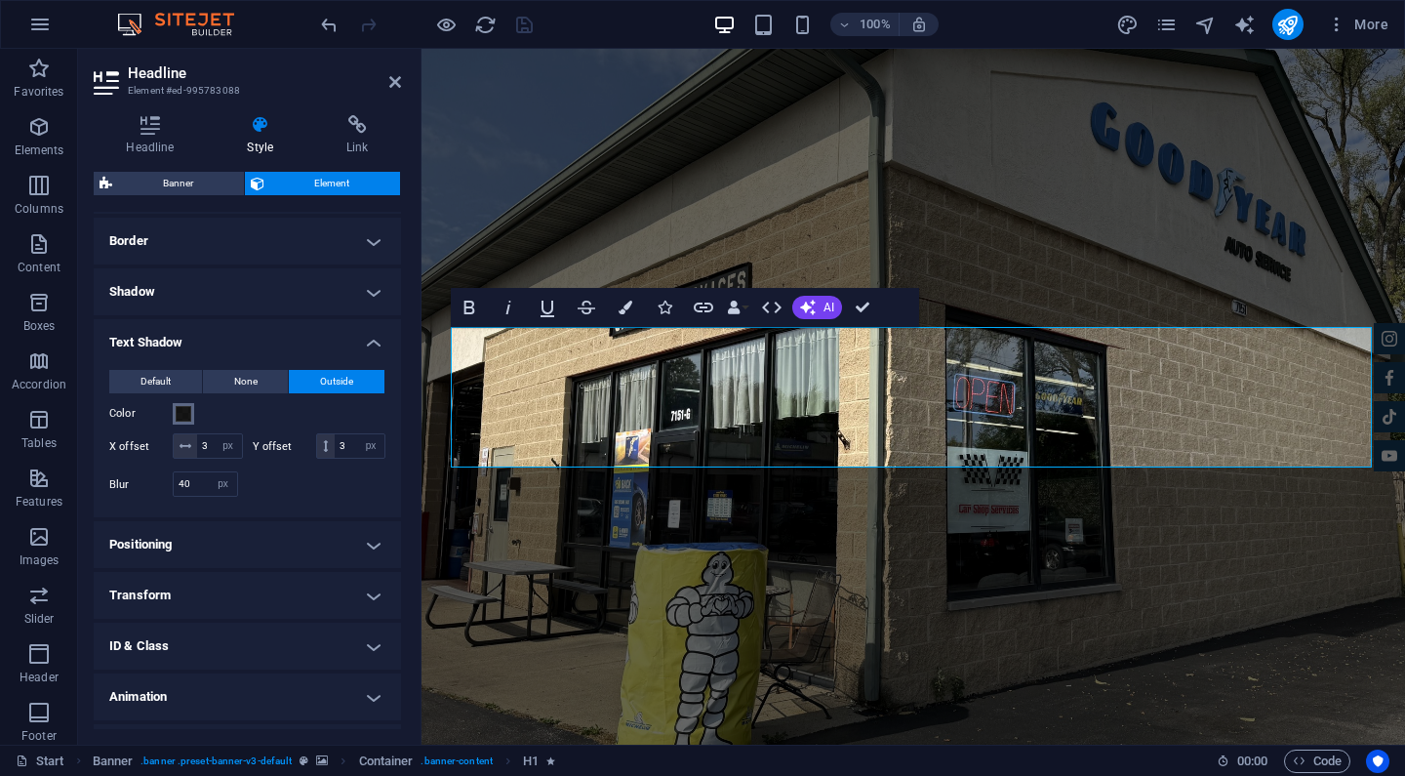
click at [183, 414] on span at bounding box center [184, 414] width 16 height 16
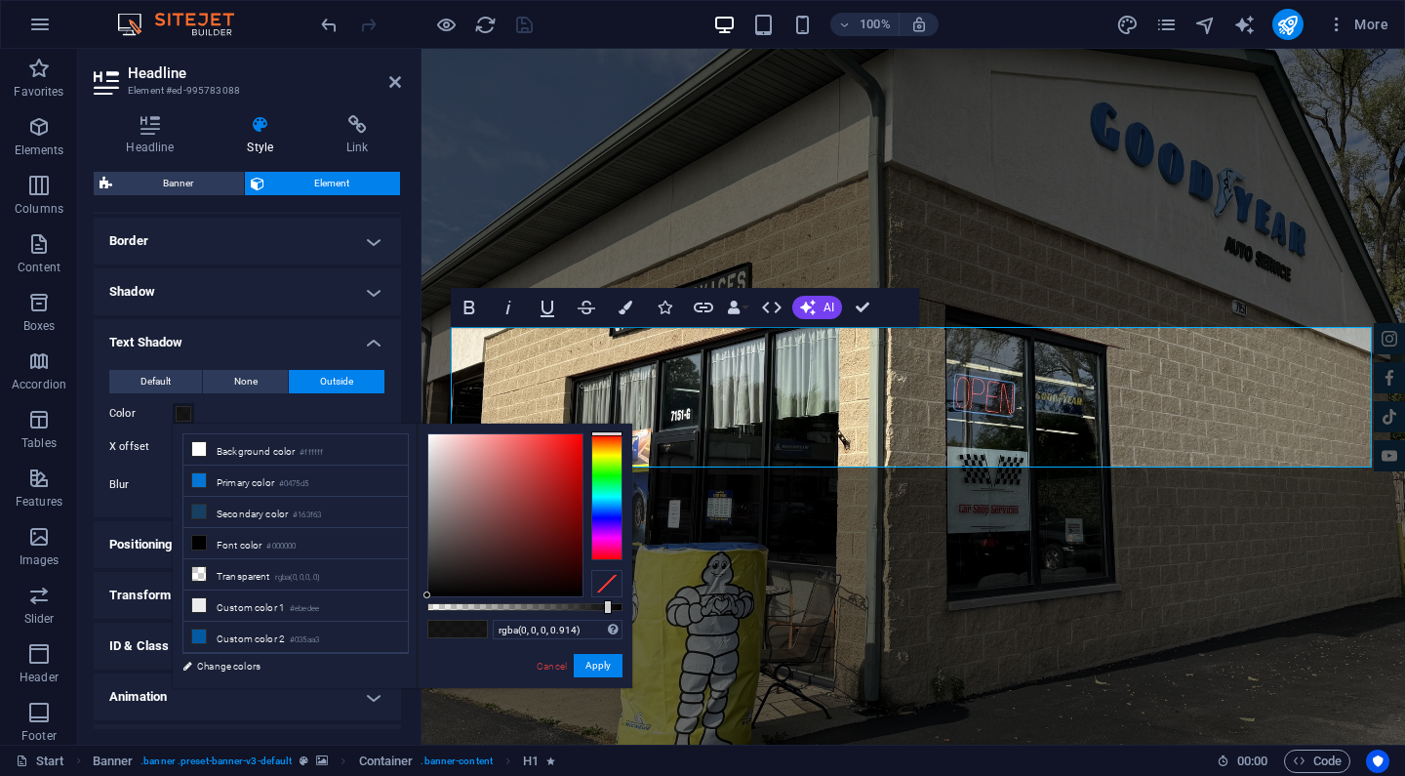
type input "rgba(0, 0, 0, 0.94)"
click at [611, 606] on div at bounding box center [613, 607] width 8 height 14
click at [593, 664] on button "Apply" at bounding box center [598, 665] width 49 height 23
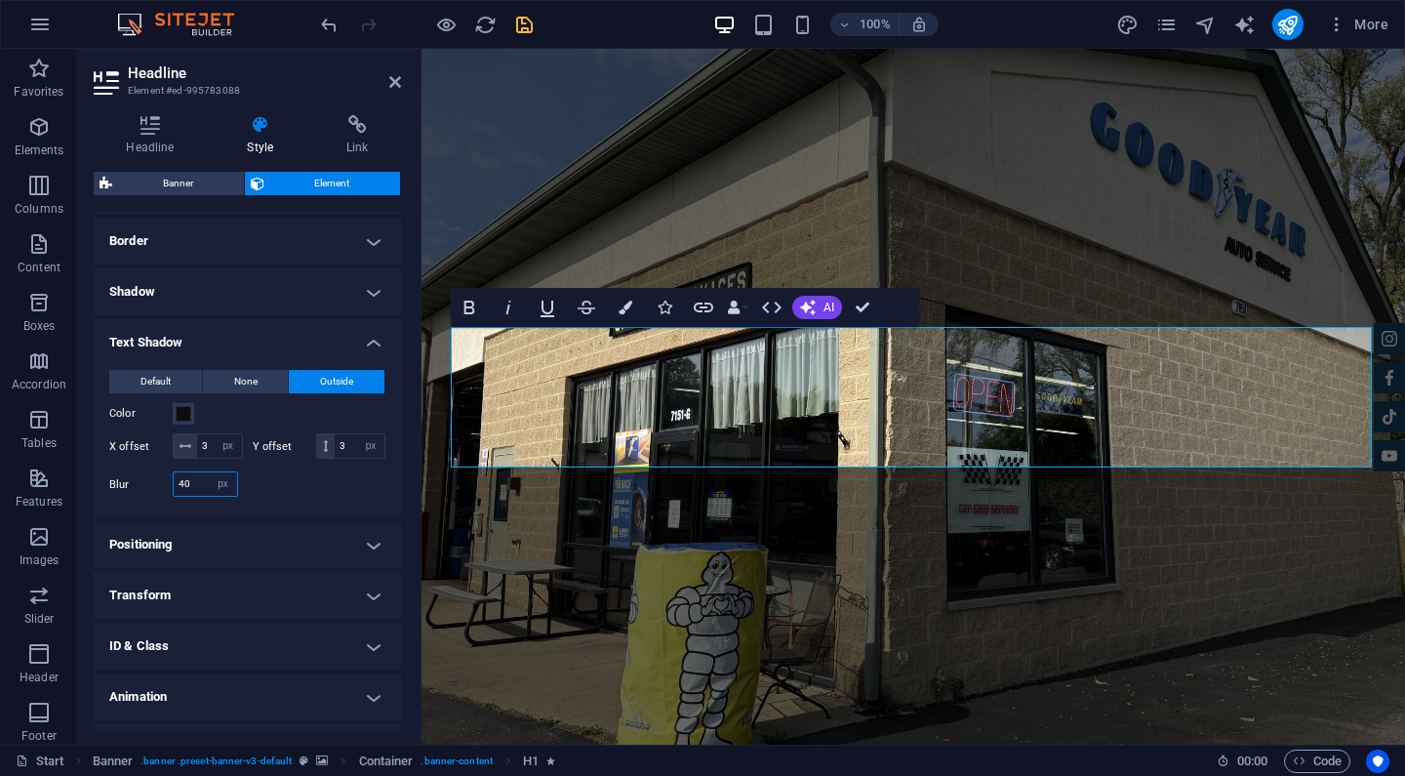
drag, startPoint x: 195, startPoint y: 486, endPoint x: 167, endPoint y: 486, distance: 28.3
click at [167, 486] on div "Blur 40 px rem % vh vw" at bounding box center [173, 483] width 129 height 25
type input "70"
click at [306, 478] on div at bounding box center [317, 483] width 139 height 25
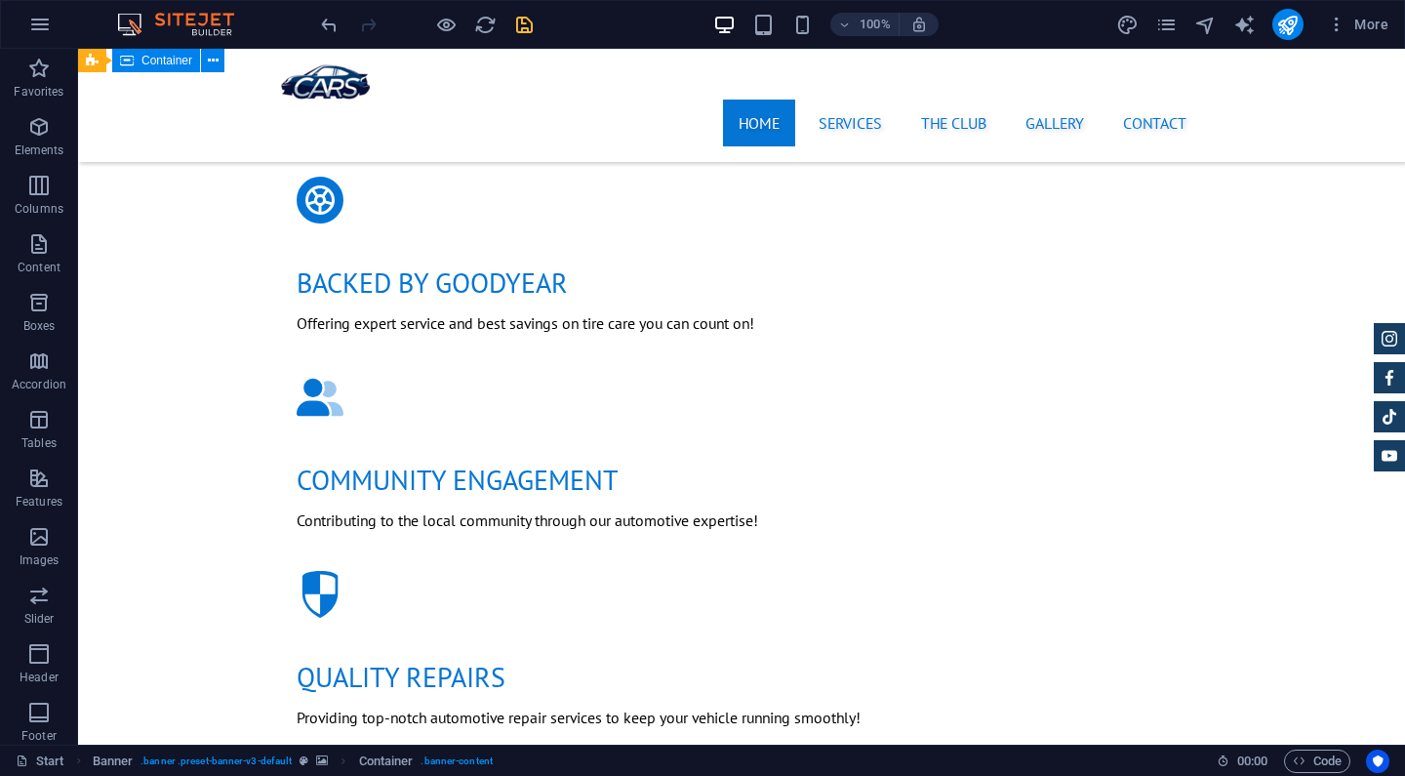
scroll to position [1273, 0]
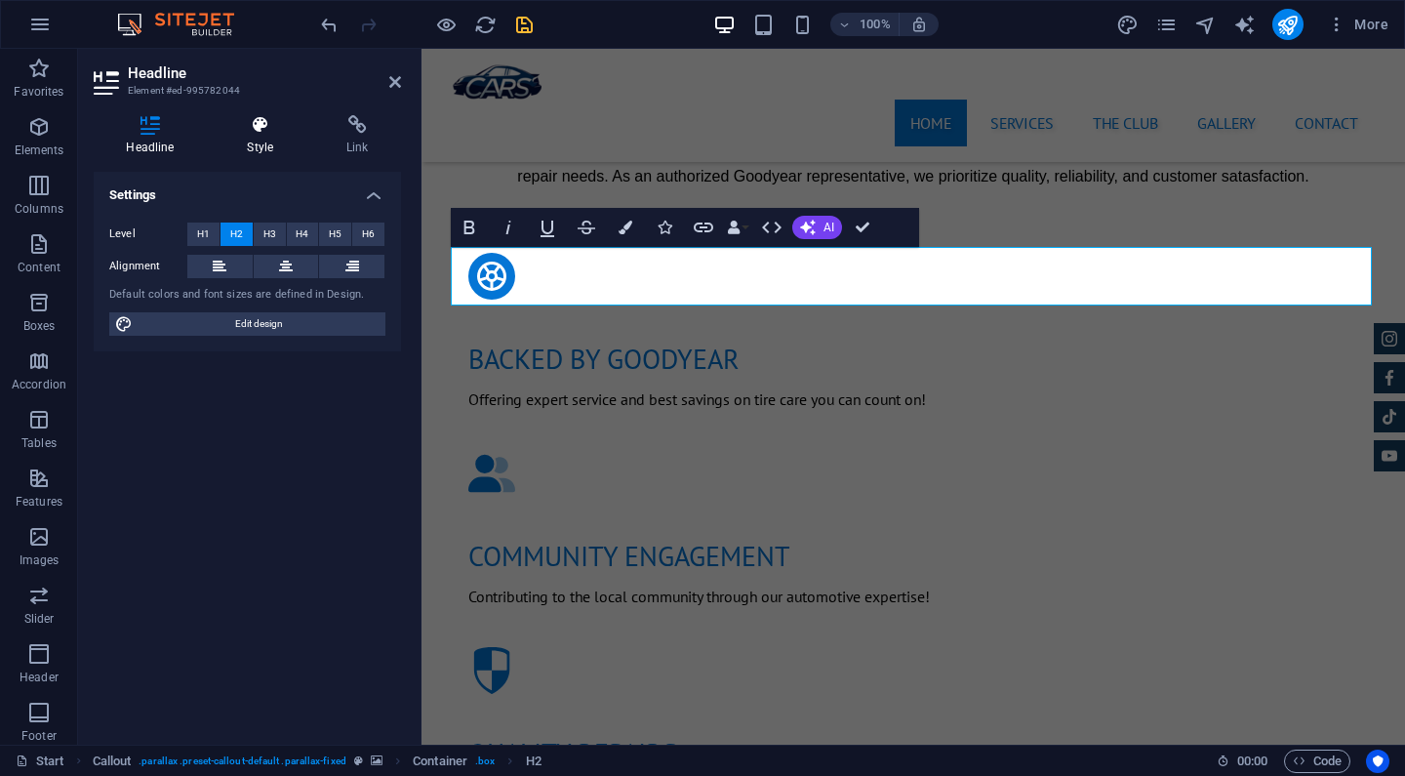
click at [256, 132] on icon at bounding box center [261, 125] width 92 height 20
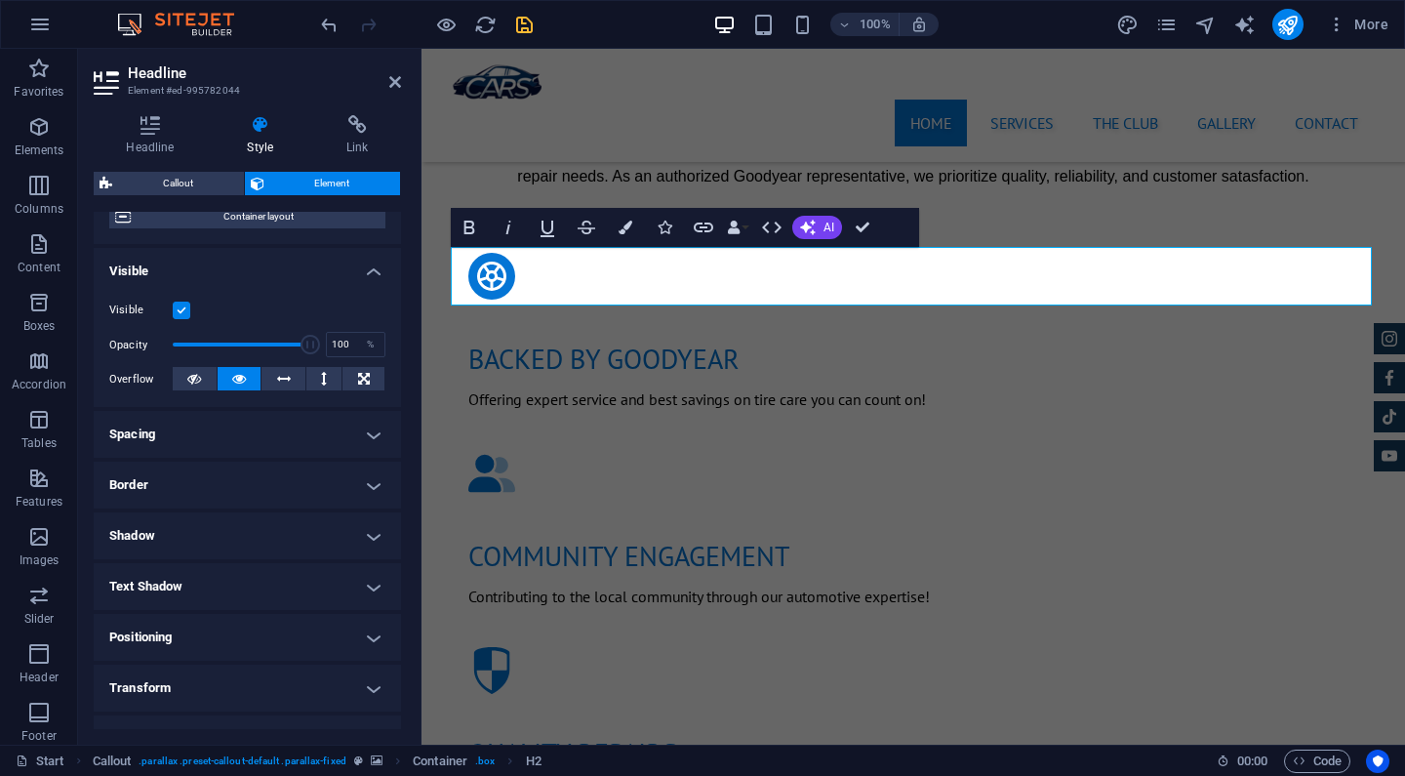
scroll to position [185, 0]
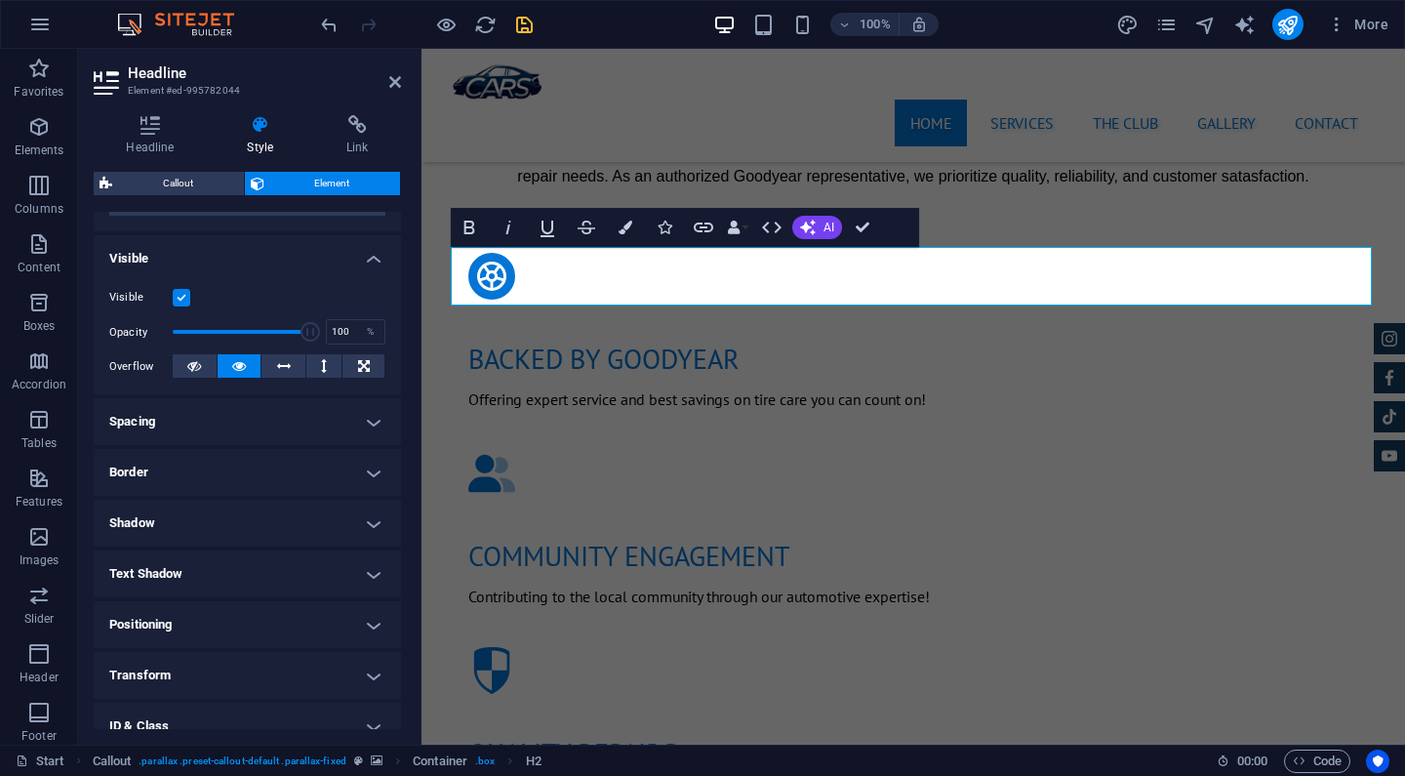
click at [179, 582] on h4 "Text Shadow" at bounding box center [247, 573] width 307 height 47
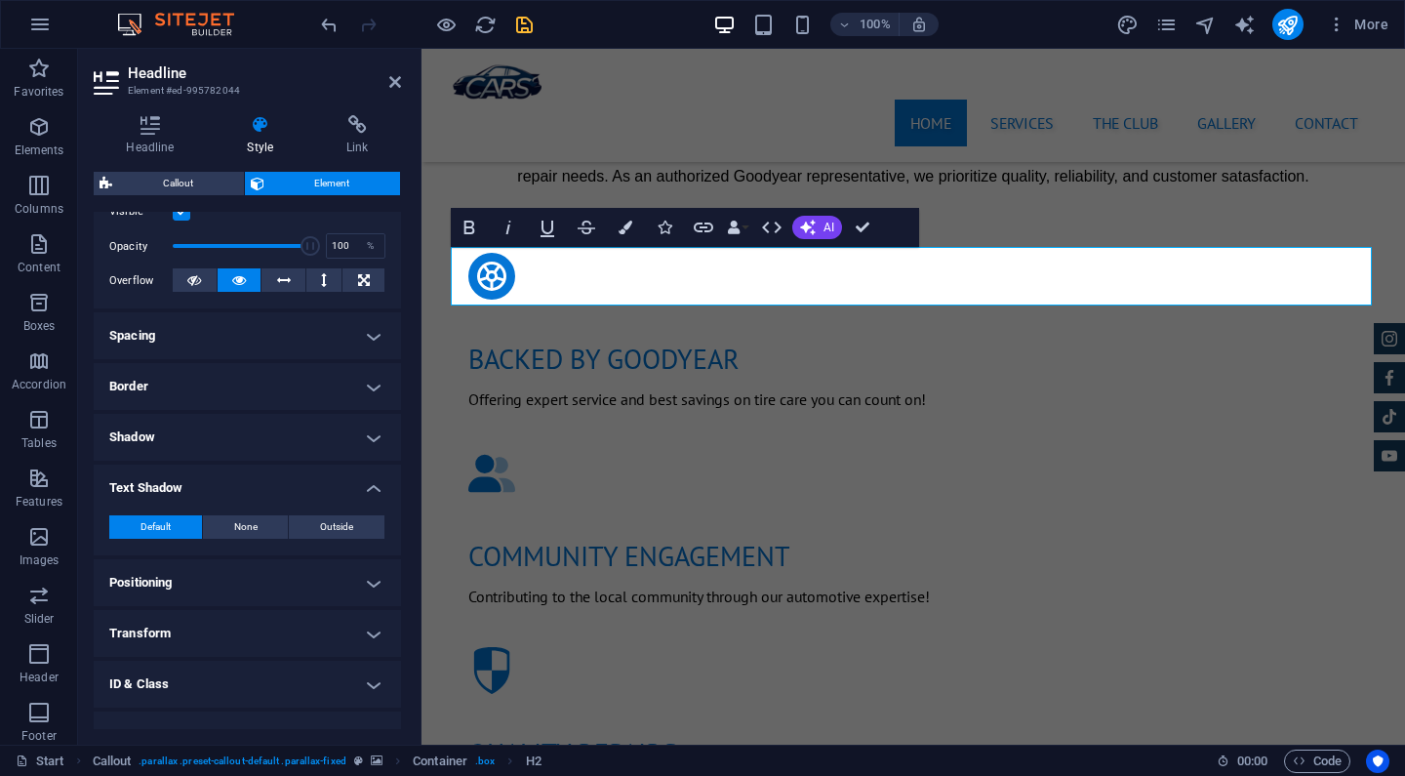
scroll to position [272, 0]
click at [184, 491] on h4 "Text Shadow" at bounding box center [247, 481] width 307 height 35
click at [168, 439] on h4 "Shadow" at bounding box center [247, 436] width 307 height 47
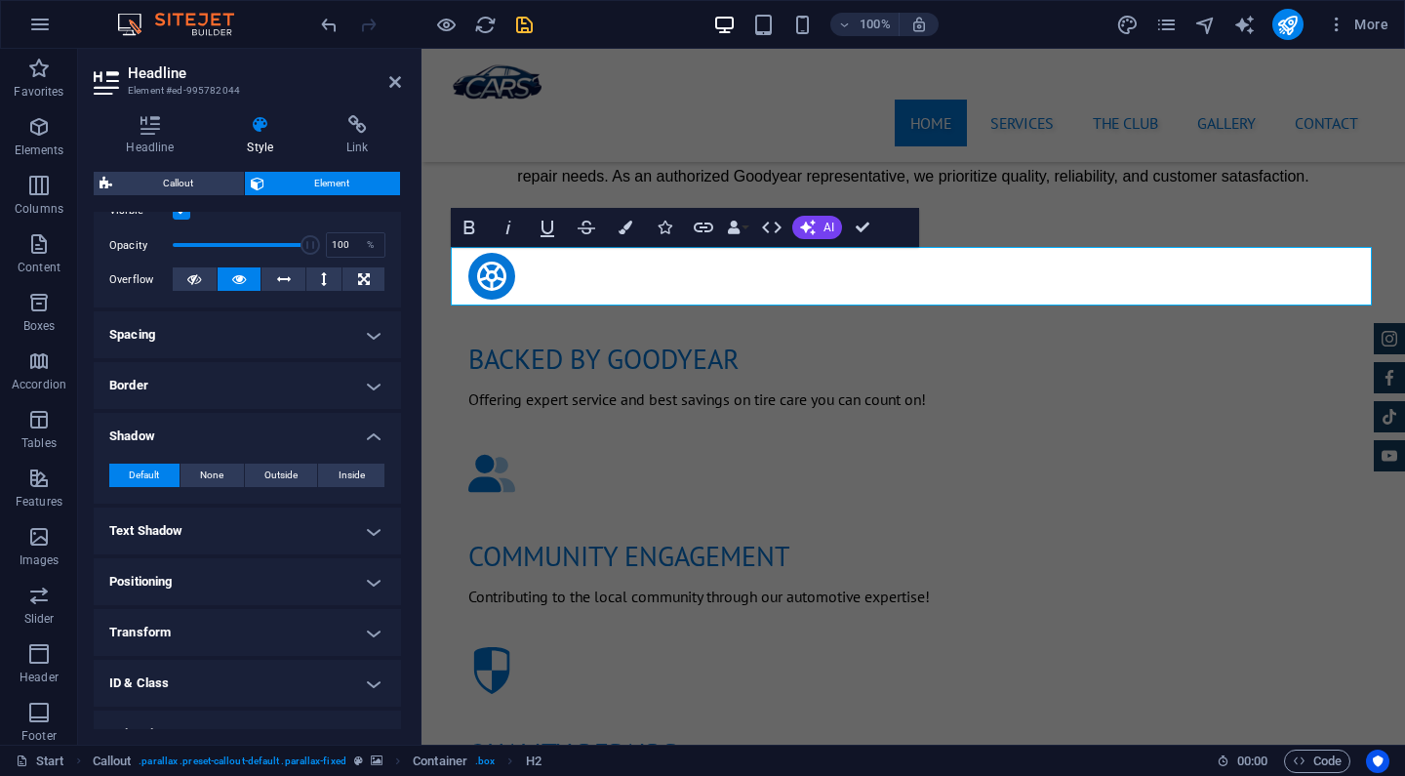
click at [168, 439] on h4 "Shadow" at bounding box center [247, 430] width 307 height 35
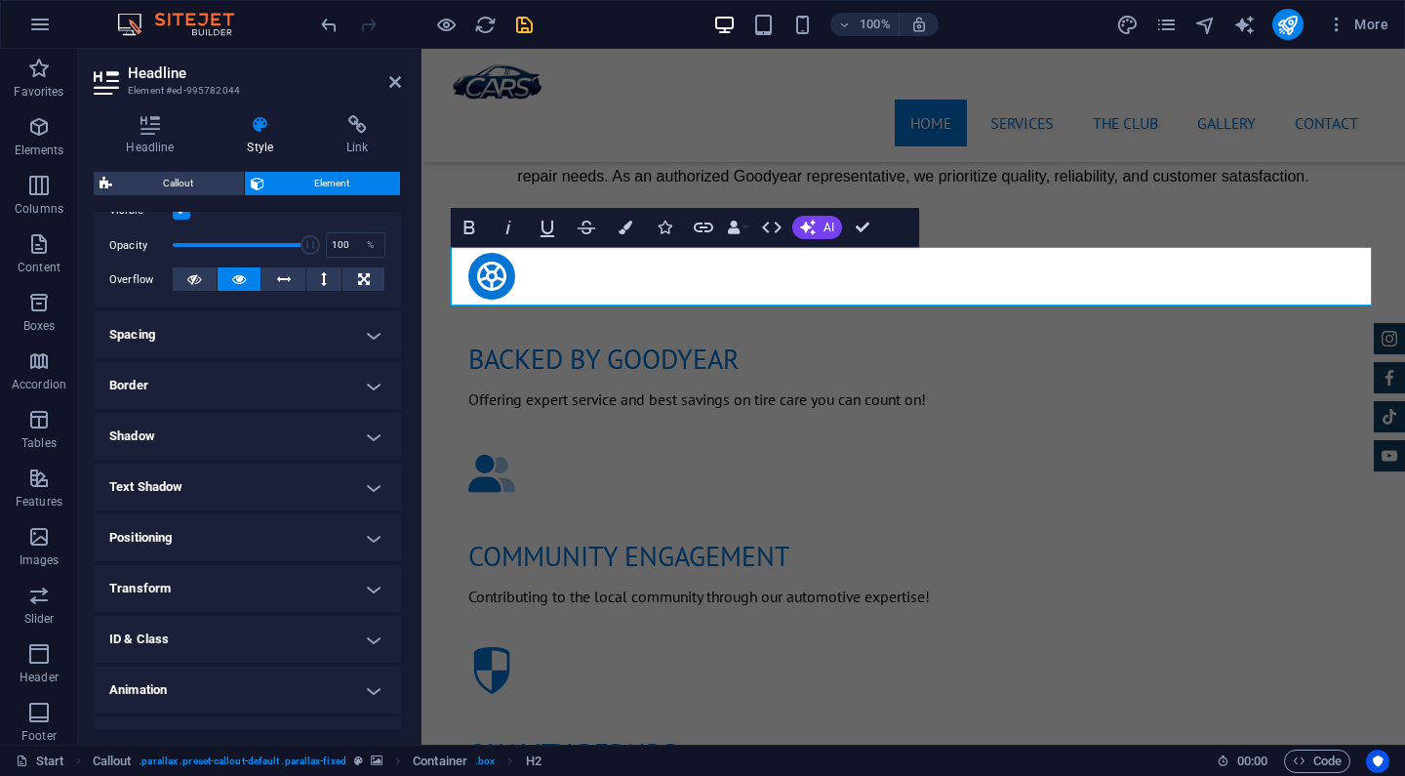
click at [168, 496] on h4 "Text Shadow" at bounding box center [247, 487] width 307 height 47
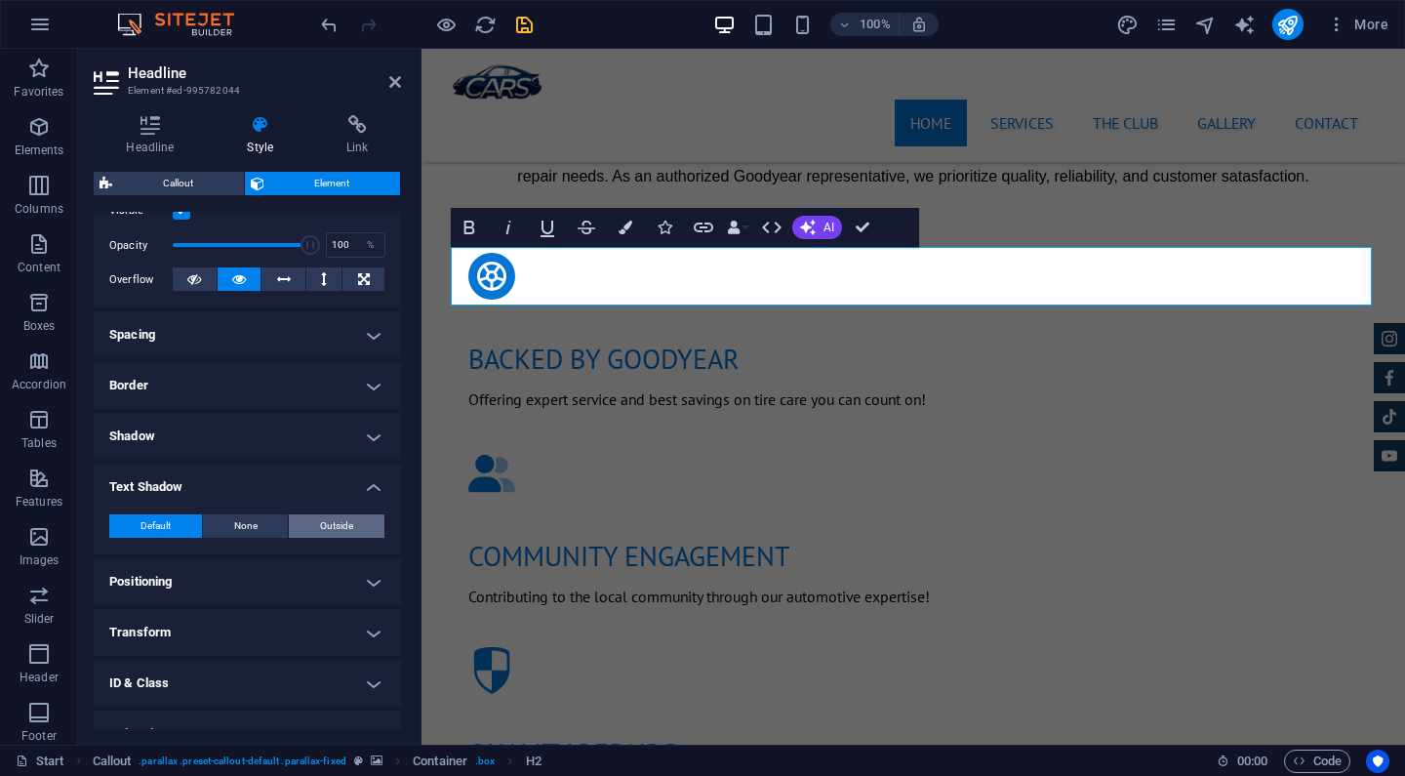
click at [306, 522] on button "Outside" at bounding box center [337, 525] width 96 height 23
type input "rgba(0, 0, 0, 0.2)"
type input "2"
type input "4"
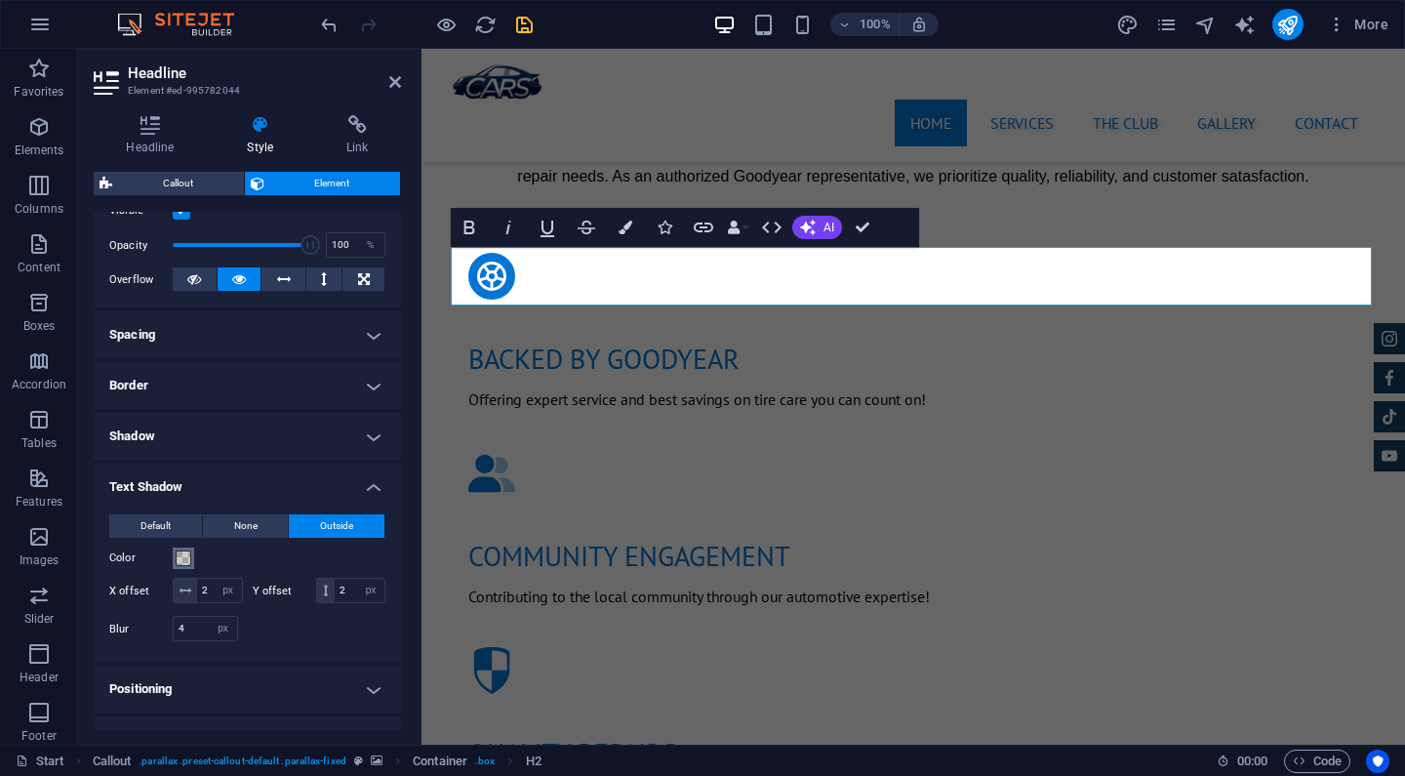
click at [184, 562] on span at bounding box center [184, 558] width 16 height 16
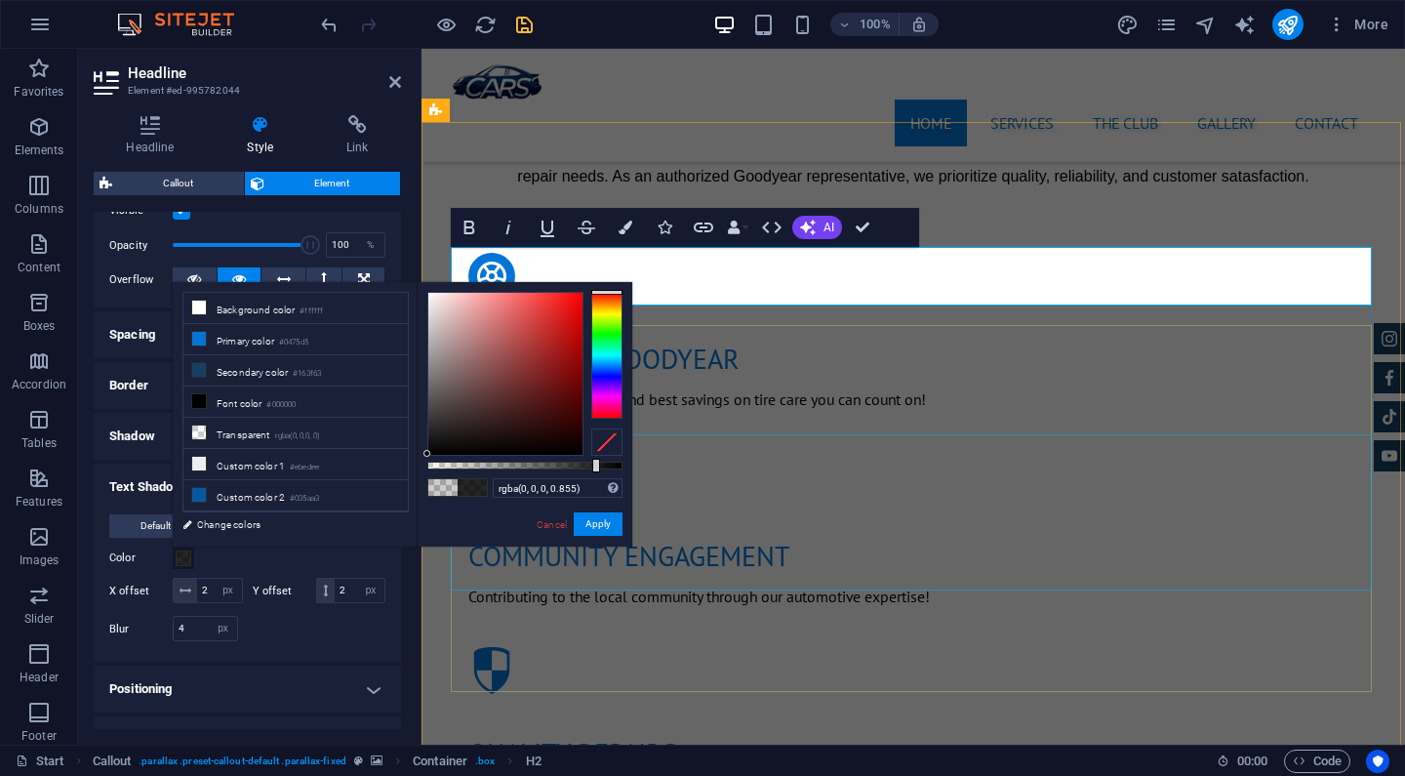
click at [594, 466] on div at bounding box center [524, 466] width 195 height 8
type input "rgba(0, 0, 0, 0.905)"
click at [604, 466] on div at bounding box center [524, 466] width 195 height 8
click at [600, 524] on button "Apply" at bounding box center [598, 523] width 49 height 23
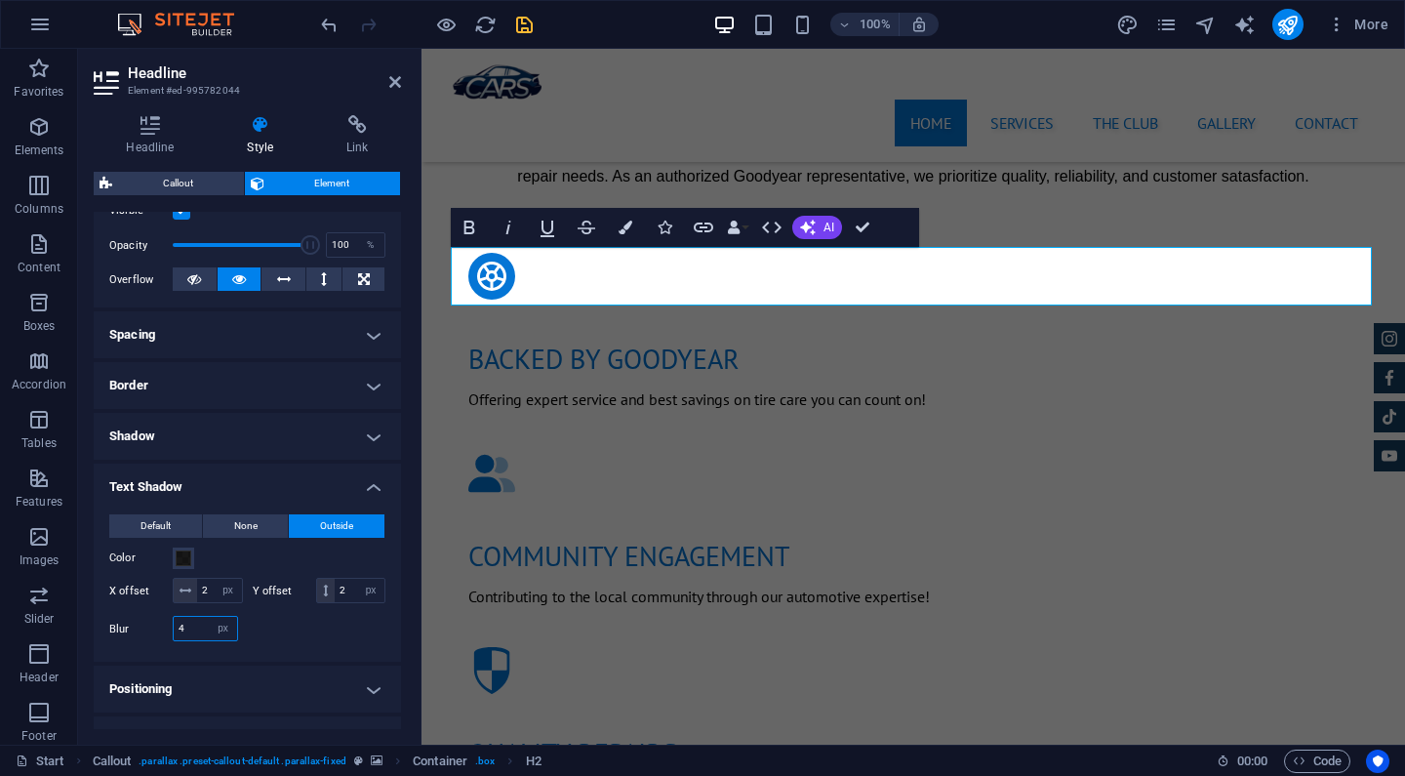
drag, startPoint x: 196, startPoint y: 628, endPoint x: 170, endPoint y: 628, distance: 26.4
click at [170, 628] on div "Blur 4 px rem % vh vw" at bounding box center [173, 628] width 129 height 25
type input "30"
click at [269, 616] on div at bounding box center [317, 628] width 139 height 25
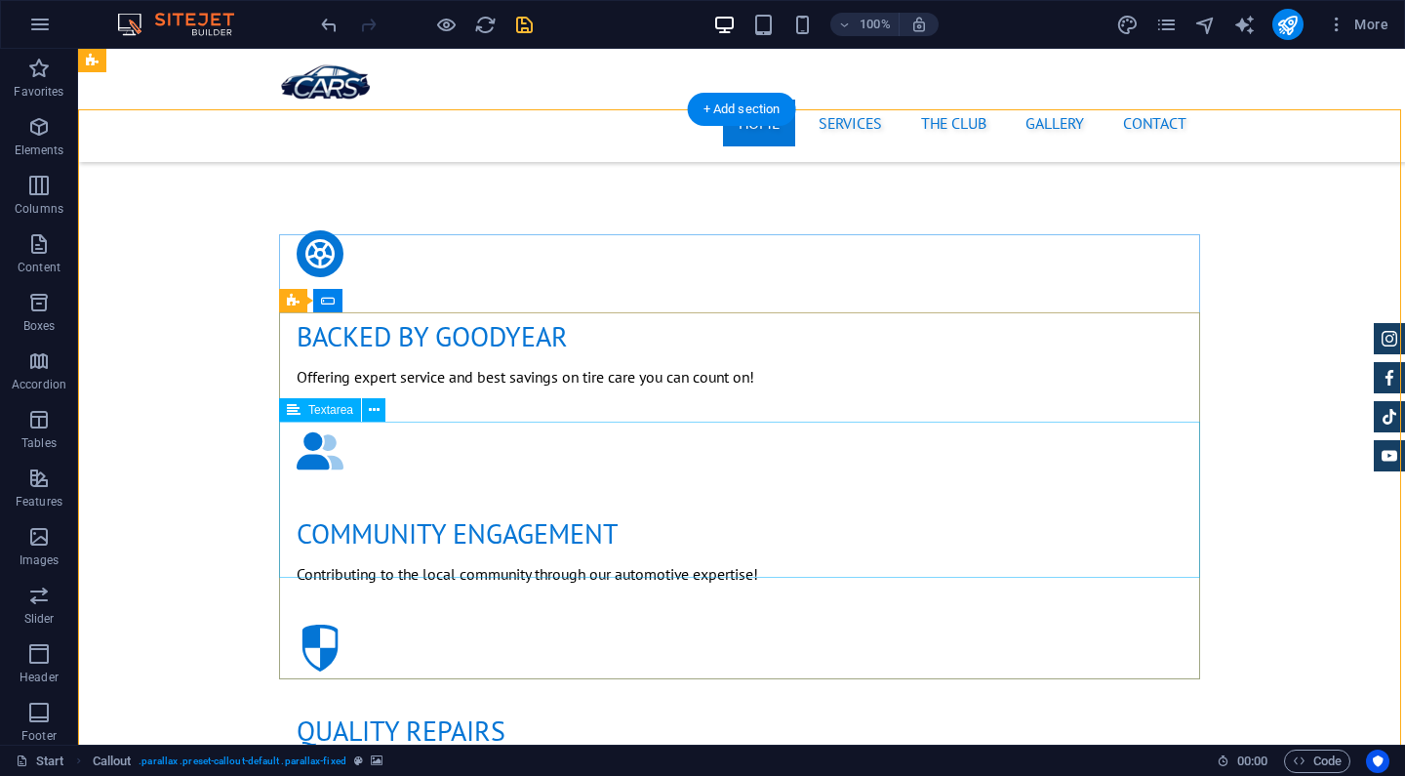
scroll to position [1285, 0]
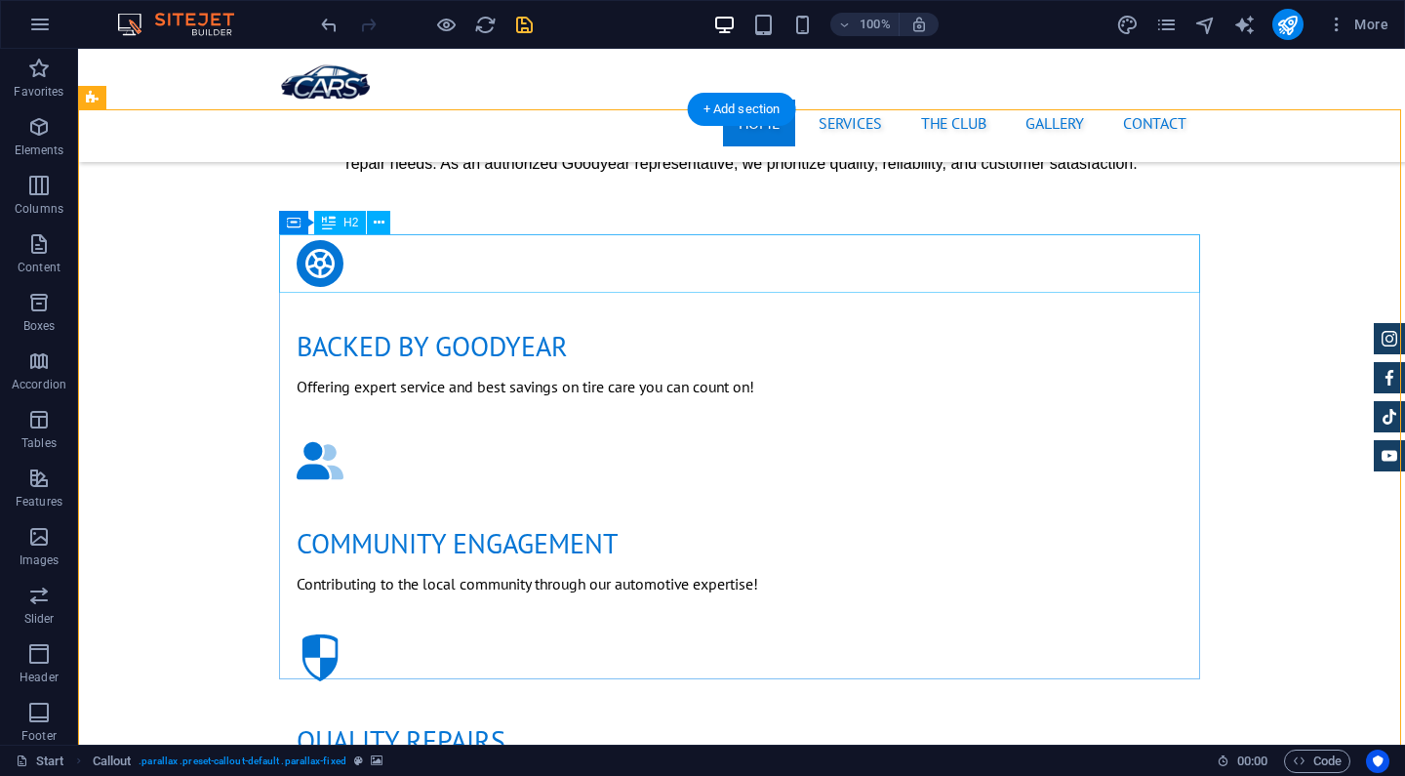
select select "px"
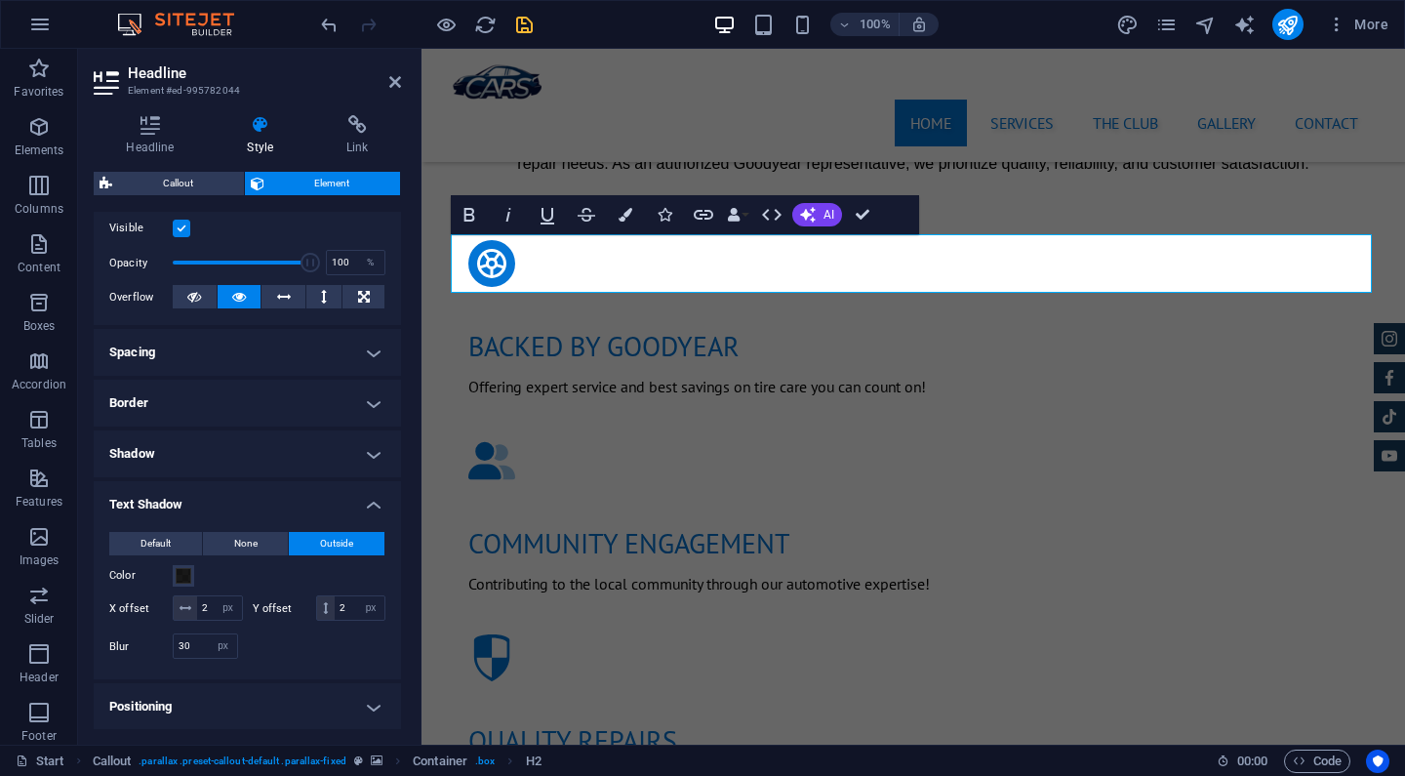
scroll to position [264, 0]
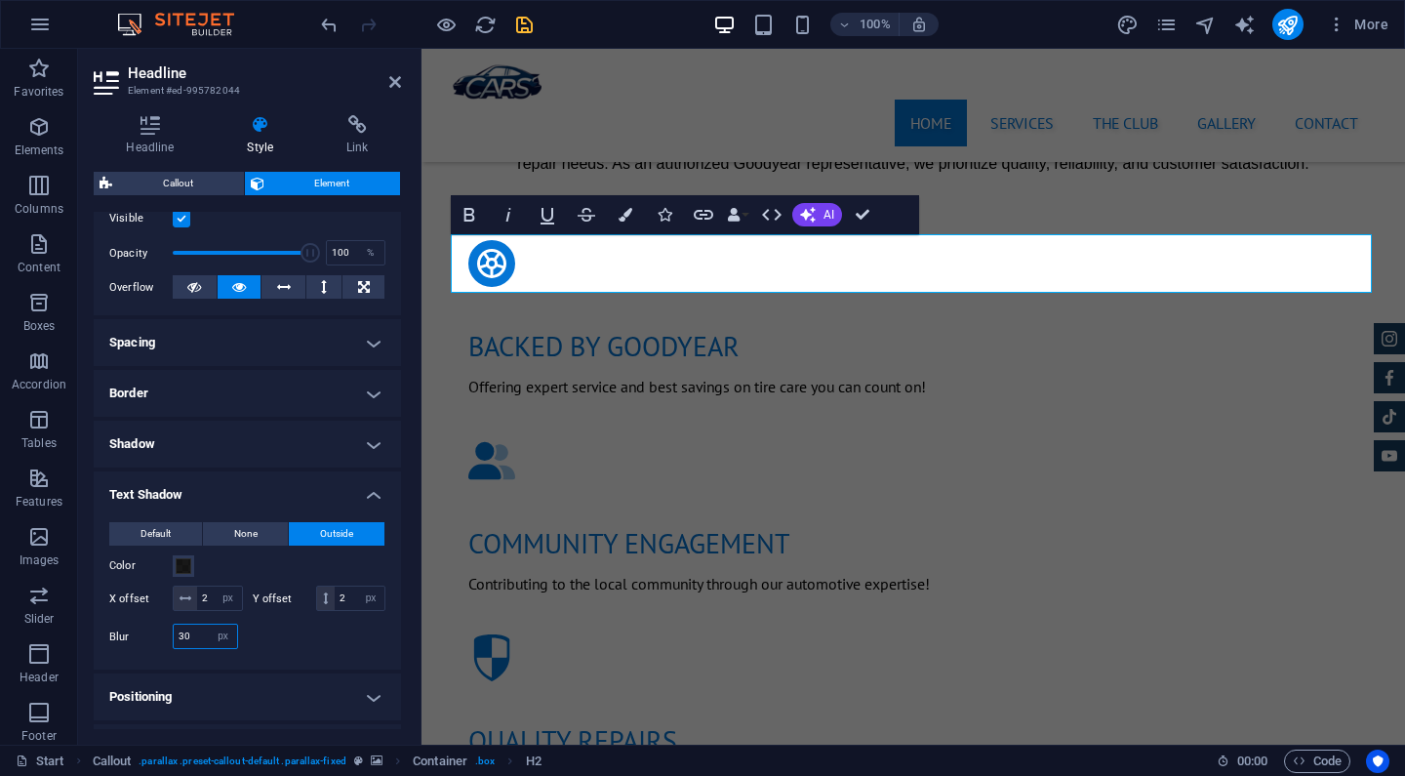
drag, startPoint x: 192, startPoint y: 639, endPoint x: 166, endPoint y: 639, distance: 26.4
click at [166, 639] on div "Blur 30 px rem % vh vw" at bounding box center [173, 636] width 129 height 25
type input "50"
click at [210, 600] on input "2" at bounding box center [219, 598] width 45 height 23
type input "3"
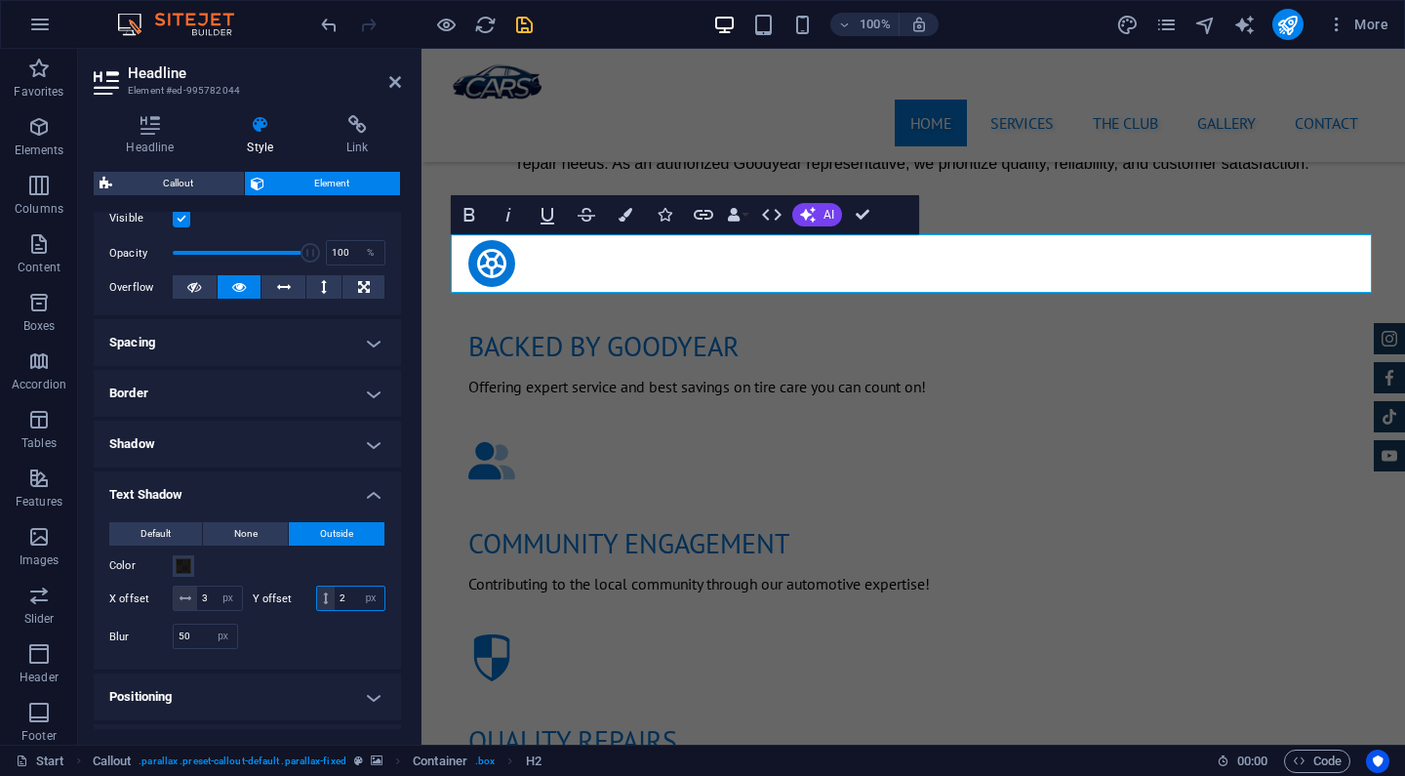
click at [351, 595] on input "2" at bounding box center [360, 598] width 50 height 23
type input "3"
click at [337, 562] on div "Color" at bounding box center [247, 565] width 276 height 23
click at [184, 562] on span at bounding box center [184, 566] width 16 height 16
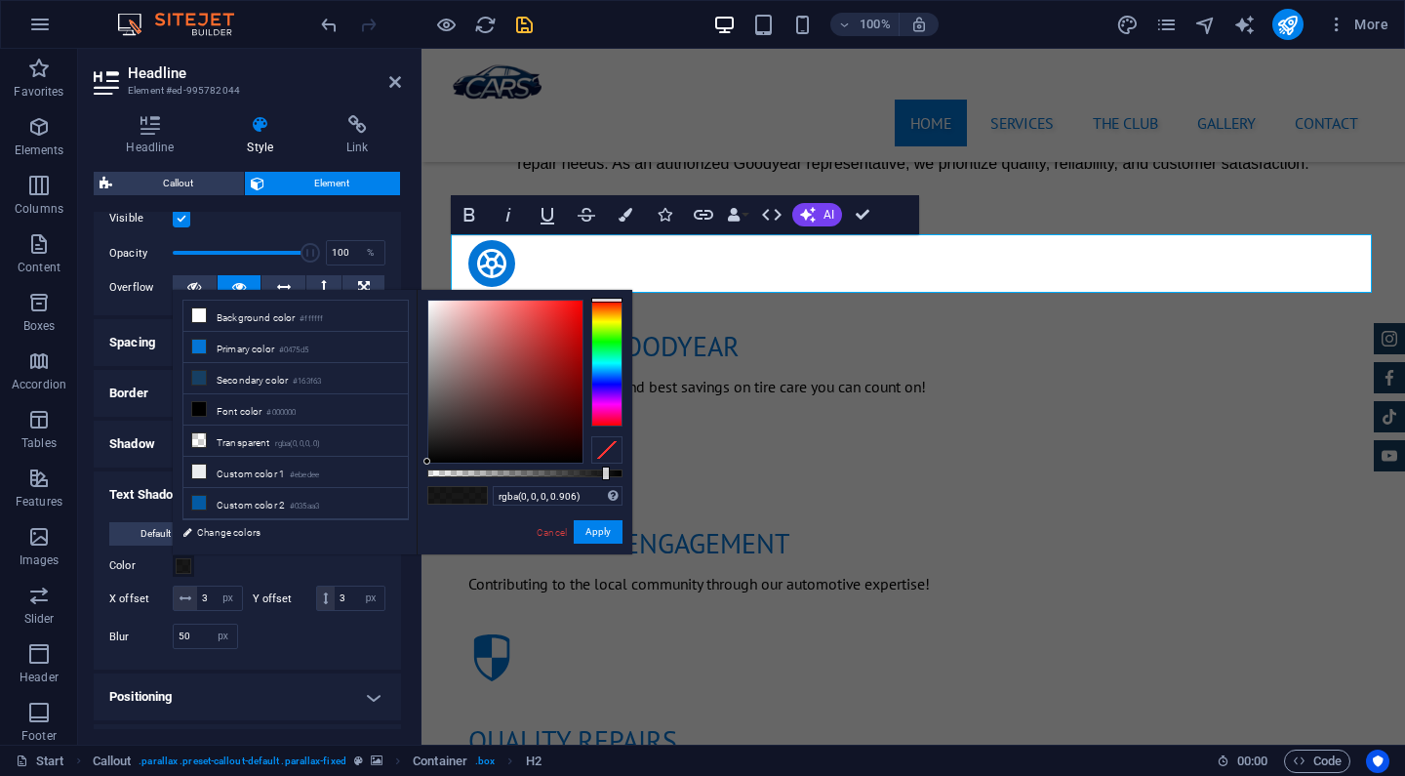
type input "rgba(0, 0, 0, 0.925)"
click at [608, 471] on div at bounding box center [606, 474] width 8 height 14
click at [604, 528] on button "Apply" at bounding box center [598, 531] width 49 height 23
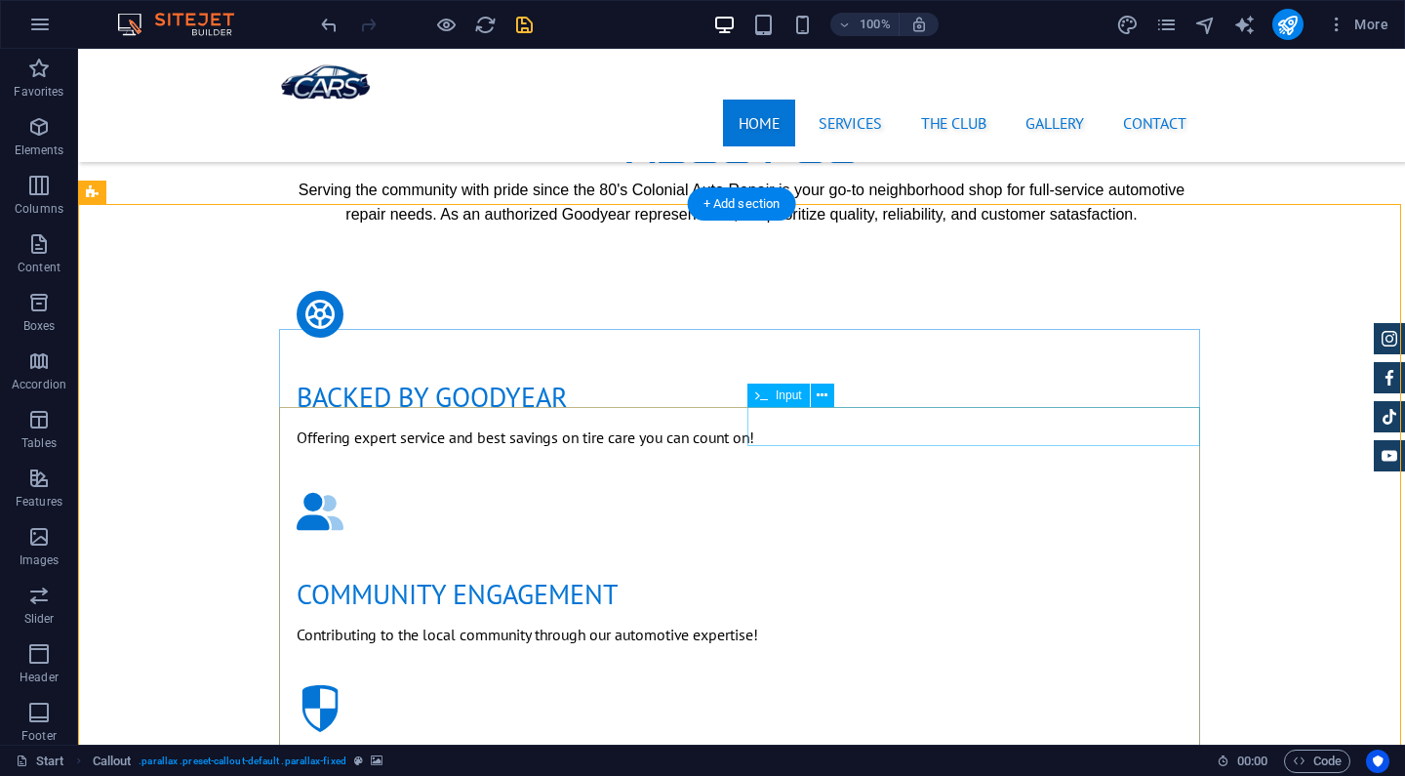
scroll to position [1191, 0]
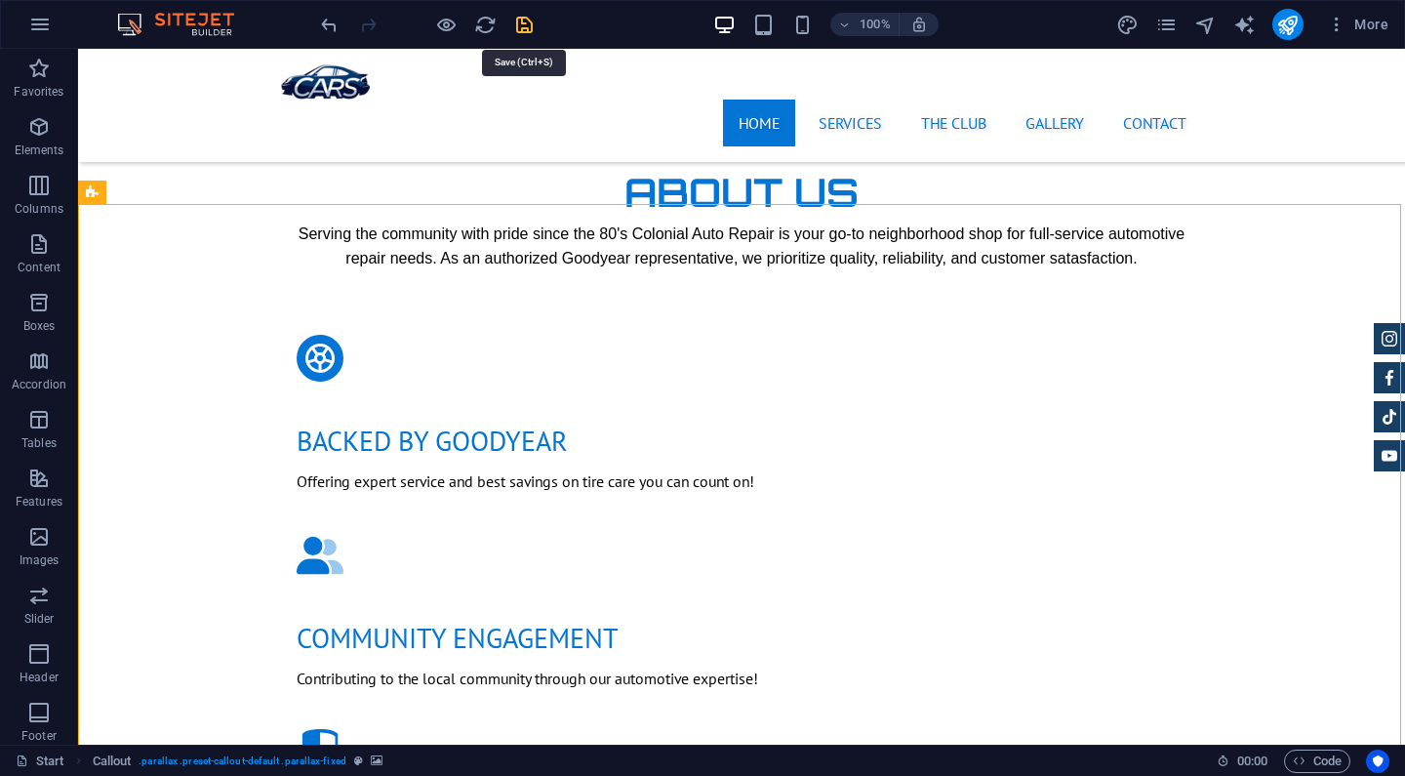
click at [533, 28] on icon "save" at bounding box center [524, 25] width 22 height 22
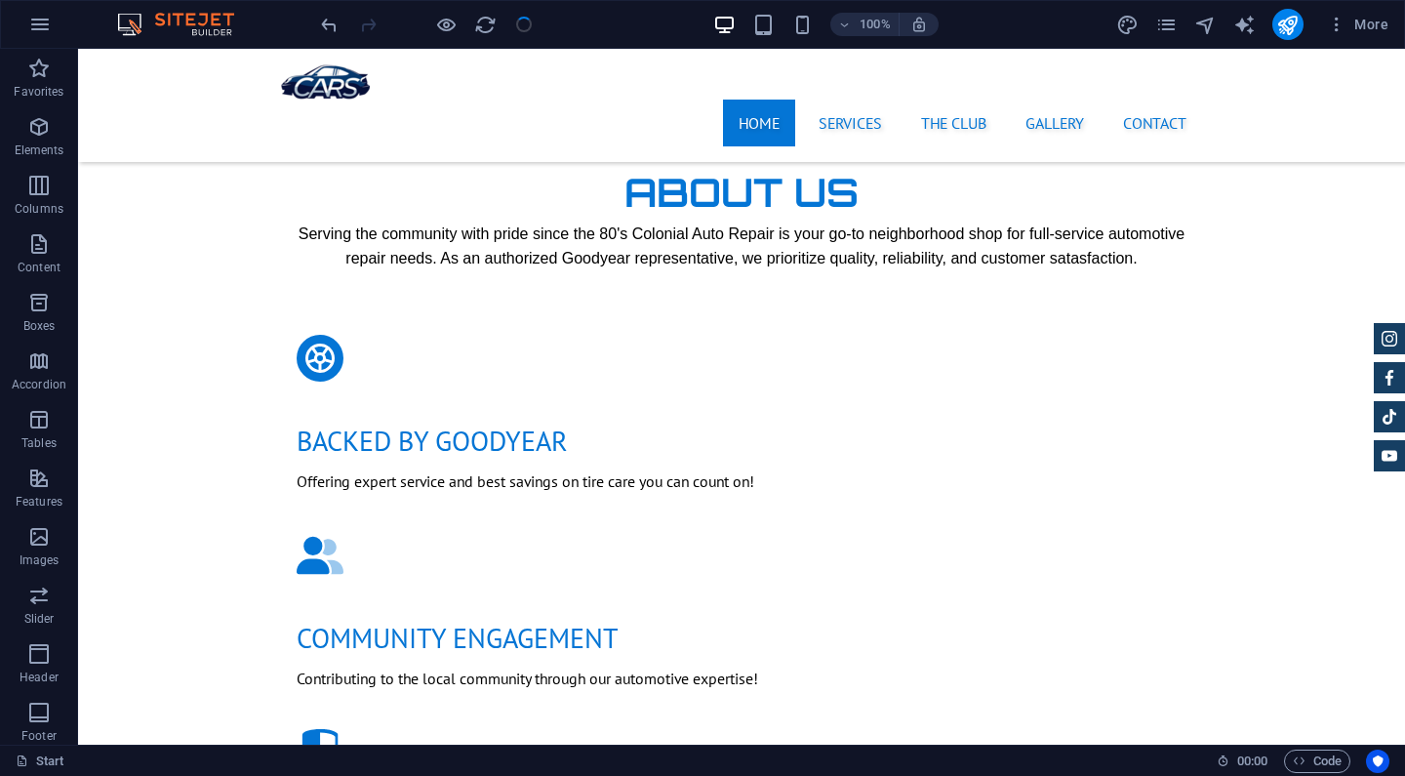
checkbox input "false"
